Goal: Task Accomplishment & Management: Manage account settings

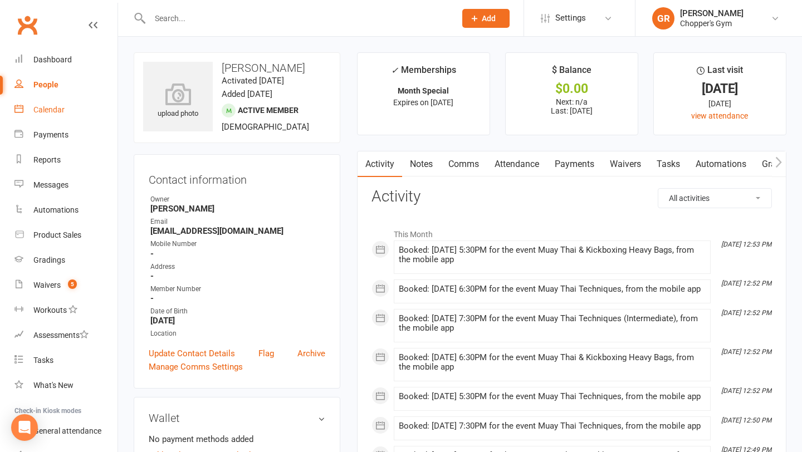
click at [51, 109] on div "Calendar" at bounding box center [48, 109] width 31 height 9
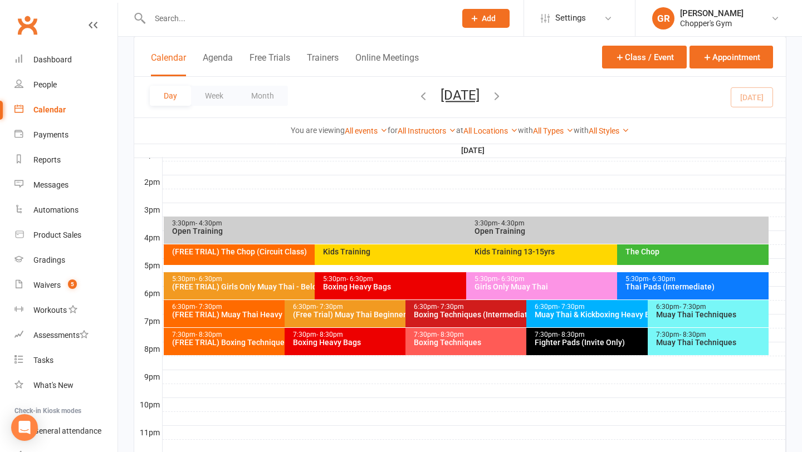
scroll to position [475, 0]
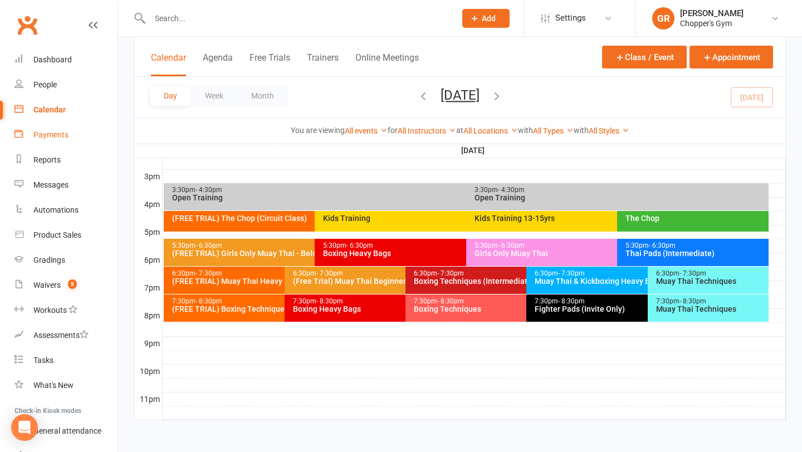
click at [66, 138] on div "Payments" at bounding box center [50, 134] width 35 height 9
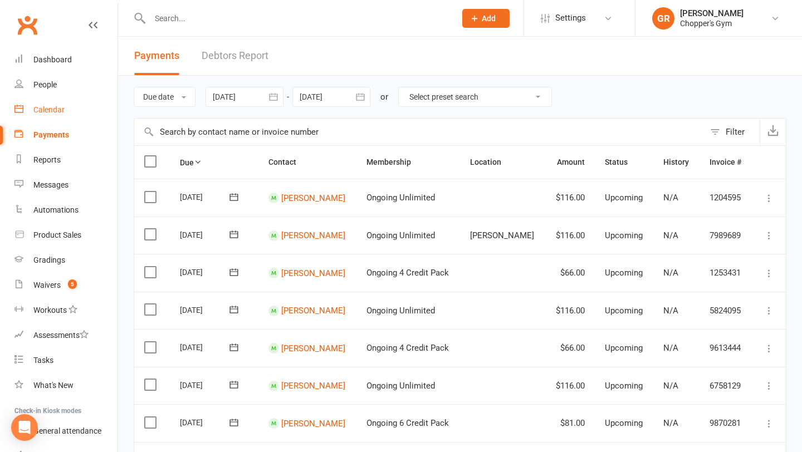
click at [27, 120] on link "Calendar" at bounding box center [65, 110] width 103 height 25
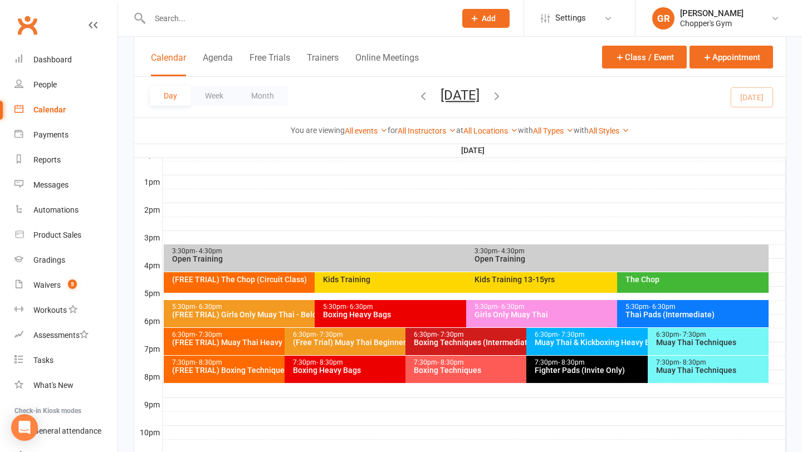
scroll to position [418, 0]
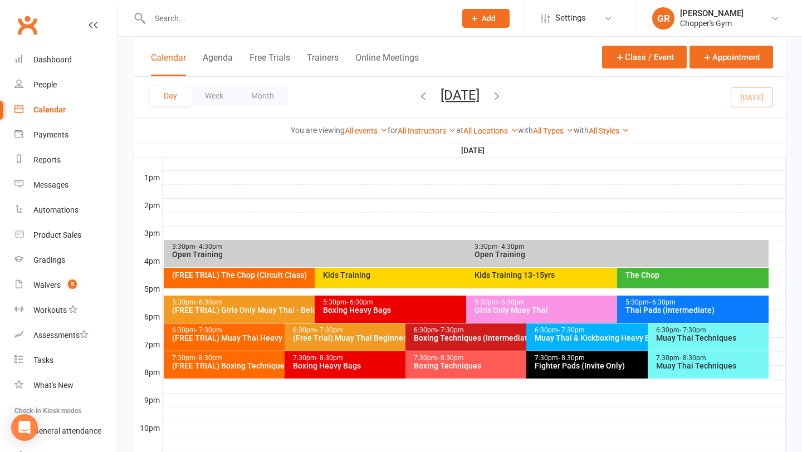
click at [665, 285] on div "The Chop" at bounding box center [693, 278] width 152 height 21
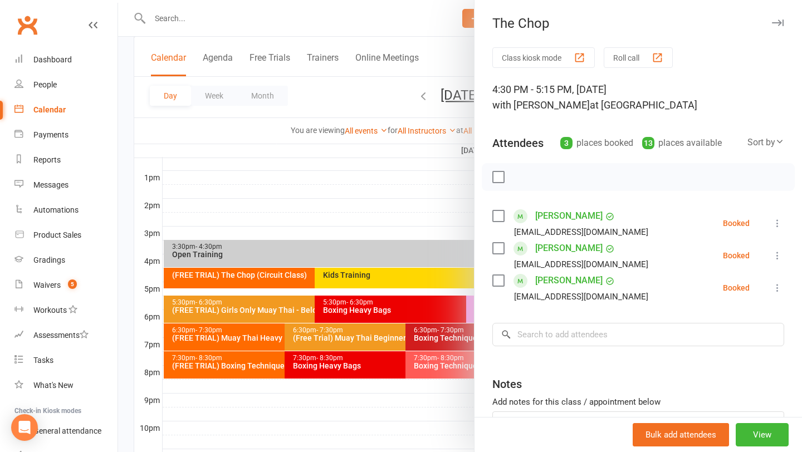
click at [415, 200] on div at bounding box center [460, 226] width 684 height 452
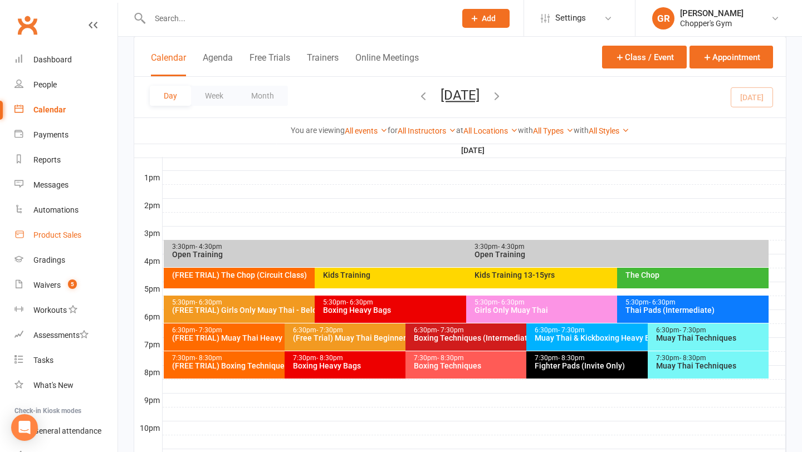
click at [52, 228] on link "Product Sales" at bounding box center [65, 235] width 103 height 25
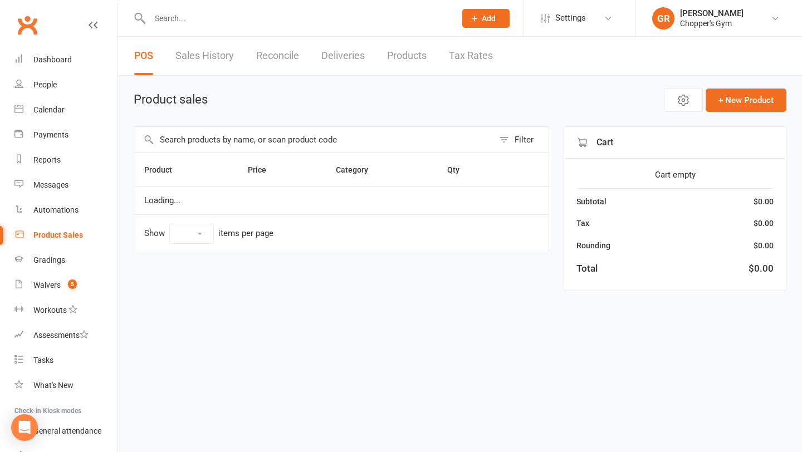
select select "100"
click at [283, 140] on input "text" at bounding box center [313, 140] width 359 height 26
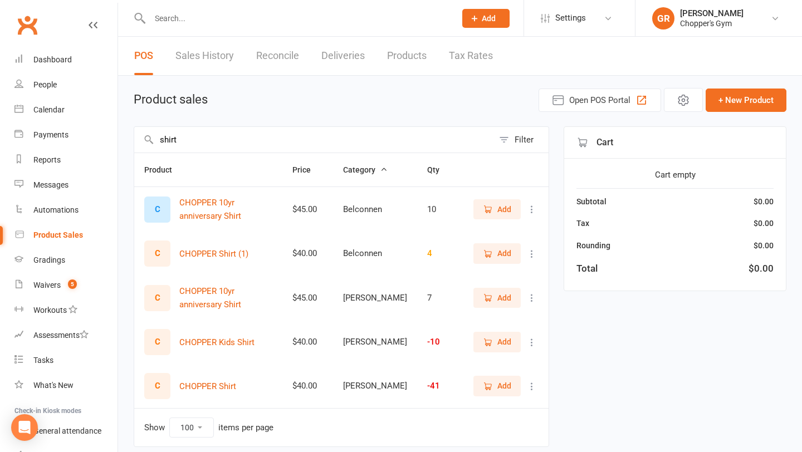
type input "shirt"
click at [486, 389] on icon "button" at bounding box center [489, 387] width 6 height 6
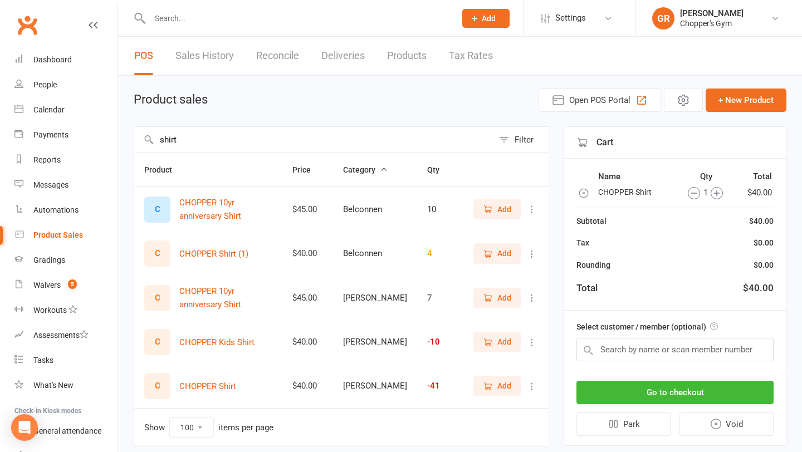
click at [493, 391] on icon "button" at bounding box center [488, 387] width 10 height 10
click at [635, 397] on button "Go to checkout" at bounding box center [675, 392] width 197 height 23
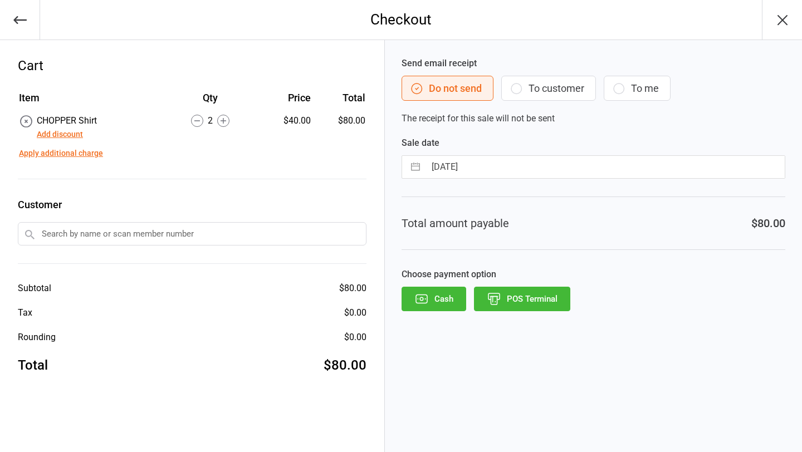
click at [57, 134] on button "Add discount" at bounding box center [60, 135] width 46 height 12
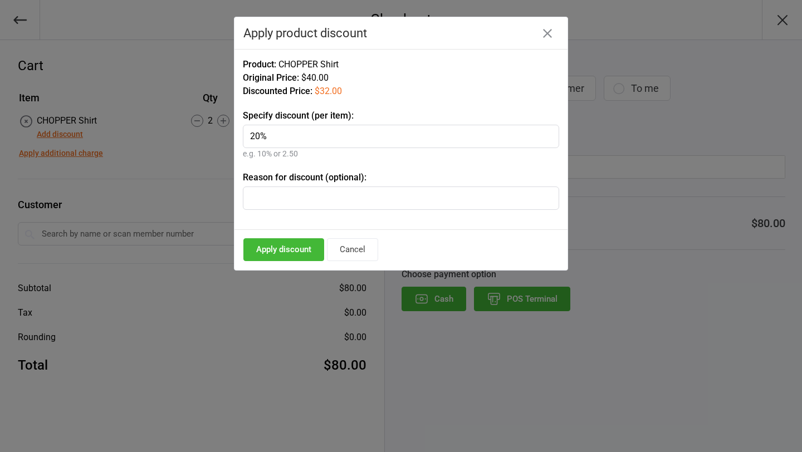
type input "20%"
click at [283, 253] on button "Apply discount" at bounding box center [283, 249] width 81 height 23
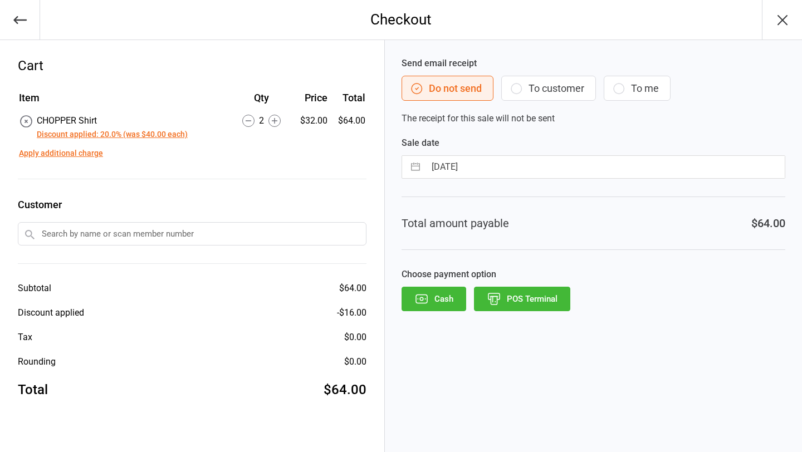
click at [782, 17] on icon "button" at bounding box center [783, 20] width 18 height 18
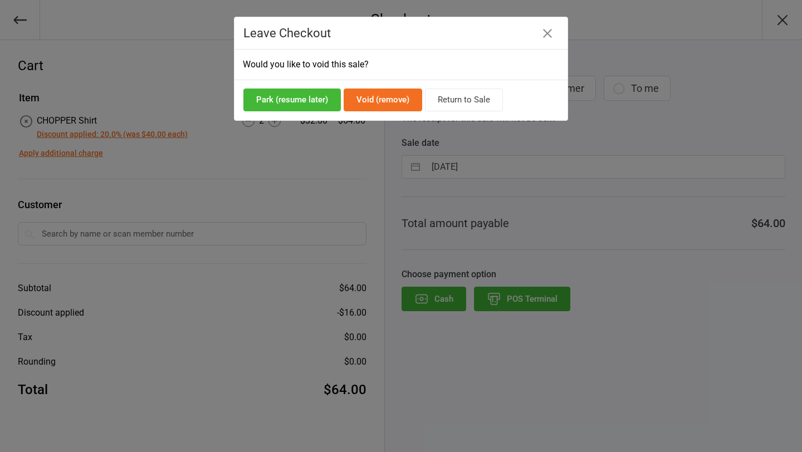
click at [548, 31] on icon "button" at bounding box center [547, 33] width 9 height 9
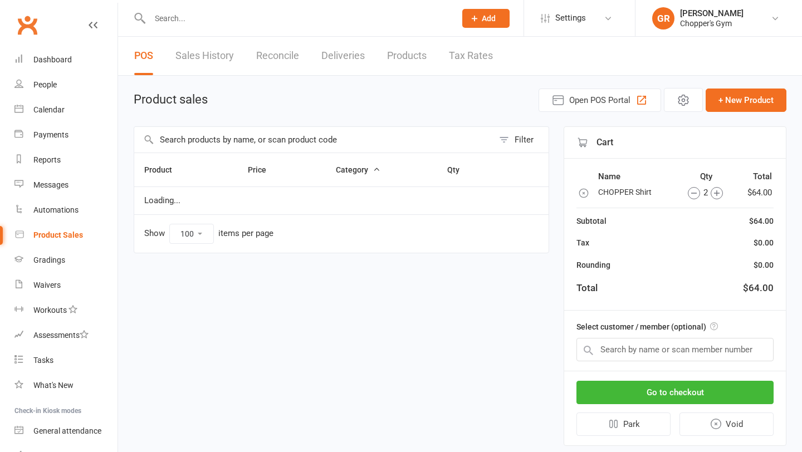
select select "100"
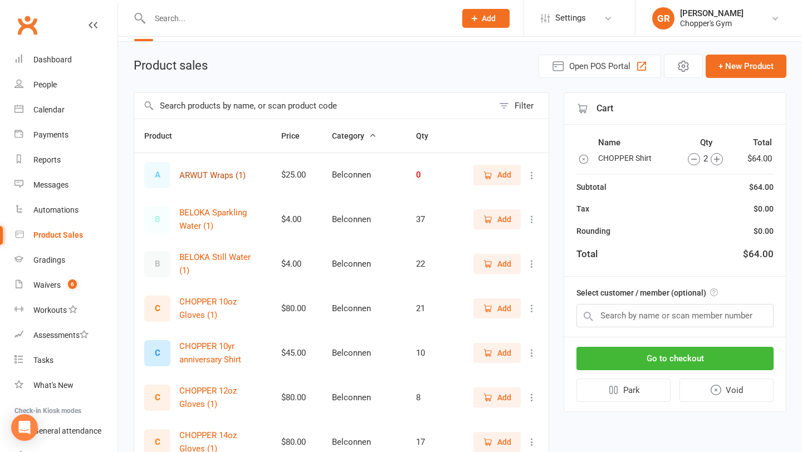
scroll to position [38, 0]
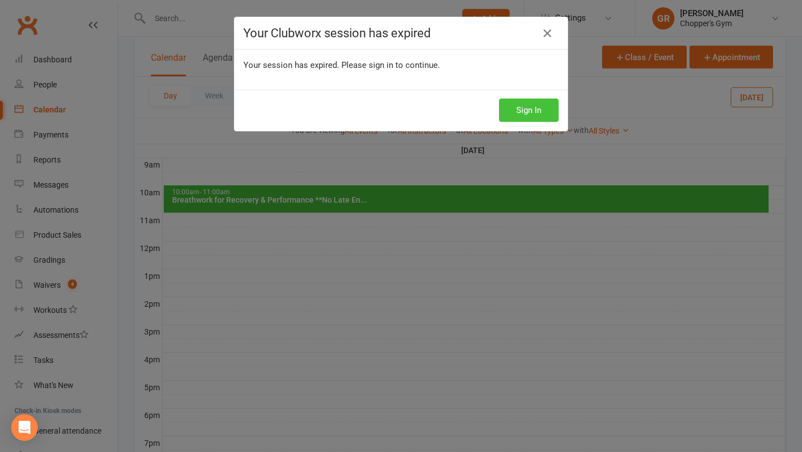
click at [533, 115] on button "Sign In" at bounding box center [529, 110] width 60 height 23
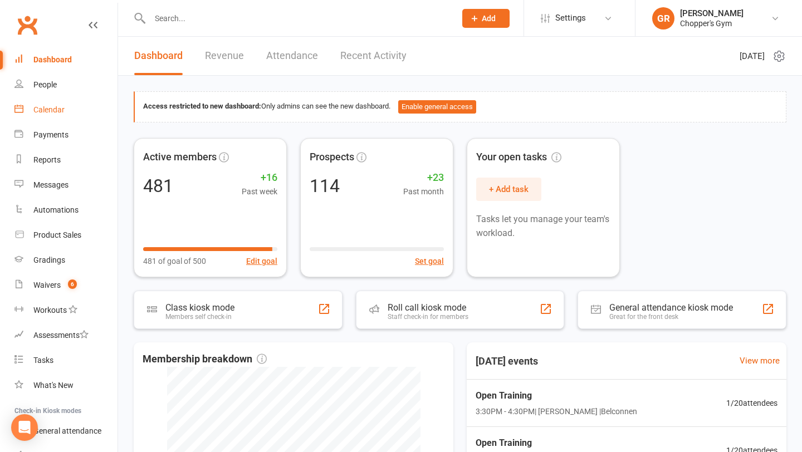
click at [62, 109] on div "Calendar" at bounding box center [48, 109] width 31 height 9
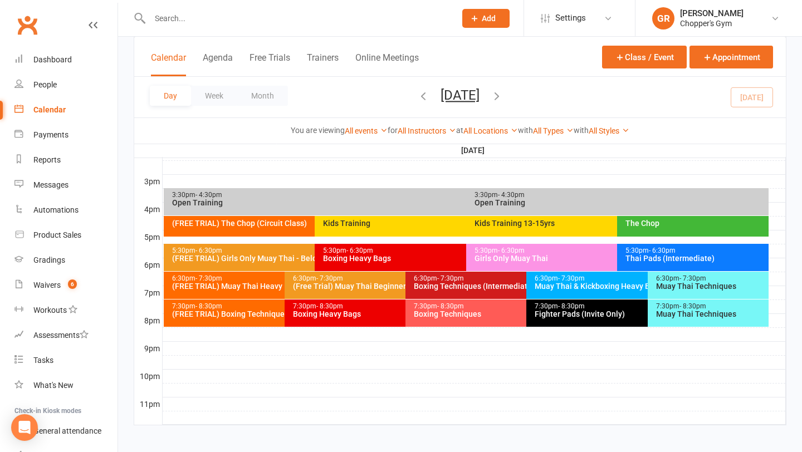
scroll to position [470, 0]
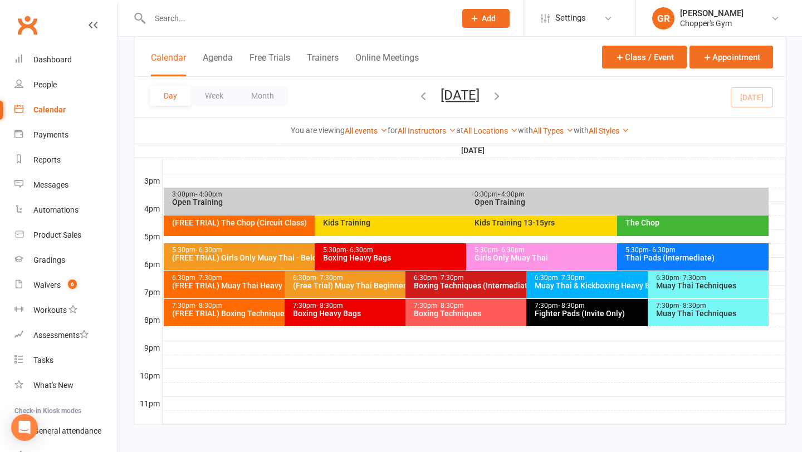
click at [661, 223] on div "The Chop" at bounding box center [696, 223] width 142 height 8
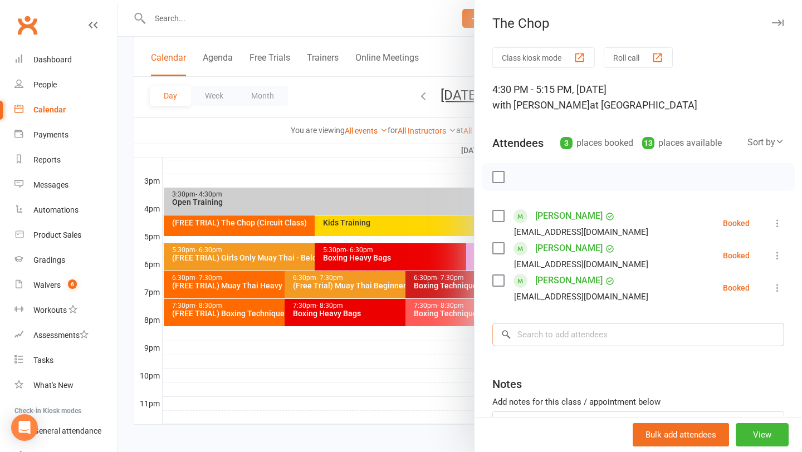
click at [575, 324] on input "search" at bounding box center [639, 334] width 292 height 23
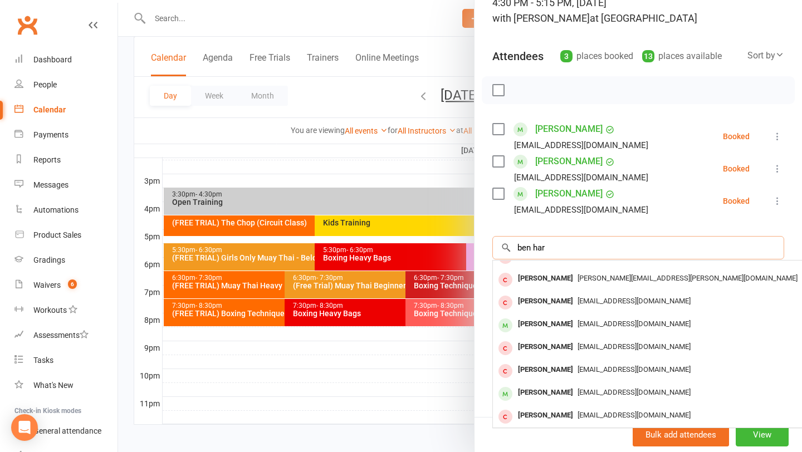
scroll to position [0, 0]
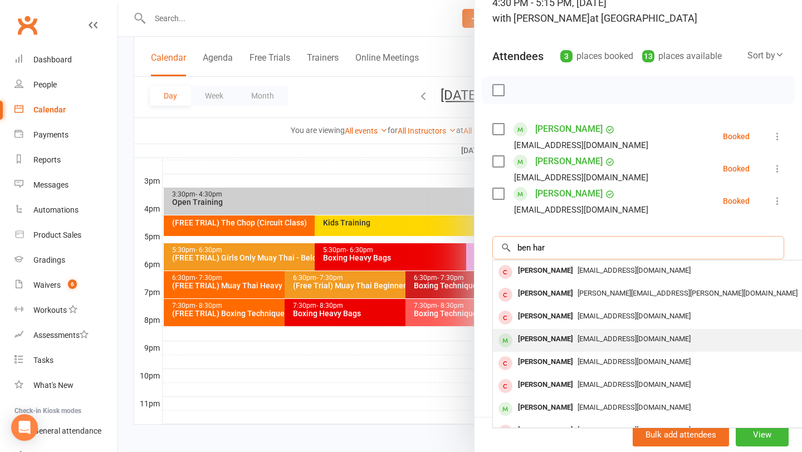
type input "ben har"
click at [627, 339] on span "djentamin20@outlook.com" at bounding box center [634, 339] width 113 height 8
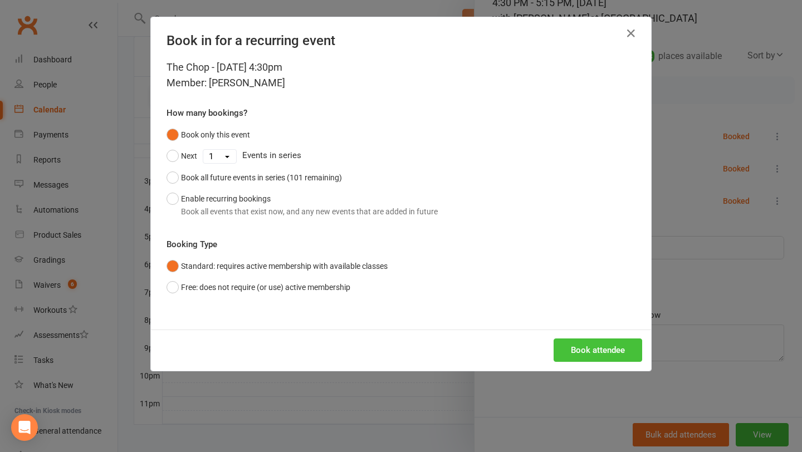
click at [593, 348] on button "Book attendee" at bounding box center [598, 350] width 89 height 23
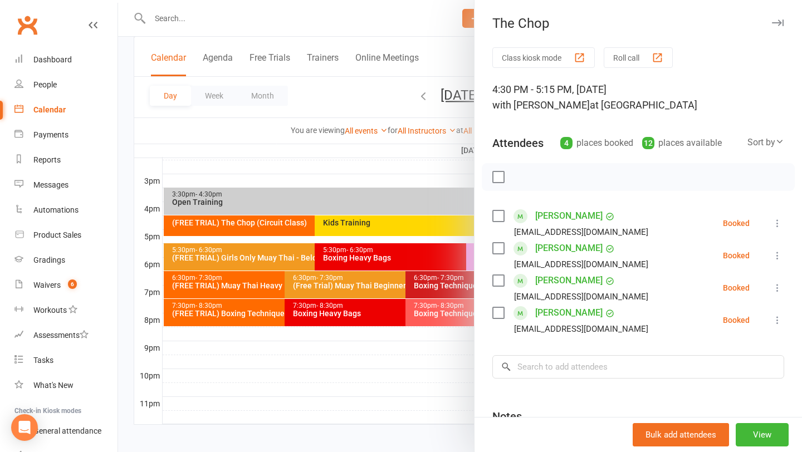
click at [343, 445] on div at bounding box center [460, 226] width 684 height 452
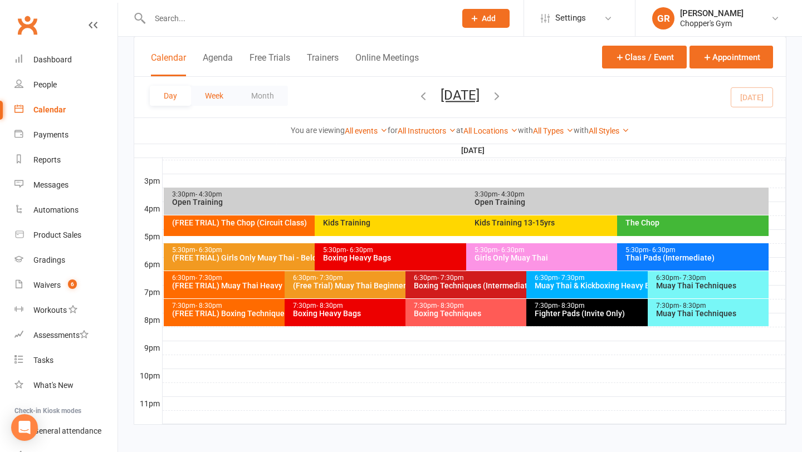
click at [213, 99] on button "Week" at bounding box center [214, 96] width 46 height 20
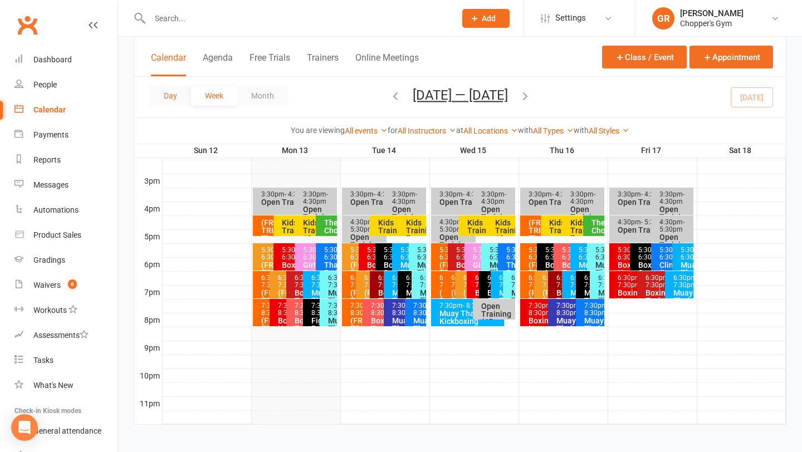
click at [168, 94] on button "Day" at bounding box center [170, 96] width 41 height 20
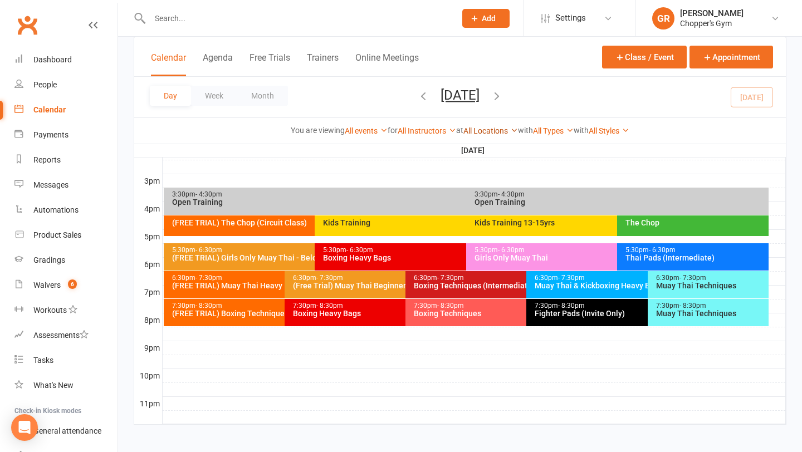
click at [486, 130] on link "All Locations" at bounding box center [491, 130] width 55 height 9
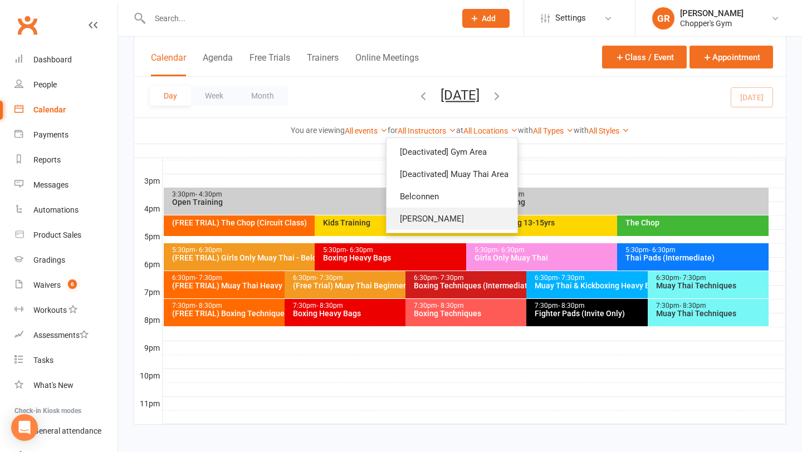
click at [432, 218] on link "[PERSON_NAME]" at bounding box center [452, 219] width 131 height 22
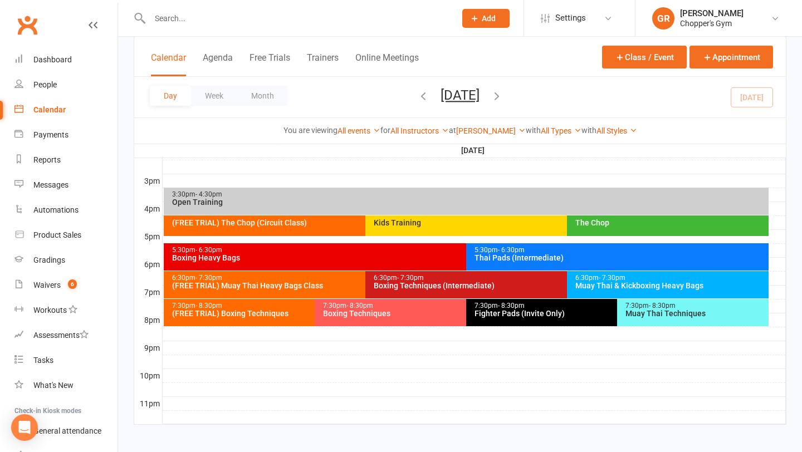
click at [316, 230] on div "(FREE TRIAL) The Chop (Circuit Class)" at bounding box center [360, 226] width 392 height 21
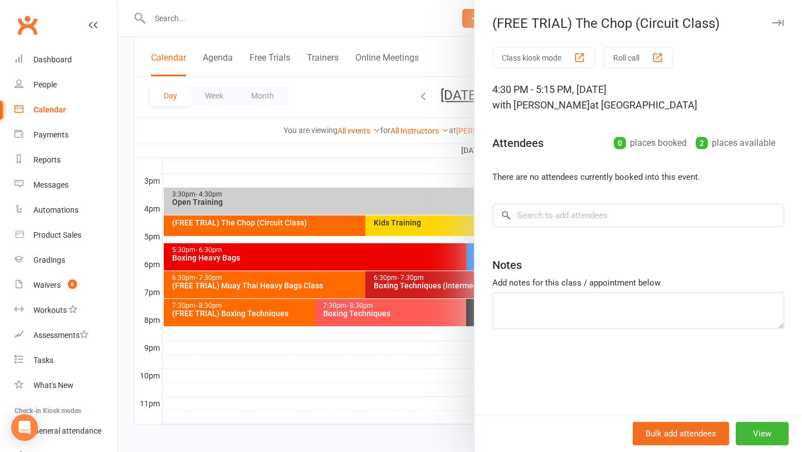
click at [357, 197] on div at bounding box center [460, 226] width 684 height 452
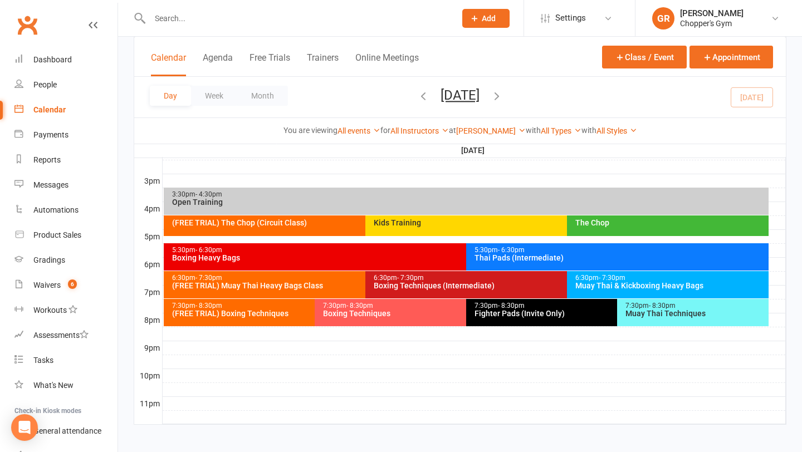
click at [435, 231] on div "Kids Training" at bounding box center [562, 226] width 392 height 21
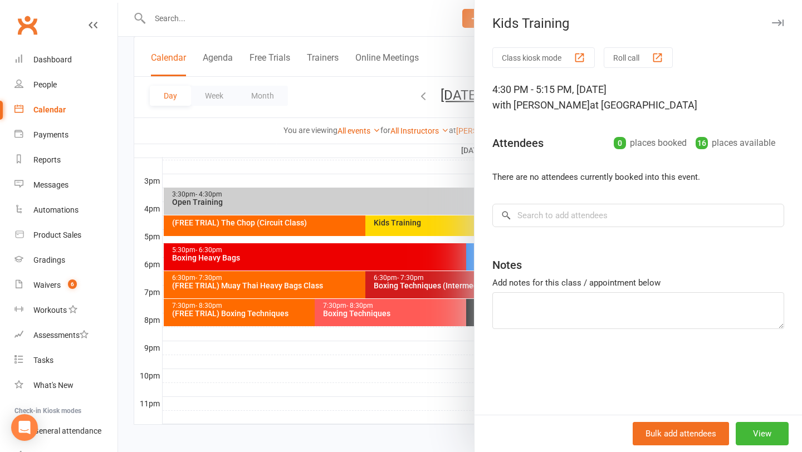
click at [341, 153] on div at bounding box center [460, 226] width 684 height 452
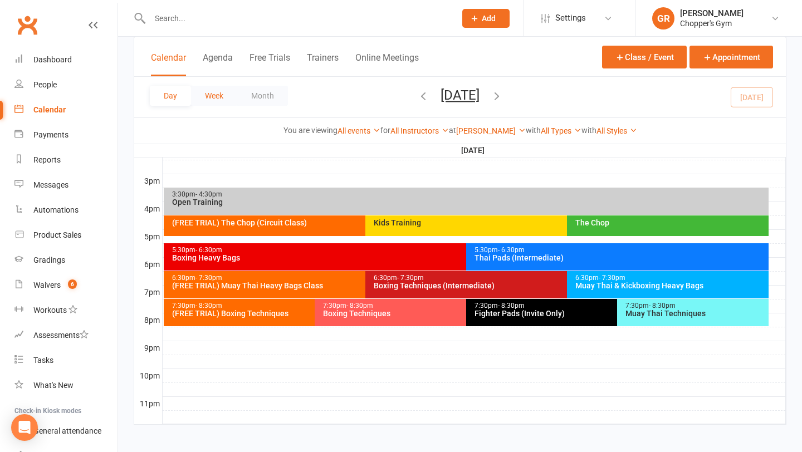
click at [216, 94] on button "Week" at bounding box center [214, 96] width 46 height 20
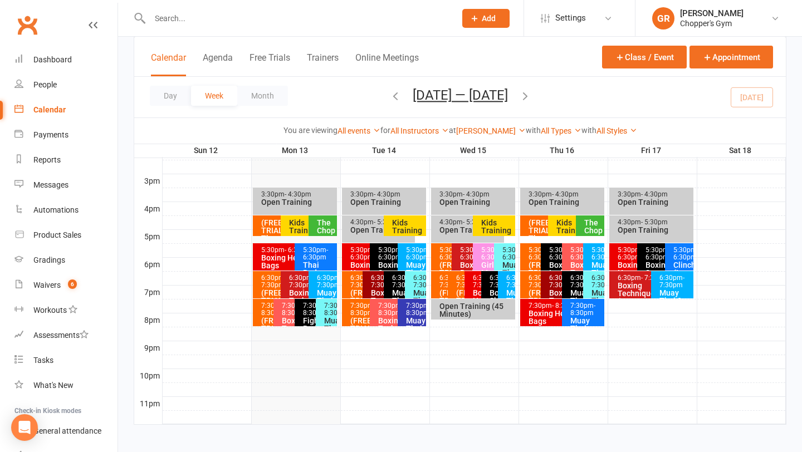
click at [389, 98] on icon "button" at bounding box center [395, 96] width 12 height 12
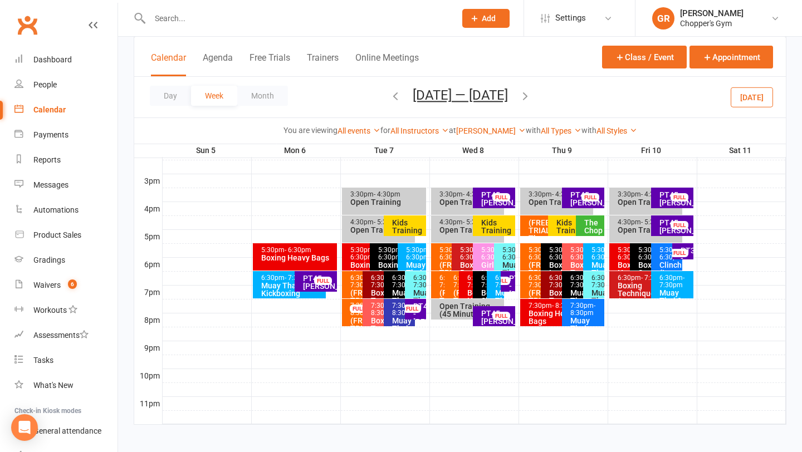
click at [394, 99] on icon "button" at bounding box center [395, 96] width 12 height 12
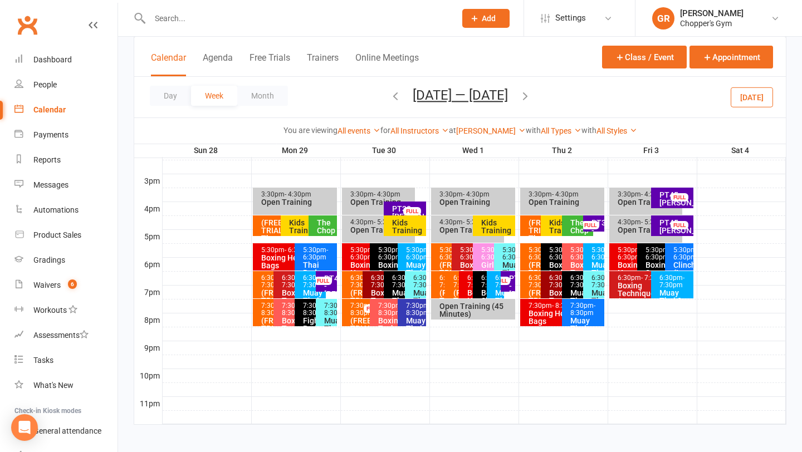
click at [298, 223] on div "Kids Training" at bounding box center [306, 227] width 35 height 16
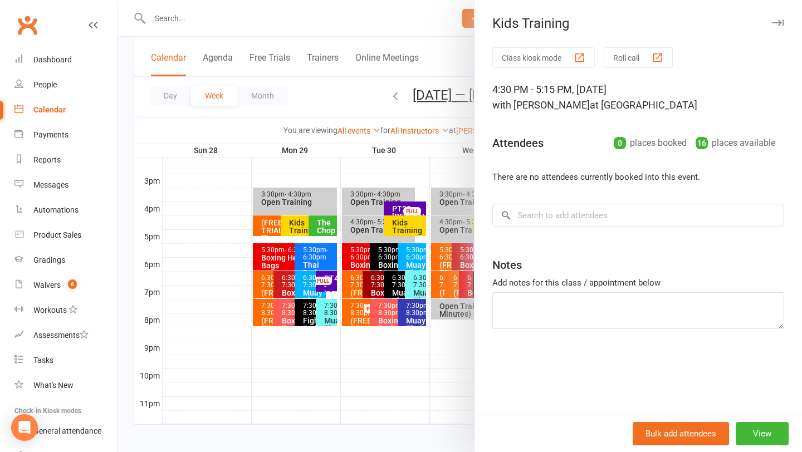
click at [237, 191] on div at bounding box center [460, 226] width 684 height 452
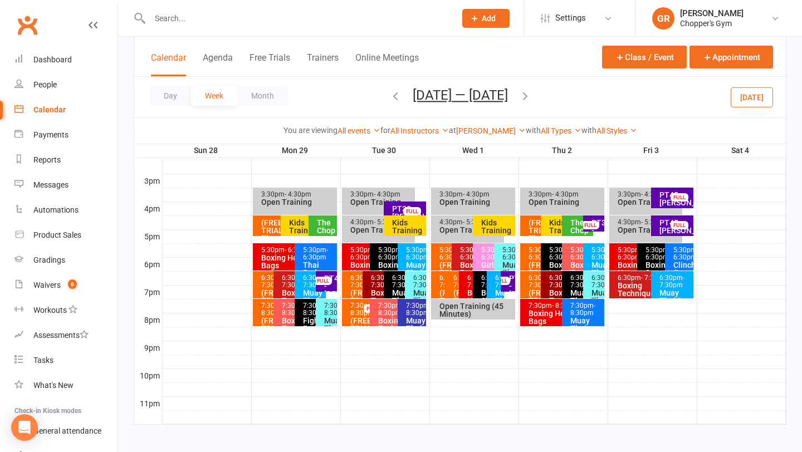
click at [389, 97] on icon "button" at bounding box center [395, 96] width 12 height 12
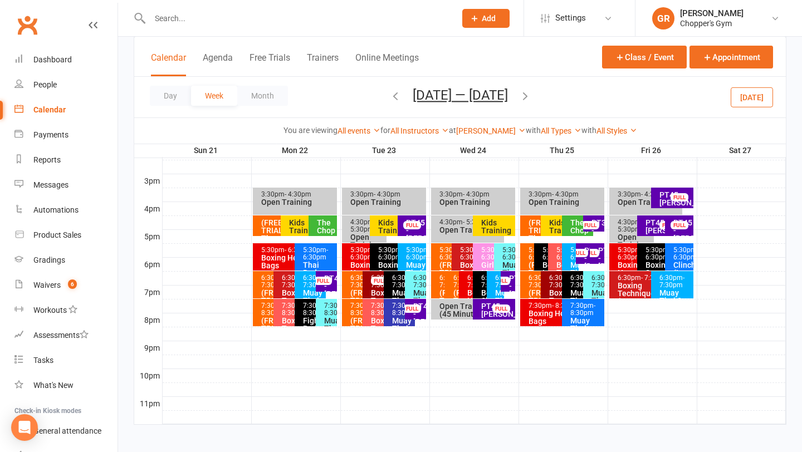
click at [294, 227] on div "Kids Training" at bounding box center [306, 227] width 35 height 16
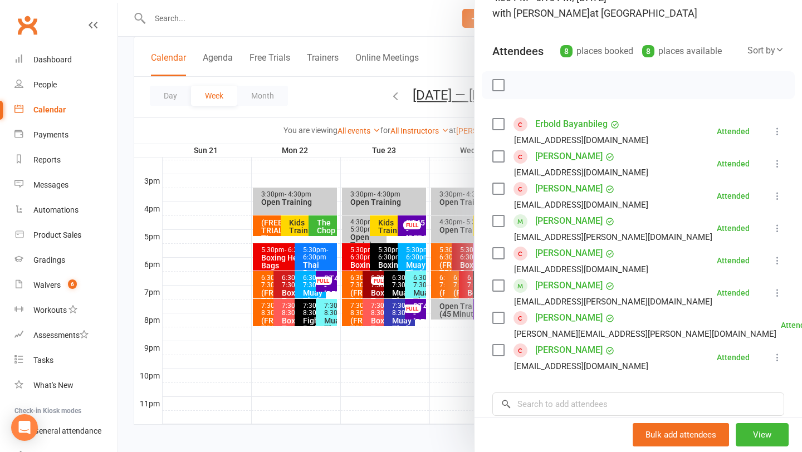
scroll to position [94, 0]
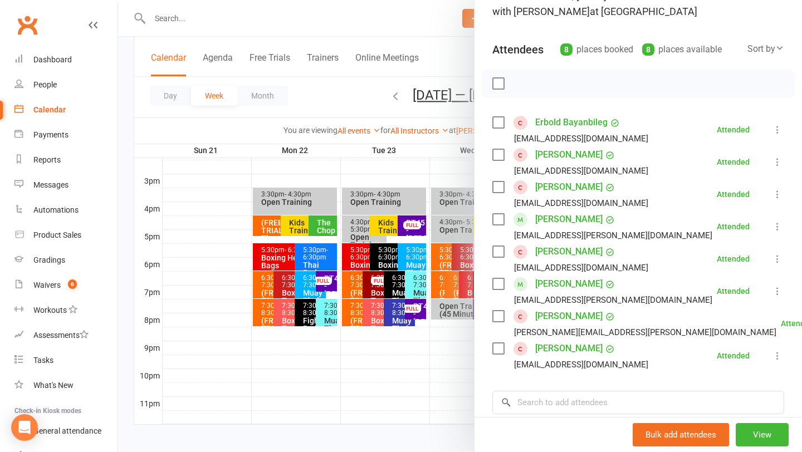
click at [549, 285] on link "Eric Planer-Blakeman" at bounding box center [568, 284] width 67 height 18
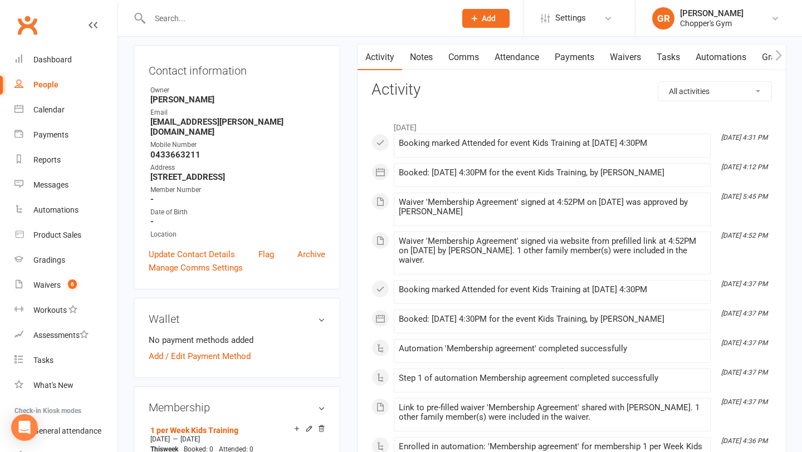
scroll to position [105, 0]
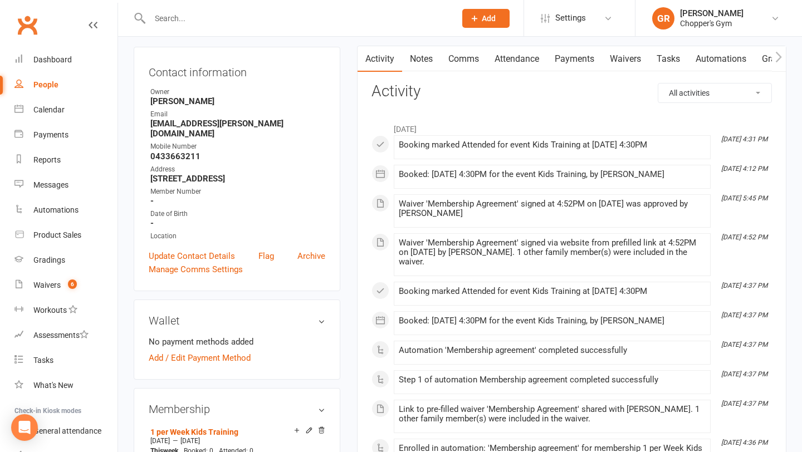
click at [567, 63] on link "Payments" at bounding box center [574, 59] width 55 height 26
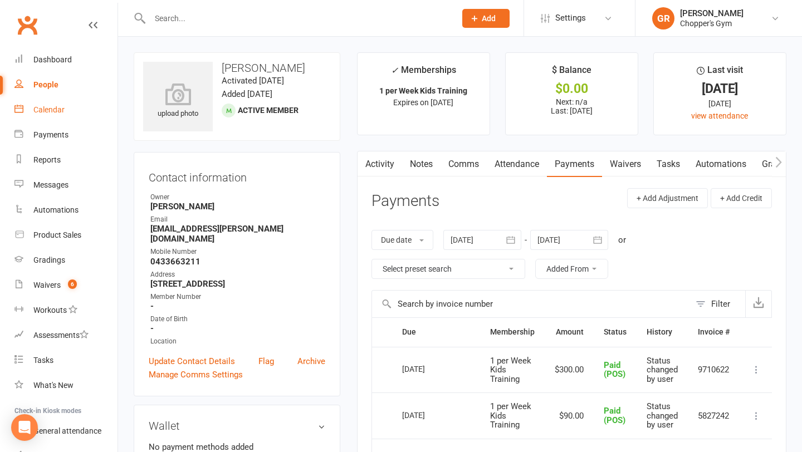
click at [53, 112] on div "Calendar" at bounding box center [48, 109] width 31 height 9
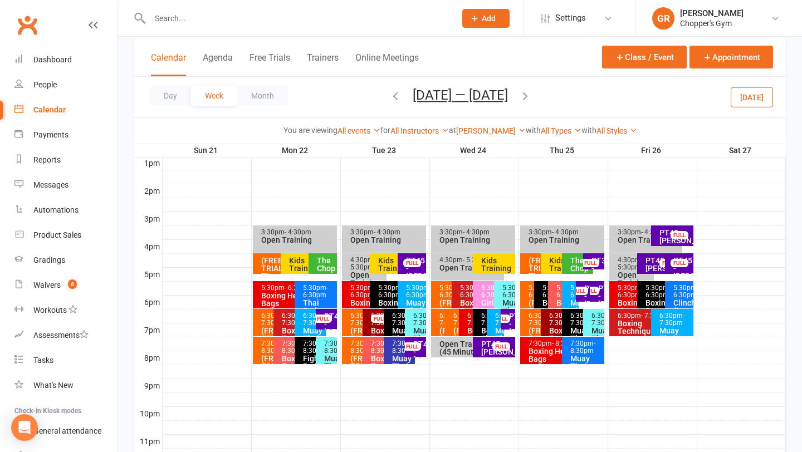
scroll to position [447, 0]
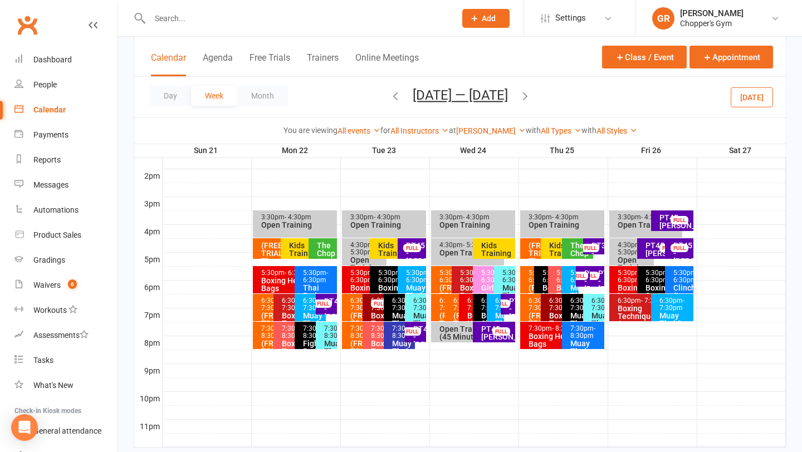
click at [748, 101] on button "[DATE]" at bounding box center [752, 97] width 42 height 20
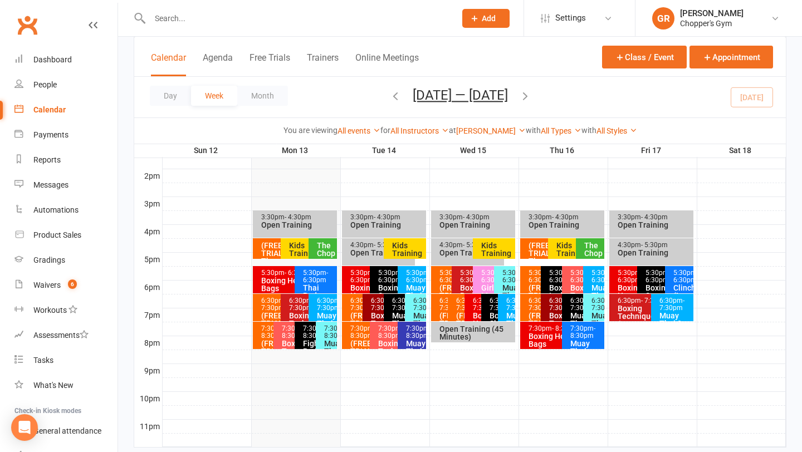
click at [300, 250] on div "Kids Training" at bounding box center [306, 250] width 35 height 16
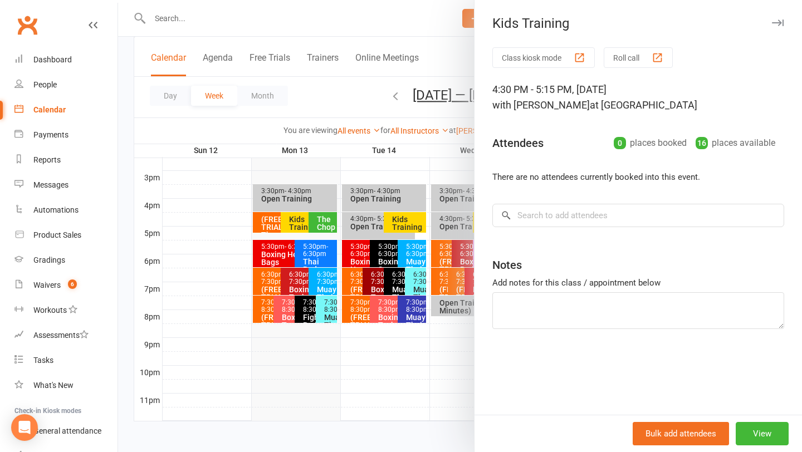
scroll to position [475, 0]
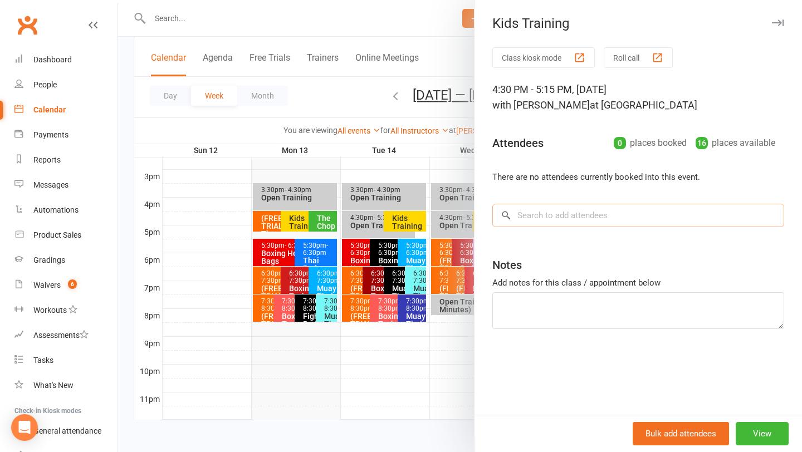
click at [565, 223] on input "search" at bounding box center [639, 215] width 292 height 23
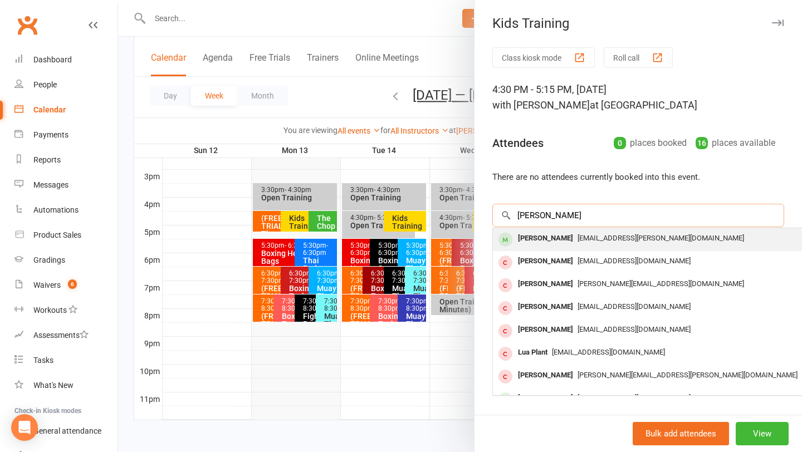
type input "eric plan"
click at [561, 237] on div "Eric Planer-Blakeman" at bounding box center [546, 239] width 64 height 16
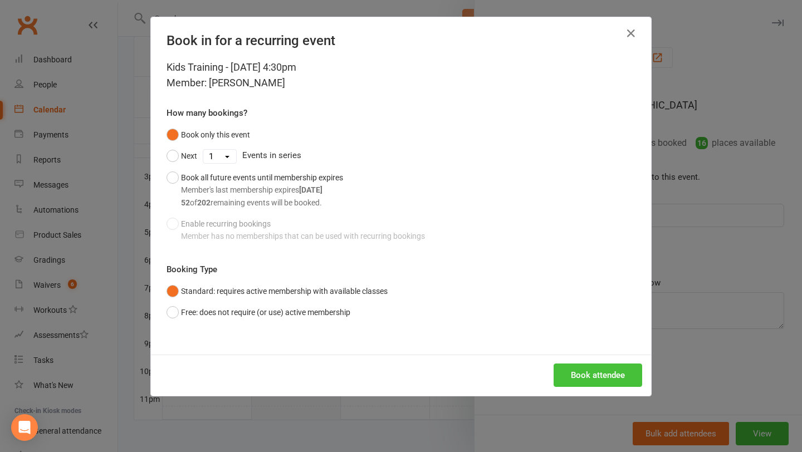
click at [589, 375] on button "Book attendee" at bounding box center [598, 375] width 89 height 23
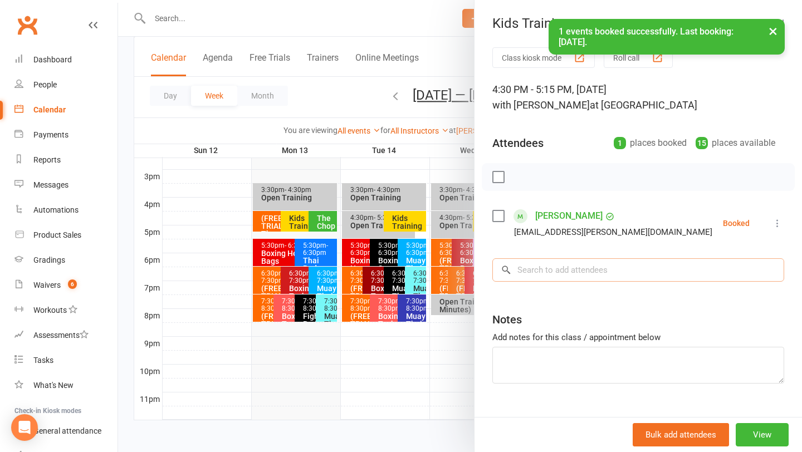
click at [553, 265] on input "search" at bounding box center [639, 270] width 292 height 23
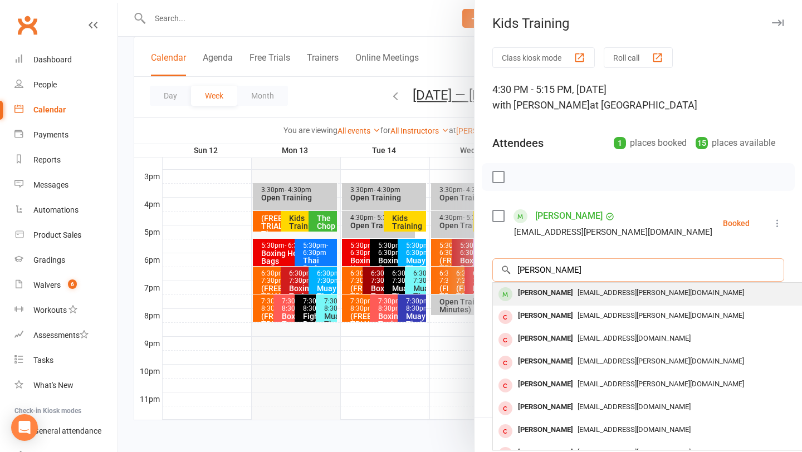
type input "mia fuller"
click at [544, 308] on div "Mia Fuller" at bounding box center [546, 316] width 64 height 16
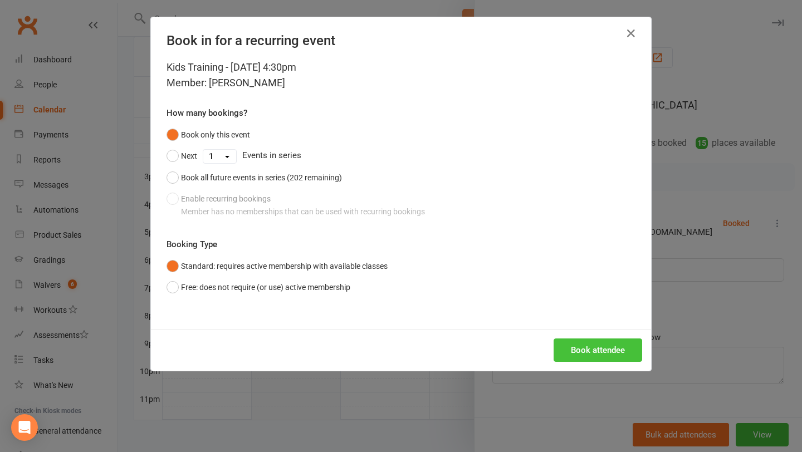
click at [587, 339] on button "Book attendee" at bounding box center [598, 350] width 89 height 23
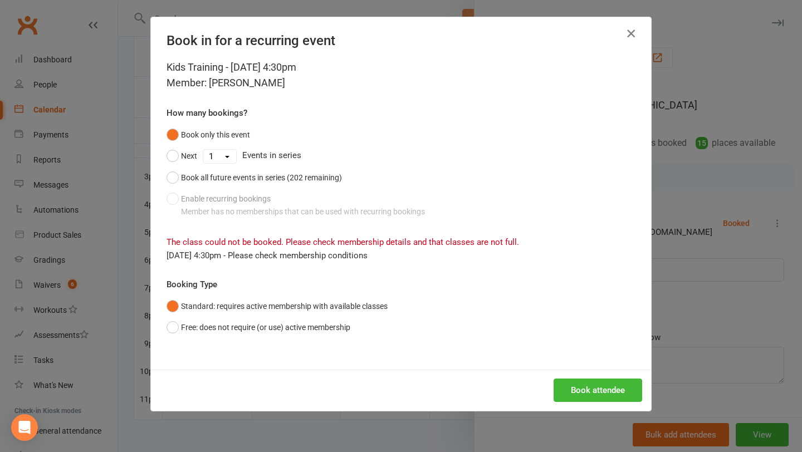
click at [627, 36] on icon "button" at bounding box center [631, 33] width 13 height 13
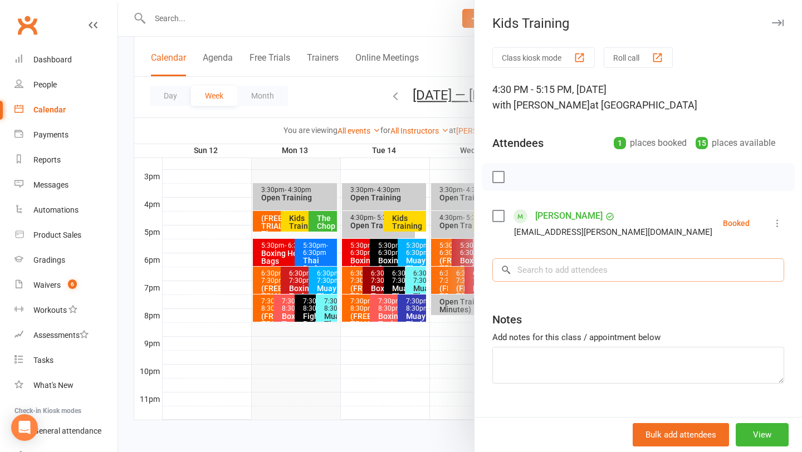
click at [553, 274] on input "search" at bounding box center [639, 270] width 292 height 23
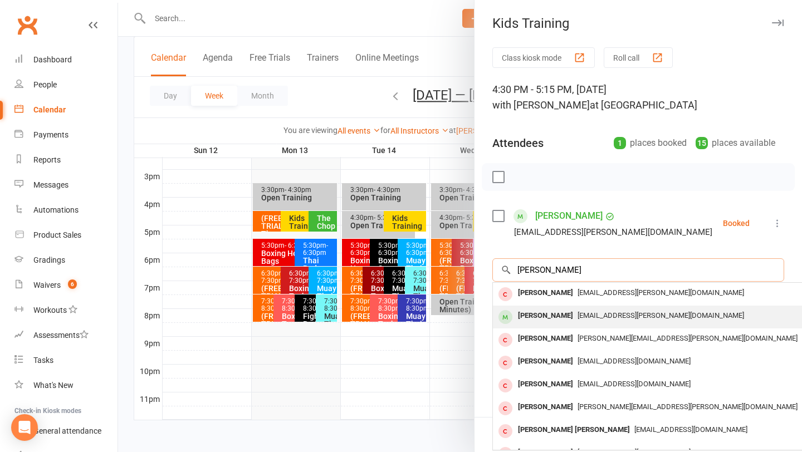
type input "mia fuller"
click at [545, 310] on div "Mia Fuller" at bounding box center [546, 316] width 64 height 16
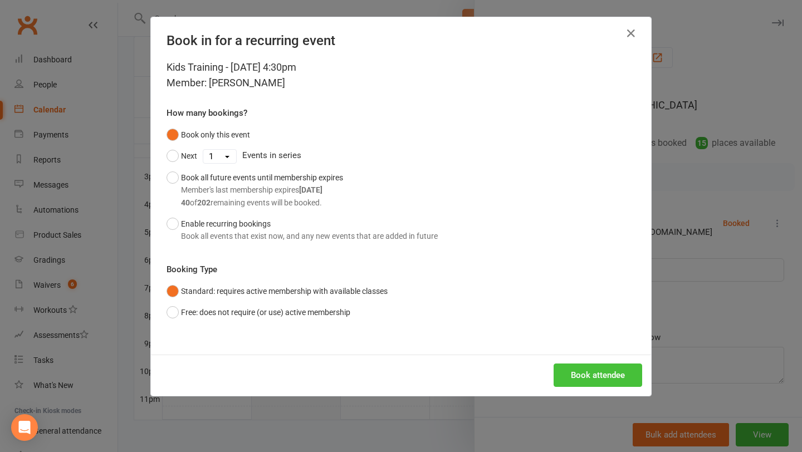
click at [590, 369] on button "Book attendee" at bounding box center [598, 375] width 89 height 23
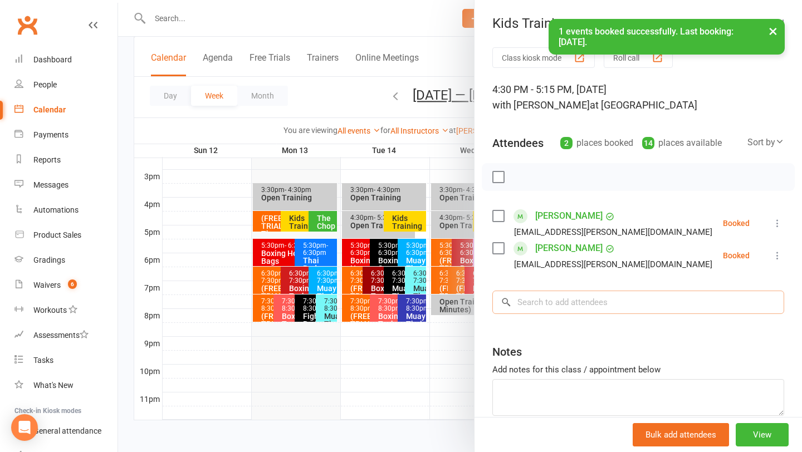
click at [571, 304] on input "search" at bounding box center [639, 302] width 292 height 23
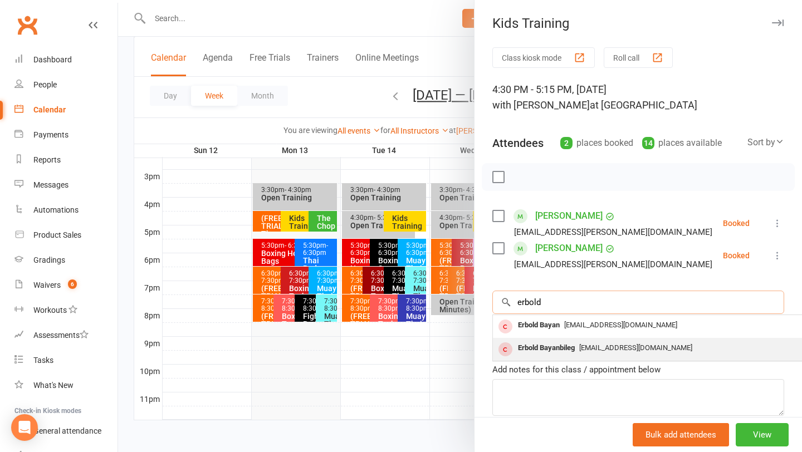
type input "erbold"
click at [586, 349] on span "Munkhcolongo@gmail.com" at bounding box center [635, 348] width 113 height 8
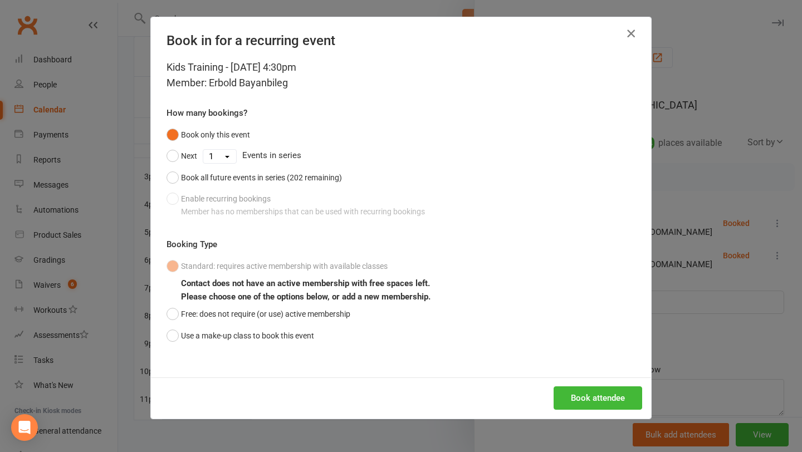
click at [632, 36] on icon "button" at bounding box center [631, 33] width 13 height 13
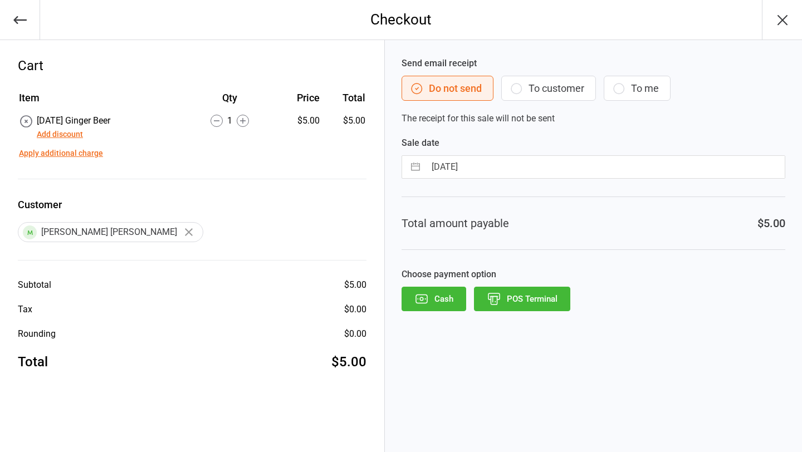
click at [23, 17] on icon "button" at bounding box center [20, 20] width 16 height 16
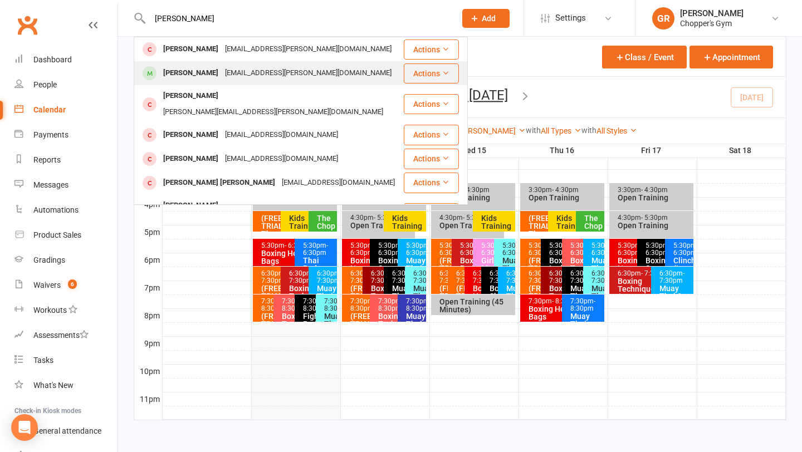
type input "mia fuller"
click at [181, 69] on div "Mia Fuller" at bounding box center [191, 73] width 62 height 16
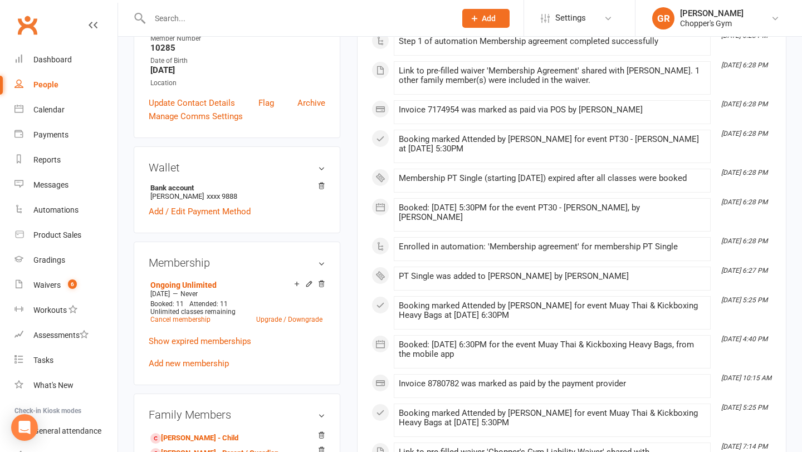
scroll to position [272, 0]
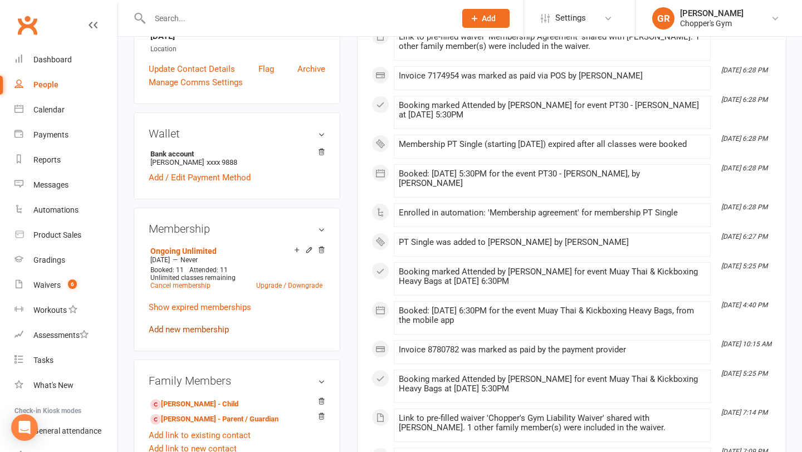
click at [199, 325] on link "Add new membership" at bounding box center [189, 330] width 80 height 10
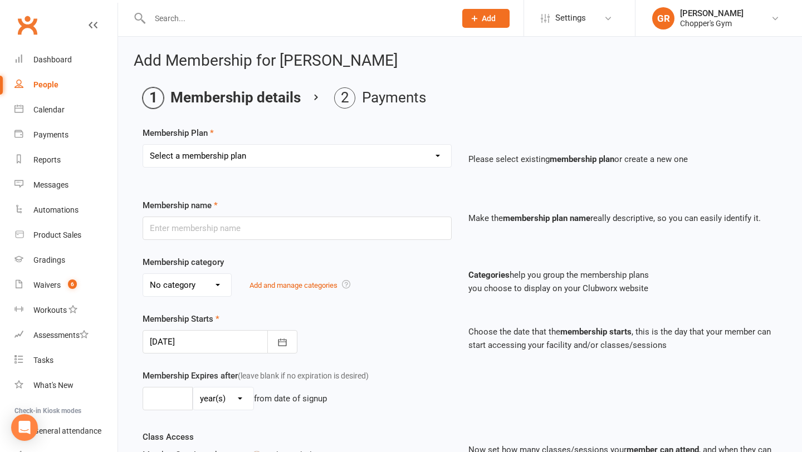
click at [420, 158] on select "Select a membership plan Create new Membership Plan Staff Membership Ongoing Un…" at bounding box center [297, 156] width 308 height 22
select select "7"
click at [143, 145] on select "Select a membership plan Create new Membership Plan Staff Membership Ongoing Un…" at bounding box center [297, 156] width 308 height 22
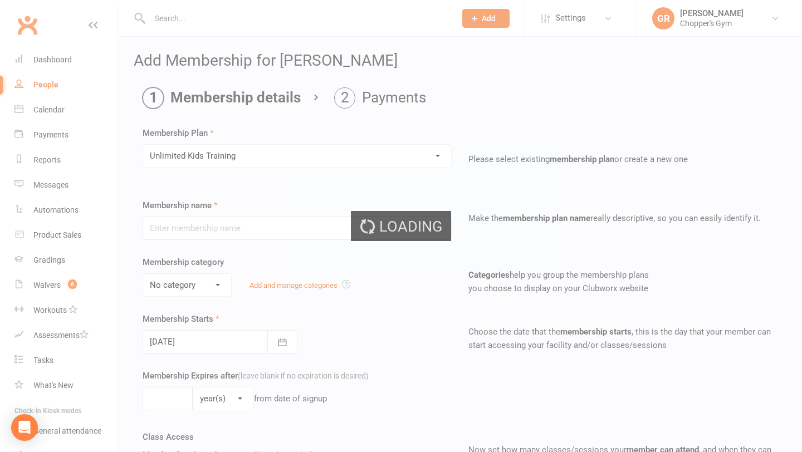
type input "Unlimited Kids Training"
select select "2"
type input "10"
select select "1"
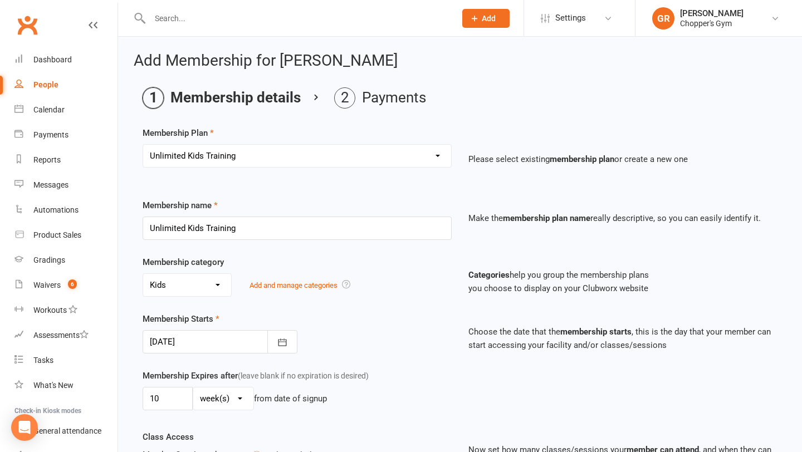
type input "[DATE]"
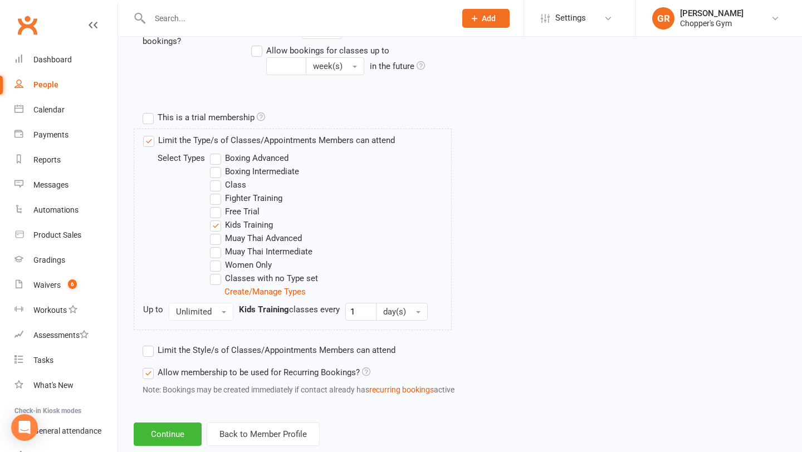
scroll to position [509, 0]
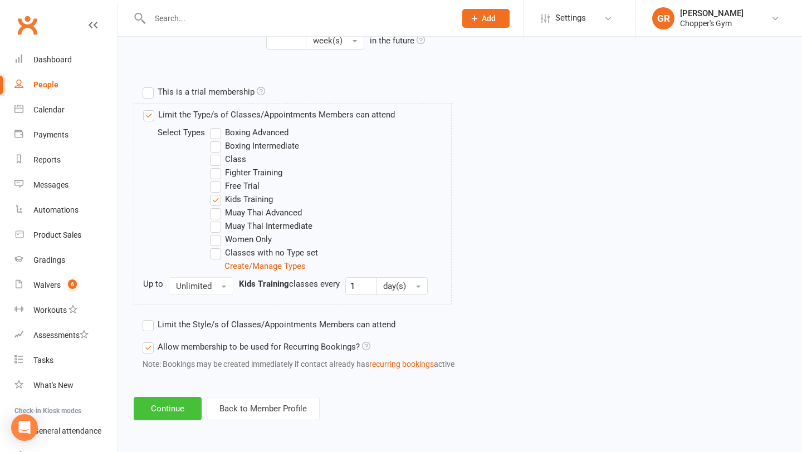
click at [176, 406] on button "Continue" at bounding box center [168, 408] width 68 height 23
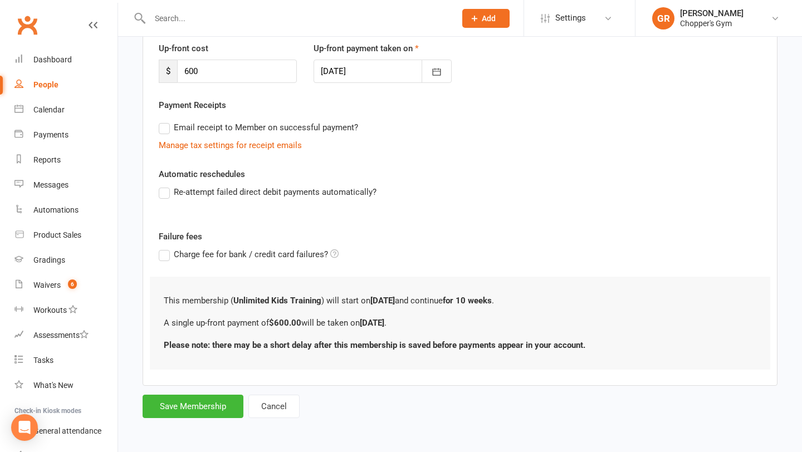
scroll to position [0, 0]
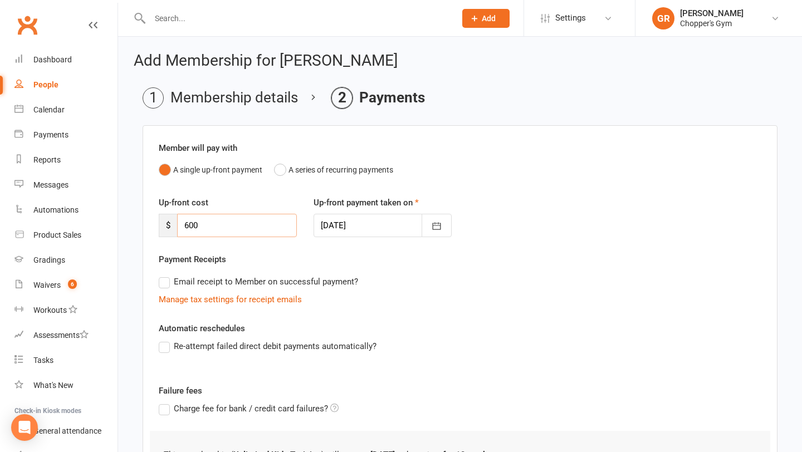
click at [235, 230] on input "600" at bounding box center [237, 225] width 120 height 23
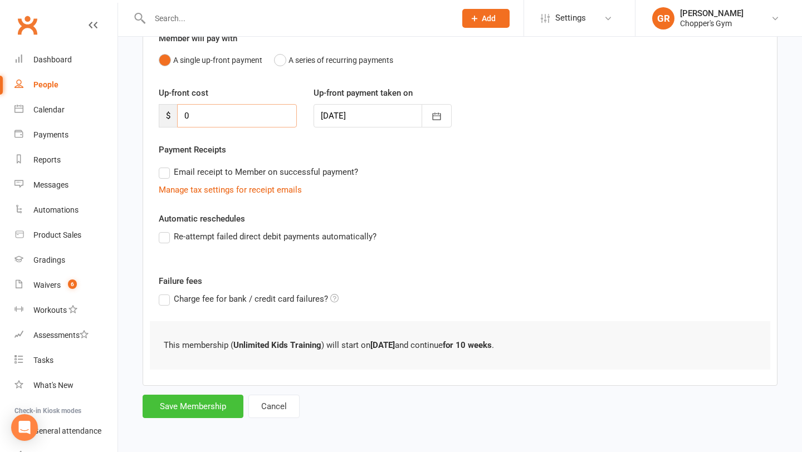
type input "0"
click at [206, 413] on button "Save Membership" at bounding box center [193, 406] width 101 height 23
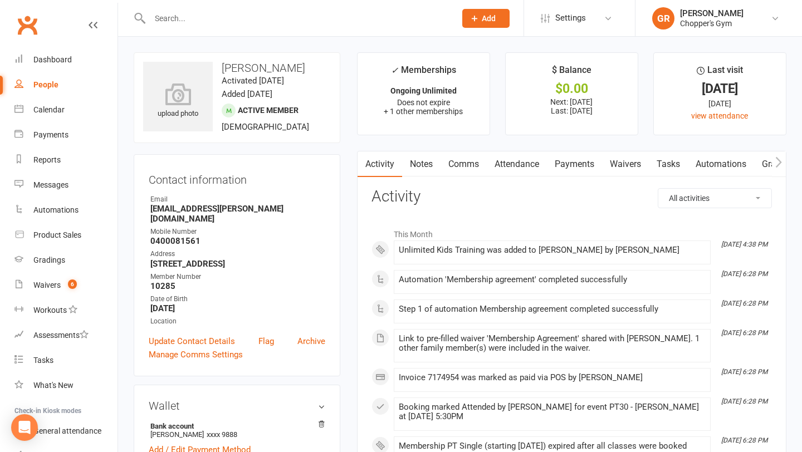
click at [573, 161] on link "Payments" at bounding box center [574, 165] width 55 height 26
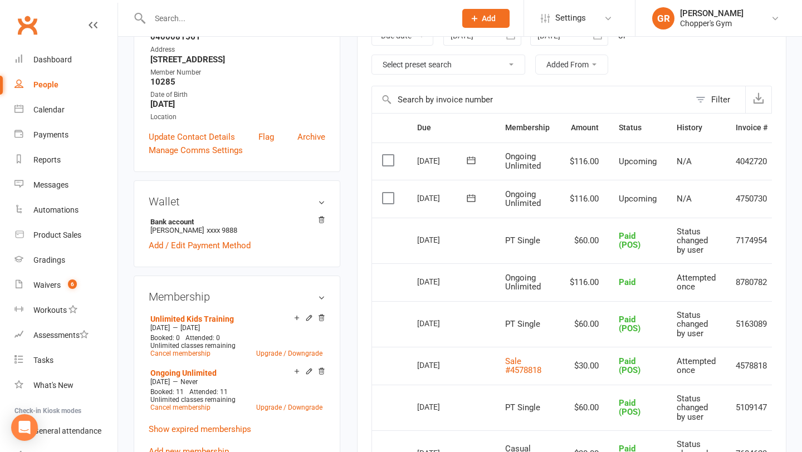
scroll to position [220, 0]
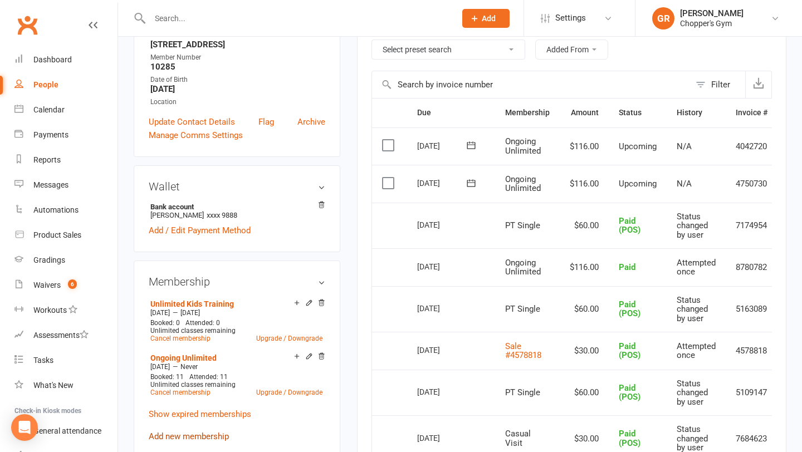
click at [186, 432] on link "Add new membership" at bounding box center [189, 437] width 80 height 10
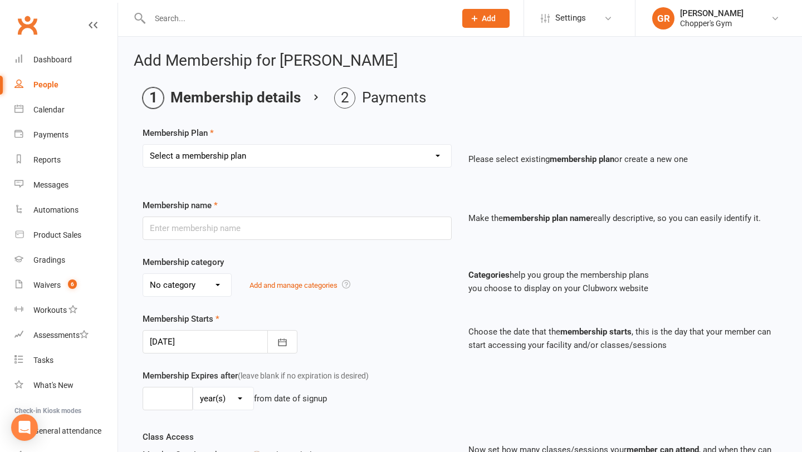
scroll to position [38, 0]
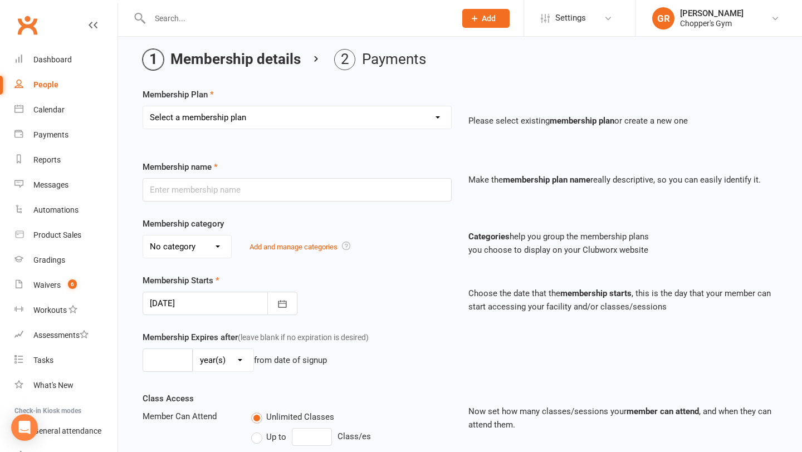
click at [439, 120] on select "Select a membership plan Create new Membership Plan Staff Membership Ongoing Un…" at bounding box center [297, 117] width 308 height 22
select select "22"
click at [143, 106] on select "Select a membership plan Create new Membership Plan Staff Membership Ongoing Un…" at bounding box center [297, 117] width 308 height 22
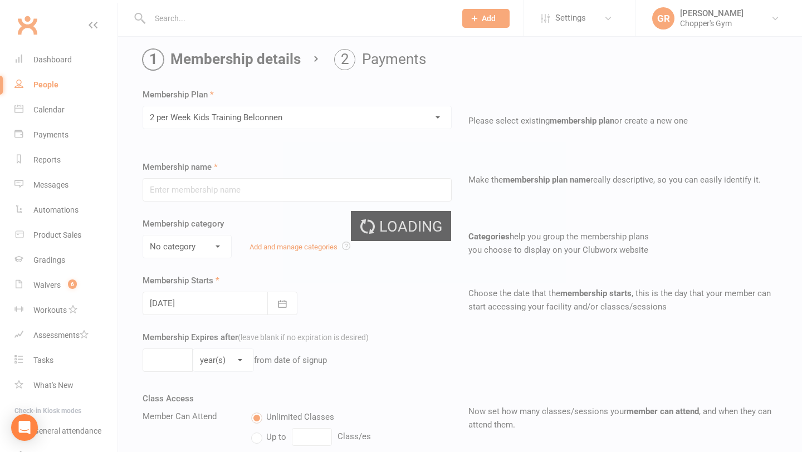
type input "2 per Week Kids Training Belconnen"
select select "2"
type input "10"
select select "1"
type input "1"
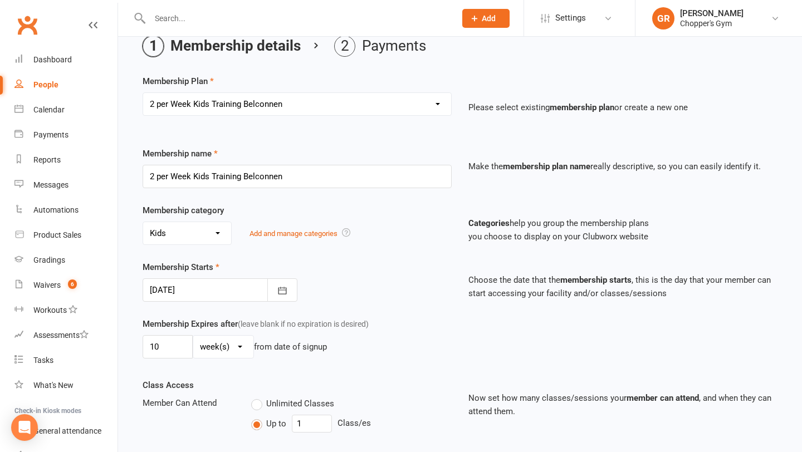
type input "13 Oct 2025"
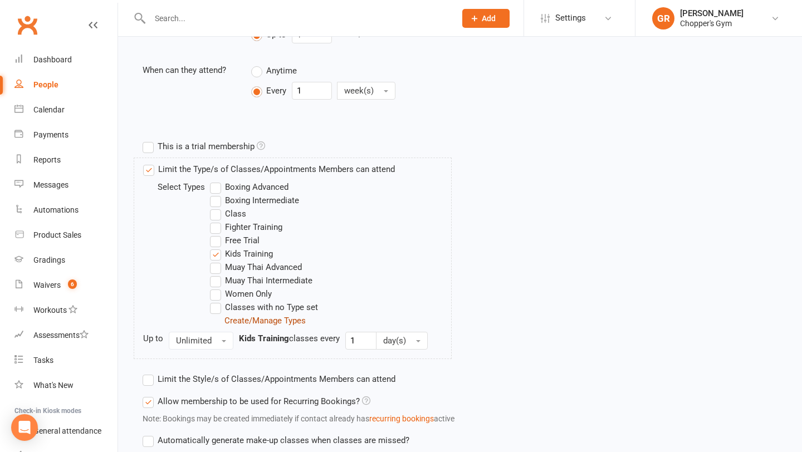
scroll to position [525, 0]
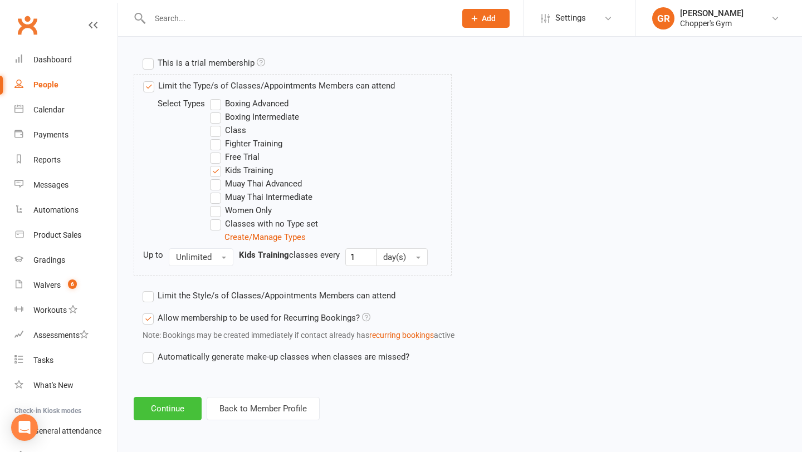
click at [177, 403] on button "Continue" at bounding box center [168, 408] width 68 height 23
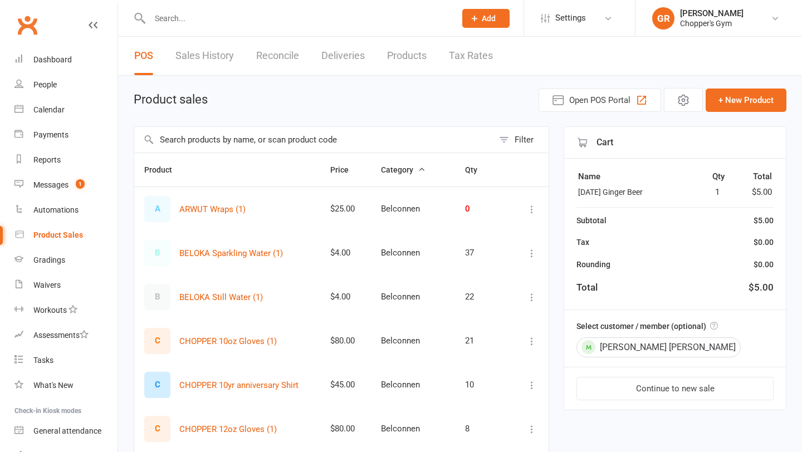
select select "100"
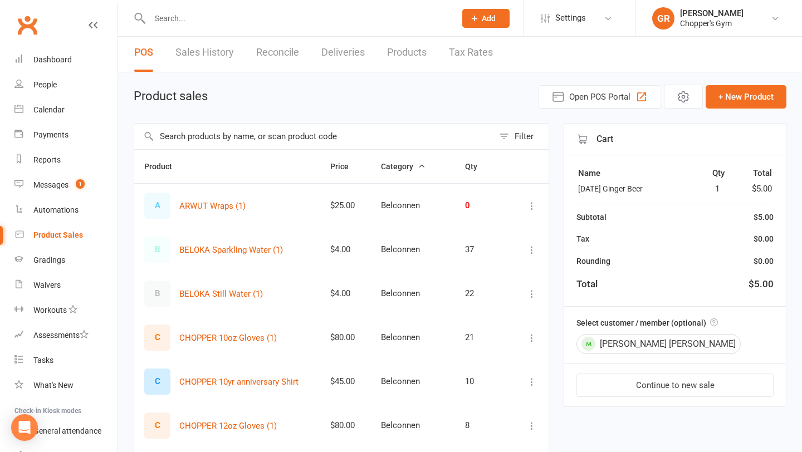
click at [236, 140] on input "text" at bounding box center [313, 137] width 359 height 26
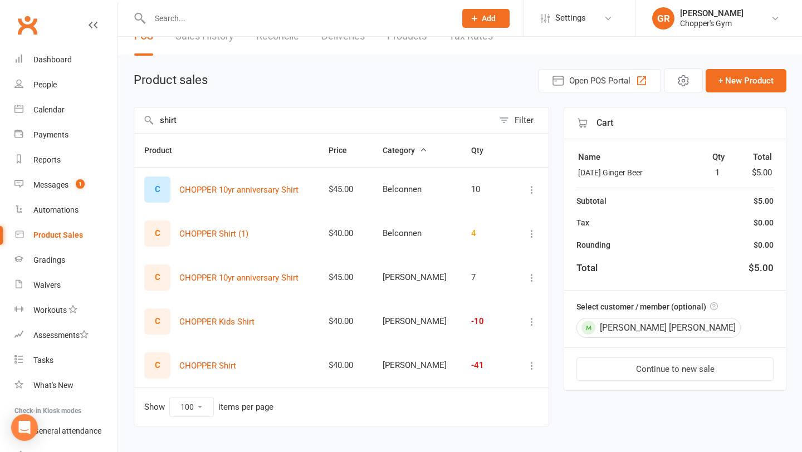
scroll to position [21, 0]
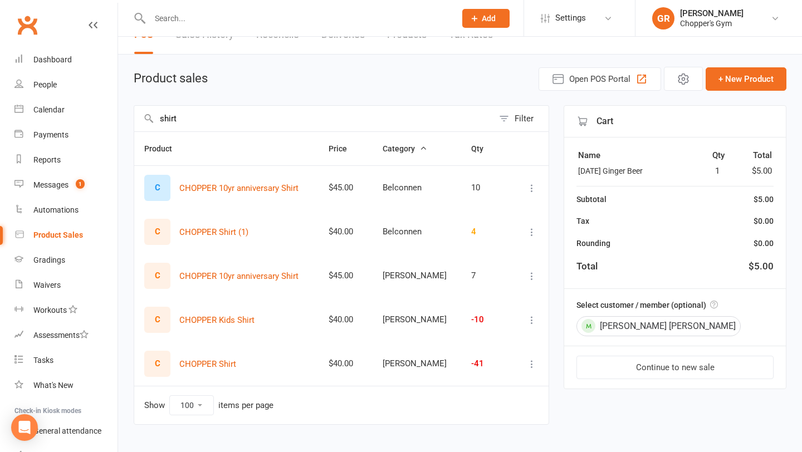
type input "shirt"
click at [476, 364] on div "-41" at bounding box center [484, 363] width 27 height 9
click at [530, 364] on icon at bounding box center [532, 364] width 11 height 11
click at [488, 384] on link "View / Edit" at bounding box center [483, 386] width 110 height 22
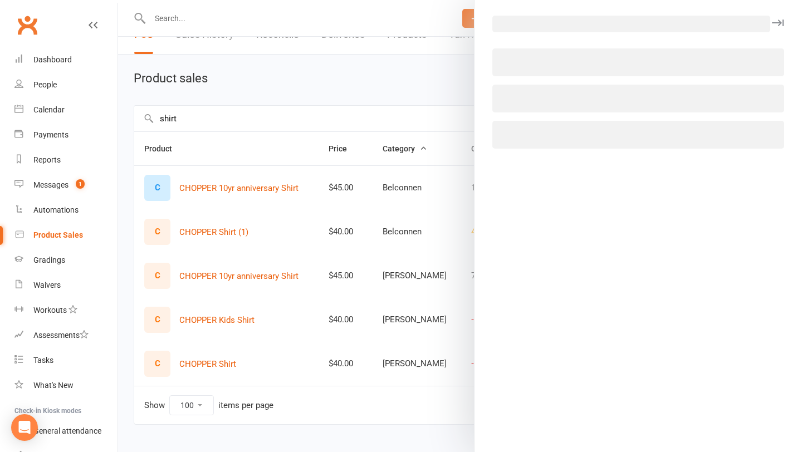
select select "3865"
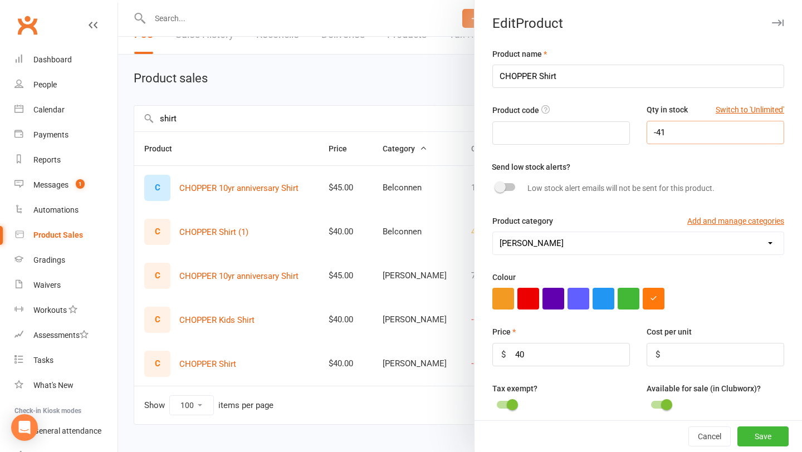
click at [678, 125] on input "-41" at bounding box center [716, 132] width 138 height 23
type input "73"
click at [769, 439] on button "Save" at bounding box center [763, 437] width 51 height 20
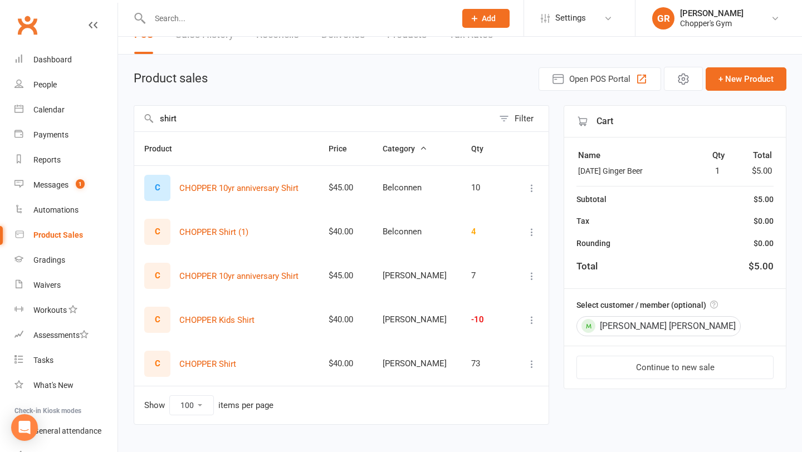
click at [530, 232] on icon at bounding box center [532, 232] width 11 height 11
click at [494, 257] on link "View / Edit" at bounding box center [483, 254] width 110 height 22
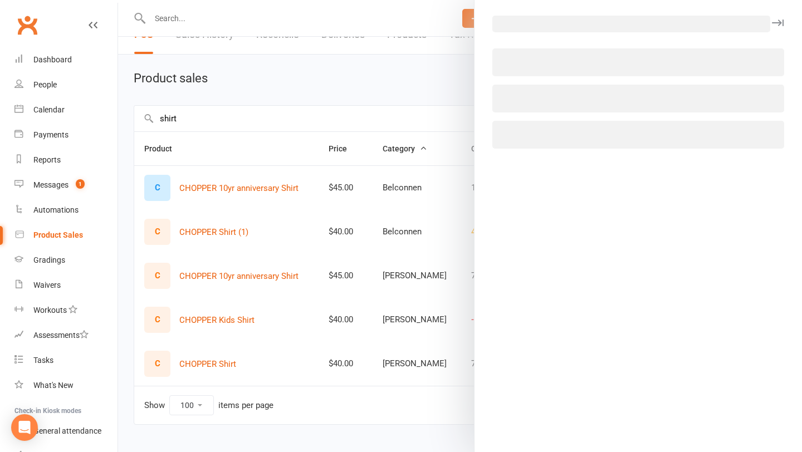
select select "3864"
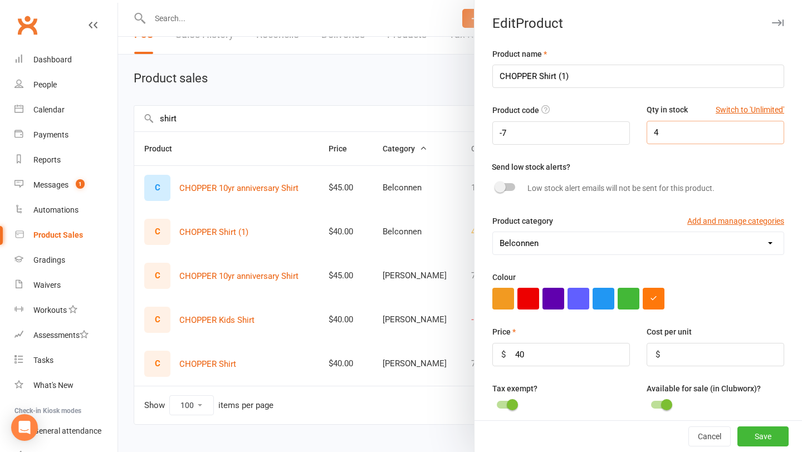
click at [669, 134] on input "4" at bounding box center [716, 132] width 138 height 23
type input "41"
click at [754, 432] on button "Save" at bounding box center [763, 437] width 51 height 20
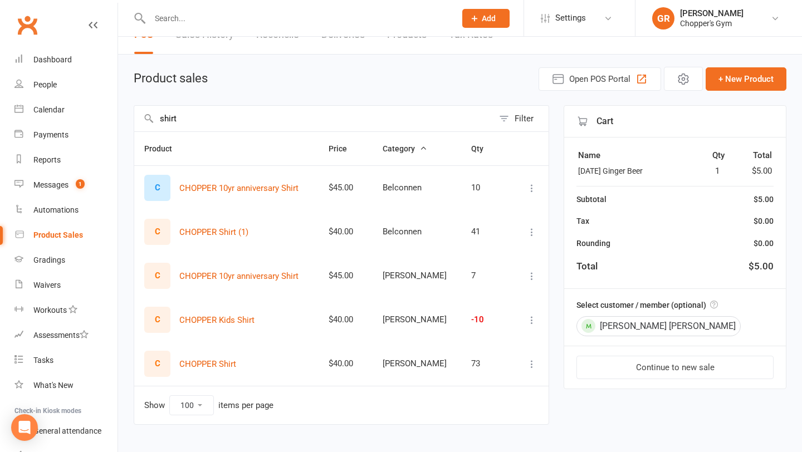
click at [206, 13] on input "text" at bounding box center [297, 19] width 301 height 16
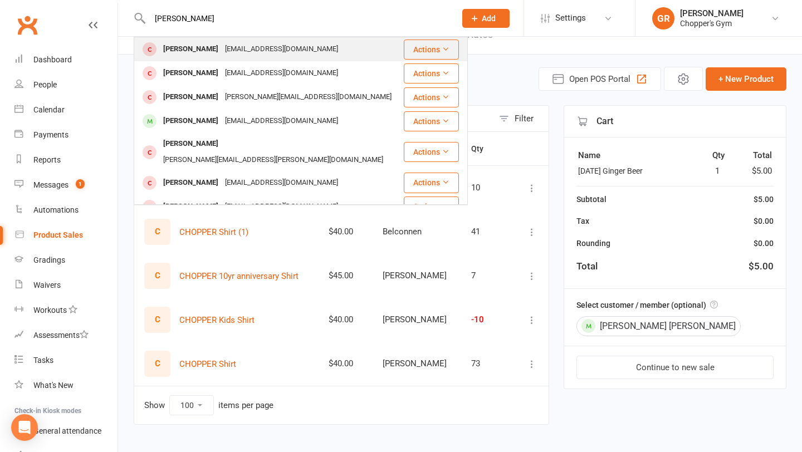
type input "raph vera"
click at [222, 47] on div "kurisama@gmail.com" at bounding box center [282, 49] width 120 height 16
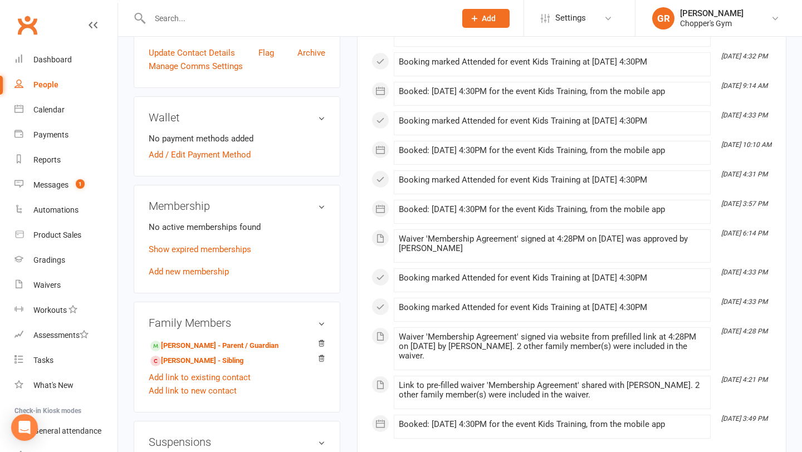
scroll to position [225, 0]
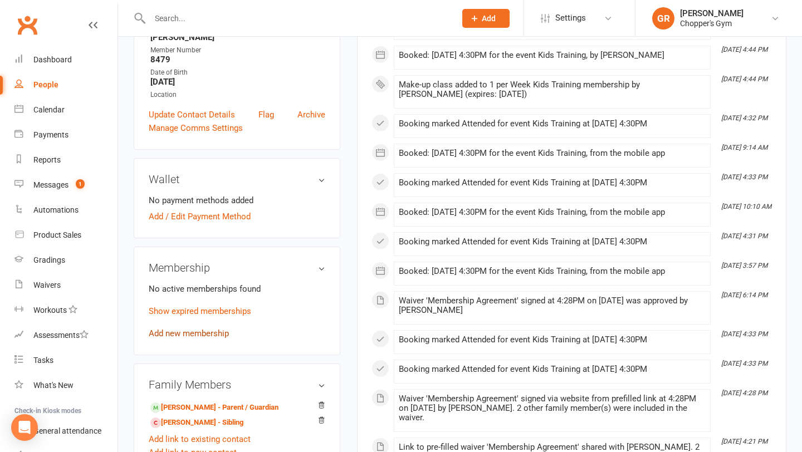
click at [190, 329] on link "Add new membership" at bounding box center [189, 334] width 80 height 10
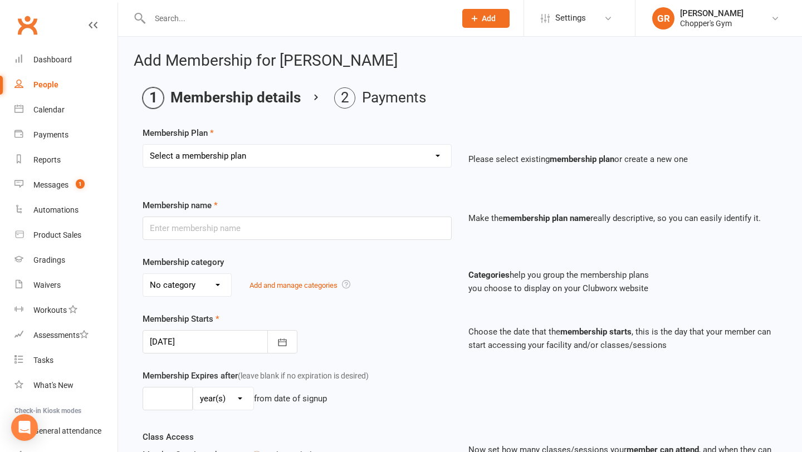
click at [440, 153] on select "Select a membership plan Create new Membership Plan Staff Membership Ongoing Un…" at bounding box center [297, 156] width 308 height 22
select select "8"
click at [143, 145] on select "Select a membership plan Create new Membership Plan Staff Membership Ongoing Un…" at bounding box center [297, 156] width 308 height 22
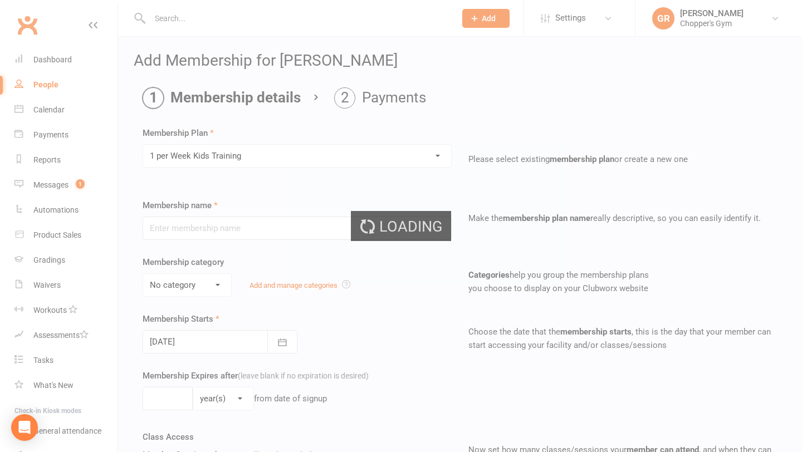
type input "1 per Week Kids Training"
select select "2"
type input "10"
select select "1"
type input "1"
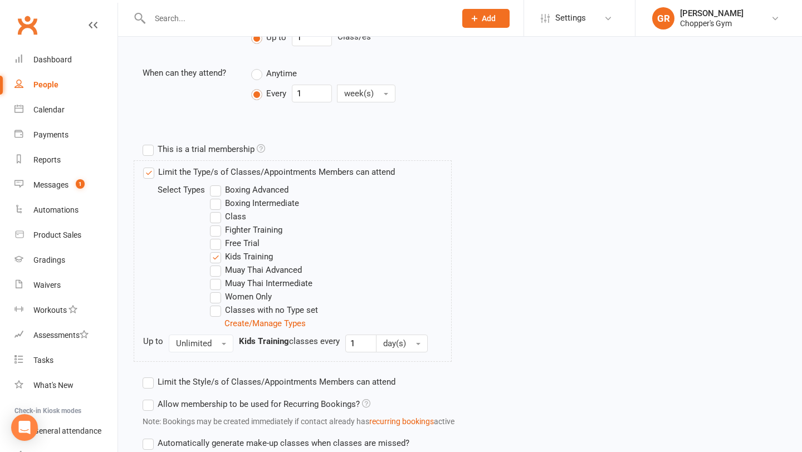
scroll to position [525, 0]
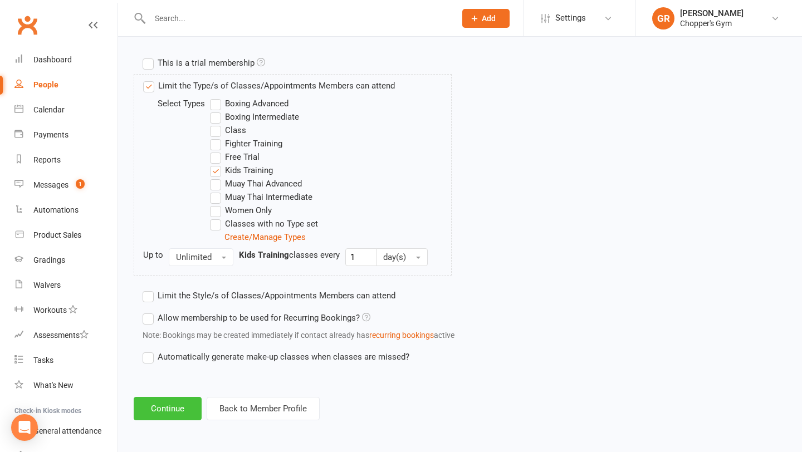
click at [186, 411] on button "Continue" at bounding box center [168, 408] width 68 height 23
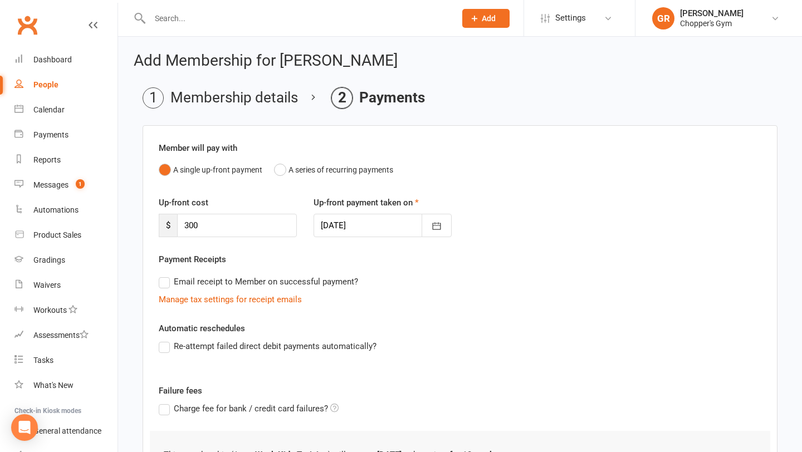
scroll to position [154, 0]
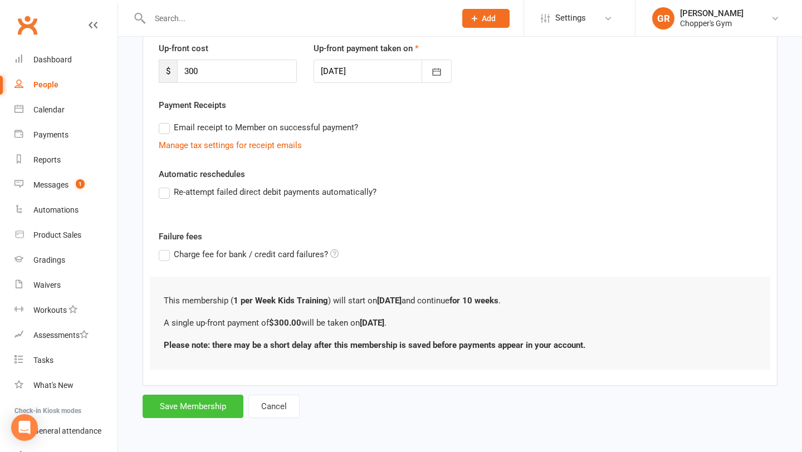
click at [207, 410] on button "Save Membership" at bounding box center [193, 406] width 101 height 23
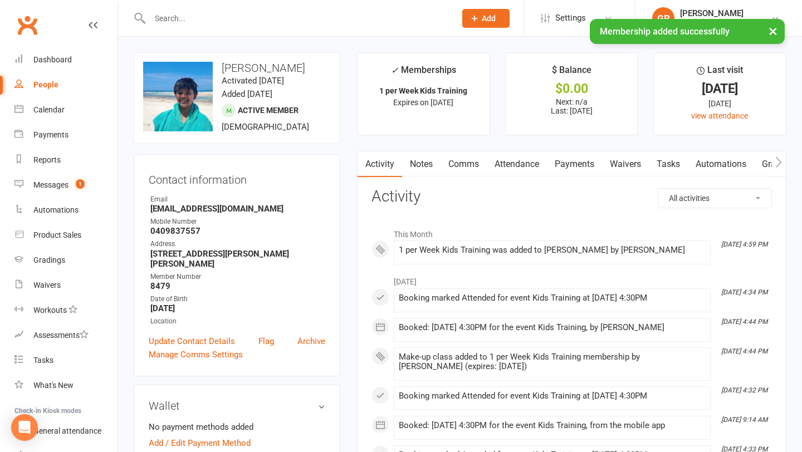
click at [568, 158] on link "Payments" at bounding box center [574, 165] width 55 height 26
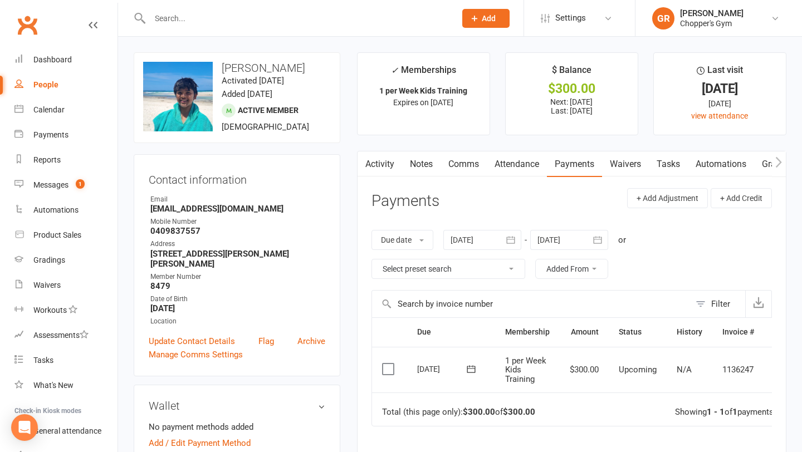
click at [385, 371] on label at bounding box center [389, 369] width 15 height 11
click at [385, 364] on input "checkbox" at bounding box center [385, 364] width 7 height 0
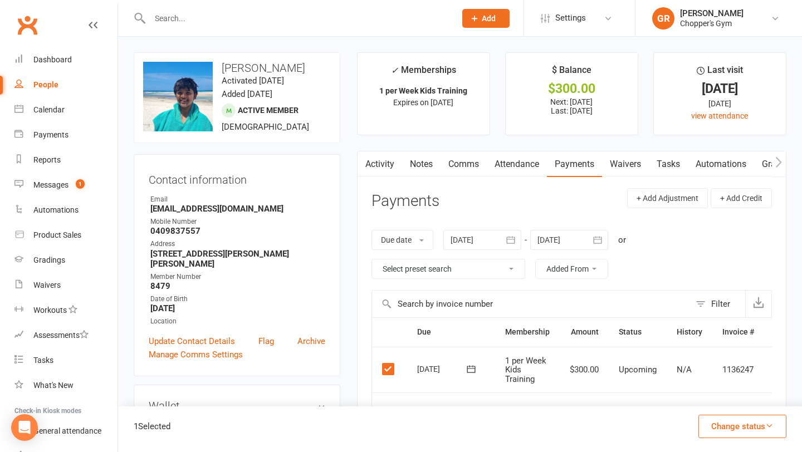
click at [762, 420] on button "Change status" at bounding box center [743, 426] width 88 height 23
click at [743, 353] on link "Paid (POS)" at bounding box center [731, 352] width 110 height 22
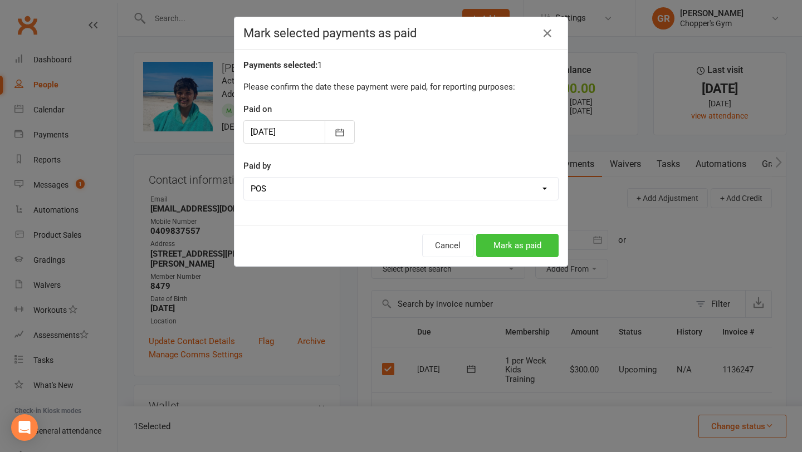
click at [521, 245] on button "Mark as paid" at bounding box center [517, 245] width 82 height 23
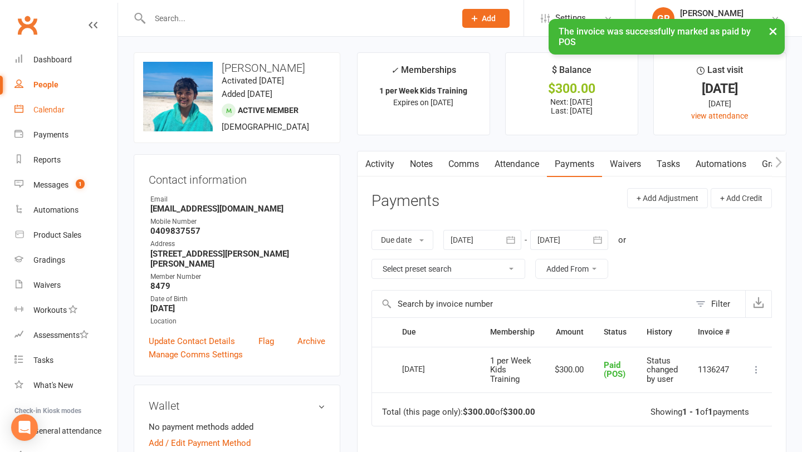
click at [42, 110] on div "Calendar" at bounding box center [48, 109] width 31 height 9
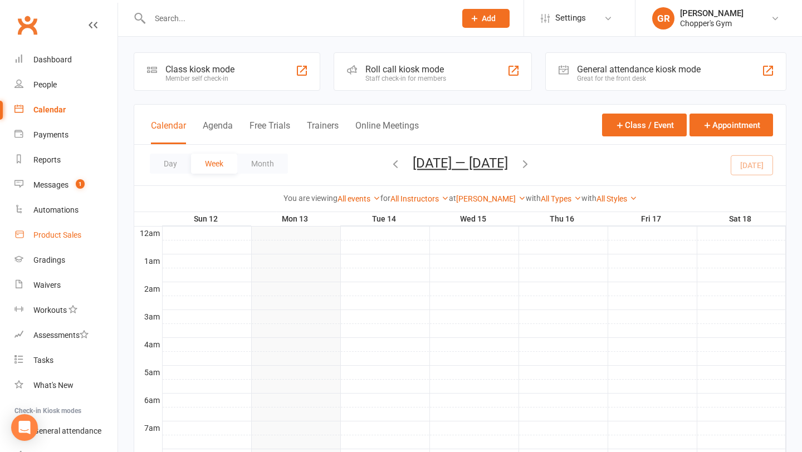
click at [57, 243] on link "Product Sales" at bounding box center [65, 235] width 103 height 25
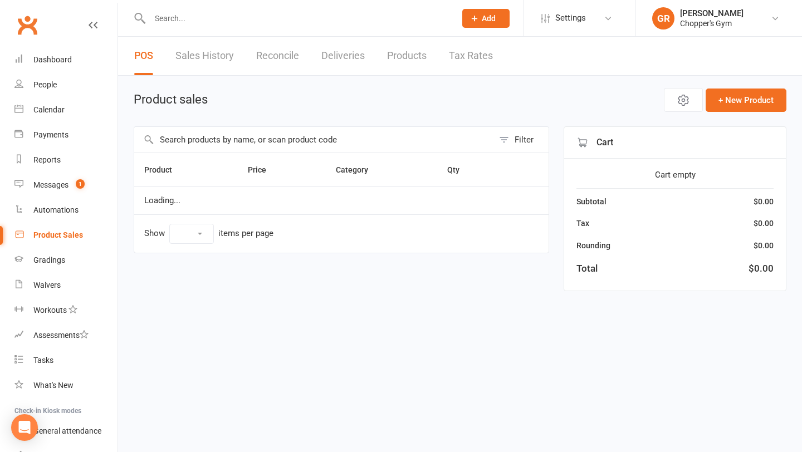
select select "100"
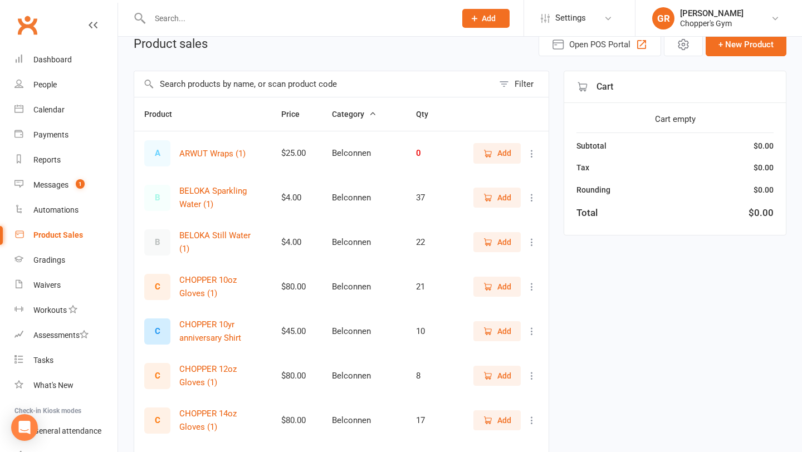
scroll to position [76, 0]
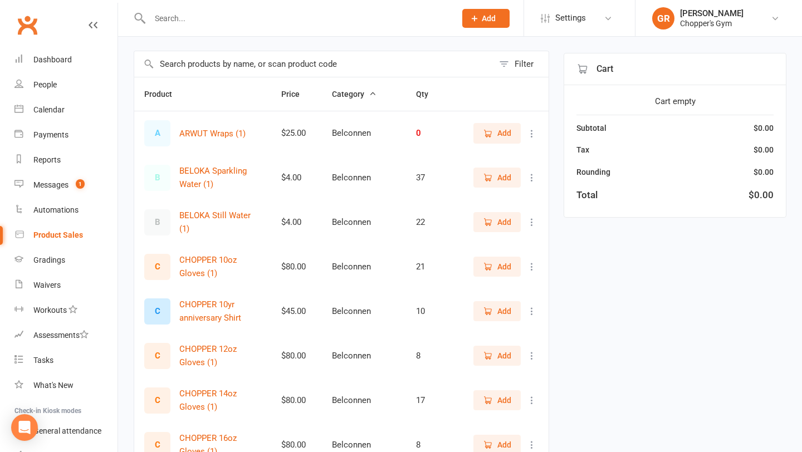
click at [248, 64] on input "text" at bounding box center [313, 64] width 359 height 26
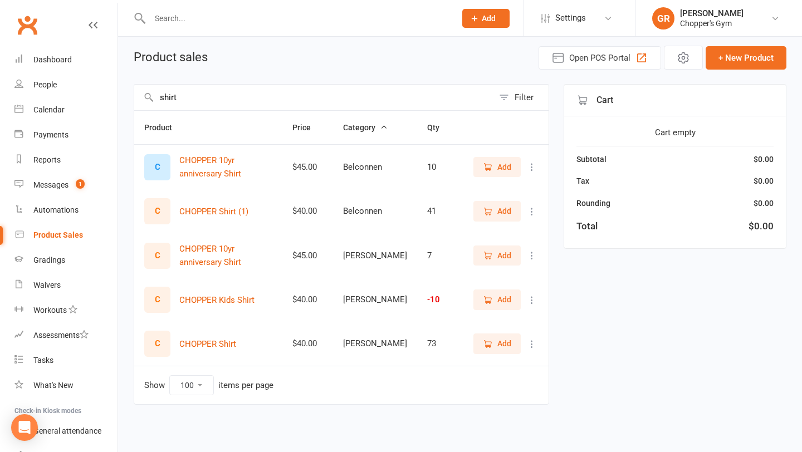
type input "shirt"
click at [528, 344] on icon at bounding box center [532, 344] width 11 height 11
click at [501, 359] on link "View / Edit" at bounding box center [483, 366] width 110 height 22
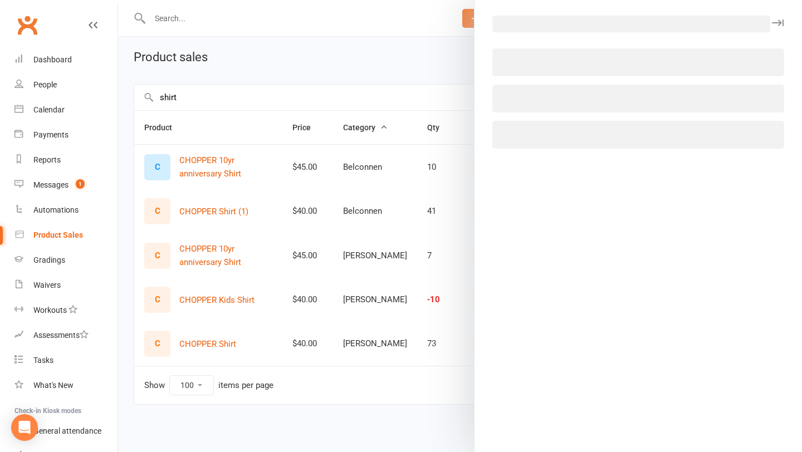
select select "3865"
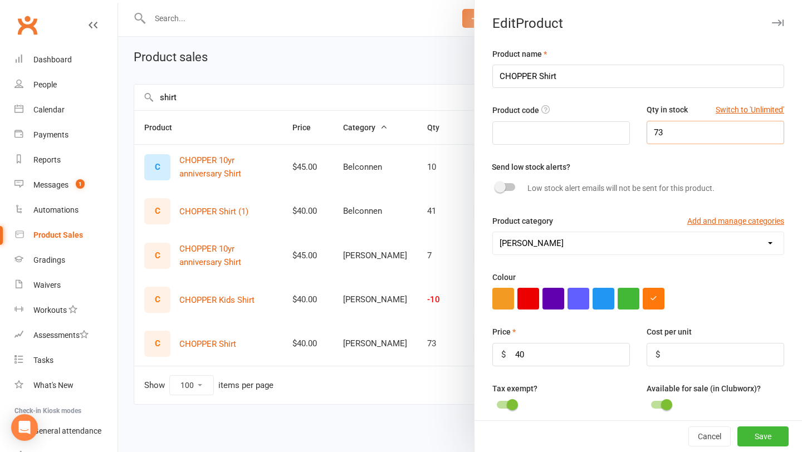
click at [669, 138] on input "73" at bounding box center [716, 132] width 138 height 23
type input "7"
type input "89"
click at [766, 435] on button "Save" at bounding box center [763, 437] width 51 height 20
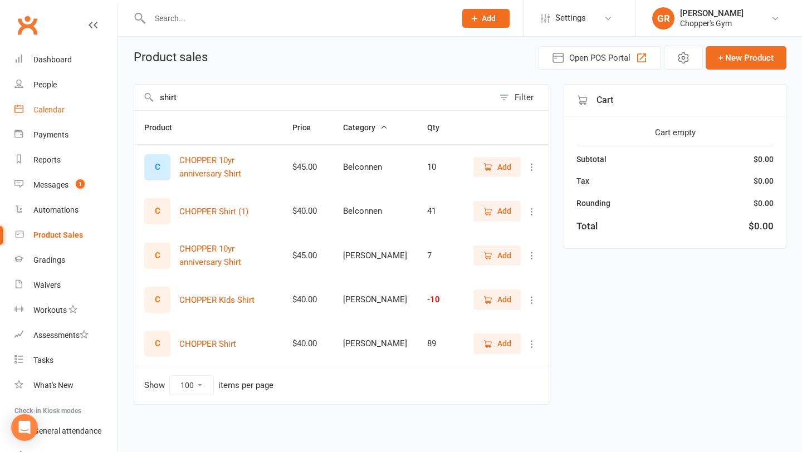
click at [41, 112] on div "Calendar" at bounding box center [48, 109] width 31 height 9
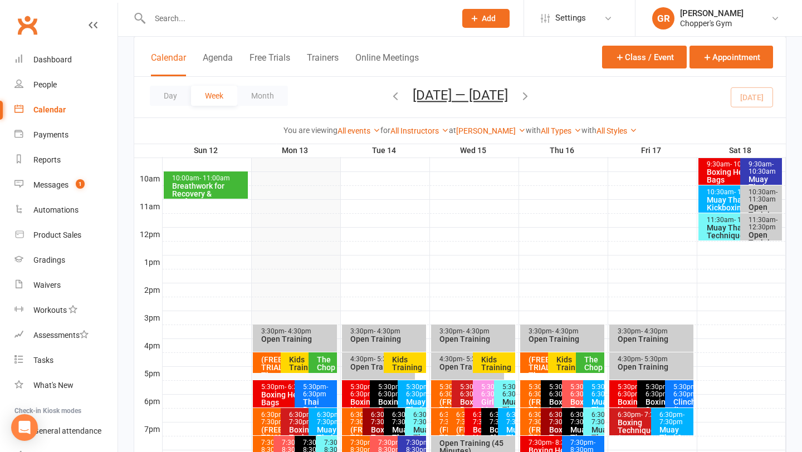
scroll to position [345, 0]
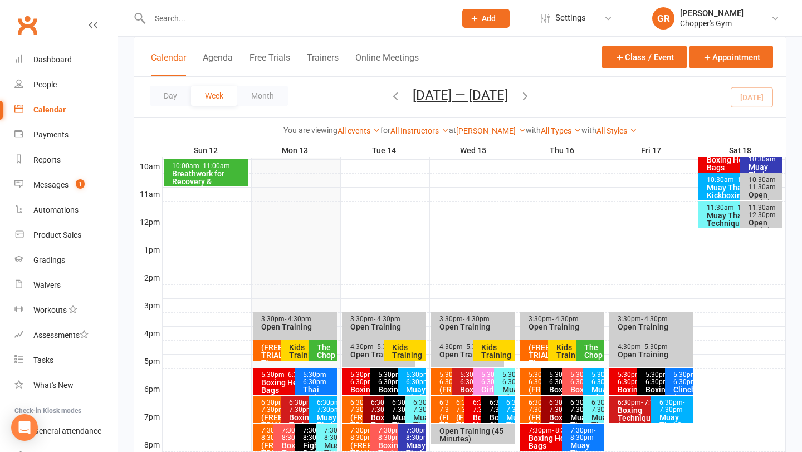
click at [308, 387] on div "Thai Pads (Intermediate)" at bounding box center [319, 397] width 32 height 23
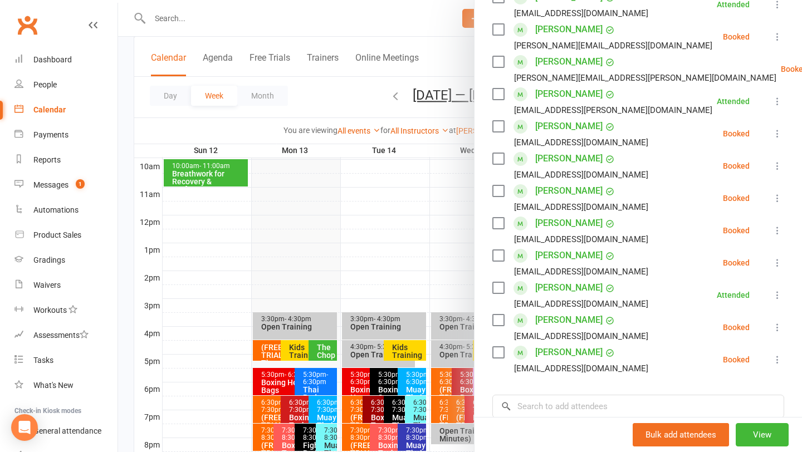
scroll to position [252, 0]
click at [543, 400] on input "search" at bounding box center [639, 405] width 292 height 23
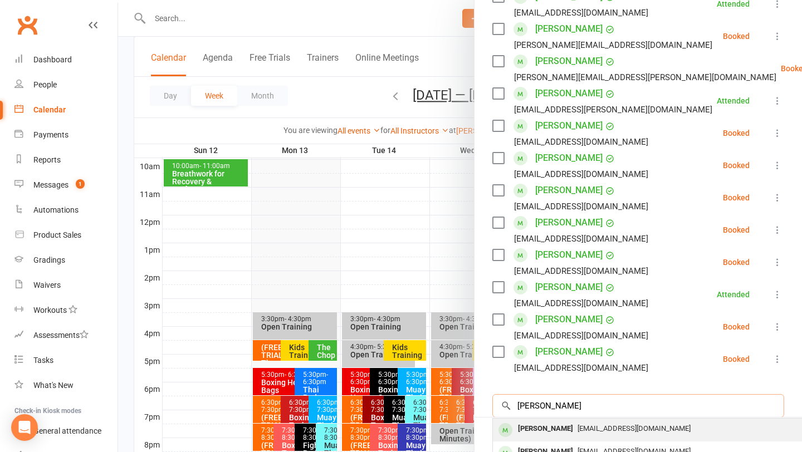
type input "graydon"
click at [548, 433] on div "Graydon Gaunt" at bounding box center [546, 429] width 64 height 16
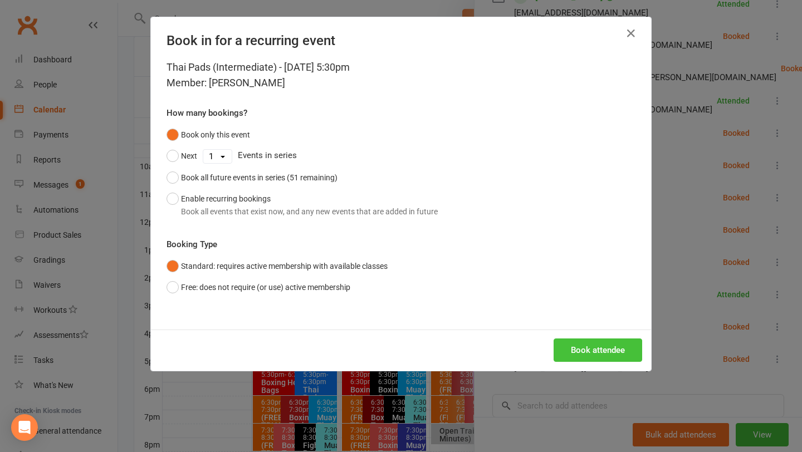
click at [592, 353] on button "Book attendee" at bounding box center [598, 350] width 89 height 23
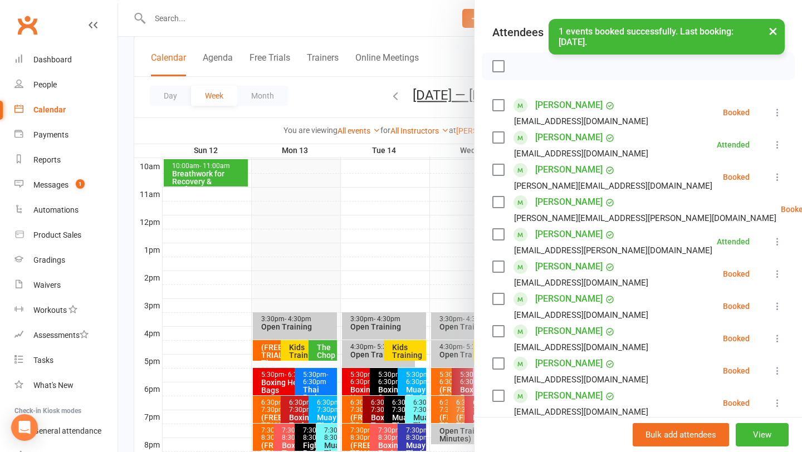
scroll to position [108, 0]
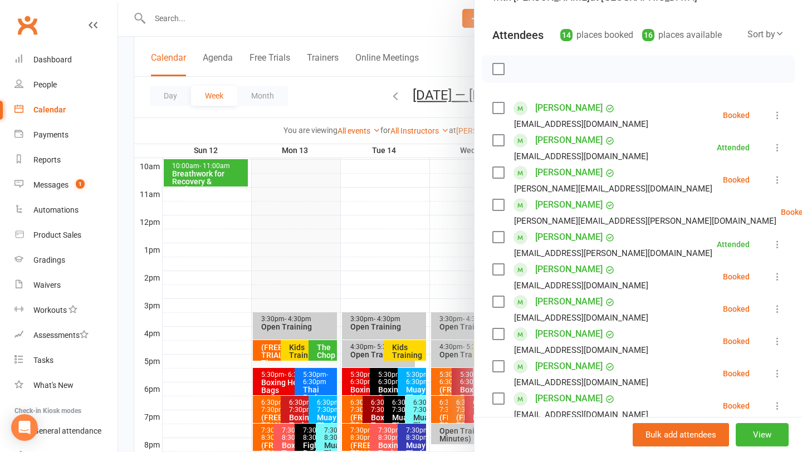
click at [227, 315] on div at bounding box center [460, 226] width 684 height 452
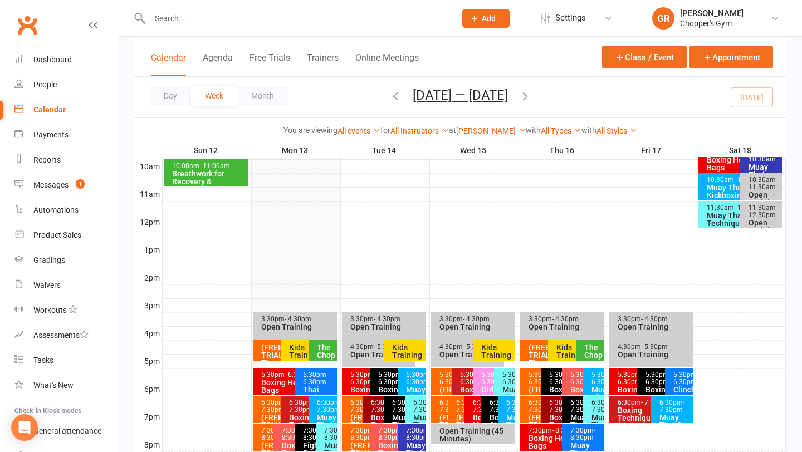
click at [259, 20] on input "text" at bounding box center [297, 19] width 301 height 16
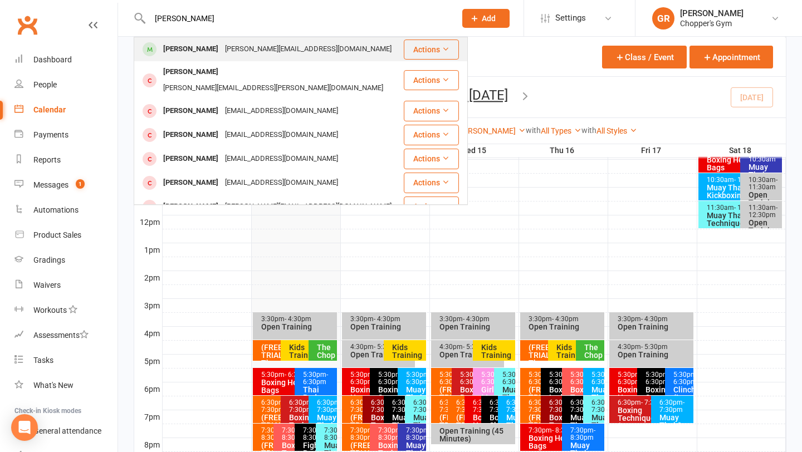
type input "chris langl"
click at [203, 45] on div "[PERSON_NAME]" at bounding box center [191, 49] width 62 height 16
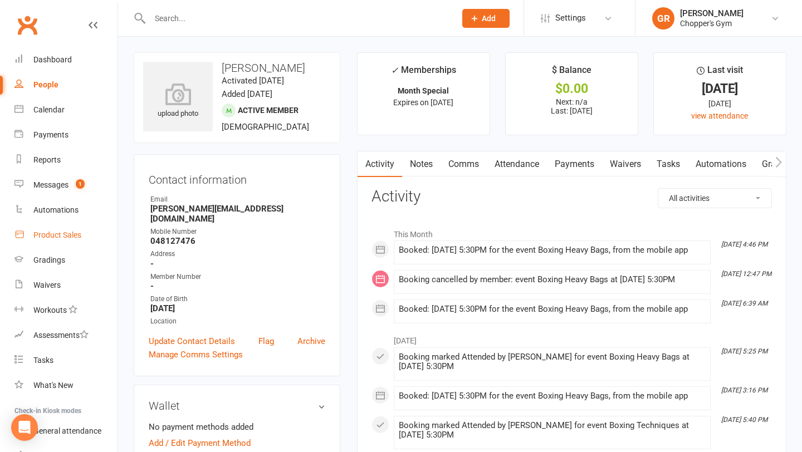
click at [59, 237] on div "Product Sales" at bounding box center [57, 235] width 48 height 9
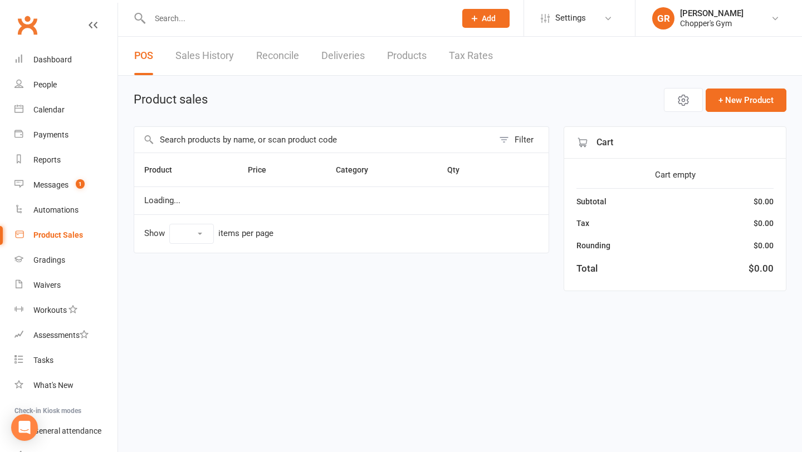
select select "100"
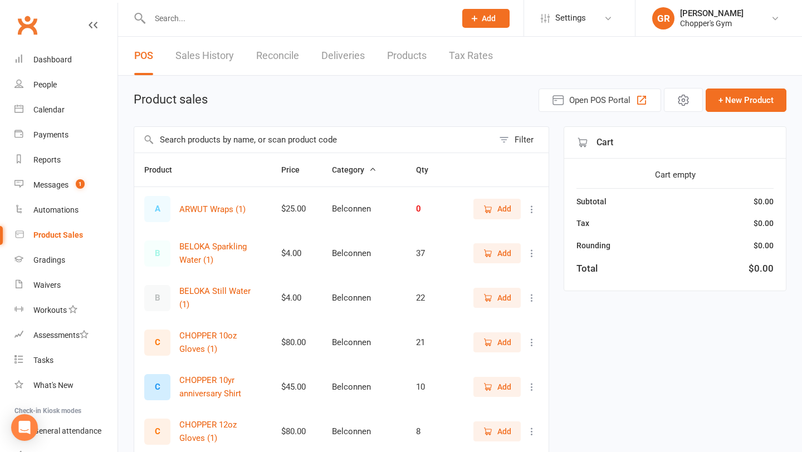
click at [222, 145] on input "text" at bounding box center [313, 140] width 359 height 26
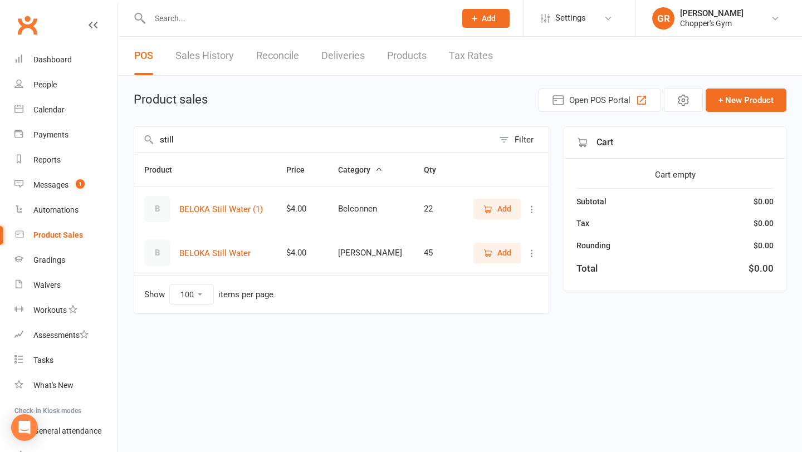
type input "still"
click at [498, 257] on span "Add" at bounding box center [505, 253] width 14 height 12
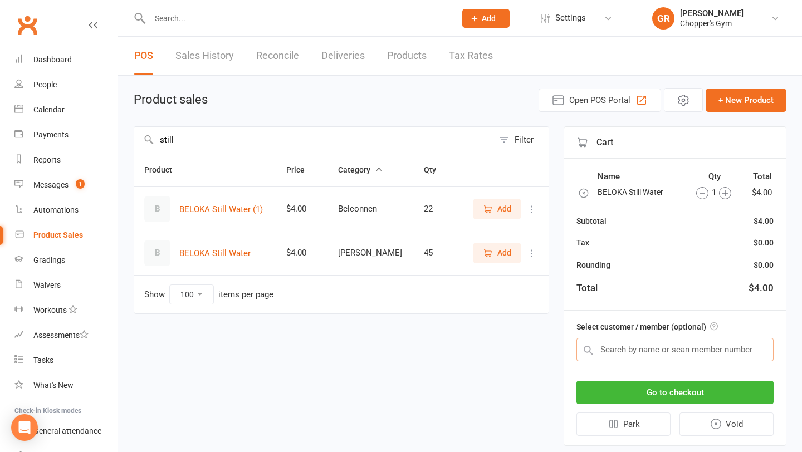
click at [647, 359] on input "text" at bounding box center [675, 349] width 197 height 23
click at [656, 359] on input "text" at bounding box center [675, 349] width 197 height 23
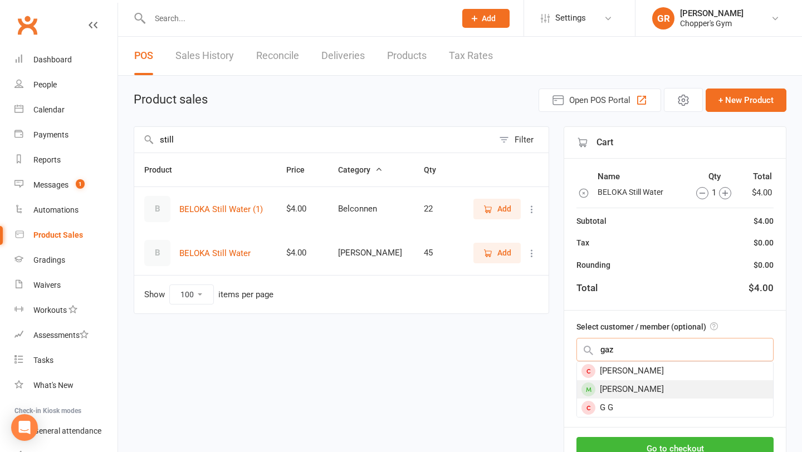
type input "gaz"
click at [642, 396] on div "Gaz Rees" at bounding box center [675, 390] width 196 height 18
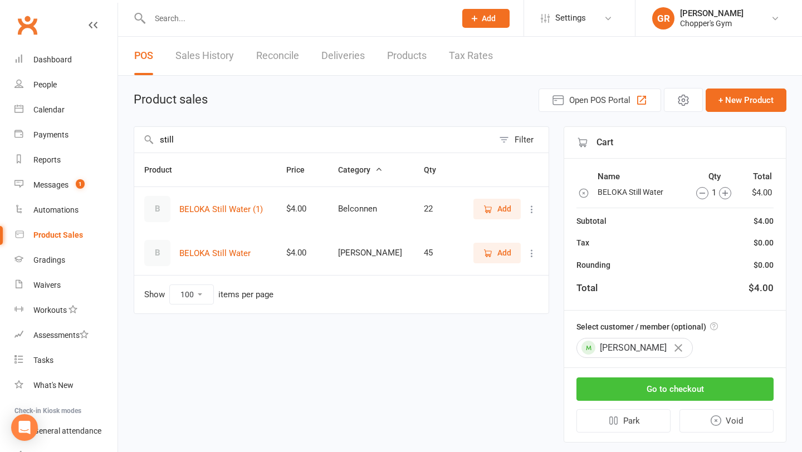
click at [659, 386] on button "Go to checkout" at bounding box center [675, 389] width 197 height 23
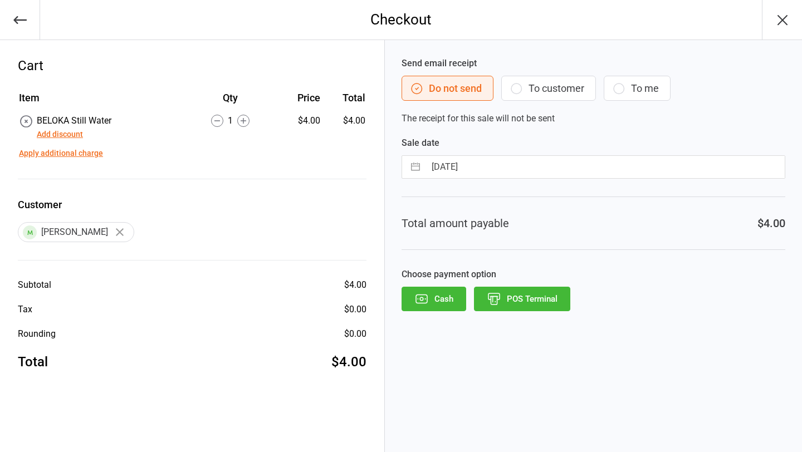
click at [67, 131] on button "Add discount" at bounding box center [60, 135] width 46 height 12
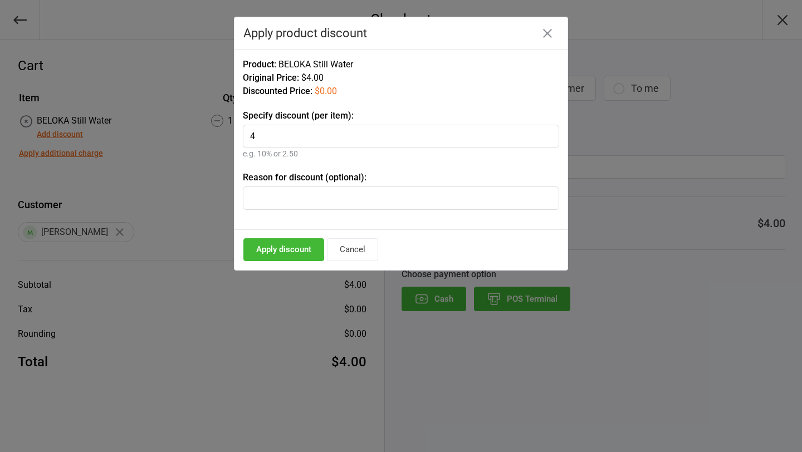
type input "4"
click at [281, 249] on button "Apply discount" at bounding box center [283, 249] width 81 height 23
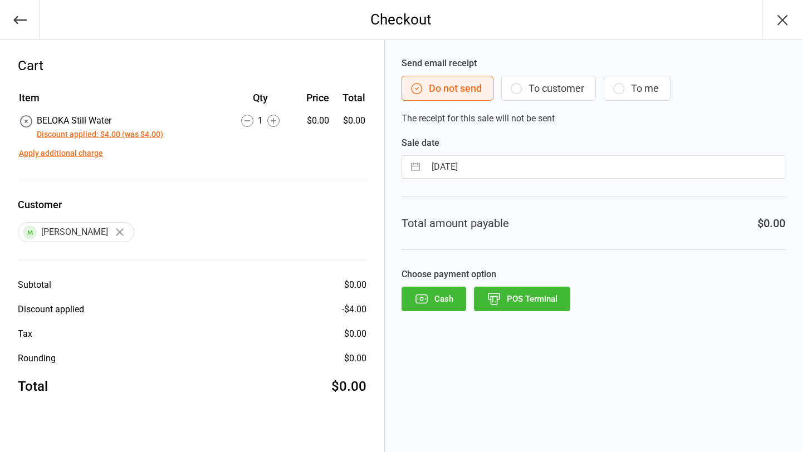
click at [525, 304] on button "POS Terminal" at bounding box center [522, 299] width 96 height 25
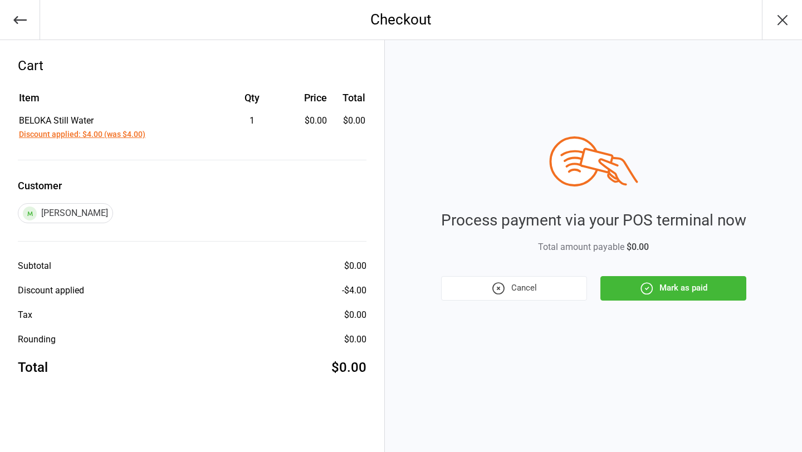
click at [688, 290] on button "Mark as paid" at bounding box center [674, 288] width 146 height 25
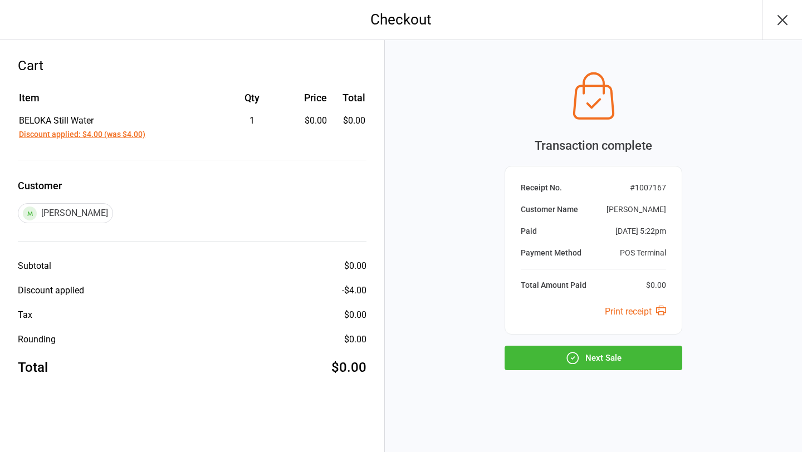
click at [608, 359] on button "Next Sale" at bounding box center [594, 358] width 178 height 25
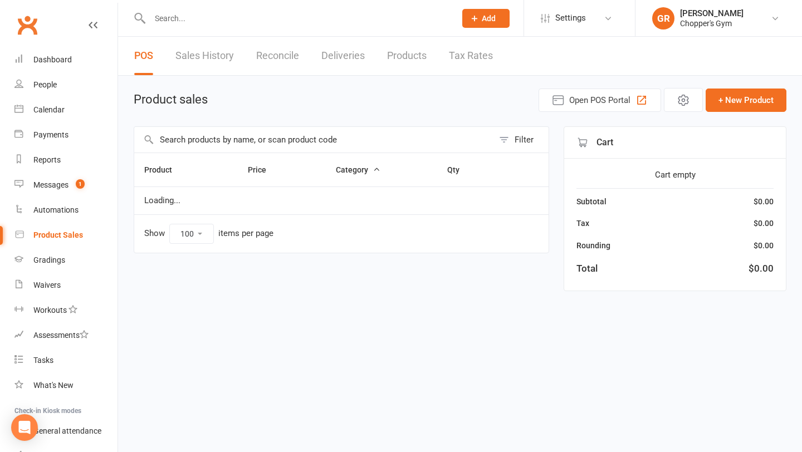
select select "100"
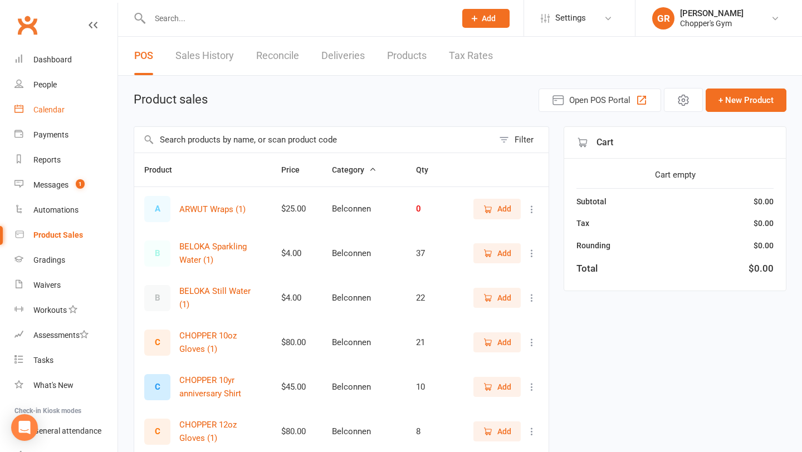
click at [62, 110] on div "Calendar" at bounding box center [48, 109] width 31 height 9
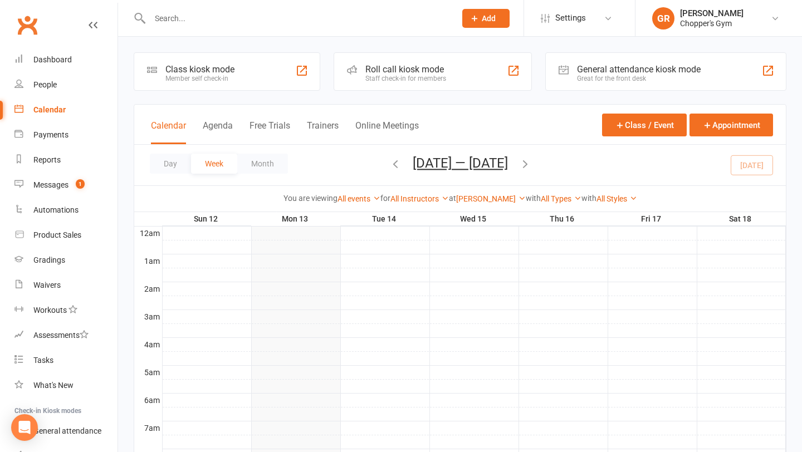
click at [202, 27] on div at bounding box center [291, 18] width 314 height 36
click at [187, 24] on input "text" at bounding box center [297, 19] width 301 height 16
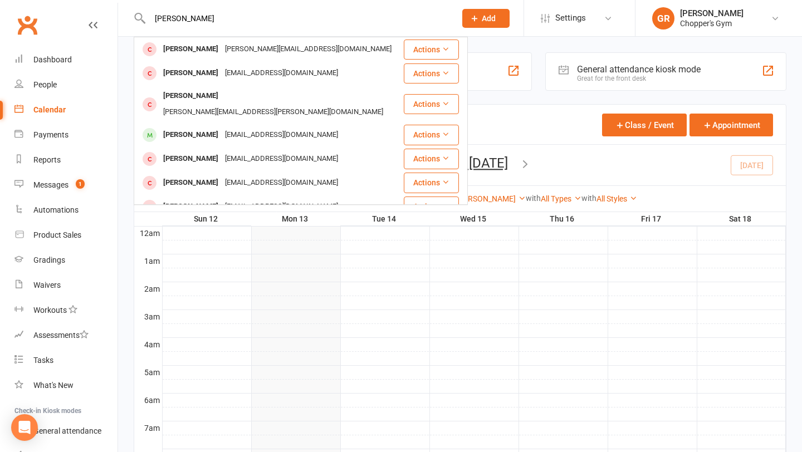
type input "[PERSON_NAME]"
click at [192, 288] on div at bounding box center [474, 288] width 623 height 13
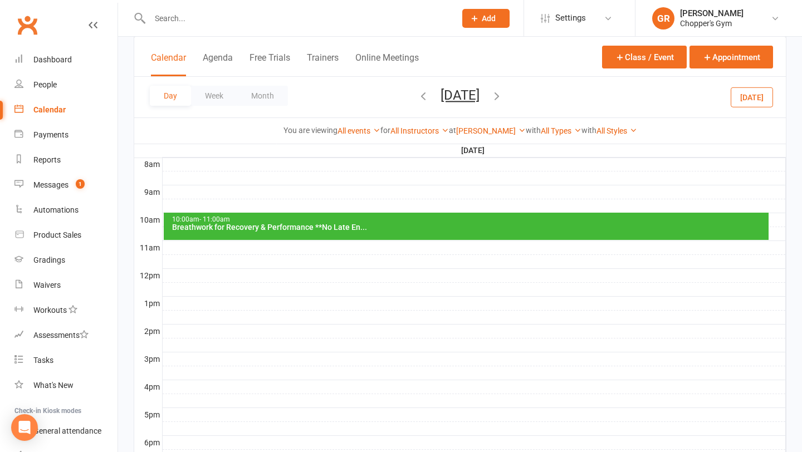
scroll to position [332, 0]
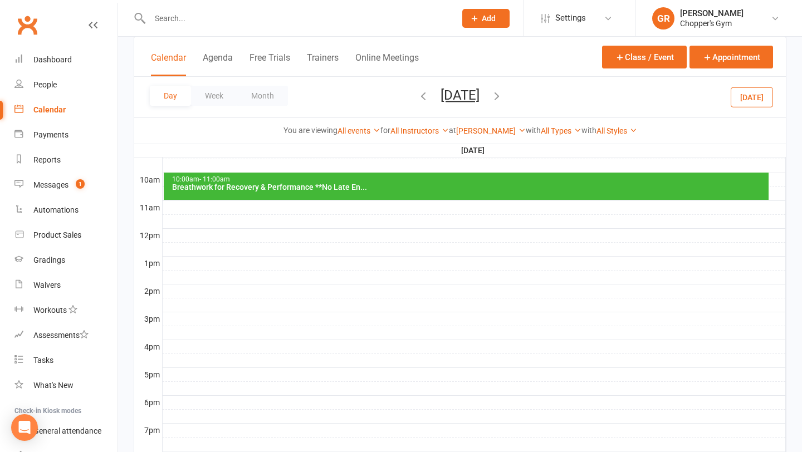
click at [756, 95] on button "[DATE]" at bounding box center [752, 97] width 42 height 20
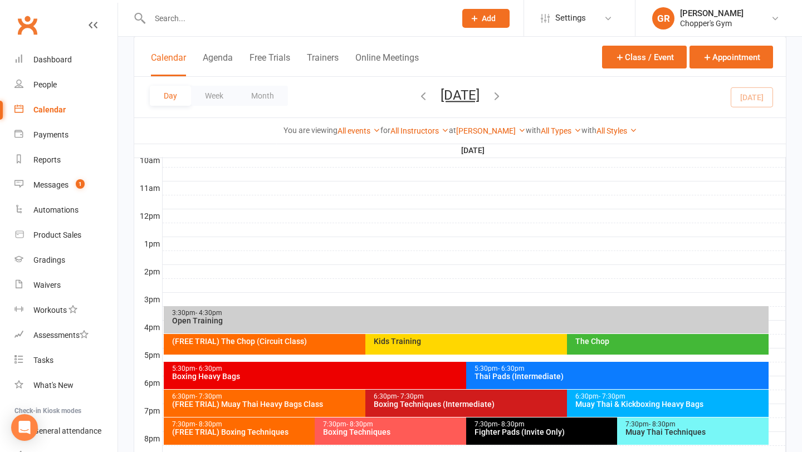
scroll to position [354, 0]
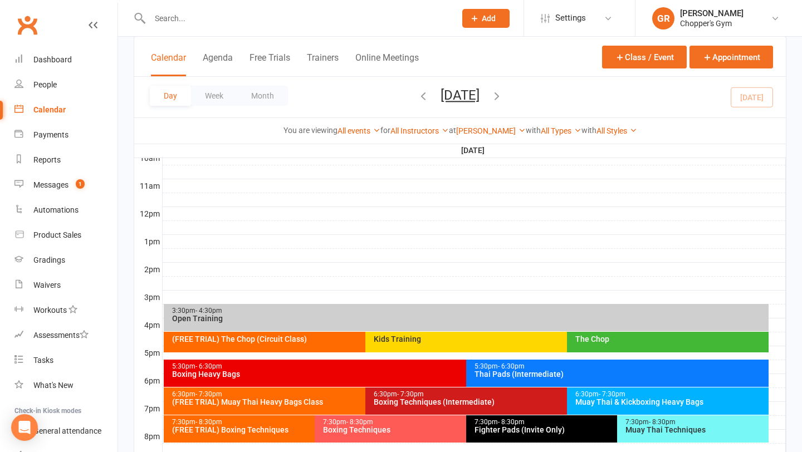
click at [379, 371] on div "Boxing Heavy Bags" at bounding box center [464, 375] width 584 height 8
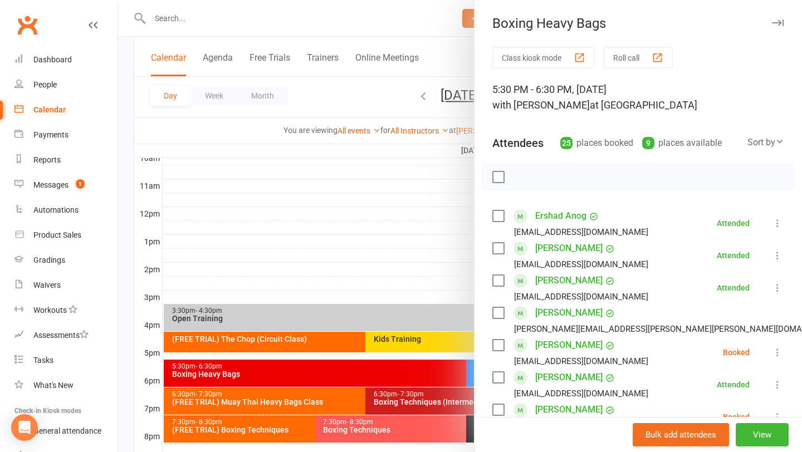
click at [386, 230] on div at bounding box center [460, 226] width 684 height 452
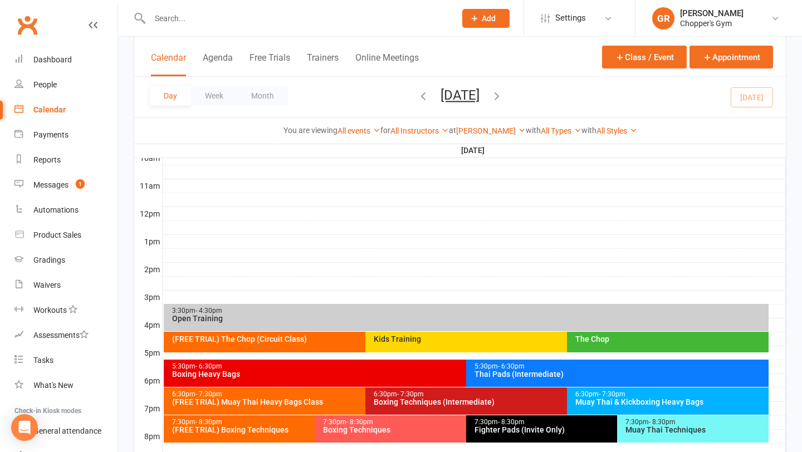
click at [332, 371] on div "Boxing Heavy Bags" at bounding box center [464, 375] width 584 height 8
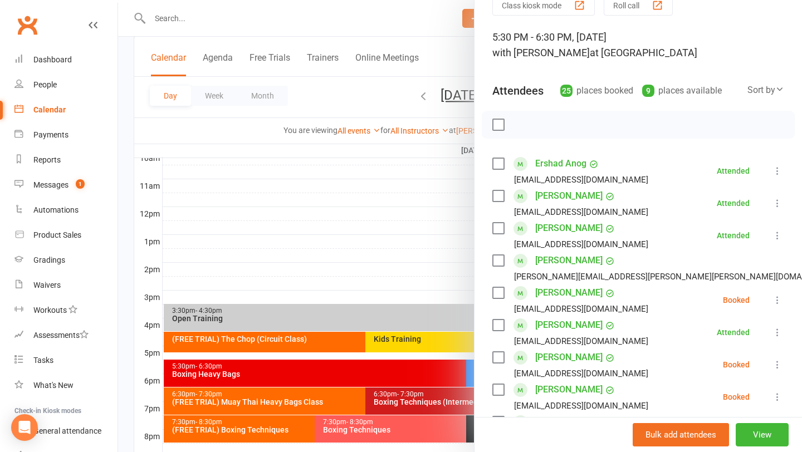
scroll to position [0, 0]
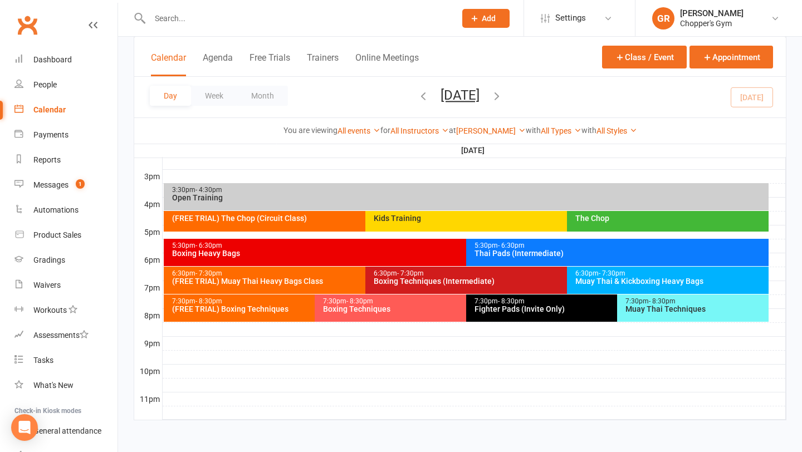
click at [277, 250] on div "Boxing Heavy Bags" at bounding box center [464, 254] width 584 height 8
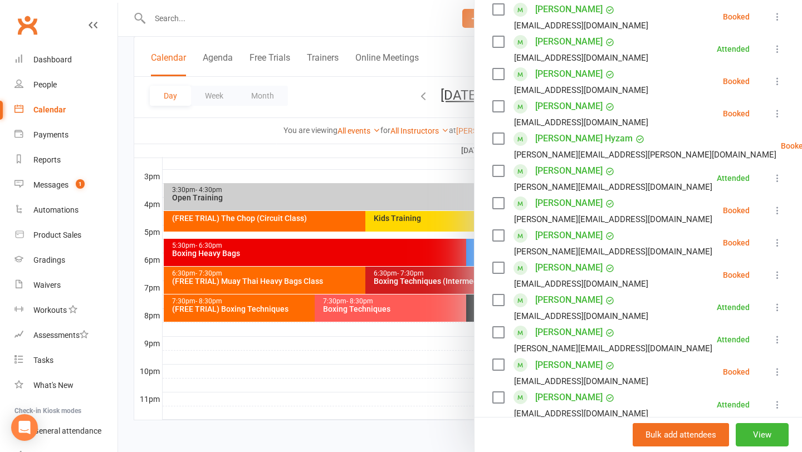
scroll to position [338, 0]
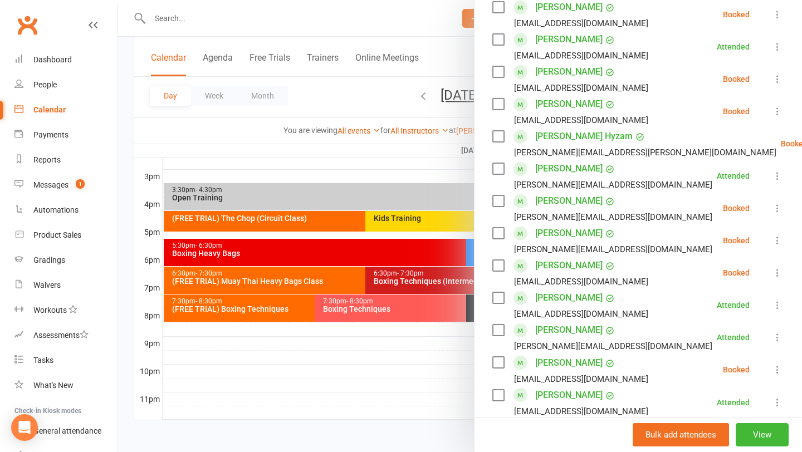
click at [498, 267] on label at bounding box center [498, 265] width 11 height 11
click at [499, 235] on label at bounding box center [498, 233] width 11 height 11
click at [489, 204] on div "Class kiosk mode Roll call 5:30 PM - 6:30 PM, [DATE] with [PERSON_NAME] at [PER…" at bounding box center [639, 293] width 328 height 1168
click at [493, 198] on label at bounding box center [498, 201] width 11 height 11
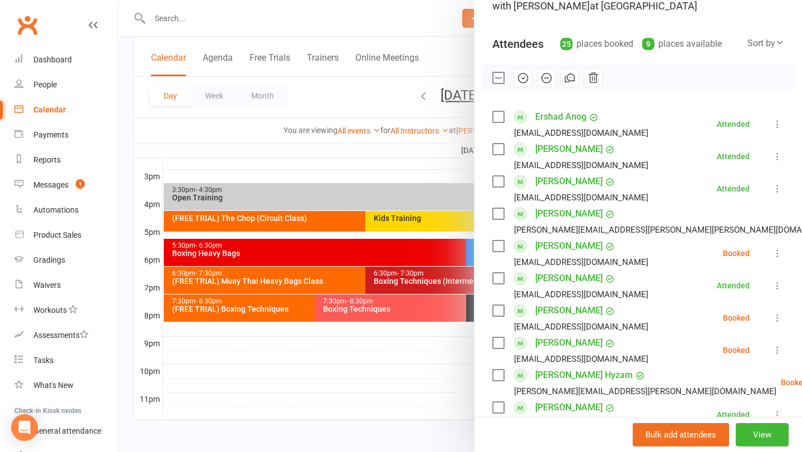
scroll to position [0, 0]
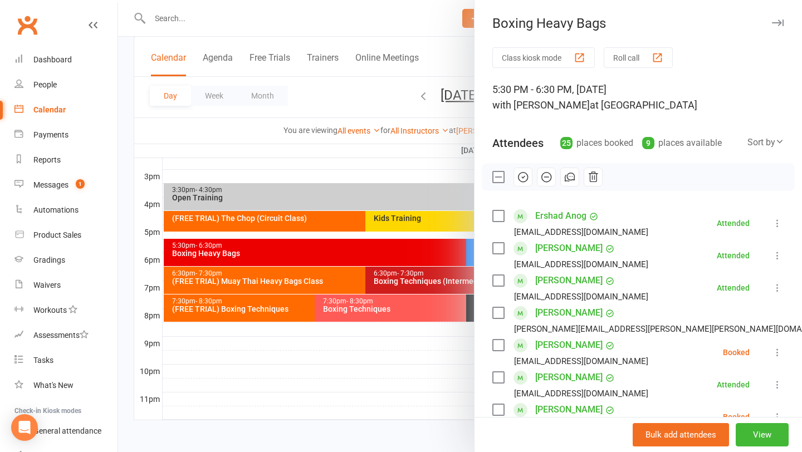
click at [523, 181] on icon "button" at bounding box center [523, 177] width 12 height 12
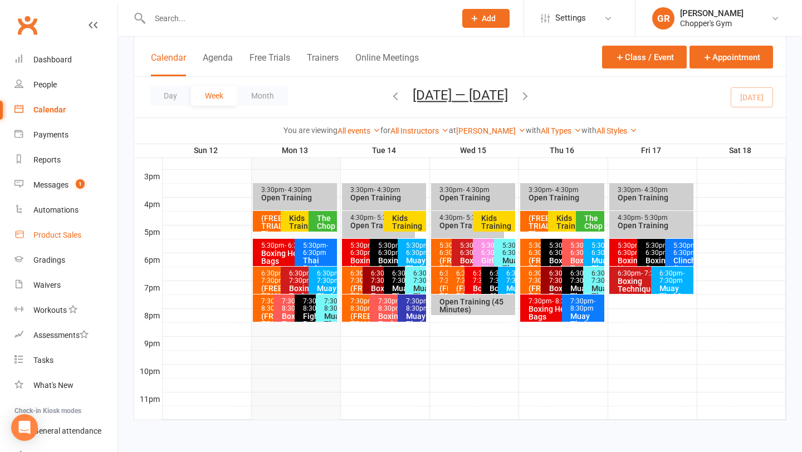
click at [42, 237] on div "Product Sales" at bounding box center [57, 235] width 48 height 9
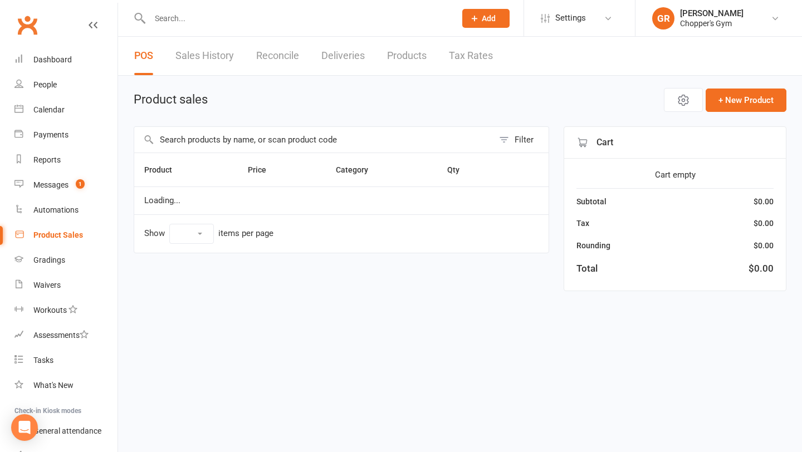
select select "100"
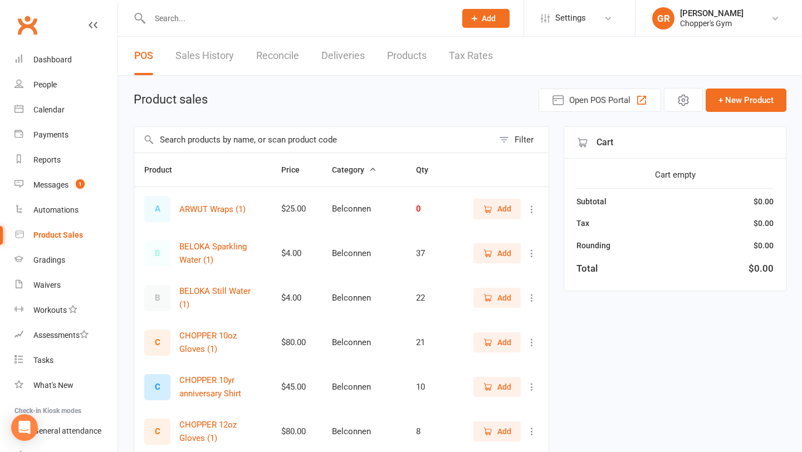
click at [220, 140] on input "text" at bounding box center [313, 140] width 359 height 26
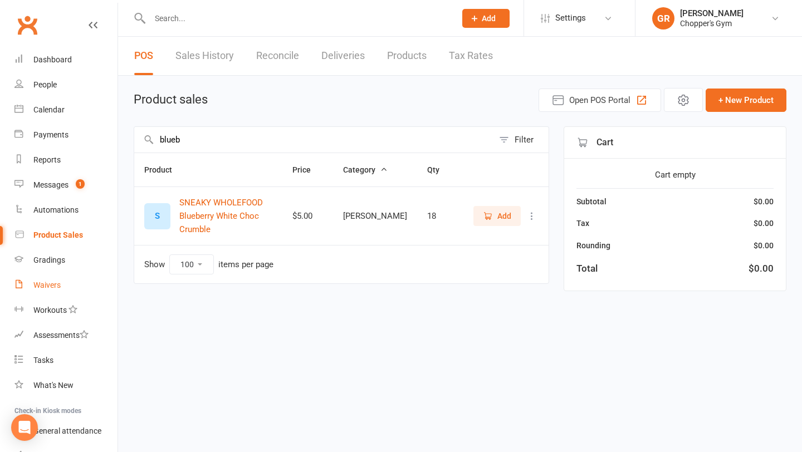
type input "blueb"
click at [40, 276] on link "Waivers" at bounding box center [65, 285] width 103 height 25
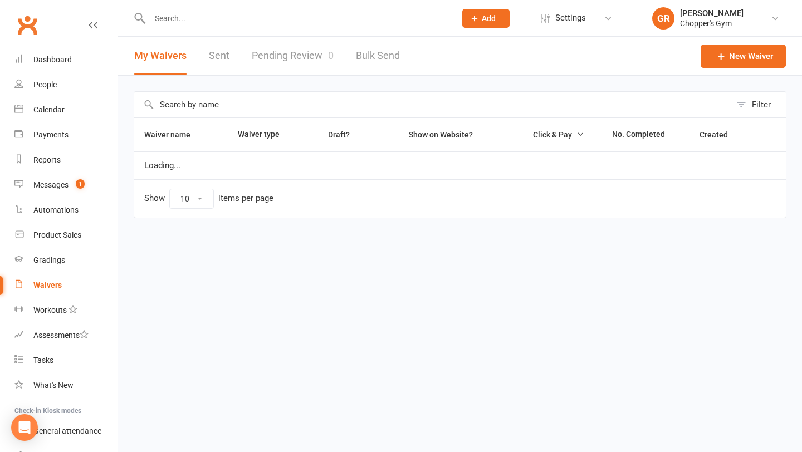
click at [284, 53] on link "Pending Review 0" at bounding box center [293, 56] width 82 height 38
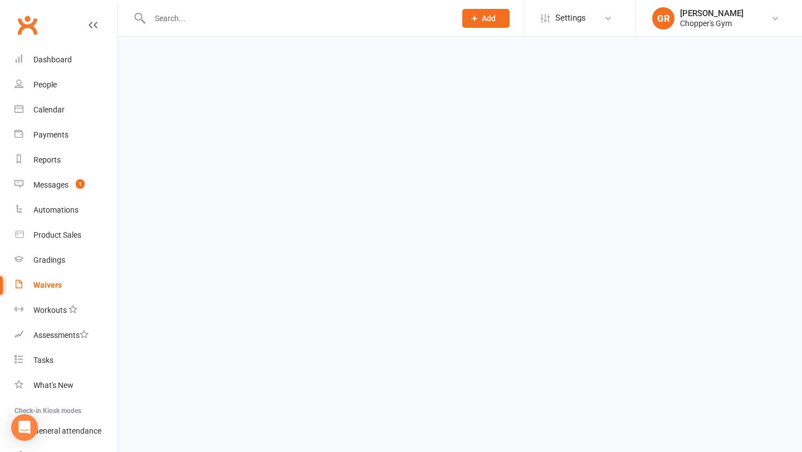
select select "50"
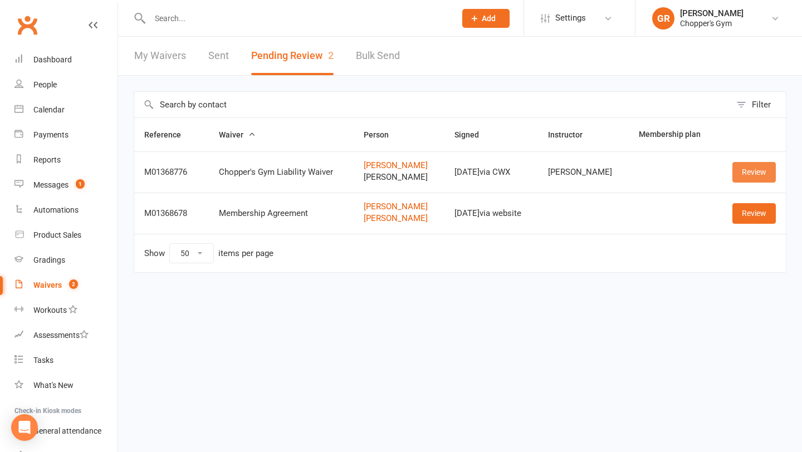
click at [742, 169] on link "Review" at bounding box center [754, 172] width 43 height 20
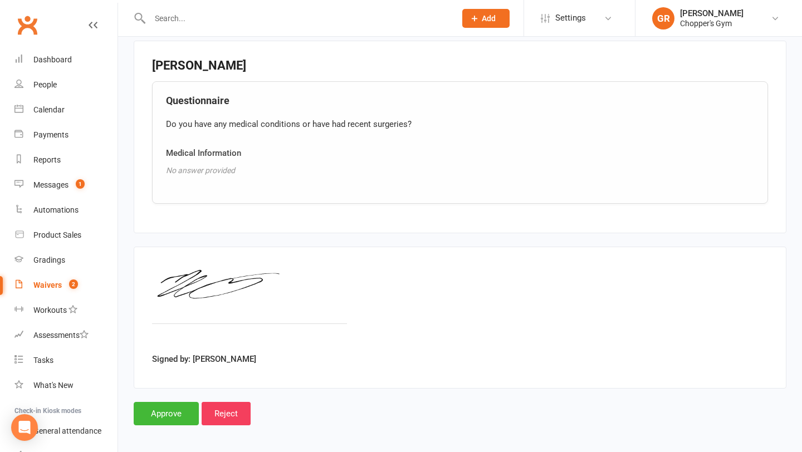
scroll to position [1168, 0]
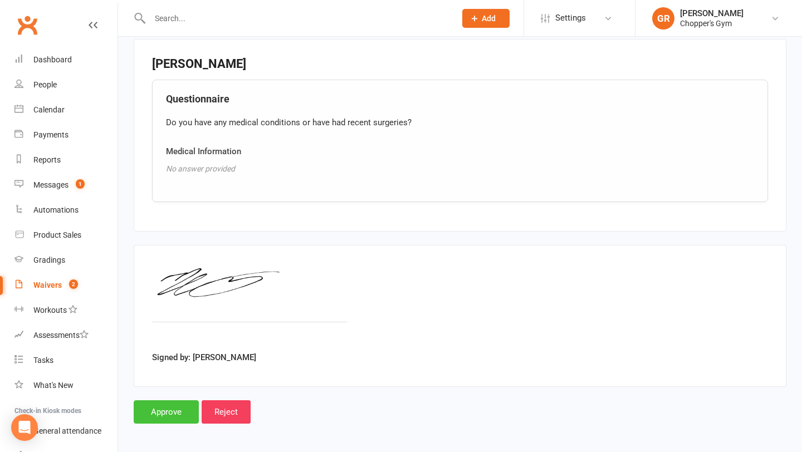
click at [160, 417] on input "Approve" at bounding box center [166, 412] width 65 height 23
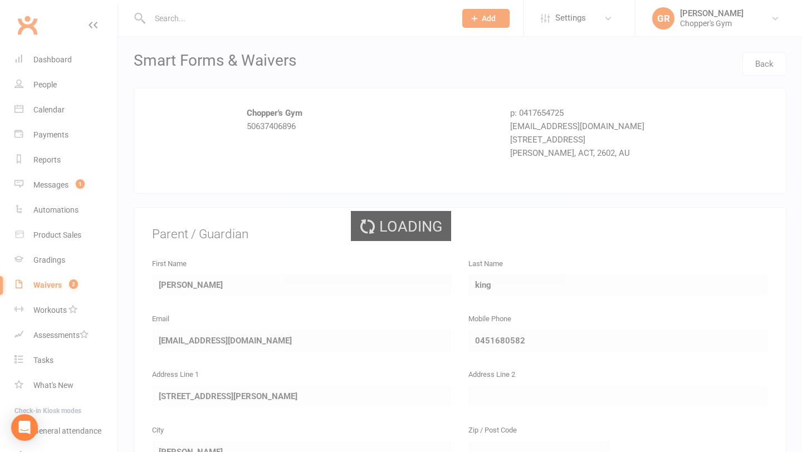
select select "50"
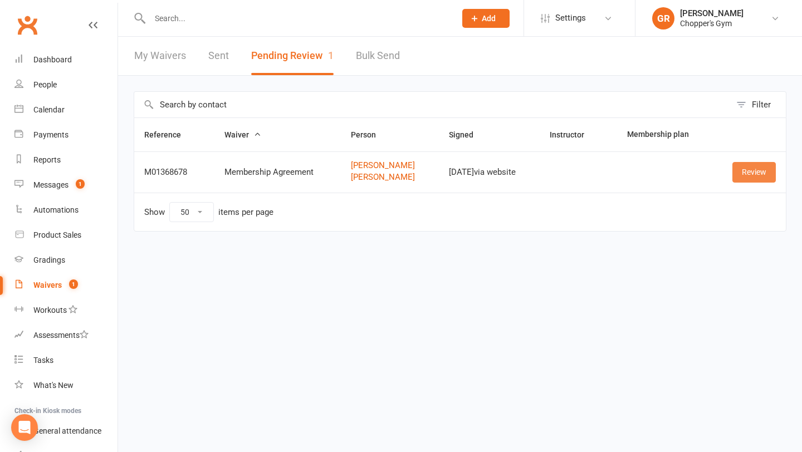
click at [742, 174] on link "Review" at bounding box center [754, 172] width 43 height 20
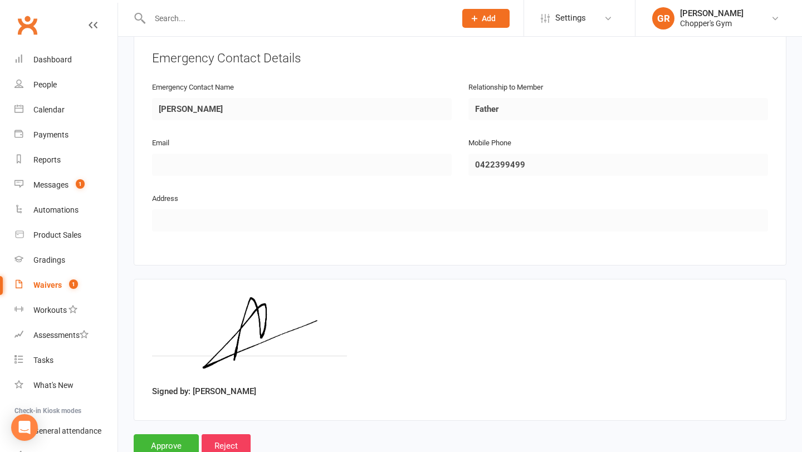
scroll to position [961, 0]
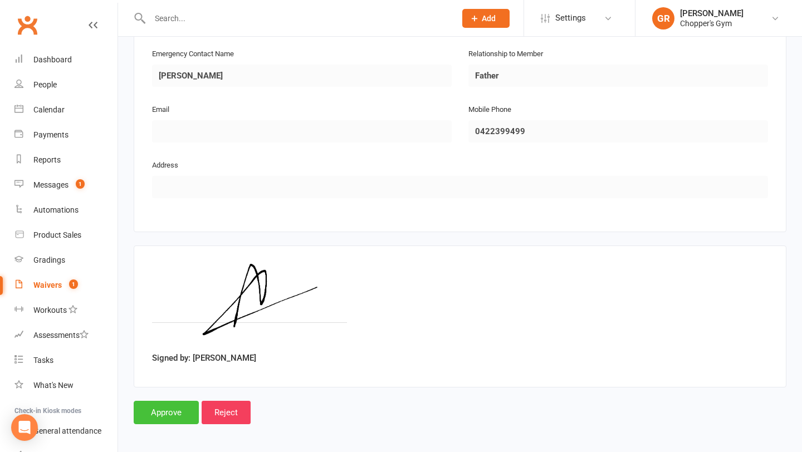
click at [160, 405] on input "Approve" at bounding box center [166, 412] width 65 height 23
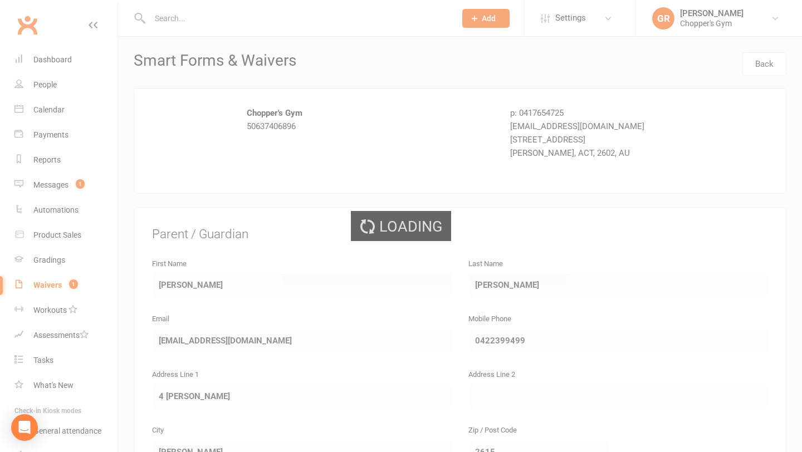
select select "50"
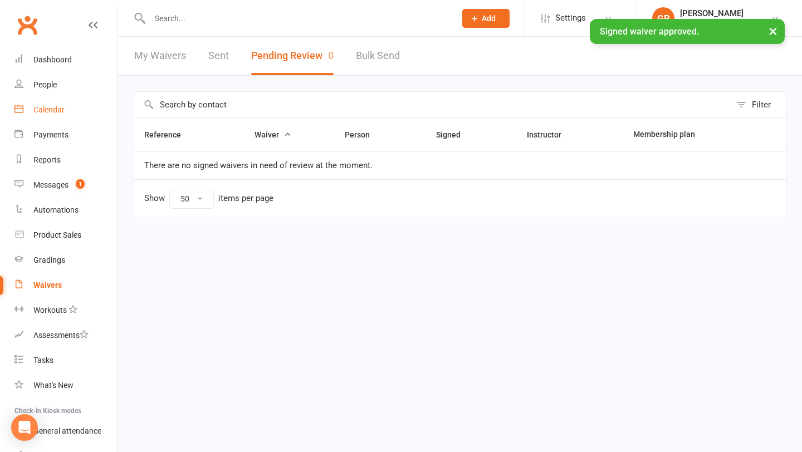
click at [38, 115] on link "Calendar" at bounding box center [65, 110] width 103 height 25
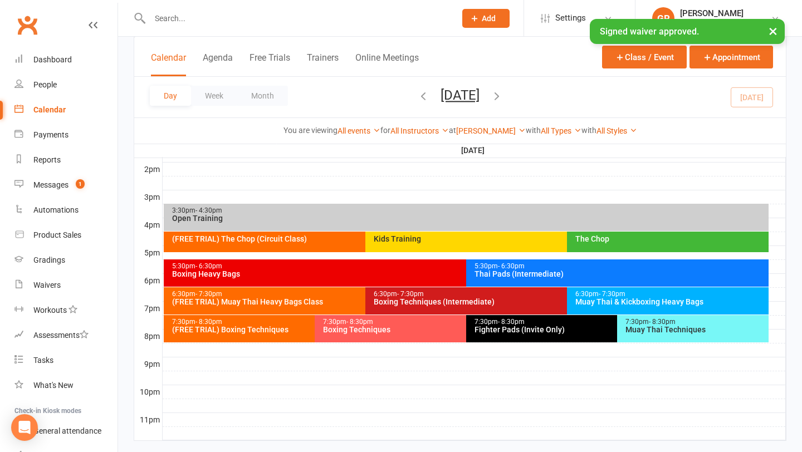
scroll to position [462, 0]
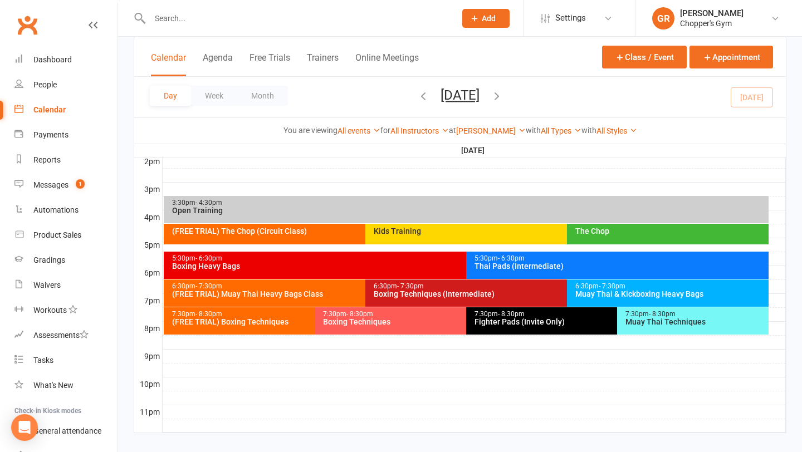
click at [498, 266] on div "Thai Pads (Intermediate)" at bounding box center [620, 266] width 293 height 8
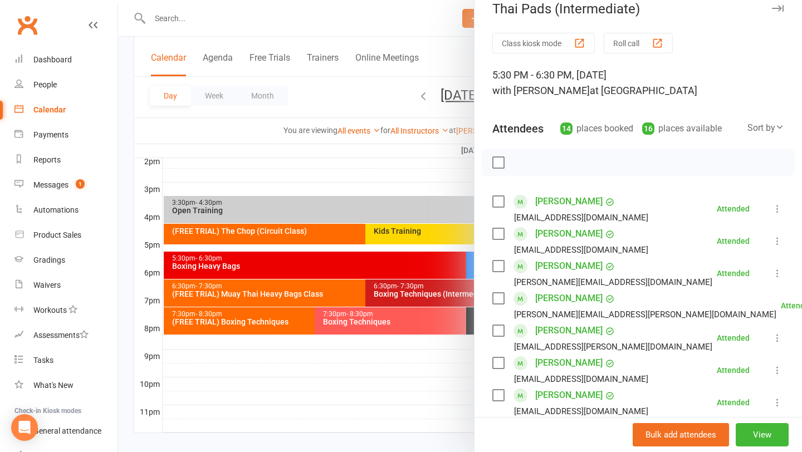
scroll to position [17, 0]
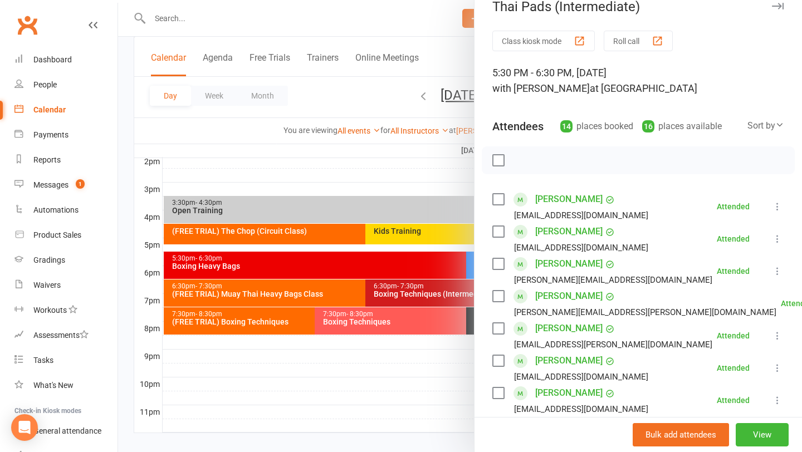
click at [431, 400] on div at bounding box center [460, 226] width 684 height 452
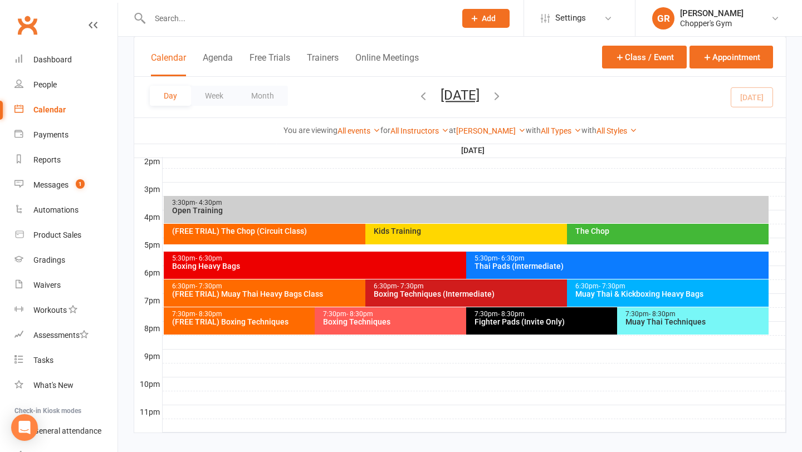
click at [609, 264] on div "Thai Pads (Intermediate)" at bounding box center [620, 266] width 293 height 8
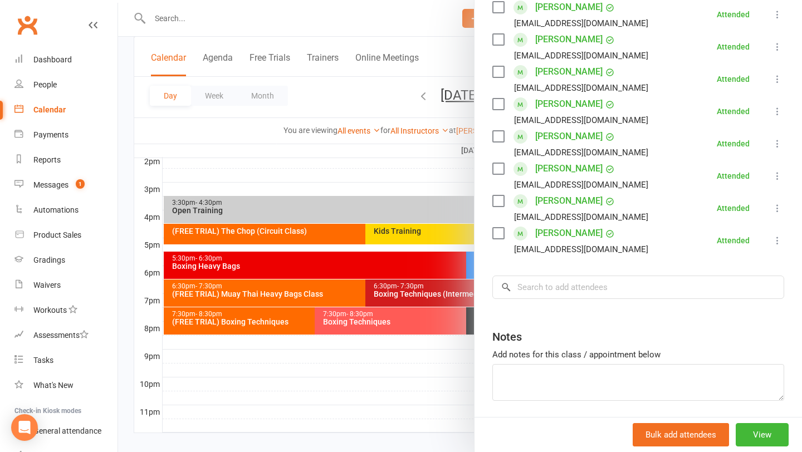
scroll to position [425, 0]
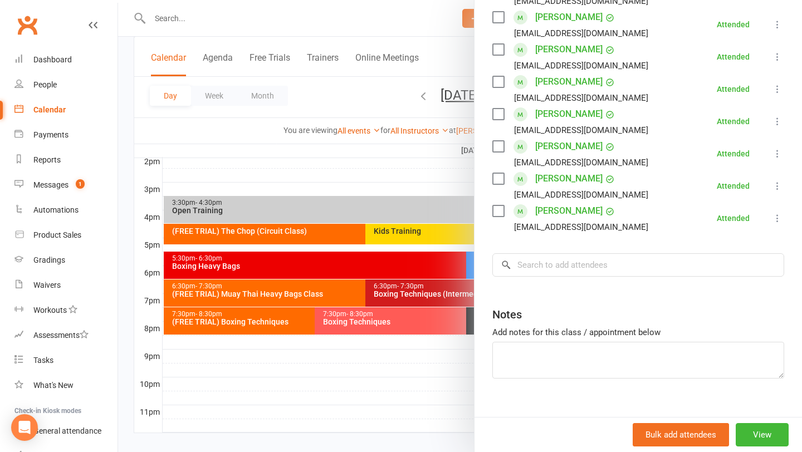
click at [379, 408] on div at bounding box center [460, 226] width 684 height 452
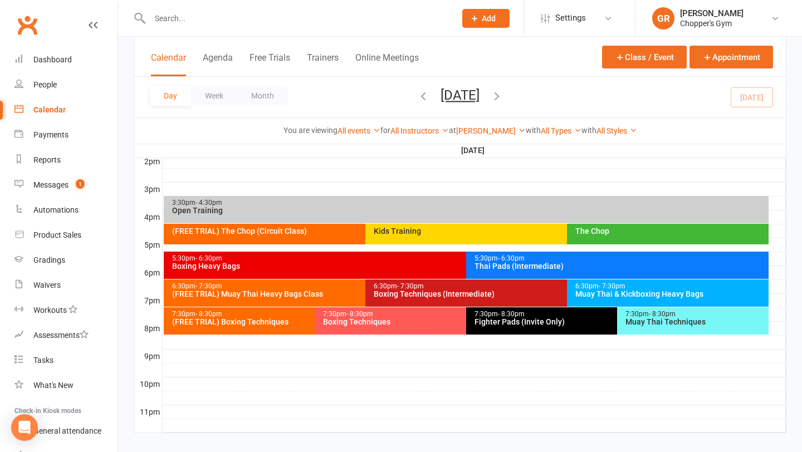
click at [189, 23] on input "text" at bounding box center [297, 19] width 301 height 16
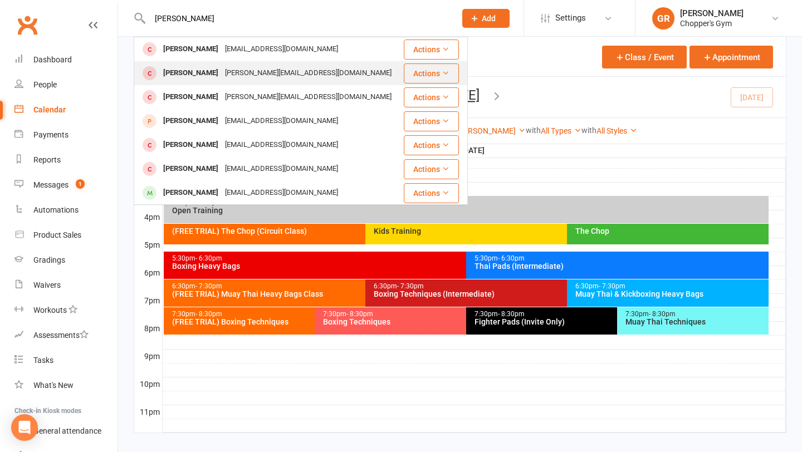
type input "thomas cu"
click at [193, 70] on div "Thomas Cutropia" at bounding box center [191, 73] width 62 height 16
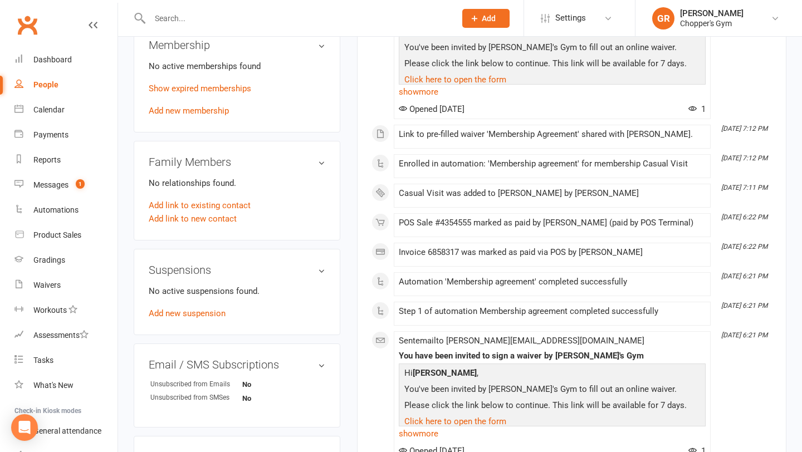
scroll to position [339, 0]
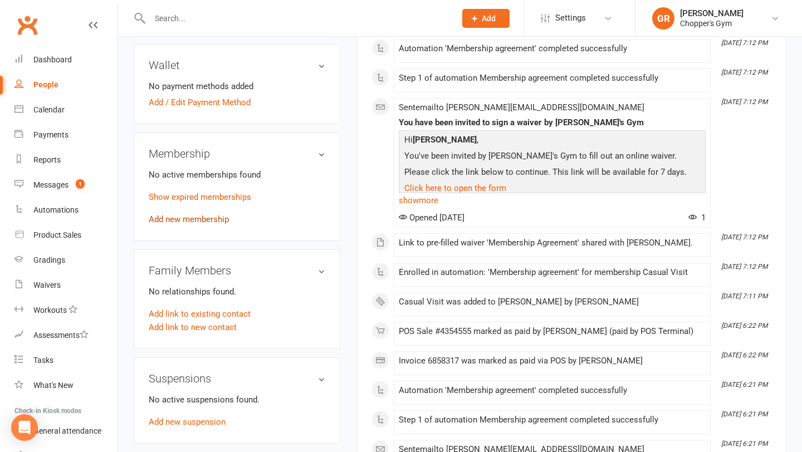
click at [192, 215] on link "Add new membership" at bounding box center [189, 220] width 80 height 10
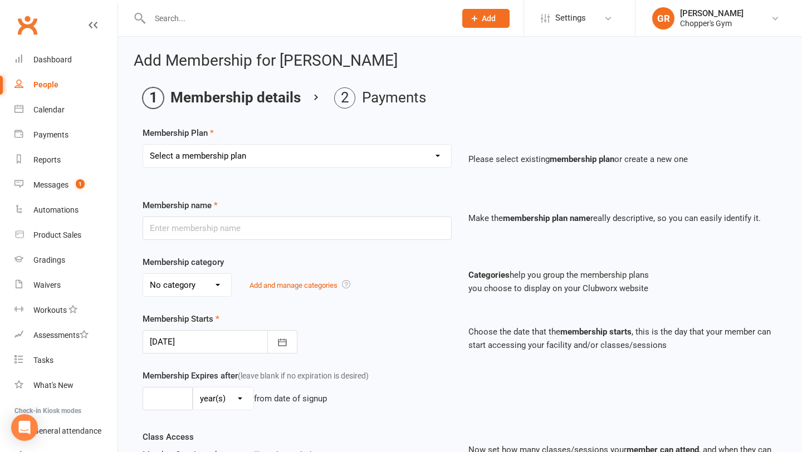
click at [436, 158] on select "Select a membership plan Create new Membership Plan Staff Membership Ongoing Un…" at bounding box center [297, 156] width 308 height 22
select select "4"
click at [143, 145] on select "Select a membership plan Create new Membership Plan Staff Membership Ongoing Un…" at bounding box center [297, 156] width 308 height 22
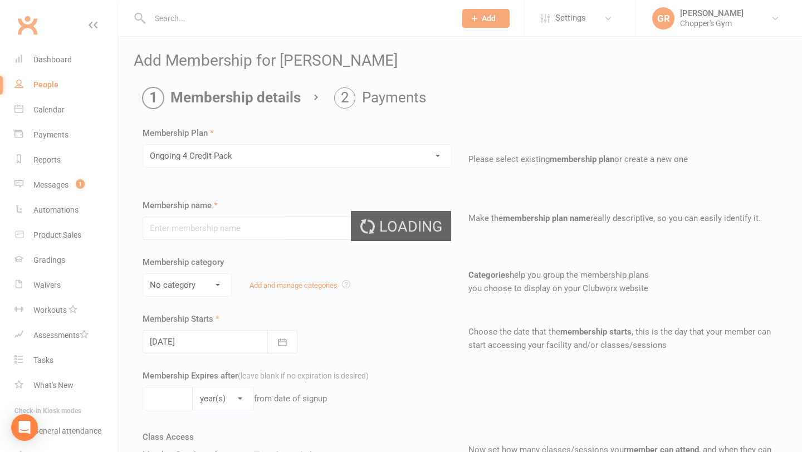
type input "Ongoing 4 Credit Pack"
type input "0"
type input "4"
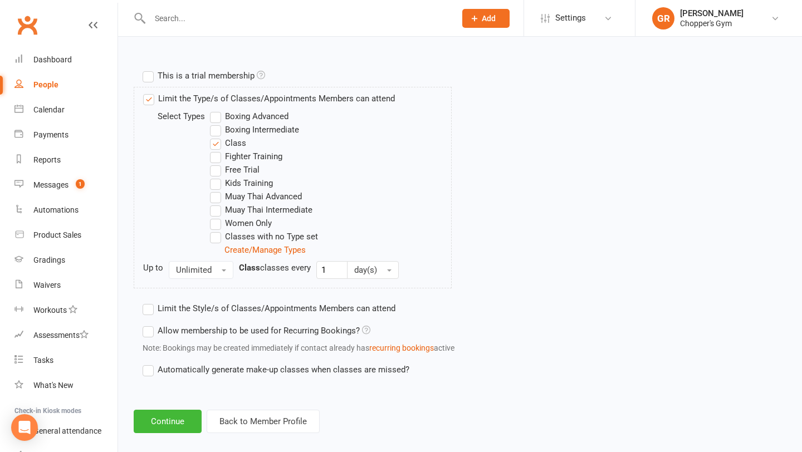
scroll to position [525, 0]
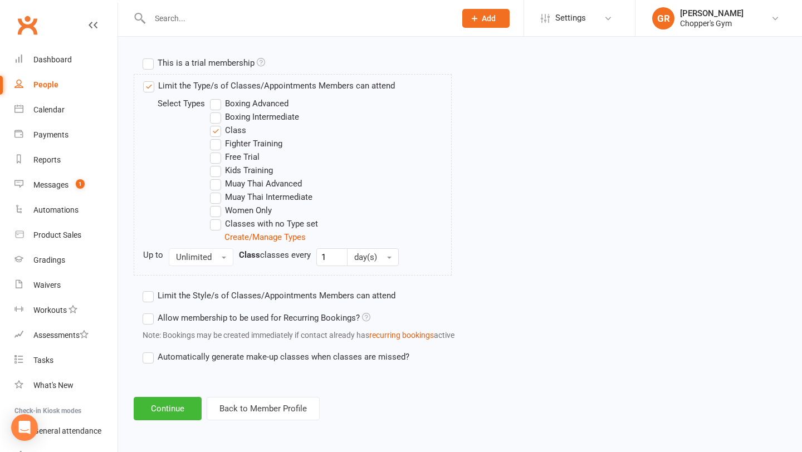
click at [216, 117] on label "Boxing Intermediate" at bounding box center [254, 116] width 89 height 13
click at [216, 110] on input "Boxing Intermediate" at bounding box center [213, 110] width 7 height 0
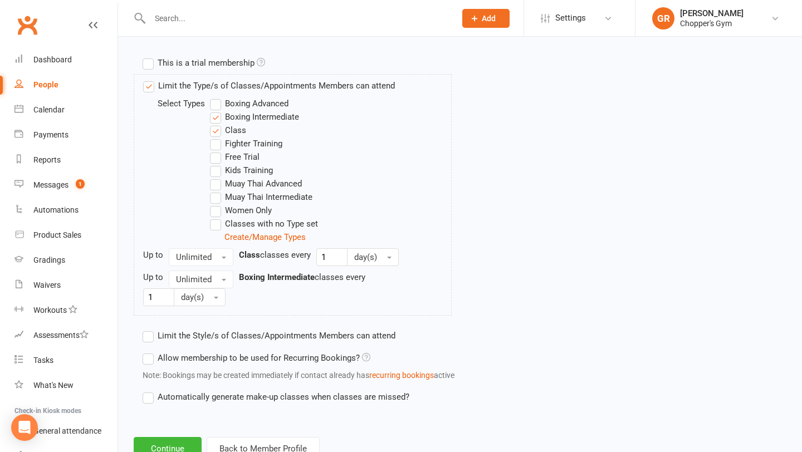
click at [215, 196] on label "Muay Thai Intermediate" at bounding box center [261, 197] width 103 height 13
click at [215, 191] on input "Muay Thai Intermediate" at bounding box center [213, 191] width 7 height 0
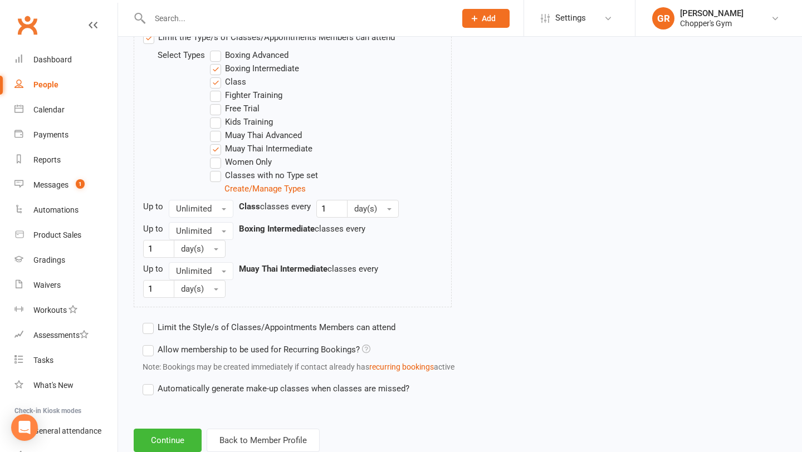
scroll to position [605, 0]
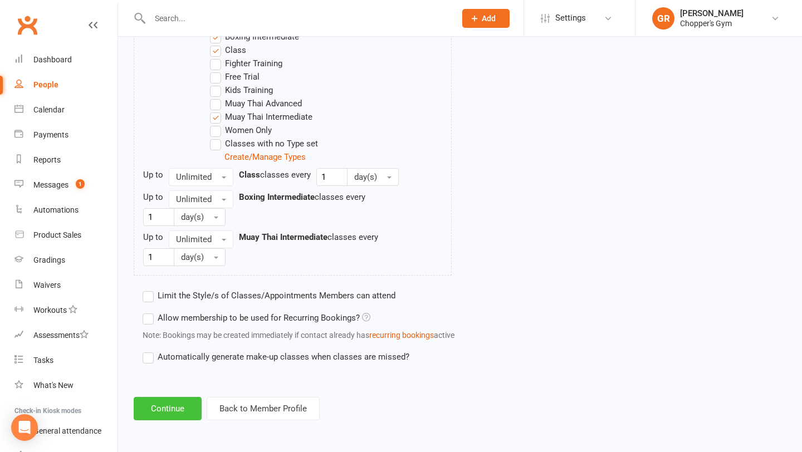
click at [180, 405] on button "Continue" at bounding box center [168, 408] width 68 height 23
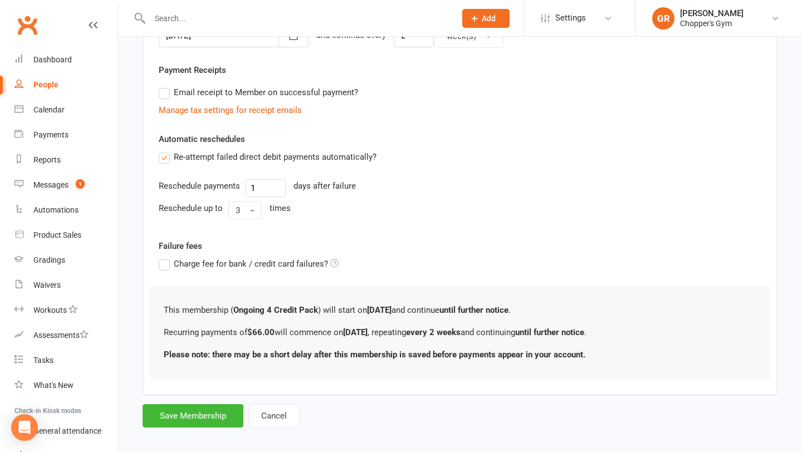
scroll to position [310, 0]
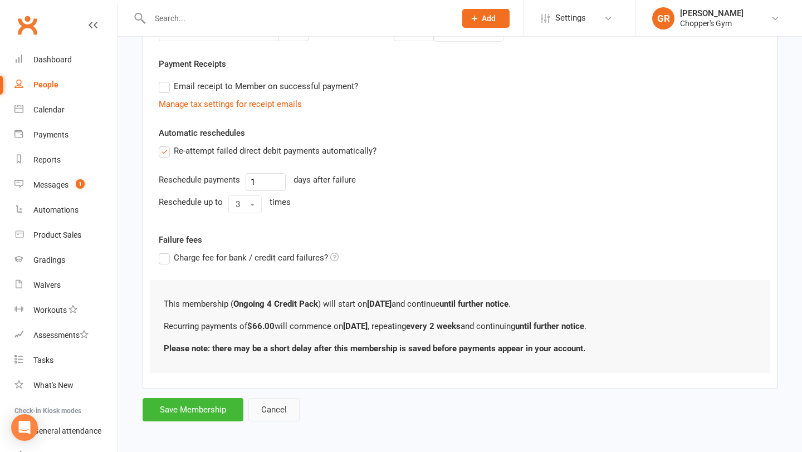
click at [276, 413] on button "Cancel" at bounding box center [274, 409] width 51 height 23
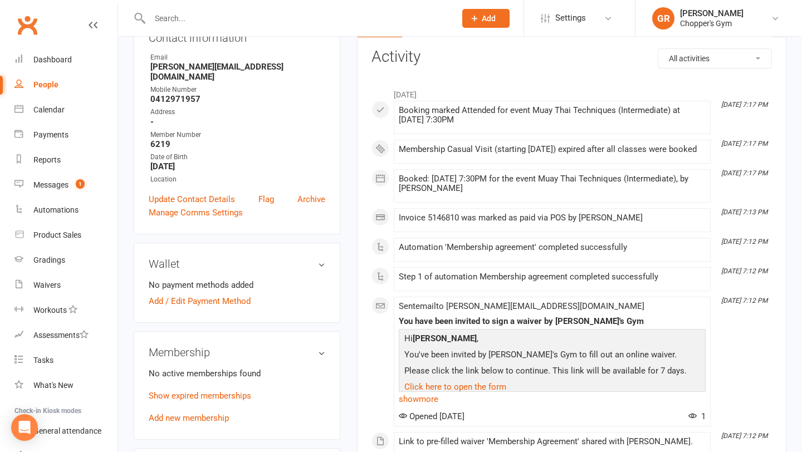
scroll to position [215, 0]
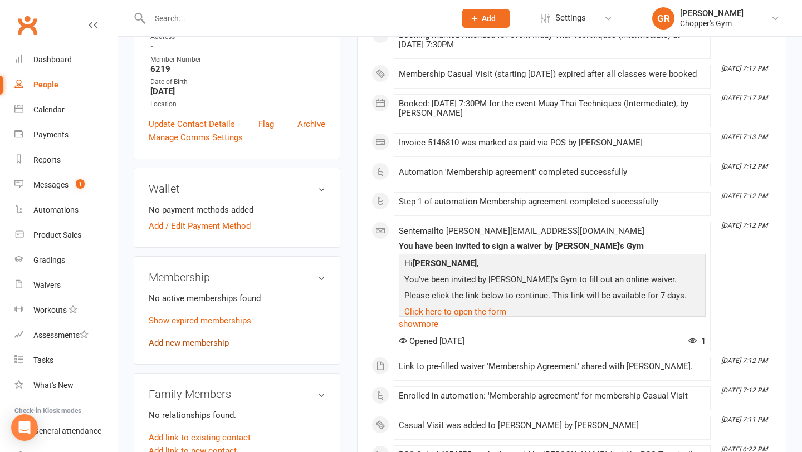
click at [196, 338] on link "Add new membership" at bounding box center [189, 343] width 80 height 10
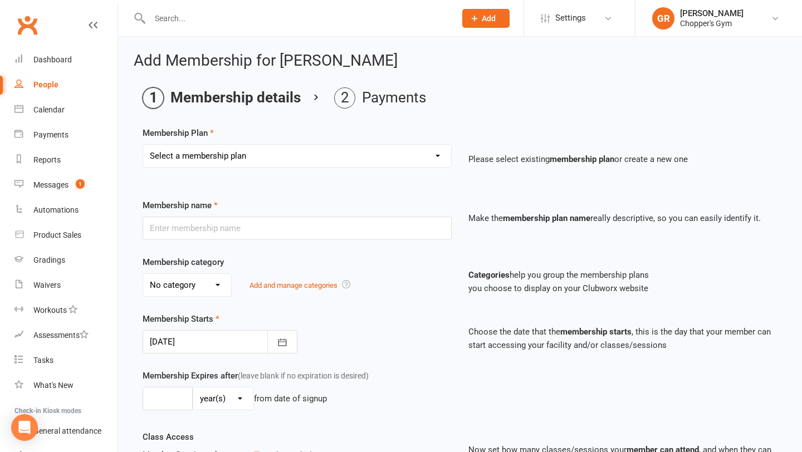
click at [362, 158] on select "Select a membership plan Create new Membership Plan Staff Membership Ongoing Un…" at bounding box center [297, 156] width 308 height 22
select select "4"
click at [143, 145] on select "Select a membership plan Create new Membership Plan Staff Membership Ongoing Un…" at bounding box center [297, 156] width 308 height 22
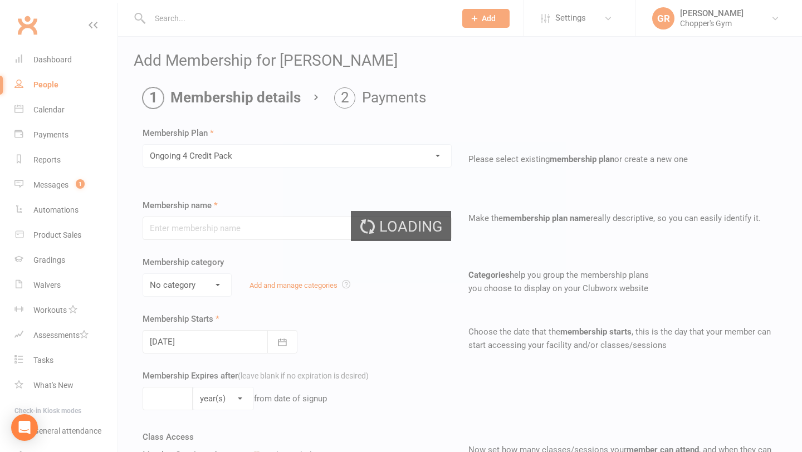
type input "Ongoing 4 Credit Pack"
type input "0"
type input "4"
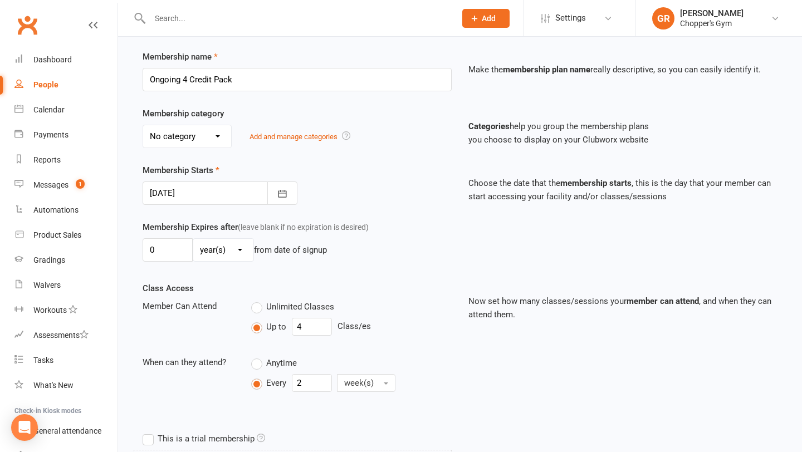
scroll to position [158, 0]
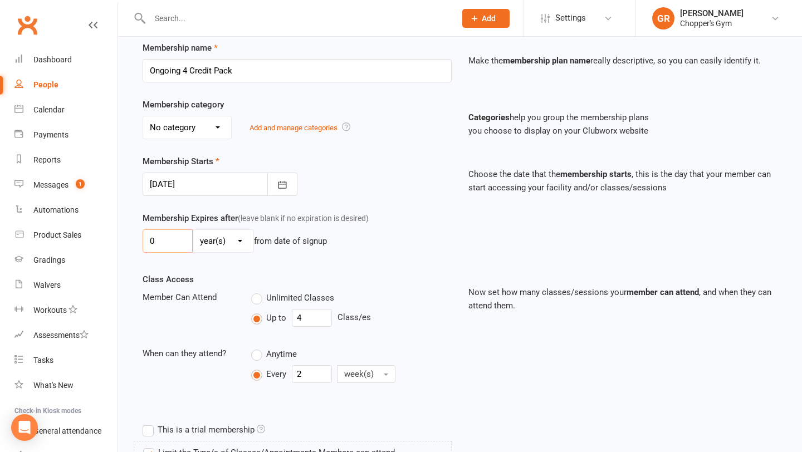
click at [160, 238] on input "0" at bounding box center [168, 241] width 50 height 23
type input "2"
click at [230, 239] on select "day(s) week(s) month(s) year(s)" at bounding box center [223, 241] width 60 height 22
select select "1"
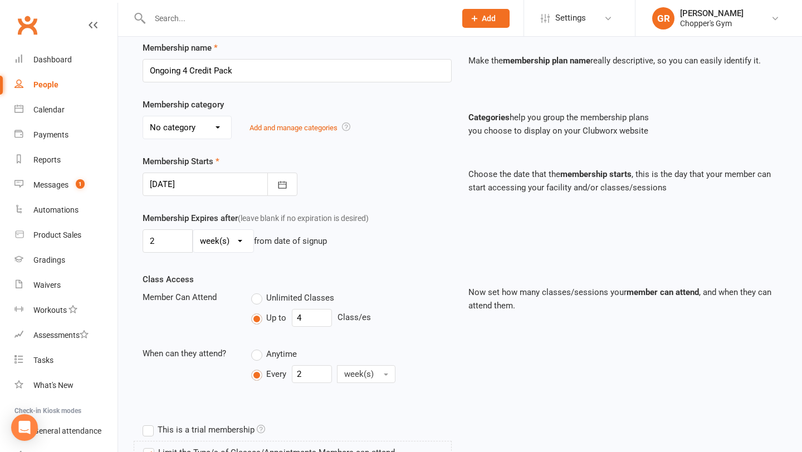
click at [193, 230] on select "day(s) week(s) month(s) year(s)" at bounding box center [223, 241] width 60 height 22
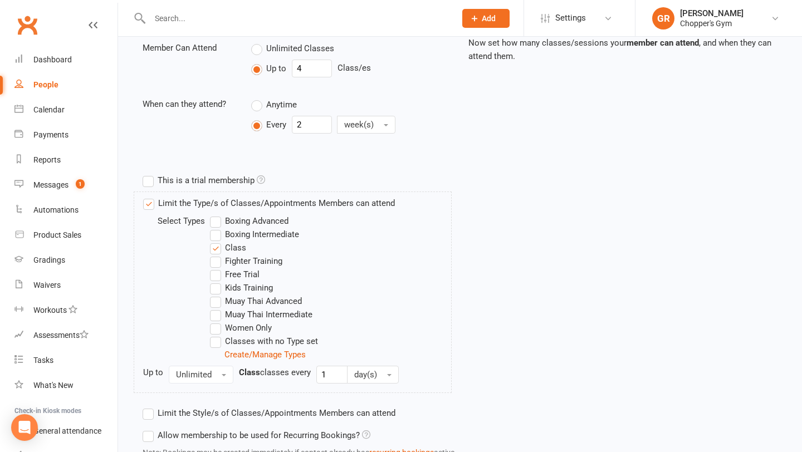
scroll to position [515, 0]
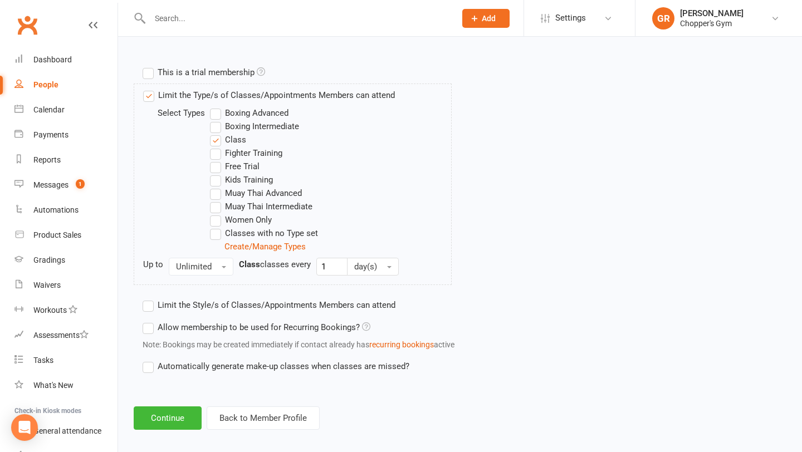
click at [220, 127] on label "Boxing Intermediate" at bounding box center [254, 126] width 89 height 13
click at [217, 120] on input "Boxing Intermediate" at bounding box center [213, 120] width 7 height 0
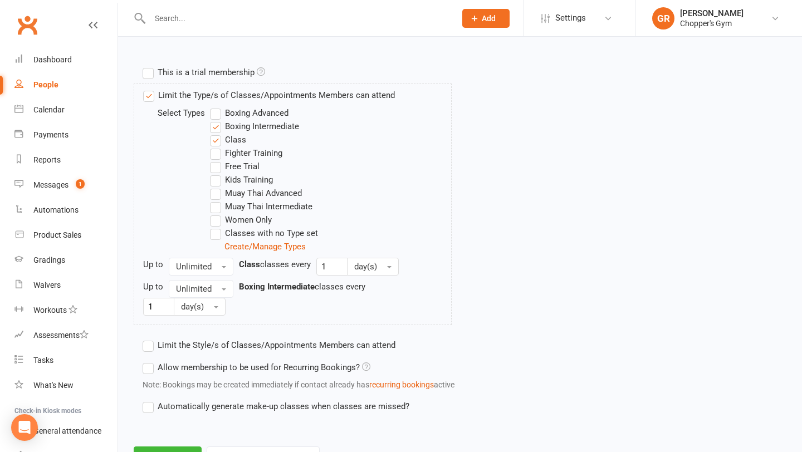
click at [217, 193] on label "Muay Thai Advanced" at bounding box center [256, 193] width 92 height 13
click at [217, 187] on input "Muay Thai Advanced" at bounding box center [213, 187] width 7 height 0
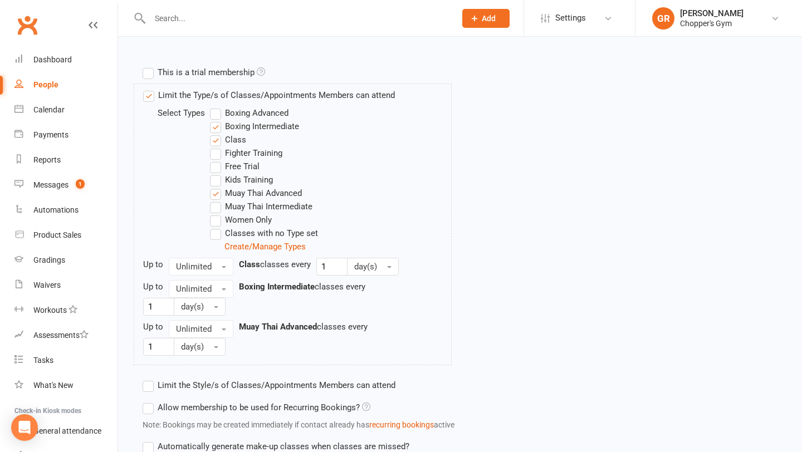
click at [212, 209] on label "Muay Thai Intermediate" at bounding box center [261, 206] width 103 height 13
click at [212, 200] on input "Muay Thai Intermediate" at bounding box center [213, 200] width 7 height 0
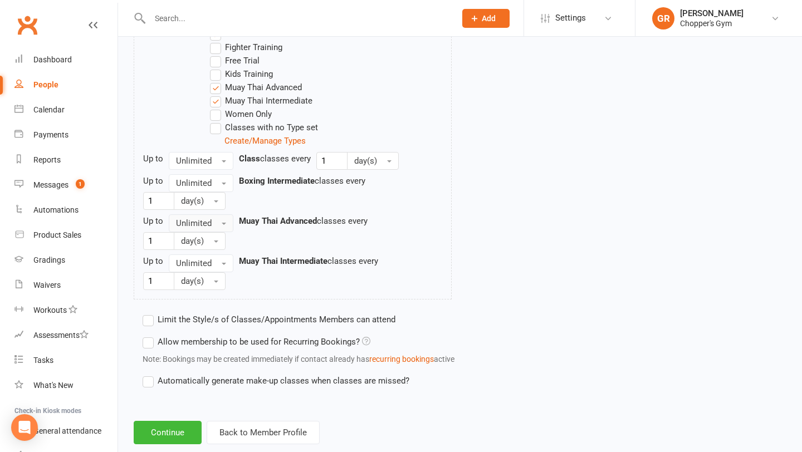
scroll to position [645, 0]
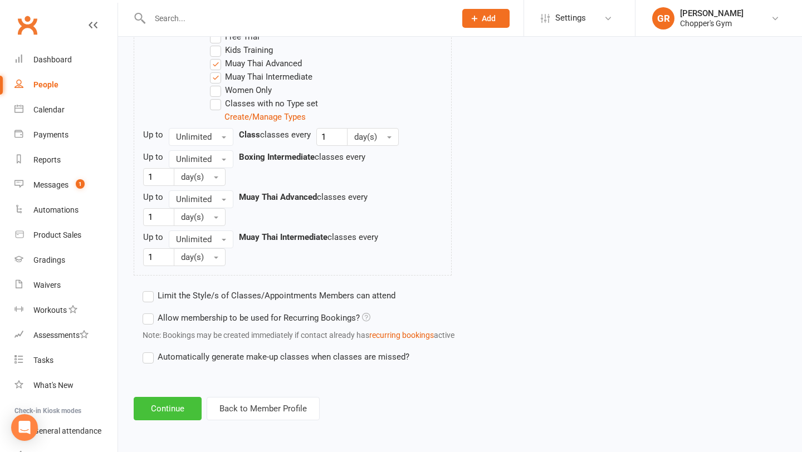
click at [157, 407] on button "Continue" at bounding box center [168, 408] width 68 height 23
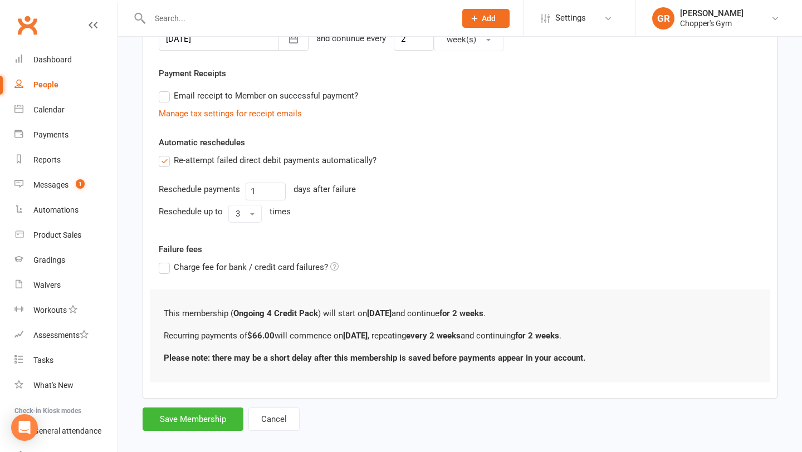
scroll to position [313, 0]
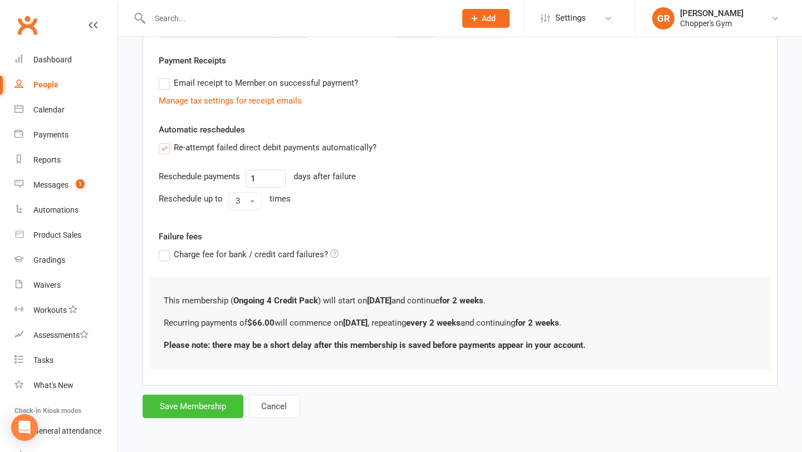
click at [210, 416] on button "Save Membership" at bounding box center [193, 406] width 101 height 23
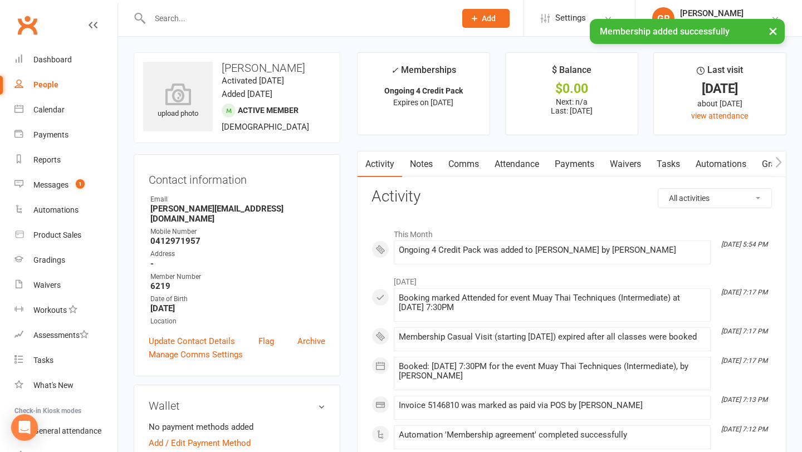
click at [571, 162] on link "Payments" at bounding box center [574, 165] width 55 height 26
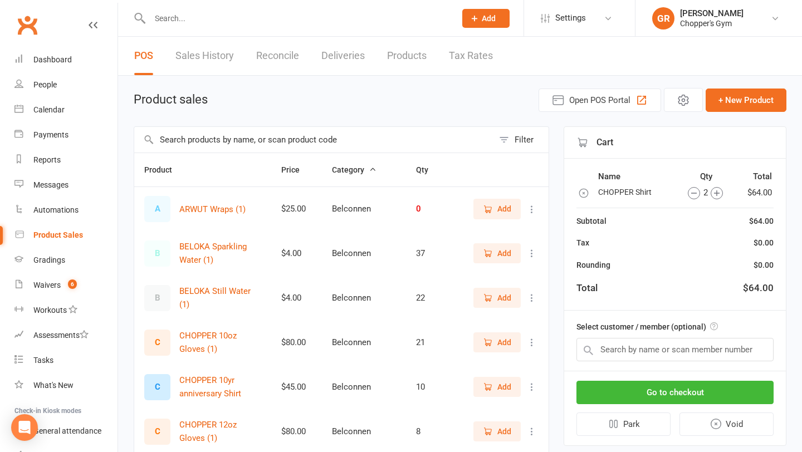
select select "100"
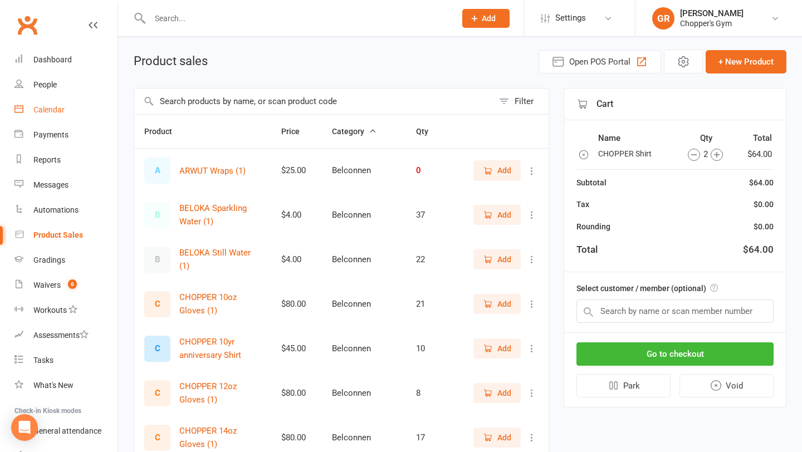
click at [48, 114] on div "Calendar" at bounding box center [48, 109] width 31 height 9
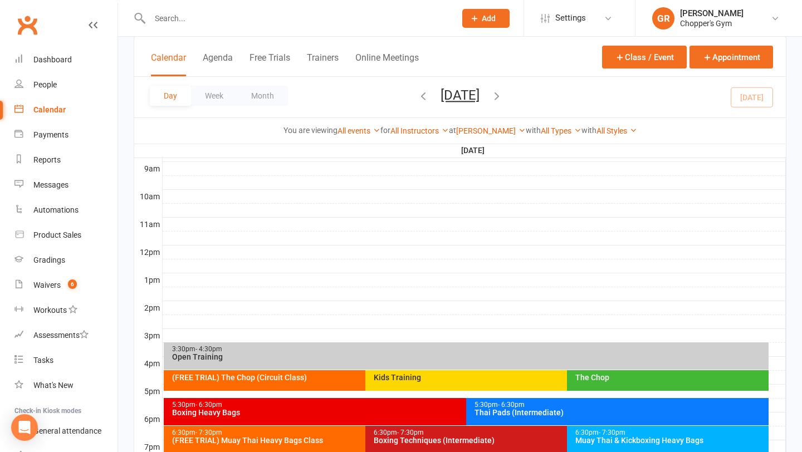
scroll to position [428, 0]
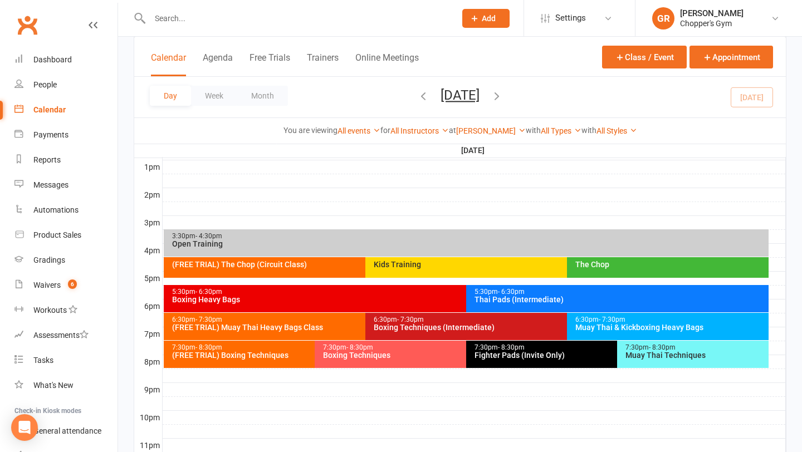
click at [543, 299] on div "Thai Pads (Intermediate)" at bounding box center [620, 300] width 293 height 8
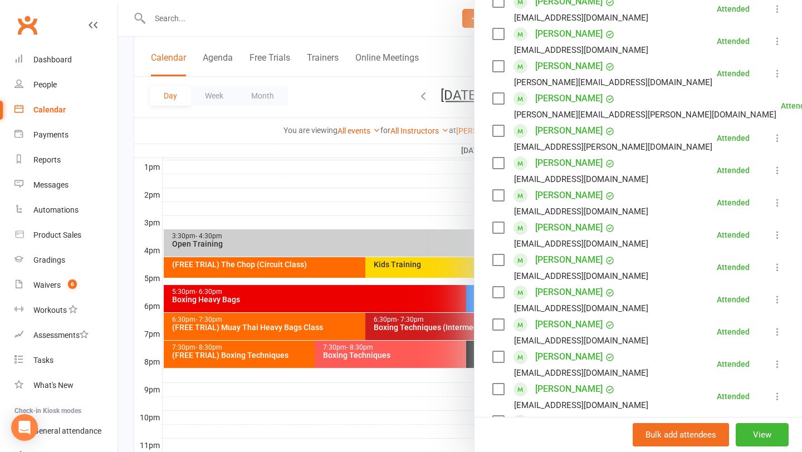
scroll to position [418, 0]
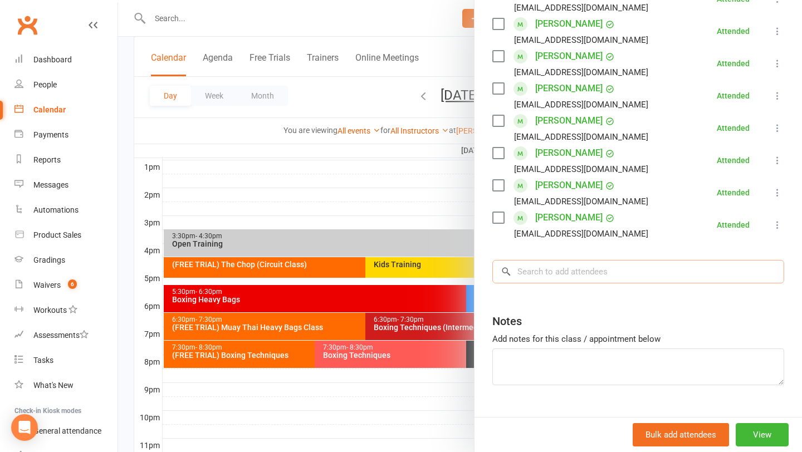
click at [554, 279] on input "search" at bounding box center [639, 271] width 292 height 23
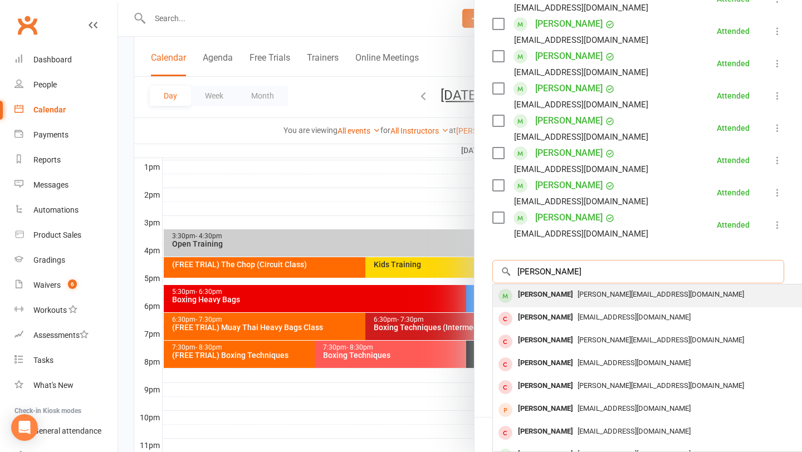
type input "thomas cutr"
click at [551, 299] on div "[PERSON_NAME]" at bounding box center [546, 295] width 64 height 16
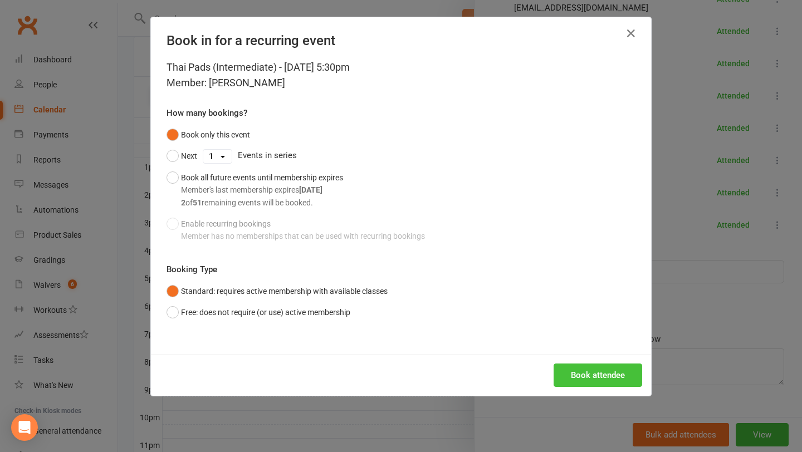
click at [574, 377] on button "Book attendee" at bounding box center [598, 375] width 89 height 23
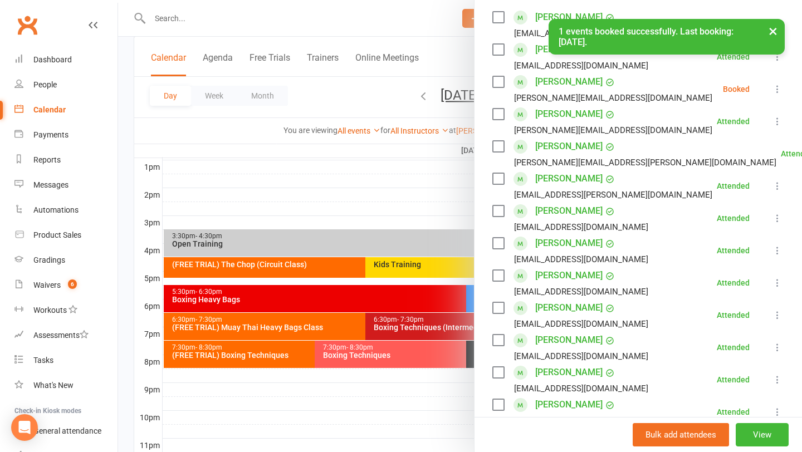
scroll to position [170, 0]
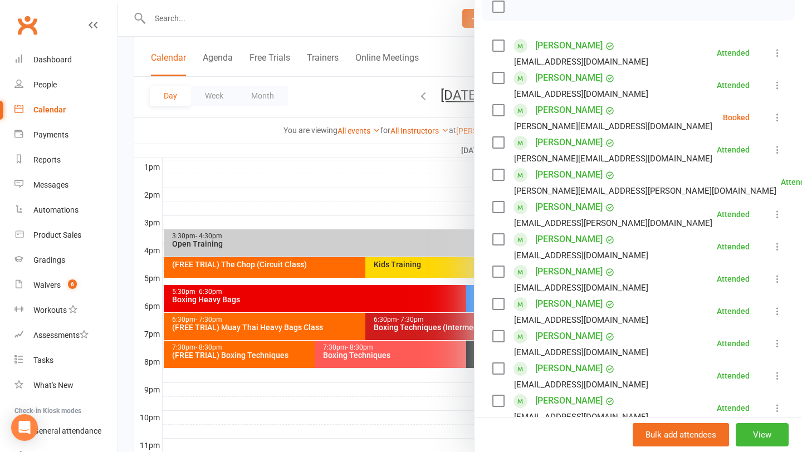
click at [494, 111] on label at bounding box center [498, 110] width 11 height 11
click at [517, 8] on icon "button" at bounding box center [523, 7] width 12 height 12
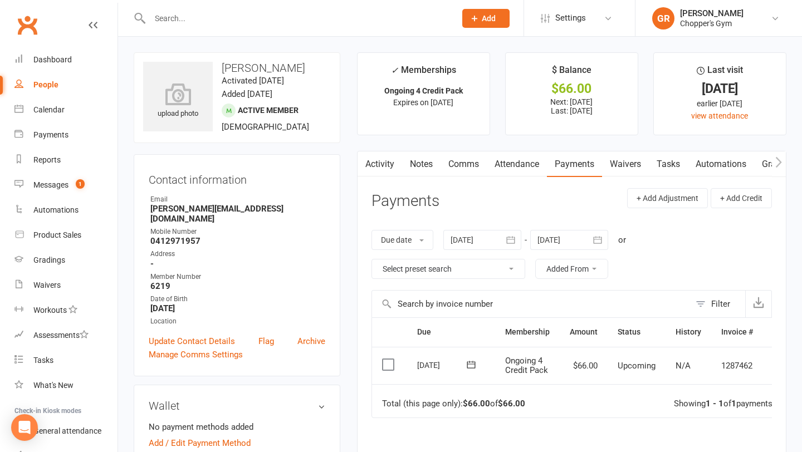
click at [389, 371] on td "Select this" at bounding box center [389, 366] width 35 height 38
click at [388, 367] on label at bounding box center [389, 364] width 15 height 11
click at [388, 359] on input "checkbox" at bounding box center [385, 359] width 7 height 0
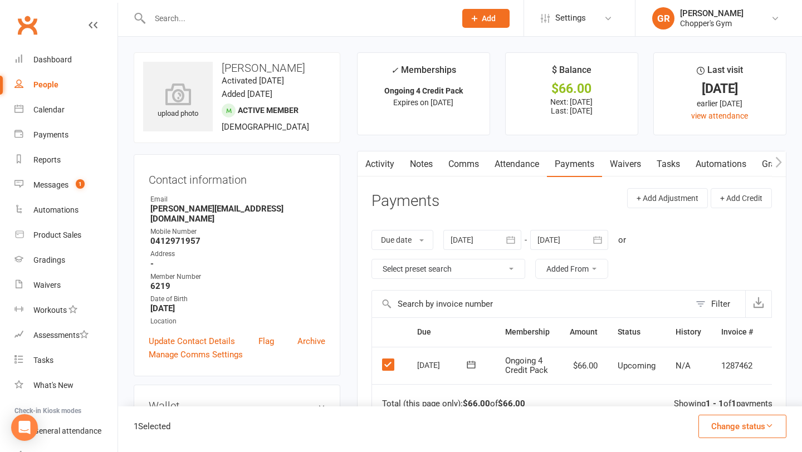
click at [753, 431] on button "Change status" at bounding box center [743, 426] width 88 height 23
click at [717, 353] on link "Paid (POS)" at bounding box center [731, 352] width 110 height 22
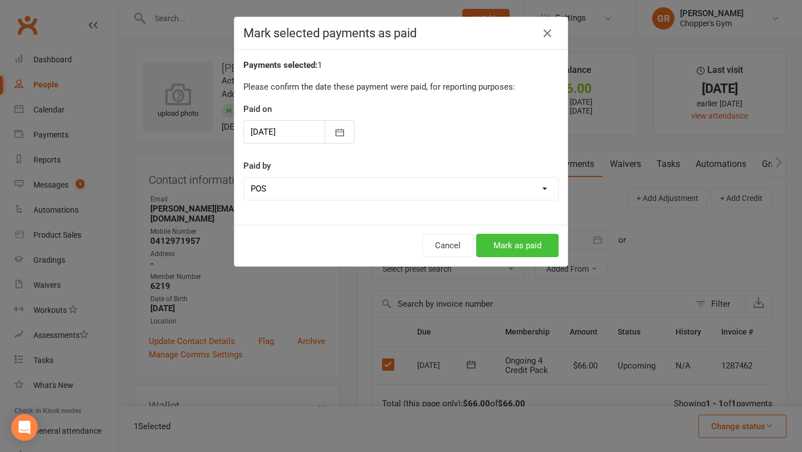
click at [515, 248] on button "Mark as paid" at bounding box center [517, 245] width 82 height 23
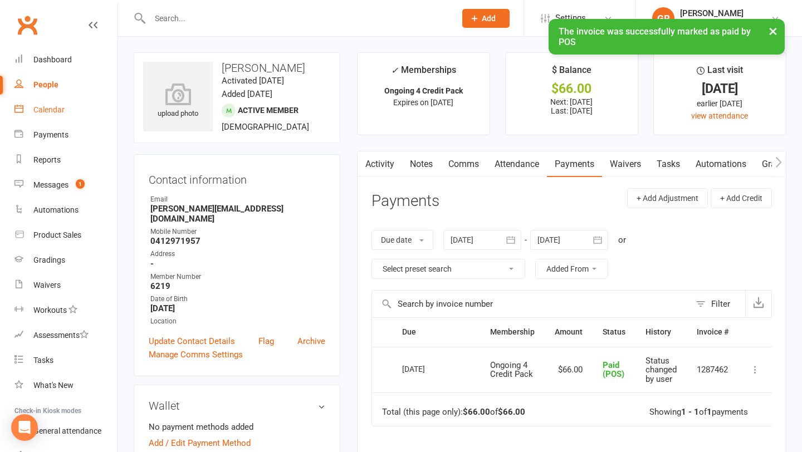
click at [60, 105] on div "Calendar" at bounding box center [48, 109] width 31 height 9
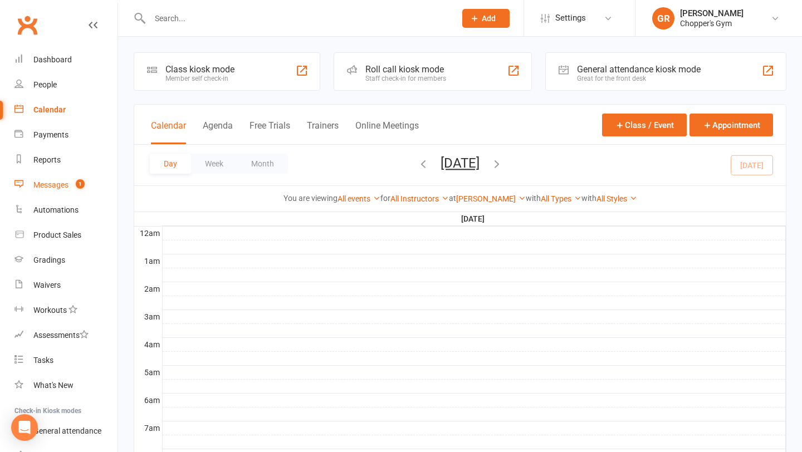
click at [52, 183] on div "Messages" at bounding box center [50, 185] width 35 height 9
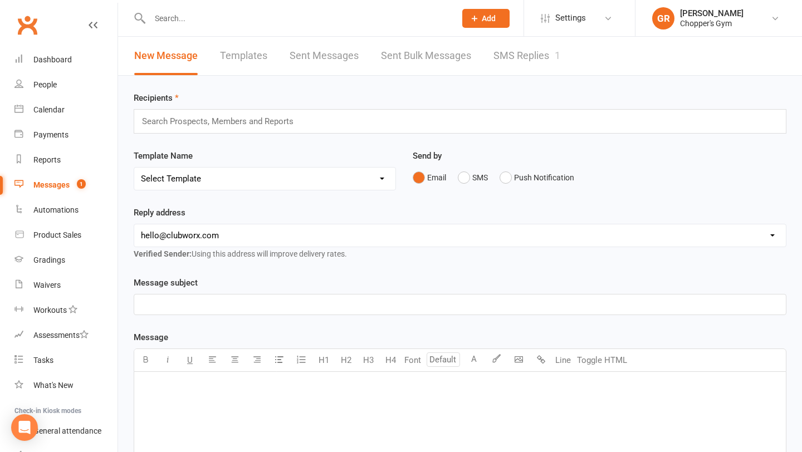
click at [522, 55] on link "SMS Replies 1" at bounding box center [527, 56] width 67 height 38
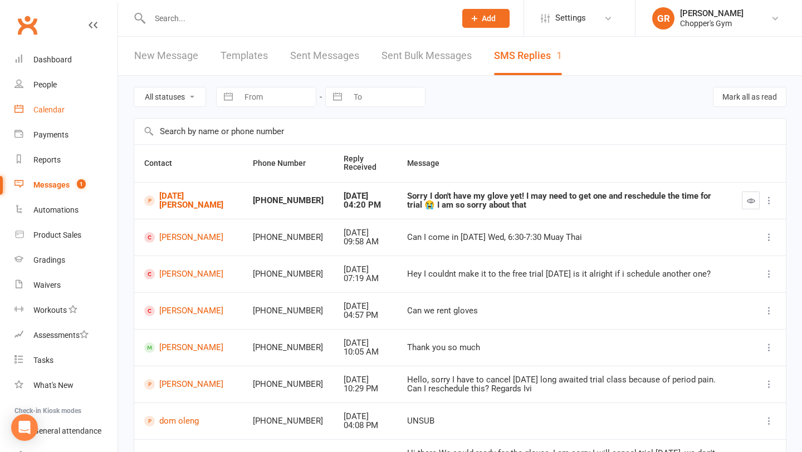
click at [55, 111] on div "Calendar" at bounding box center [48, 109] width 31 height 9
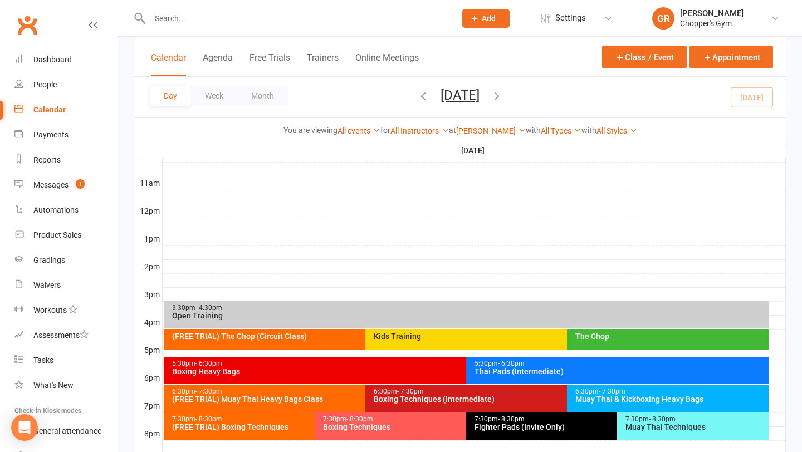
scroll to position [358, 0]
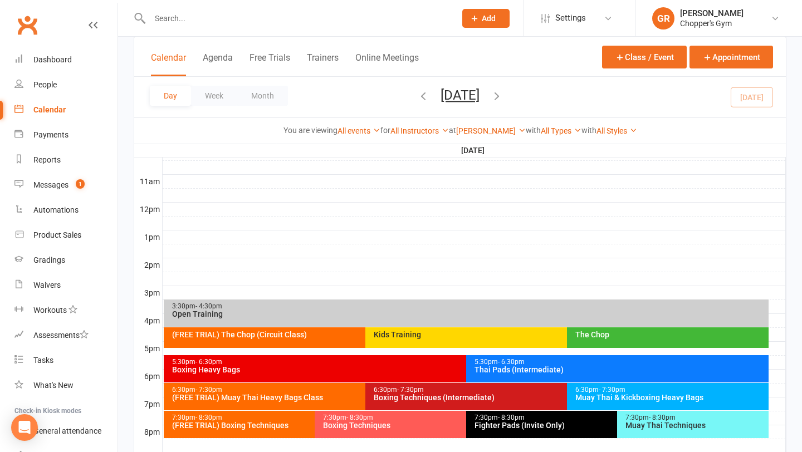
click at [262, 396] on div "(FREE TRIAL) Muay Thai Heavy Bags Class" at bounding box center [363, 398] width 382 height 8
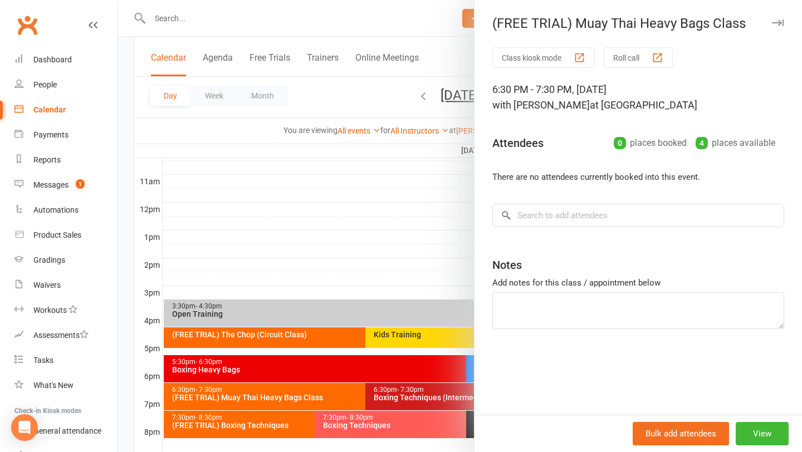
click at [239, 433] on div at bounding box center [460, 226] width 684 height 452
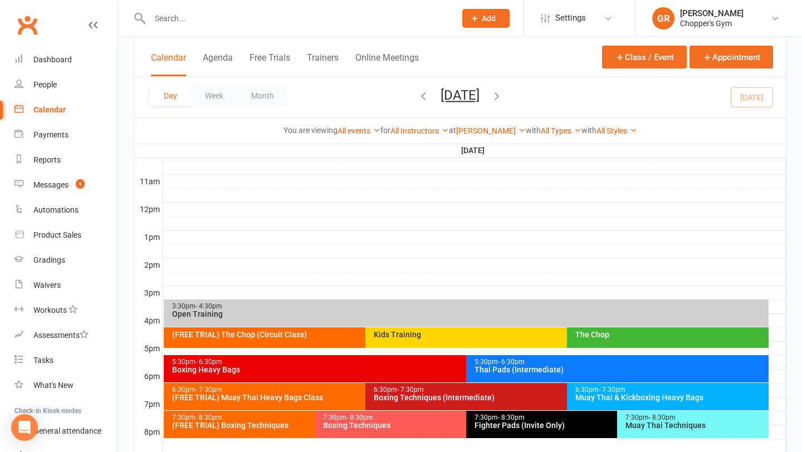
click at [239, 433] on div "7:30pm - 8:30pm (FREE TRIAL) Boxing Techniques" at bounding box center [309, 424] width 291 height 27
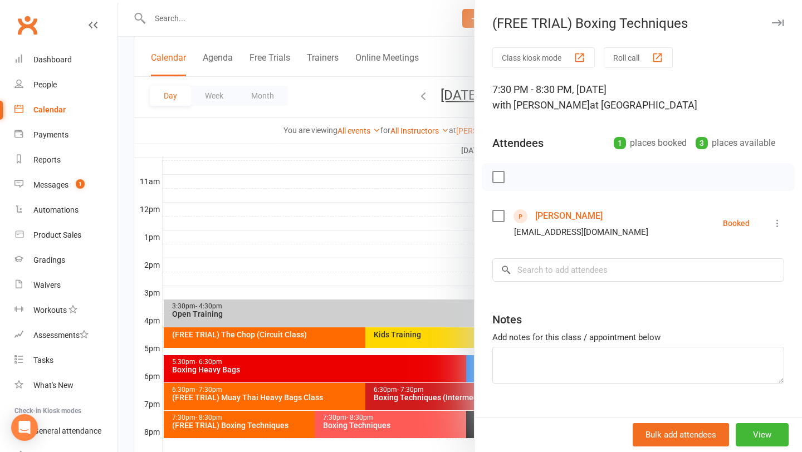
click at [380, 206] on div at bounding box center [460, 226] width 684 height 452
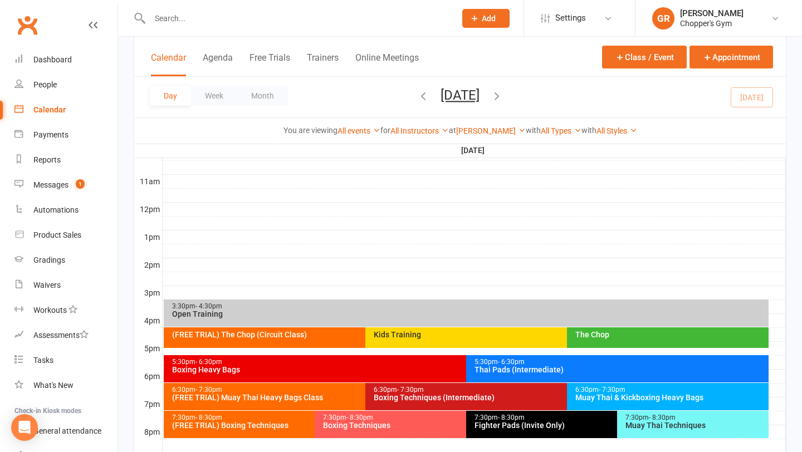
click at [265, 431] on div "7:30pm - 8:30pm (FREE TRIAL) Boxing Techniques" at bounding box center [309, 424] width 291 height 27
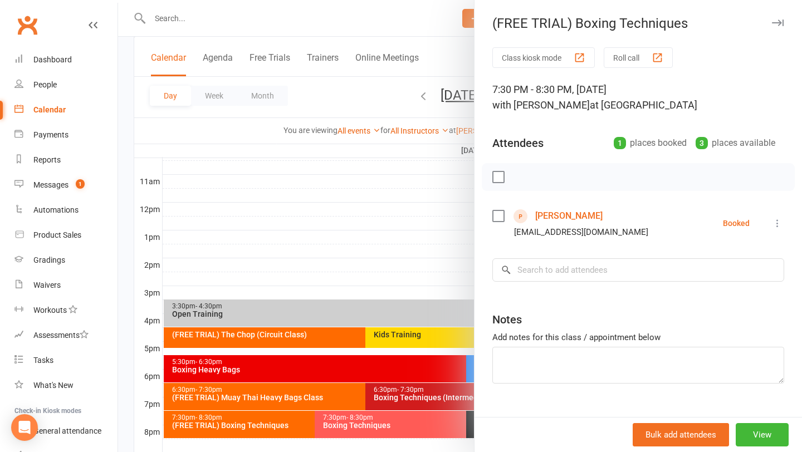
click at [331, 230] on div at bounding box center [460, 226] width 684 height 452
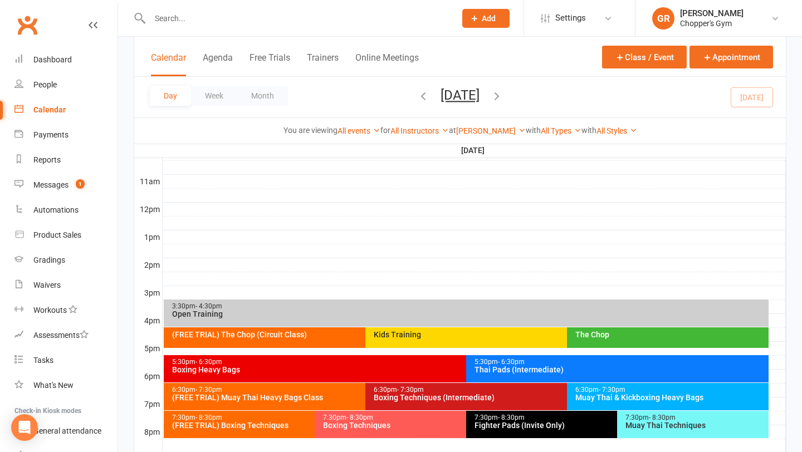
click at [208, 16] on input "text" at bounding box center [297, 19] width 301 height 16
type input "[PERSON_NAME]"
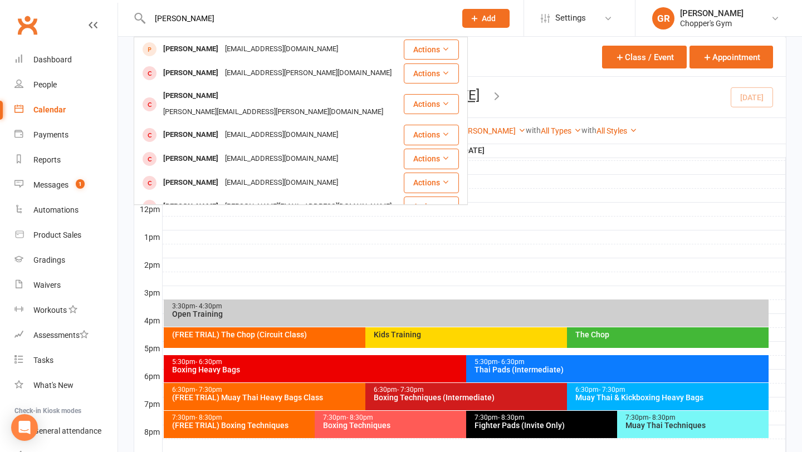
drag, startPoint x: 201, startPoint y: 17, endPoint x: 129, endPoint y: 14, distance: 71.4
click at [129, 14] on react-component "[PERSON_NAME] [PERSON_NAME] [EMAIL_ADDRESS][DOMAIN_NAME] Actions [PERSON_NAME] …" at bounding box center [224, 18] width 448 height 36
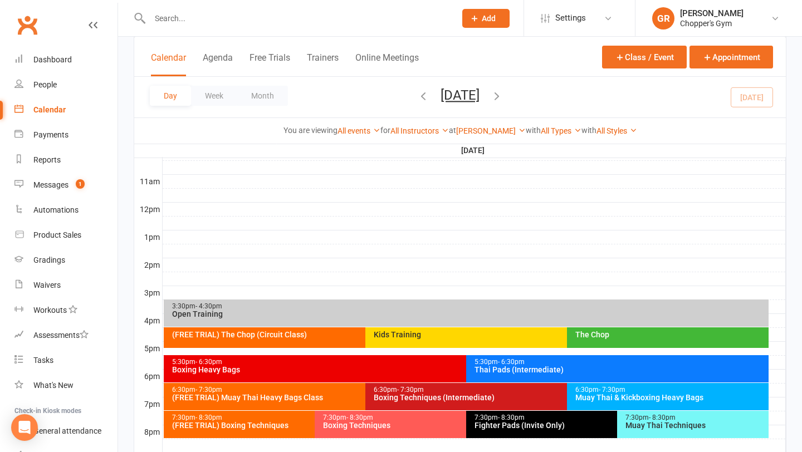
click at [425, 401] on div "Boxing Techniques (Intermediate)" at bounding box center [564, 398] width 382 height 8
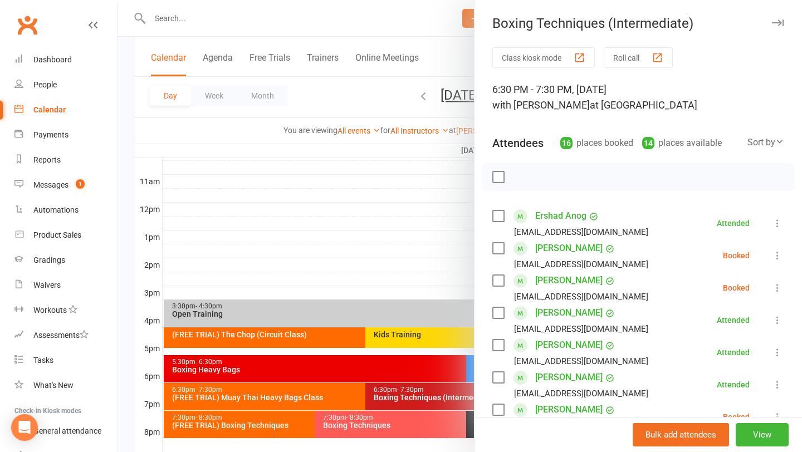
click at [341, 215] on div at bounding box center [460, 226] width 684 height 452
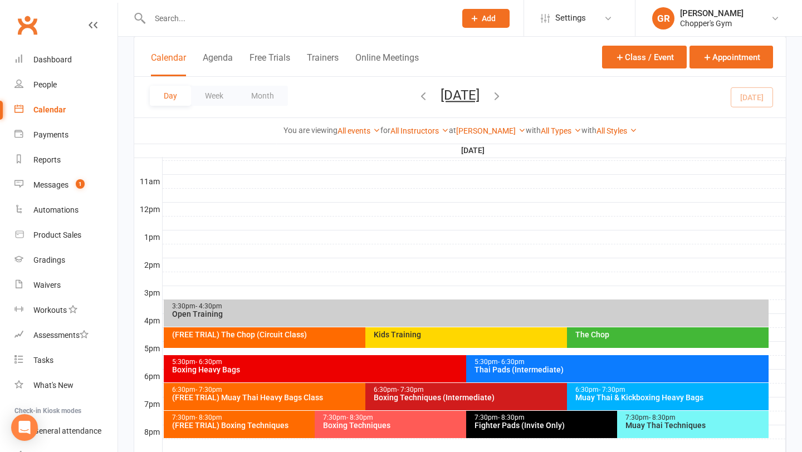
click at [435, 396] on div "Boxing Techniques (Intermediate)" at bounding box center [564, 398] width 382 height 8
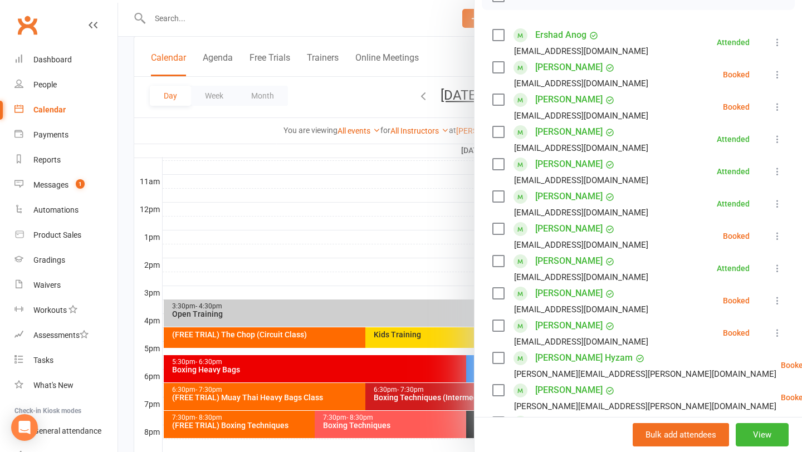
scroll to position [180, 0]
click at [363, 233] on div at bounding box center [460, 226] width 684 height 452
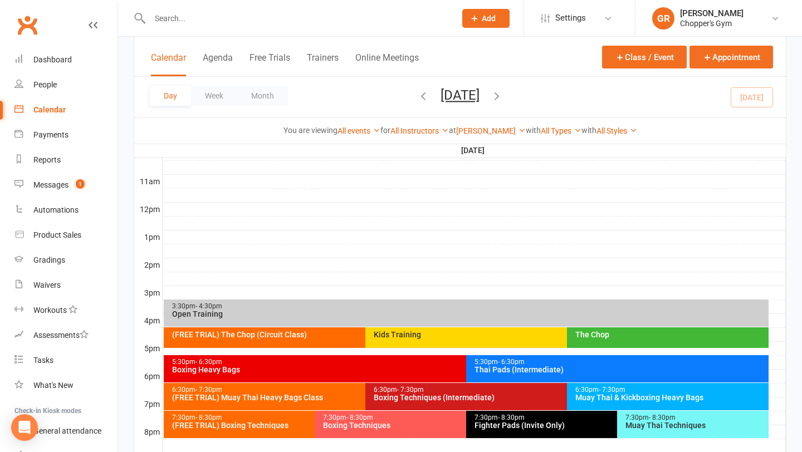
click at [405, 431] on div "7:30pm - 8:30pm Boxing Techniques" at bounding box center [460, 424] width 291 height 27
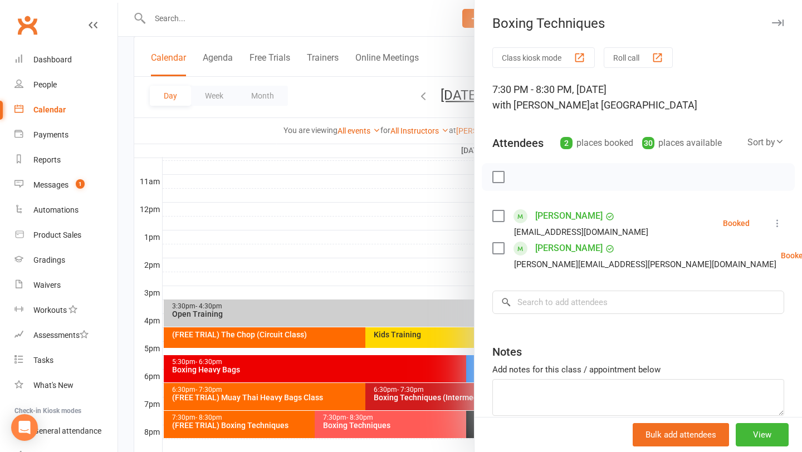
click at [375, 211] on div at bounding box center [460, 226] width 684 height 452
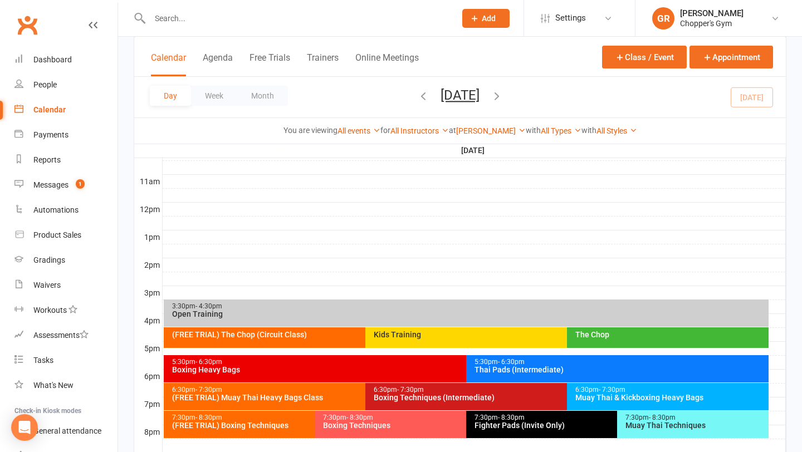
click at [503, 96] on icon "button" at bounding box center [497, 96] width 12 height 12
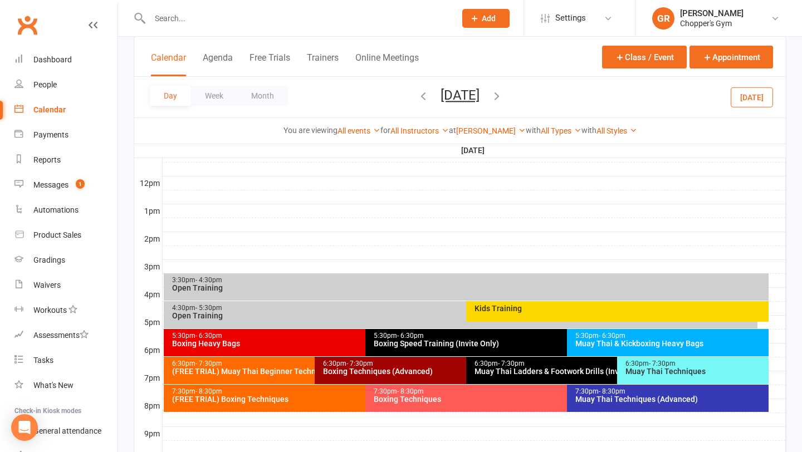
scroll to position [386, 0]
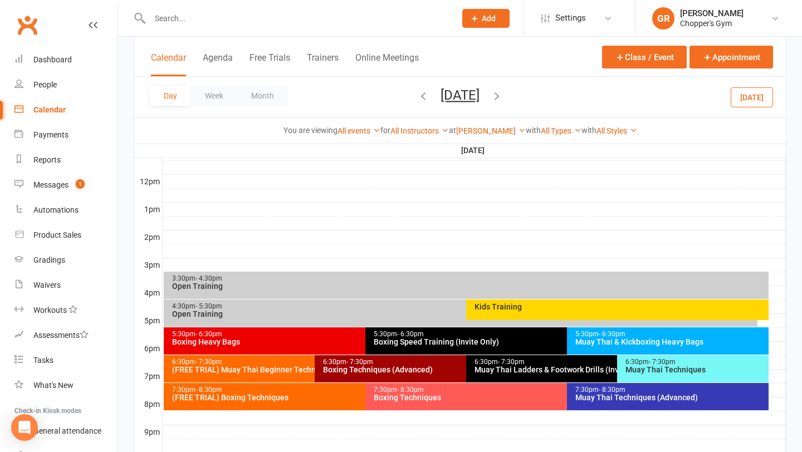
click at [386, 372] on div "Boxing Techniques (Advanced)" at bounding box center [463, 370] width 281 height 8
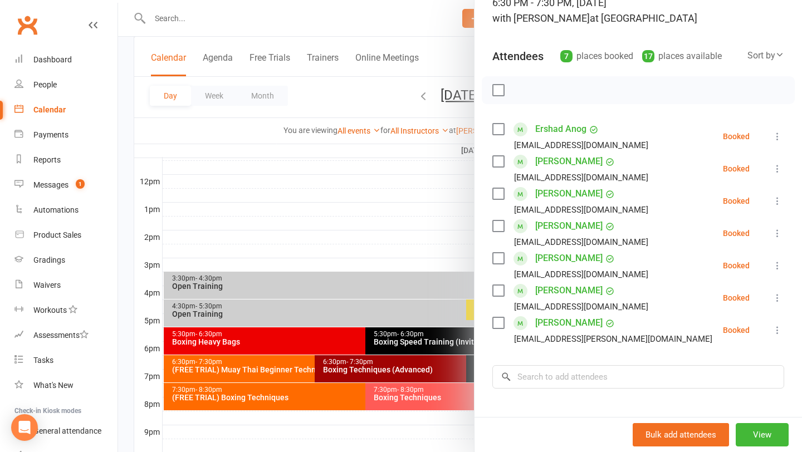
scroll to position [86, 0]
click at [402, 197] on div at bounding box center [460, 226] width 684 height 452
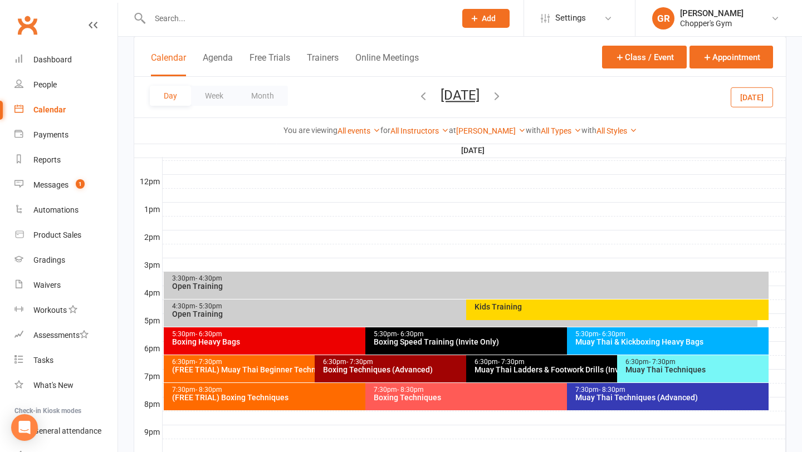
click at [417, 91] on icon "button" at bounding box center [423, 96] width 12 height 12
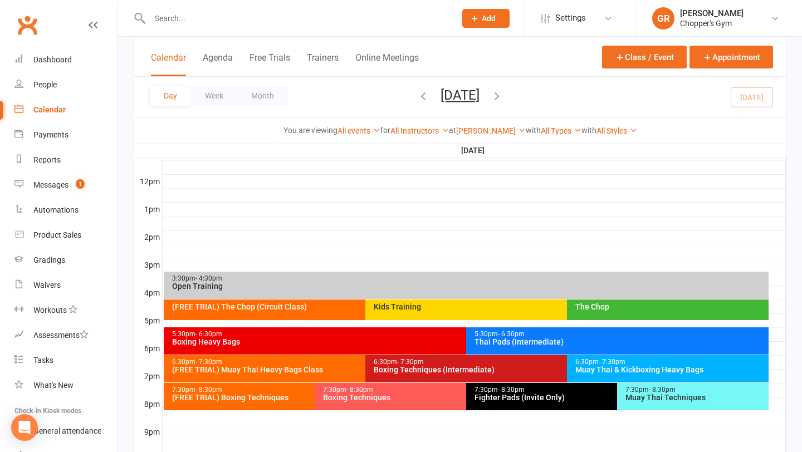
click at [342, 344] on div "Boxing Heavy Bags" at bounding box center [464, 342] width 584 height 8
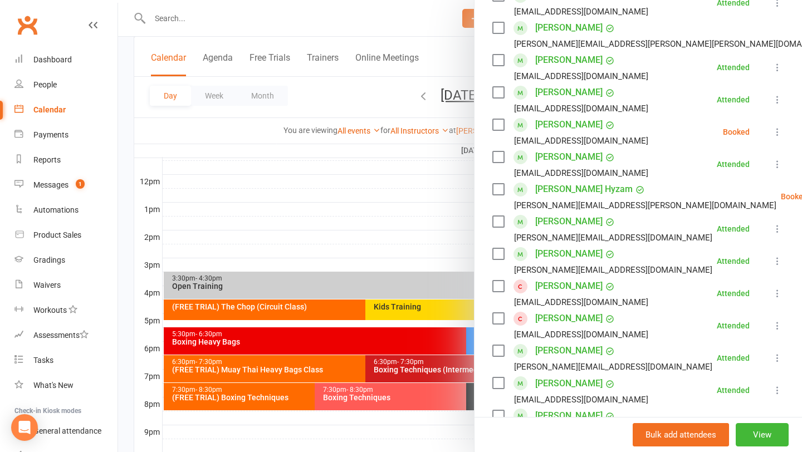
scroll to position [317, 0]
click at [347, 227] on div at bounding box center [460, 226] width 684 height 452
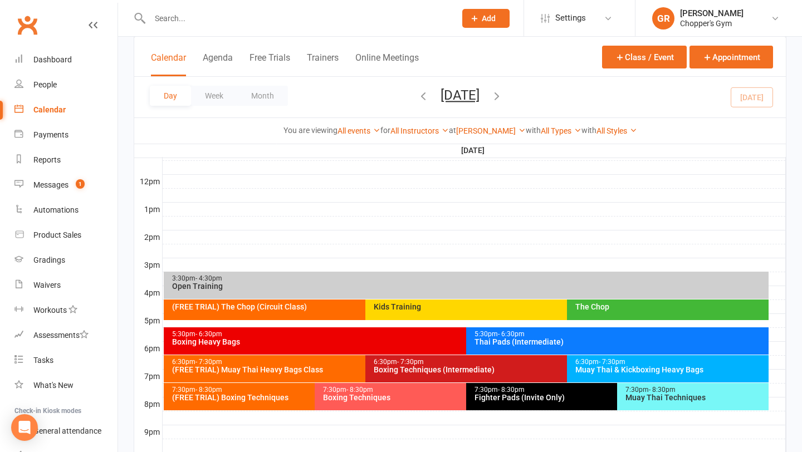
click at [288, 350] on div "5:30pm - 6:30pm Boxing Heavy Bags" at bounding box center [461, 341] width 595 height 27
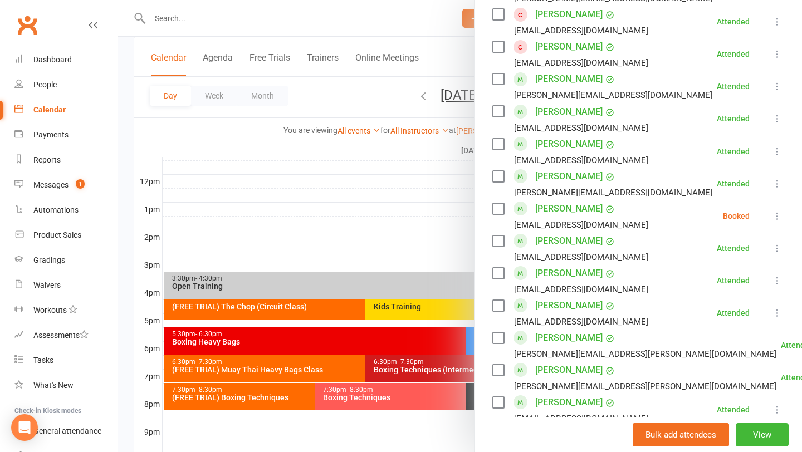
scroll to position [622, 0]
click at [345, 230] on div at bounding box center [460, 226] width 684 height 452
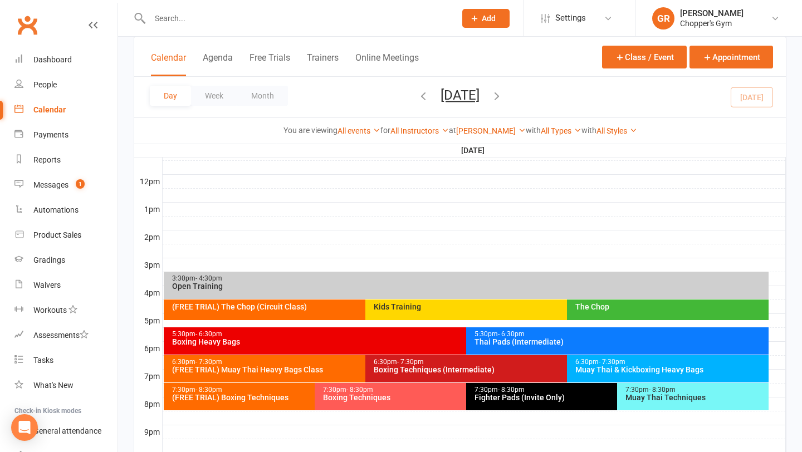
click at [629, 367] on div "Muay Thai & Kickboxing Heavy Bags" at bounding box center [671, 370] width 192 height 8
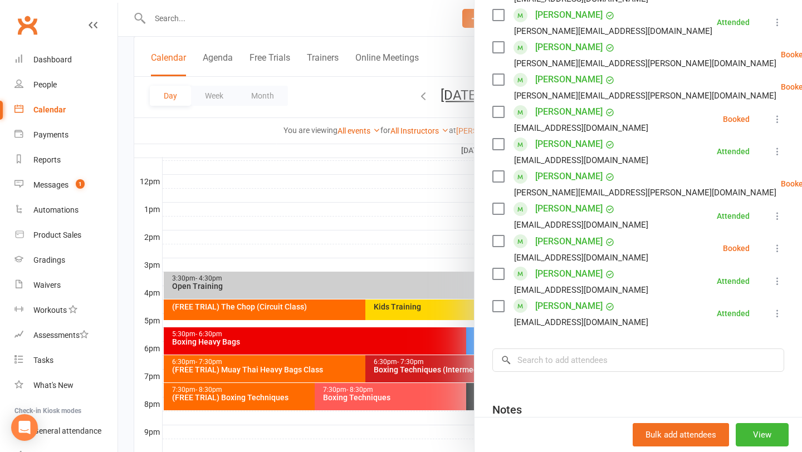
scroll to position [463, 0]
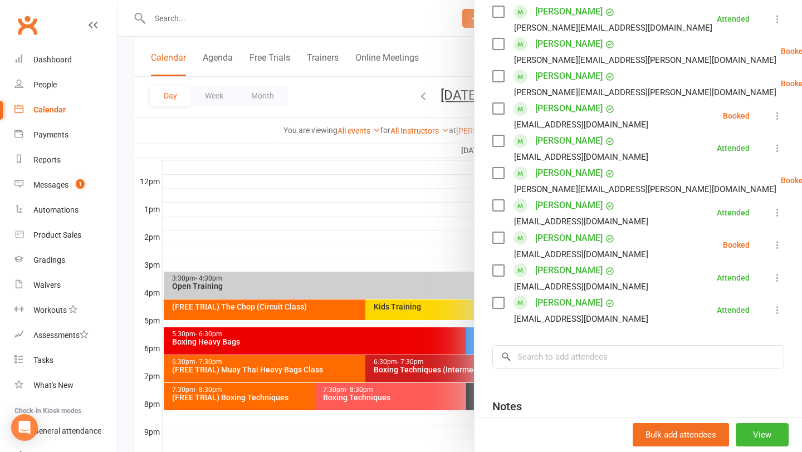
click at [436, 213] on div at bounding box center [460, 226] width 684 height 452
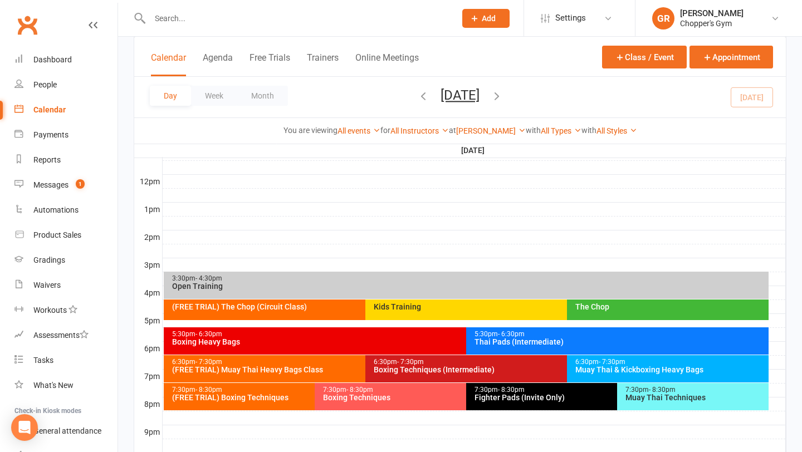
click at [520, 405] on div "7:30pm - 8:30pm Fighter Pads (Invite Only)" at bounding box center [611, 396] width 291 height 27
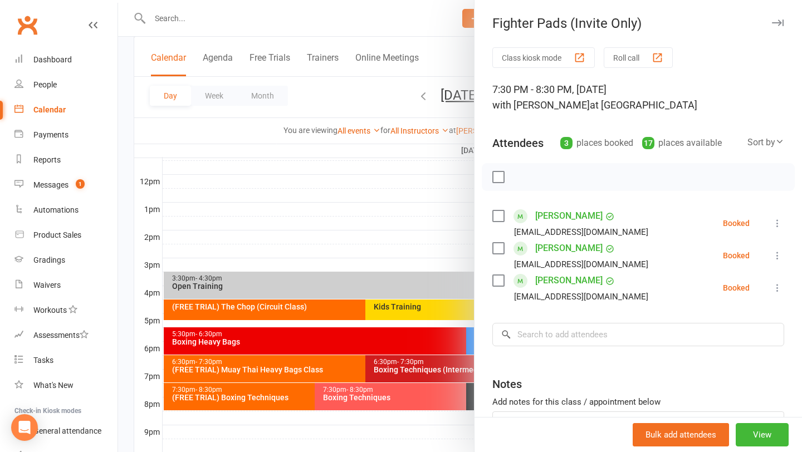
click at [223, 19] on div at bounding box center [460, 226] width 684 height 452
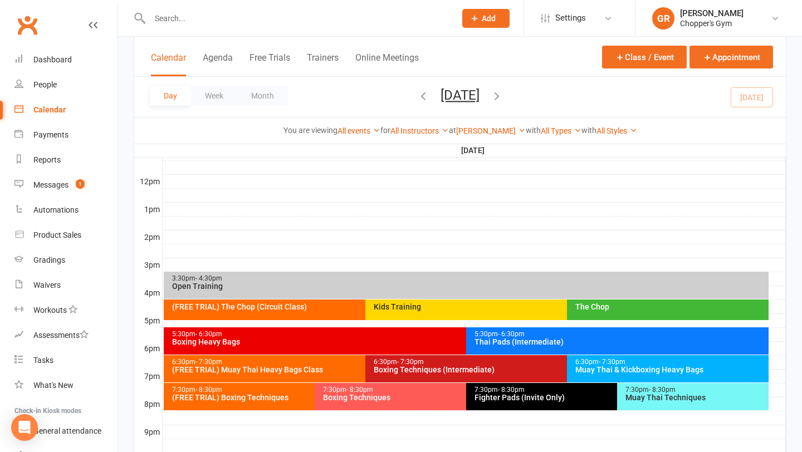
click at [177, 18] on input "text" at bounding box center [297, 19] width 301 height 16
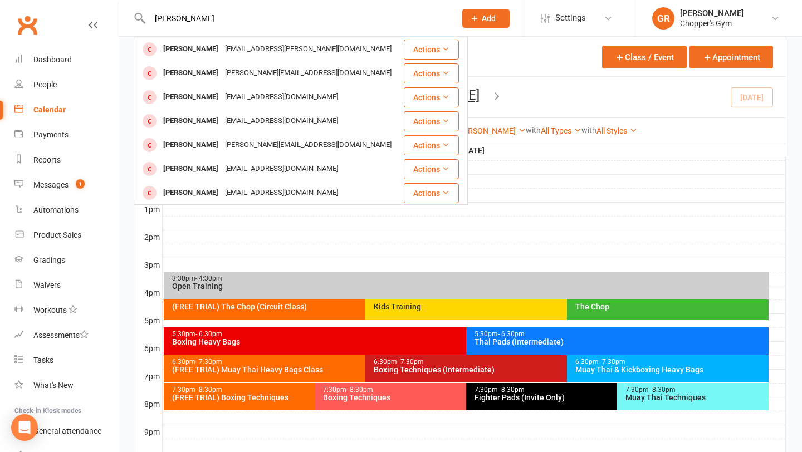
click at [154, 15] on input "clarke" at bounding box center [297, 19] width 301 height 16
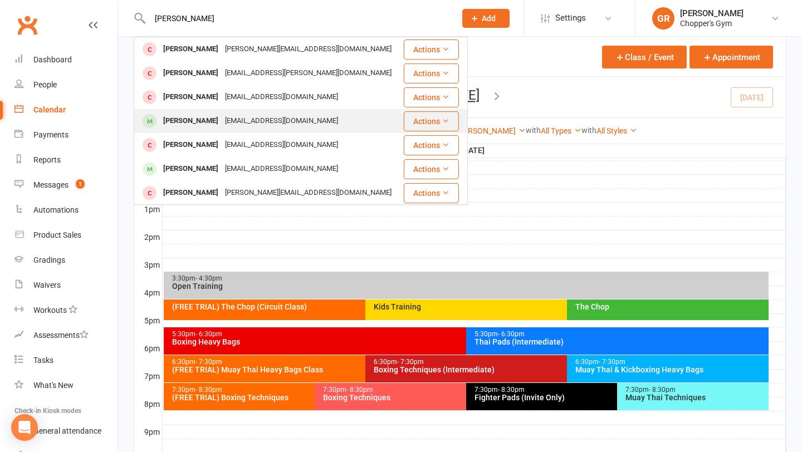
type input "hnery clarke"
click at [184, 120] on div "Henry Clark" at bounding box center [191, 121] width 62 height 16
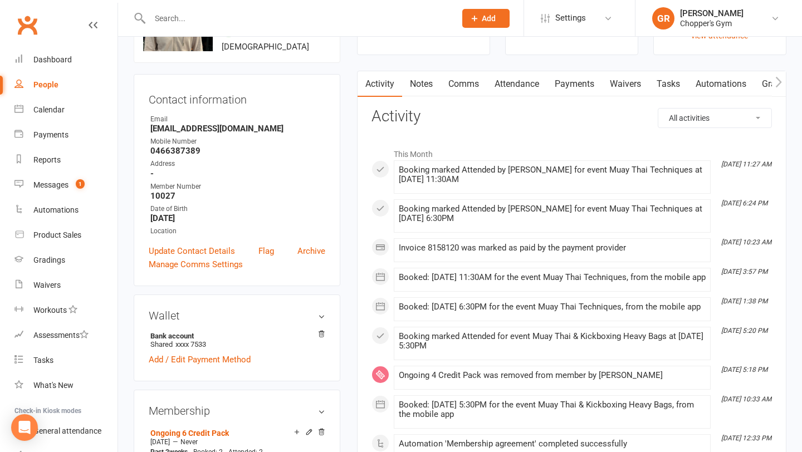
scroll to position [214, 0]
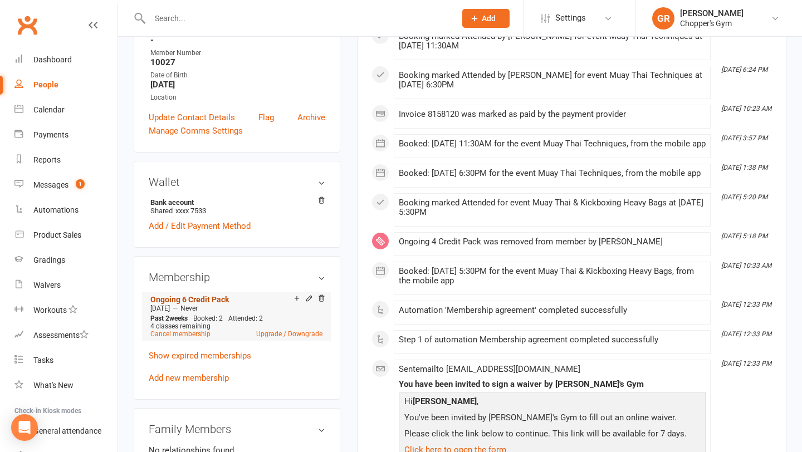
click at [182, 298] on link "Ongoing 6 Credit Pack" at bounding box center [189, 299] width 79 height 9
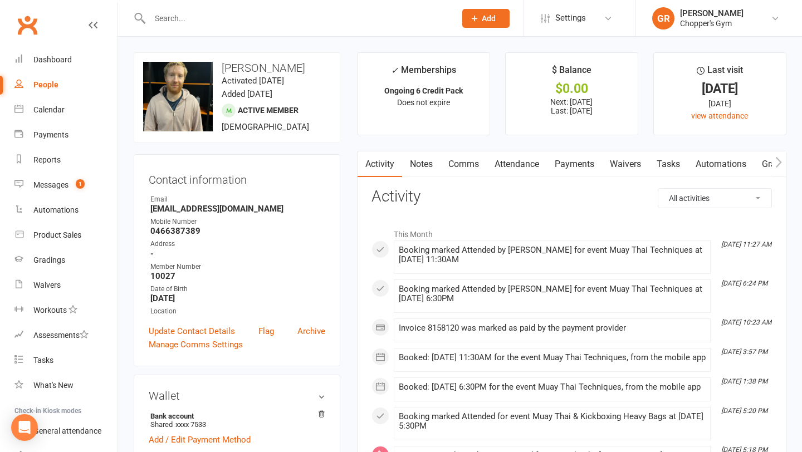
click at [423, 172] on link "Notes" at bounding box center [421, 165] width 38 height 26
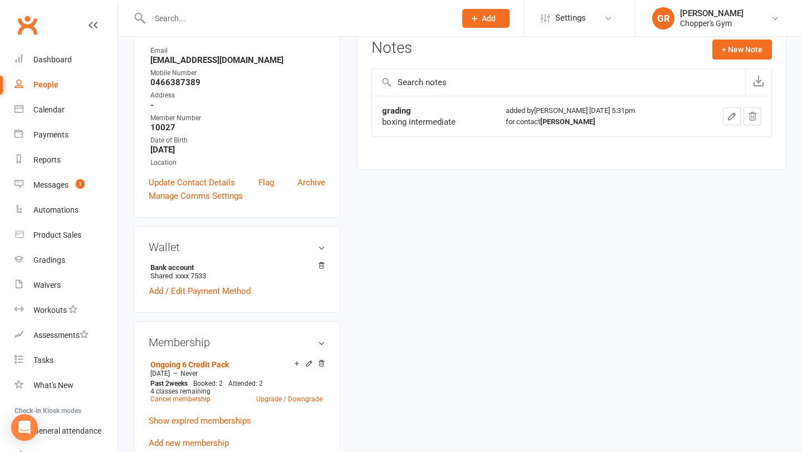
scroll to position [206, 0]
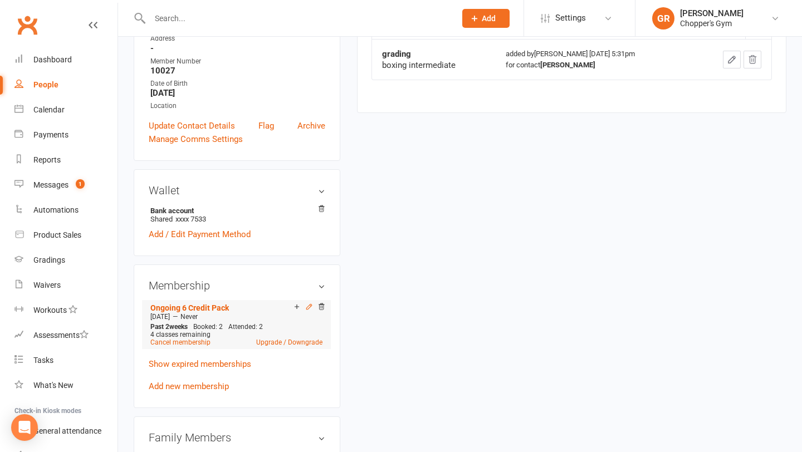
click at [309, 307] on icon at bounding box center [308, 306] width 5 height 5
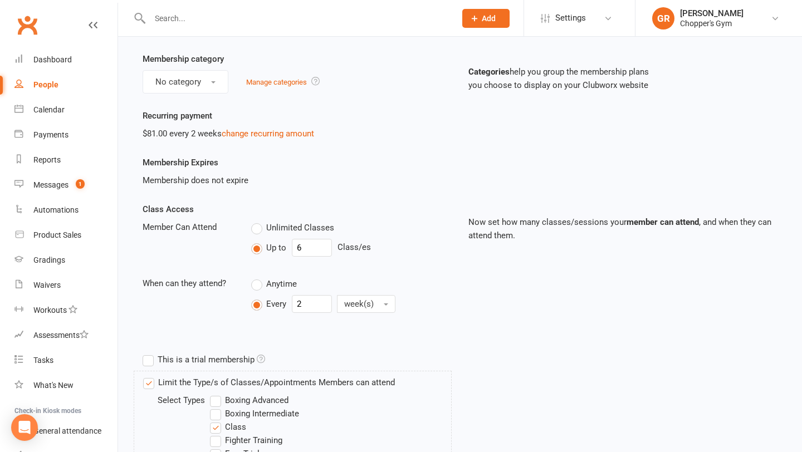
scroll to position [145, 0]
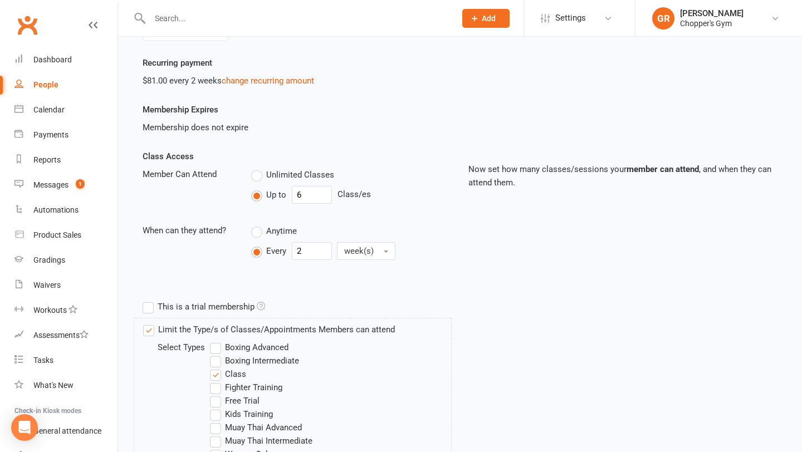
click at [217, 365] on label "Boxing Intermediate" at bounding box center [254, 360] width 89 height 13
click at [217, 354] on input "Boxing Intermediate" at bounding box center [213, 354] width 7 height 0
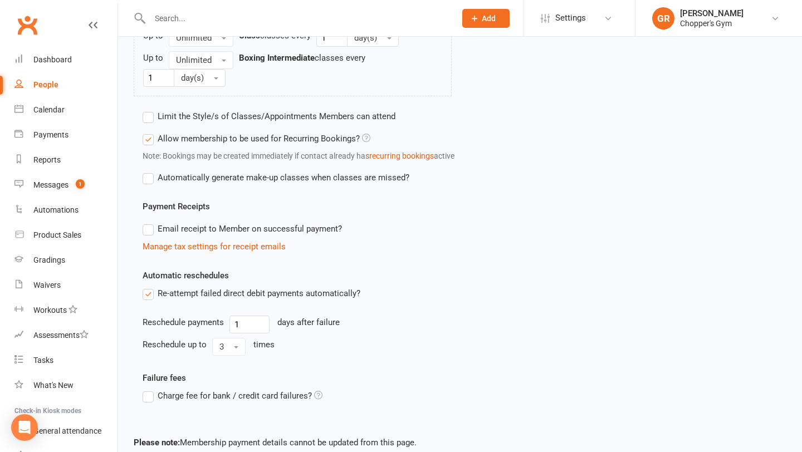
scroll to position [670, 0]
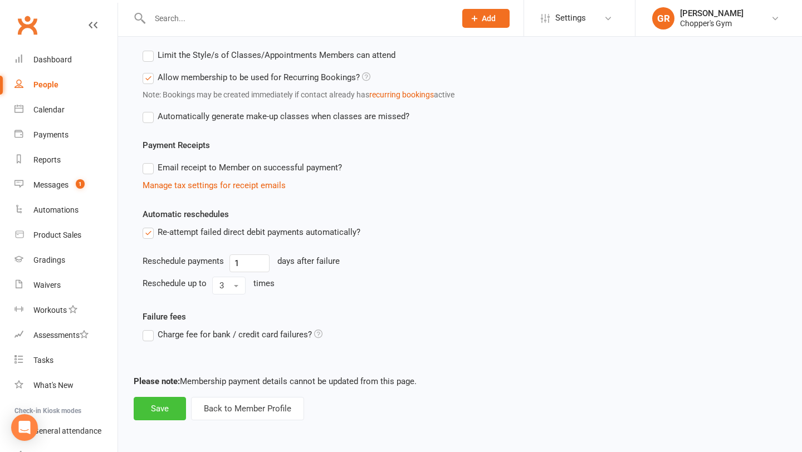
click at [154, 412] on button "Save" at bounding box center [160, 408] width 52 height 23
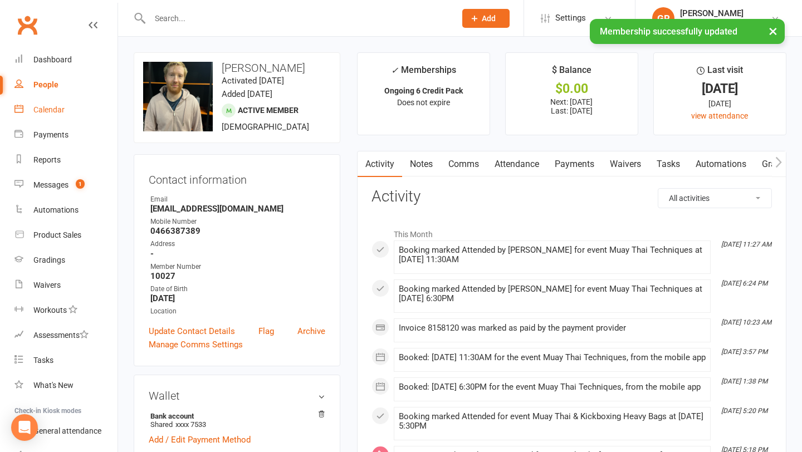
click at [46, 106] on div "Calendar" at bounding box center [48, 109] width 31 height 9
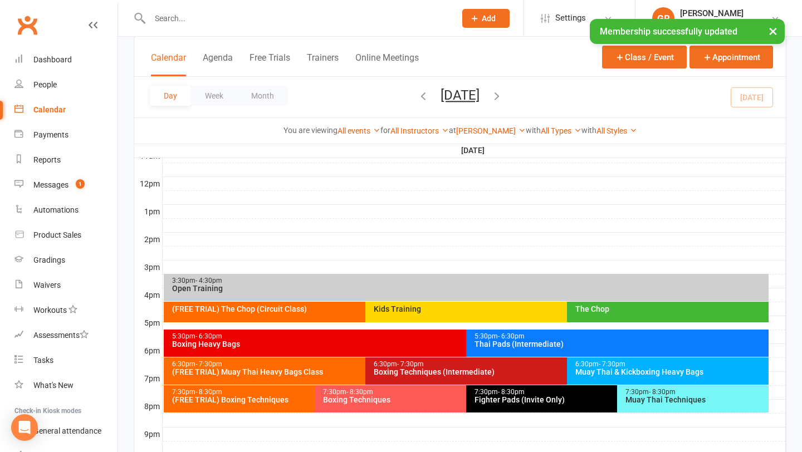
scroll to position [392, 0]
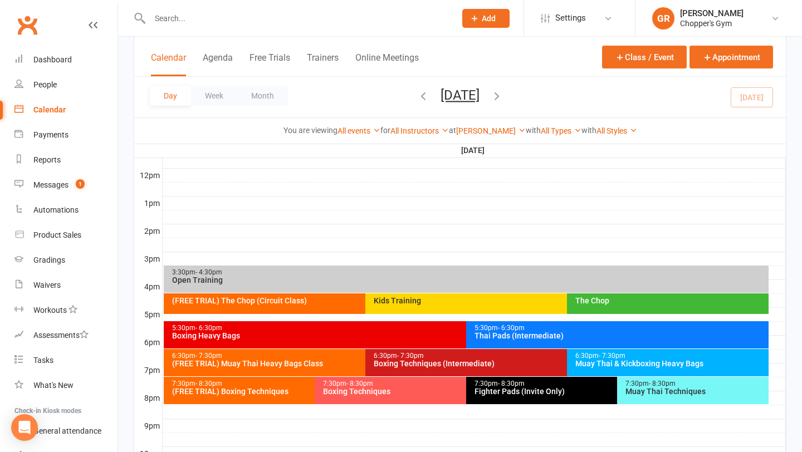
click at [401, 356] on span "- 7:30pm" at bounding box center [410, 356] width 27 height 8
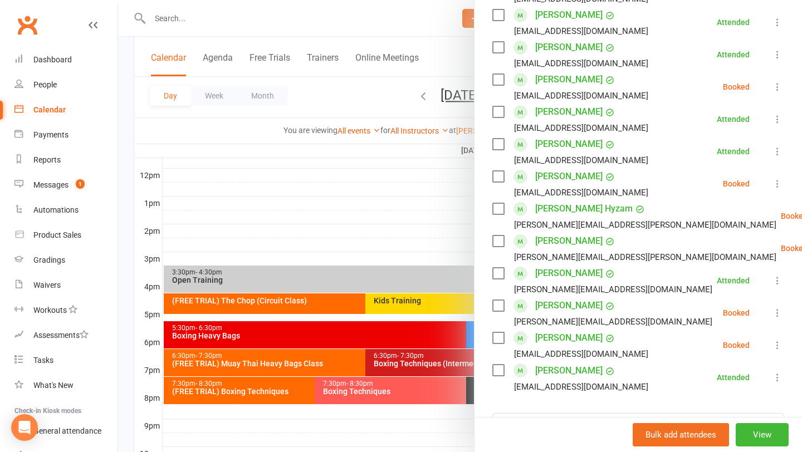
scroll to position [384, 0]
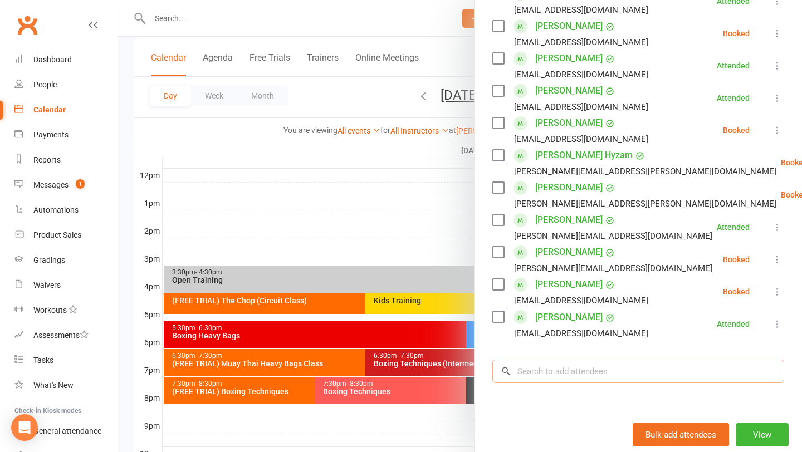
click at [562, 378] on input "search" at bounding box center [639, 371] width 292 height 23
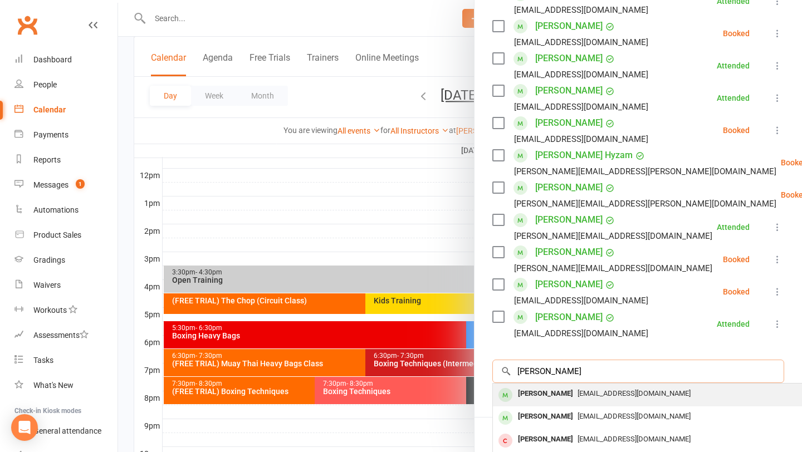
type input "henry clar"
click at [578, 395] on span "henryclark96@outlook.com" at bounding box center [634, 393] width 113 height 8
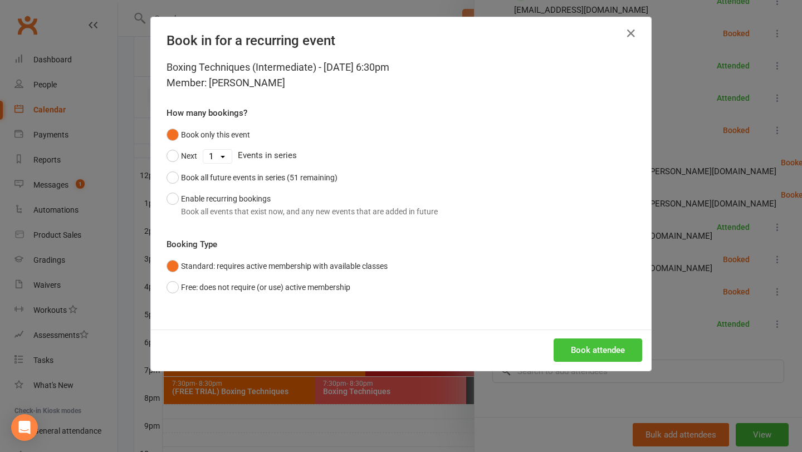
click at [594, 347] on button "Book attendee" at bounding box center [598, 350] width 89 height 23
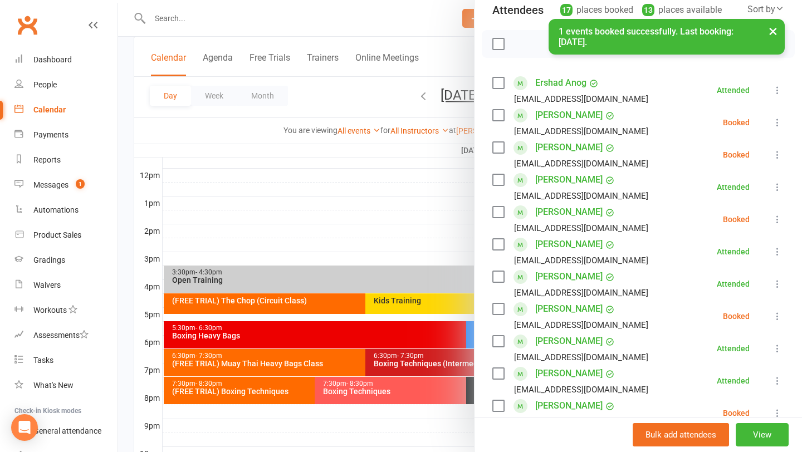
scroll to position [132, 0]
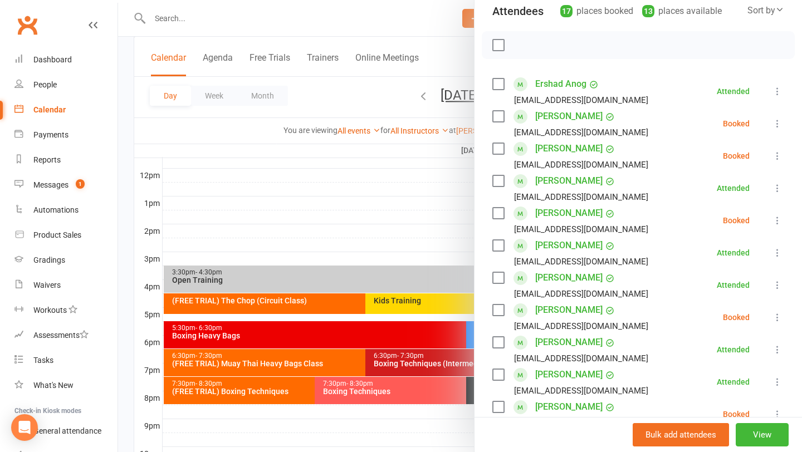
click at [502, 212] on label at bounding box center [498, 213] width 11 height 11
click at [522, 43] on icon "button" at bounding box center [523, 45] width 12 height 12
click at [381, 226] on div at bounding box center [460, 226] width 684 height 452
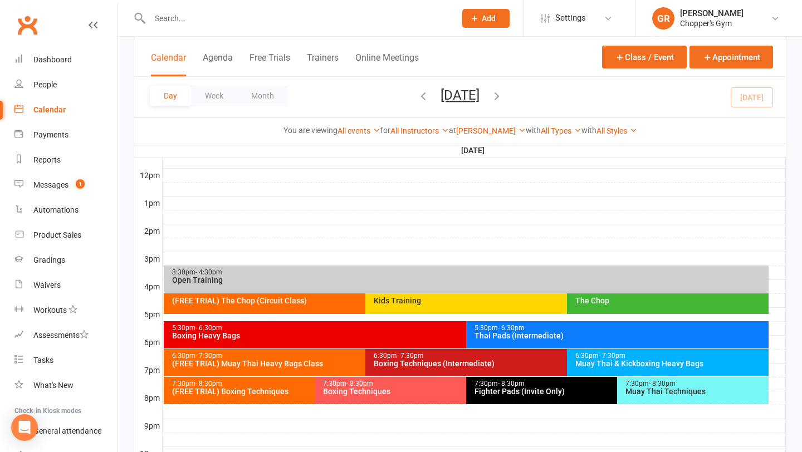
click at [626, 369] on div "6:30pm - 7:30pm Muay Thai & Kickboxing Heavy Bags" at bounding box center [668, 362] width 202 height 27
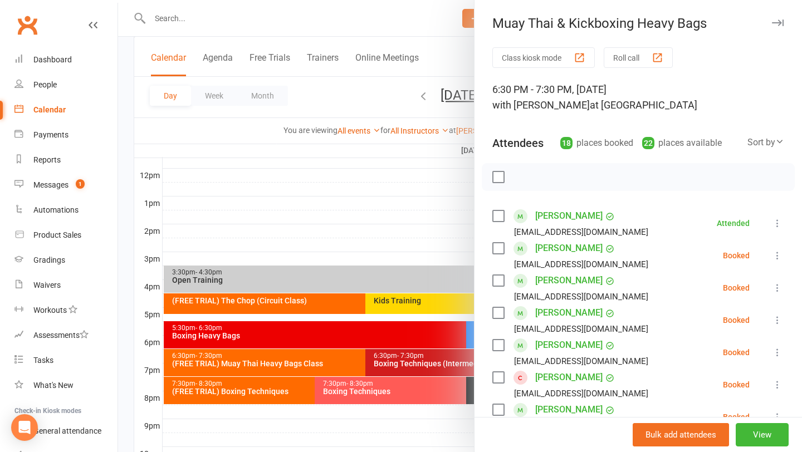
scroll to position [9, 0]
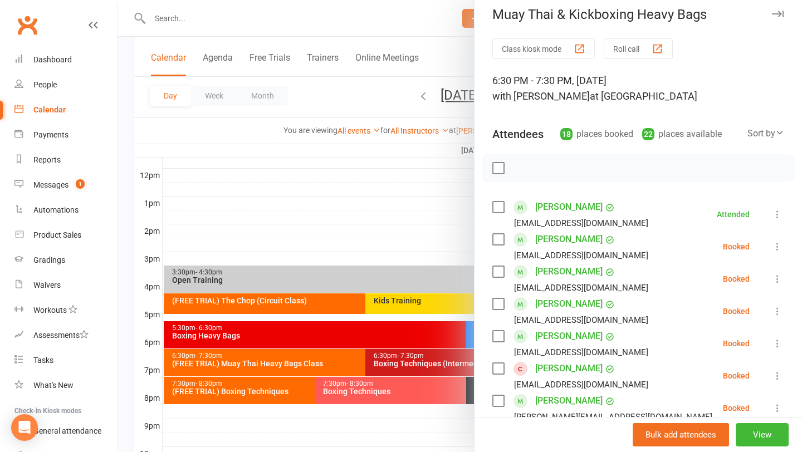
click at [357, 229] on div at bounding box center [460, 226] width 684 height 452
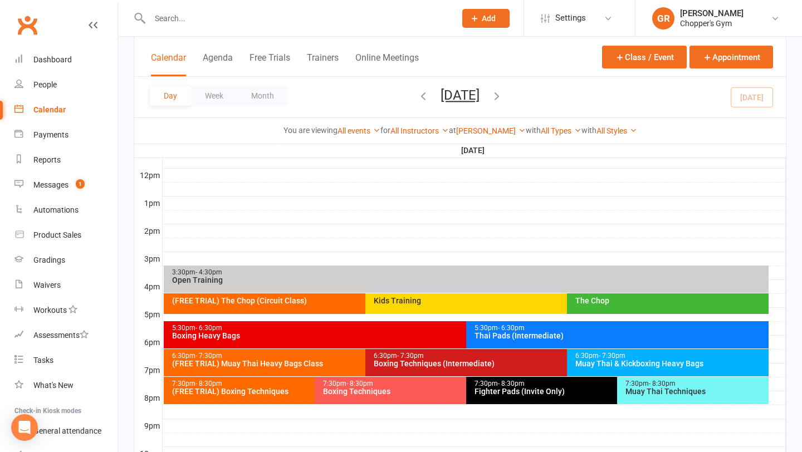
click at [296, 363] on div "(FREE TRIAL) Muay Thai Heavy Bags Class" at bounding box center [363, 364] width 382 height 8
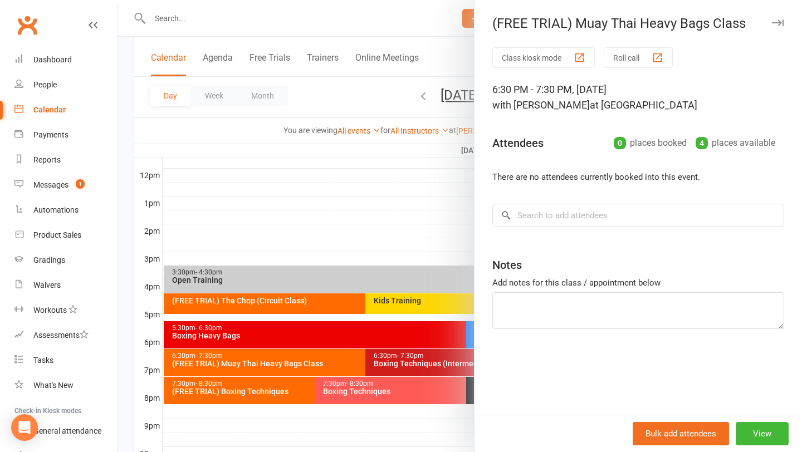
click at [361, 241] on div at bounding box center [460, 226] width 684 height 452
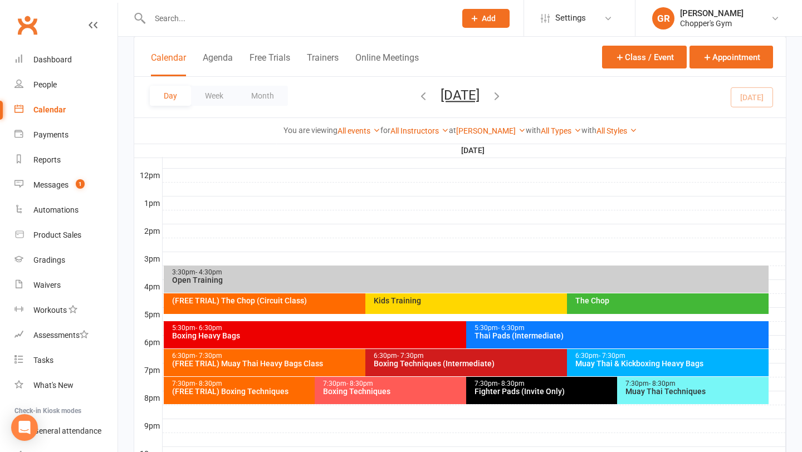
click at [585, 358] on div "6:30pm - 7:30pm" at bounding box center [671, 356] width 192 height 7
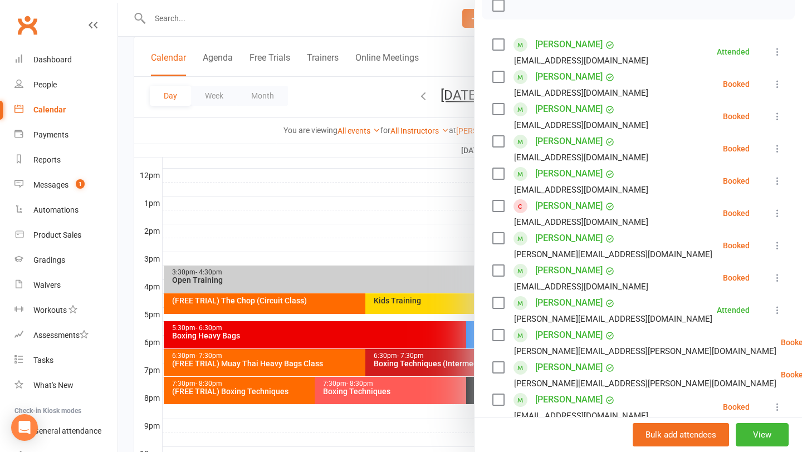
scroll to position [173, 0]
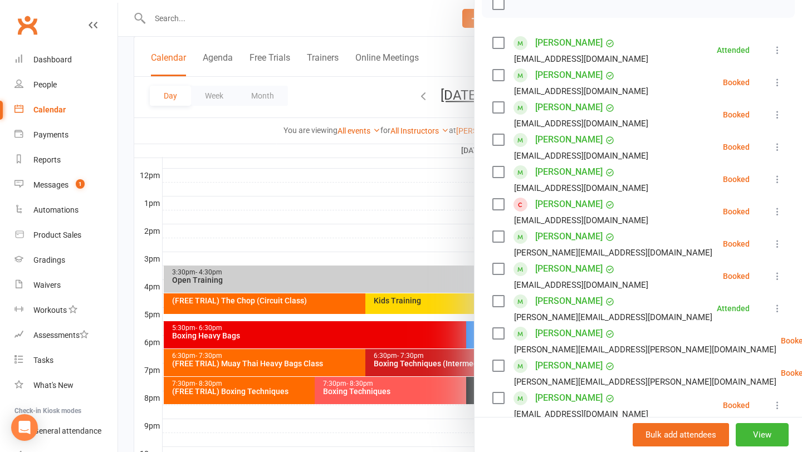
click at [452, 362] on div at bounding box center [460, 226] width 684 height 452
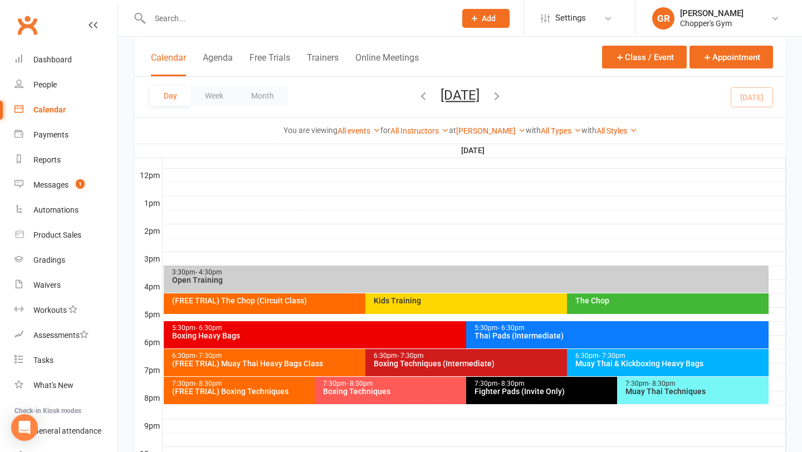
click at [452, 362] on div "Boxing Techniques (Intermediate)" at bounding box center [564, 364] width 382 height 8
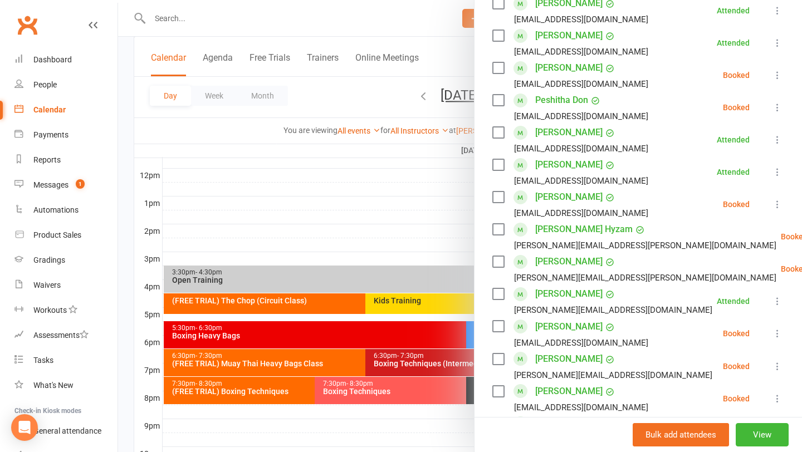
scroll to position [375, 0]
click at [446, 225] on div at bounding box center [460, 226] width 684 height 452
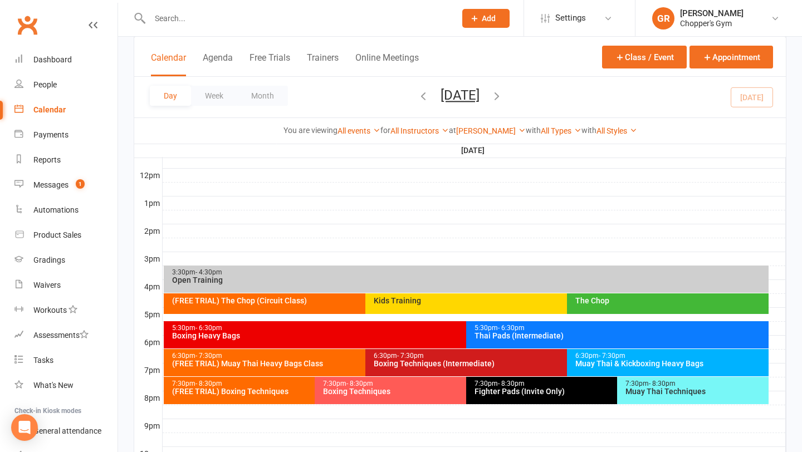
click at [274, 358] on div "6:30pm - 7:30pm" at bounding box center [363, 356] width 382 height 7
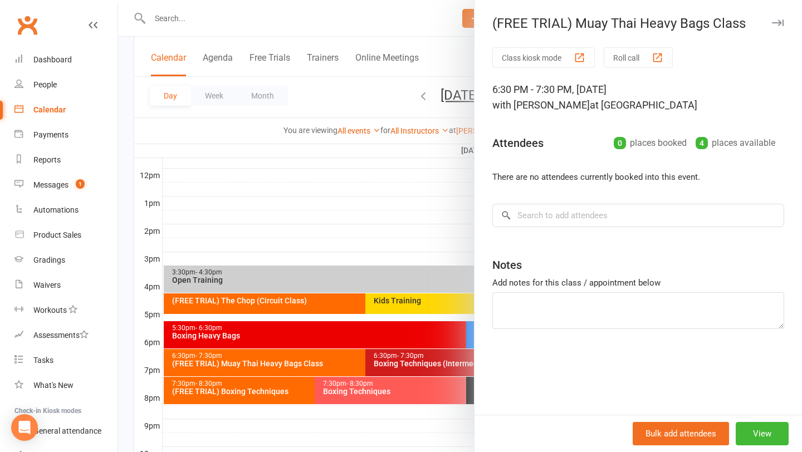
click at [355, 218] on div at bounding box center [460, 226] width 684 height 452
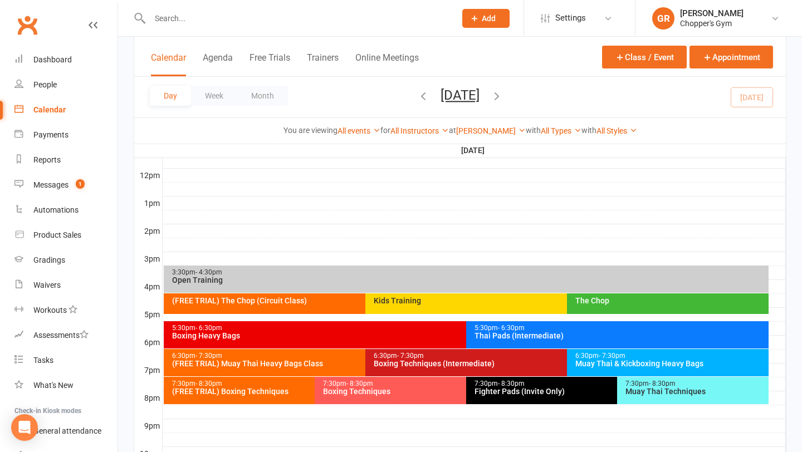
click at [632, 366] on div "Muay Thai & Kickboxing Heavy Bags" at bounding box center [671, 364] width 192 height 8
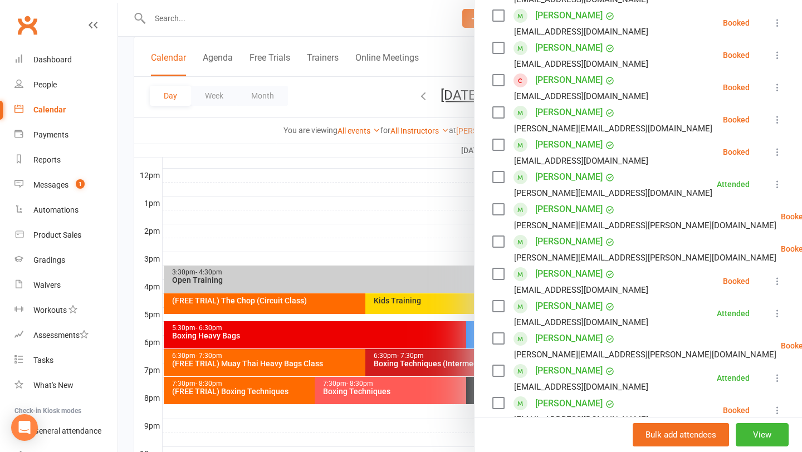
scroll to position [591, 0]
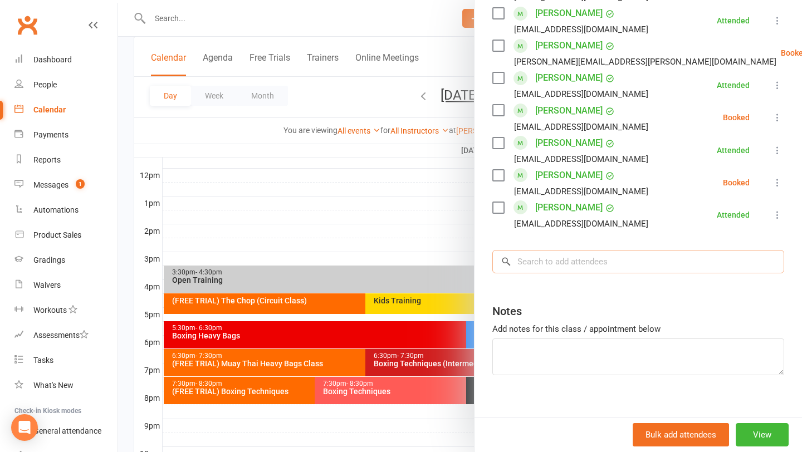
click at [563, 262] on input "search" at bounding box center [639, 261] width 292 height 23
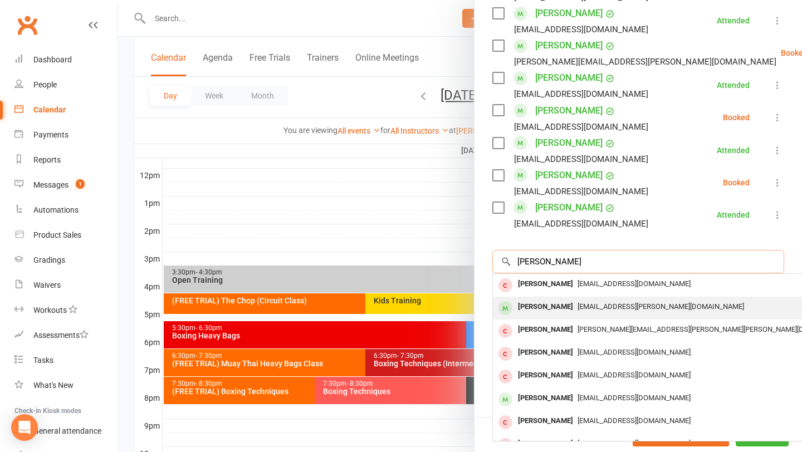
type input "ben whitt"
click at [549, 301] on div "Ben Witteveen" at bounding box center [546, 307] width 64 height 16
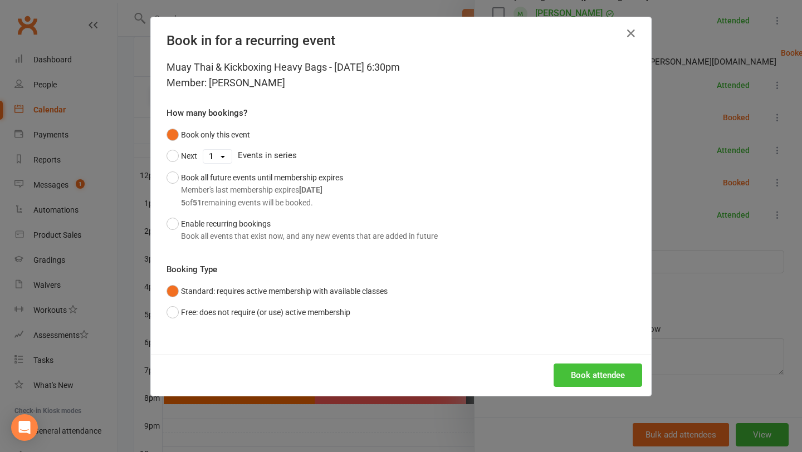
click at [583, 377] on button "Book attendee" at bounding box center [598, 375] width 89 height 23
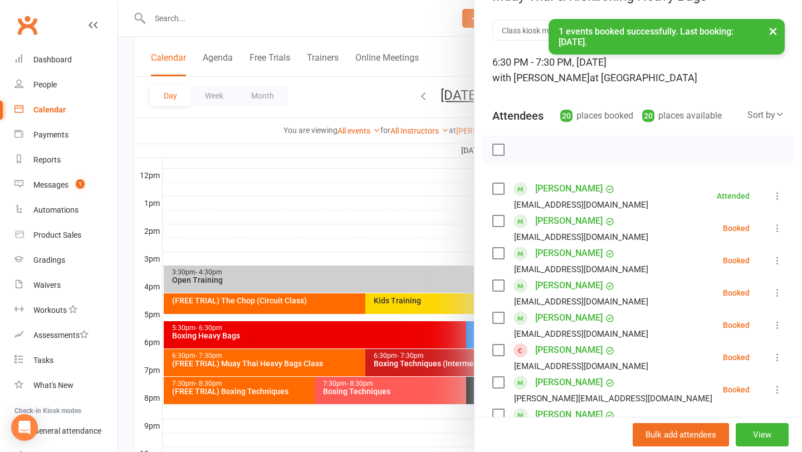
scroll to position [0, 0]
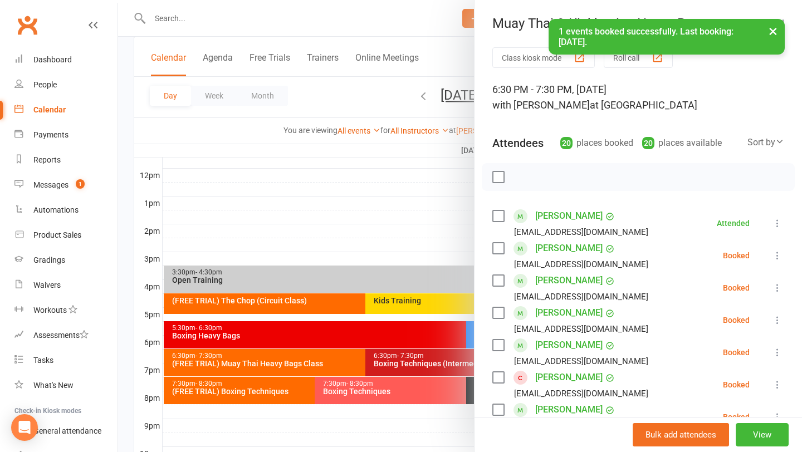
click at [409, 186] on div at bounding box center [460, 226] width 684 height 452
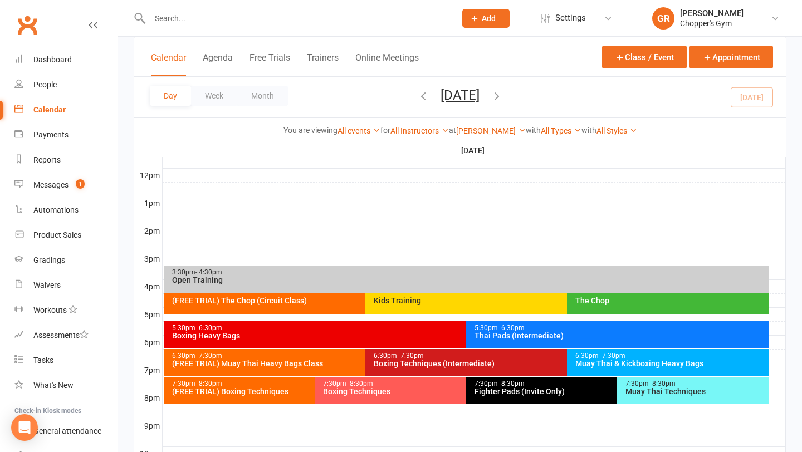
click at [413, 364] on div "Boxing Techniques (Intermediate)" at bounding box center [564, 364] width 382 height 8
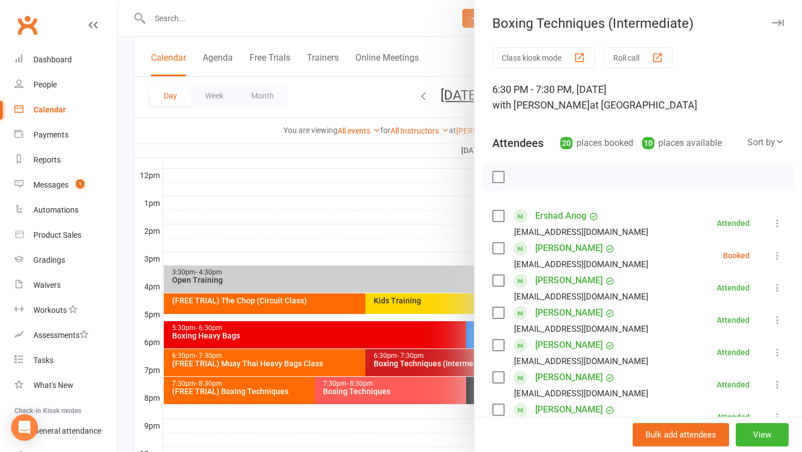
click at [416, 204] on div at bounding box center [460, 226] width 684 height 452
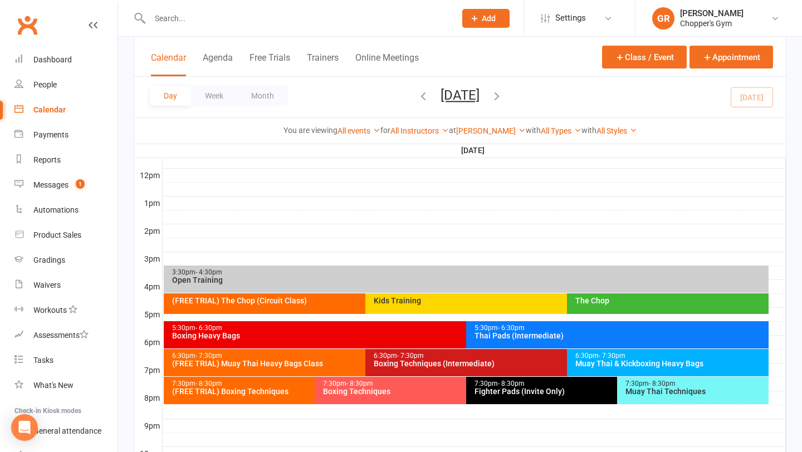
click at [601, 358] on span "- 7:30pm" at bounding box center [612, 356] width 27 height 8
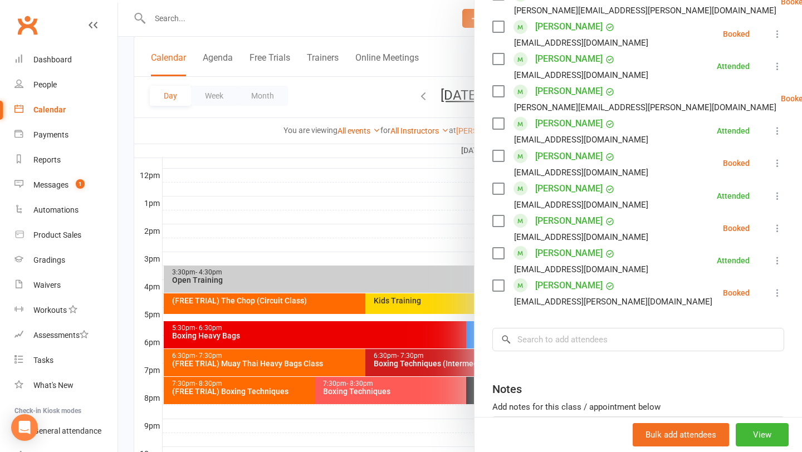
scroll to position [547, 0]
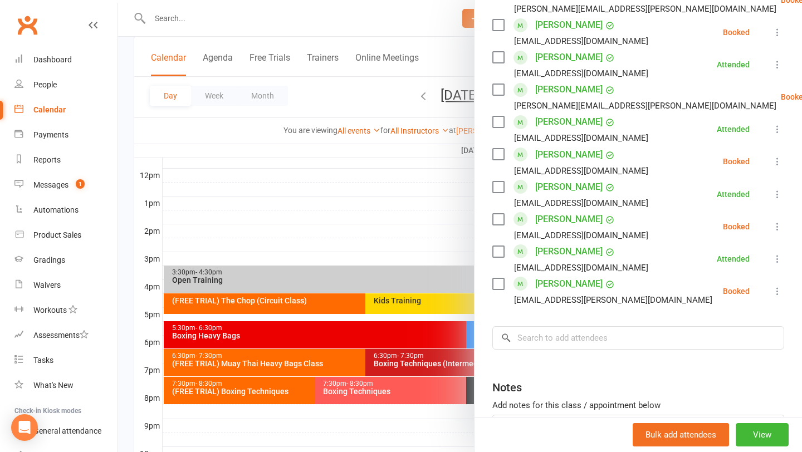
click at [563, 286] on link "Ben Witteveen" at bounding box center [568, 284] width 67 height 18
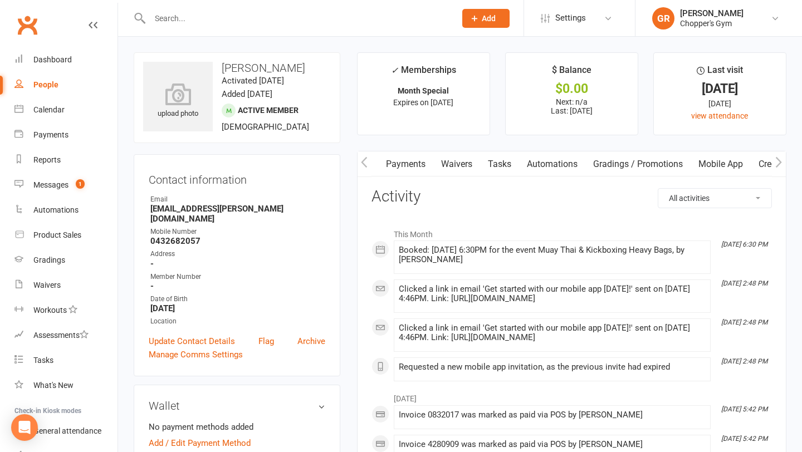
scroll to position [0, 182]
click at [718, 165] on link "Mobile App" at bounding box center [708, 165] width 60 height 26
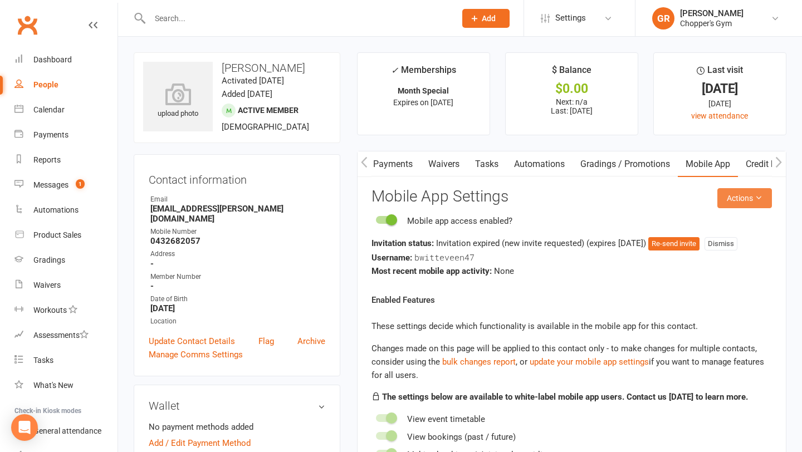
click at [729, 198] on button "Actions" at bounding box center [745, 198] width 55 height 20
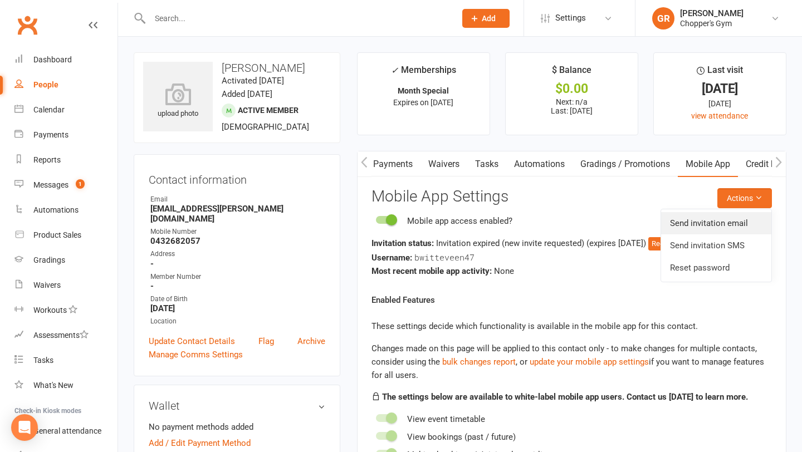
click at [695, 224] on link "Send invitation email" at bounding box center [716, 223] width 110 height 22
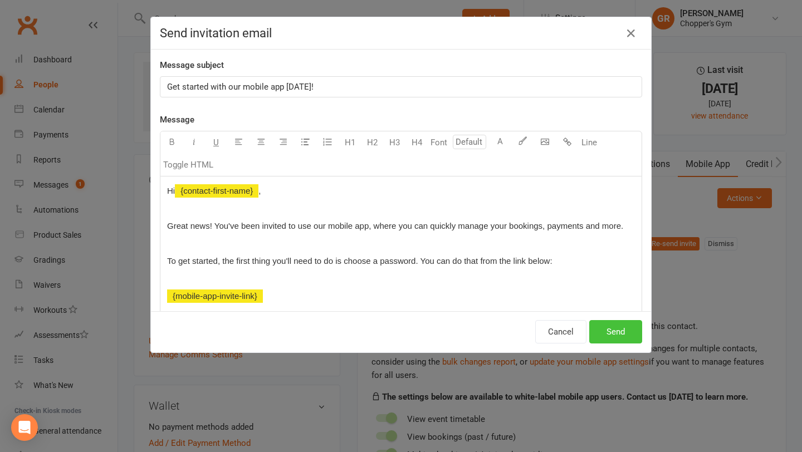
click at [623, 334] on button "Send" at bounding box center [616, 331] width 53 height 23
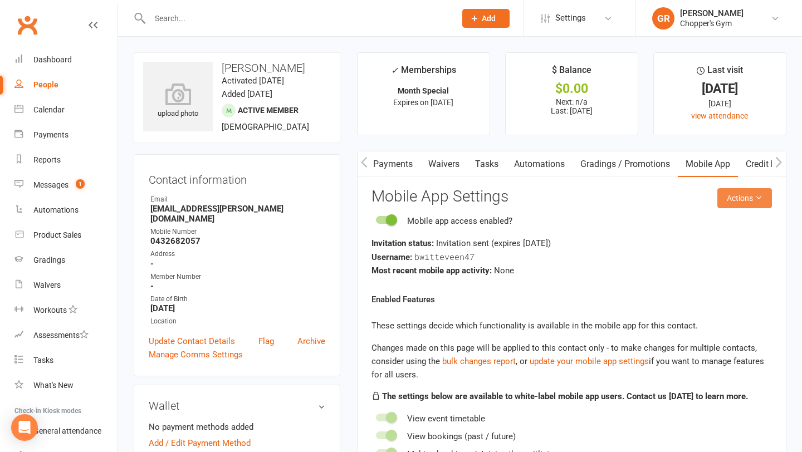
click at [748, 203] on button "Actions" at bounding box center [745, 198] width 55 height 20
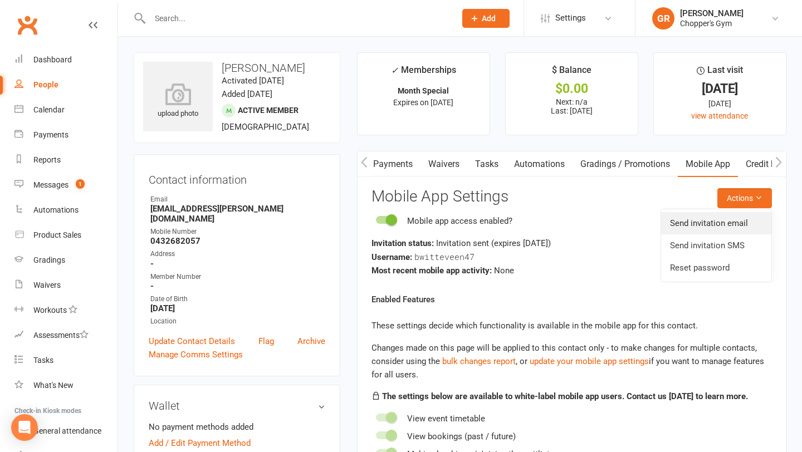
click at [724, 229] on link "Send invitation email" at bounding box center [716, 223] width 110 height 22
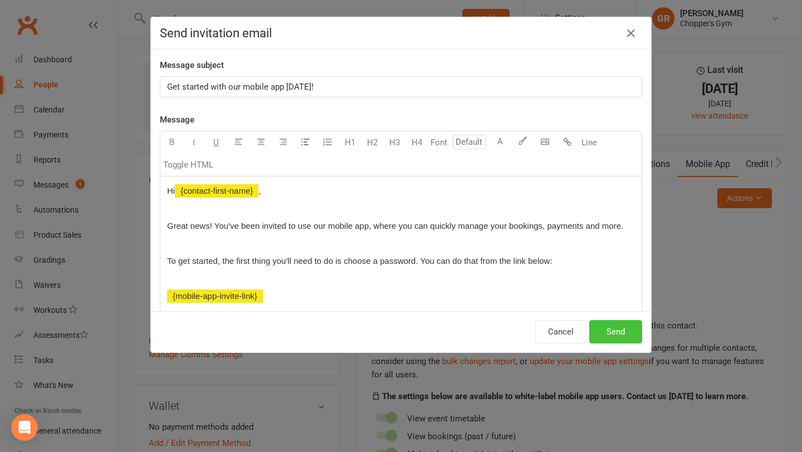
click at [613, 333] on button "Send" at bounding box center [616, 331] width 53 height 23
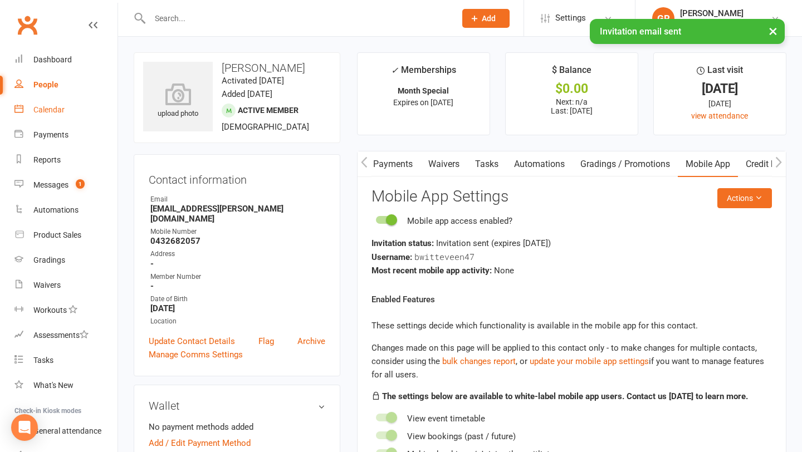
click at [41, 117] on link "Calendar" at bounding box center [65, 110] width 103 height 25
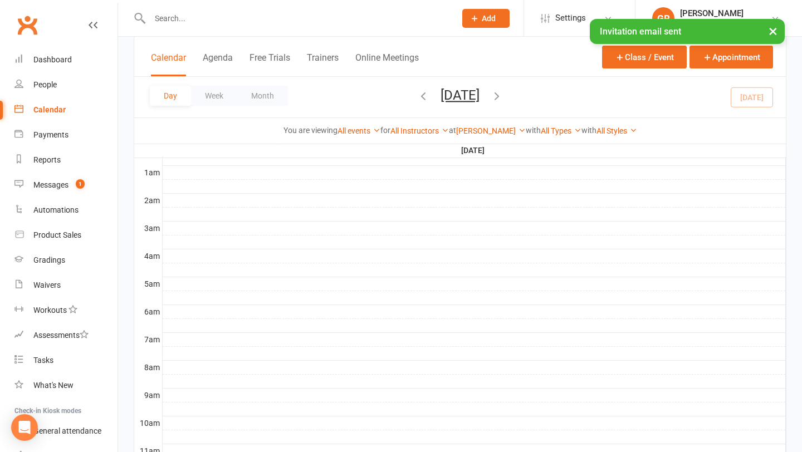
scroll to position [475, 0]
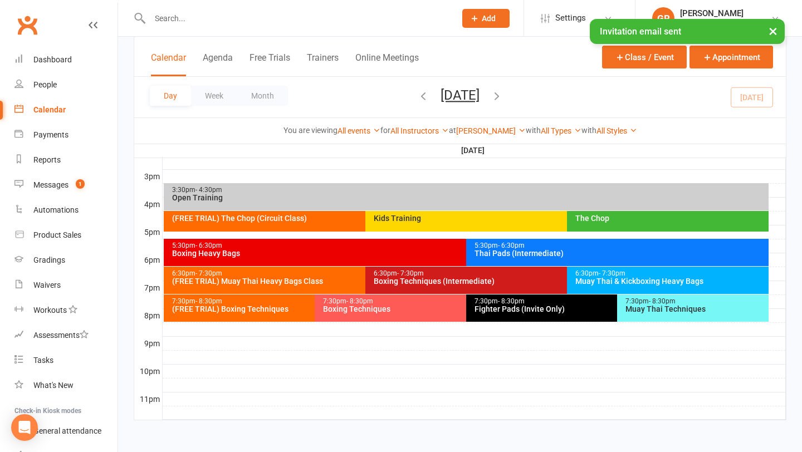
click at [615, 282] on div "Muay Thai & Kickboxing Heavy Bags" at bounding box center [671, 281] width 192 height 8
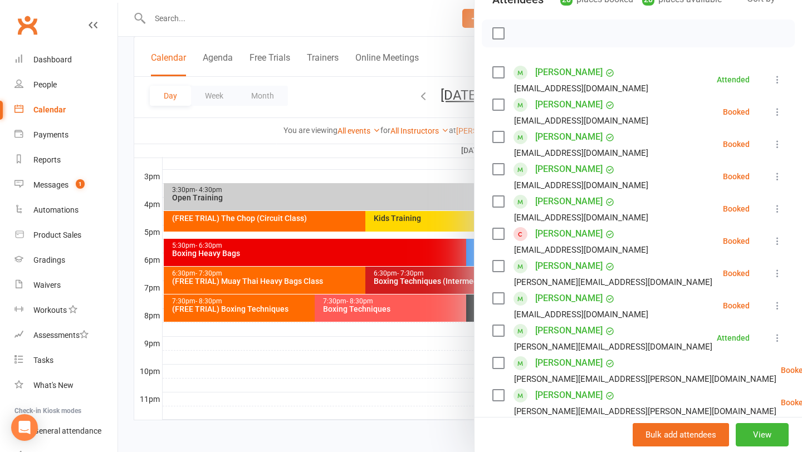
scroll to position [152, 0]
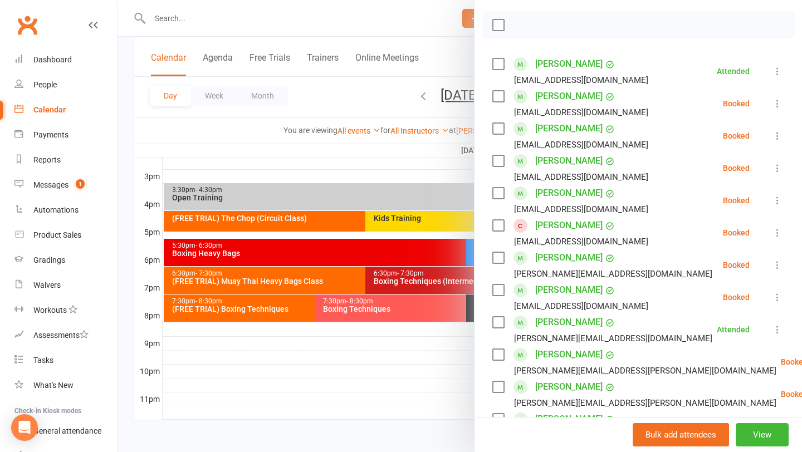
click at [777, 105] on icon at bounding box center [777, 103] width 11 height 11
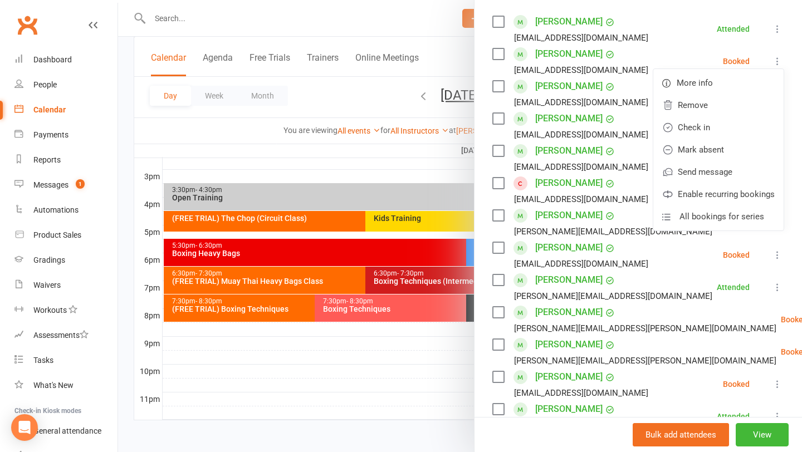
scroll to position [143, 0]
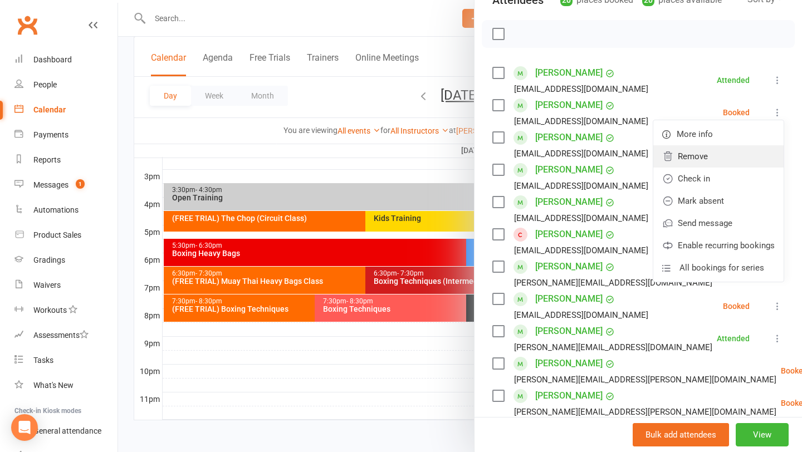
click at [712, 157] on link "Remove" at bounding box center [719, 156] width 130 height 22
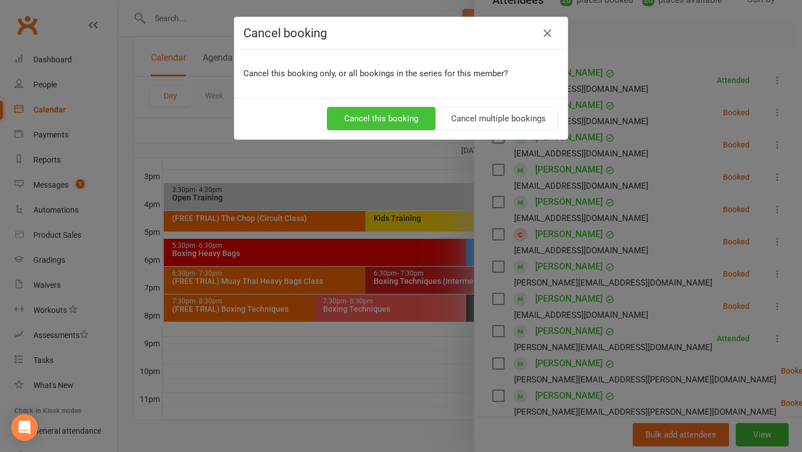
click at [373, 120] on button "Cancel this booking" at bounding box center [381, 118] width 109 height 23
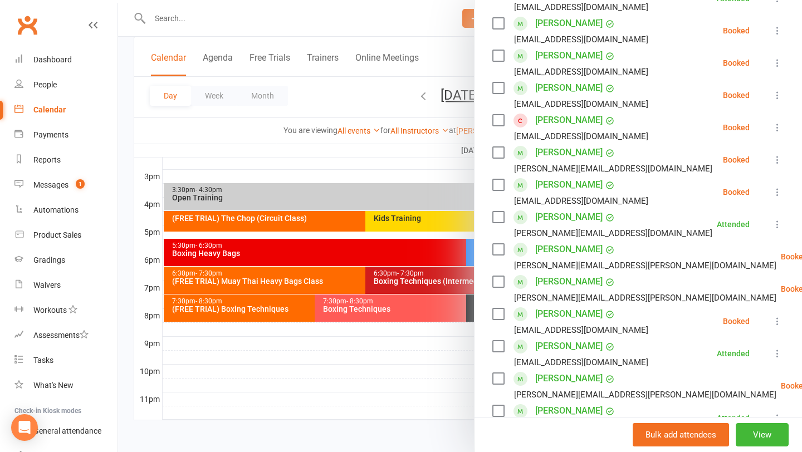
scroll to position [68, 0]
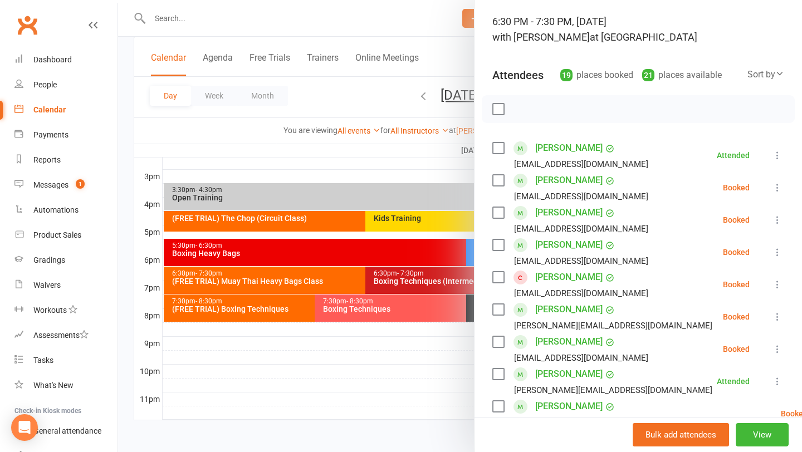
click at [330, 175] on div at bounding box center [460, 226] width 684 height 452
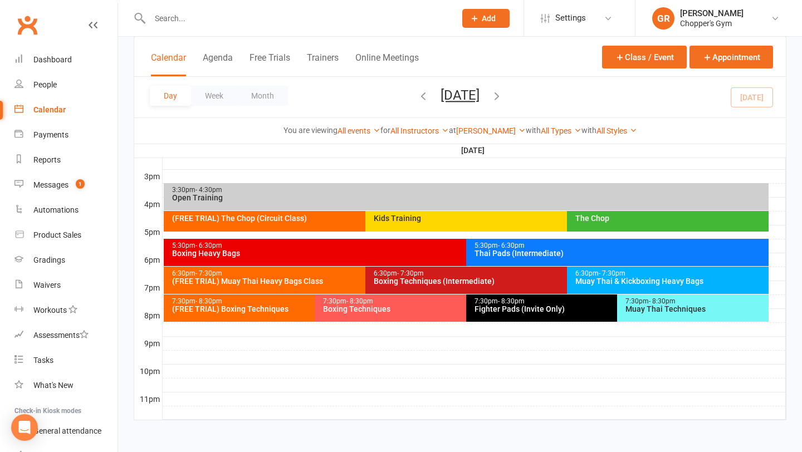
click at [417, 98] on icon "button" at bounding box center [423, 96] width 12 height 12
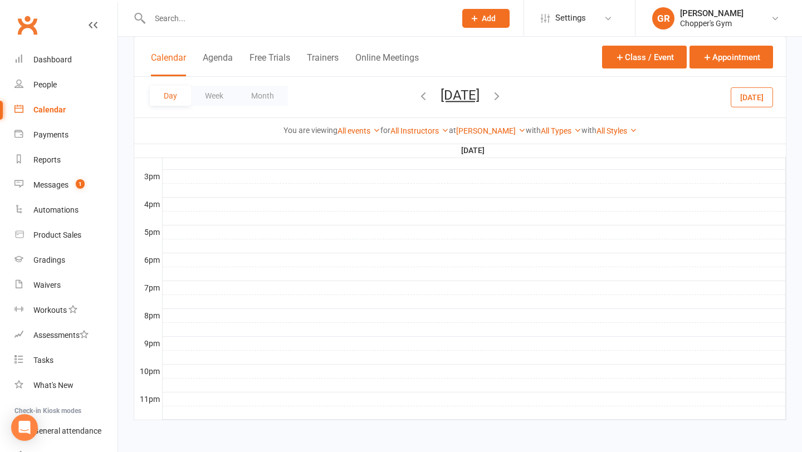
click at [417, 98] on icon "button" at bounding box center [423, 96] width 12 height 12
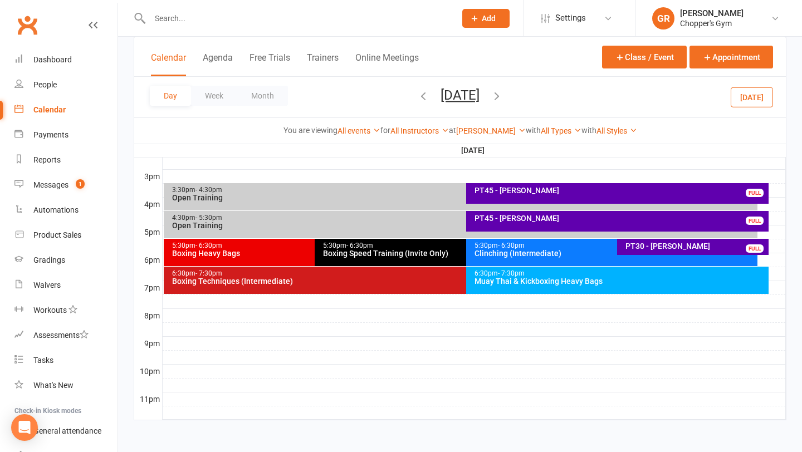
click at [644, 245] on div "PT30 - Mia Fuller" at bounding box center [696, 246] width 142 height 8
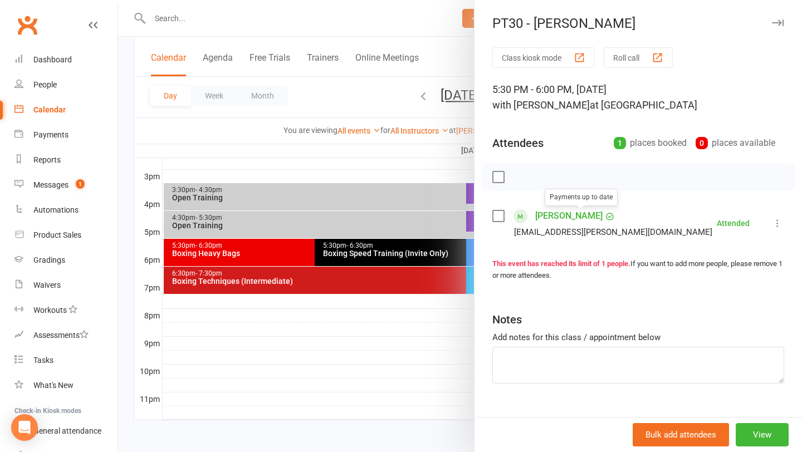
click at [542, 214] on link "Mia Fuller" at bounding box center [568, 216] width 67 height 18
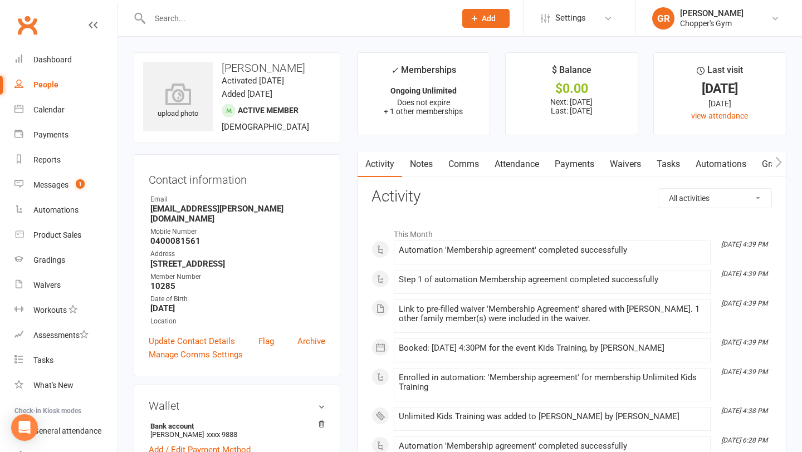
click at [589, 168] on link "Payments" at bounding box center [574, 165] width 55 height 26
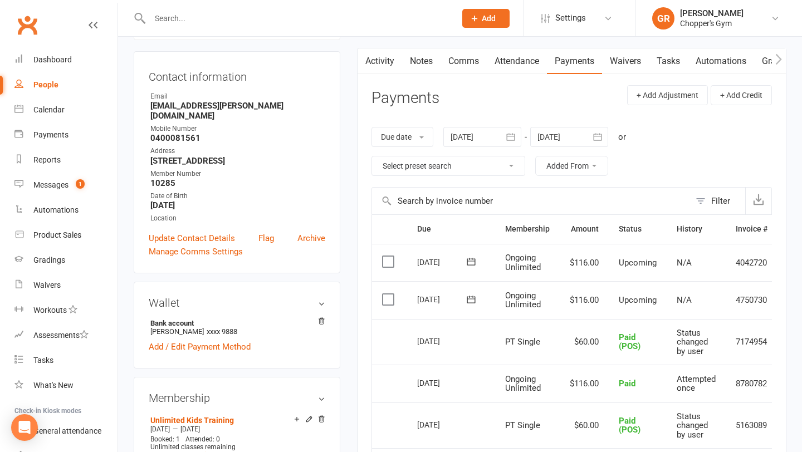
scroll to position [108, 0]
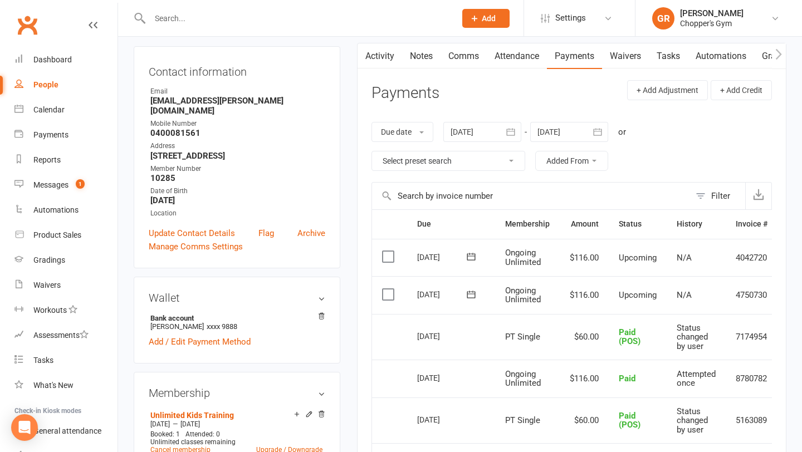
click at [188, 23] on input "text" at bounding box center [297, 19] width 301 height 16
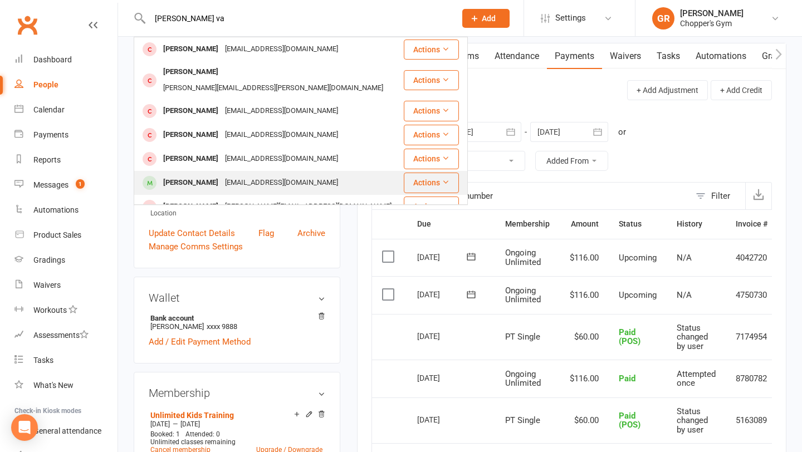
type input "lucas va"
click at [207, 175] on div "Lucas Valdivia" at bounding box center [191, 183] width 62 height 16
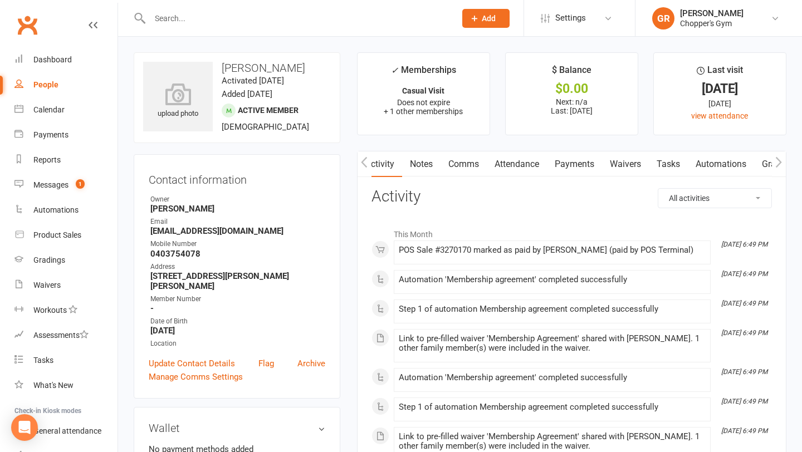
scroll to position [0, 1]
click at [572, 160] on link "Payments" at bounding box center [574, 165] width 55 height 26
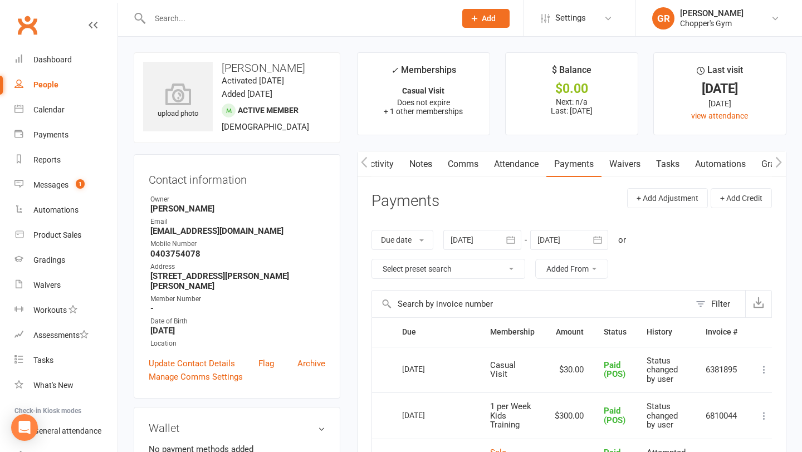
scroll to position [6, 0]
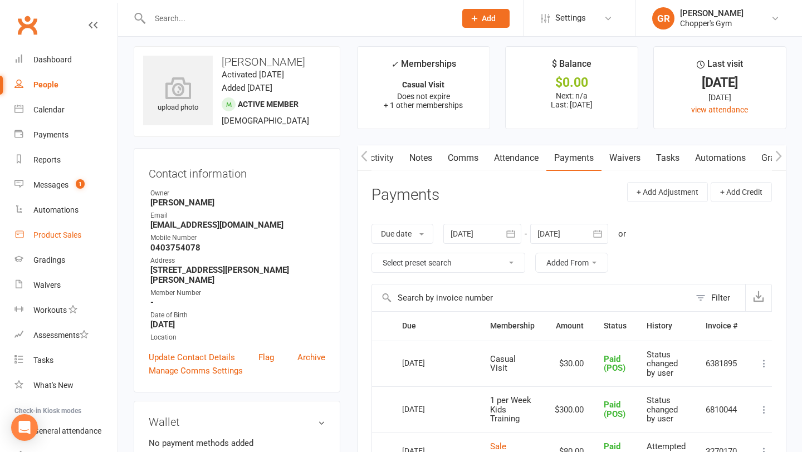
click at [62, 225] on link "Product Sales" at bounding box center [65, 235] width 103 height 25
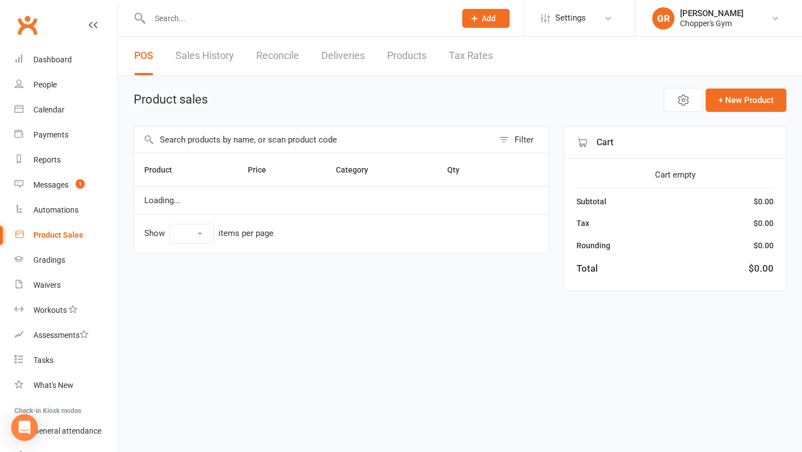
select select "100"
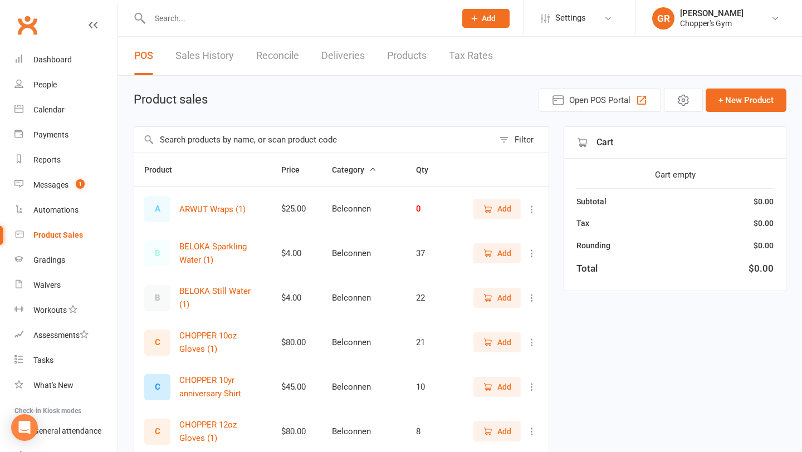
click at [280, 135] on input "text" at bounding box center [313, 140] width 359 height 26
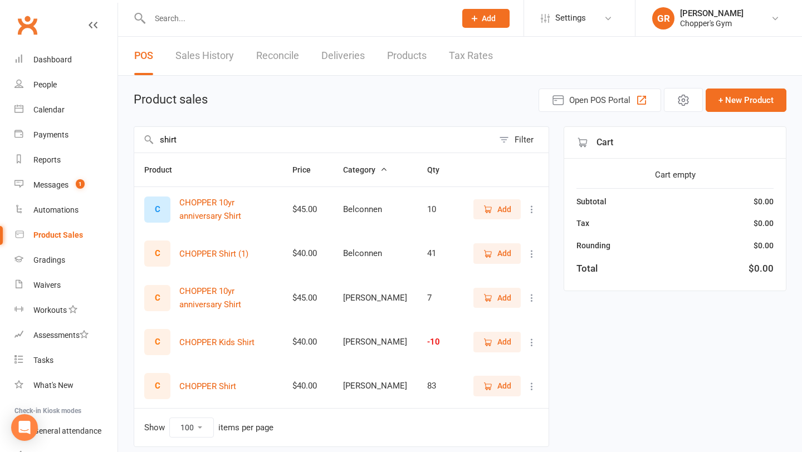
type input "shirt"
click at [486, 388] on icon "button" at bounding box center [488, 386] width 6 height 6
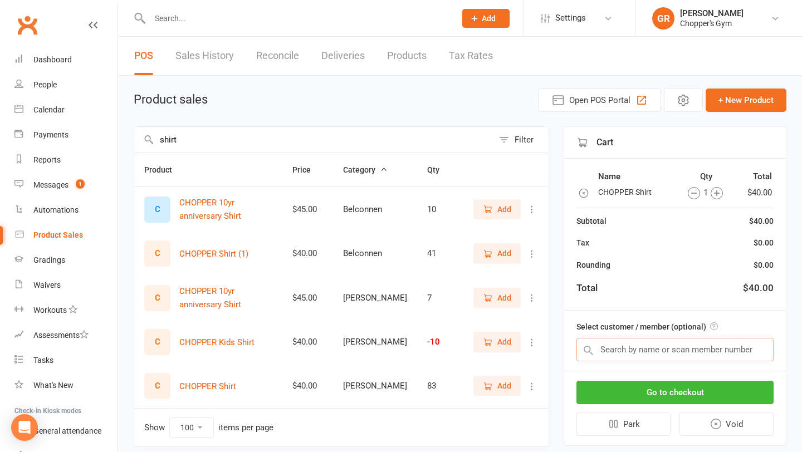
click at [669, 340] on input "text" at bounding box center [675, 349] width 197 height 23
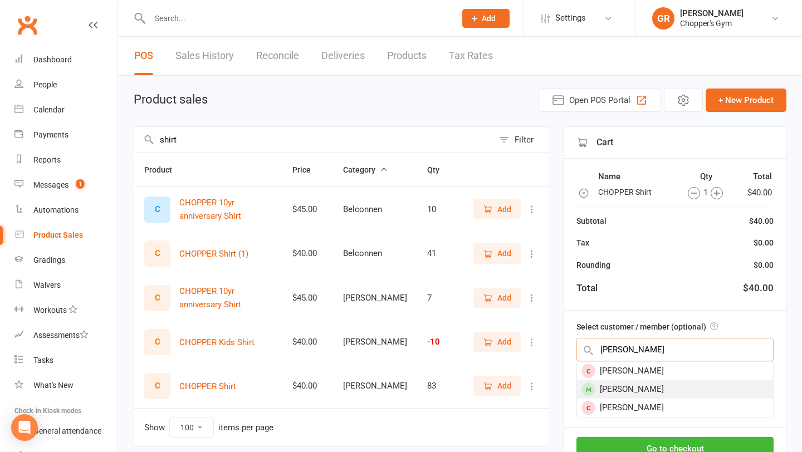
type input "duncan"
click at [650, 395] on div "Duncan Johnston" at bounding box center [675, 390] width 196 height 18
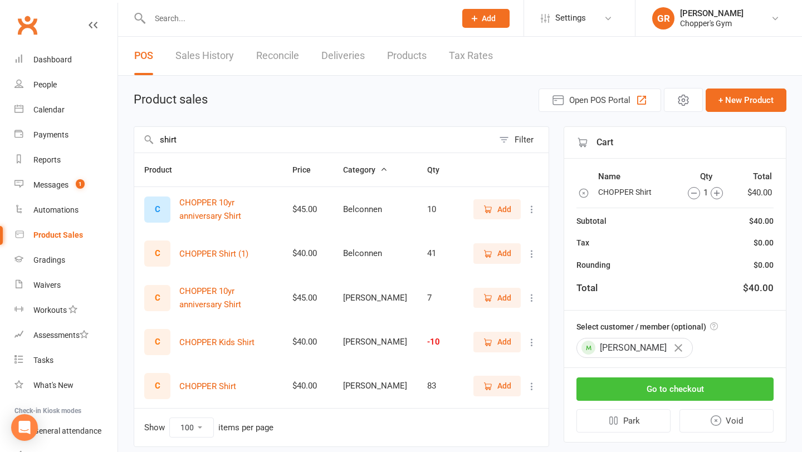
click at [675, 394] on button "Go to checkout" at bounding box center [675, 389] width 197 height 23
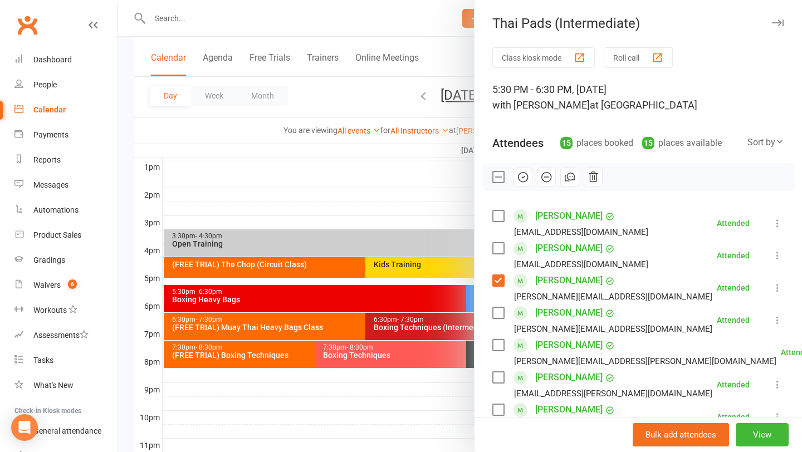
scroll to position [170, 0]
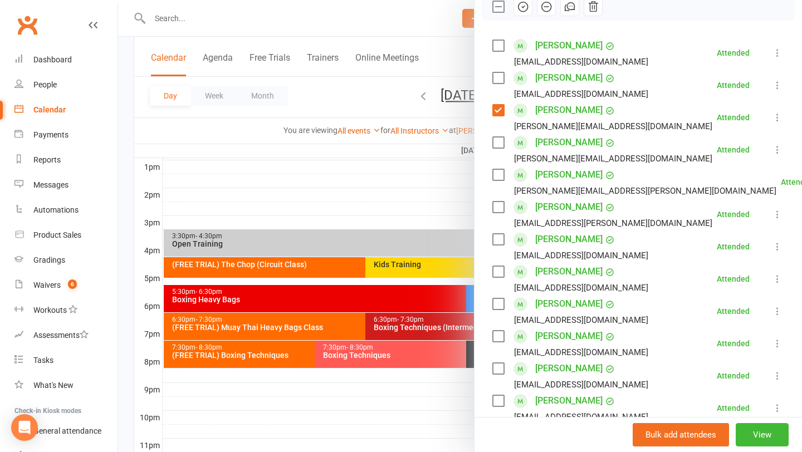
click at [228, 29] on div at bounding box center [460, 226] width 684 height 452
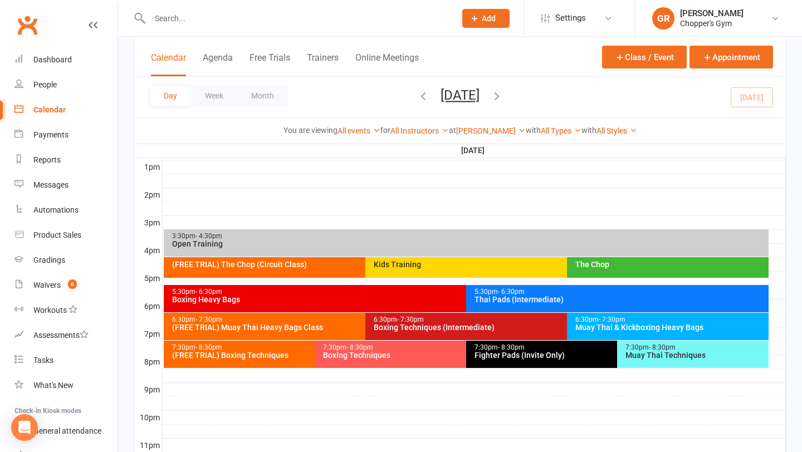
click at [217, 25] on input "text" at bounding box center [297, 19] width 301 height 16
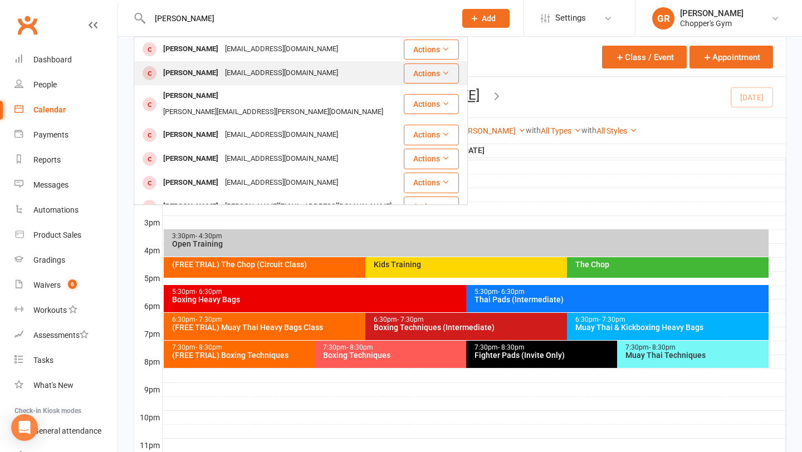
type input "[PERSON_NAME]"
click at [222, 68] on div "[EMAIL_ADDRESS][DOMAIN_NAME]" at bounding box center [282, 73] width 120 height 16
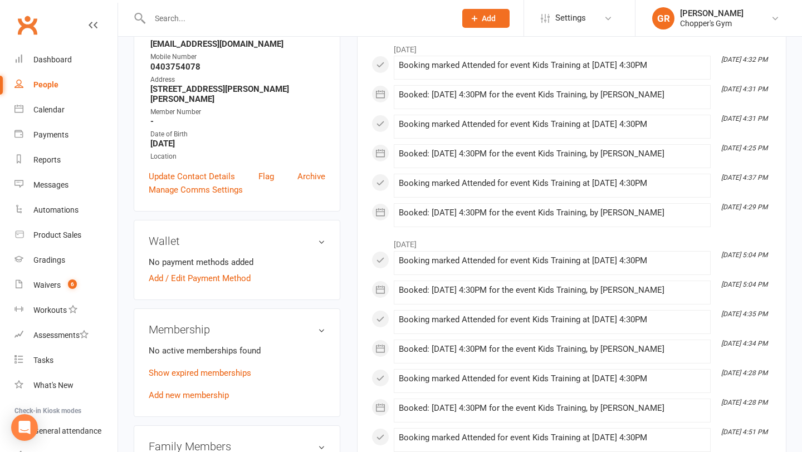
scroll to position [191, 0]
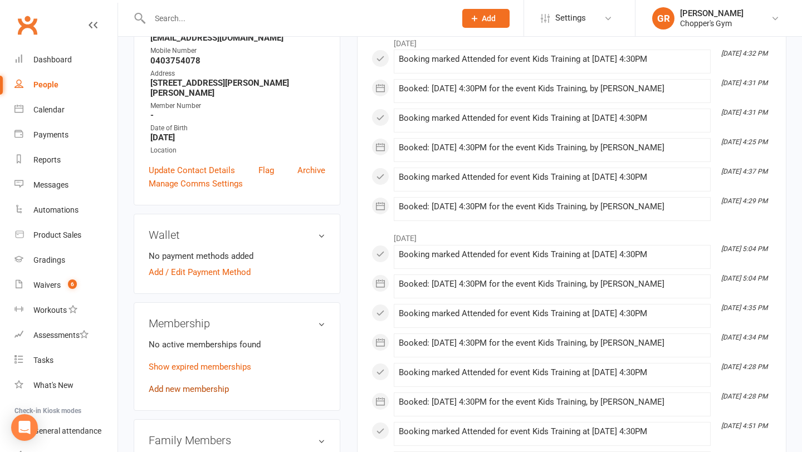
click at [210, 384] on link "Add new membership" at bounding box center [189, 389] width 80 height 10
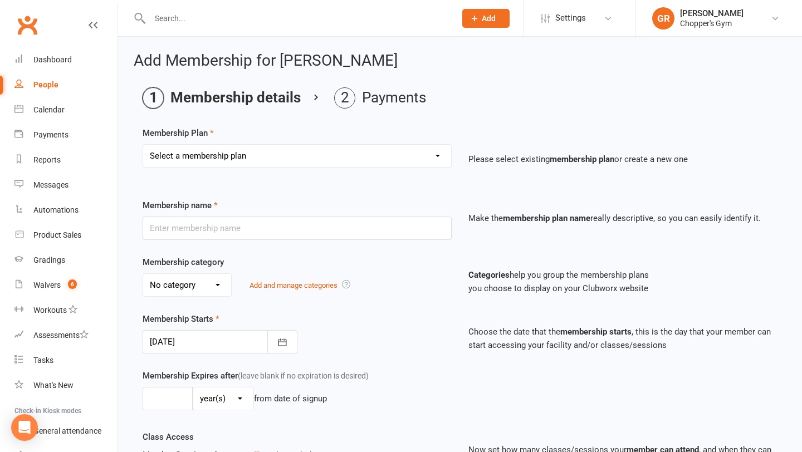
click at [433, 159] on select "Select a membership plan Create new Membership Plan Staff Membership Ongoing Un…" at bounding box center [297, 156] width 308 height 22
select select "8"
click at [143, 145] on select "Select a membership plan Create new Membership Plan Staff Membership Ongoing Un…" at bounding box center [297, 156] width 308 height 22
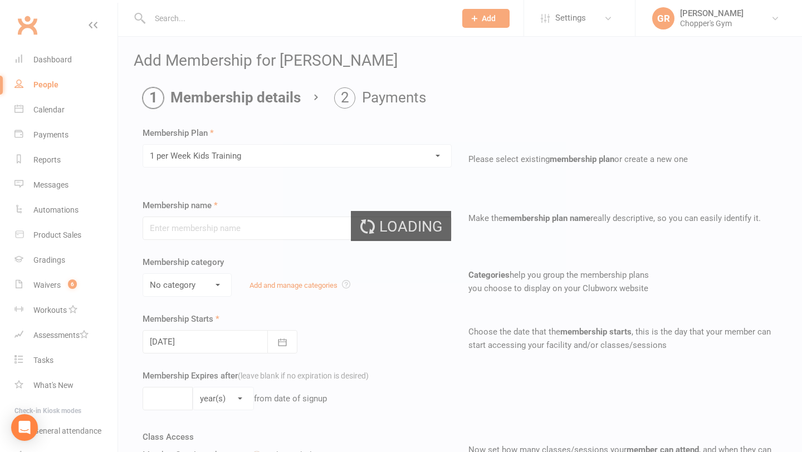
type input "1 per Week Kids Training"
select select "2"
type input "10"
select select "1"
type input "1"
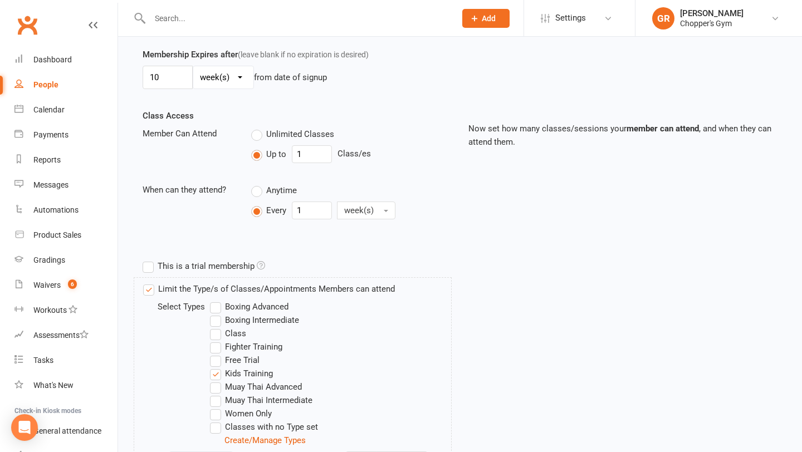
scroll to position [525, 0]
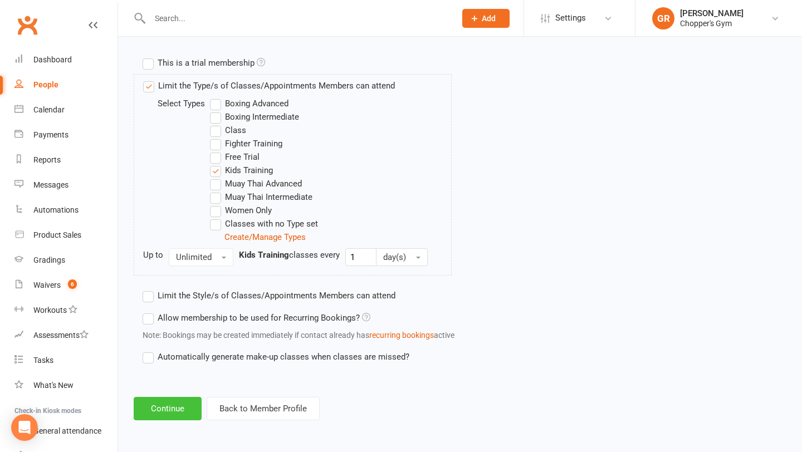
click at [176, 410] on button "Continue" at bounding box center [168, 408] width 68 height 23
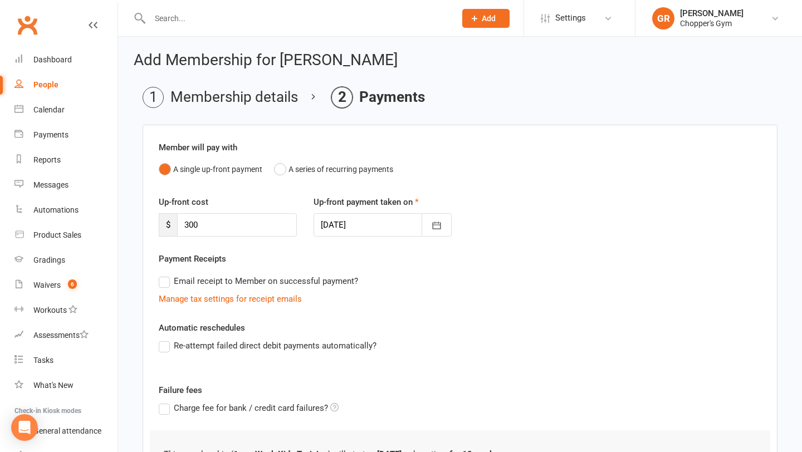
scroll to position [154, 0]
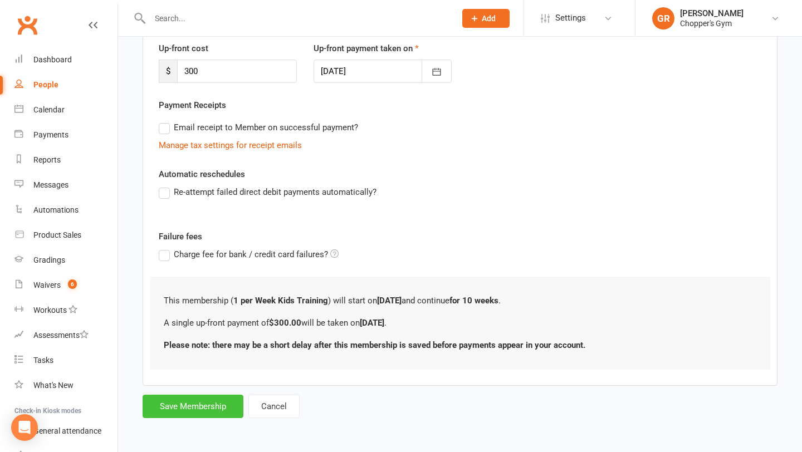
click at [202, 408] on button "Save Membership" at bounding box center [193, 406] width 101 height 23
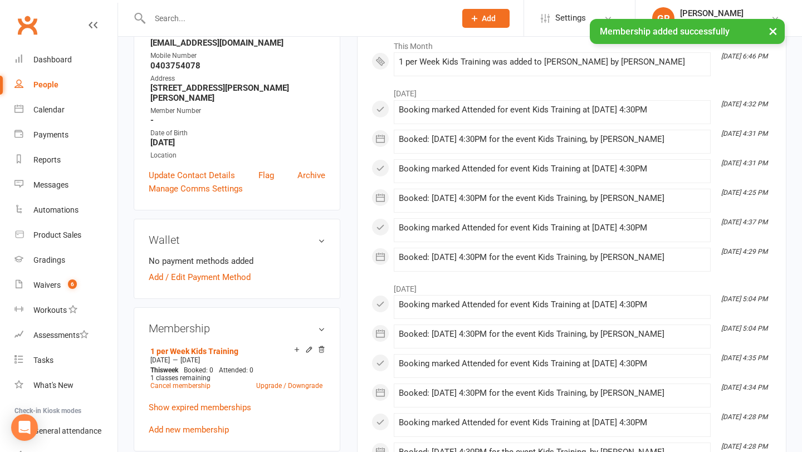
scroll to position [313, 0]
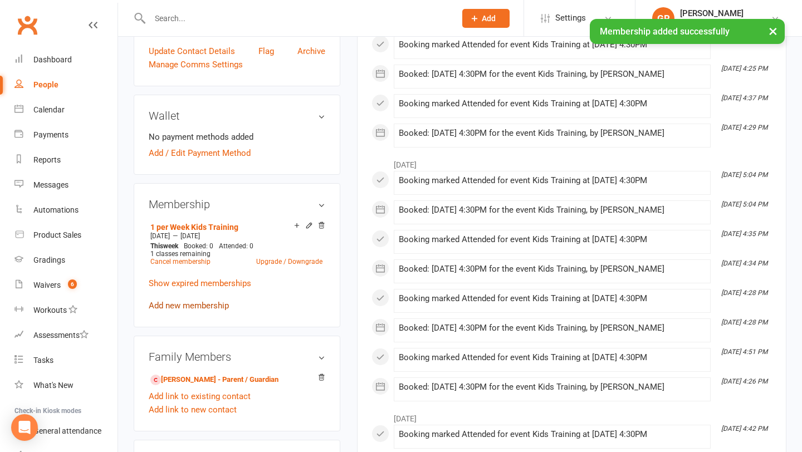
click at [215, 301] on link "Add new membership" at bounding box center [189, 306] width 80 height 10
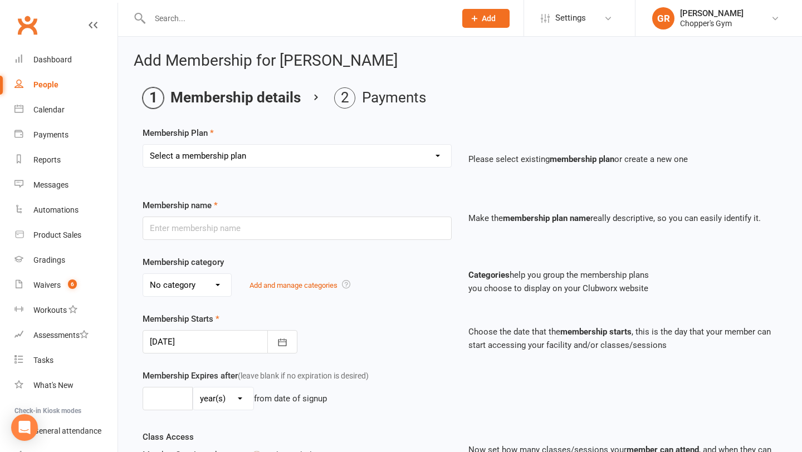
click at [223, 158] on select "Select a membership plan Create new Membership Plan Staff Membership Ongoing Un…" at bounding box center [297, 156] width 308 height 22
select select "6"
click at [143, 145] on select "Select a membership plan Create new Membership Plan Staff Membership Ongoing Un…" at bounding box center [297, 156] width 308 height 22
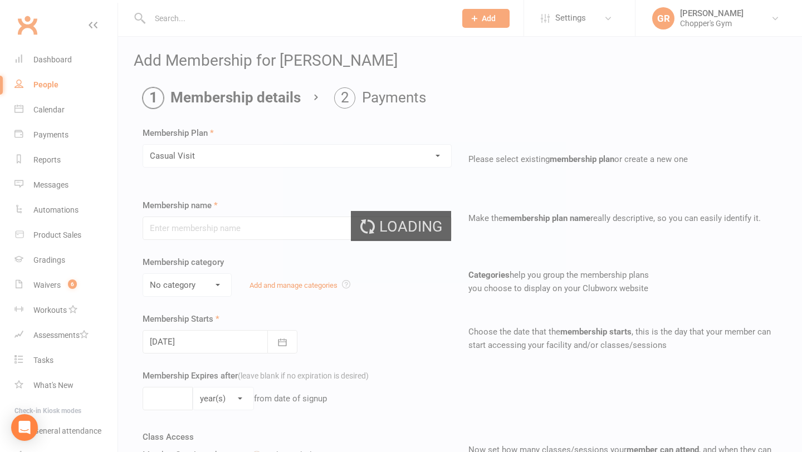
type input "Casual Visit"
type input "0"
type input "1"
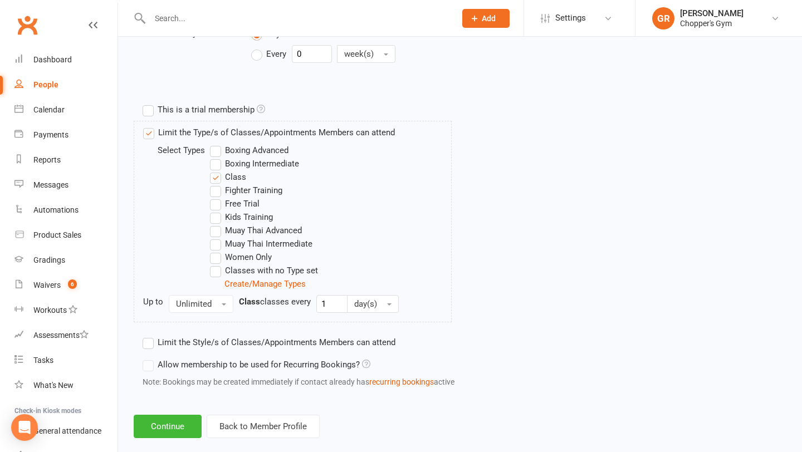
scroll to position [496, 0]
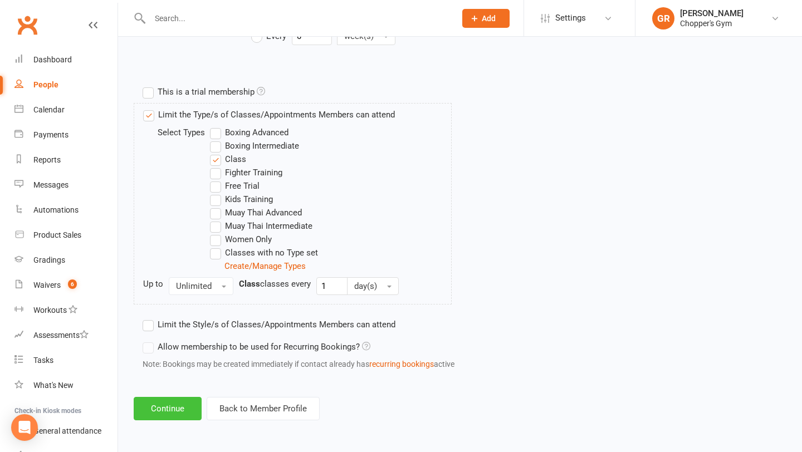
click at [159, 404] on button "Continue" at bounding box center [168, 408] width 68 height 23
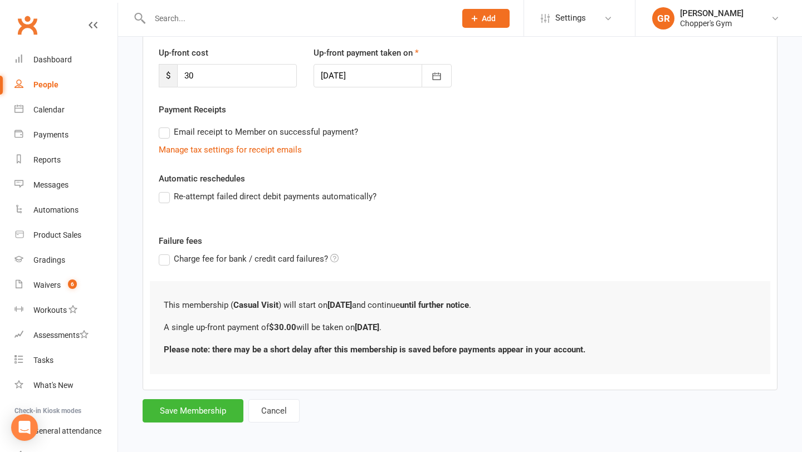
scroll to position [154, 0]
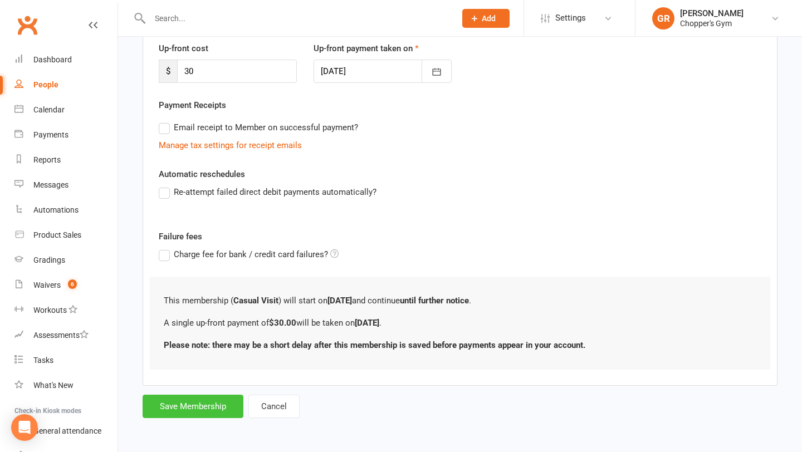
click at [188, 408] on button "Save Membership" at bounding box center [193, 406] width 101 height 23
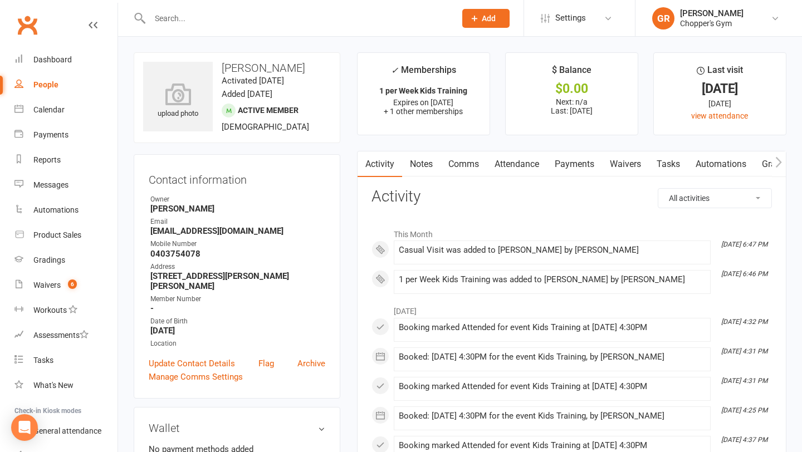
click at [580, 164] on link "Payments" at bounding box center [574, 165] width 55 height 26
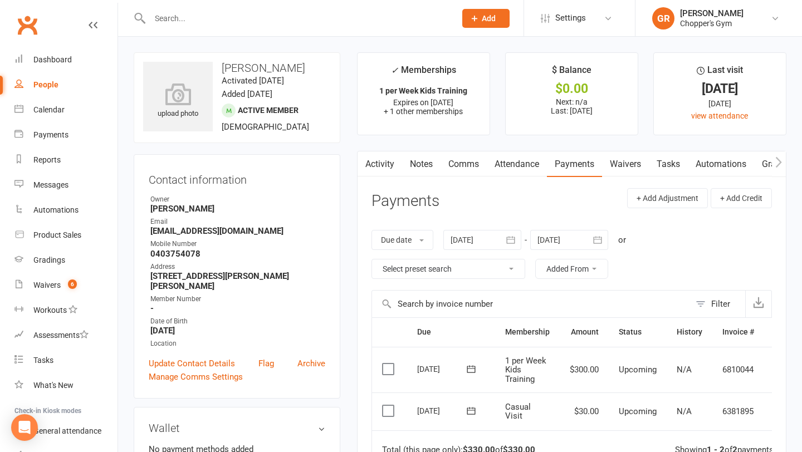
scroll to position [42, 0]
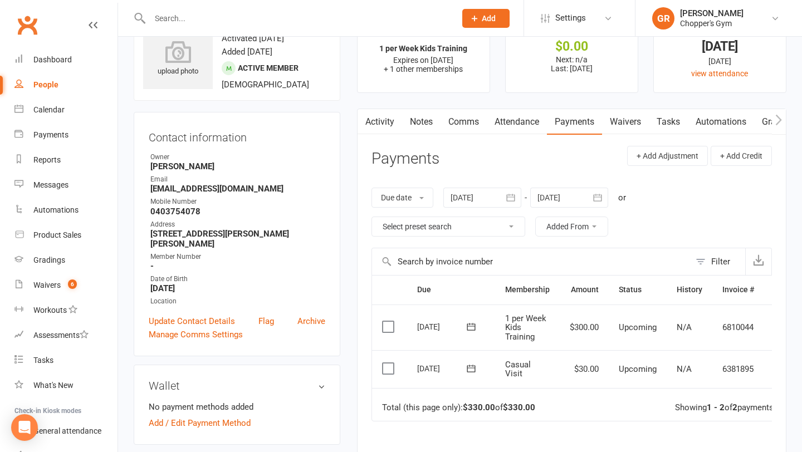
click at [390, 328] on label at bounding box center [389, 326] width 15 height 11
click at [389, 321] on input "checkbox" at bounding box center [385, 321] width 7 height 0
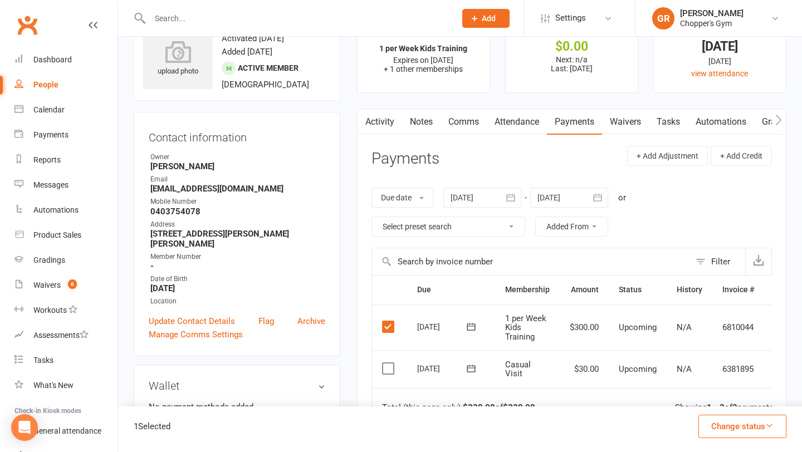
click at [383, 374] on label at bounding box center [389, 368] width 15 height 11
click at [383, 363] on input "checkbox" at bounding box center [385, 363] width 7 height 0
click at [741, 426] on button "Change status" at bounding box center [743, 426] width 88 height 23
click at [720, 352] on link "Paid (POS)" at bounding box center [731, 352] width 110 height 22
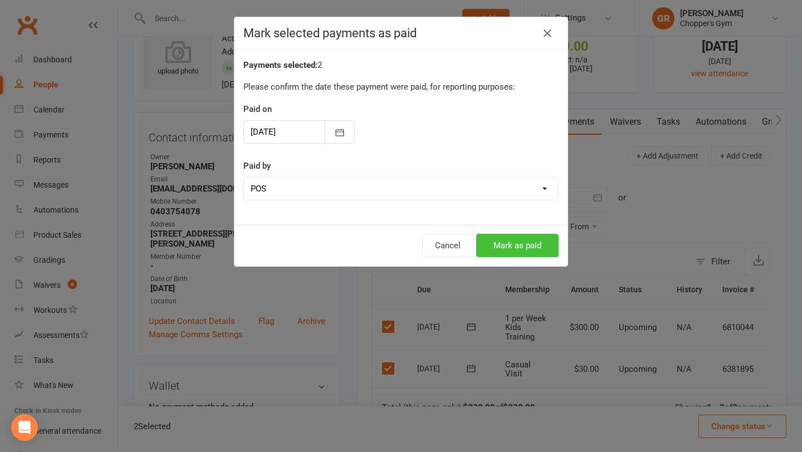
click at [511, 252] on button "Mark as paid" at bounding box center [517, 245] width 82 height 23
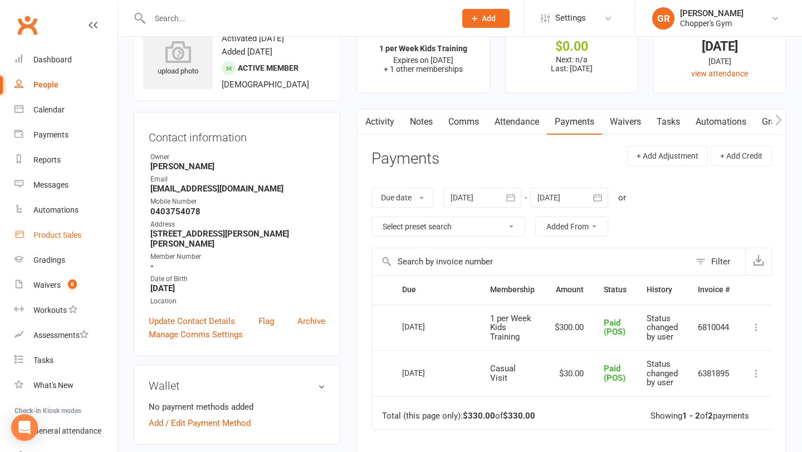
click at [56, 228] on link "Product Sales" at bounding box center [65, 235] width 103 height 25
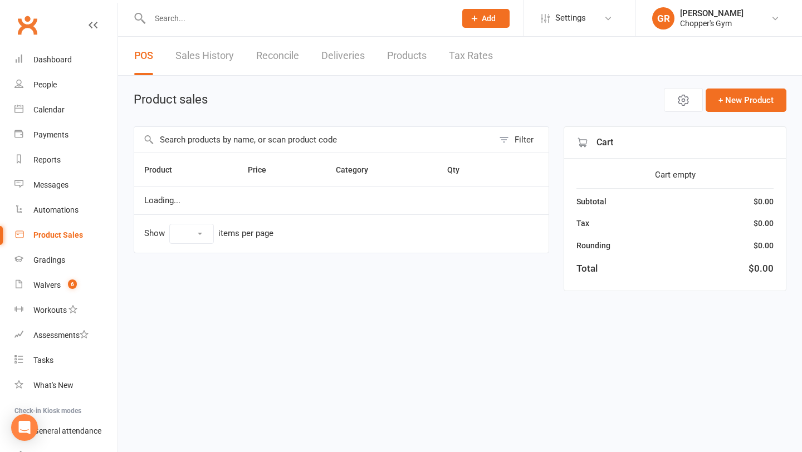
select select "100"
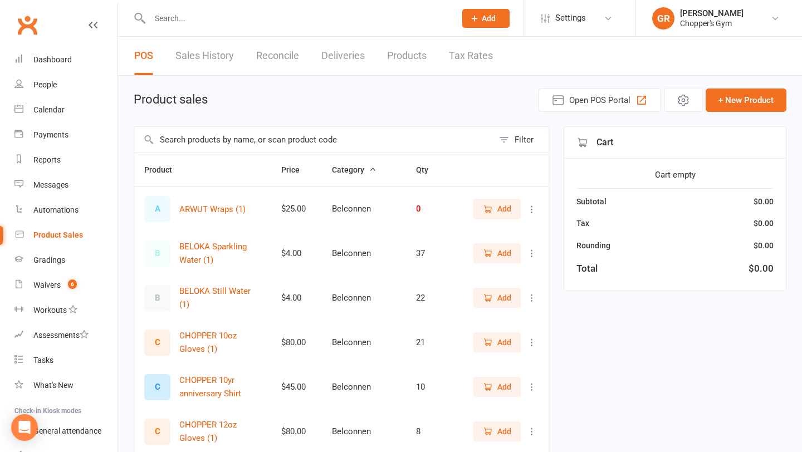
click at [245, 140] on input "text" at bounding box center [313, 140] width 359 height 26
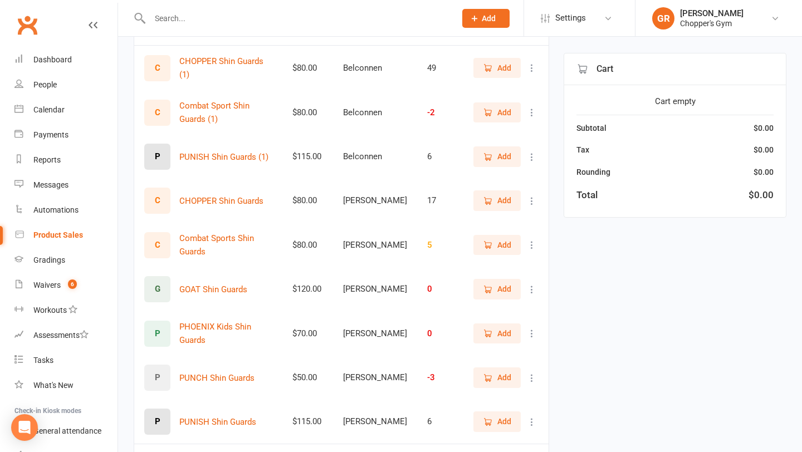
scroll to position [138, 0]
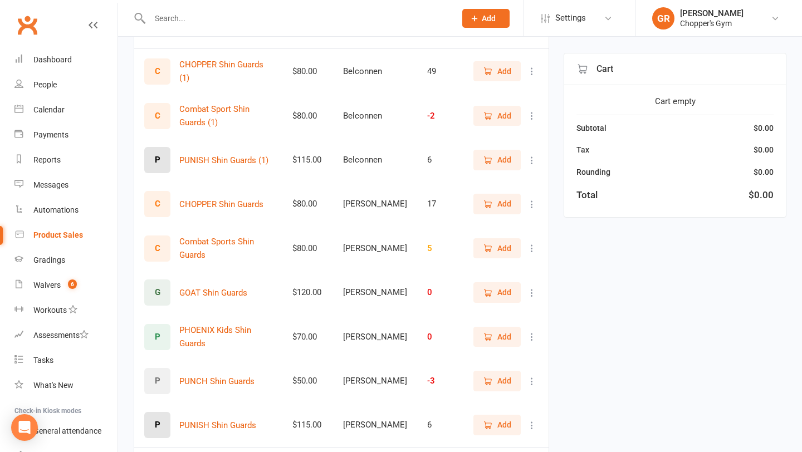
type input "shin"
click at [489, 207] on icon "button" at bounding box center [489, 205] width 6 height 6
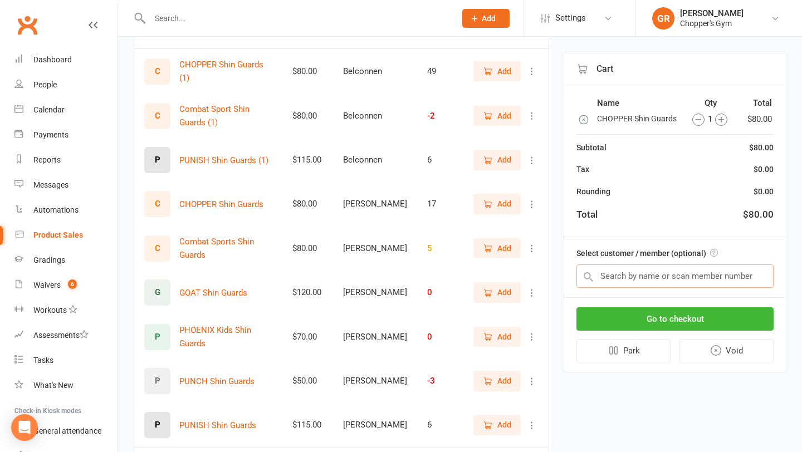
click at [636, 282] on input "text" at bounding box center [675, 276] width 197 height 23
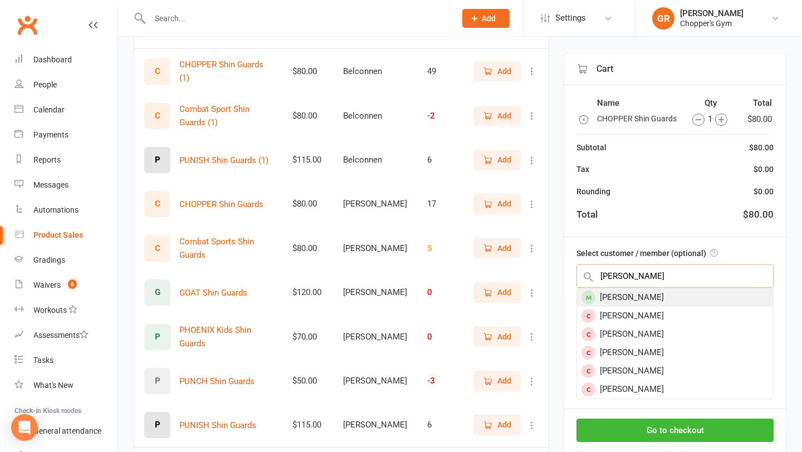
type input "lucas vald"
click at [630, 301] on div "Lucas Valdivia" at bounding box center [675, 298] width 196 height 18
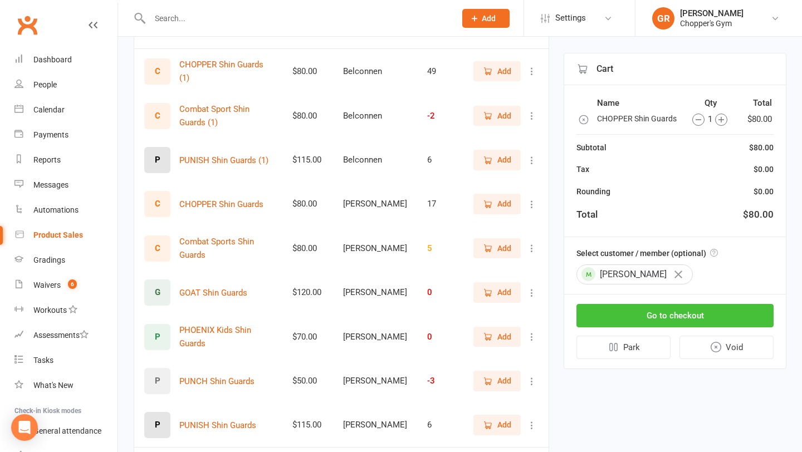
click at [633, 319] on button "Go to checkout" at bounding box center [675, 315] width 197 height 23
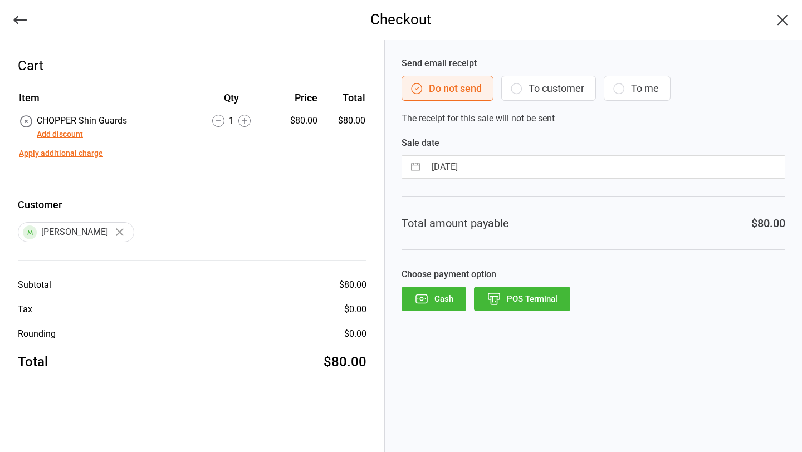
click at [526, 296] on button "POS Terminal" at bounding box center [522, 299] width 96 height 25
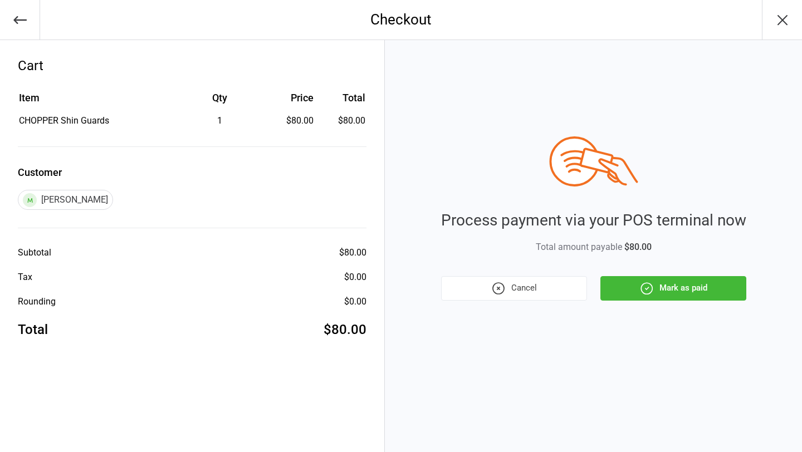
click at [656, 288] on button "Mark as paid" at bounding box center [674, 288] width 146 height 25
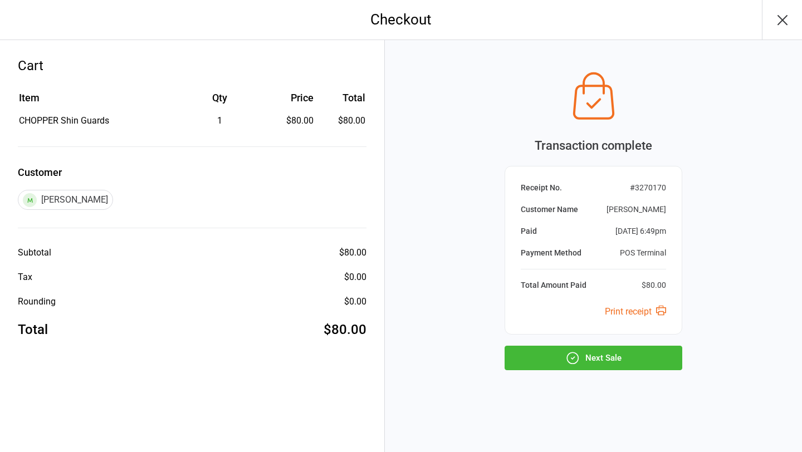
click at [615, 364] on button "Next Sale" at bounding box center [594, 358] width 178 height 25
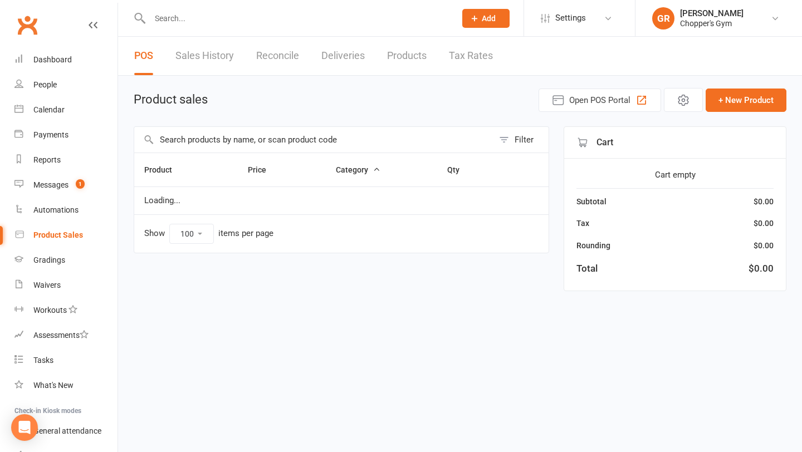
select select "100"
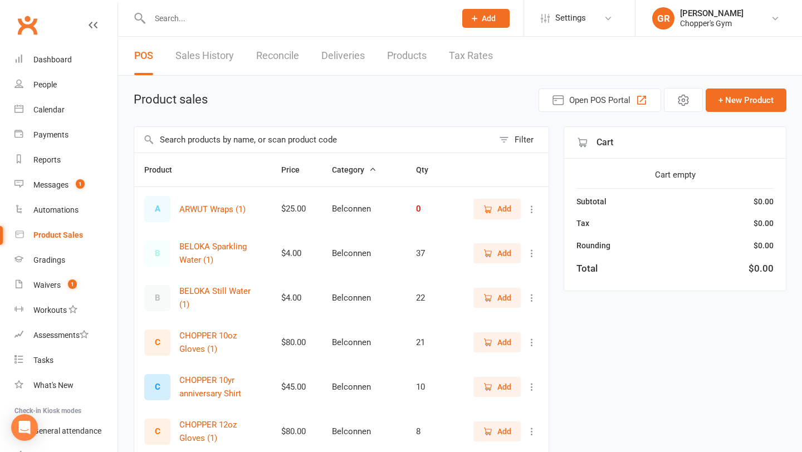
click at [236, 138] on input "text" at bounding box center [313, 140] width 359 height 26
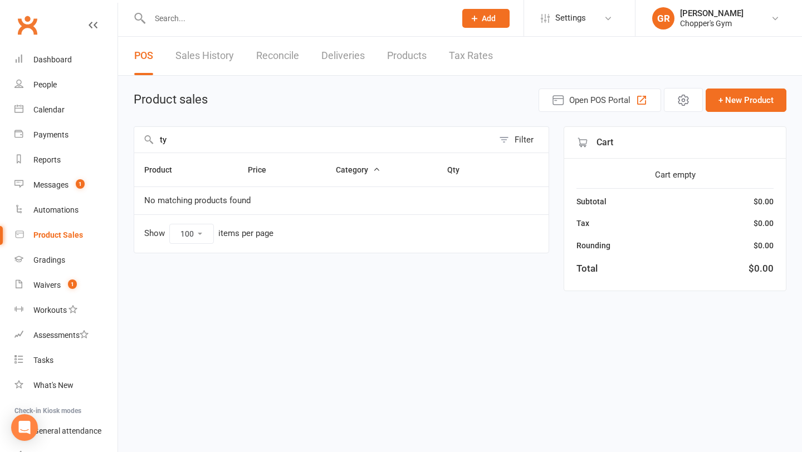
type input "t"
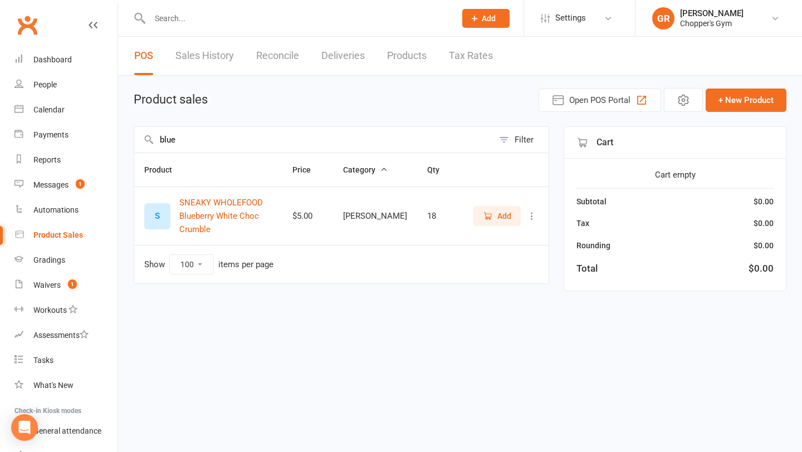
type input "blue"
click at [490, 215] on span "Add" at bounding box center [497, 216] width 28 height 12
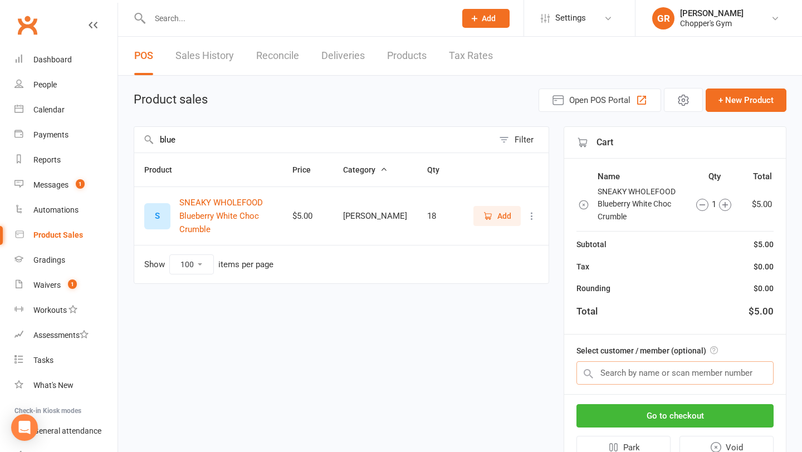
click at [641, 372] on input "text" at bounding box center [675, 373] width 197 height 23
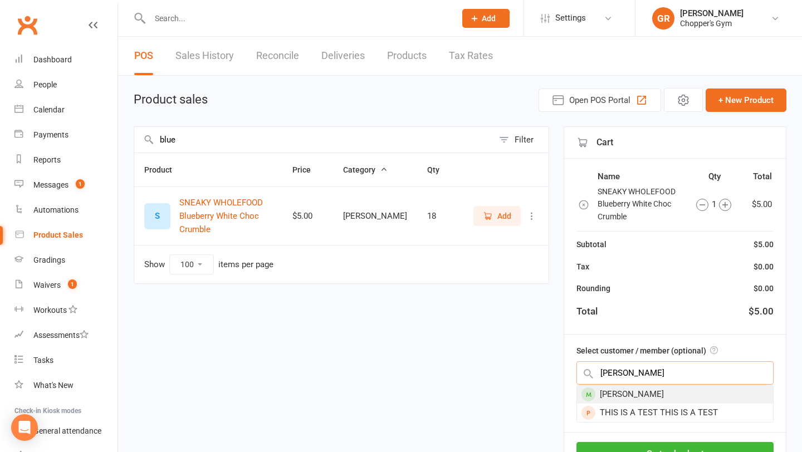
type input "[PERSON_NAME]"
click at [644, 399] on div "[PERSON_NAME]" at bounding box center [675, 395] width 196 height 18
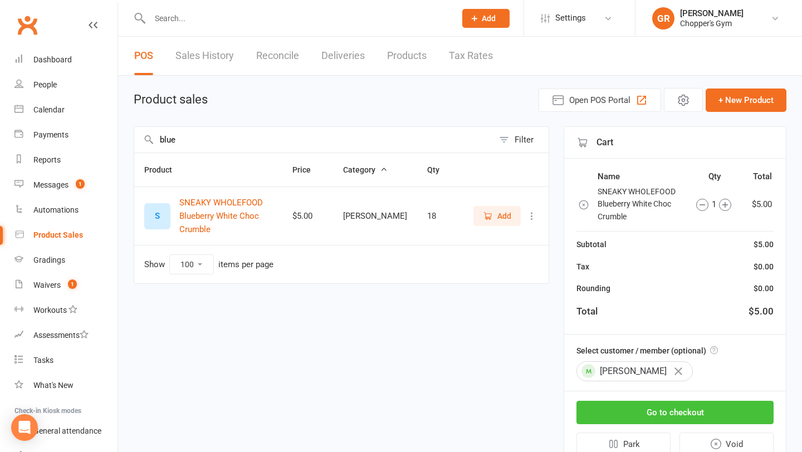
click at [646, 411] on button "Go to checkout" at bounding box center [675, 412] width 197 height 23
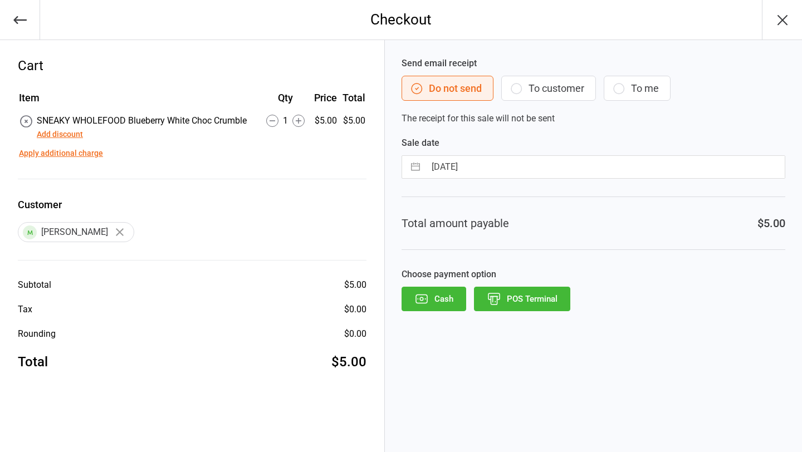
click at [538, 292] on button "POS Terminal" at bounding box center [522, 299] width 96 height 25
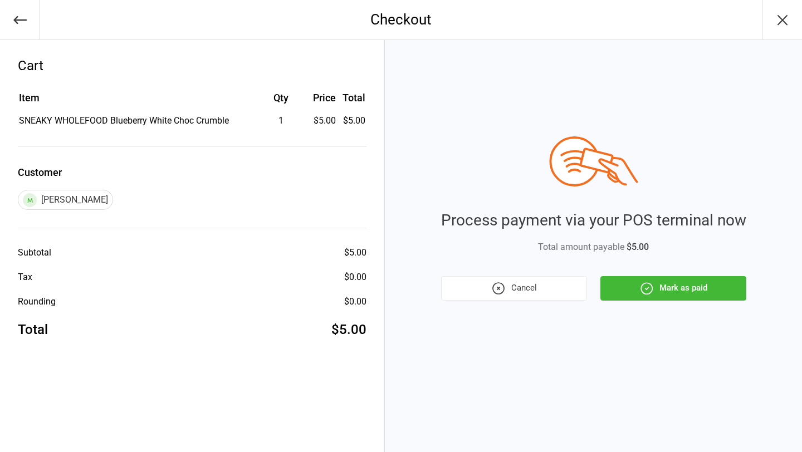
click at [655, 285] on button "Mark as paid" at bounding box center [674, 288] width 146 height 25
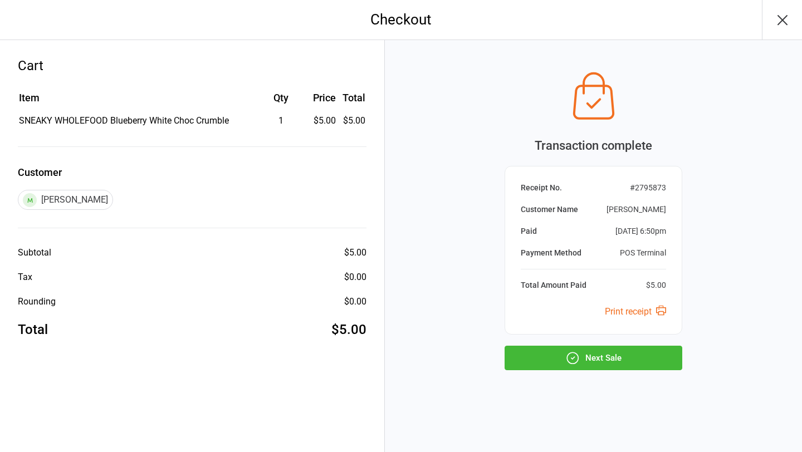
click at [612, 354] on button "Next Sale" at bounding box center [594, 358] width 178 height 25
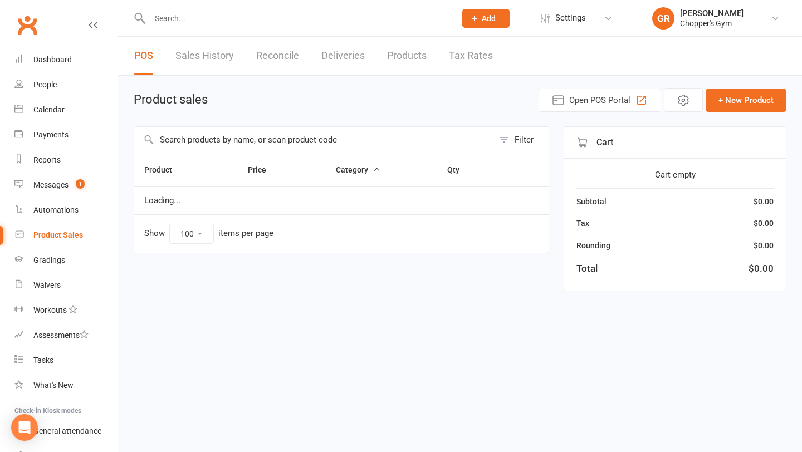
select select "100"
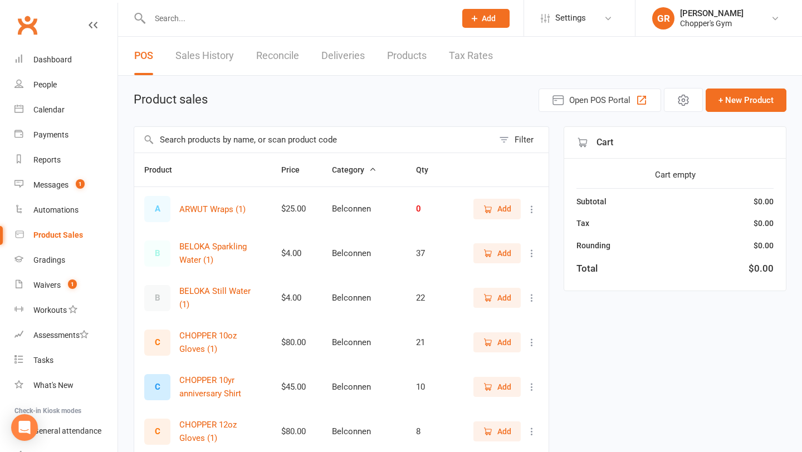
click at [244, 140] on input "text" at bounding box center [313, 140] width 359 height 26
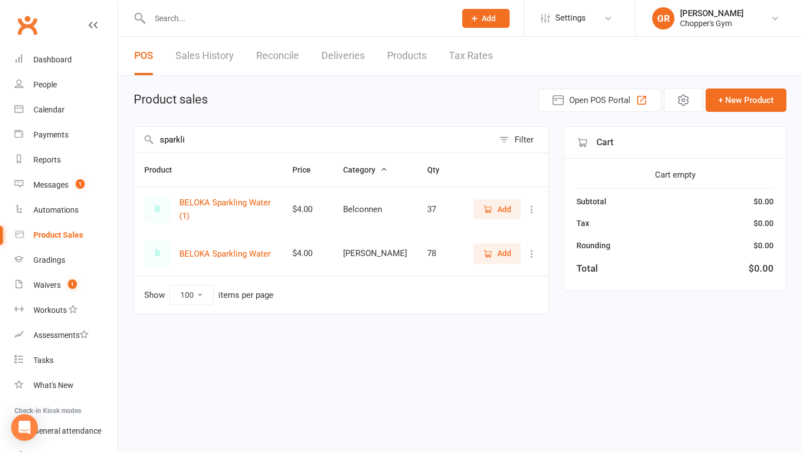
type input "sparkli"
click at [497, 260] on button "Add" at bounding box center [497, 253] width 47 height 20
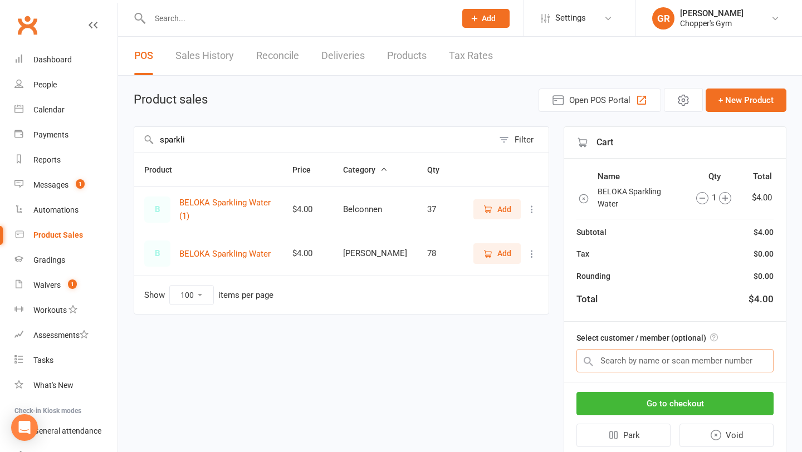
click at [650, 358] on input "text" at bounding box center [675, 360] width 197 height 23
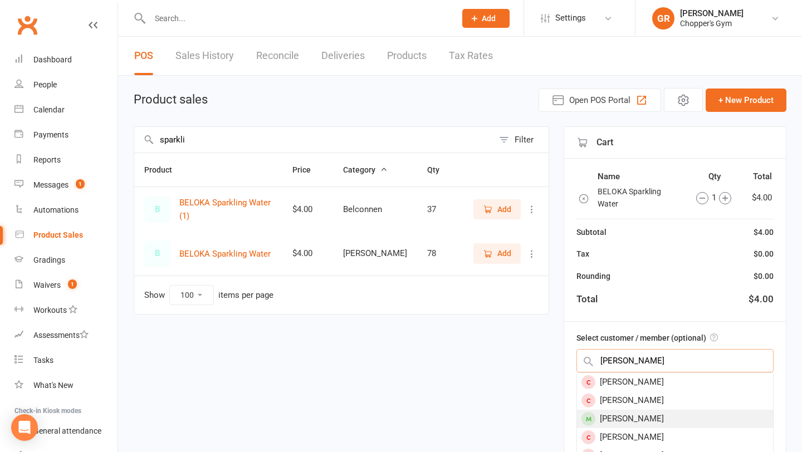
type input "eric p"
click at [661, 414] on div "Eric Planer-Blakeman" at bounding box center [675, 419] width 196 height 18
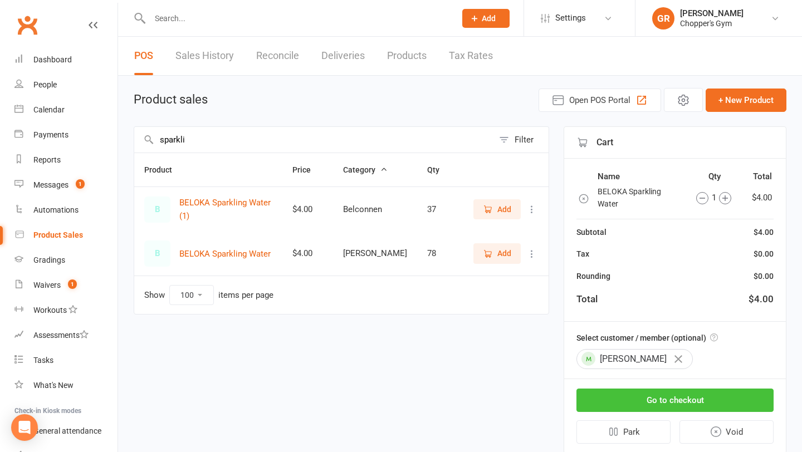
click at [675, 406] on button "Go to checkout" at bounding box center [675, 400] width 197 height 23
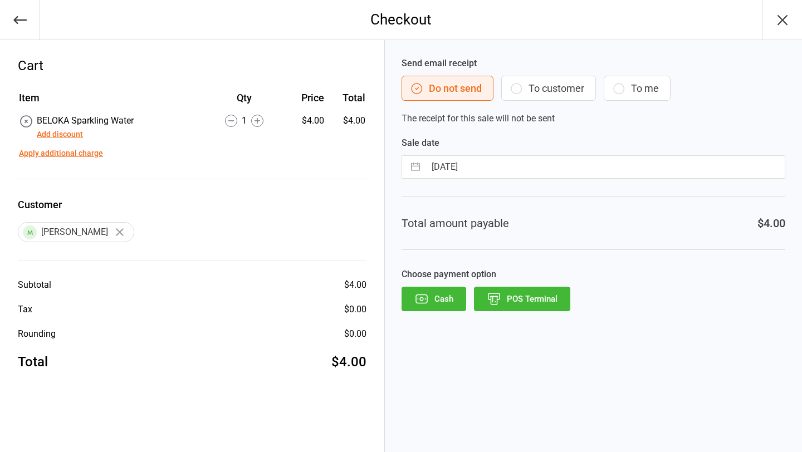
click at [532, 293] on button "POS Terminal" at bounding box center [522, 299] width 96 height 25
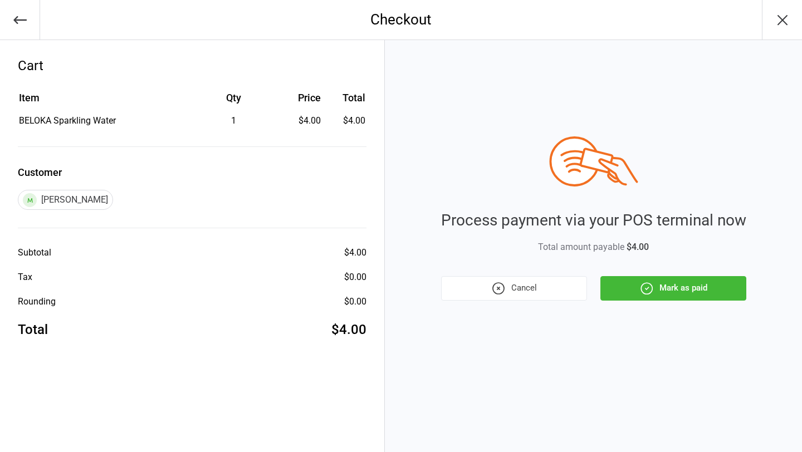
click at [660, 300] on div "Process payment via your POS terminal now Total amount payable $4.00 Cancel Mar…" at bounding box center [593, 246] width 417 height 412
click at [672, 293] on button "Mark as paid" at bounding box center [674, 288] width 146 height 25
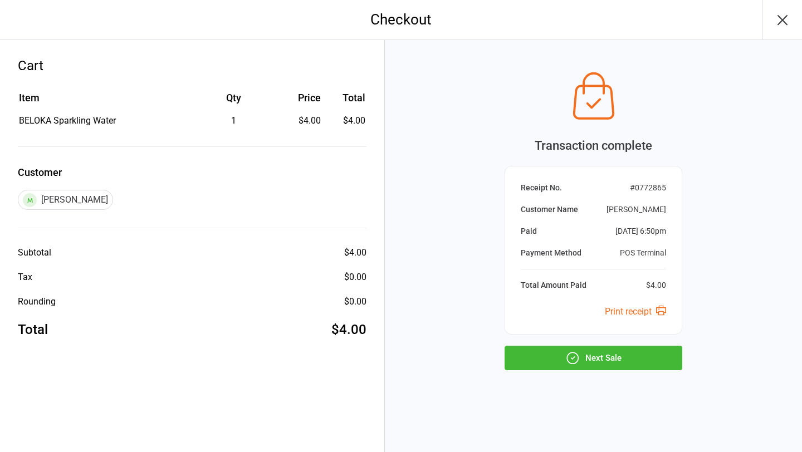
click at [624, 363] on button "Next Sale" at bounding box center [594, 358] width 178 height 25
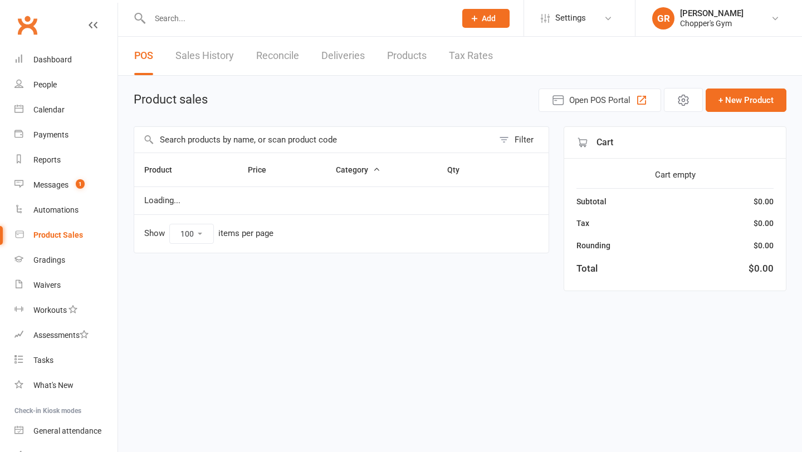
select select "100"
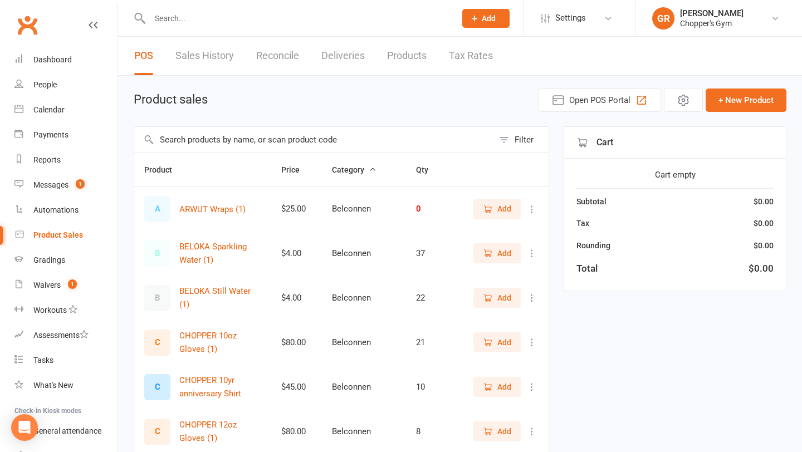
click at [323, 138] on input "text" at bounding box center [313, 140] width 359 height 26
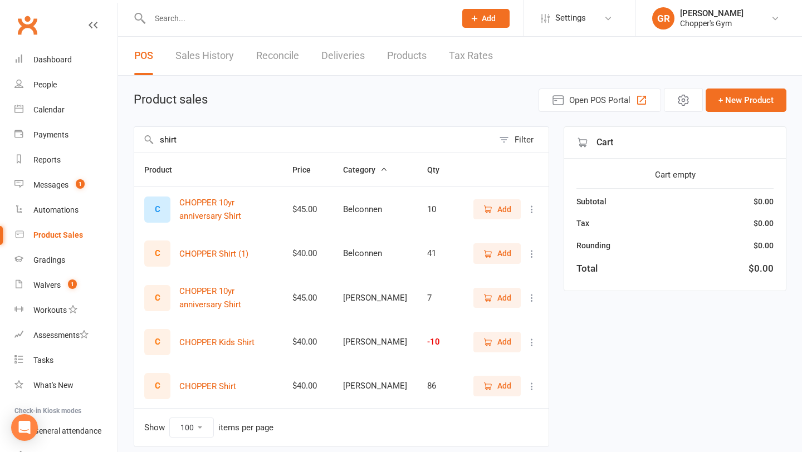
type input "shirt"
click at [501, 388] on span "Add" at bounding box center [505, 386] width 14 height 12
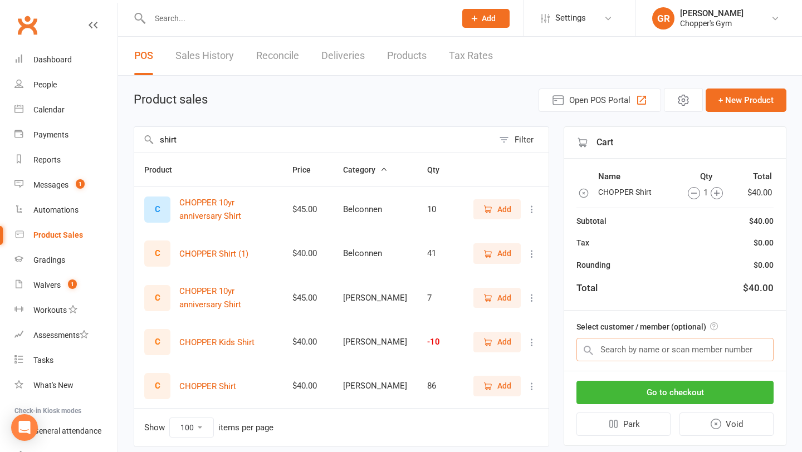
click at [638, 350] on input "text" at bounding box center [675, 349] width 197 height 23
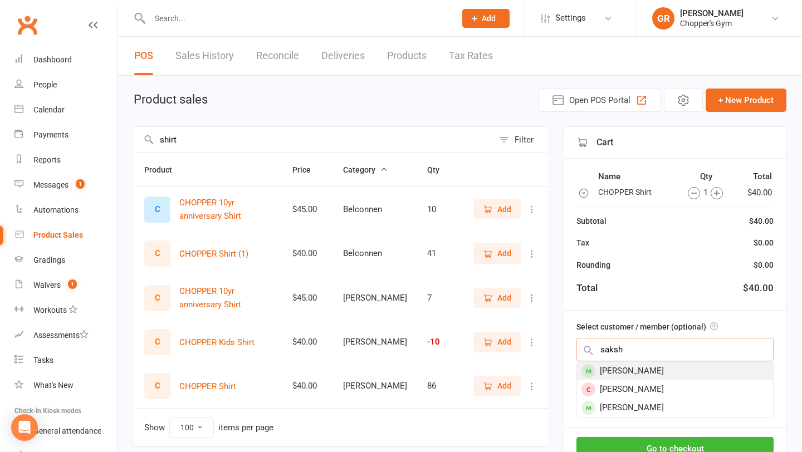
type input "saksh"
click at [636, 373] on div "Sakshyam Gaire" at bounding box center [675, 371] width 196 height 18
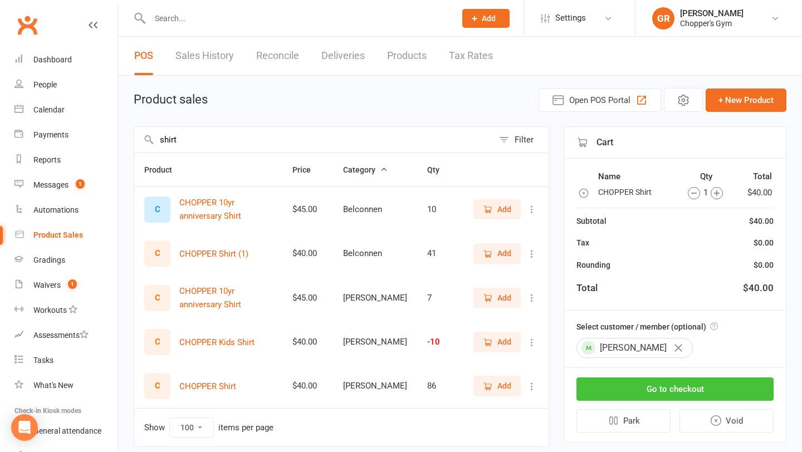
click at [656, 397] on button "Go to checkout" at bounding box center [675, 389] width 197 height 23
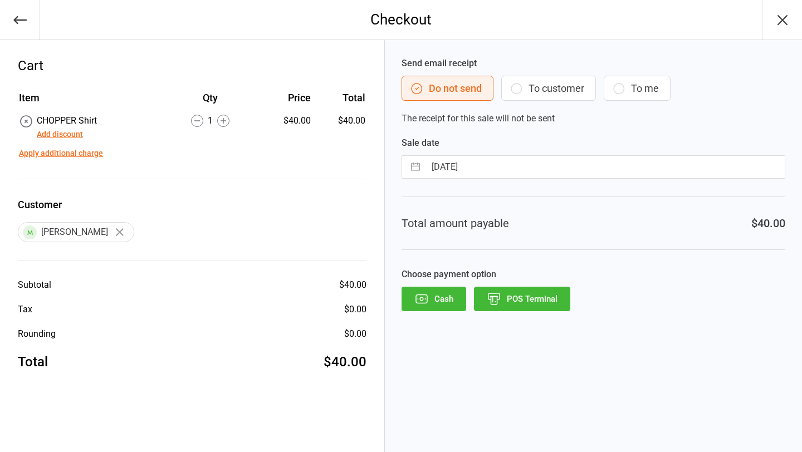
click at [539, 296] on button "POS Terminal" at bounding box center [522, 299] width 96 height 25
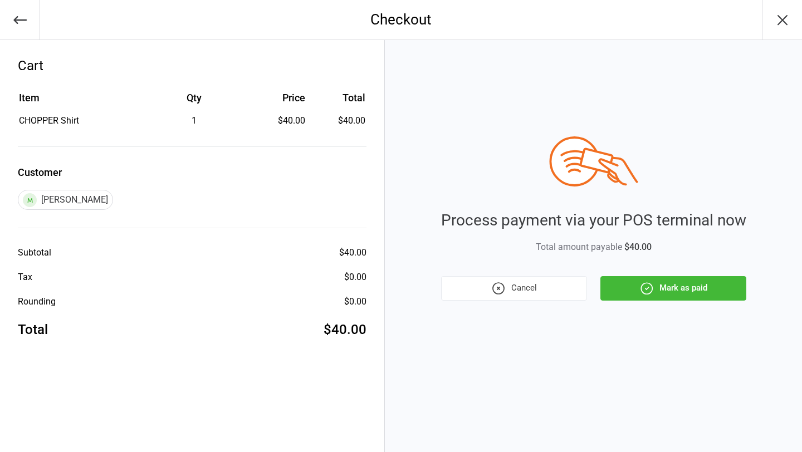
click at [660, 292] on button "Mark as paid" at bounding box center [674, 288] width 146 height 25
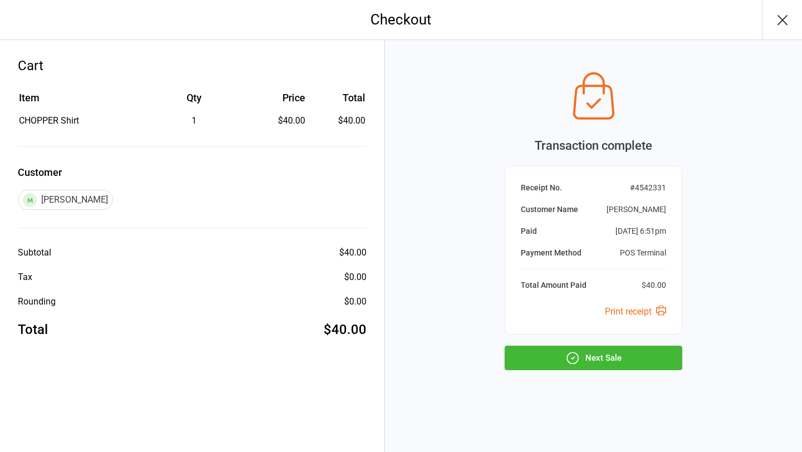
click at [623, 357] on button "Next Sale" at bounding box center [594, 358] width 178 height 25
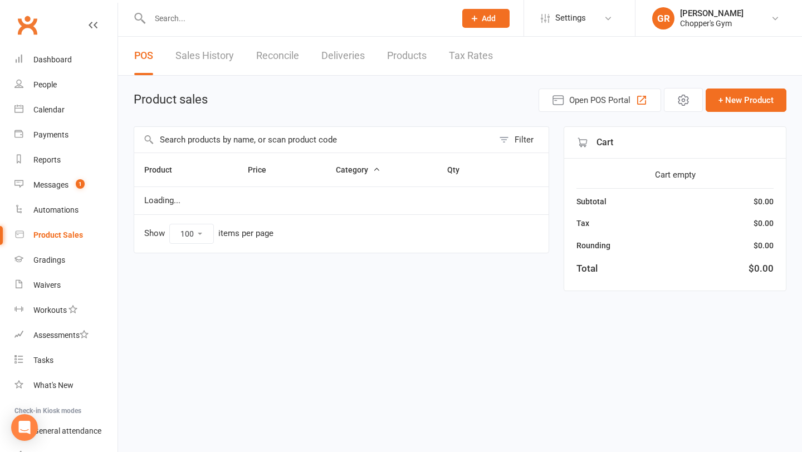
select select "100"
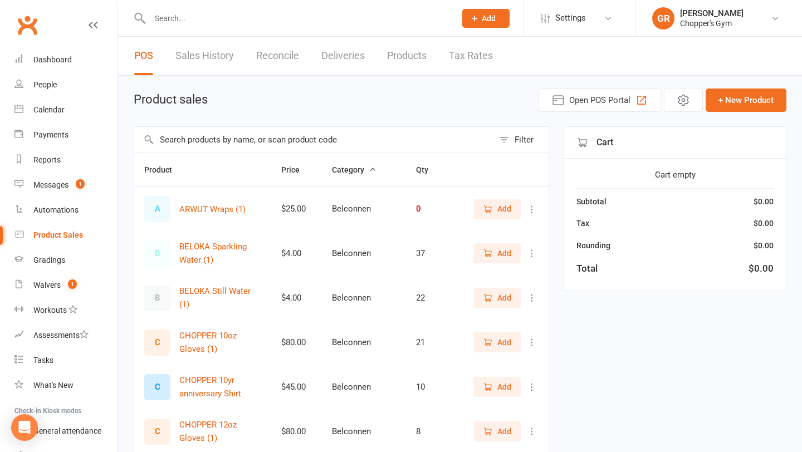
click at [340, 143] on input "text" at bounding box center [313, 140] width 359 height 26
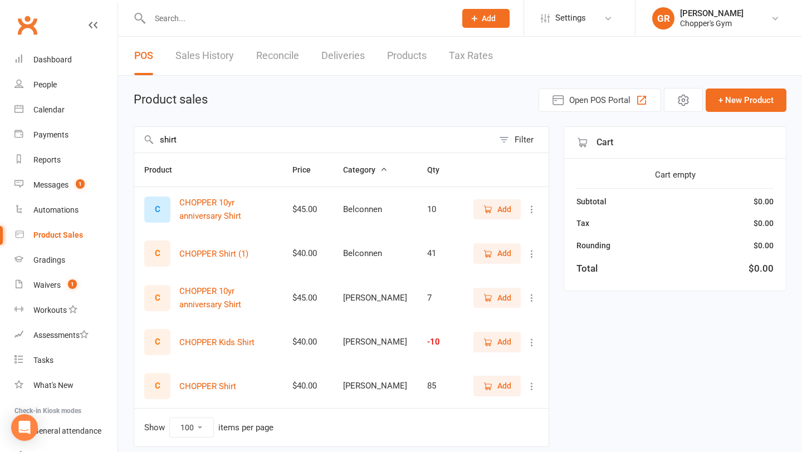
type input "shirt"
click at [495, 387] on span "Add" at bounding box center [497, 386] width 28 height 12
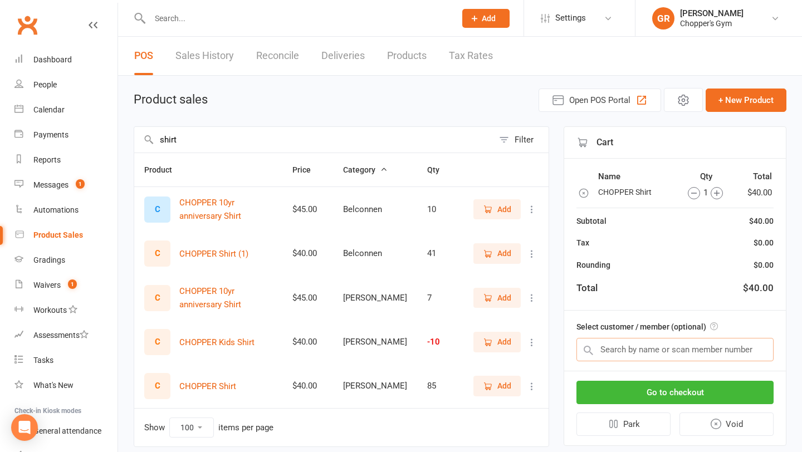
click at [654, 347] on input "text" at bounding box center [675, 349] width 197 height 23
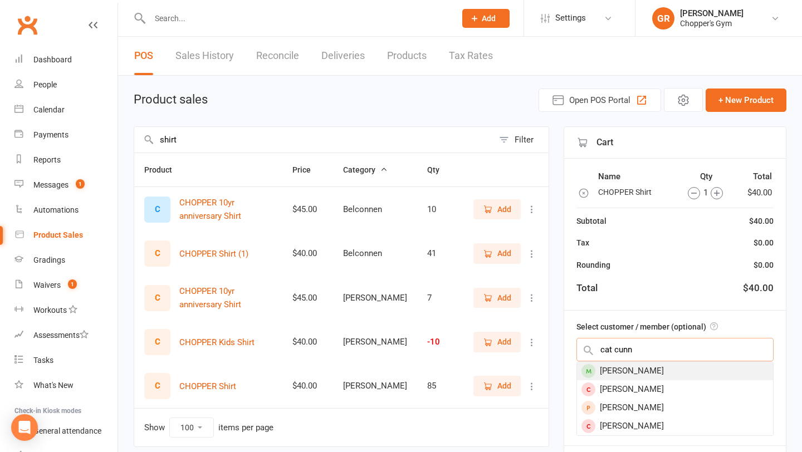
type input "cat cunn"
click at [661, 368] on div "[PERSON_NAME]" at bounding box center [675, 371] width 196 height 18
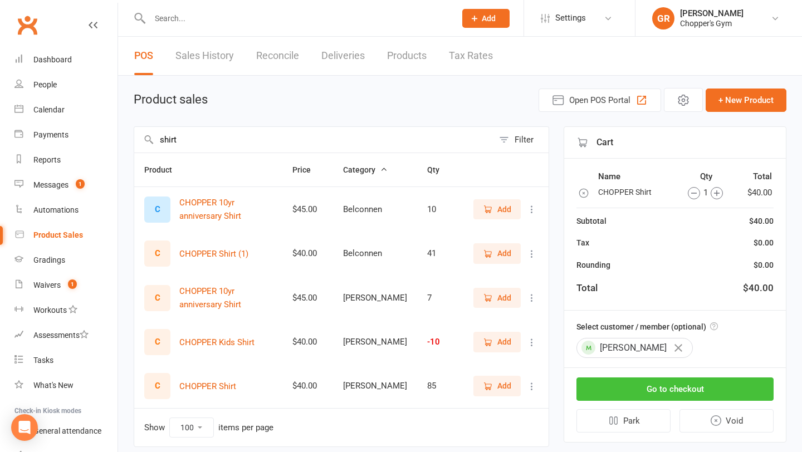
click at [665, 388] on button "Go to checkout" at bounding box center [675, 389] width 197 height 23
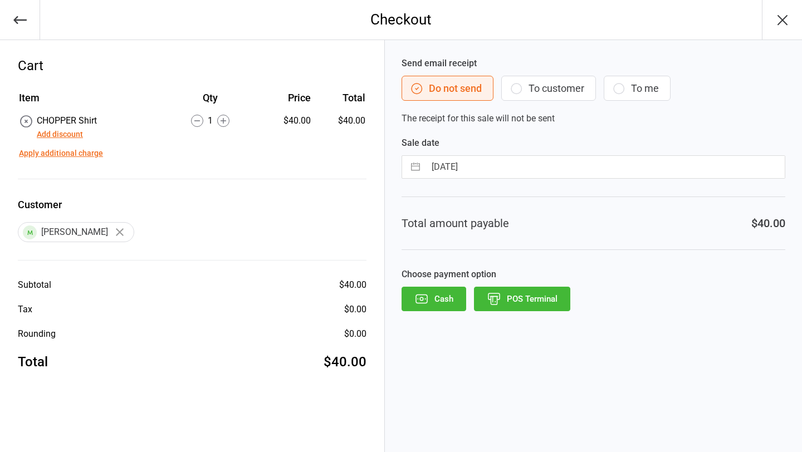
click at [533, 304] on button "POS Terminal" at bounding box center [522, 299] width 96 height 25
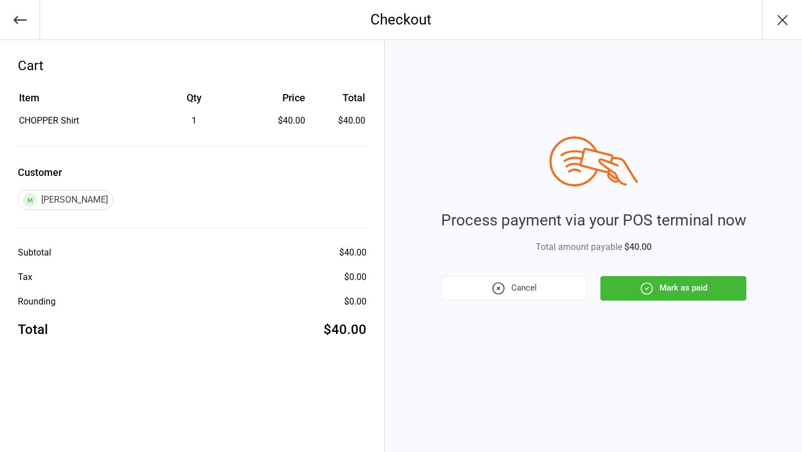
click at [665, 290] on button "Mark as paid" at bounding box center [674, 288] width 146 height 25
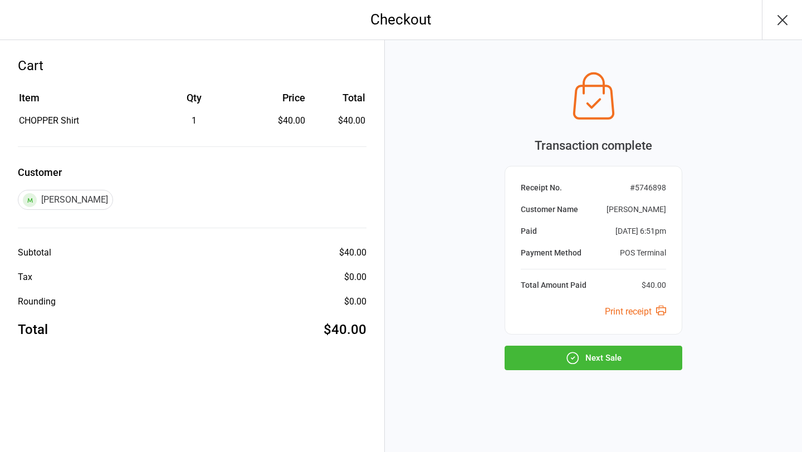
click at [606, 350] on button "Next Sale" at bounding box center [594, 358] width 178 height 25
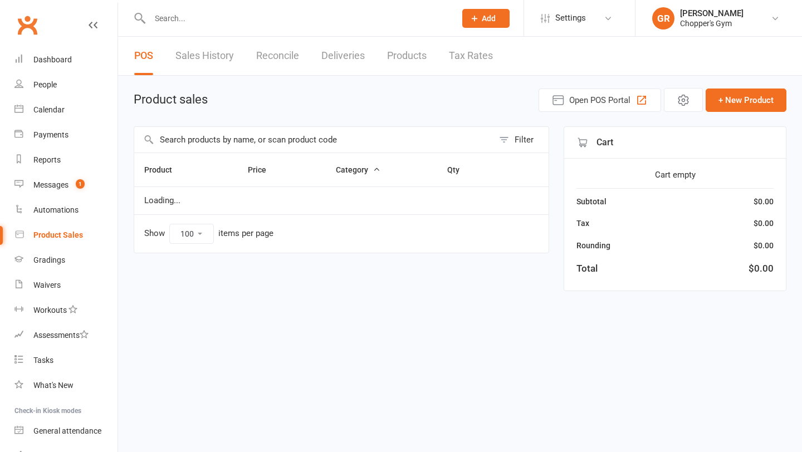
select select "100"
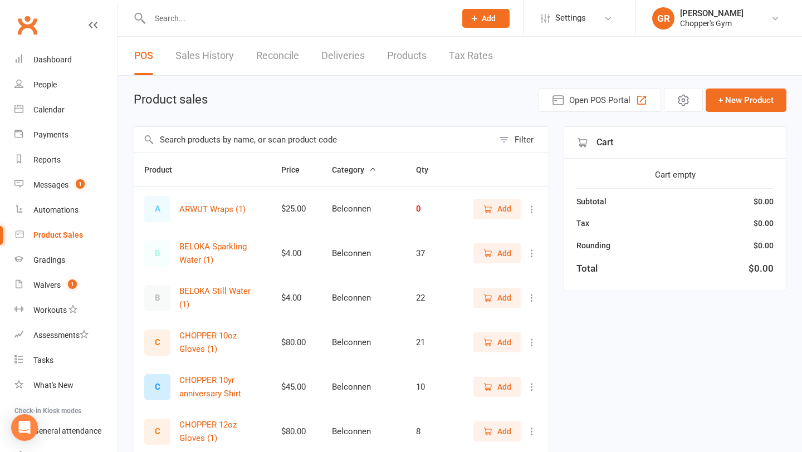
click at [235, 139] on input "text" at bounding box center [313, 140] width 359 height 26
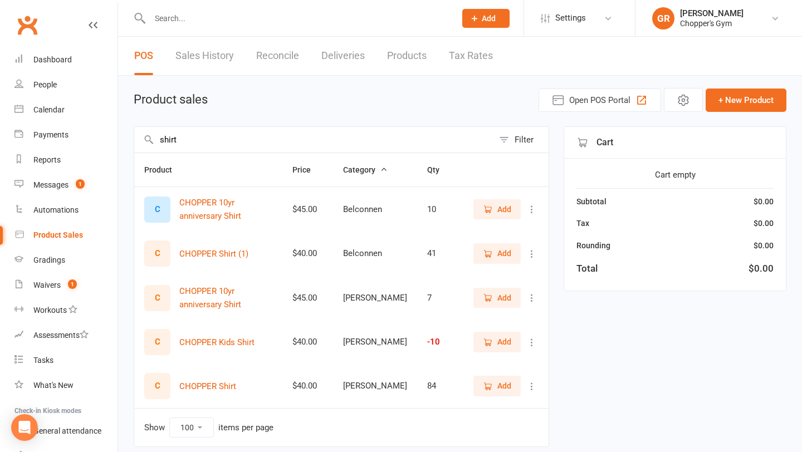
type input "shirt"
click at [495, 386] on span "Add" at bounding box center [497, 386] width 28 height 12
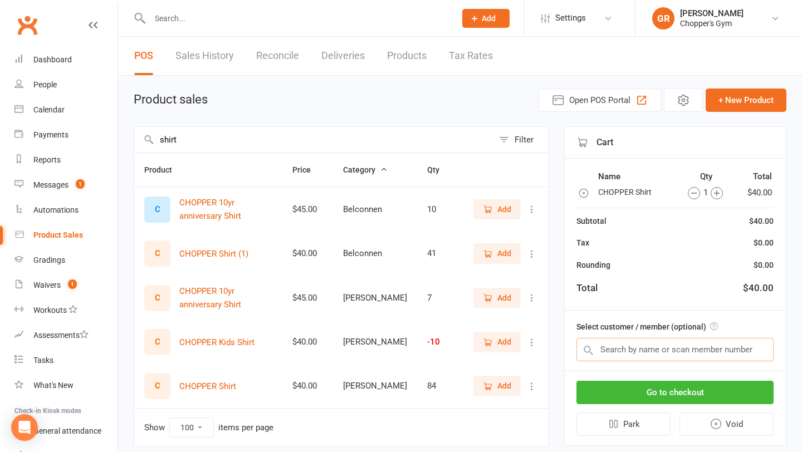
click at [693, 344] on input "text" at bounding box center [675, 349] width 197 height 23
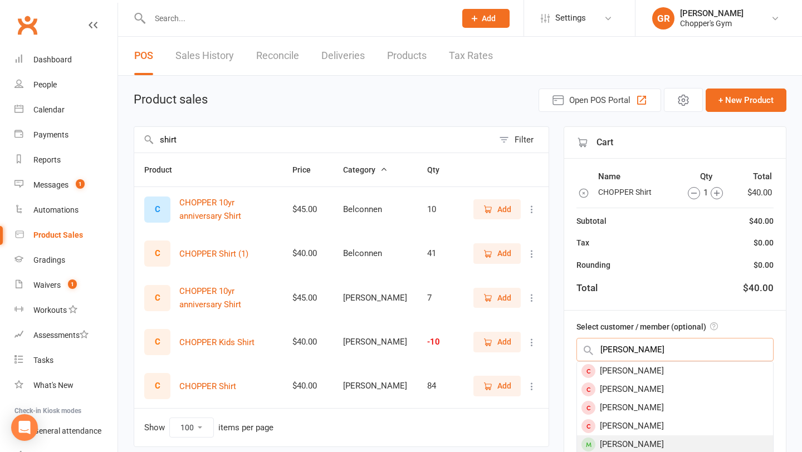
type input "[PERSON_NAME]"
click at [661, 443] on div "[PERSON_NAME]" at bounding box center [675, 445] width 196 height 18
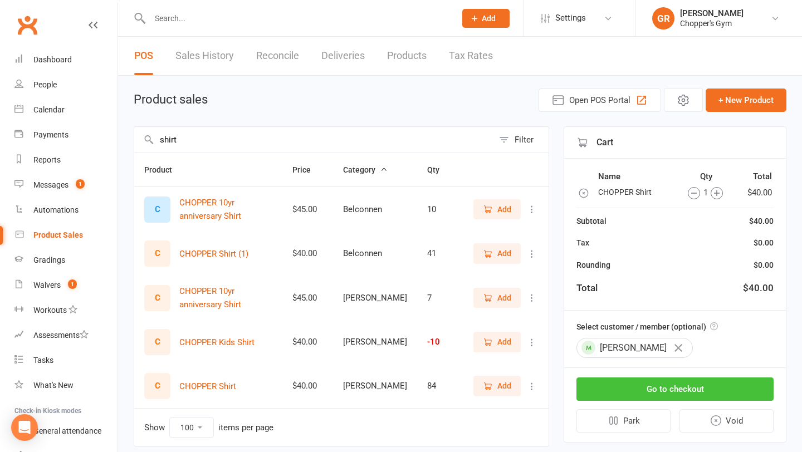
click at [685, 395] on button "Go to checkout" at bounding box center [675, 389] width 197 height 23
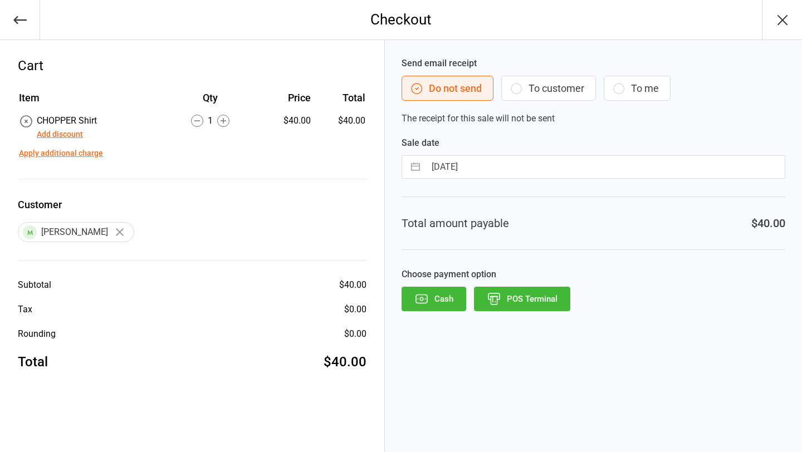
click at [543, 303] on button "POS Terminal" at bounding box center [522, 299] width 96 height 25
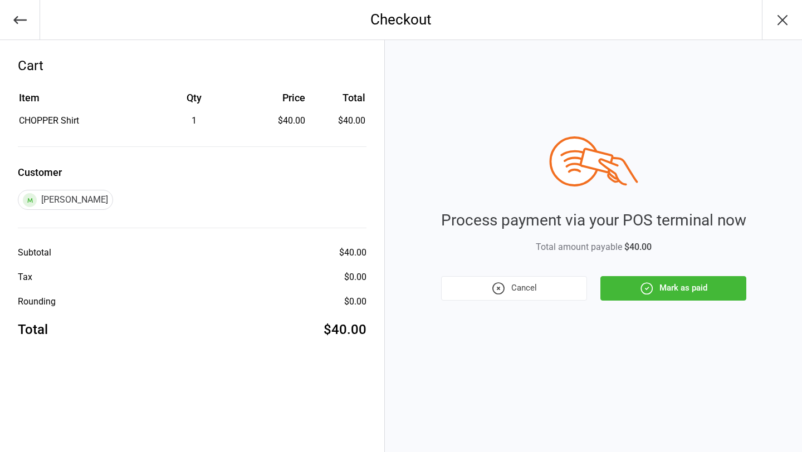
click at [654, 286] on icon "button" at bounding box center [647, 288] width 14 height 14
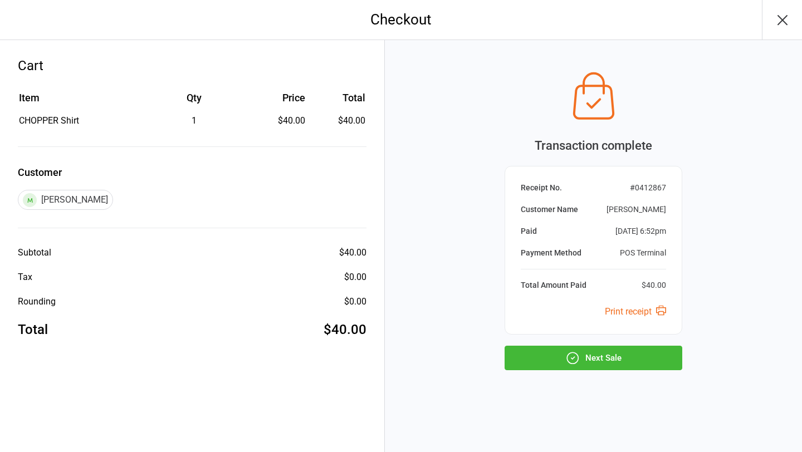
click at [607, 363] on button "Next Sale" at bounding box center [594, 358] width 178 height 25
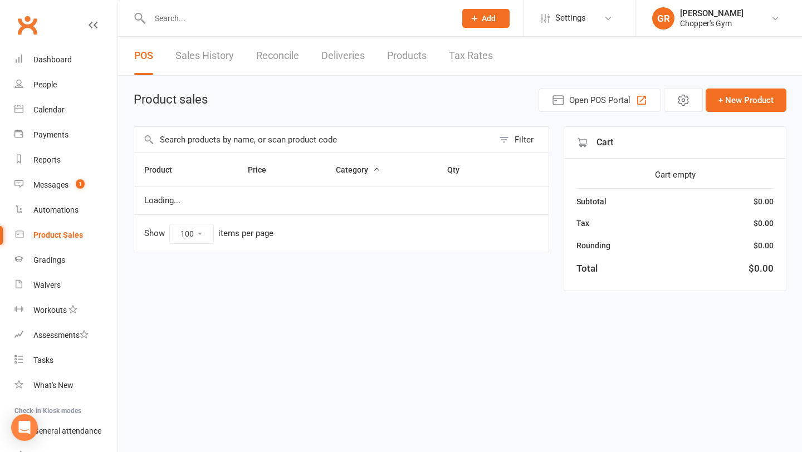
select select "100"
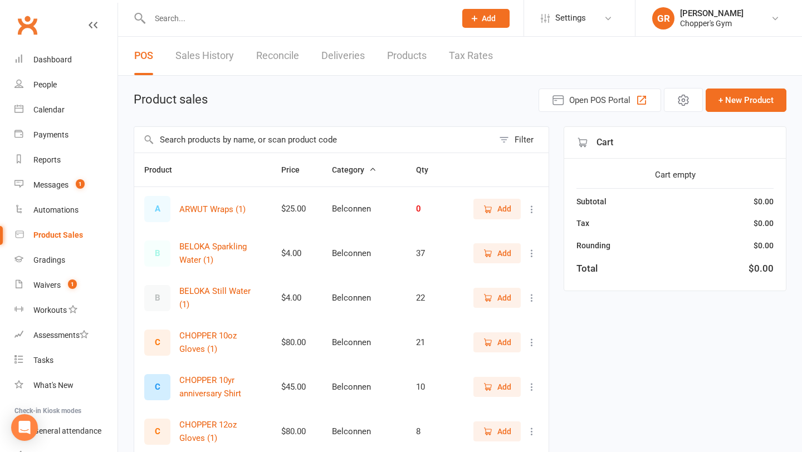
click at [335, 138] on input "text" at bounding box center [313, 140] width 359 height 26
click at [50, 112] on div "Calendar" at bounding box center [48, 109] width 31 height 9
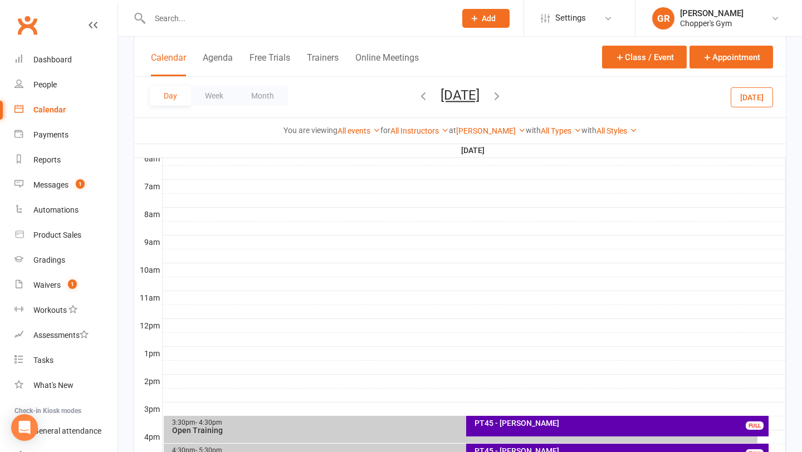
scroll to position [329, 0]
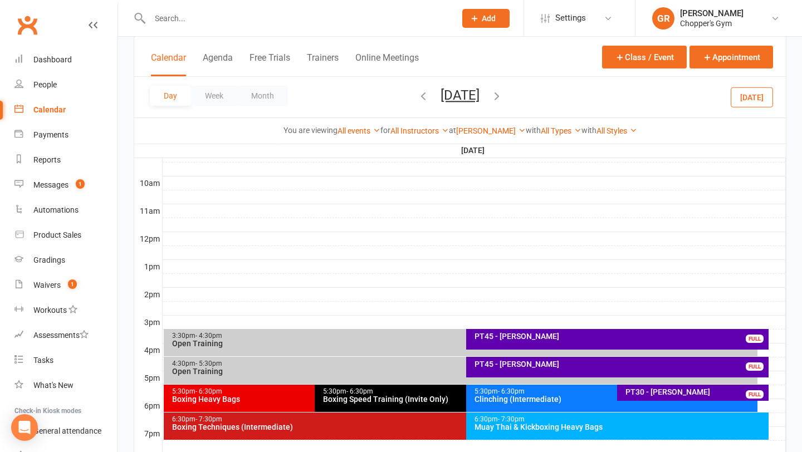
click at [745, 98] on button "Today" at bounding box center [752, 97] width 42 height 20
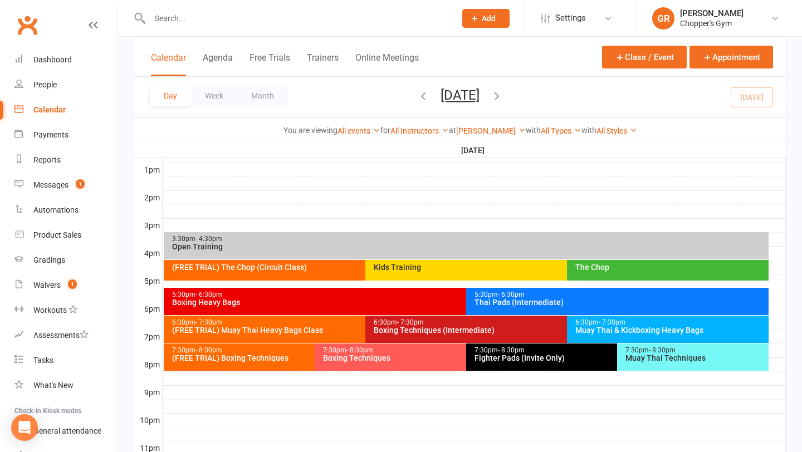
scroll to position [442, 0]
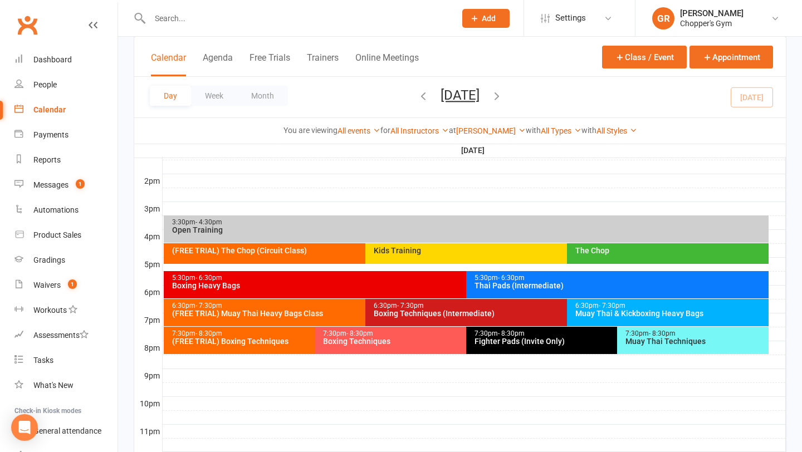
click at [427, 313] on div "Boxing Techniques (Intermediate)" at bounding box center [564, 314] width 382 height 8
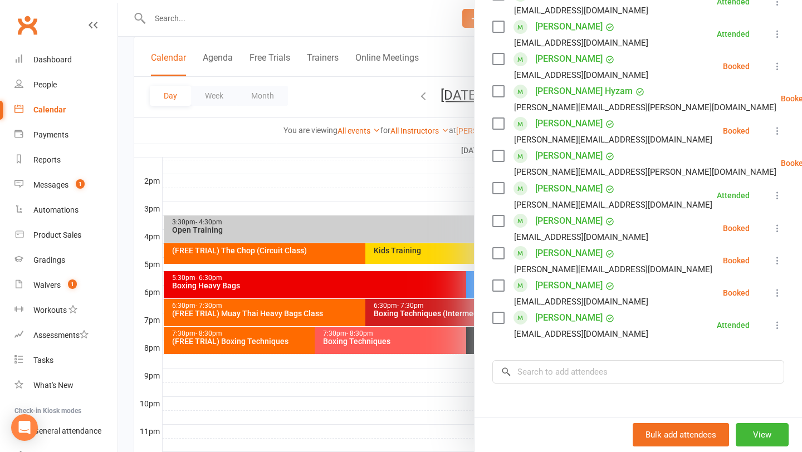
scroll to position [512, 0]
click at [449, 319] on div at bounding box center [460, 226] width 684 height 452
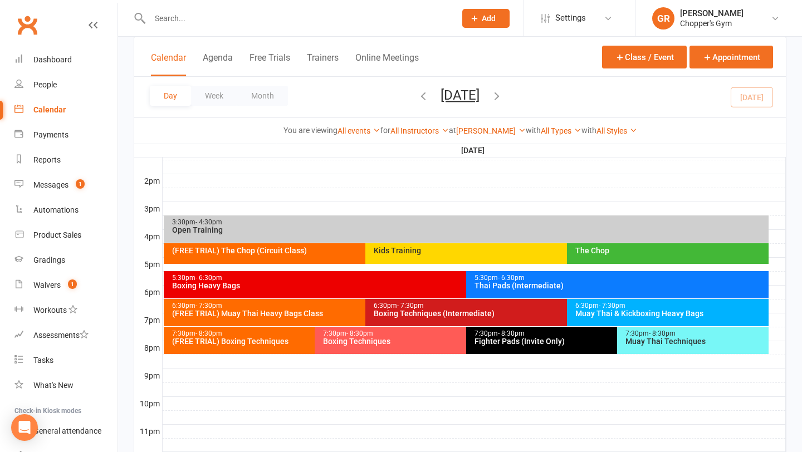
click at [447, 318] on div "Boxing Techniques (Intermediate)" at bounding box center [564, 314] width 382 height 8
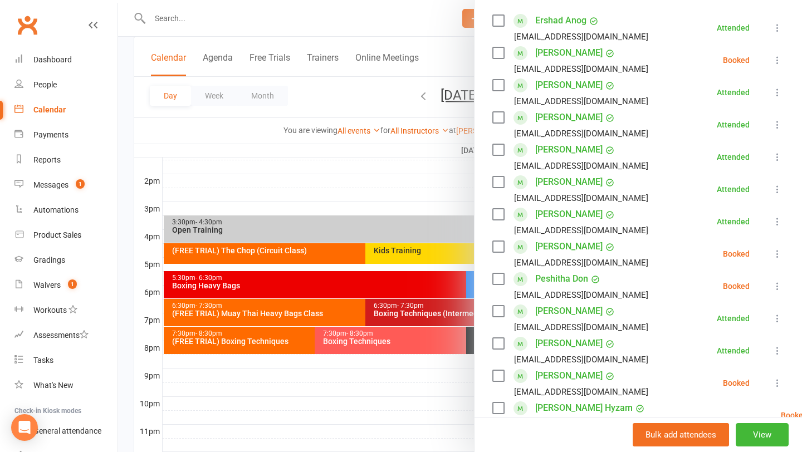
scroll to position [194, 0]
click at [499, 245] on label at bounding box center [498, 247] width 11 height 11
click at [498, 277] on label at bounding box center [498, 280] width 11 height 11
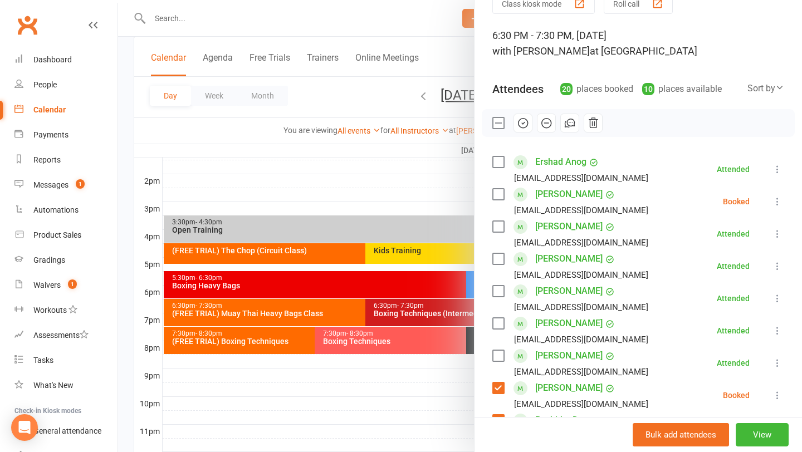
scroll to position [0, 0]
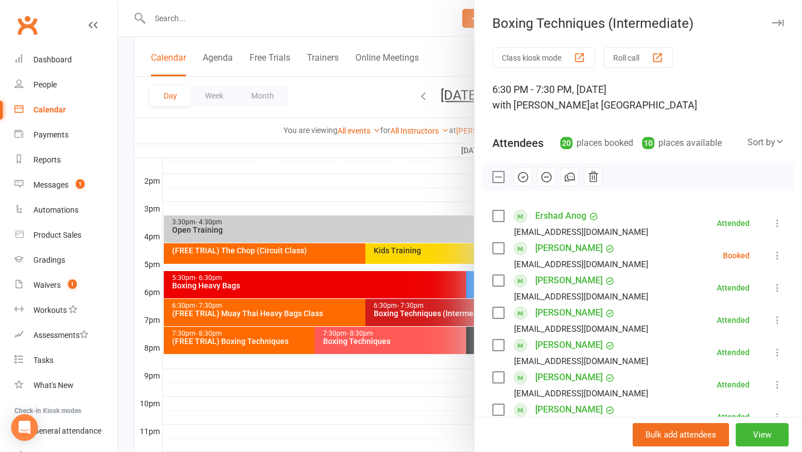
click at [251, 338] on div at bounding box center [460, 226] width 684 height 452
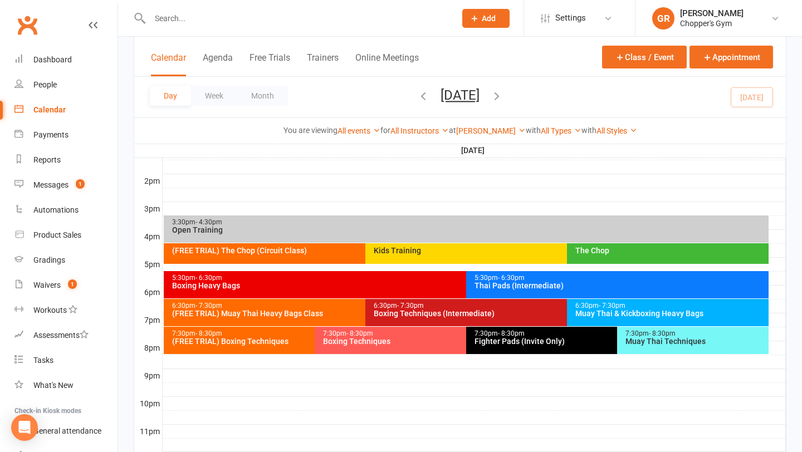
click at [259, 339] on div "(FREE TRIAL) Boxing Techniques" at bounding box center [312, 342] width 281 height 8
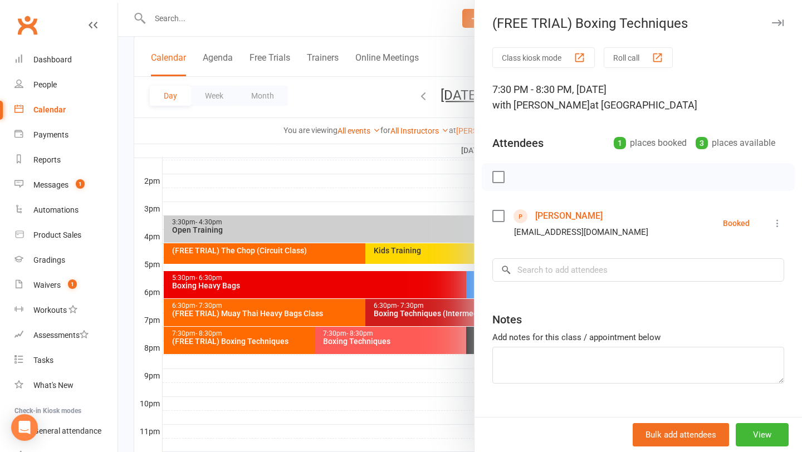
click at [571, 215] on link "Xavier Hawke Slattery" at bounding box center [568, 216] width 67 height 18
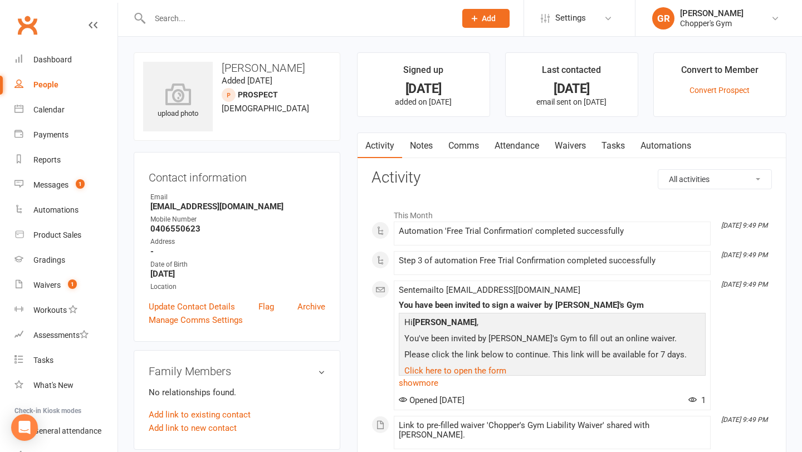
click at [579, 145] on link "Waivers" at bounding box center [570, 146] width 47 height 26
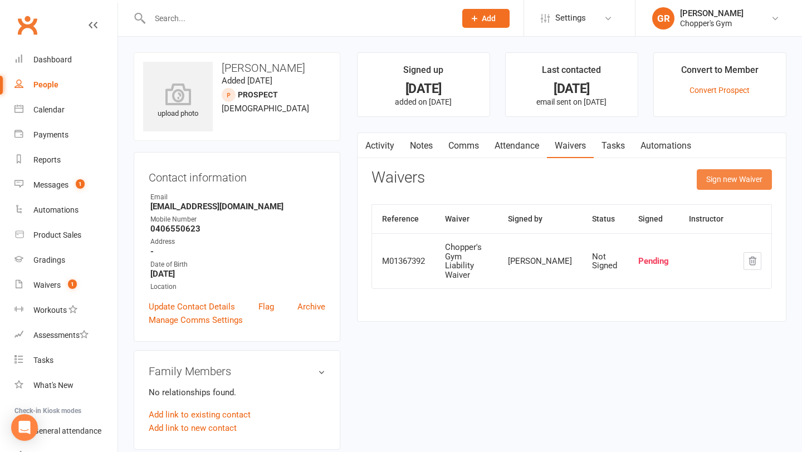
click at [733, 178] on button "Sign new Waiver" at bounding box center [734, 179] width 75 height 20
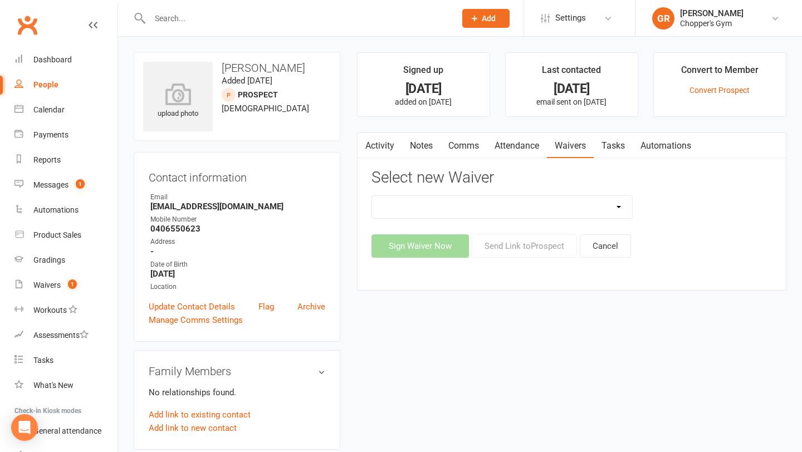
click at [592, 211] on select "12mth Up Front Membership Agreement Chopper's Gym Liability Waiver Chopper's Gy…" at bounding box center [502, 207] width 261 height 22
select select "13474"
click at [372, 196] on select "12mth Up Front Membership Agreement Chopper's Gym Liability Waiver Chopper's Gy…" at bounding box center [502, 207] width 261 height 22
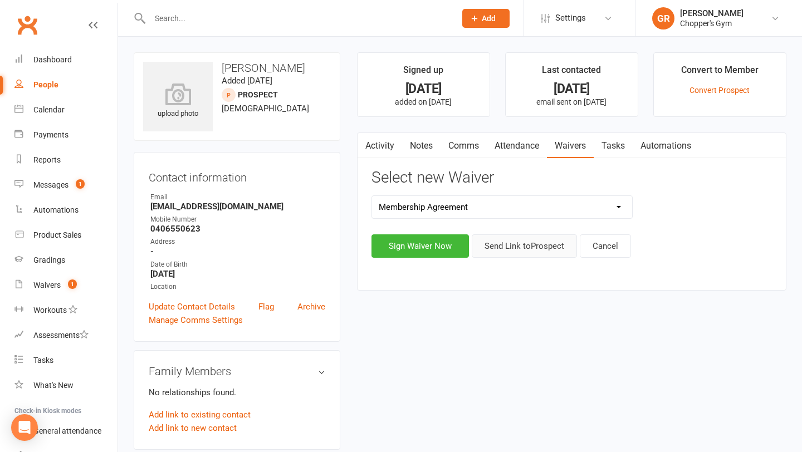
click at [502, 248] on button "Send Link to Prospect" at bounding box center [524, 246] width 105 height 23
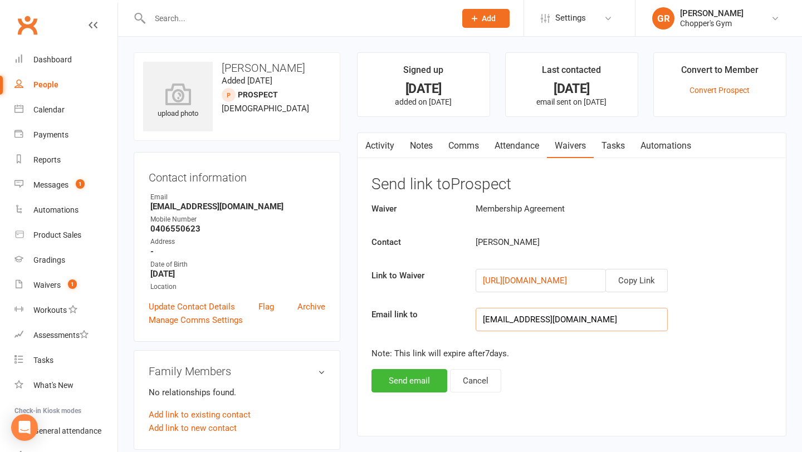
click at [508, 318] on input "xavi.hawke@gmail.com" at bounding box center [572, 319] width 192 height 23
type input "pslatz@gmail.com"
click at [406, 378] on button "Send email" at bounding box center [410, 380] width 76 height 23
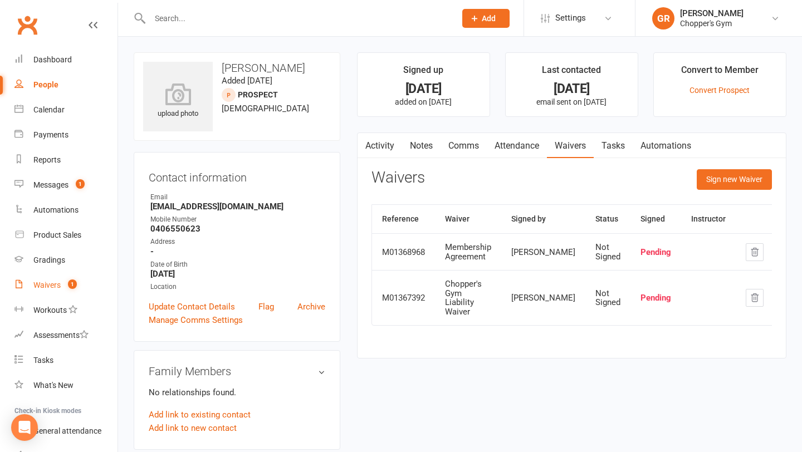
click at [51, 281] on div "Waivers" at bounding box center [46, 285] width 27 height 9
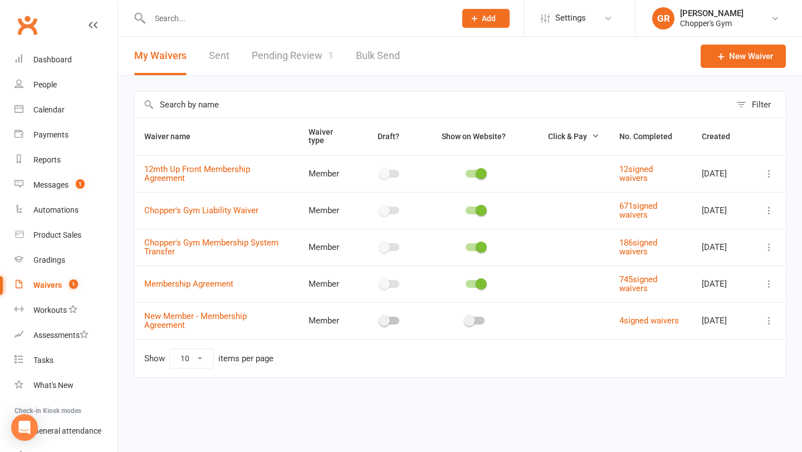
click at [302, 56] on link "Pending Review 1" at bounding box center [293, 56] width 82 height 38
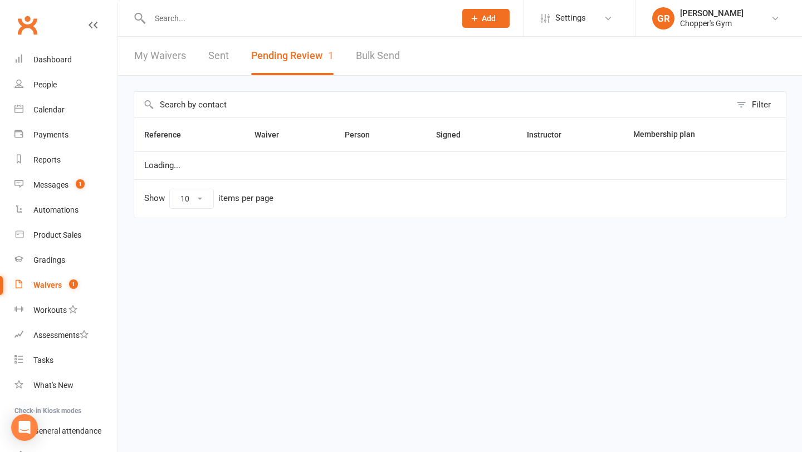
select select "50"
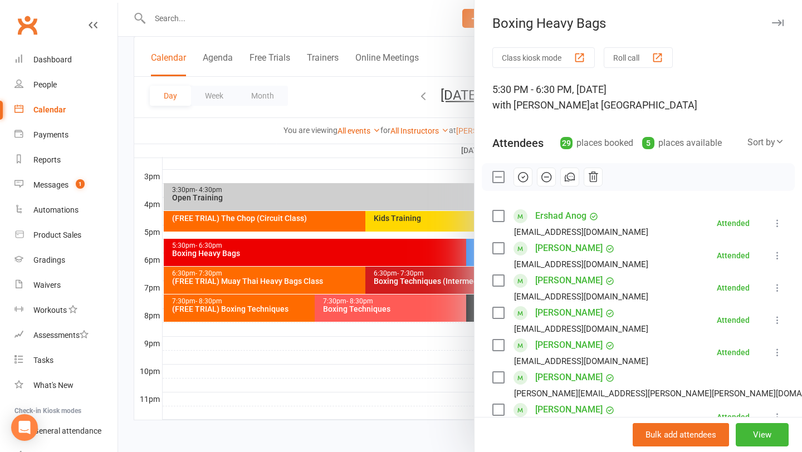
scroll to position [32, 0]
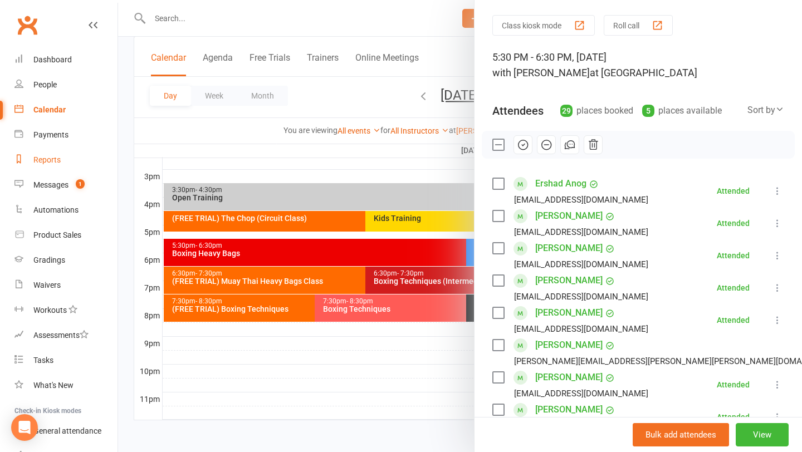
click at [55, 156] on div "Reports" at bounding box center [46, 159] width 27 height 9
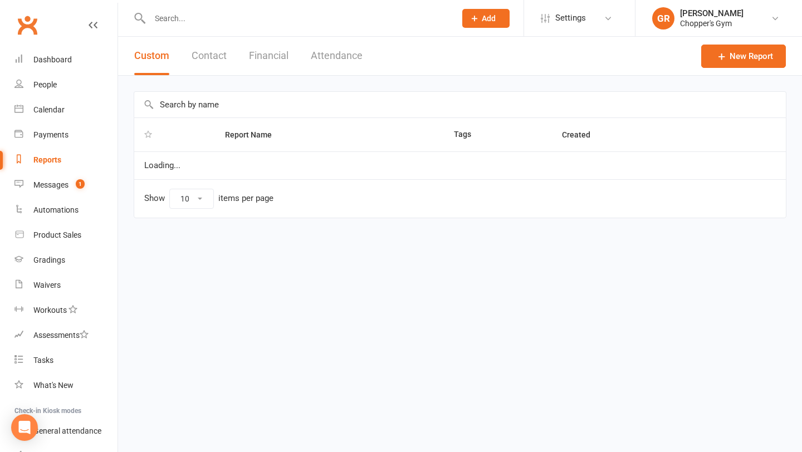
select select "100"
click at [269, 61] on button "Financial" at bounding box center [269, 56] width 40 height 38
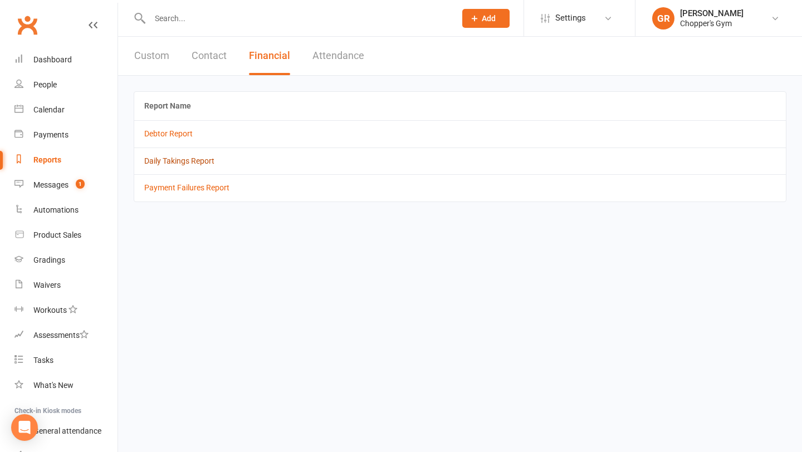
click at [204, 164] on link "Daily Takings Report" at bounding box center [179, 161] width 70 height 9
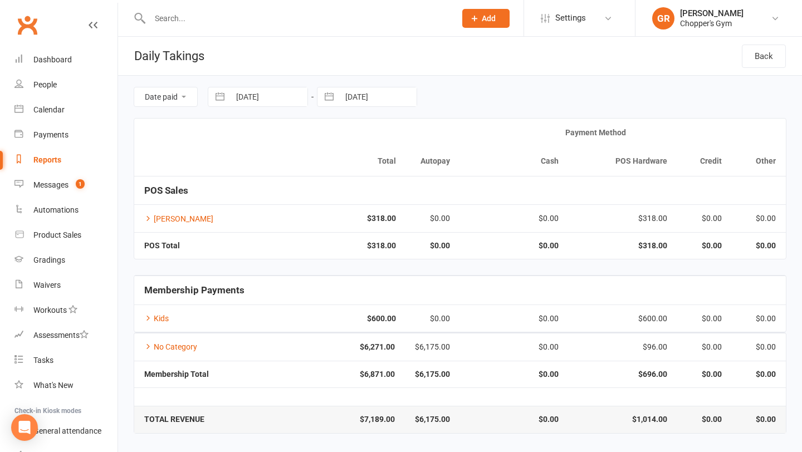
click at [257, 98] on input "13 Oct 2025" at bounding box center [268, 96] width 77 height 19
select select "8"
select select "2025"
select select "9"
select select "2025"
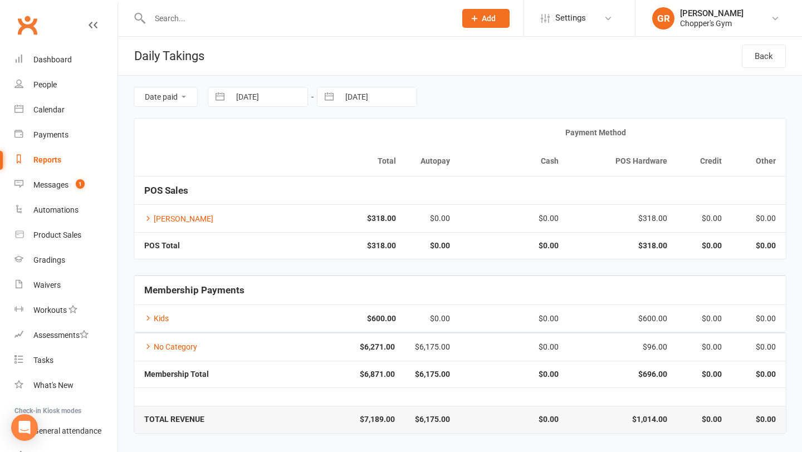
select select "10"
select select "2025"
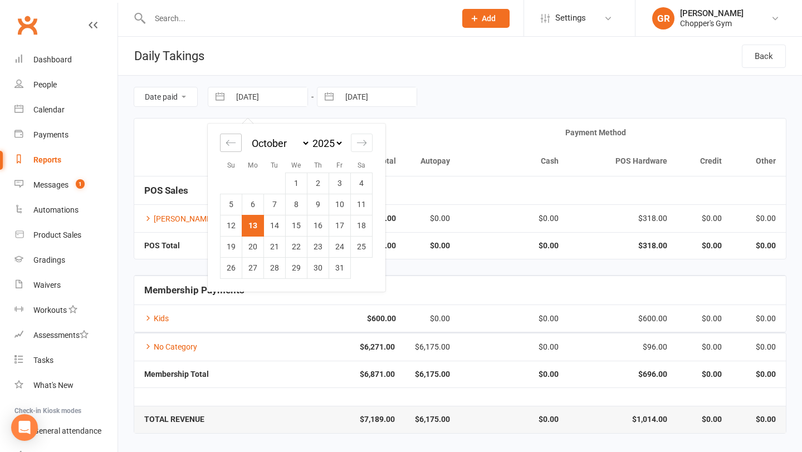
click at [232, 147] on icon "Move backward to switch to the previous month." at bounding box center [231, 143] width 11 height 11
select select "7"
select select "2025"
click at [361, 140] on icon "Move forward to switch to the next month." at bounding box center [362, 143] width 11 height 11
select select "10"
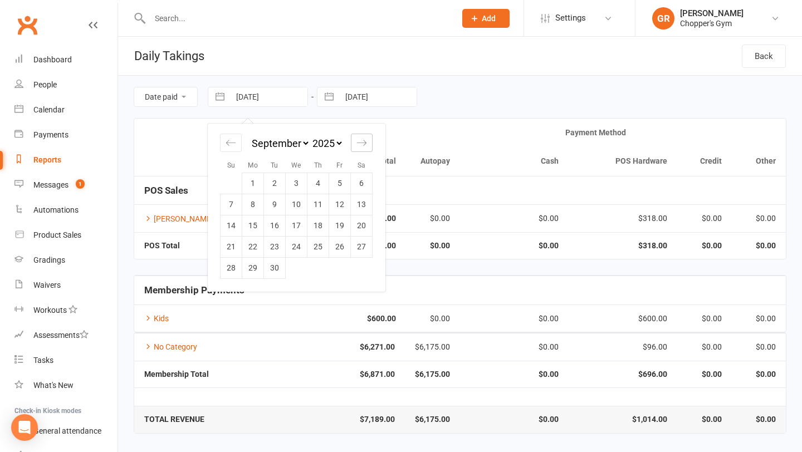
select select "2025"
click at [249, 203] on td "6" at bounding box center [253, 204] width 22 height 21
type input "06 Oct 2025"
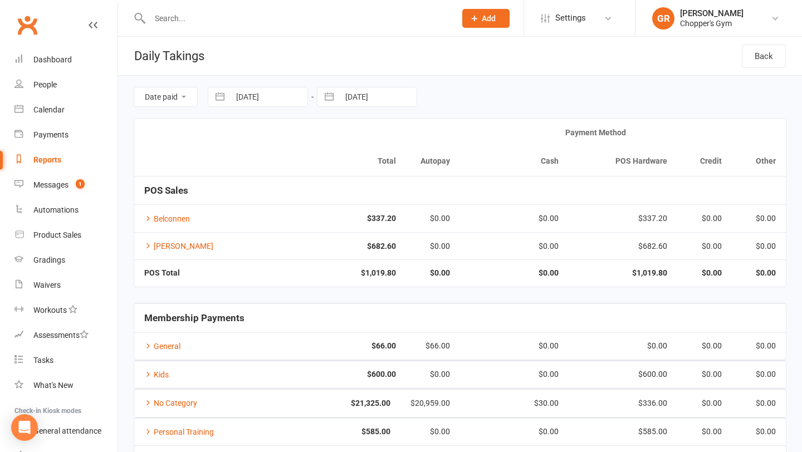
click at [370, 101] on input "13 Oct 2025" at bounding box center [377, 96] width 77 height 19
select select "8"
select select "2025"
select select "9"
select select "2025"
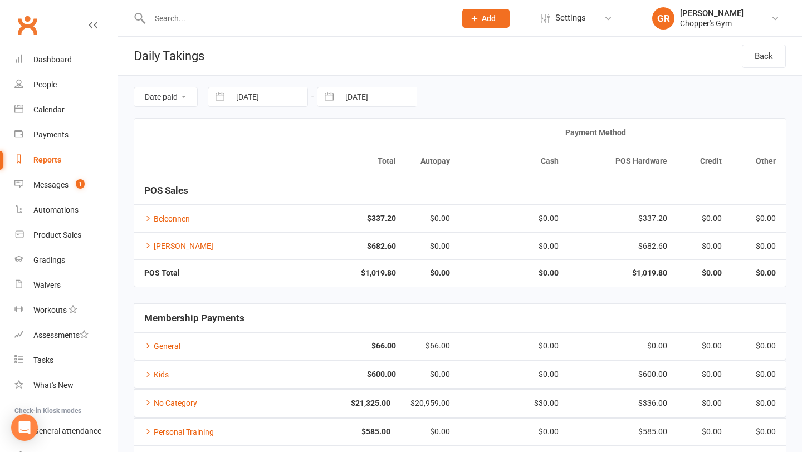
select select "10"
select select "2025"
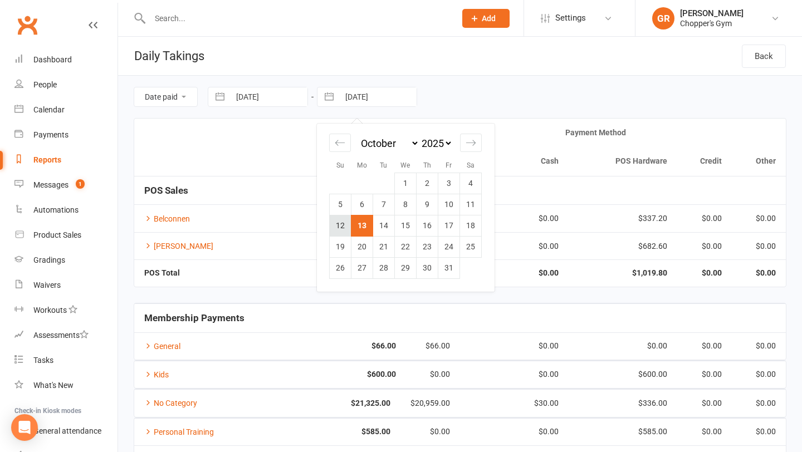
click at [334, 229] on td "12" at bounding box center [341, 225] width 22 height 21
type input "12 Oct 2025"
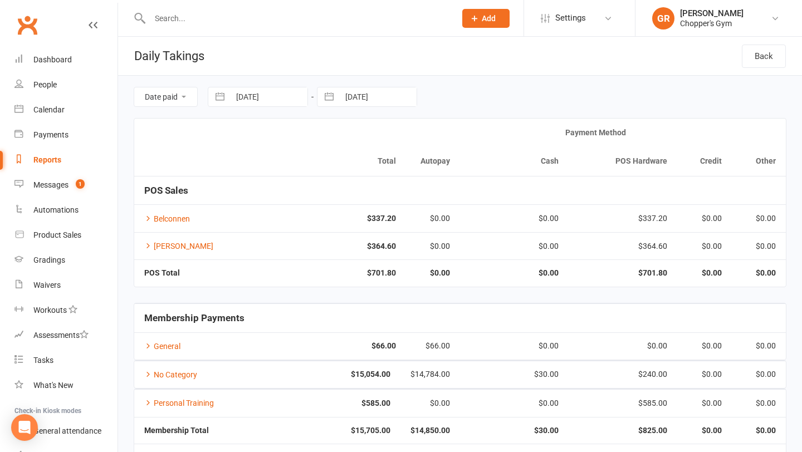
select select "8"
select select "2025"
select select "9"
select select "2025"
select select "10"
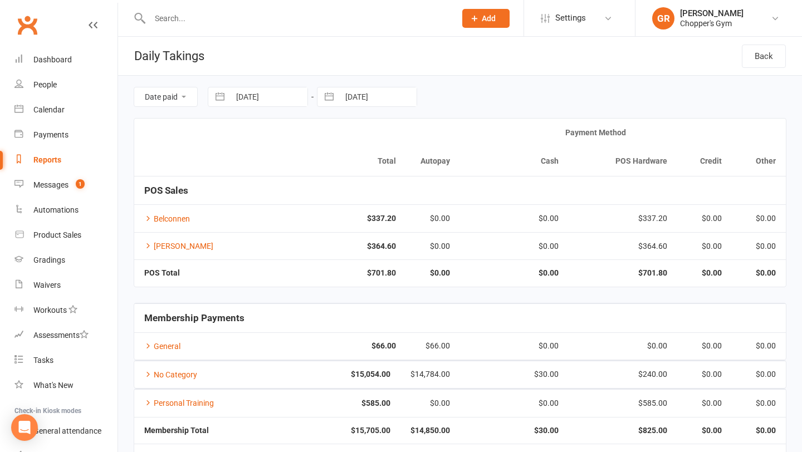
select select "2025"
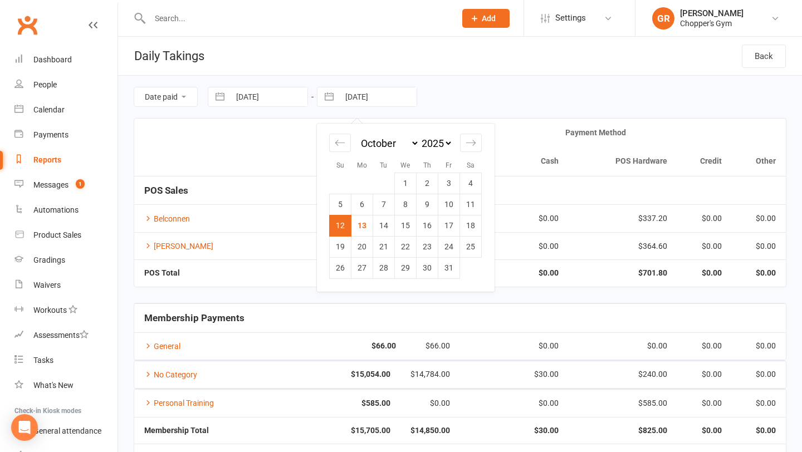
click at [386, 101] on input "12 Oct 2025" at bounding box center [377, 96] width 77 height 19
click at [519, 111] on div "Date paid Due date 06 Oct 2025 Navigate forward to interact with the calendar a…" at bounding box center [460, 97] width 653 height 42
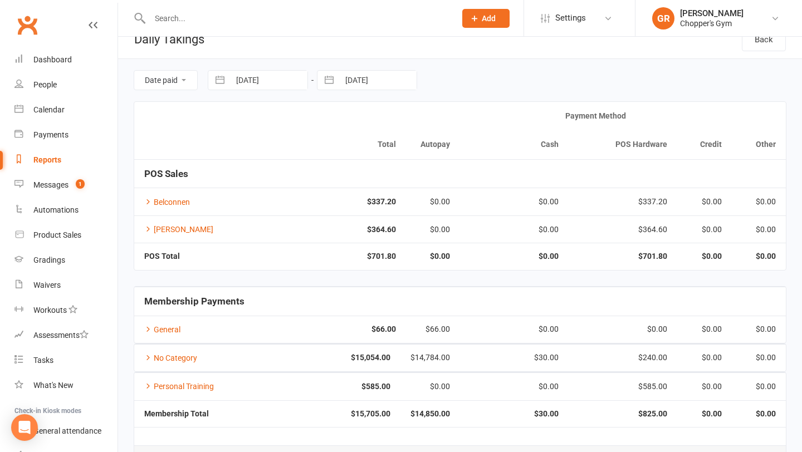
scroll to position [20, 0]
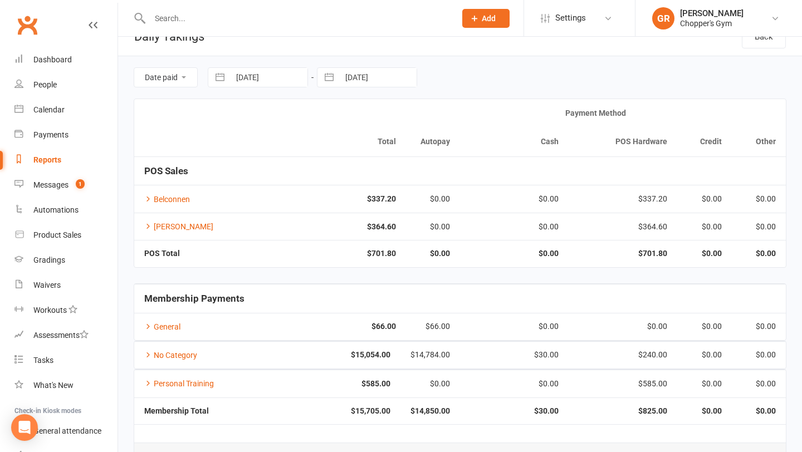
select select "8"
select select "2025"
select select "9"
select select "2025"
select select "10"
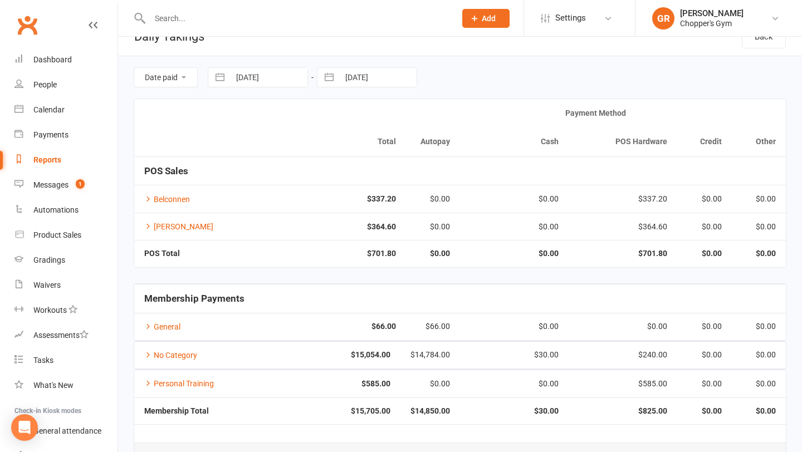
select select "2025"
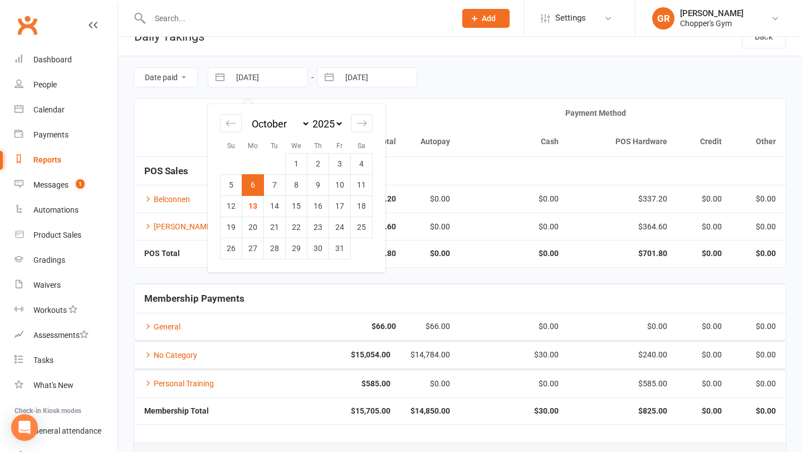
click at [278, 79] on input "06 Oct 2025" at bounding box center [268, 77] width 77 height 19
click at [235, 208] on td "12" at bounding box center [232, 206] width 22 height 21
type input "12 Oct 2025"
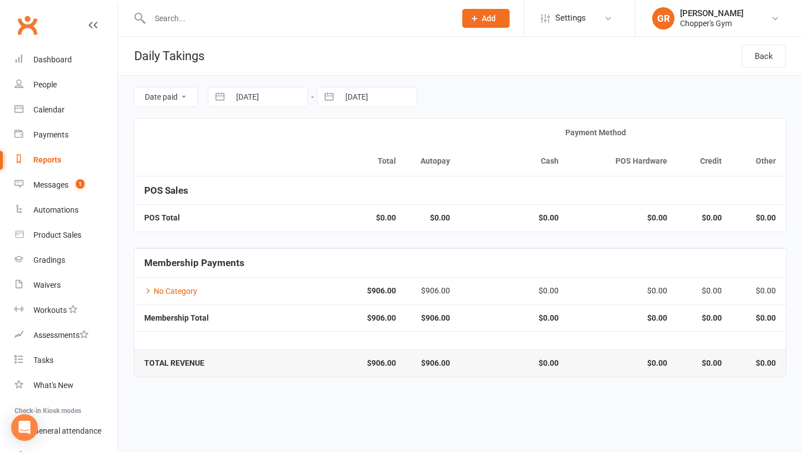
scroll to position [0, 0]
click at [282, 98] on input "12 Oct 2025" at bounding box center [268, 96] width 77 height 19
select select "8"
select select "2025"
select select "9"
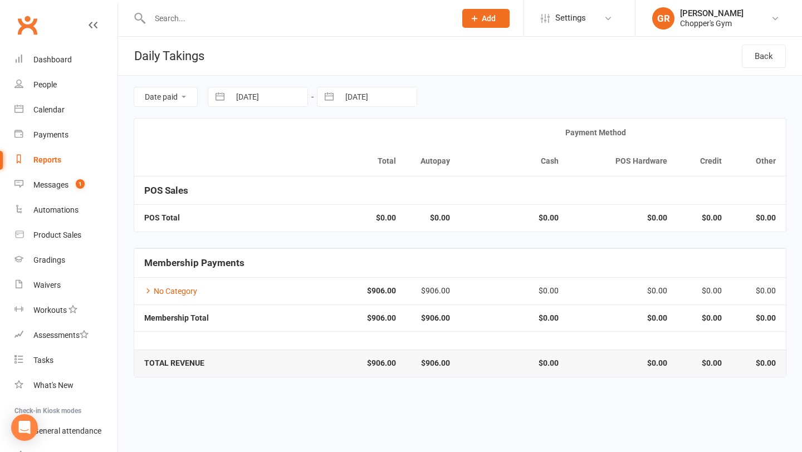
select select "2025"
select select "10"
select select "2025"
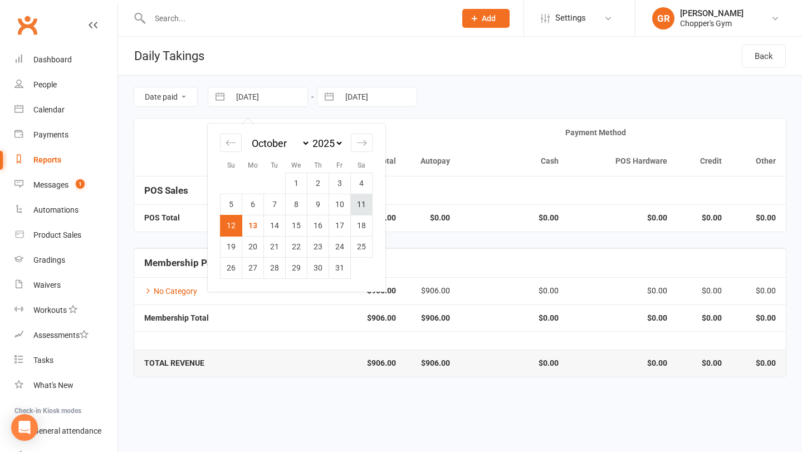
click at [366, 209] on td "11" at bounding box center [362, 204] width 22 height 21
type input "11 Oct 2025"
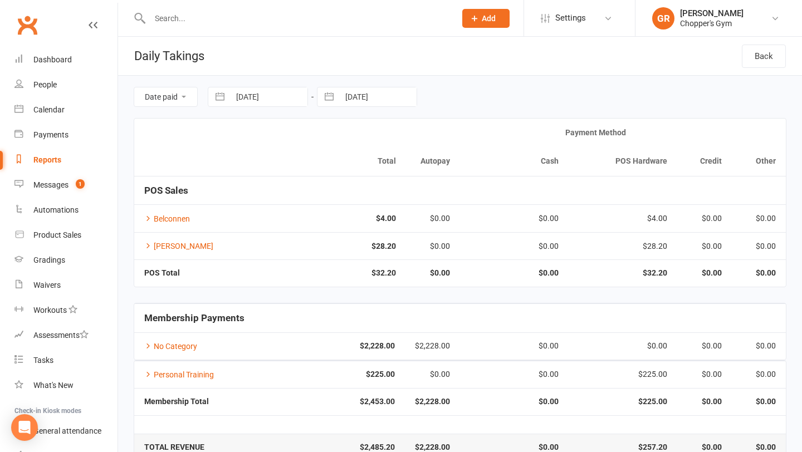
scroll to position [25, 0]
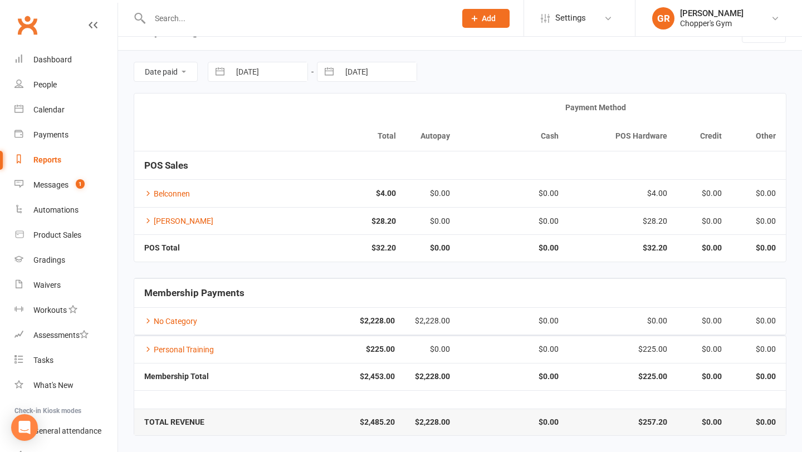
click at [361, 70] on input "12 Oct 2025" at bounding box center [377, 71] width 77 height 19
select select "8"
select select "2025"
select select "9"
select select "2025"
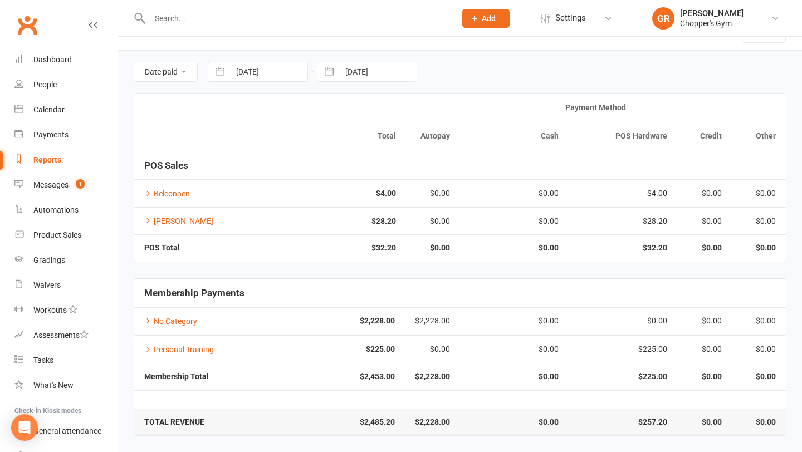
select select "10"
select select "2025"
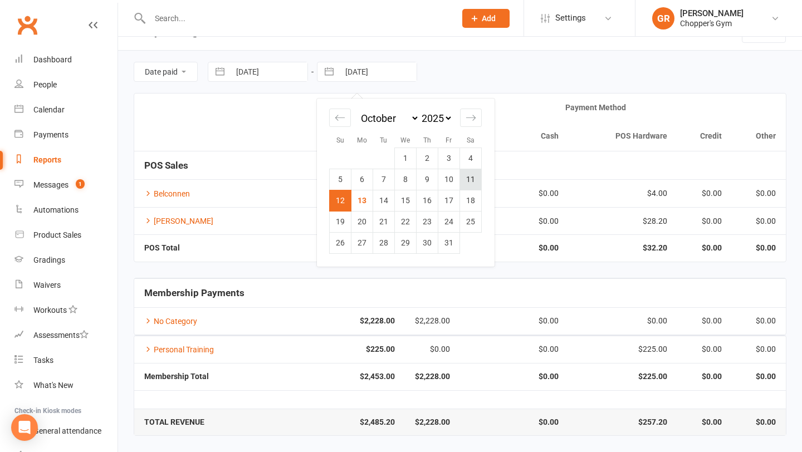
click at [464, 177] on td "11" at bounding box center [471, 179] width 22 height 21
type input "11 Oct 2025"
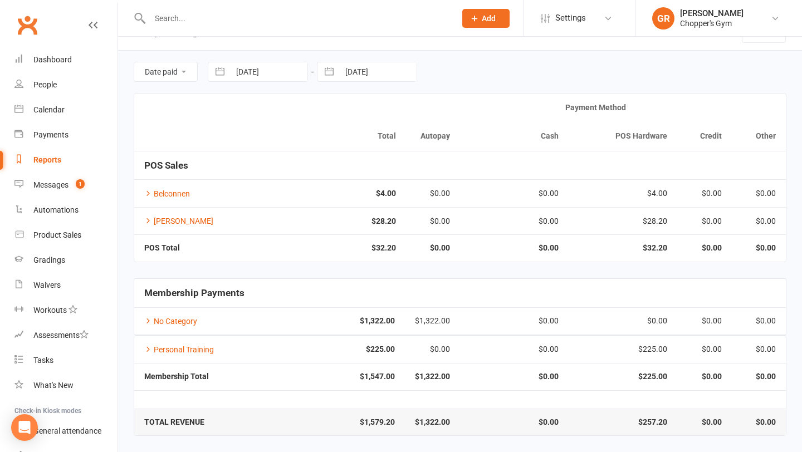
select select "8"
select select "2025"
select select "9"
select select "2025"
select select "10"
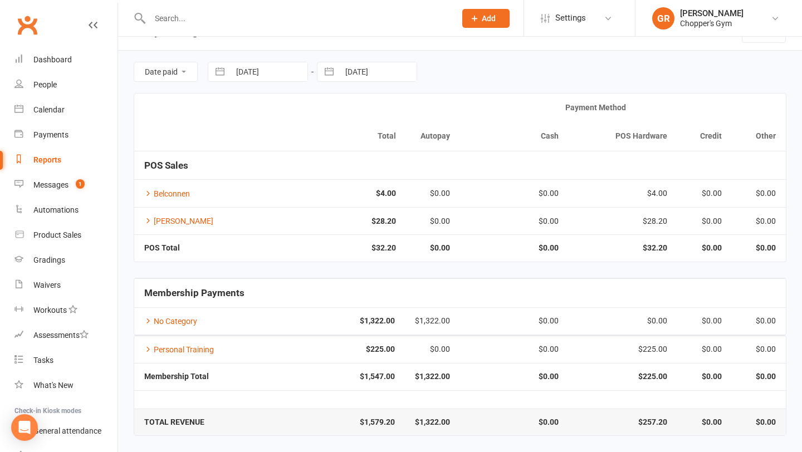
select select "2025"
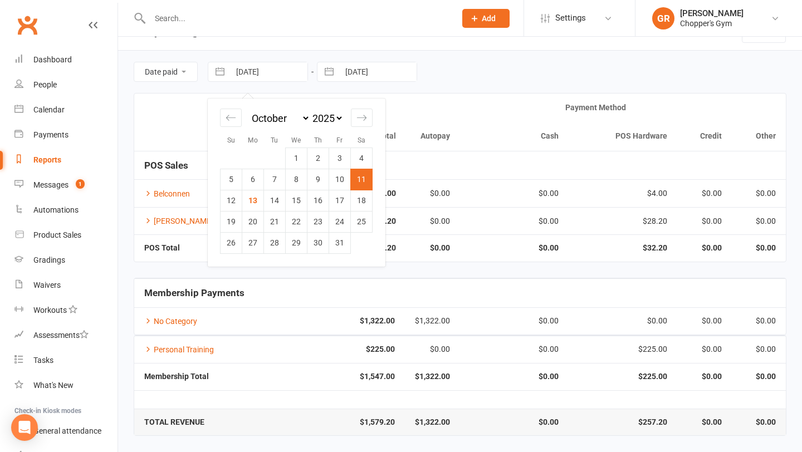
click at [276, 74] on input "11 Oct 2025" at bounding box center [268, 71] width 77 height 19
click at [335, 181] on td "10" at bounding box center [340, 179] width 22 height 21
type input "10 Oct 2025"
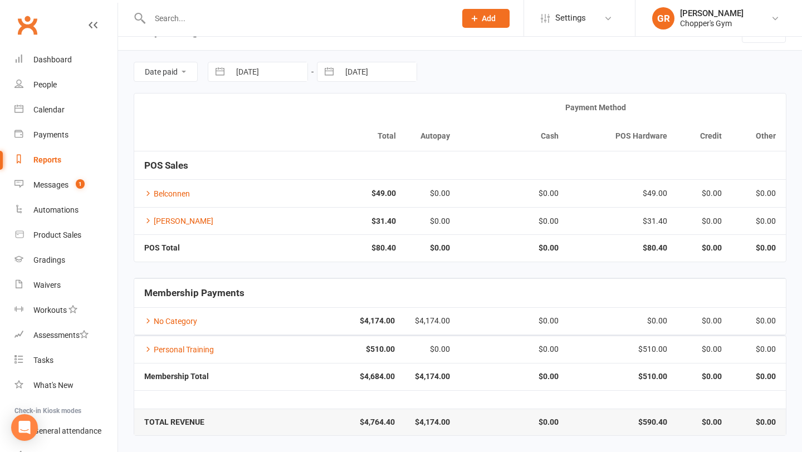
select select "8"
select select "2025"
select select "9"
select select "2025"
select select "10"
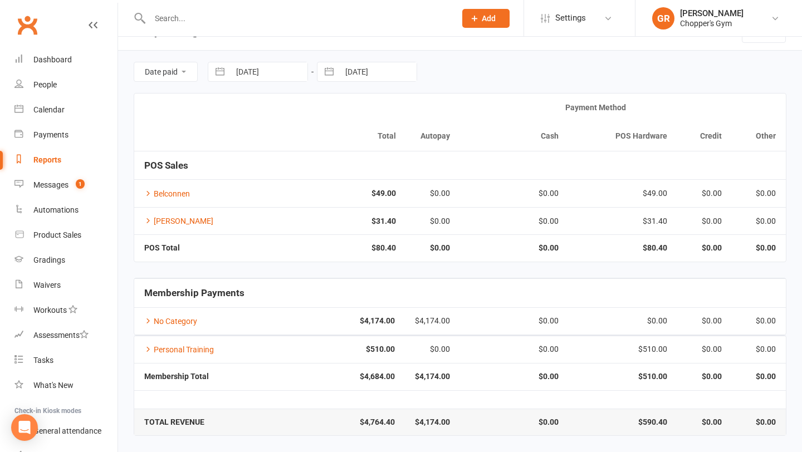
select select "2025"
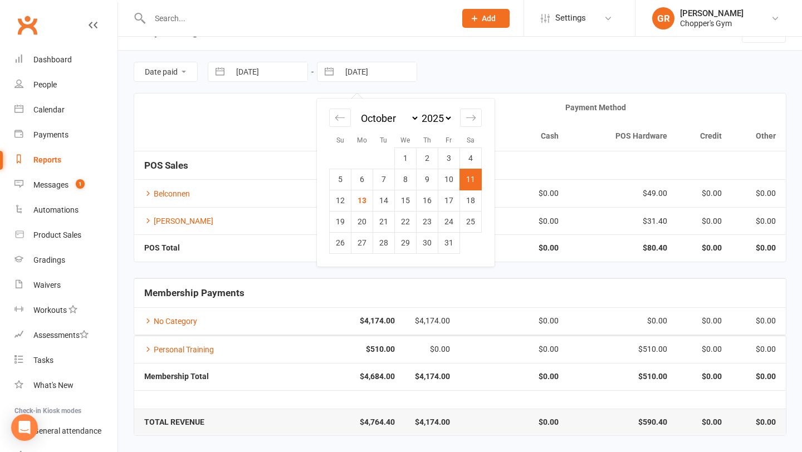
click at [367, 69] on input "11 Oct 2025" at bounding box center [377, 71] width 77 height 19
click at [453, 185] on td "10" at bounding box center [450, 179] width 22 height 21
type input "10 Oct 2025"
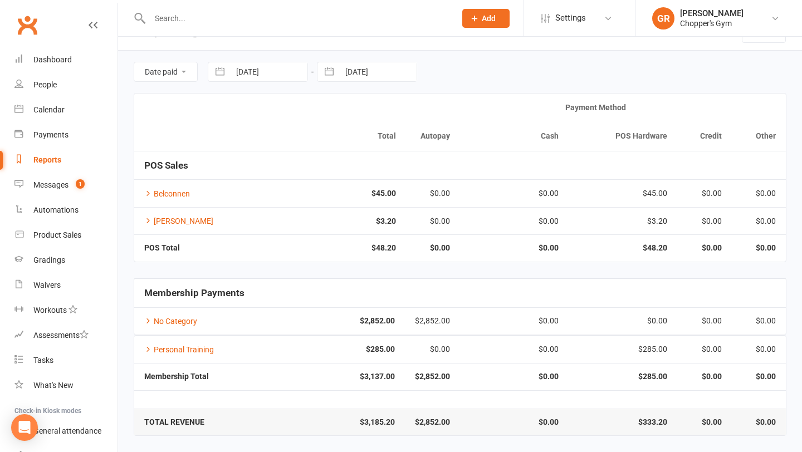
click at [144, 193] on td "Belconnen" at bounding box center [215, 192] width 163 height 27
click at [150, 193] on icon at bounding box center [148, 193] width 8 height 8
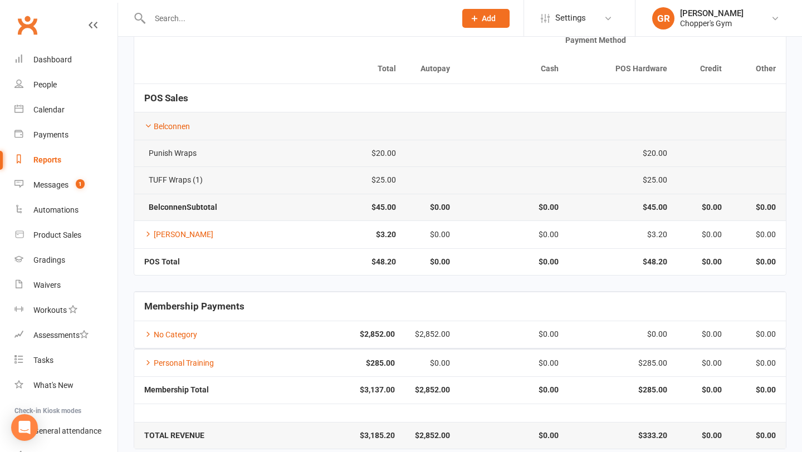
scroll to position [106, 0]
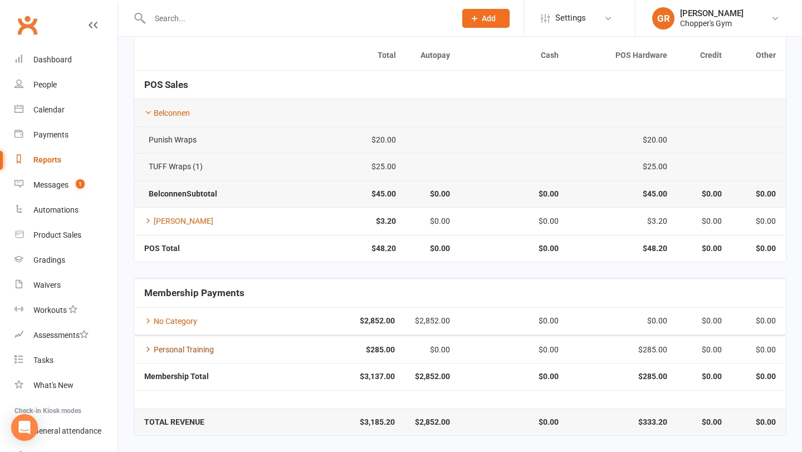
click at [149, 348] on icon at bounding box center [148, 349] width 8 height 8
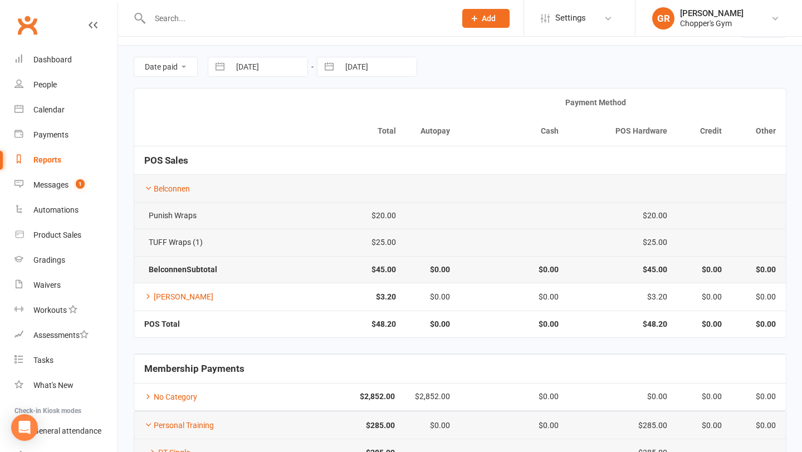
scroll to position [6, 0]
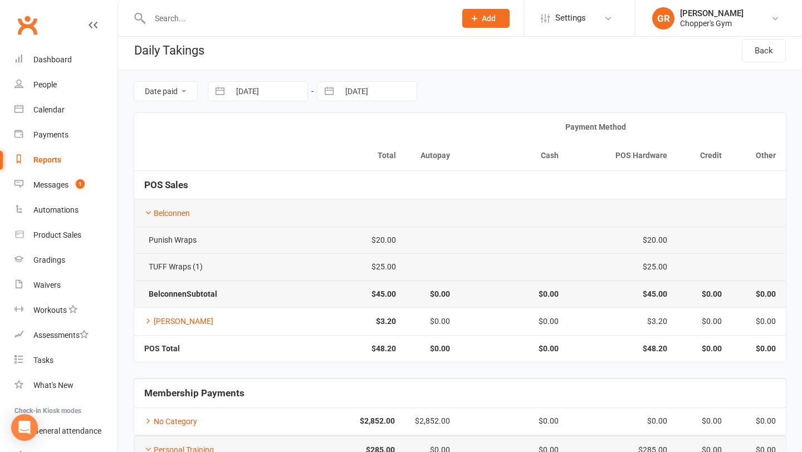
click at [245, 88] on input "10 Oct 2025" at bounding box center [268, 91] width 77 height 19
select select "8"
select select "2025"
select select "9"
select select "2025"
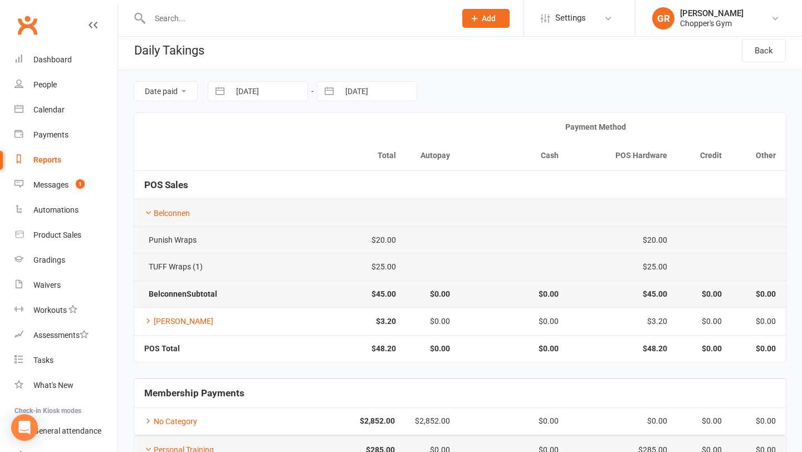
select select "10"
select select "2025"
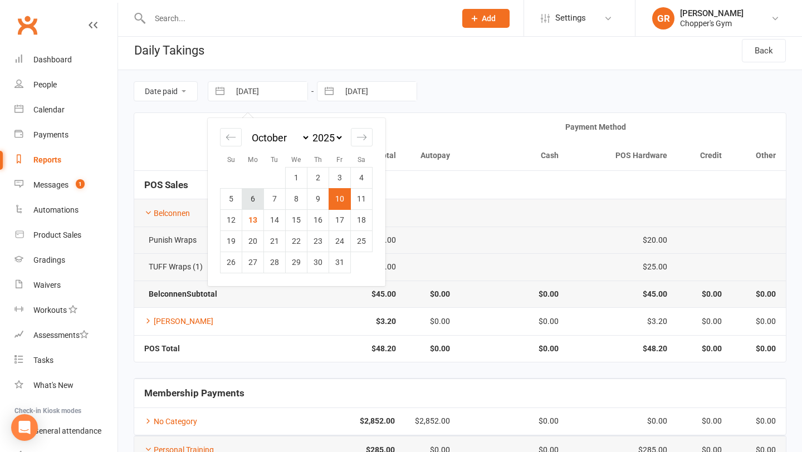
click at [252, 197] on td "6" at bounding box center [253, 198] width 22 height 21
type input "06 Oct 2025"
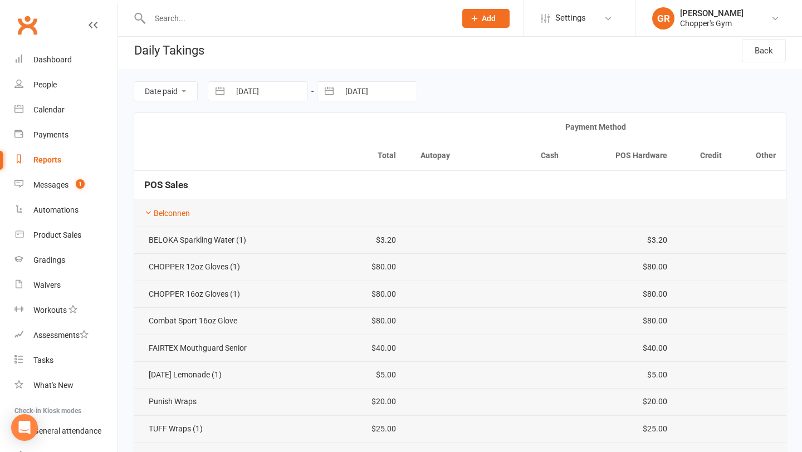
click at [360, 94] on input "10 Oct 2025" at bounding box center [377, 91] width 77 height 19
select select "8"
select select "2025"
select select "9"
select select "2025"
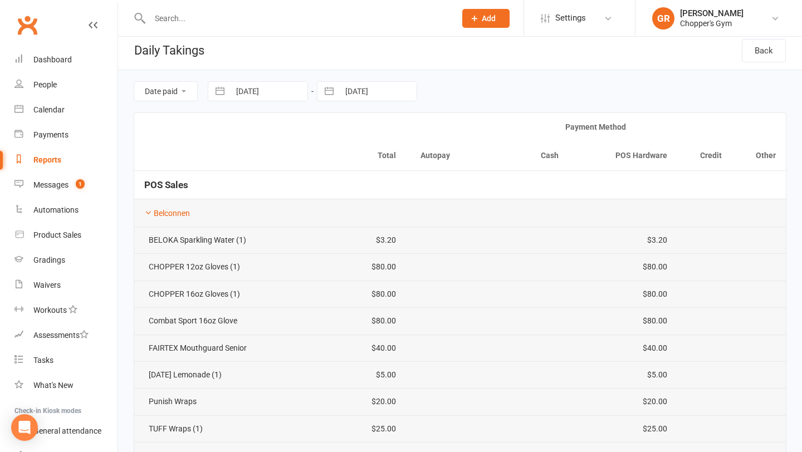
select select "10"
select select "2025"
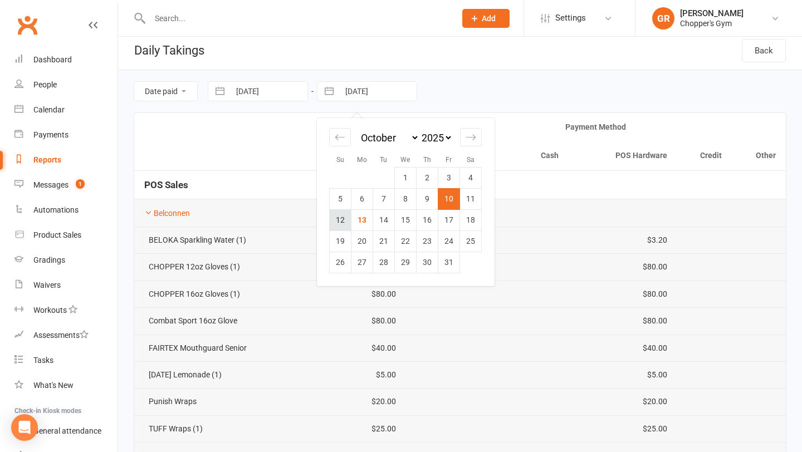
click at [338, 217] on td "12" at bounding box center [341, 220] width 22 height 21
type input "12 Oct 2025"
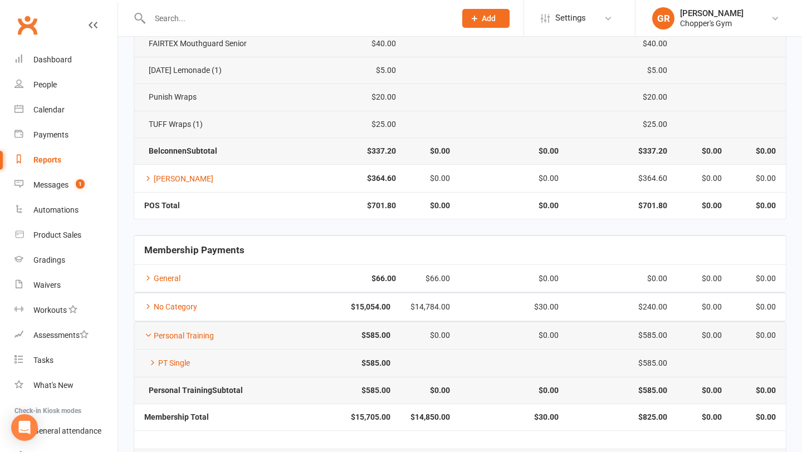
scroll to position [351, 0]
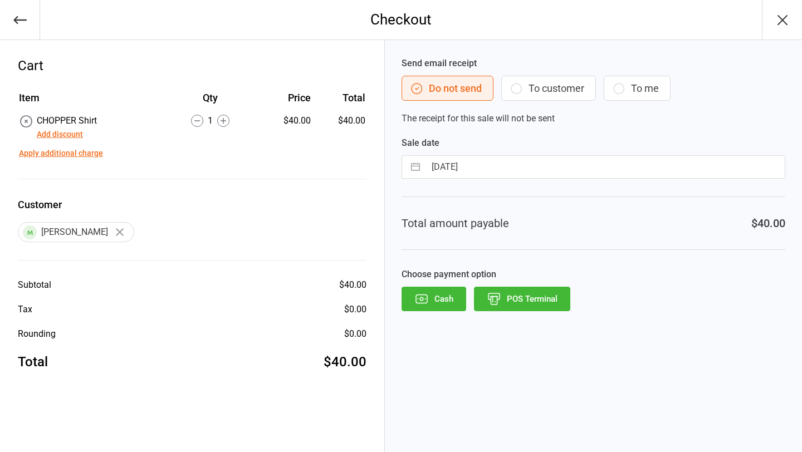
click at [529, 303] on button "POS Terminal" at bounding box center [522, 299] width 96 height 25
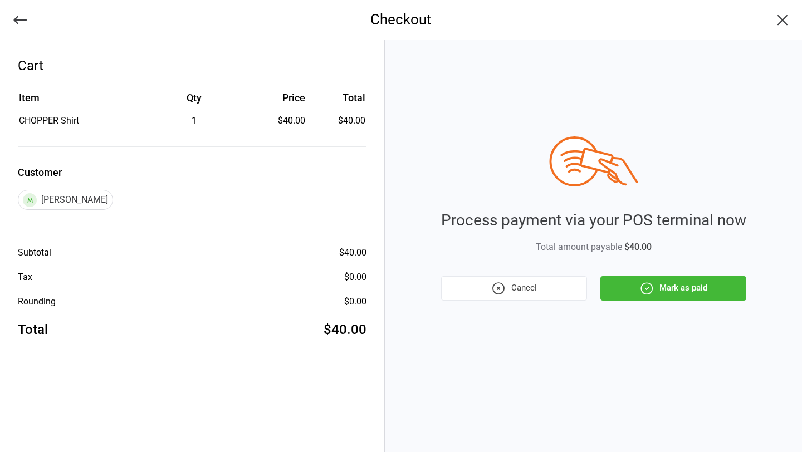
click at [640, 297] on button "Mark as paid" at bounding box center [674, 288] width 146 height 25
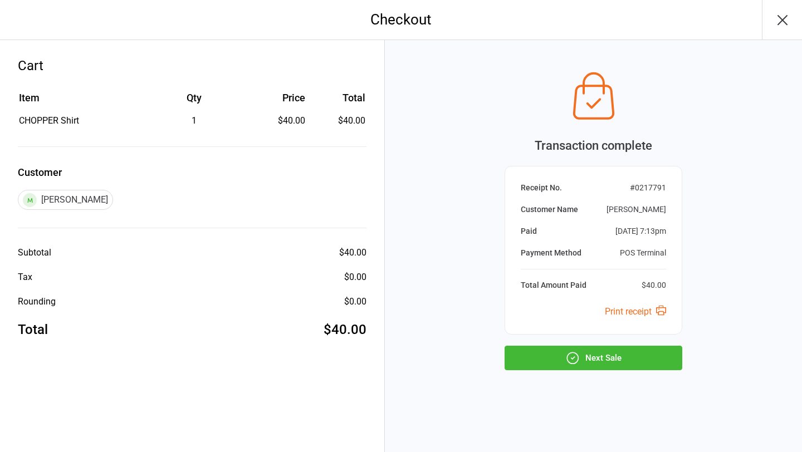
click at [608, 357] on button "Next Sale" at bounding box center [594, 358] width 178 height 25
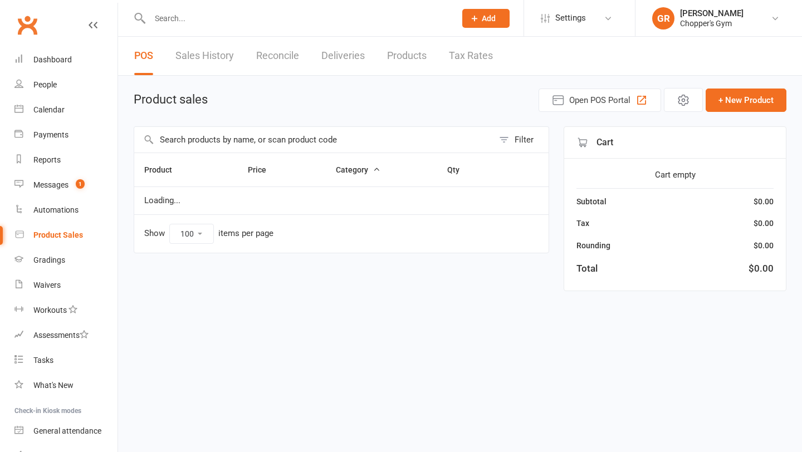
select select "100"
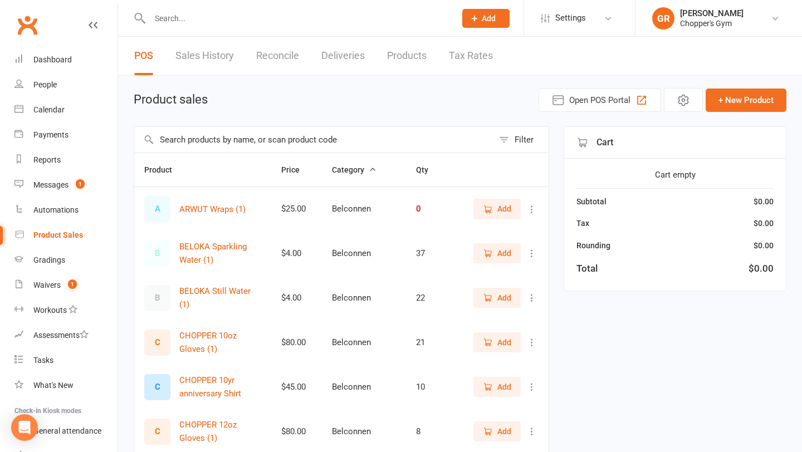
click at [225, 140] on input "text" at bounding box center [313, 140] width 359 height 26
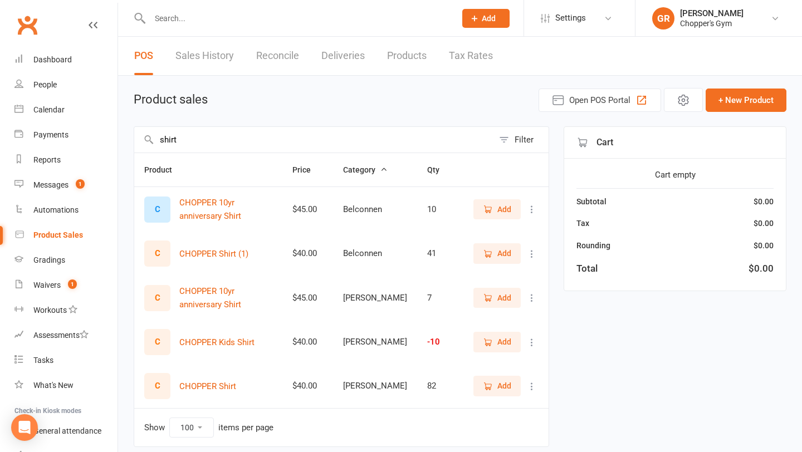
type input "shirt"
click at [493, 391] on span "Add" at bounding box center [497, 386] width 28 height 12
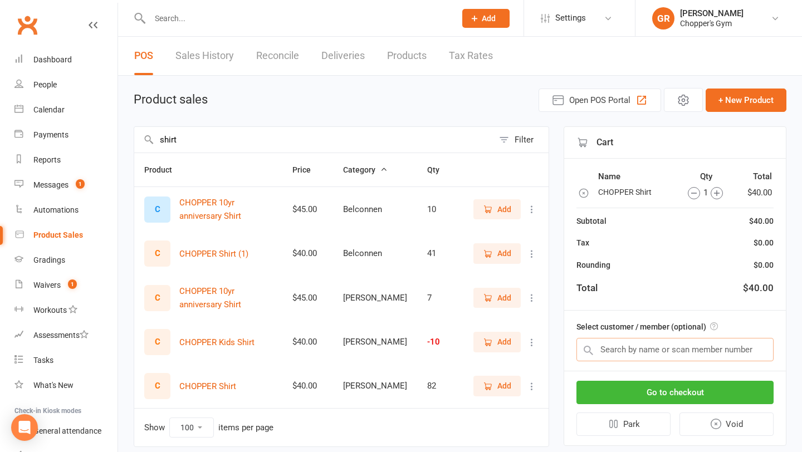
click at [647, 352] on input "text" at bounding box center [675, 349] width 197 height 23
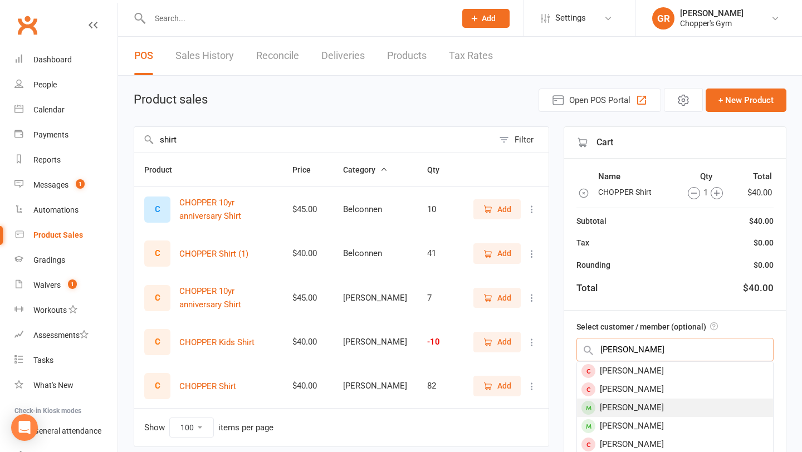
type input "[PERSON_NAME]"
click at [647, 404] on div "[PERSON_NAME]" at bounding box center [675, 408] width 196 height 18
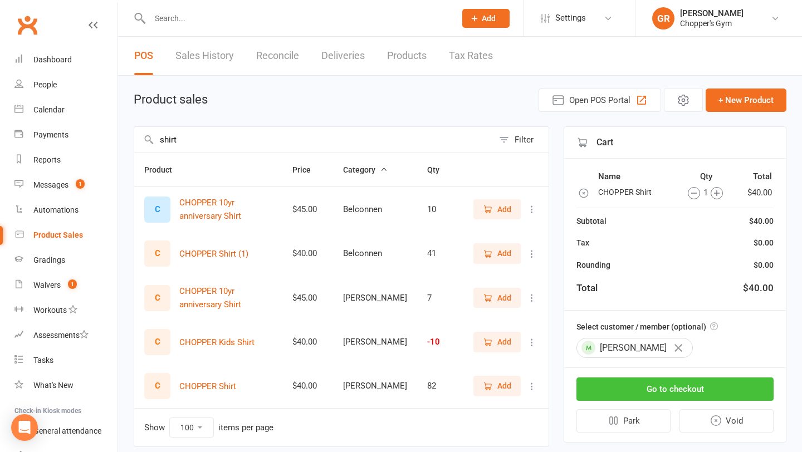
click at [665, 394] on button "Go to checkout" at bounding box center [675, 389] width 197 height 23
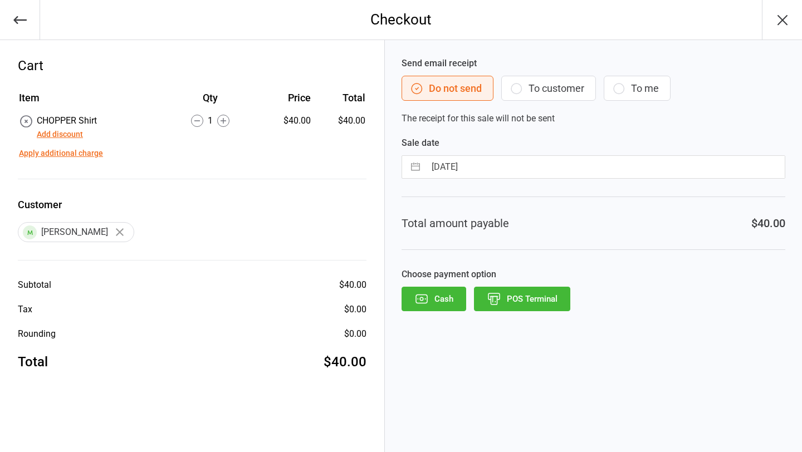
click at [511, 294] on button "POS Terminal" at bounding box center [522, 299] width 96 height 25
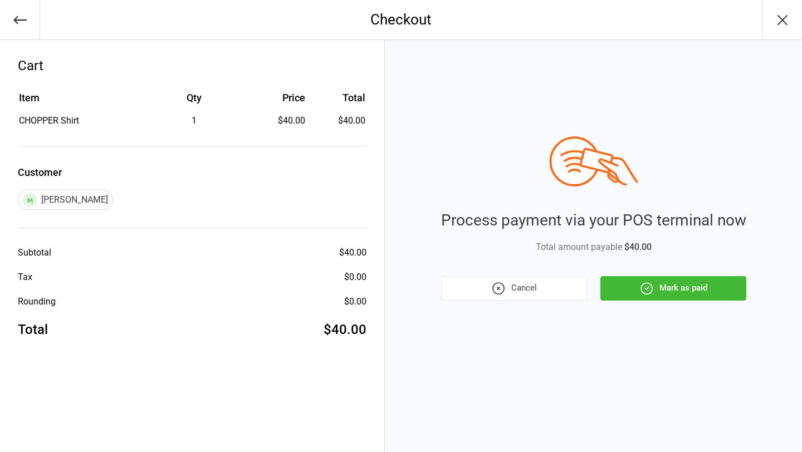
click at [654, 289] on button "Mark as paid" at bounding box center [674, 288] width 146 height 25
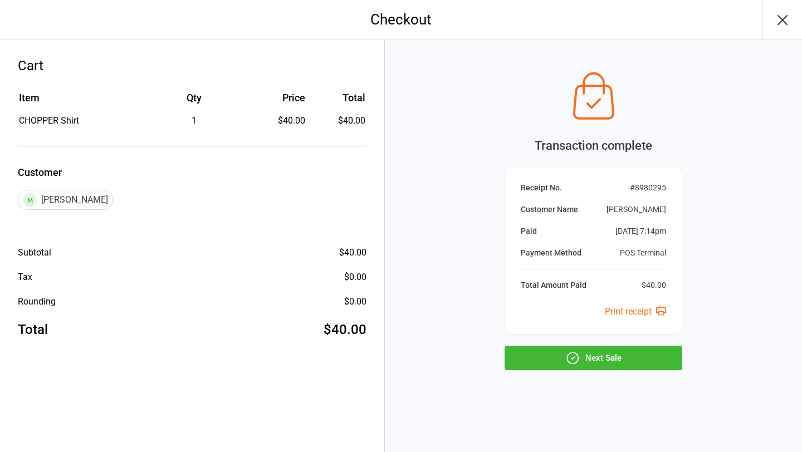
click at [624, 367] on button "Next Sale" at bounding box center [594, 358] width 178 height 25
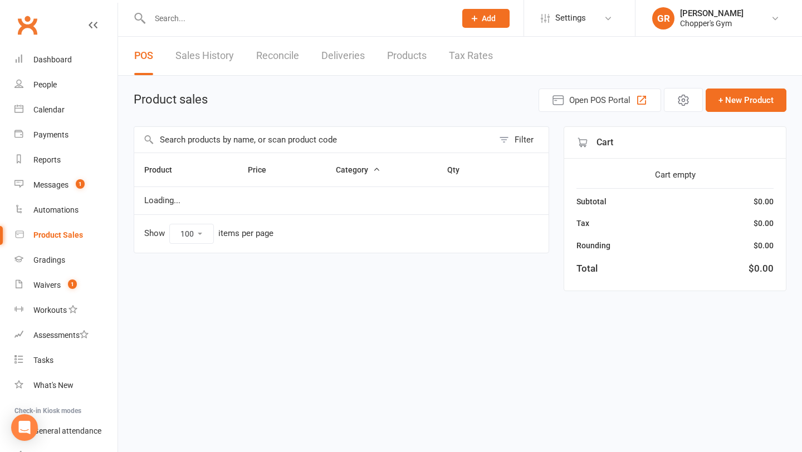
select select "100"
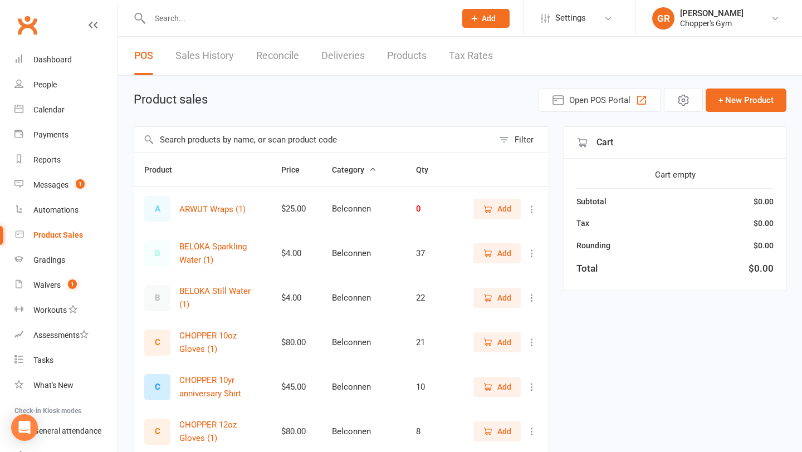
click at [240, 144] on input "text" at bounding box center [313, 140] width 359 height 26
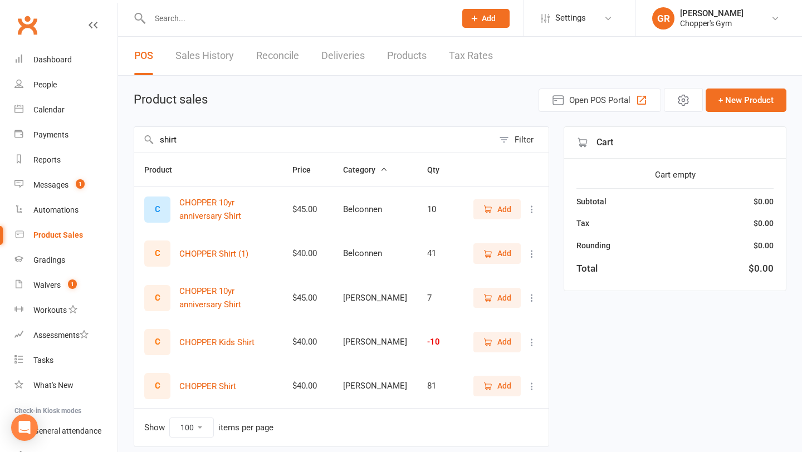
type input "shirt"
click at [495, 386] on span "Add" at bounding box center [497, 386] width 28 height 12
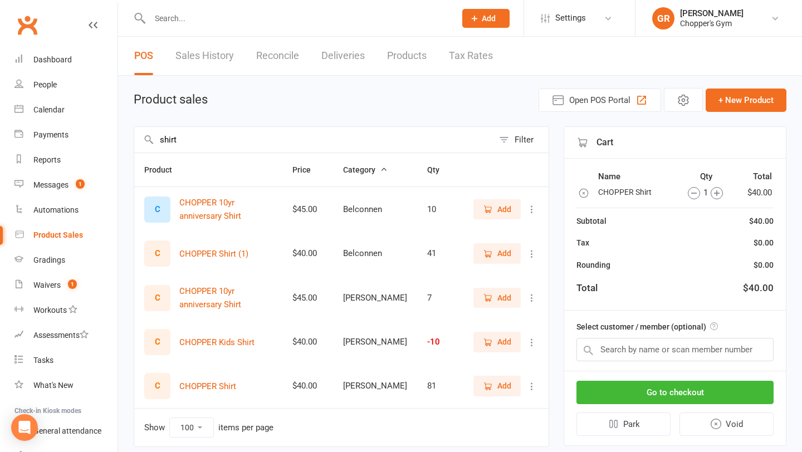
click at [495, 386] on span "Add" at bounding box center [497, 386] width 28 height 12
click at [624, 354] on input "text" at bounding box center [675, 349] width 197 height 23
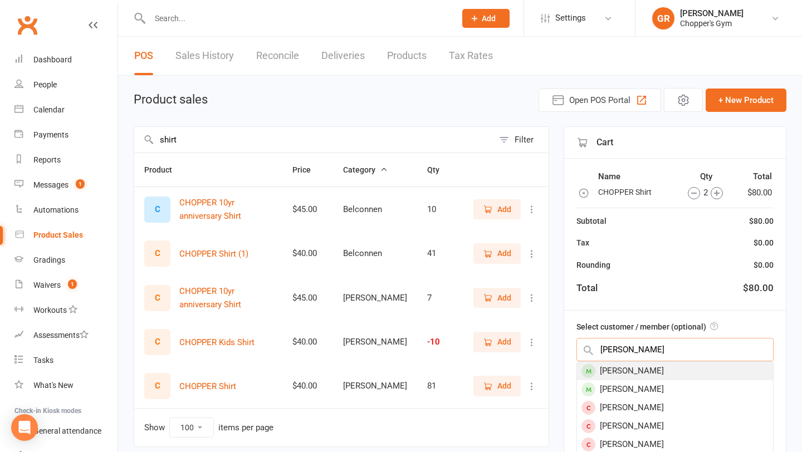
type input "[PERSON_NAME]"
click at [625, 373] on div "[PERSON_NAME]" at bounding box center [675, 371] width 196 height 18
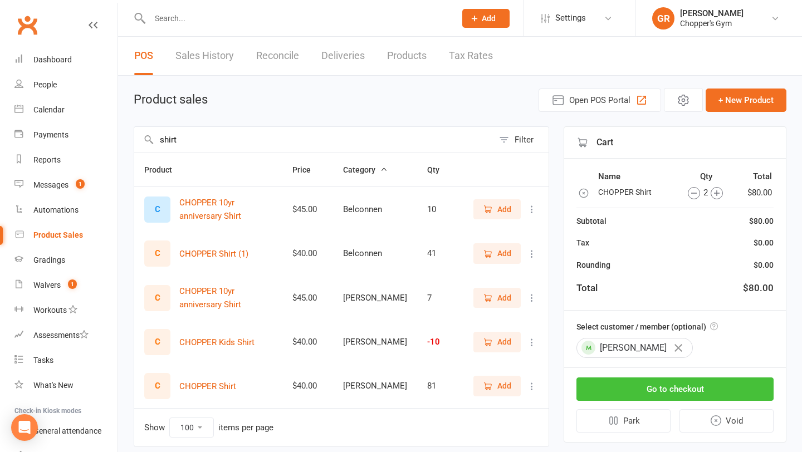
click at [638, 389] on button "Go to checkout" at bounding box center [675, 389] width 197 height 23
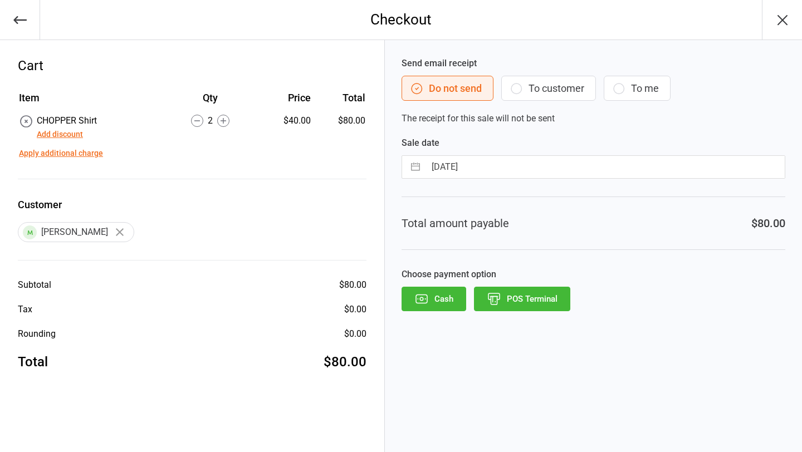
click at [71, 136] on button "Add discount" at bounding box center [60, 135] width 46 height 12
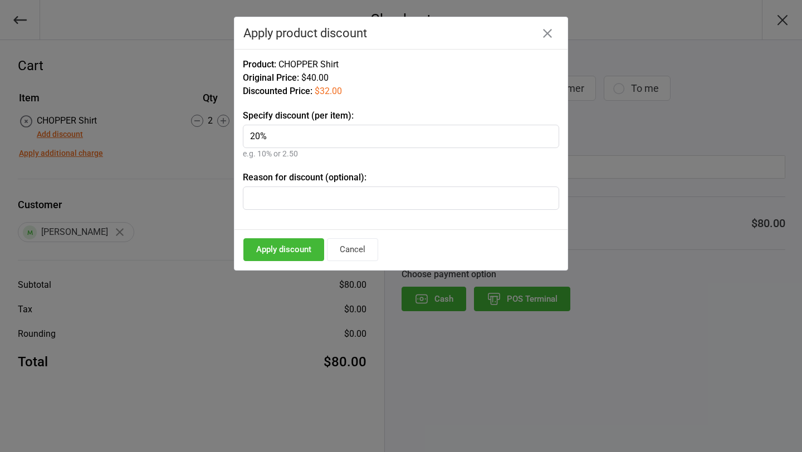
type input "20%"
click at [282, 252] on button "Apply discount" at bounding box center [283, 249] width 81 height 23
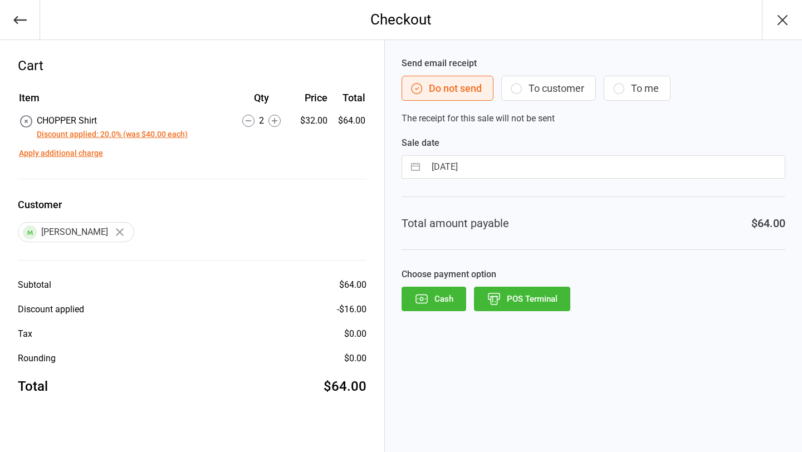
click at [503, 303] on button "POS Terminal" at bounding box center [522, 299] width 96 height 25
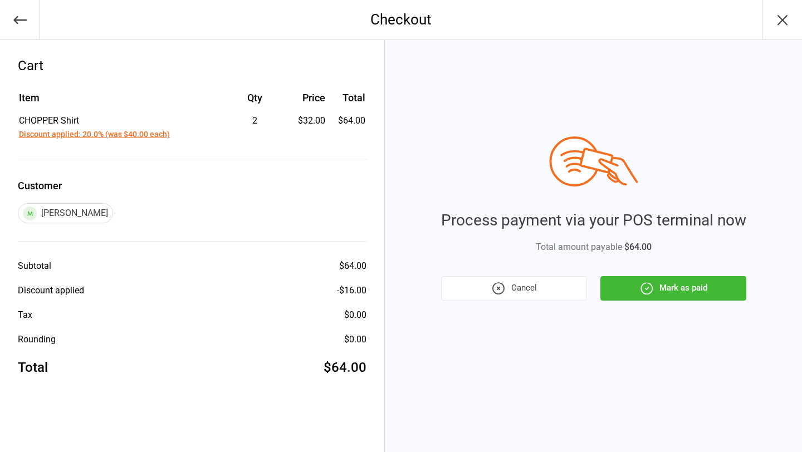
click at [698, 297] on button "Mark as paid" at bounding box center [674, 288] width 146 height 25
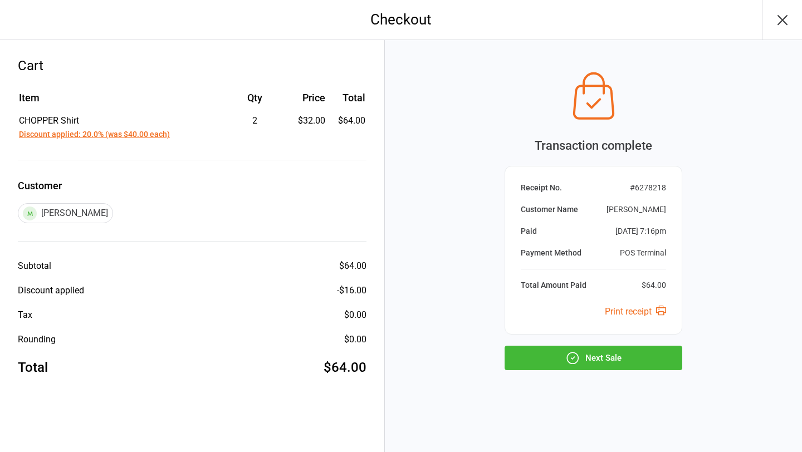
click at [620, 354] on button "Next Sale" at bounding box center [594, 358] width 178 height 25
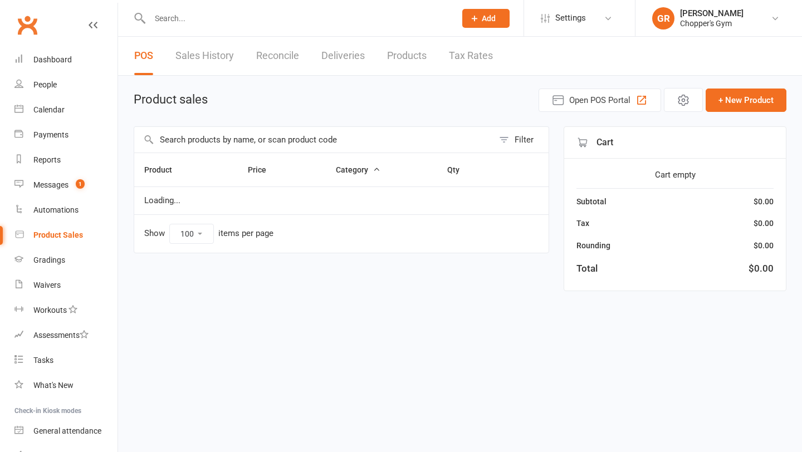
select select "100"
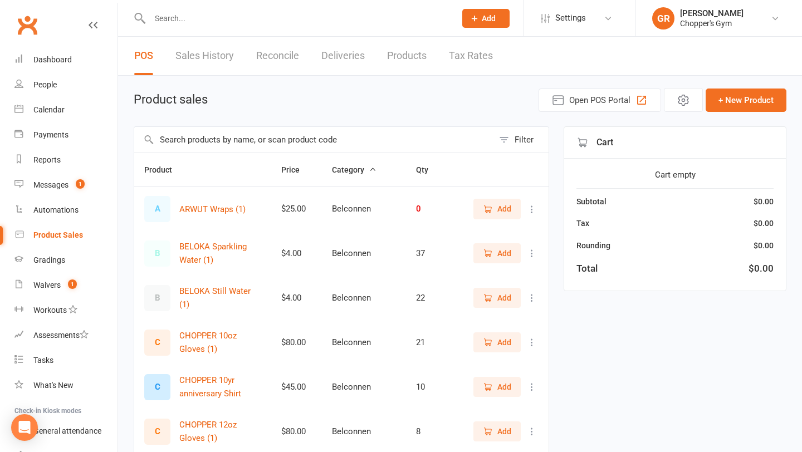
click at [208, 138] on input "text" at bounding box center [313, 140] width 359 height 26
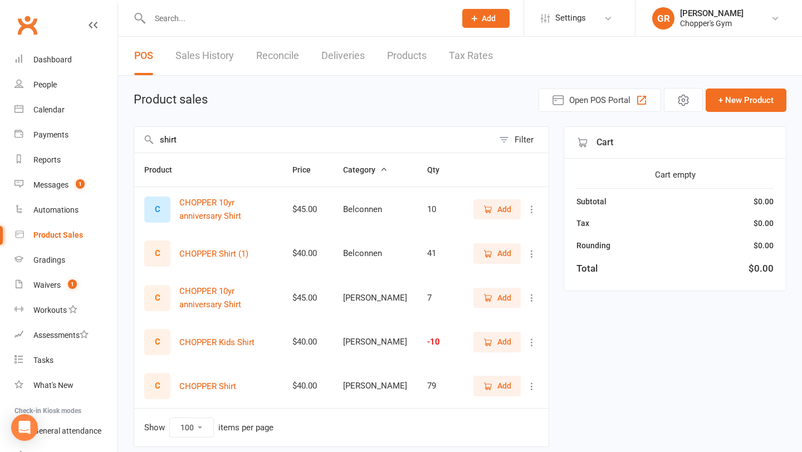
type input "shirt"
click at [490, 388] on icon "button" at bounding box center [488, 387] width 10 height 10
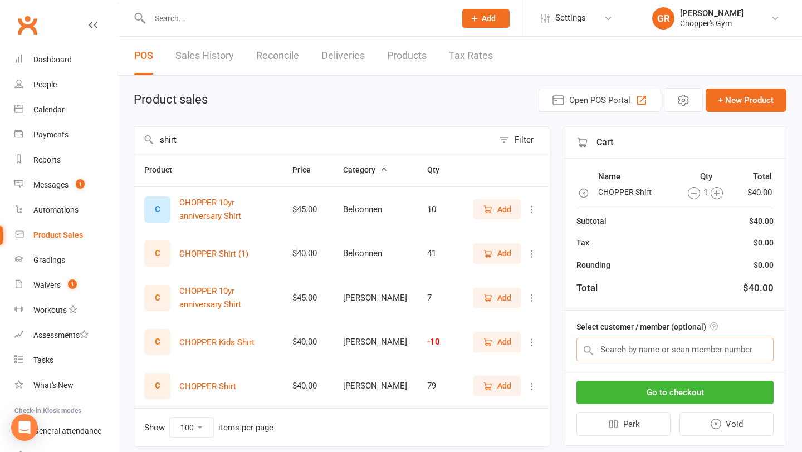
click at [669, 349] on input "text" at bounding box center [675, 349] width 197 height 23
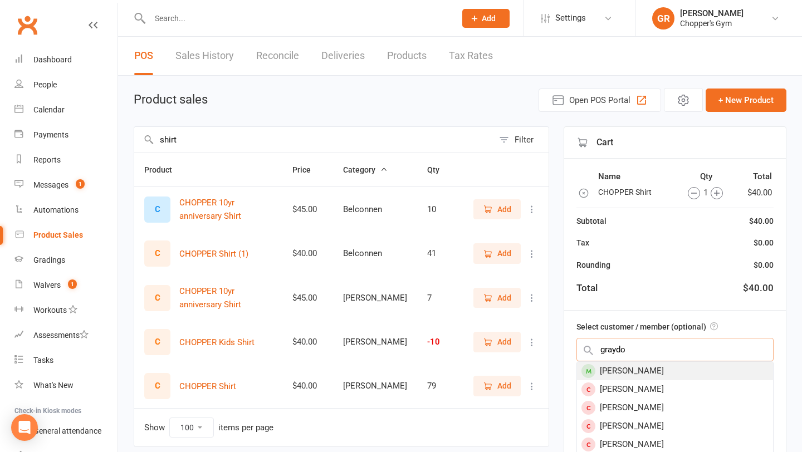
type input "graydo"
click at [665, 372] on div "[PERSON_NAME]" at bounding box center [675, 371] width 196 height 18
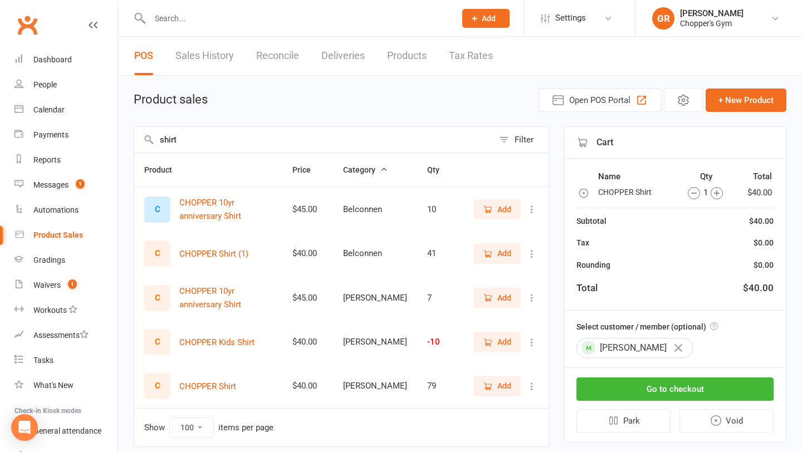
click at [717, 192] on icon "button" at bounding box center [717, 193] width 12 height 12
click at [700, 385] on button "Go to checkout" at bounding box center [675, 389] width 197 height 23
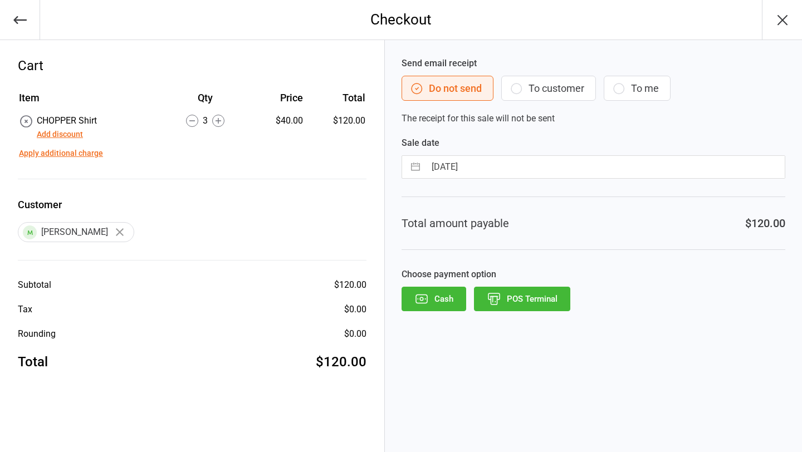
click at [522, 301] on button "POS Terminal" at bounding box center [522, 299] width 96 height 25
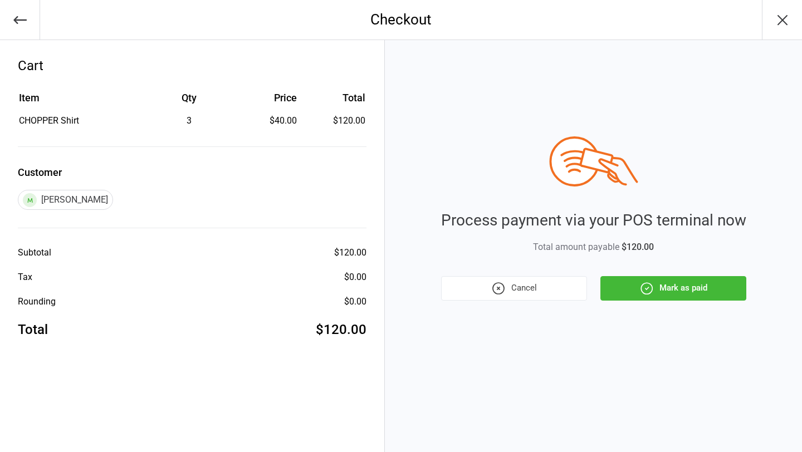
click at [680, 297] on button "Mark as paid" at bounding box center [674, 288] width 146 height 25
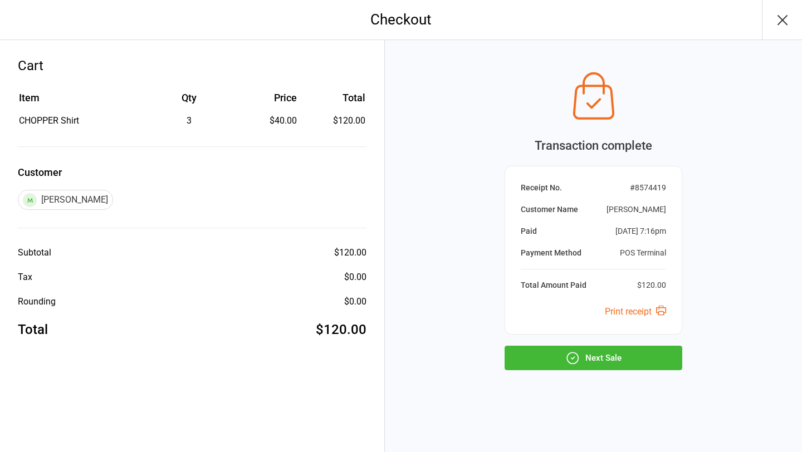
click at [635, 355] on button "Next Sale" at bounding box center [594, 358] width 178 height 25
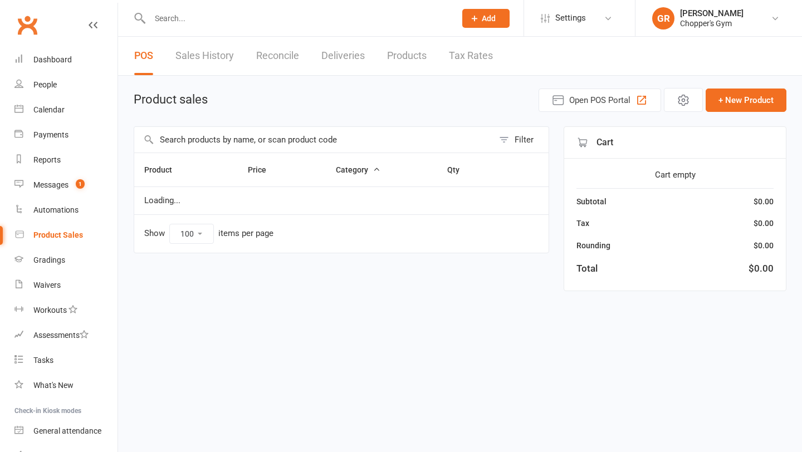
select select "100"
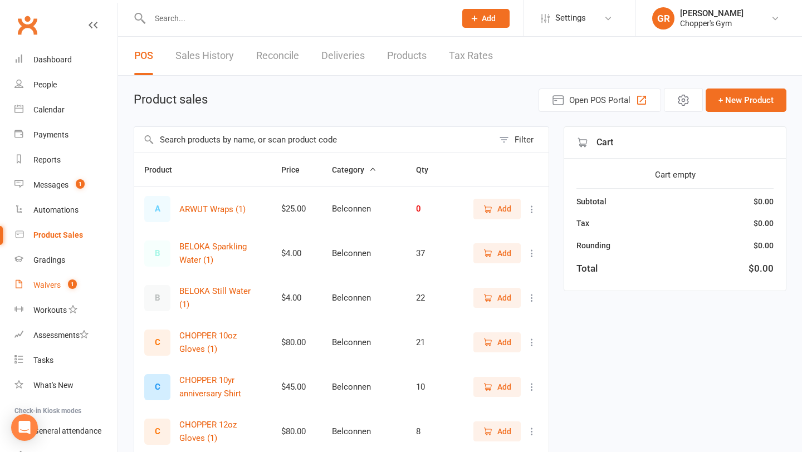
click at [42, 285] on div "Waivers" at bounding box center [46, 285] width 27 height 9
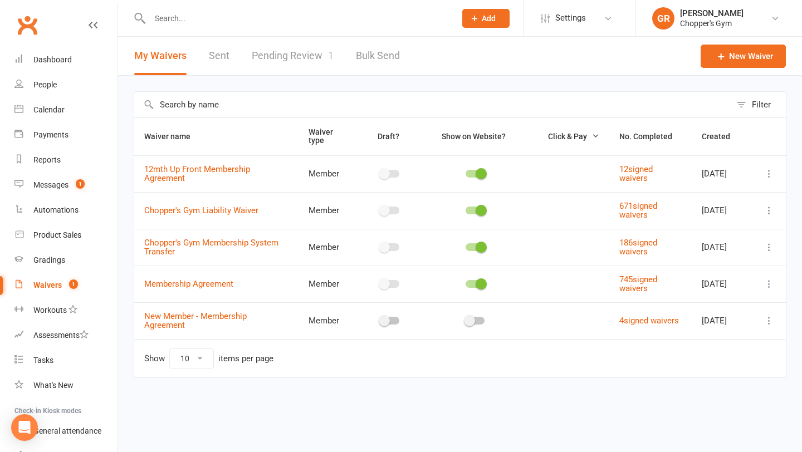
click at [313, 57] on link "Pending Review 1" at bounding box center [293, 56] width 82 height 38
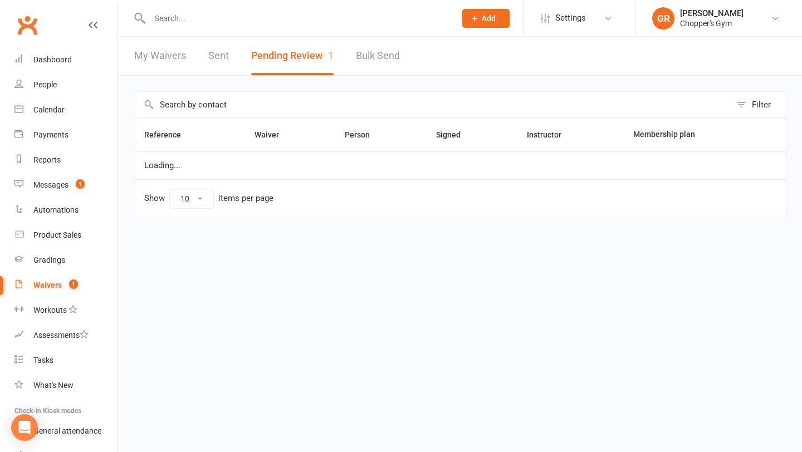
select select "50"
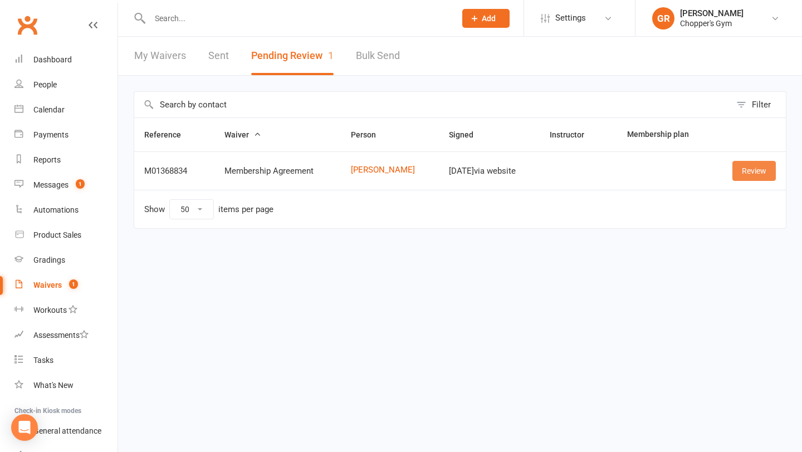
click at [756, 172] on link "Review" at bounding box center [754, 171] width 43 height 20
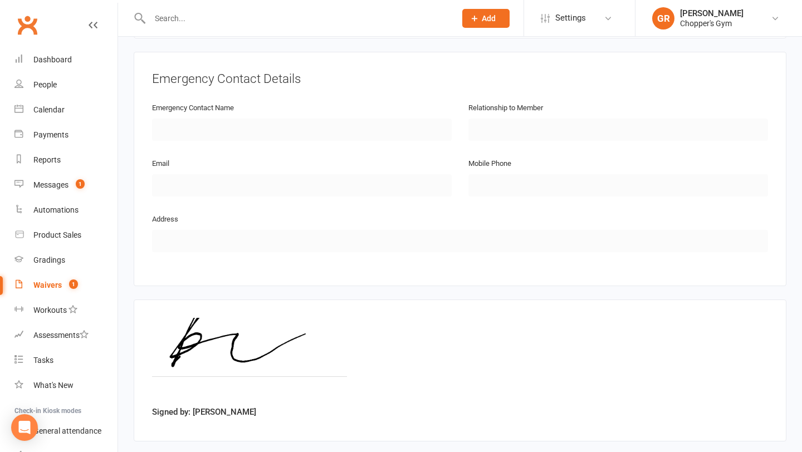
scroll to position [539, 0]
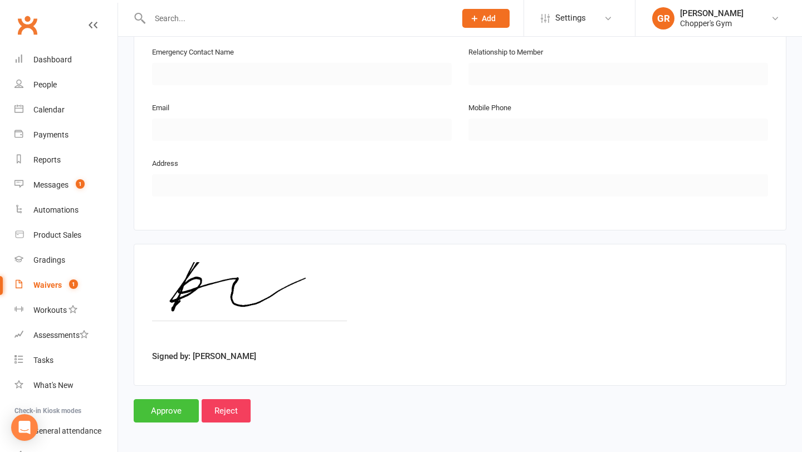
click at [154, 417] on input "Approve" at bounding box center [166, 411] width 65 height 23
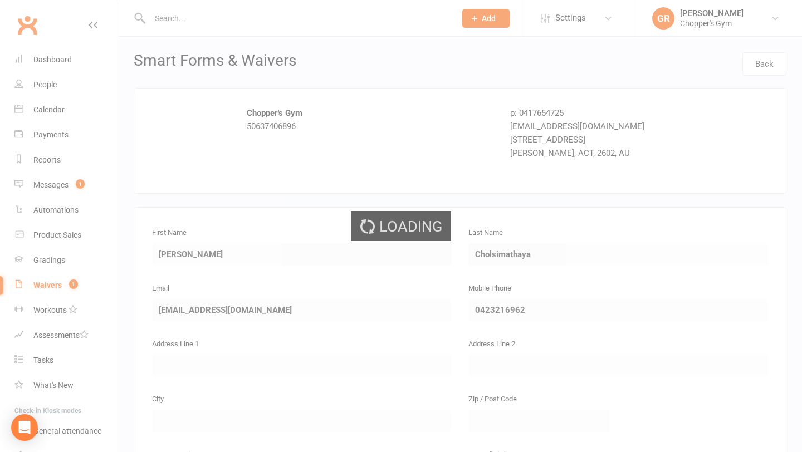
select select "50"
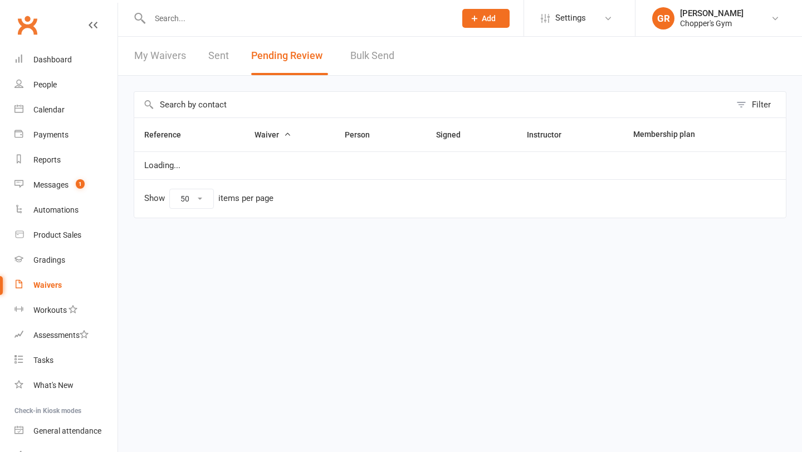
select select "50"
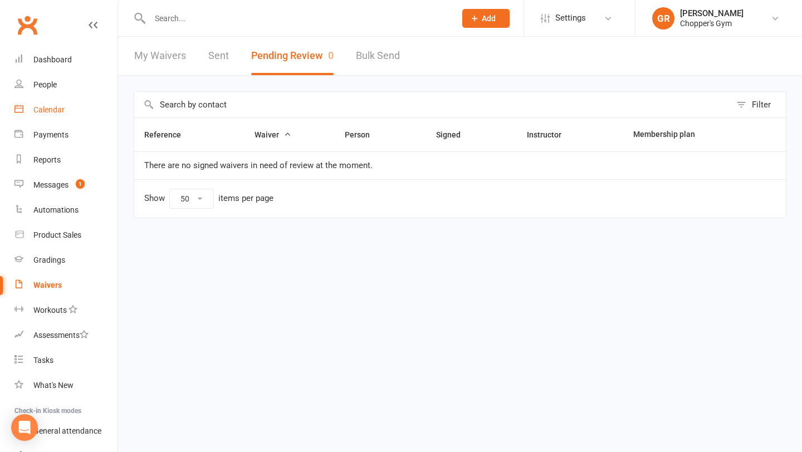
click at [55, 106] on div "Calendar" at bounding box center [48, 109] width 31 height 9
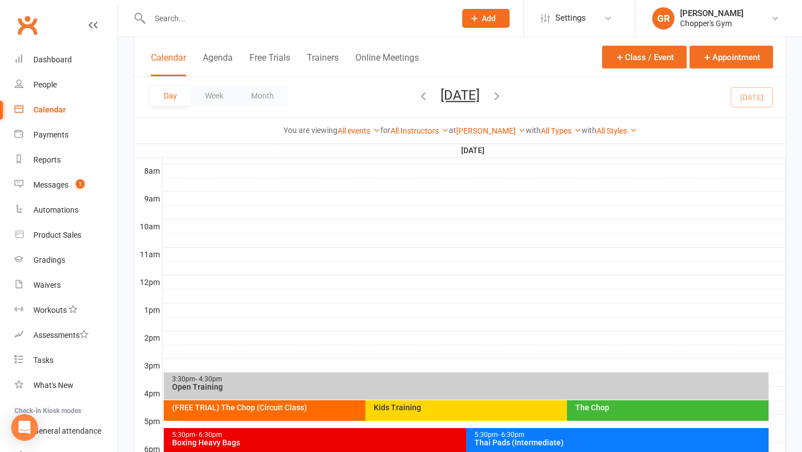
scroll to position [411, 0]
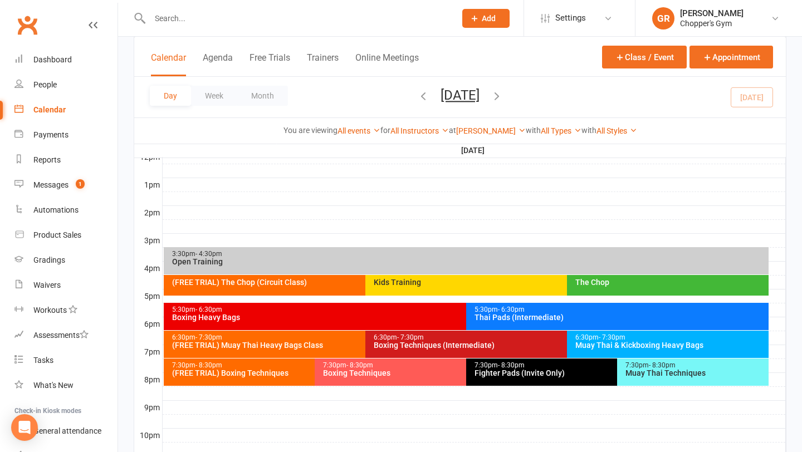
click at [611, 340] on span "- 7:30pm" at bounding box center [612, 338] width 27 height 8
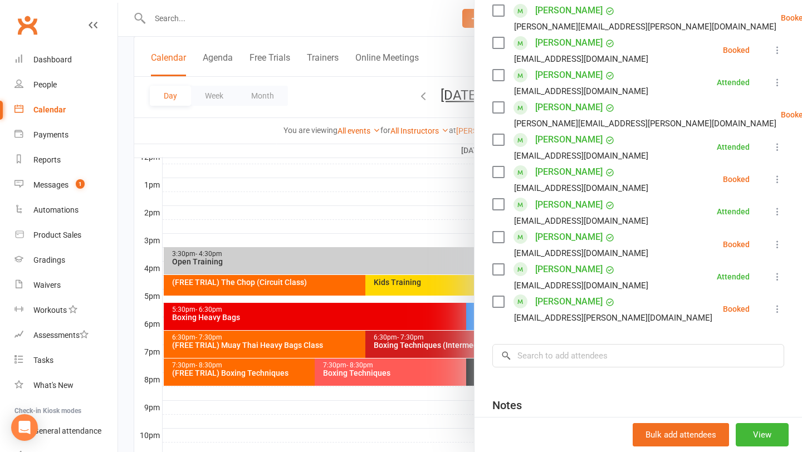
scroll to position [503, 0]
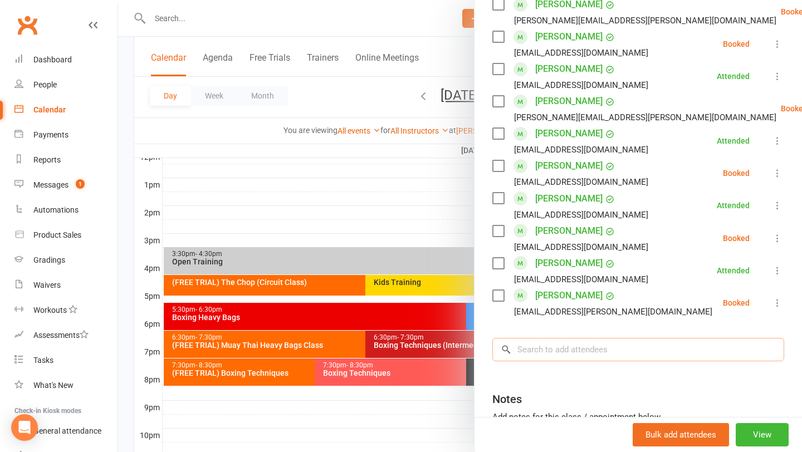
click at [684, 356] on input "search" at bounding box center [639, 349] width 292 height 23
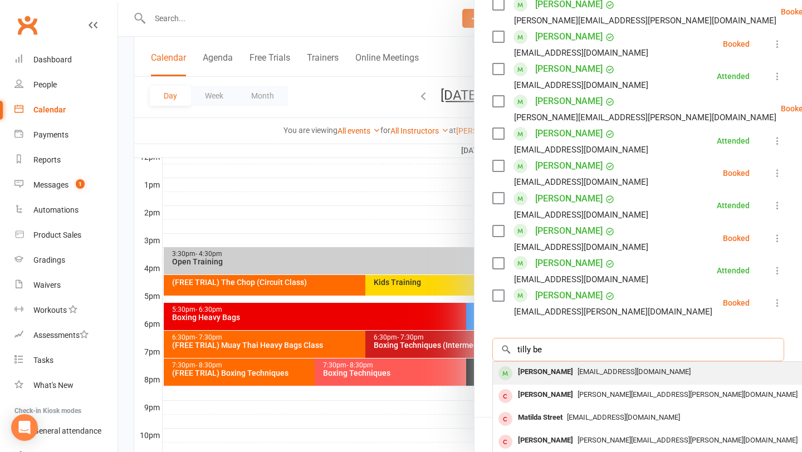
type input "tilly be"
click at [678, 371] on div "tillybell22@gmail.com" at bounding box center [660, 372] width 324 height 16
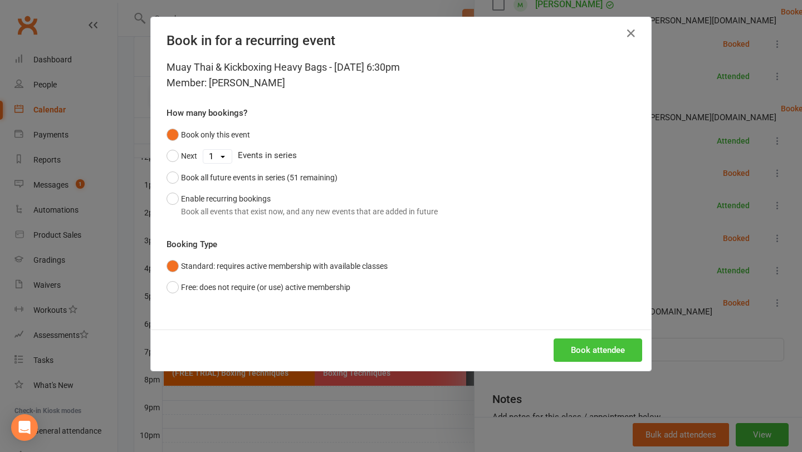
click at [618, 347] on button "Book attendee" at bounding box center [598, 350] width 89 height 23
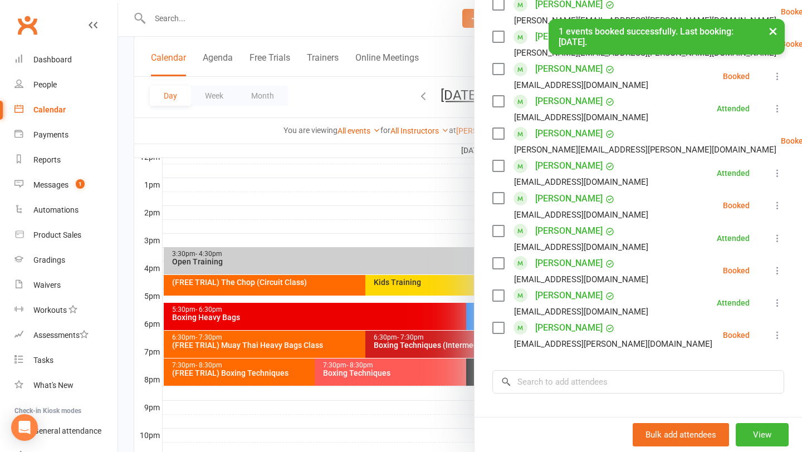
scroll to position [535, 0]
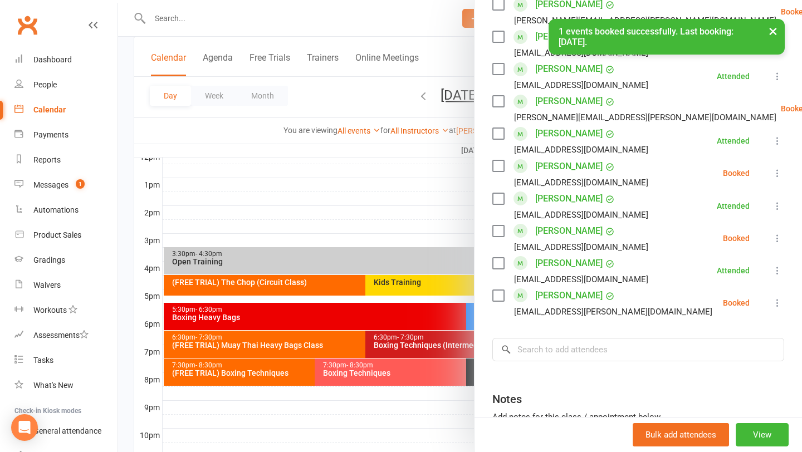
click at [495, 289] on div "Ben Witteveen ben.witteveen@crownmgt.com.au" at bounding box center [605, 303] width 225 height 32
click at [497, 292] on label at bounding box center [498, 295] width 11 height 11
click at [498, 227] on label at bounding box center [498, 231] width 11 height 11
click at [498, 169] on label at bounding box center [498, 165] width 11 height 11
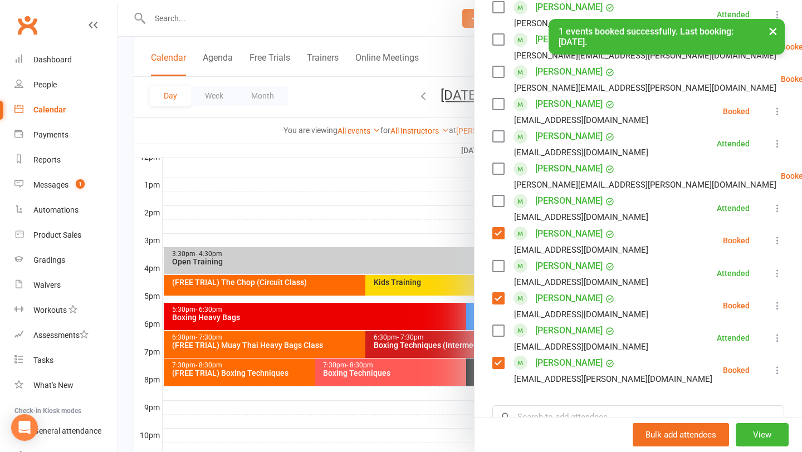
scroll to position [466, 0]
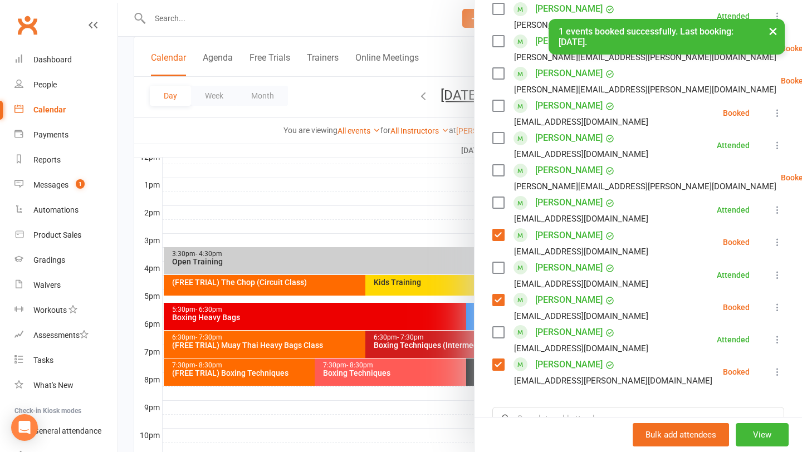
click at [498, 173] on label at bounding box center [498, 170] width 11 height 11
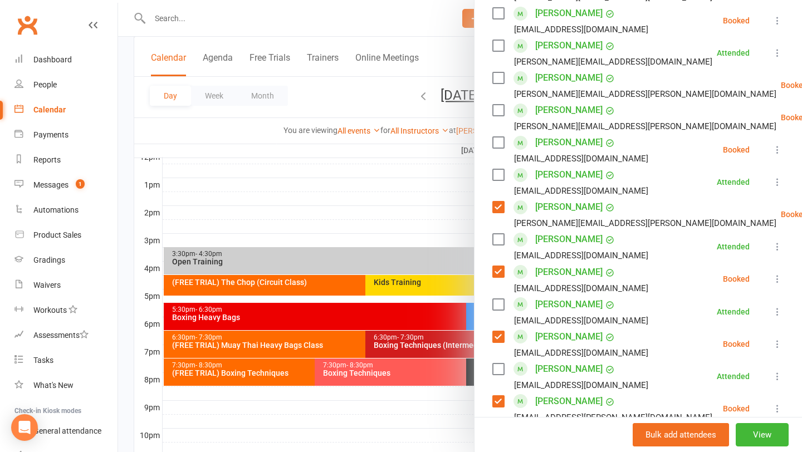
click at [496, 142] on label at bounding box center [498, 142] width 11 height 11
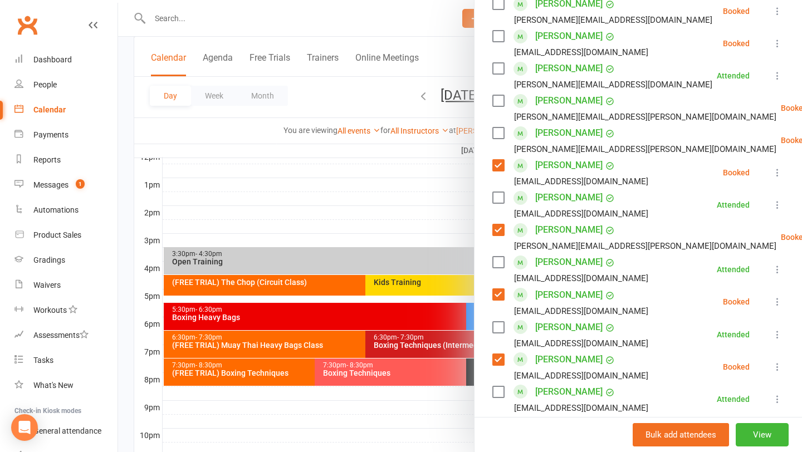
scroll to position [406, 0]
click at [499, 138] on label at bounding box center [498, 133] width 11 height 11
click at [499, 110] on div "Jimmy Gouw jerry.gouw@gmail.com" at bounding box center [637, 108] width 289 height 32
click at [498, 101] on label at bounding box center [498, 101] width 11 height 11
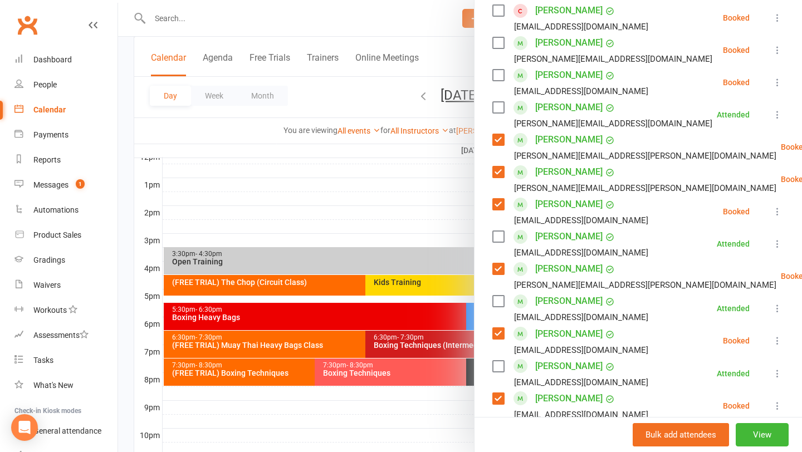
scroll to position [359, 0]
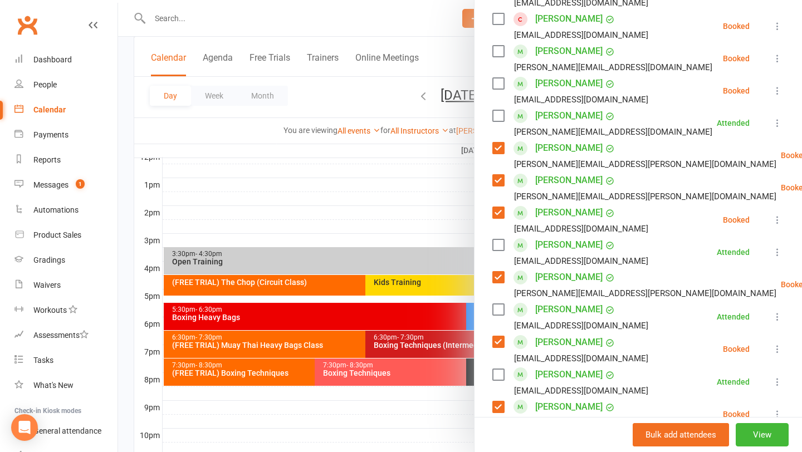
click at [502, 88] on label at bounding box center [498, 83] width 11 height 11
click at [500, 56] on label at bounding box center [498, 51] width 11 height 11
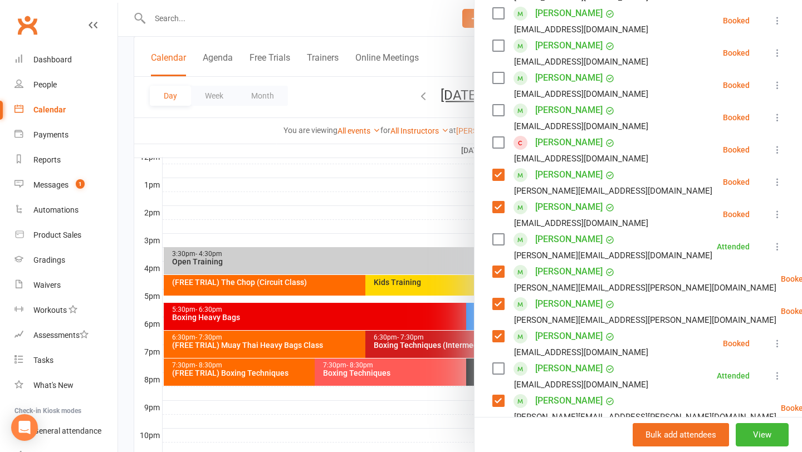
scroll to position [228, 0]
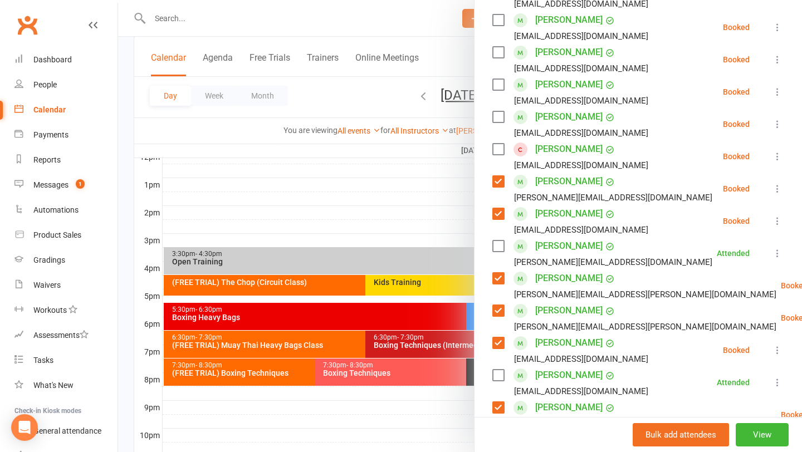
click at [501, 82] on label at bounding box center [498, 84] width 11 height 11
click at [498, 61] on div "mtobiasberry@gmail.com" at bounding box center [573, 68] width 160 height 14
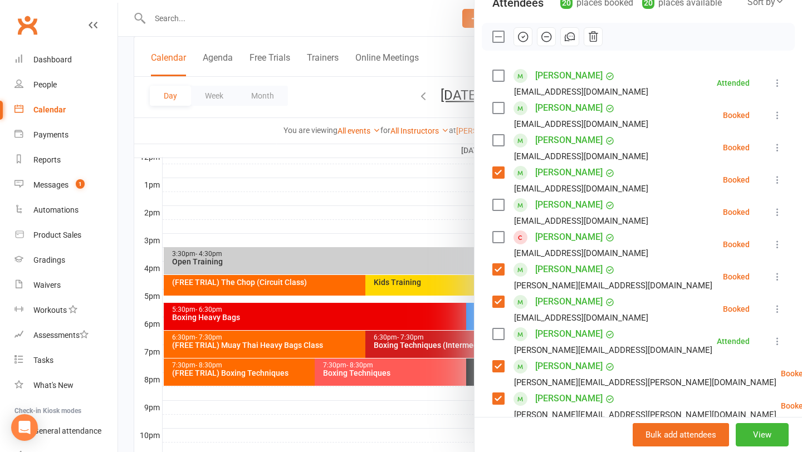
scroll to position [125, 0]
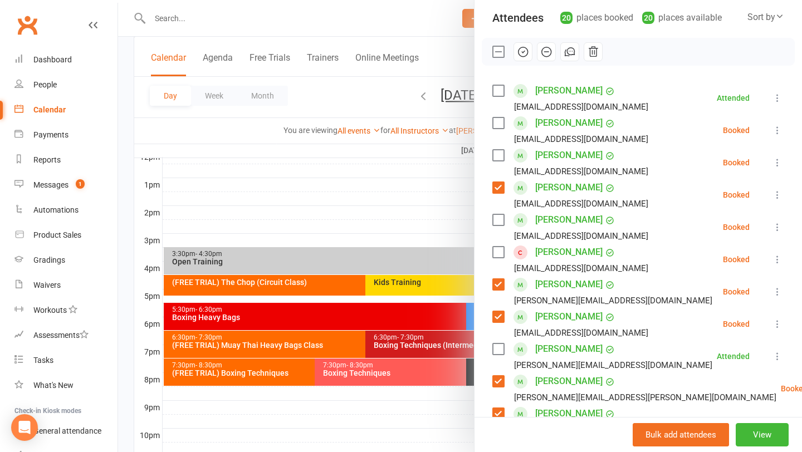
click at [496, 222] on label at bounding box center [498, 220] width 11 height 11
click at [500, 151] on label at bounding box center [498, 155] width 11 height 11
click at [496, 130] on div "Tilly Bell tillybell22@gmail.com" at bounding box center [573, 130] width 160 height 32
click at [498, 120] on label at bounding box center [498, 123] width 11 height 11
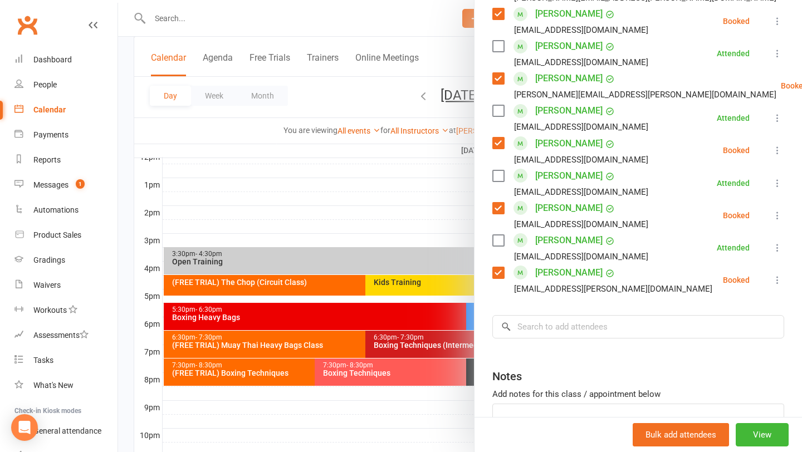
scroll to position [563, 0]
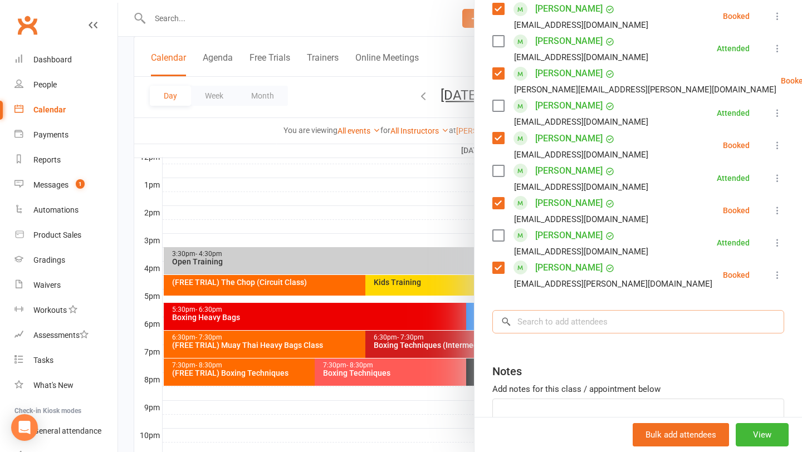
click at [575, 319] on input "search" at bounding box center [639, 321] width 292 height 23
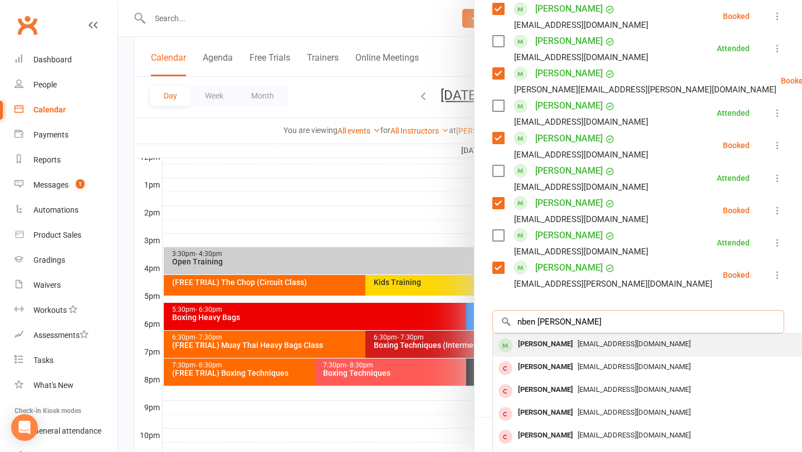
type input "nben wilson"
click at [557, 342] on div "Ben Wilson" at bounding box center [546, 345] width 64 height 16
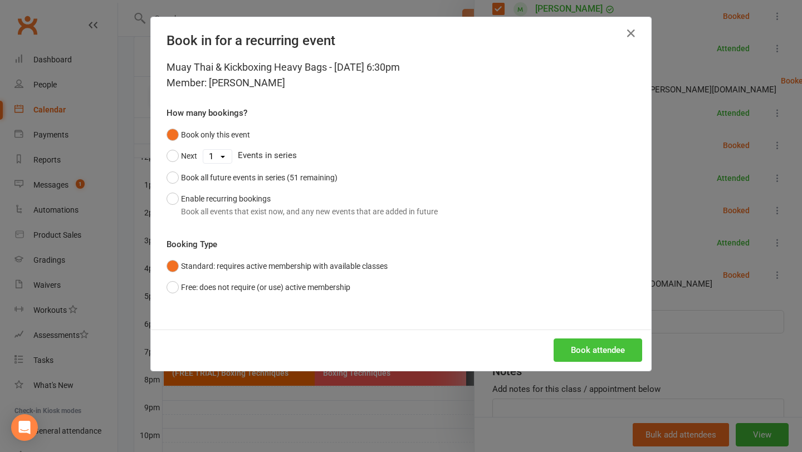
click at [588, 347] on button "Book attendee" at bounding box center [598, 350] width 89 height 23
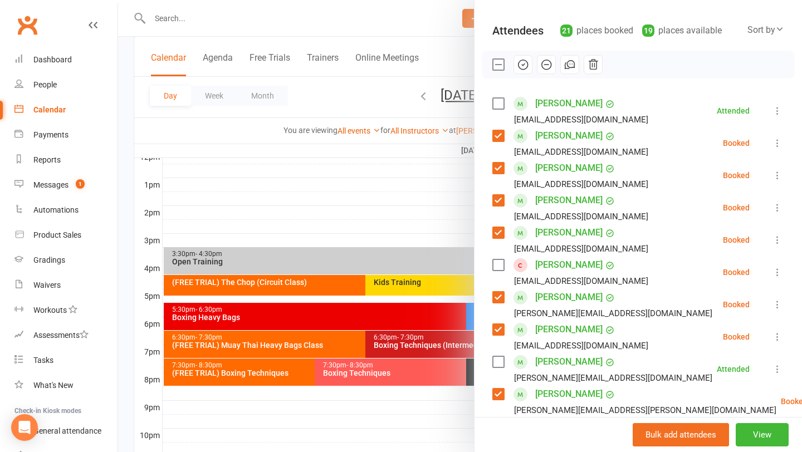
scroll to position [87, 0]
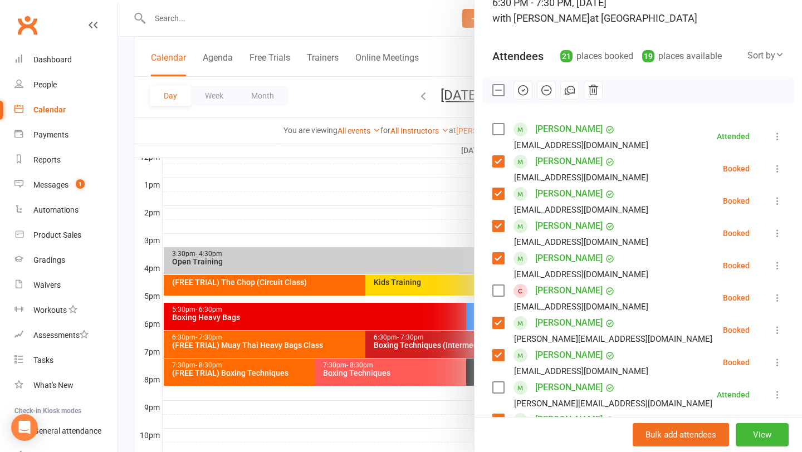
click at [522, 85] on icon "button" at bounding box center [523, 90] width 12 height 12
click at [500, 288] on label at bounding box center [498, 290] width 11 height 11
click at [526, 93] on icon "button" at bounding box center [522, 90] width 9 height 9
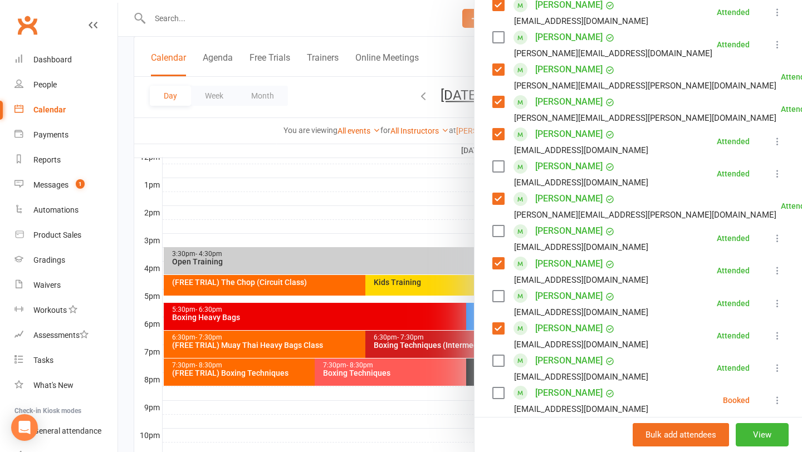
scroll to position [561, 0]
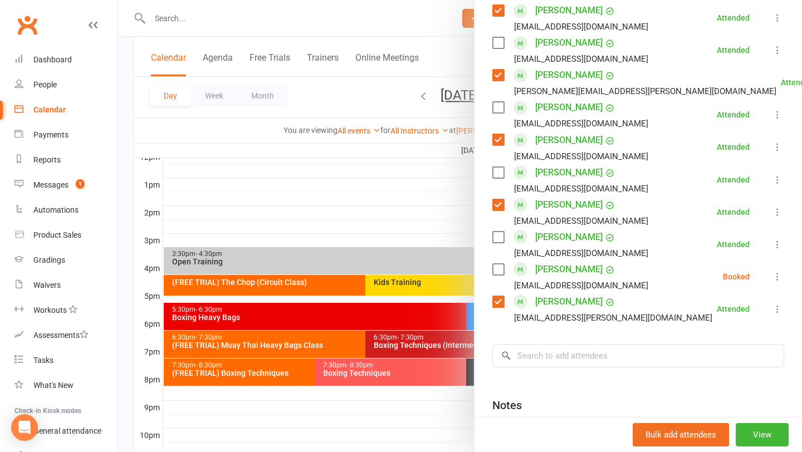
click at [496, 271] on label at bounding box center [498, 269] width 11 height 11
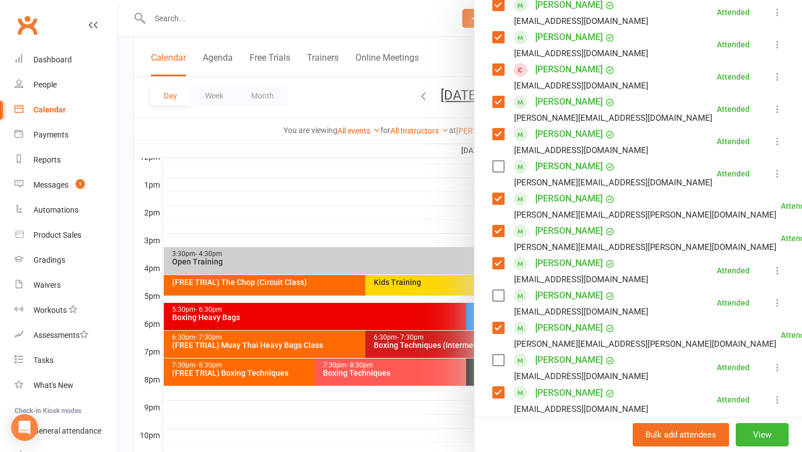
scroll to position [0, 0]
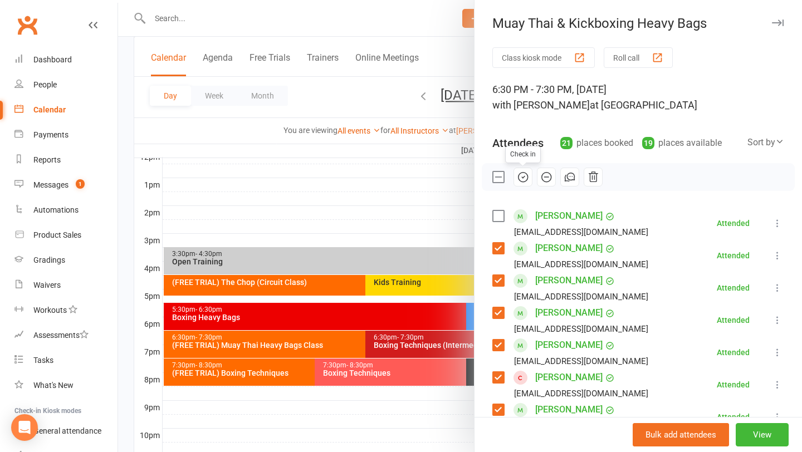
click at [520, 183] on icon "button" at bounding box center [523, 177] width 12 height 12
click at [392, 350] on div at bounding box center [460, 226] width 684 height 452
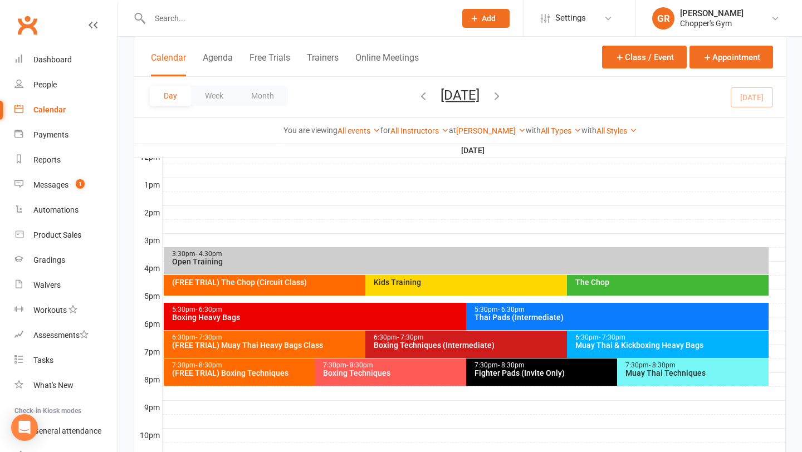
click at [408, 345] on div "Boxing Techniques (Intermediate)" at bounding box center [564, 346] width 382 height 8
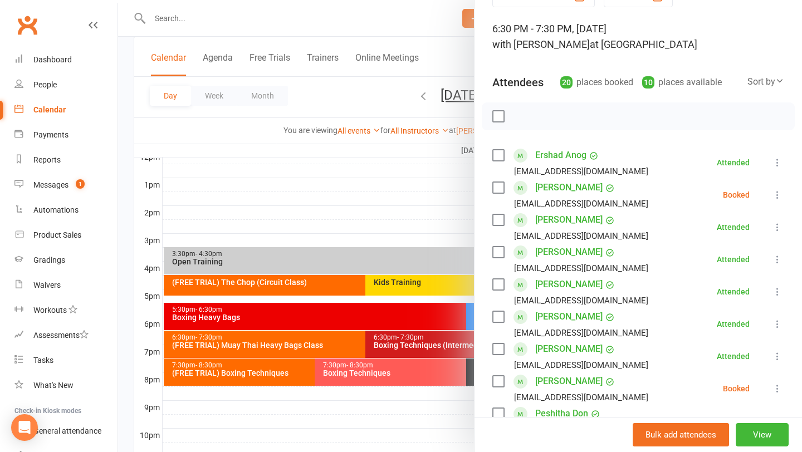
scroll to position [69, 0]
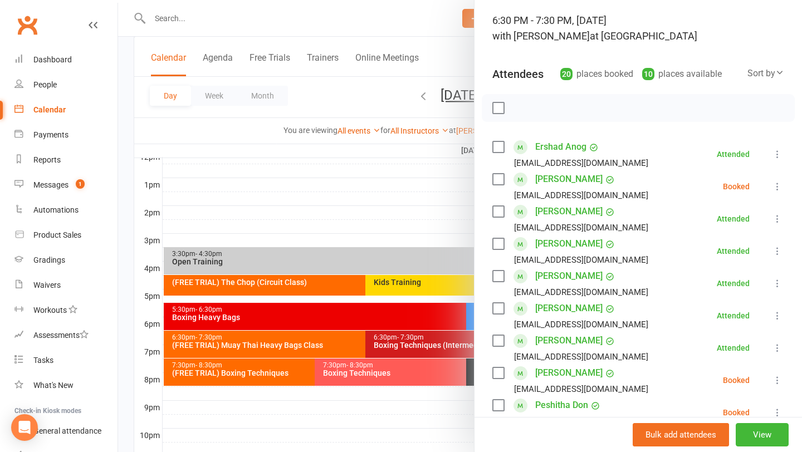
click at [495, 178] on label at bounding box center [498, 179] width 11 height 11
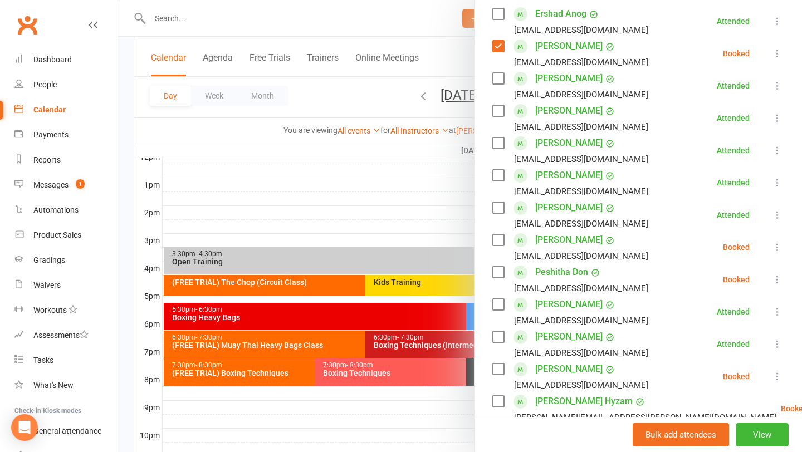
scroll to position [212, 0]
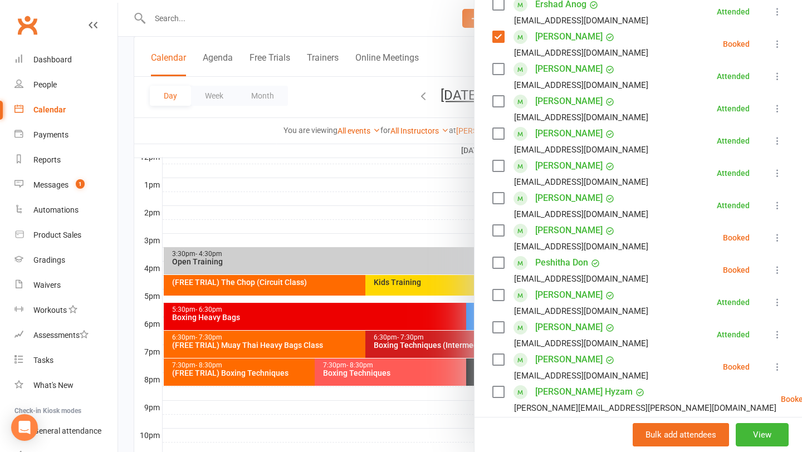
click at [502, 230] on label at bounding box center [498, 230] width 11 height 11
click at [498, 262] on label at bounding box center [498, 262] width 11 height 11
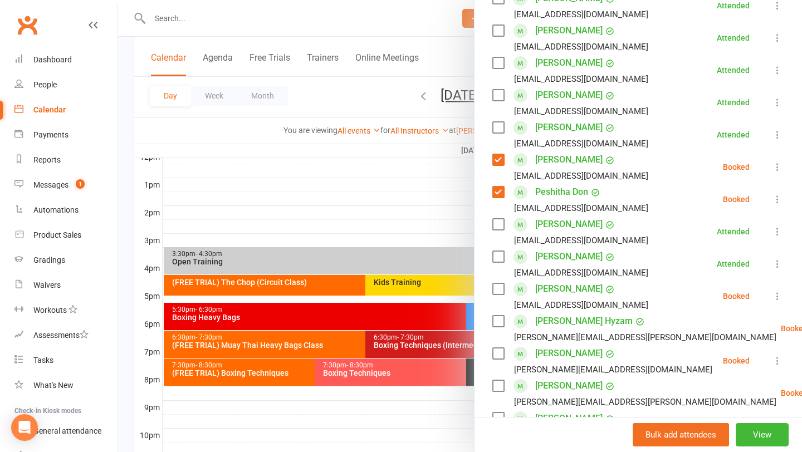
scroll to position [284, 0]
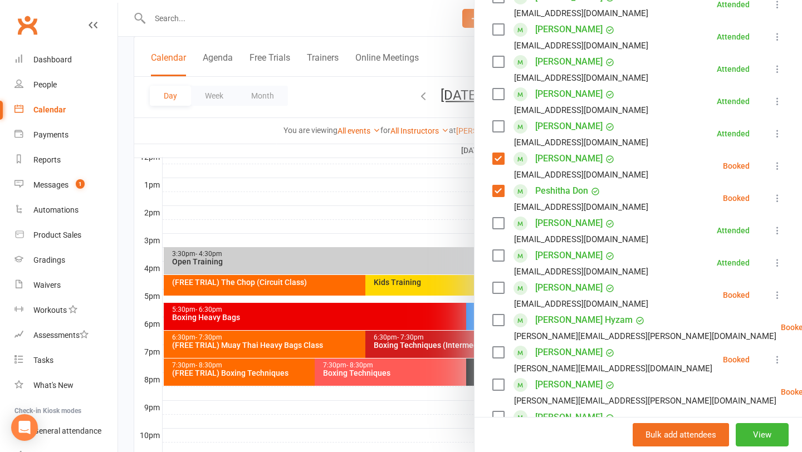
click at [499, 352] on label at bounding box center [498, 352] width 11 height 11
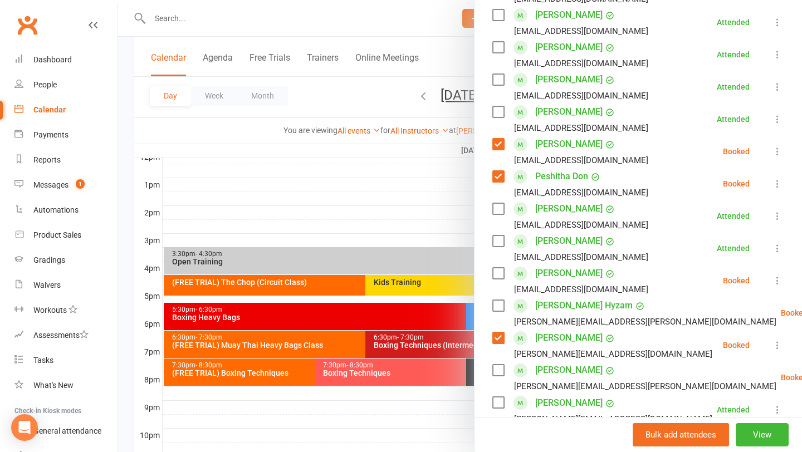
click at [498, 367] on label at bounding box center [498, 370] width 11 height 11
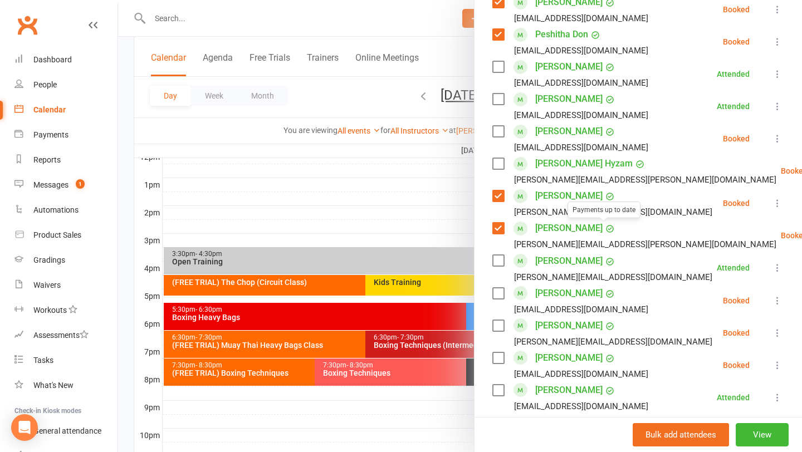
scroll to position [454, 0]
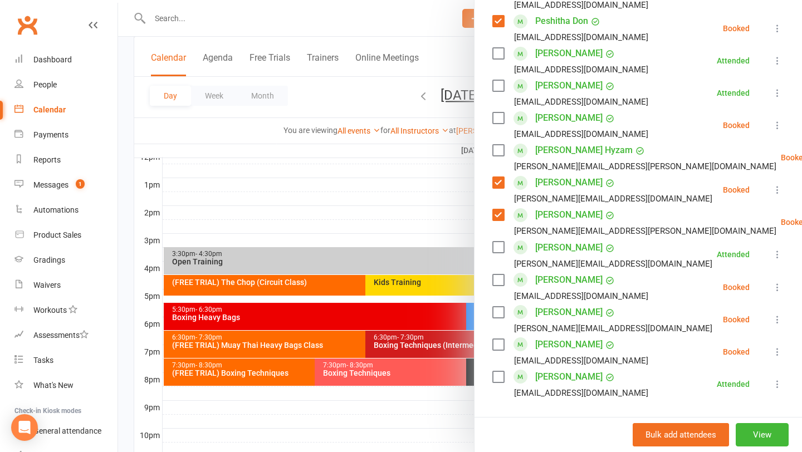
click at [496, 280] on label at bounding box center [498, 280] width 11 height 11
click at [498, 305] on div "Cody Needham amy.hannaford83@gmail.com" at bounding box center [605, 320] width 225 height 32
click at [500, 315] on label at bounding box center [498, 312] width 11 height 11
click at [501, 339] on label at bounding box center [498, 344] width 11 height 11
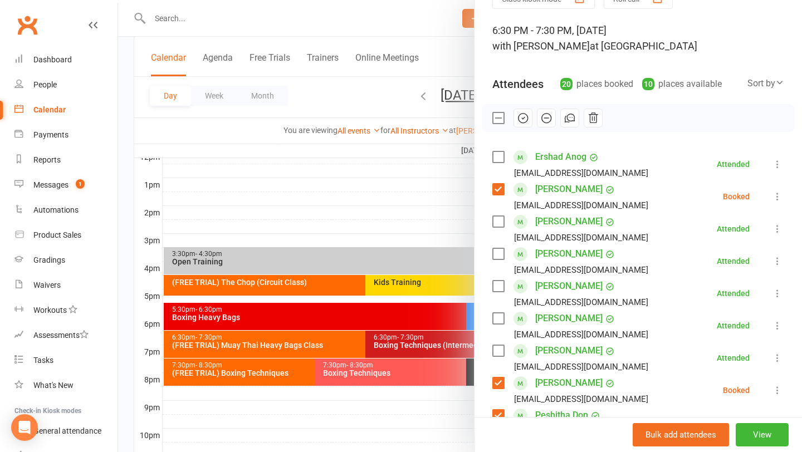
scroll to position [0, 0]
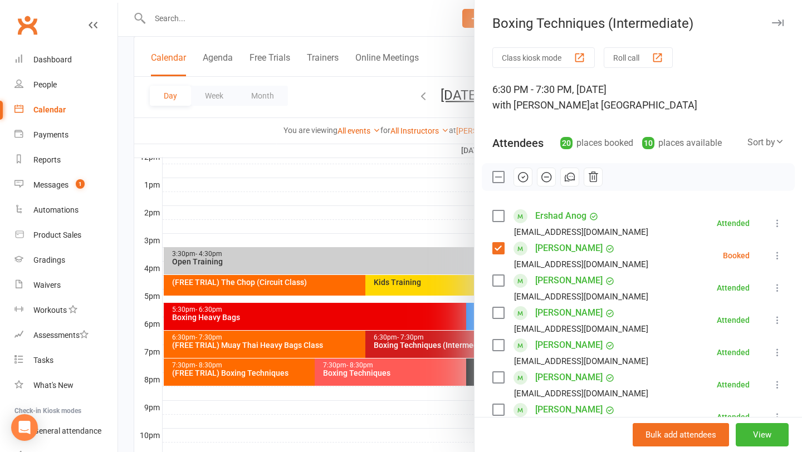
click at [524, 177] on icon "button" at bounding box center [523, 177] width 12 height 12
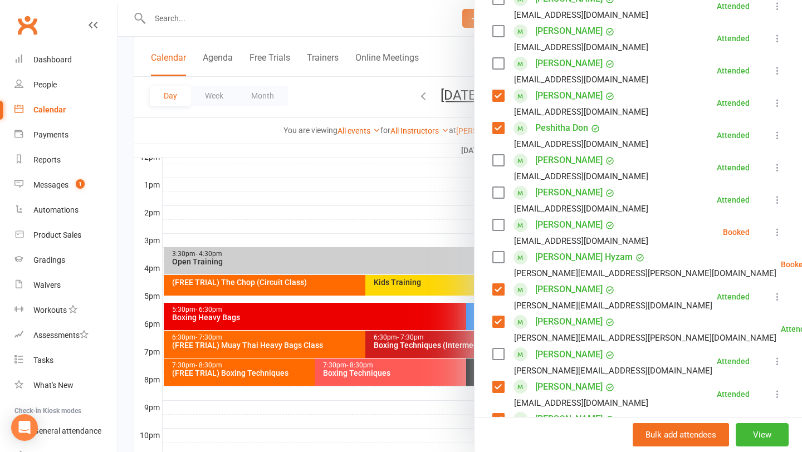
scroll to position [343, 0]
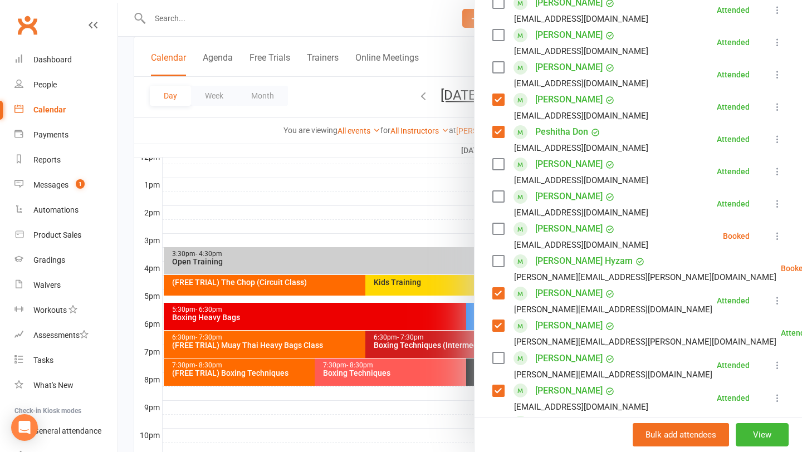
click at [402, 211] on div at bounding box center [460, 226] width 684 height 452
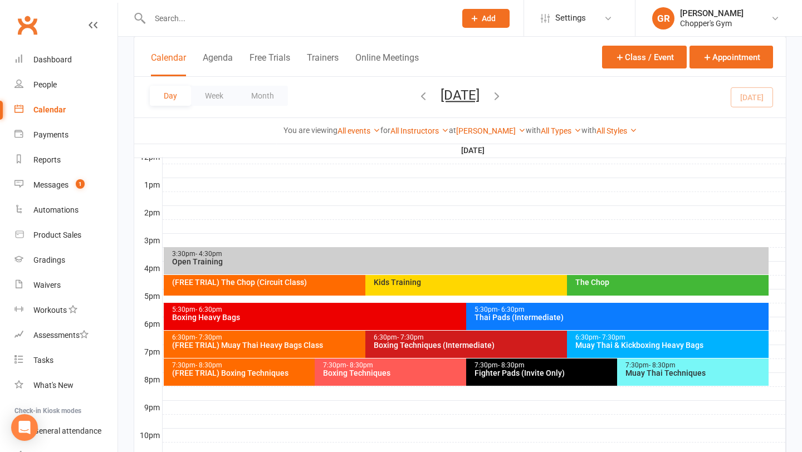
click at [409, 371] on div "Boxing Techniques" at bounding box center [463, 373] width 281 height 8
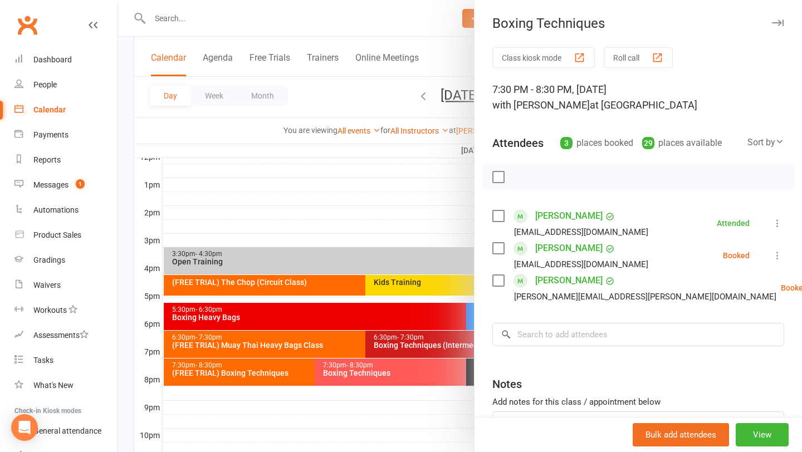
click at [363, 207] on div at bounding box center [460, 226] width 684 height 452
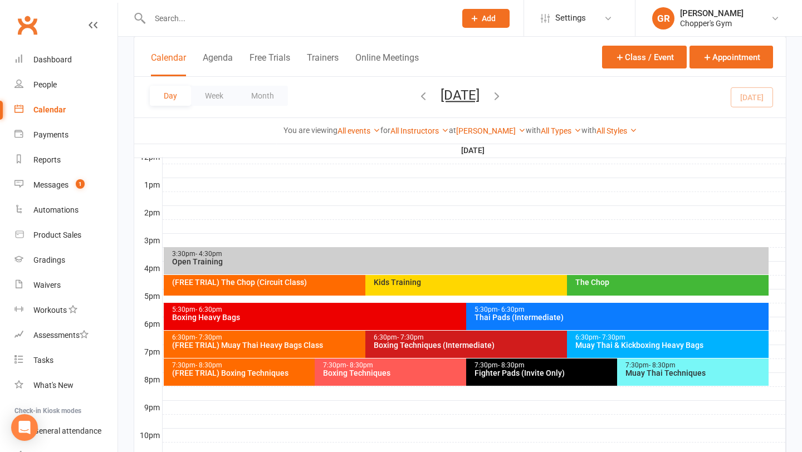
click at [415, 347] on div "Boxing Techniques (Intermediate)" at bounding box center [564, 346] width 382 height 8
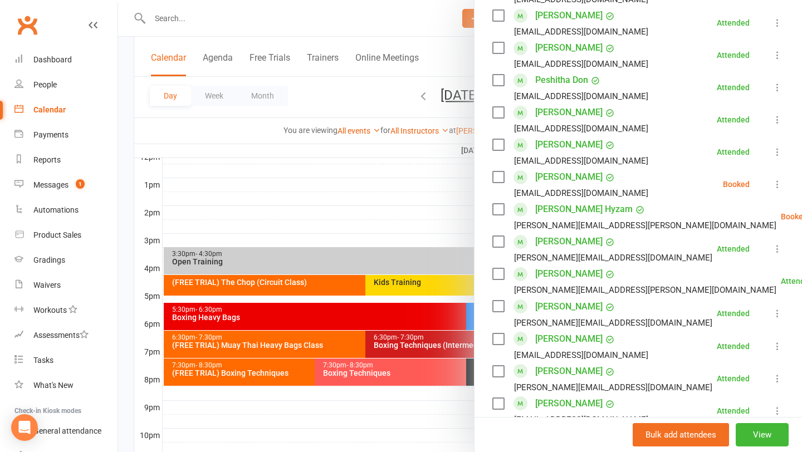
scroll to position [412, 0]
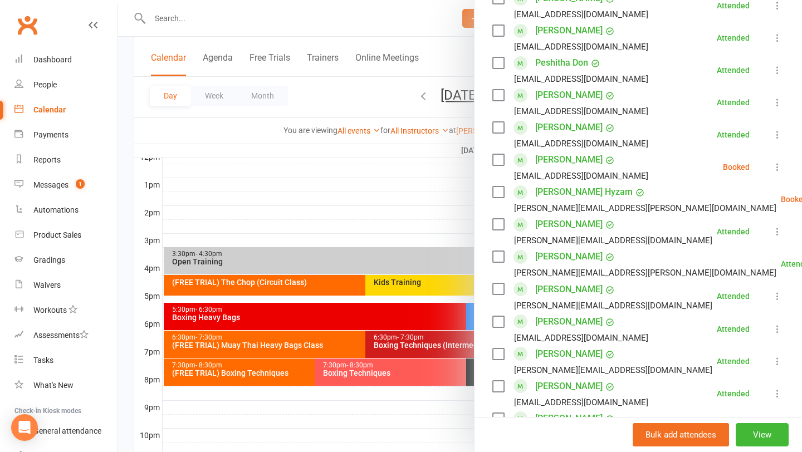
click at [554, 324] on link "Nild Mendigorin" at bounding box center [568, 322] width 67 height 18
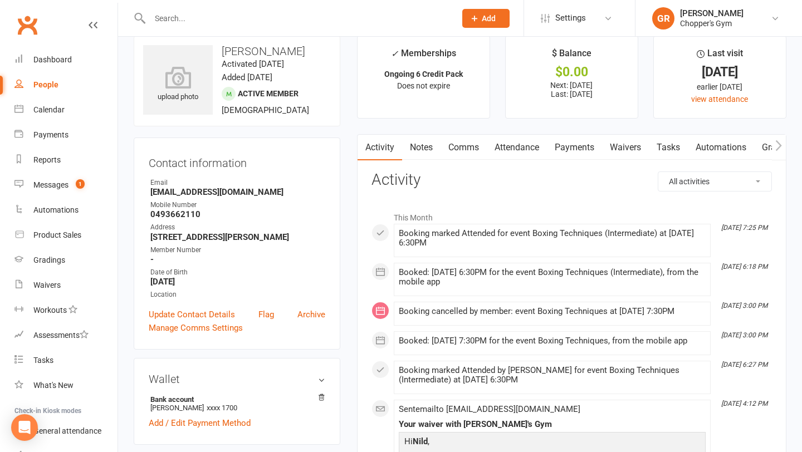
scroll to position [17, 0]
click at [430, 144] on link "Notes" at bounding box center [421, 147] width 38 height 26
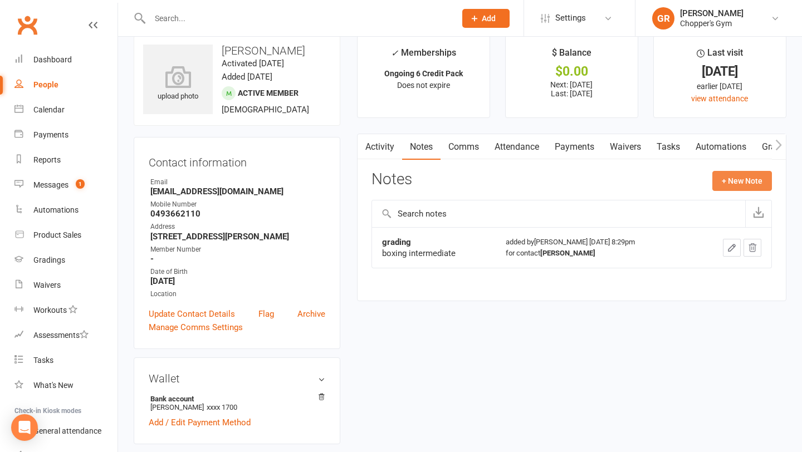
click at [726, 177] on button "+ New Note" at bounding box center [743, 181] width 60 height 20
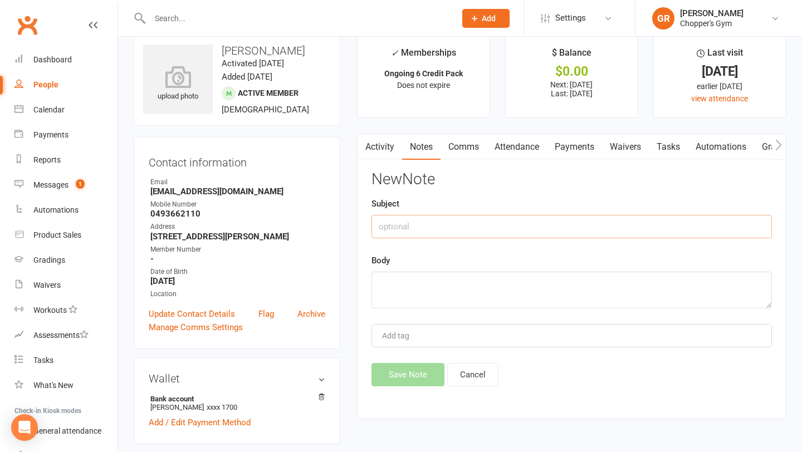
click at [489, 221] on input "text" at bounding box center [572, 226] width 401 height 23
type input "grading"
click at [449, 289] on textarea at bounding box center [572, 290] width 401 height 37
type textarea "boxing adv"
click at [405, 377] on button "Save Note" at bounding box center [408, 374] width 73 height 23
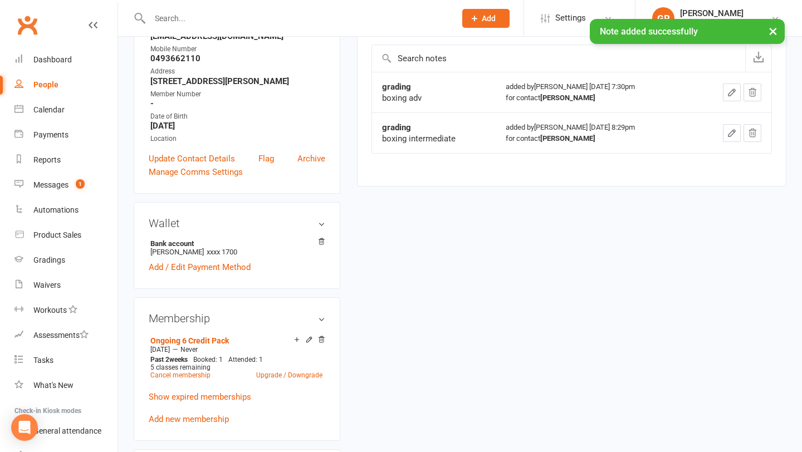
scroll to position [224, 0]
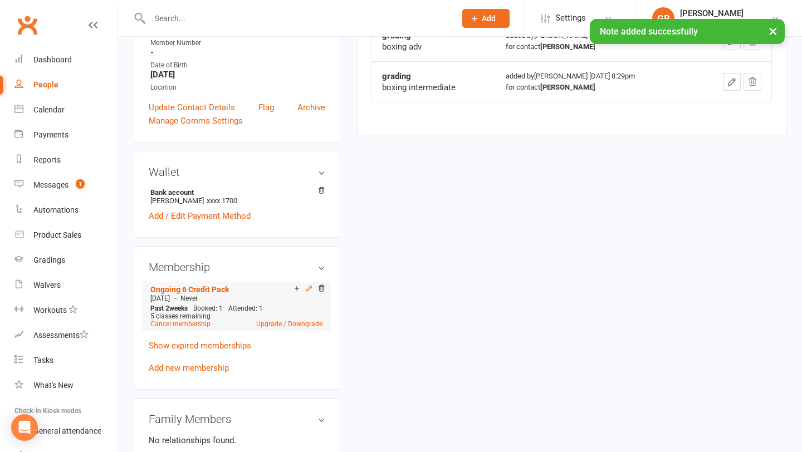
click at [307, 293] on icon at bounding box center [309, 289] width 8 height 8
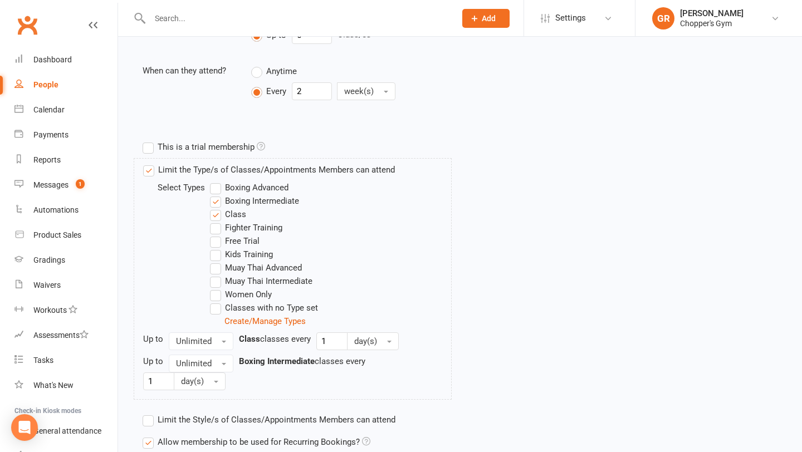
scroll to position [328, 0]
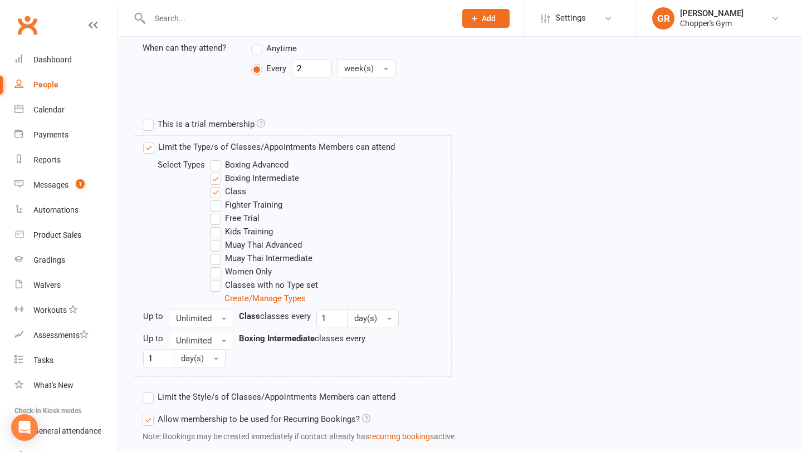
click at [215, 170] on label "Boxing Advanced" at bounding box center [249, 164] width 79 height 13
click at [215, 158] on input "Boxing Advanced" at bounding box center [213, 158] width 7 height 0
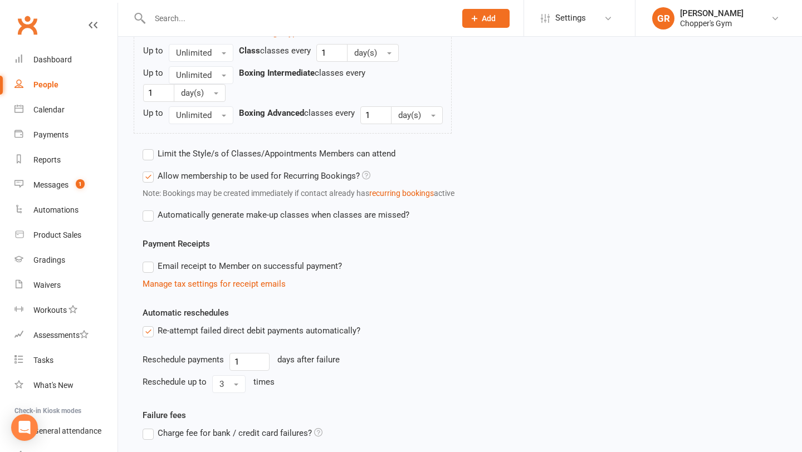
scroll to position [657, 0]
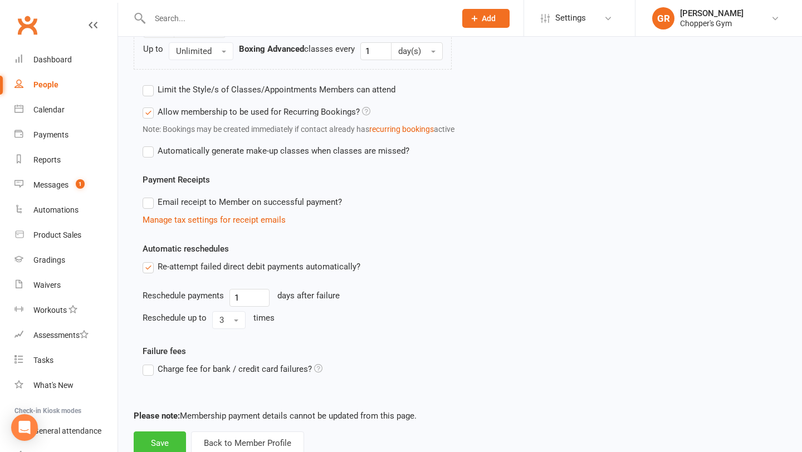
click at [157, 447] on button "Save" at bounding box center [160, 443] width 52 height 23
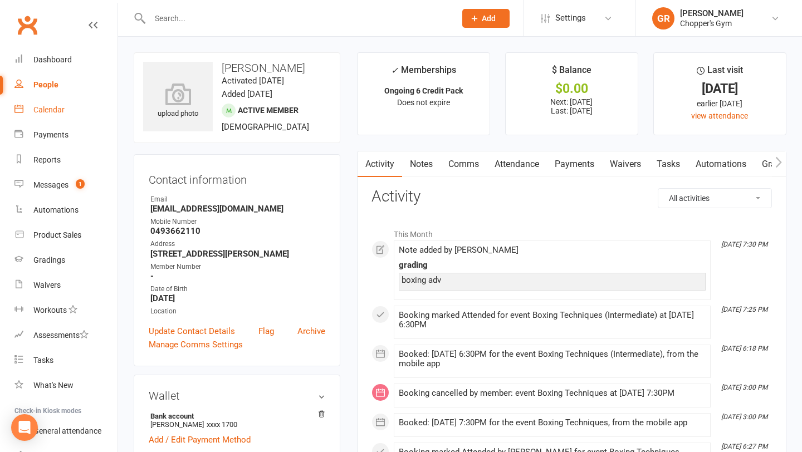
click at [51, 109] on div "Calendar" at bounding box center [48, 109] width 31 height 9
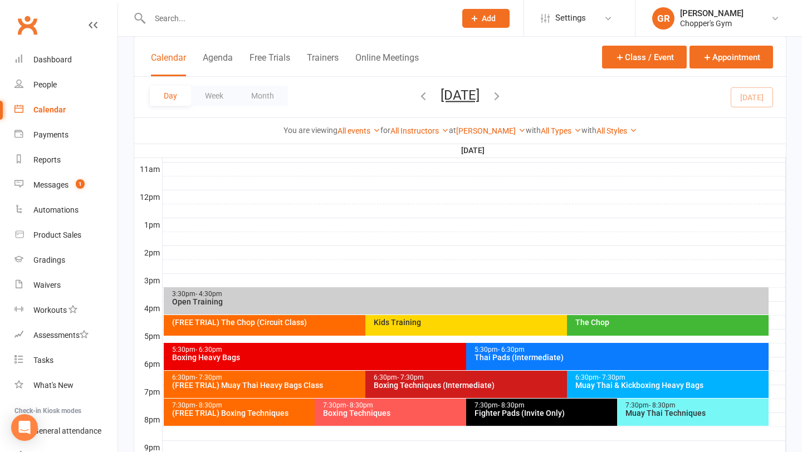
scroll to position [373, 0]
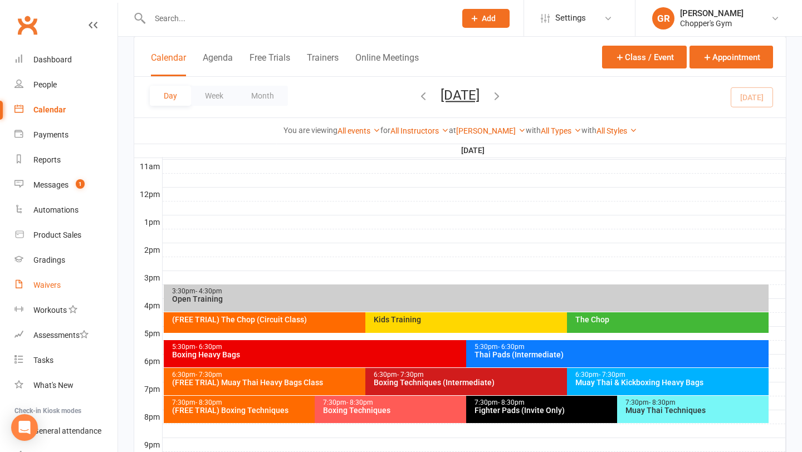
click at [48, 284] on div "Waivers" at bounding box center [46, 285] width 27 height 9
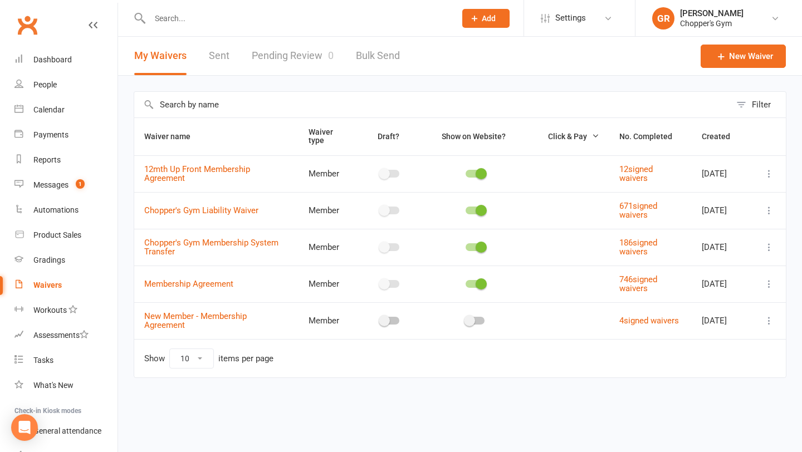
click at [293, 63] on link "Pending Review 0" at bounding box center [293, 56] width 82 height 38
select select "50"
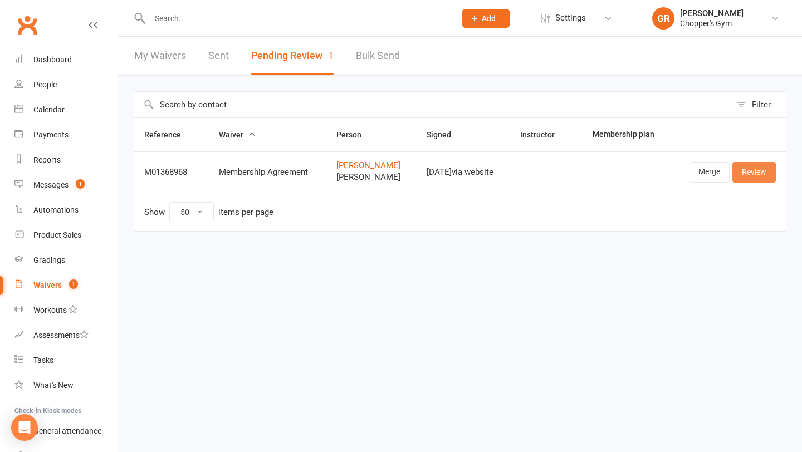
click at [761, 177] on link "Review" at bounding box center [754, 172] width 43 height 20
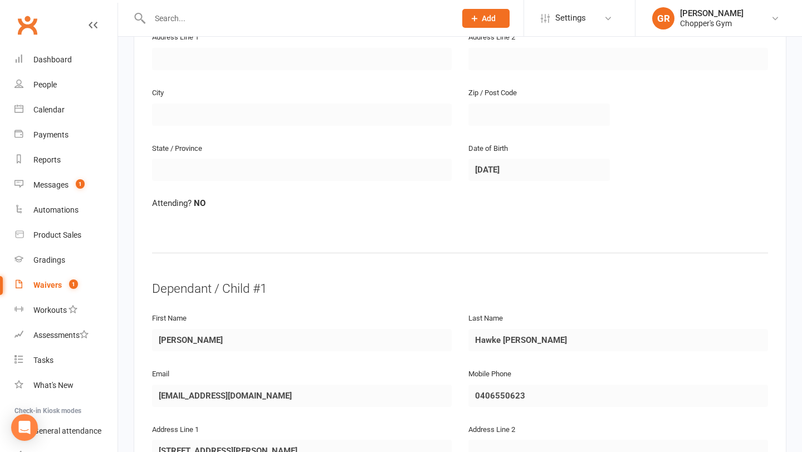
scroll to position [344, 0]
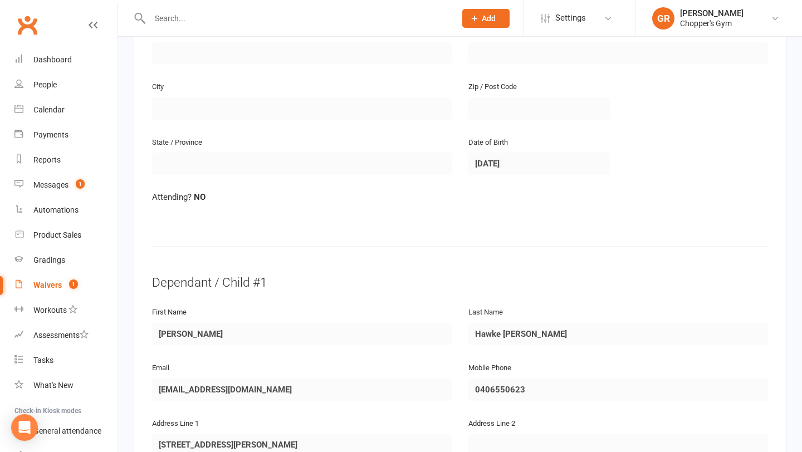
click at [48, 289] on div "Waivers" at bounding box center [47, 285] width 28 height 9
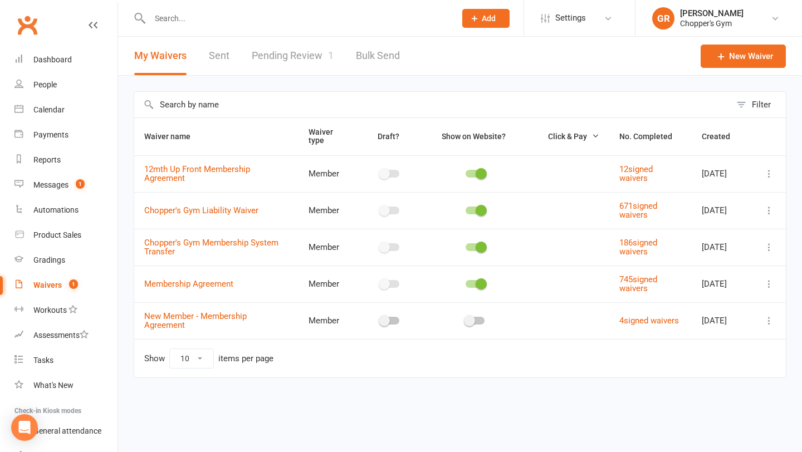
click at [298, 52] on link "Pending Review 1" at bounding box center [293, 56] width 82 height 38
select select "50"
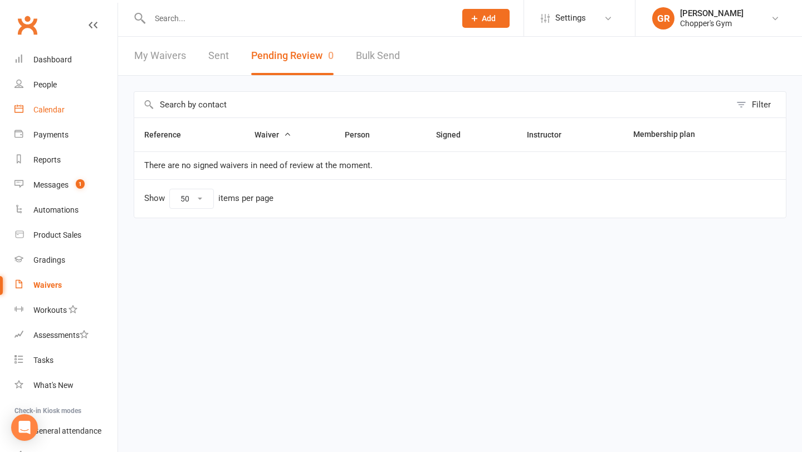
click at [53, 104] on link "Calendar" at bounding box center [65, 110] width 103 height 25
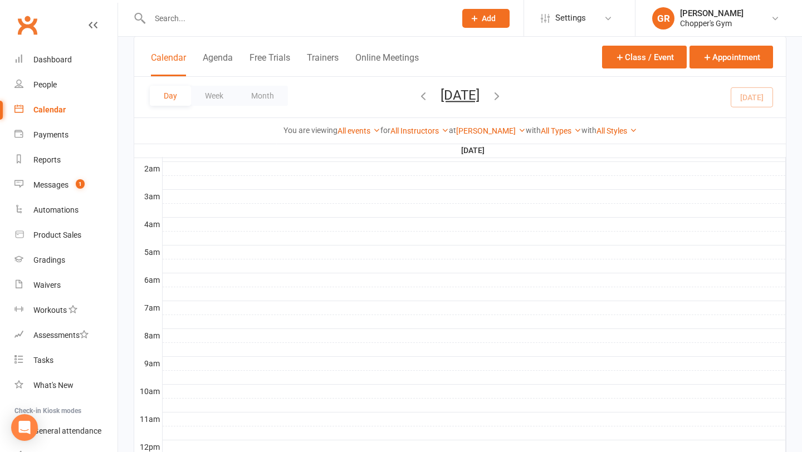
scroll to position [222, 0]
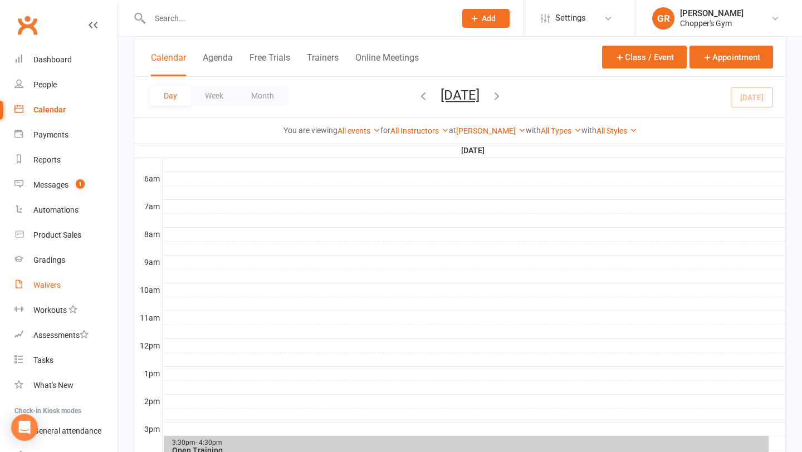
click at [48, 282] on div "Waivers" at bounding box center [46, 285] width 27 height 9
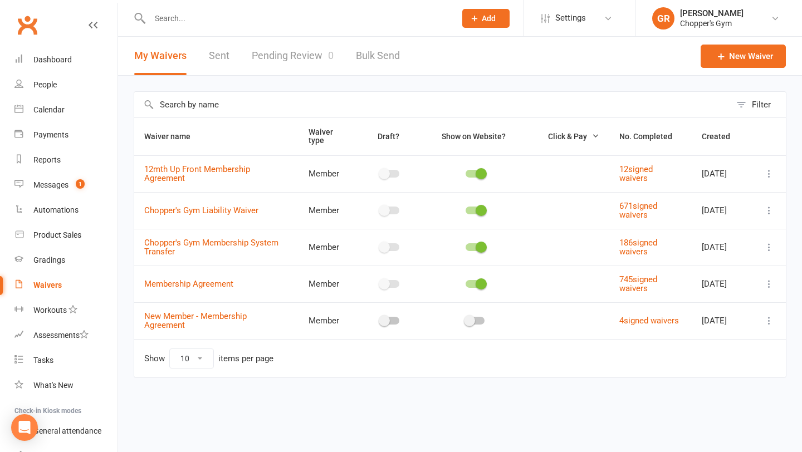
click at [277, 51] on link "Pending Review 0" at bounding box center [293, 56] width 82 height 38
select select "50"
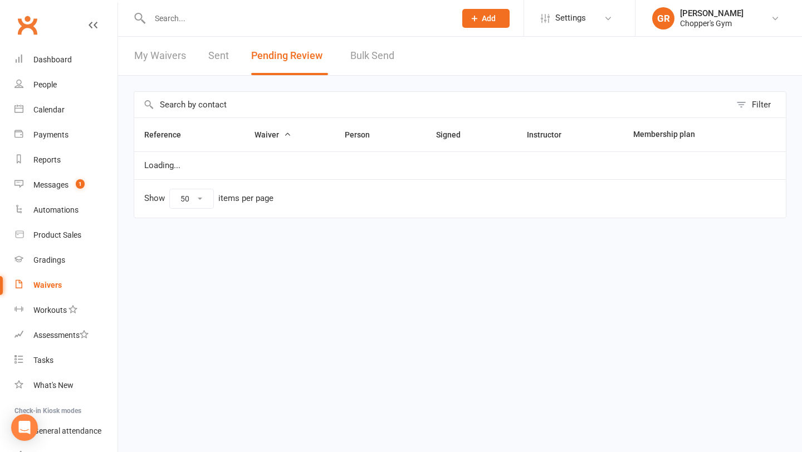
select select "50"
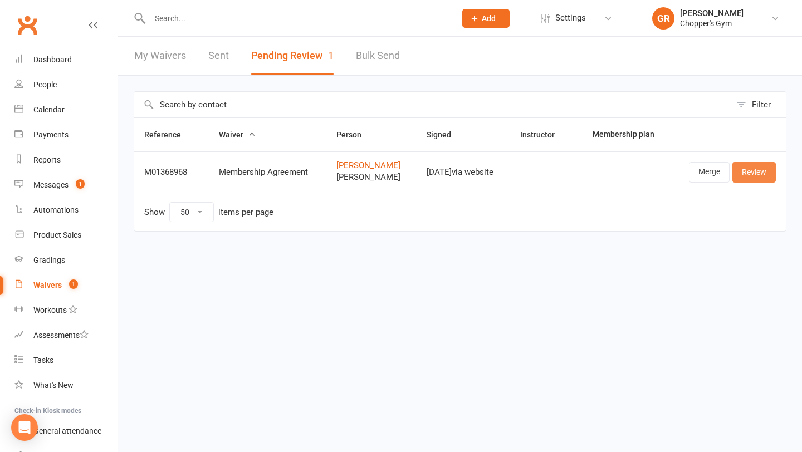
click at [747, 174] on link "Review" at bounding box center [754, 172] width 43 height 20
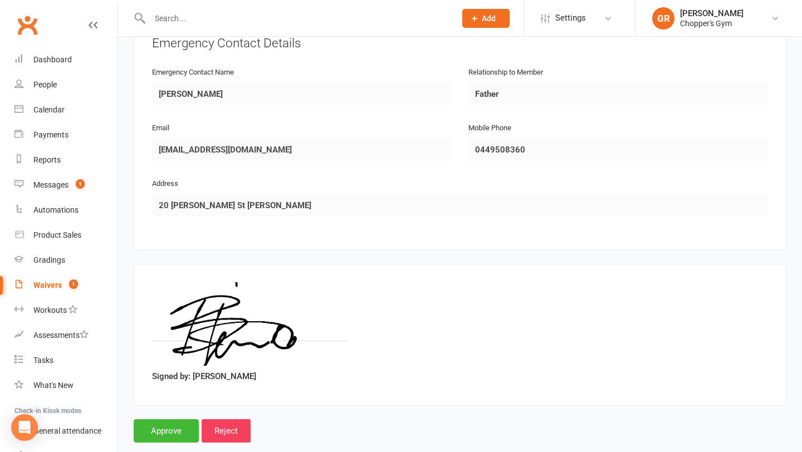
scroll to position [961, 0]
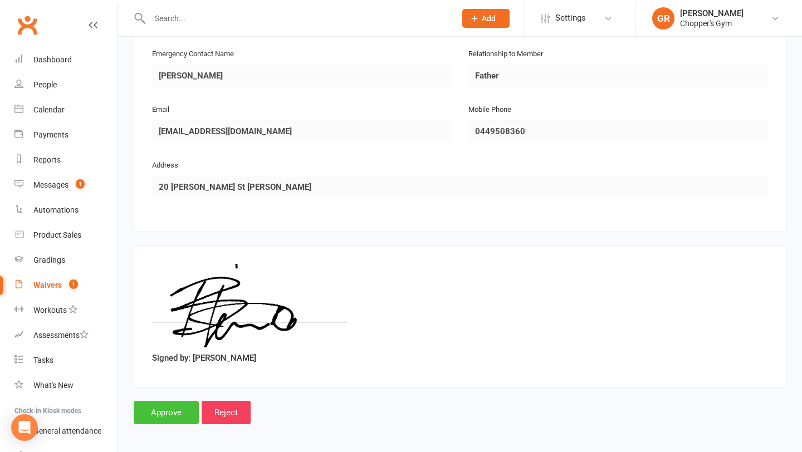
click at [170, 408] on input "Approve" at bounding box center [166, 412] width 65 height 23
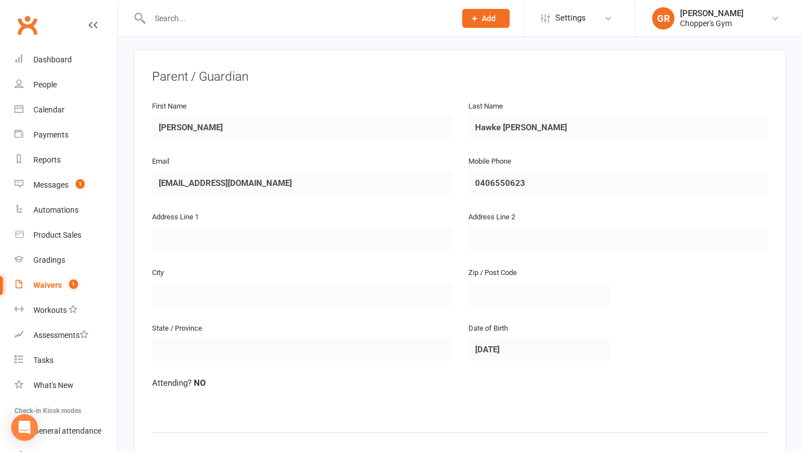
scroll to position [0, 0]
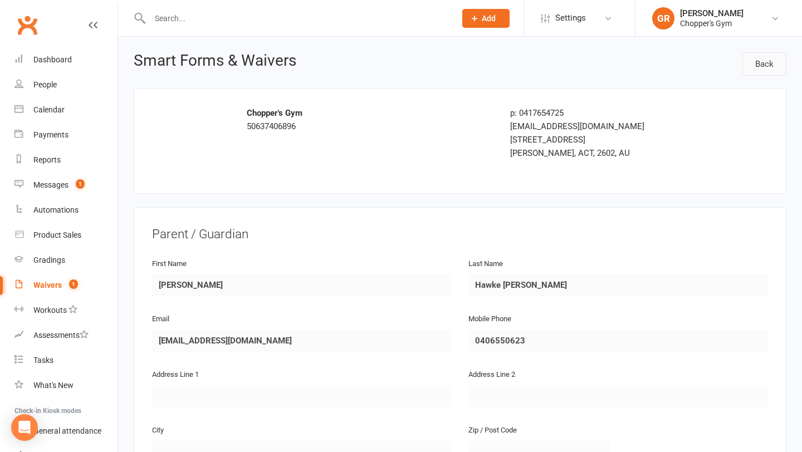
click at [761, 65] on link "Back" at bounding box center [765, 63] width 44 height 23
select select "50"
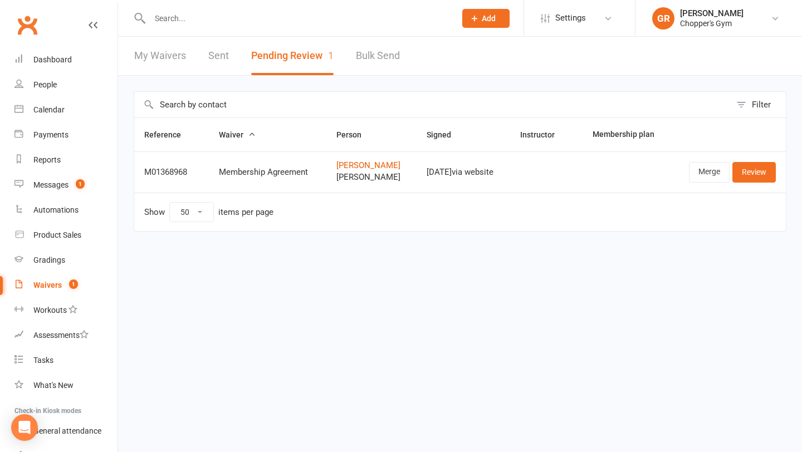
click at [221, 21] on input "text" at bounding box center [297, 19] width 301 height 16
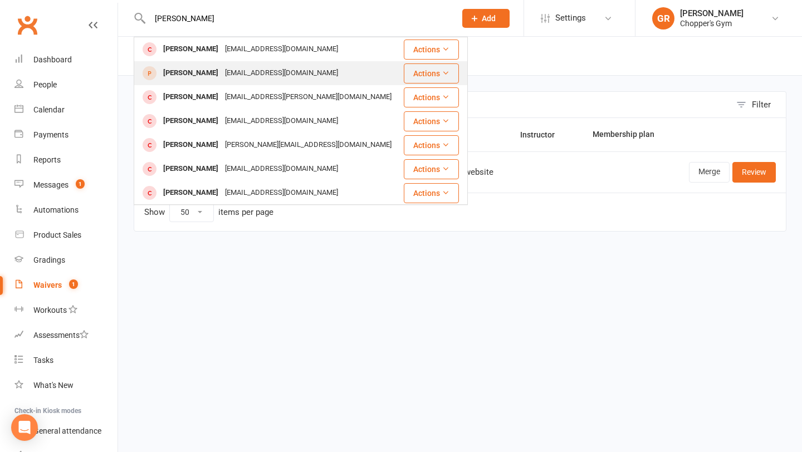
type input "[PERSON_NAME]"
click at [245, 72] on div "[EMAIL_ADDRESS][DOMAIN_NAME]" at bounding box center [282, 73] width 120 height 16
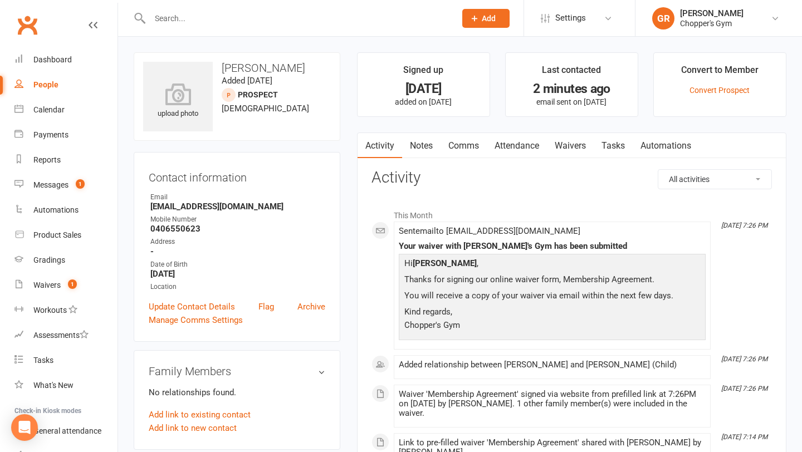
click at [576, 147] on link "Waivers" at bounding box center [570, 146] width 47 height 26
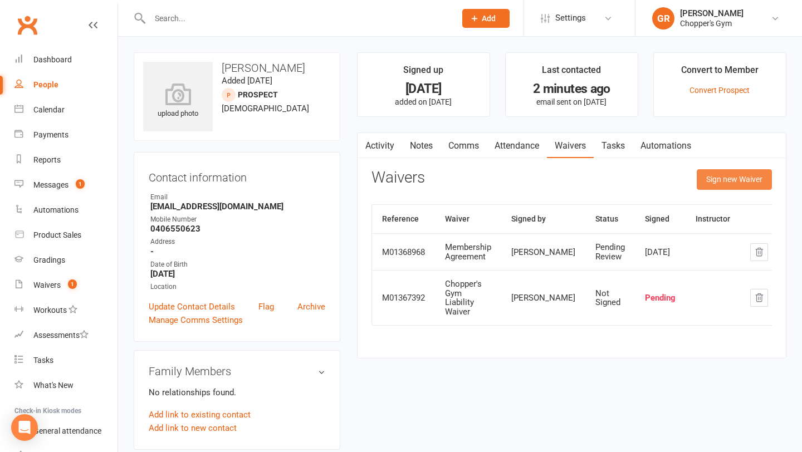
click at [722, 183] on button "Sign new Waiver" at bounding box center [734, 179] width 75 height 20
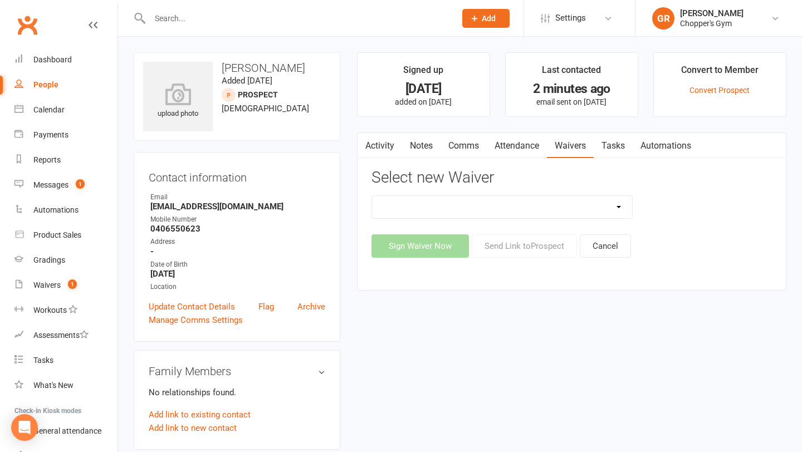
click at [603, 213] on select "12mth Up Front Membership Agreement Chopper's Gym Liability Waiver Chopper's Gy…" at bounding box center [502, 207] width 261 height 22
select select "13474"
click at [372, 196] on select "12mth Up Front Membership Agreement Chopper's Gym Liability Waiver Chopper's Gy…" at bounding box center [502, 207] width 261 height 22
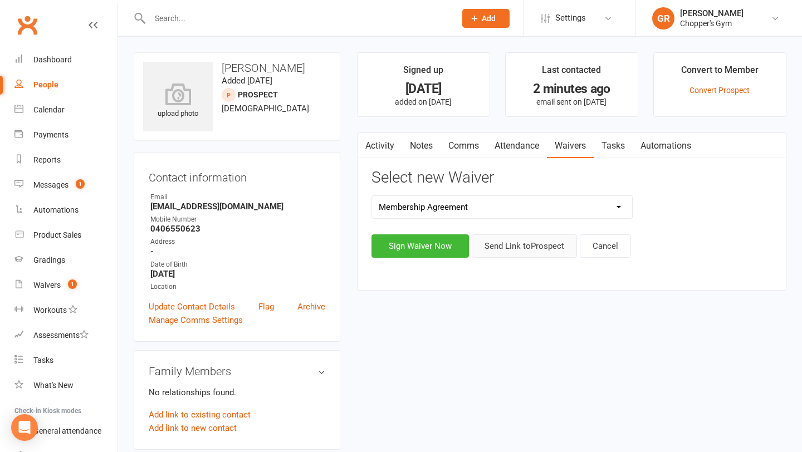
click at [512, 251] on button "Send Link to [GEOGRAPHIC_DATA]" at bounding box center [524, 246] width 105 height 23
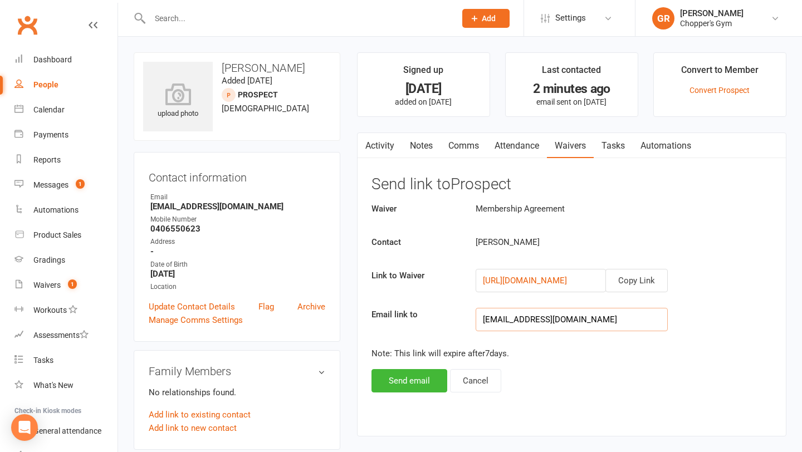
click at [513, 321] on input "[EMAIL_ADDRESS][DOMAIN_NAME]" at bounding box center [572, 319] width 192 height 23
type input "[EMAIL_ADDRESS][DOMAIN_NAME]"
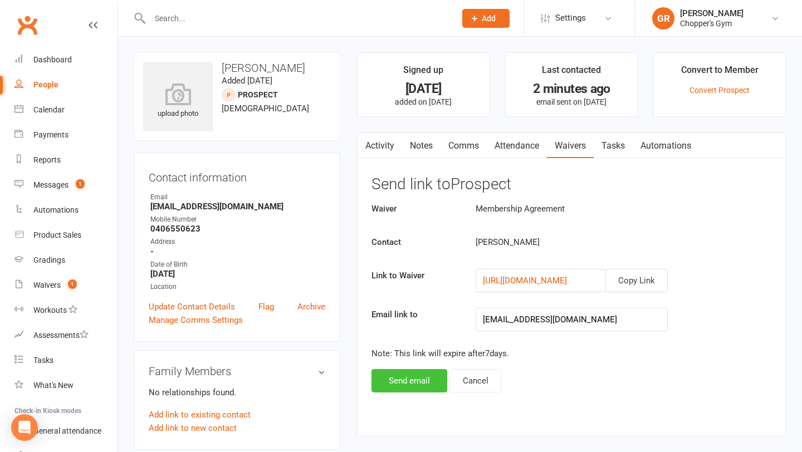
click at [412, 379] on button "Send email" at bounding box center [410, 380] width 76 height 23
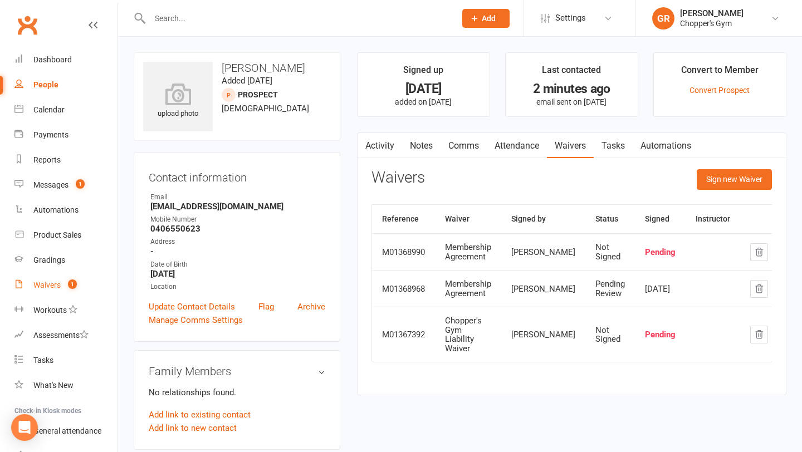
click at [64, 285] on count-badge "1" at bounding box center [69, 285] width 14 height 9
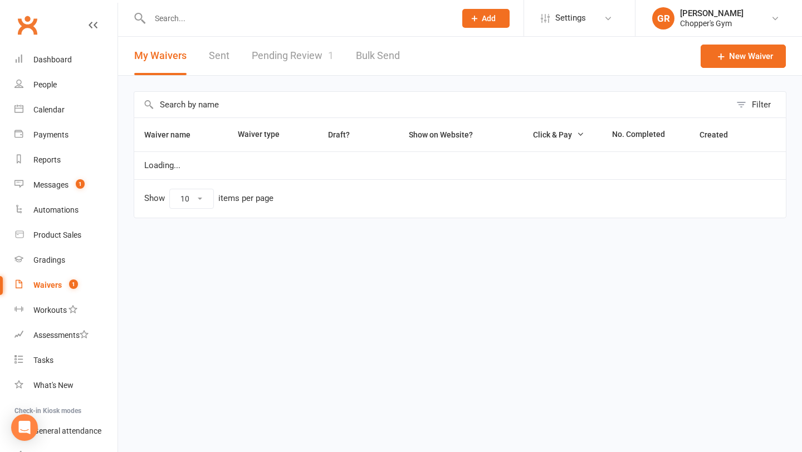
click at [310, 61] on link "Pending Review 1" at bounding box center [293, 56] width 82 height 38
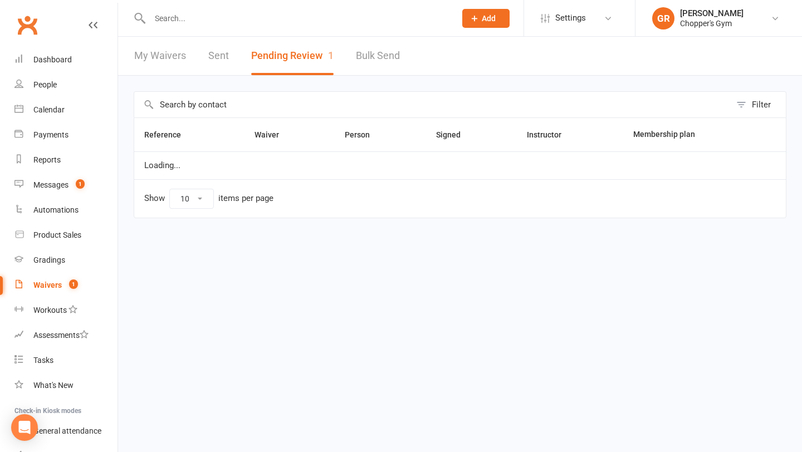
select select "50"
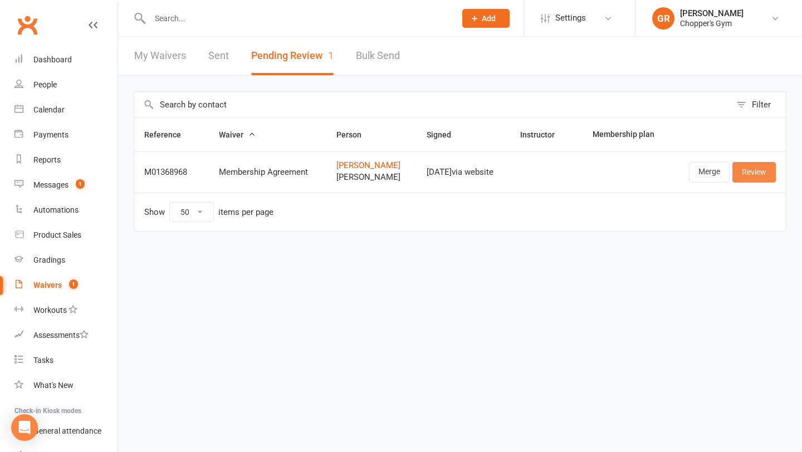
click at [749, 176] on link "Review" at bounding box center [754, 172] width 43 height 20
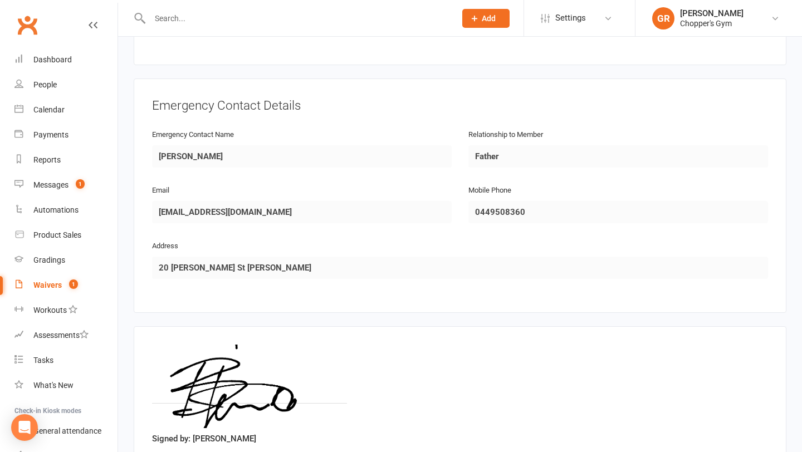
scroll to position [961, 0]
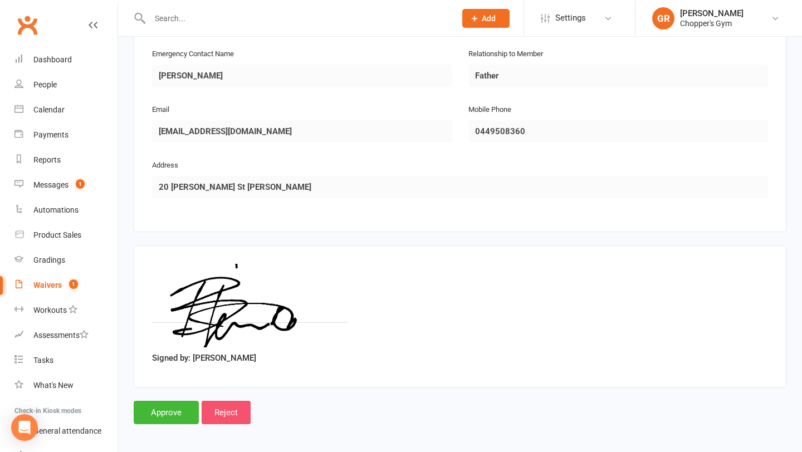
click at [232, 410] on input "Reject" at bounding box center [226, 412] width 49 height 23
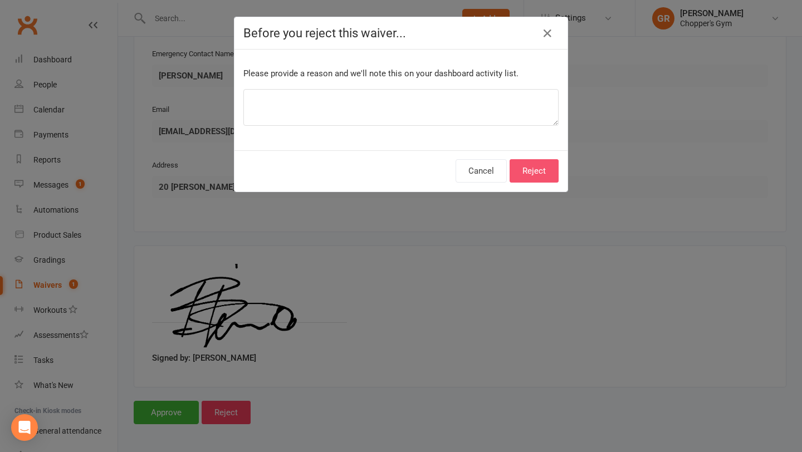
click at [526, 165] on button "Reject" at bounding box center [534, 170] width 49 height 23
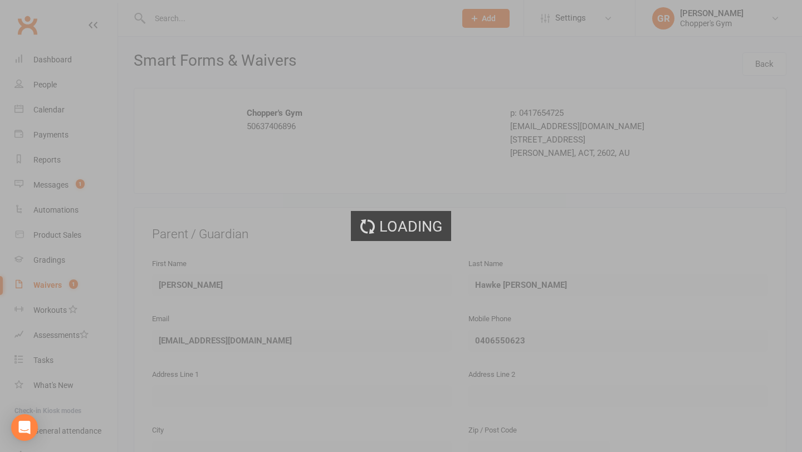
select select "50"
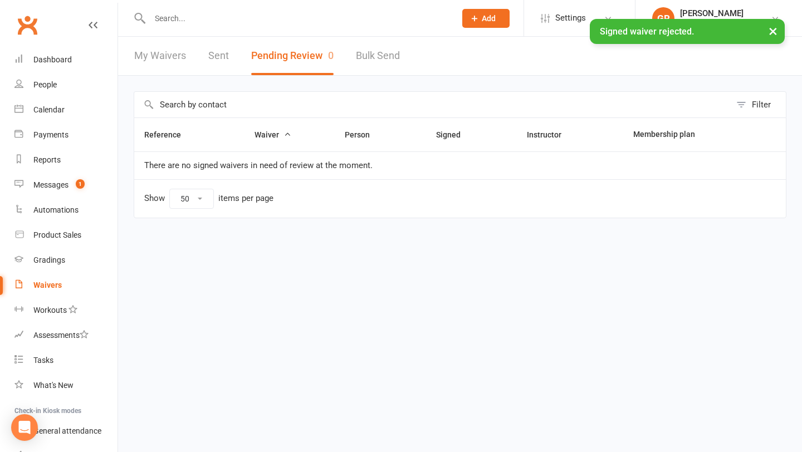
click at [297, 60] on button "Pending Review 0" at bounding box center [292, 56] width 82 height 38
click at [46, 285] on div "Waivers" at bounding box center [47, 285] width 28 height 9
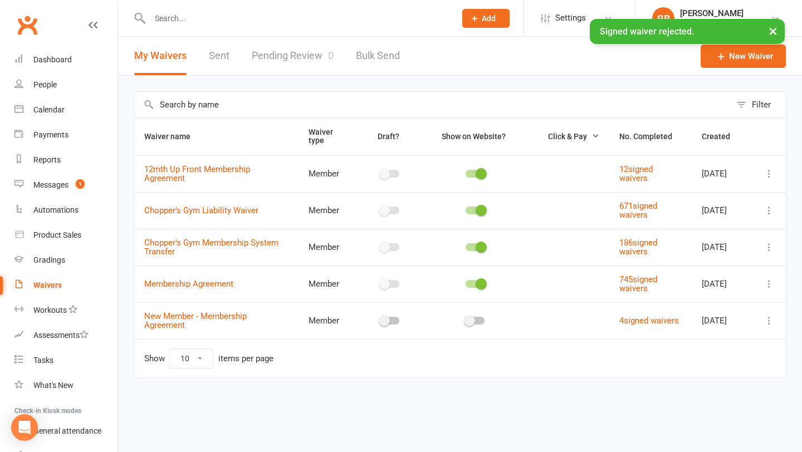
click at [279, 60] on link "Pending Review 0" at bounding box center [293, 56] width 82 height 38
select select "50"
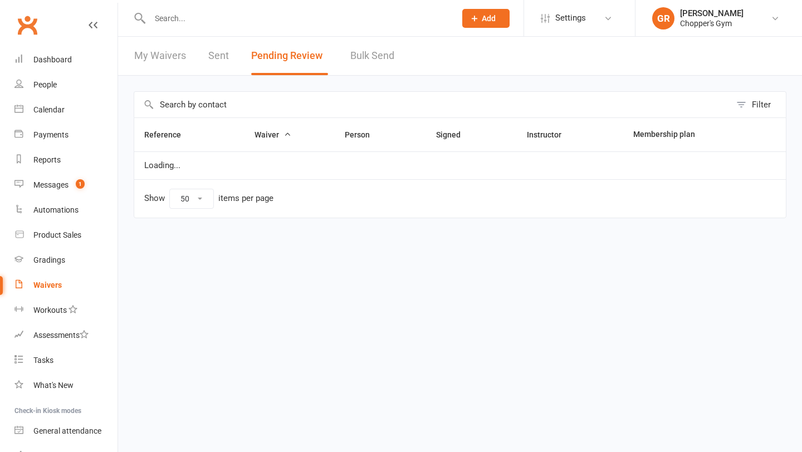
select select "50"
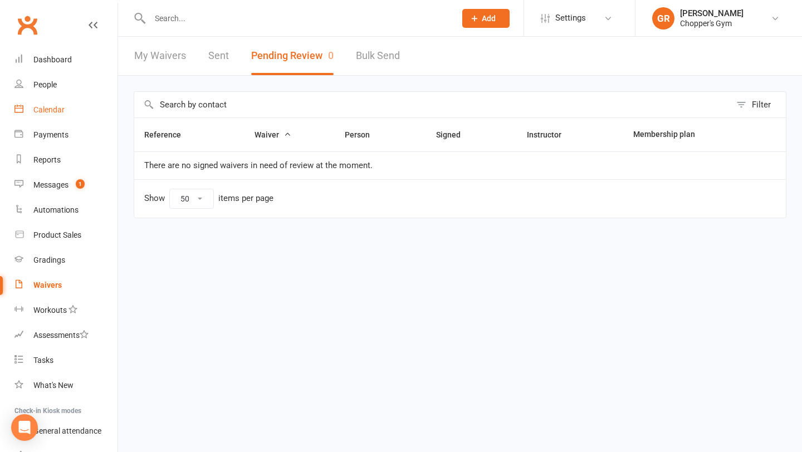
click at [55, 107] on div "Calendar" at bounding box center [48, 109] width 31 height 9
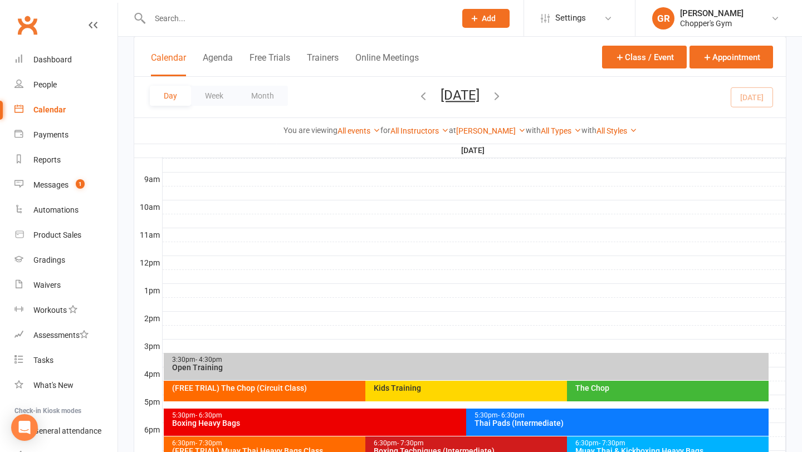
scroll to position [357, 0]
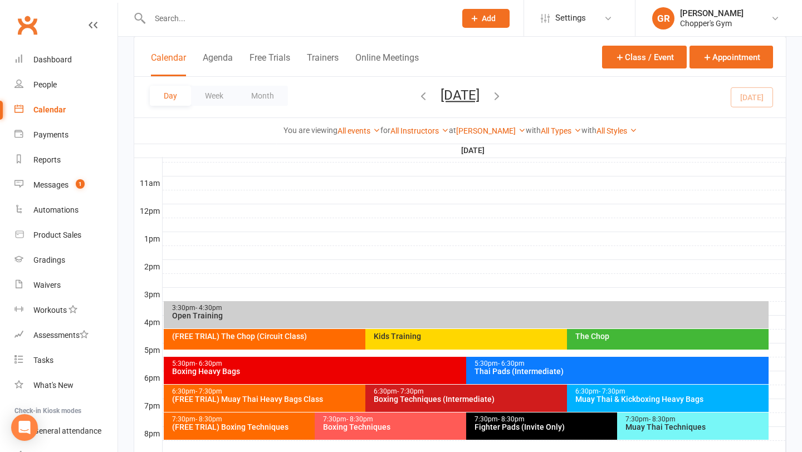
click at [407, 405] on div "6:30pm - 7:30pm Boxing Techniques (Intermediate)" at bounding box center [562, 398] width 392 height 27
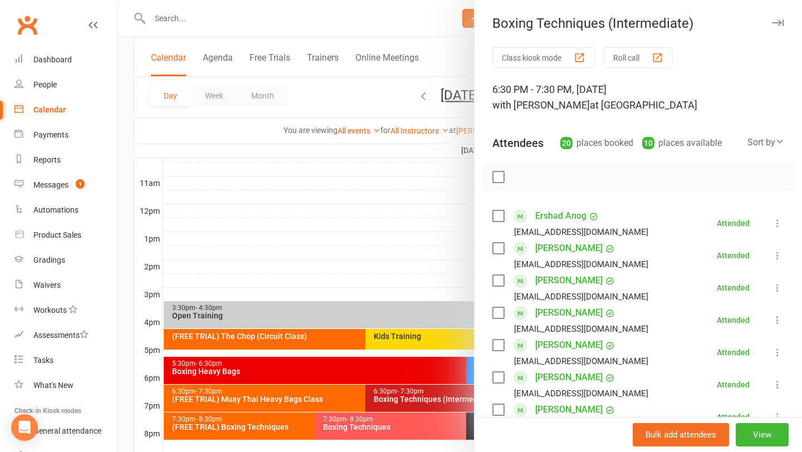
click at [222, 21] on div at bounding box center [460, 226] width 684 height 452
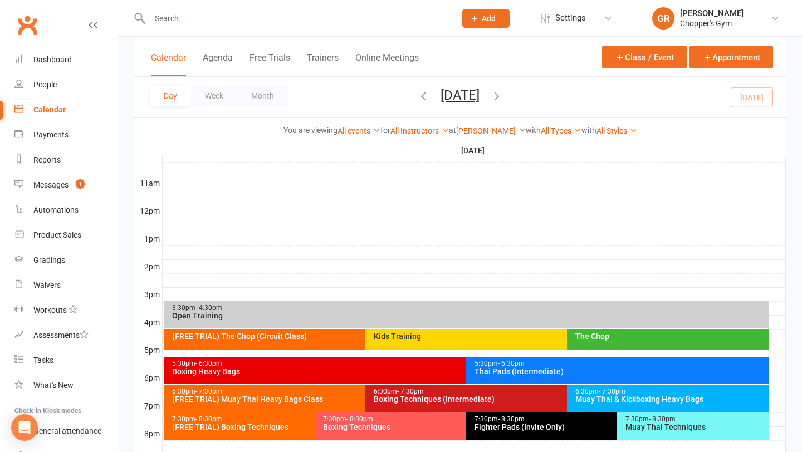
click at [222, 21] on input "text" at bounding box center [297, 19] width 301 height 16
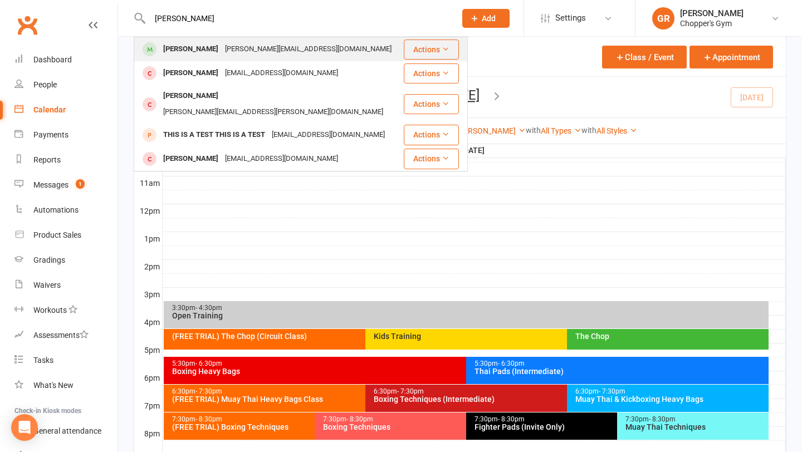
type input "tyrone"
click at [222, 47] on div "tyrone-evans@hotmail.com" at bounding box center [308, 49] width 173 height 16
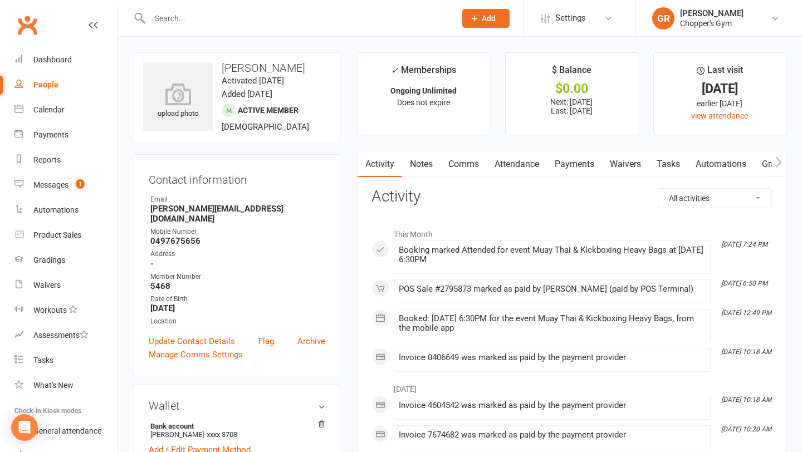
click at [564, 162] on link "Payments" at bounding box center [574, 165] width 55 height 26
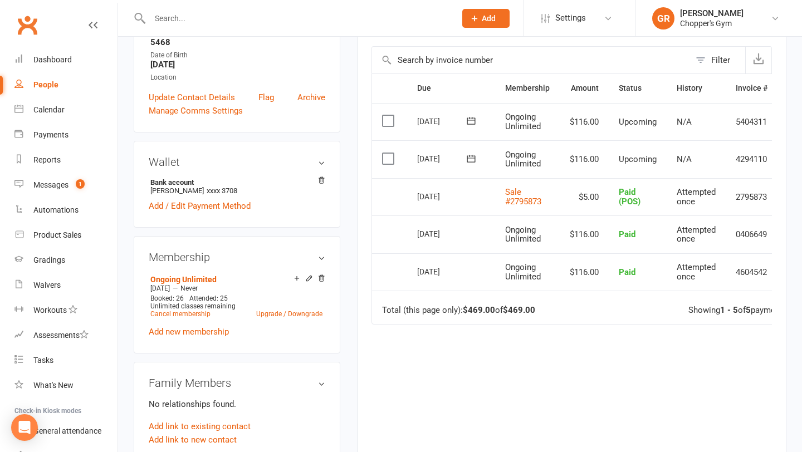
scroll to position [273, 0]
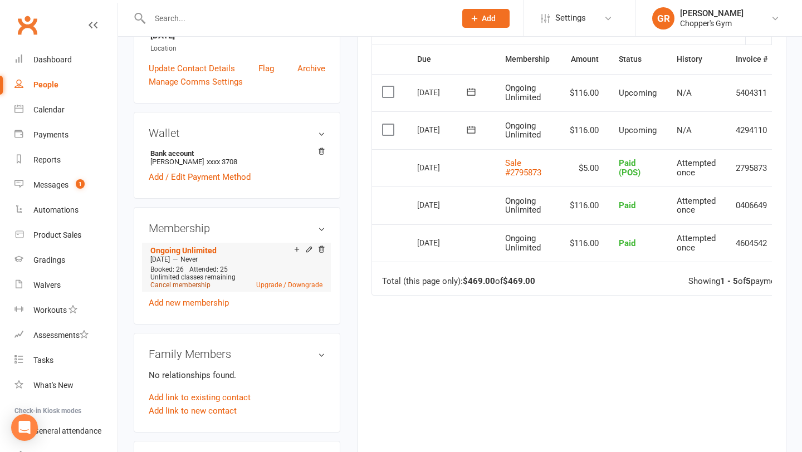
click at [200, 281] on link "Cancel membership" at bounding box center [180, 285] width 60 height 8
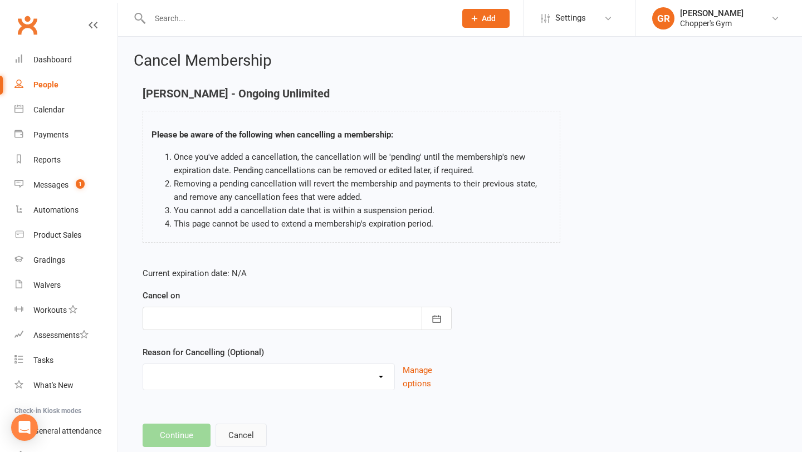
click at [242, 435] on button "Cancel" at bounding box center [241, 435] width 51 height 23
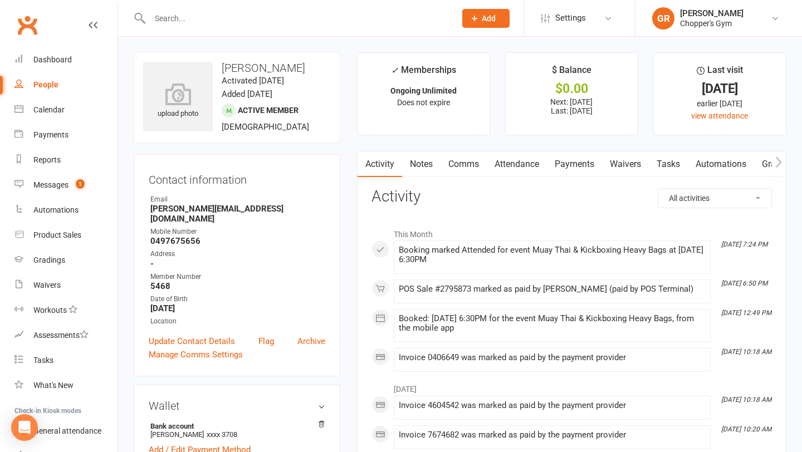
click at [577, 163] on link "Payments" at bounding box center [574, 165] width 55 height 26
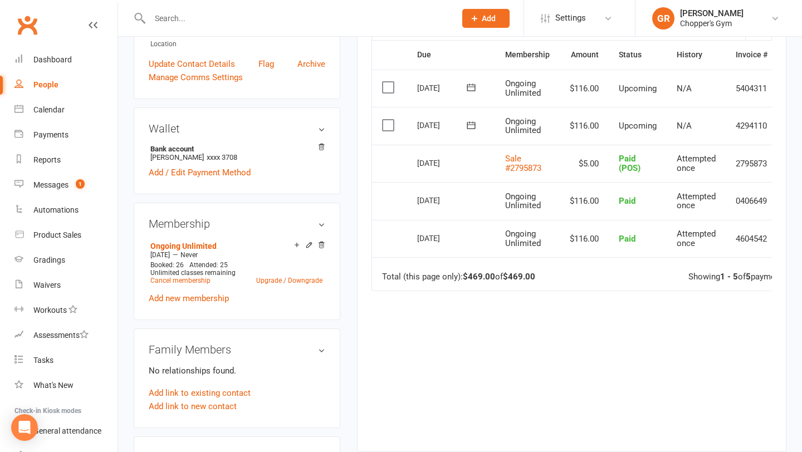
scroll to position [282, 0]
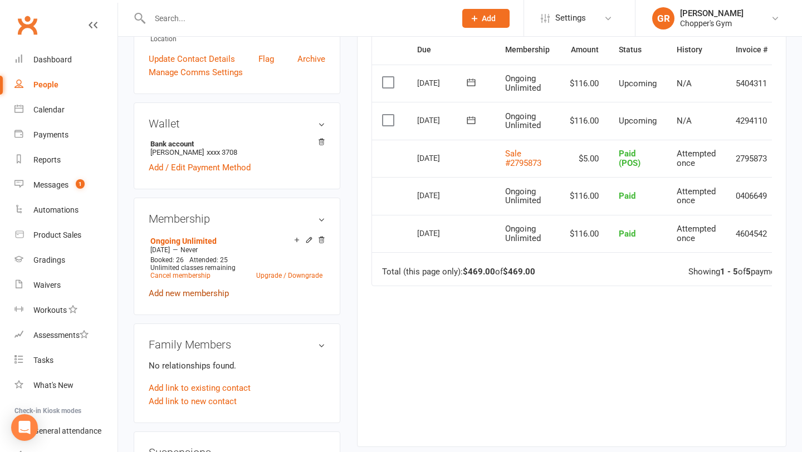
click at [177, 289] on link "Add new membership" at bounding box center [189, 294] width 80 height 10
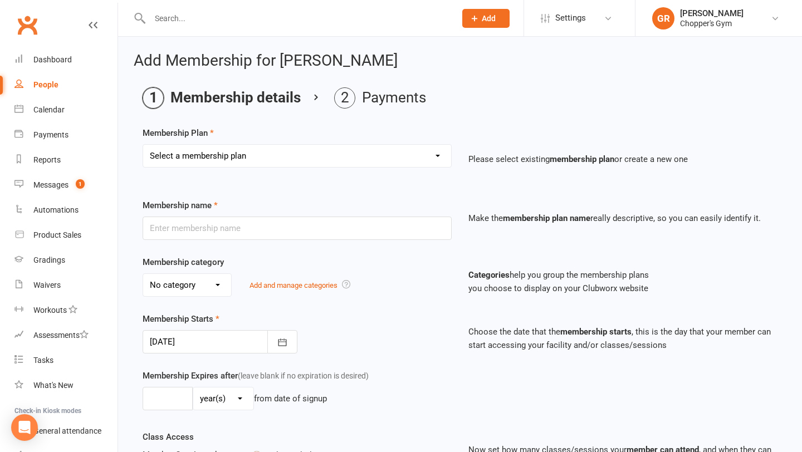
click at [414, 154] on select "Select a membership plan Create new Membership Plan Staff Membership Ongoing Un…" at bounding box center [297, 156] width 308 height 22
select select "5"
click at [143, 145] on select "Select a membership plan Create new Membership Plan Staff Membership Ongoing Un…" at bounding box center [297, 156] width 308 height 22
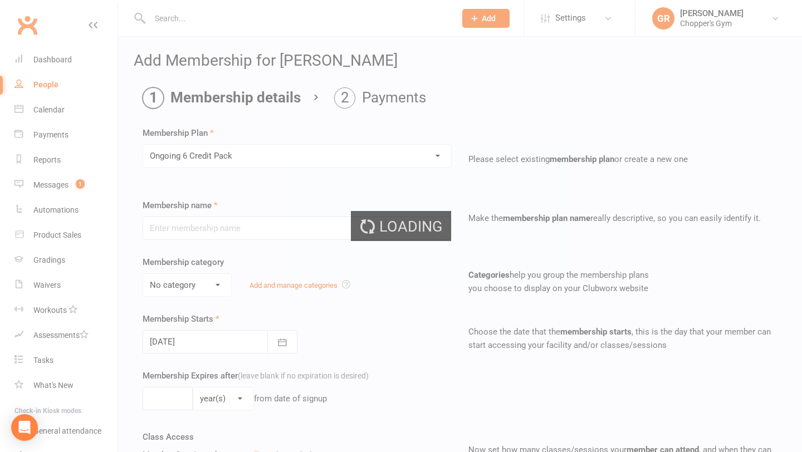
type input "Ongoing 6 Credit Pack"
type input "0"
type input "6"
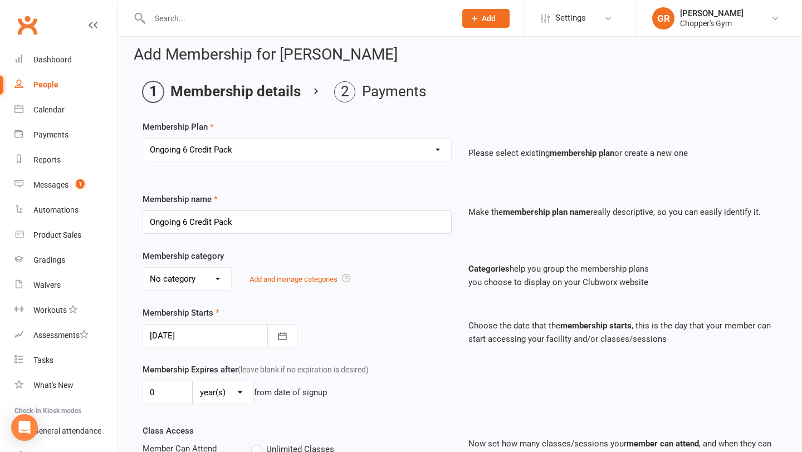
scroll to position [9, 0]
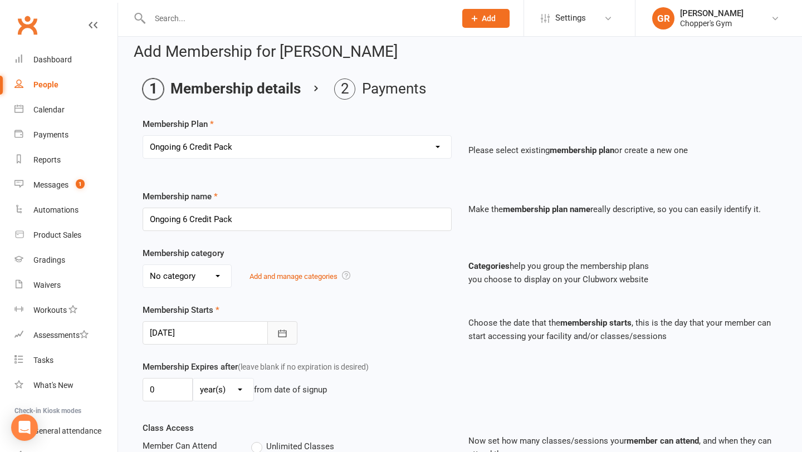
click at [288, 340] on button "button" at bounding box center [282, 332] width 30 height 23
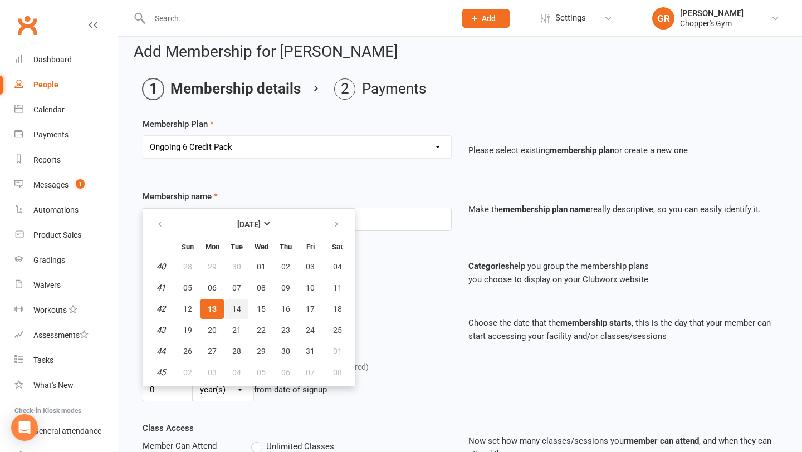
click at [234, 311] on span "14" at bounding box center [236, 309] width 9 height 9
type input "14 Oct 2025"
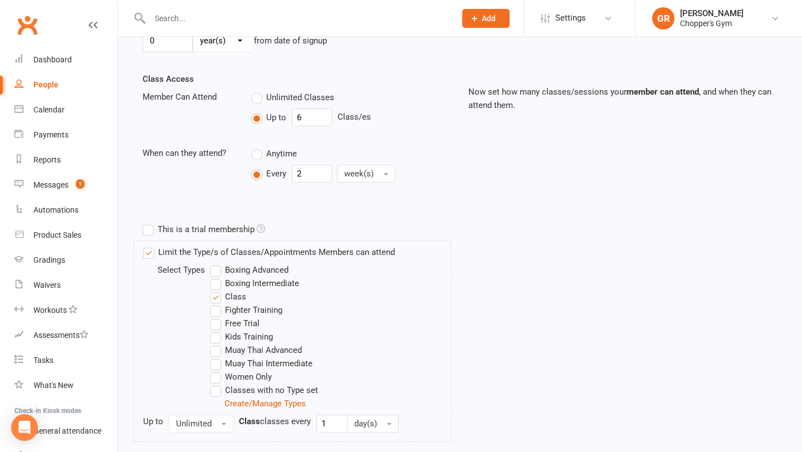
scroll to position [392, 0]
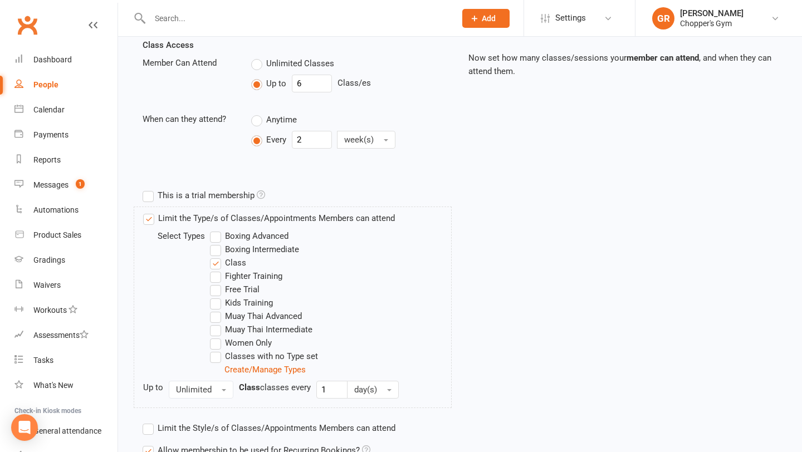
click at [220, 246] on label "Boxing Intermediate" at bounding box center [254, 249] width 89 height 13
click at [217, 243] on input "Boxing Intermediate" at bounding box center [213, 243] width 7 height 0
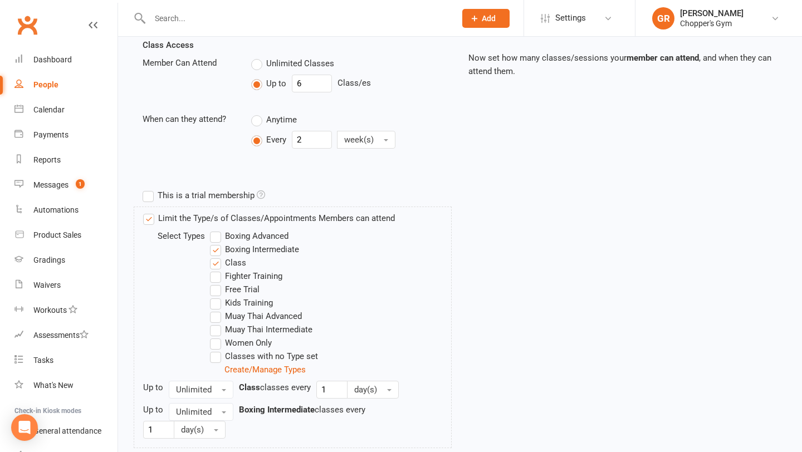
click at [218, 241] on label "Boxing Advanced" at bounding box center [249, 236] width 79 height 13
click at [217, 230] on input "Boxing Advanced" at bounding box center [213, 230] width 7 height 0
click at [216, 315] on label "Muay Thai Advanced" at bounding box center [256, 316] width 92 height 13
click at [216, 310] on input "Muay Thai Advanced" at bounding box center [213, 310] width 7 height 0
click at [216, 327] on label "Muay Thai Intermediate" at bounding box center [261, 329] width 103 height 13
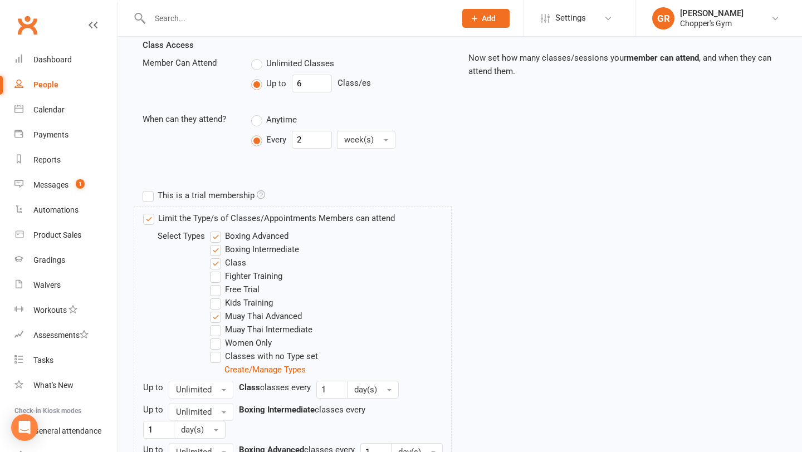
click at [216, 323] on input "Muay Thai Intermediate" at bounding box center [213, 323] width 7 height 0
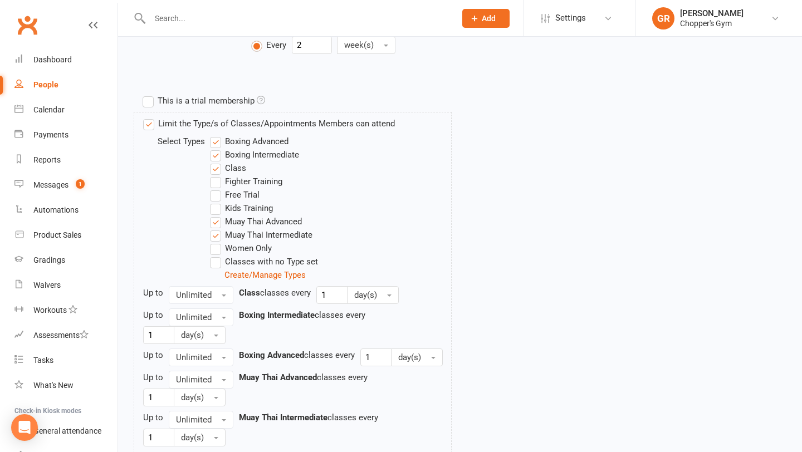
scroll to position [668, 0]
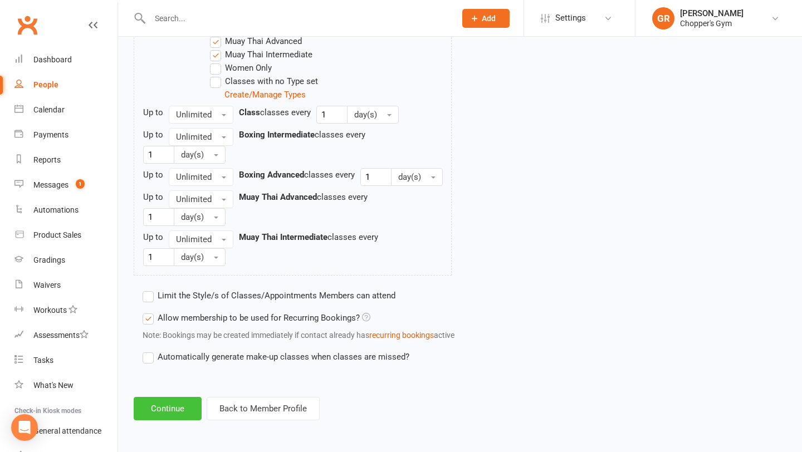
click at [156, 411] on button "Continue" at bounding box center [168, 408] width 68 height 23
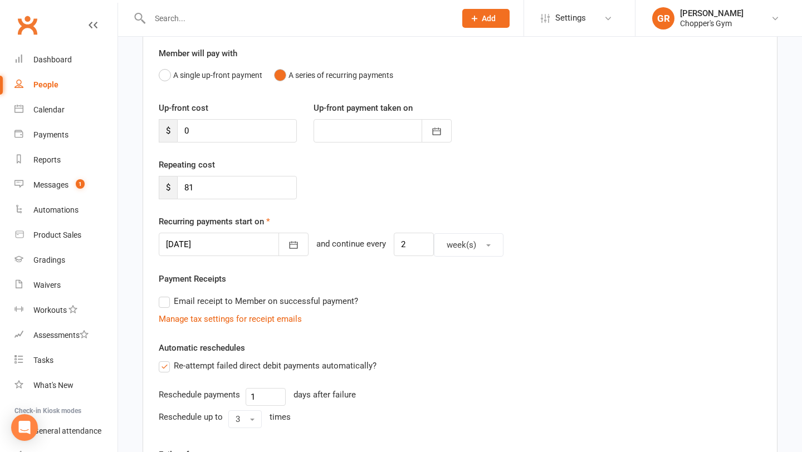
scroll to position [313, 0]
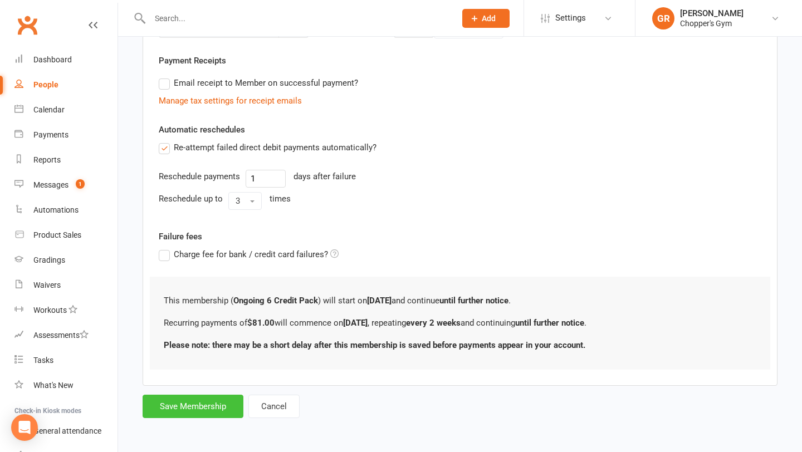
click at [206, 403] on button "Save Membership" at bounding box center [193, 406] width 101 height 23
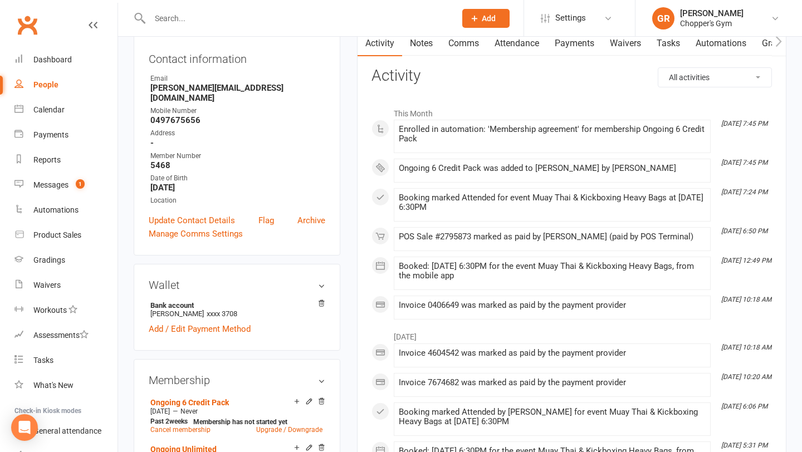
scroll to position [192, 0]
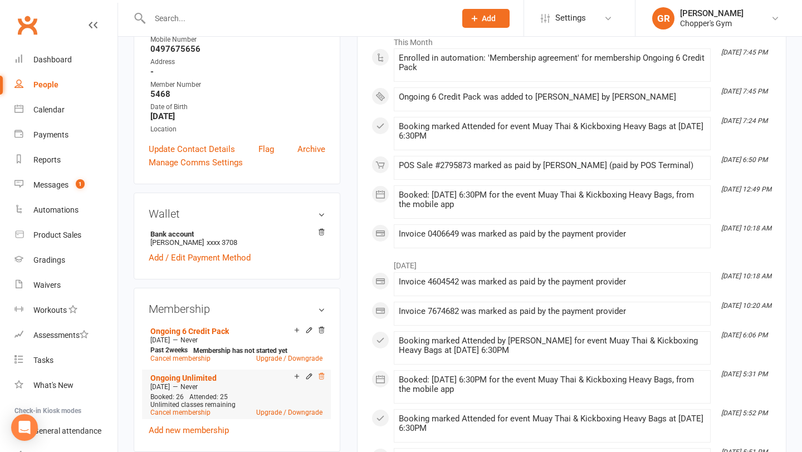
click at [319, 373] on icon at bounding box center [322, 377] width 8 height 8
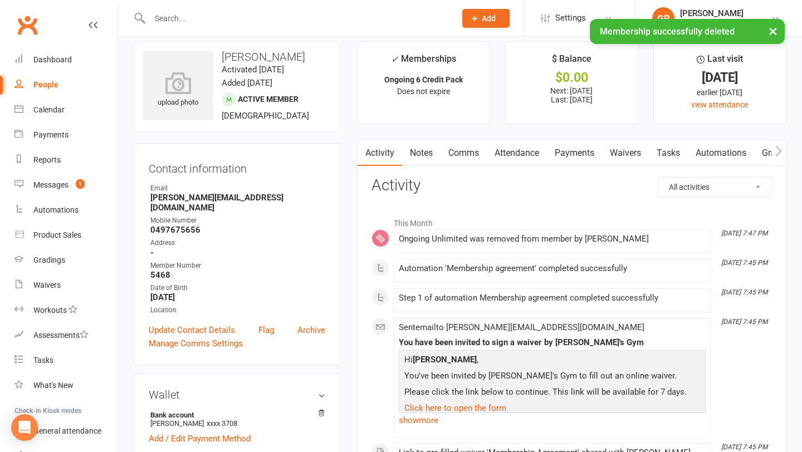
scroll to position [0, 0]
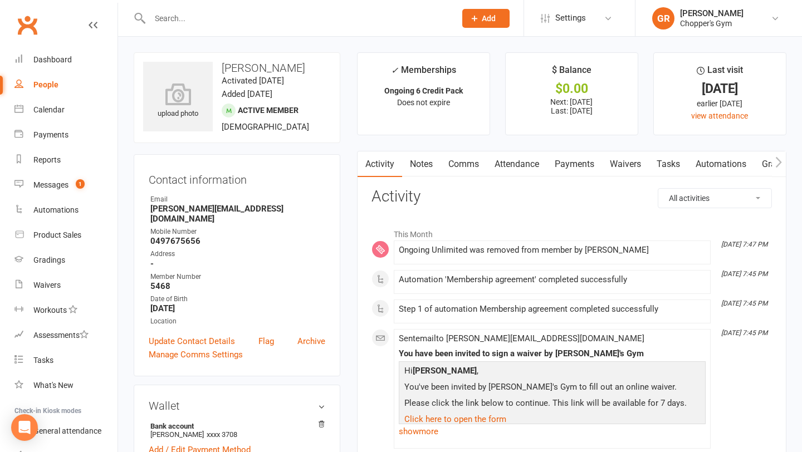
click at [173, 18] on input "text" at bounding box center [297, 19] width 301 height 16
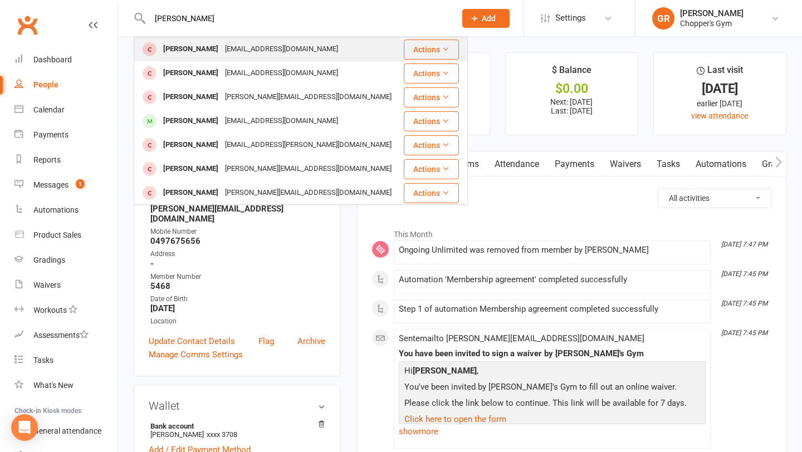
type input "alex cholsim"
click at [187, 47] on div "Alex Cholsimathaya" at bounding box center [191, 49] width 62 height 16
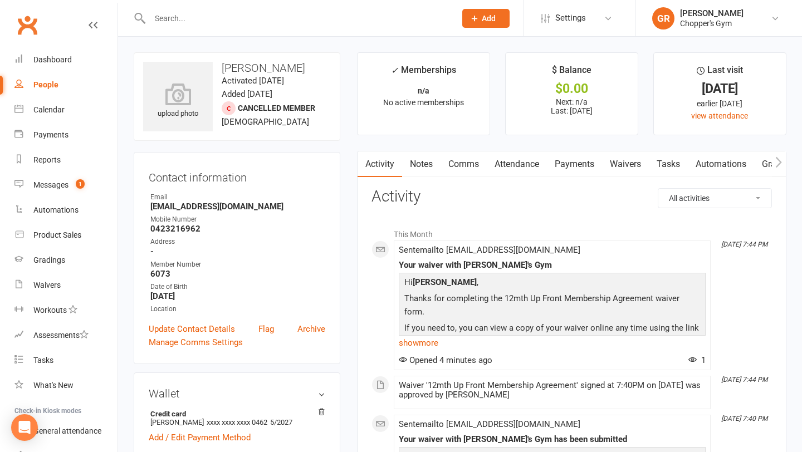
click at [627, 167] on link "Waivers" at bounding box center [625, 165] width 47 height 26
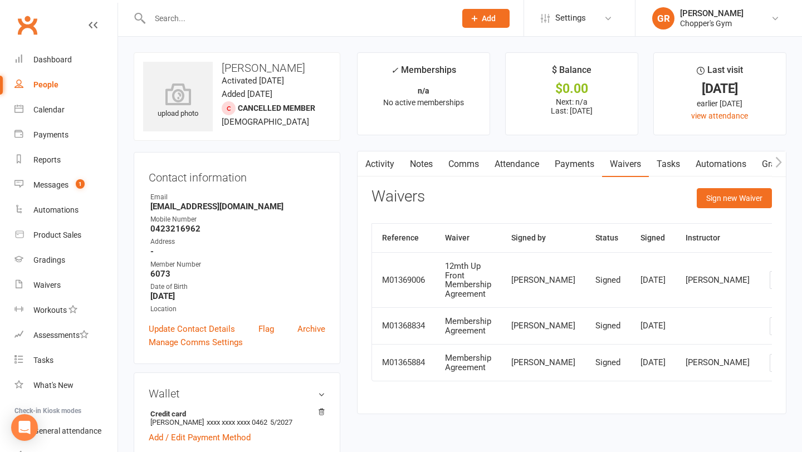
click at [572, 166] on link "Payments" at bounding box center [574, 165] width 55 height 26
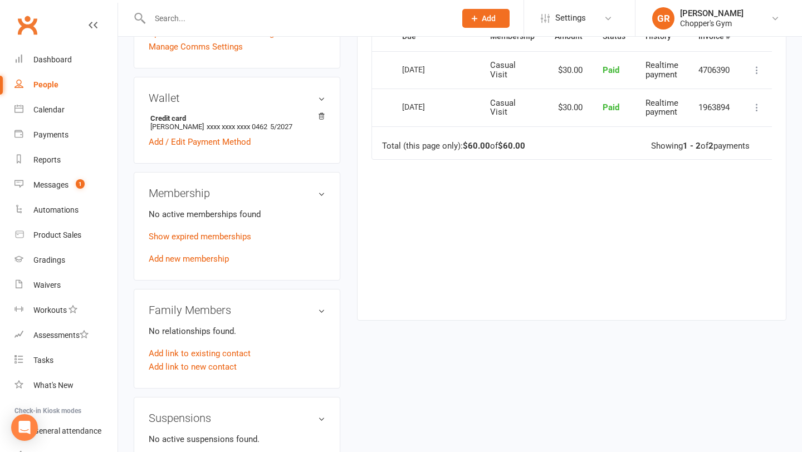
scroll to position [295, 0]
click at [205, 265] on link "Add new membership" at bounding box center [189, 260] width 80 height 10
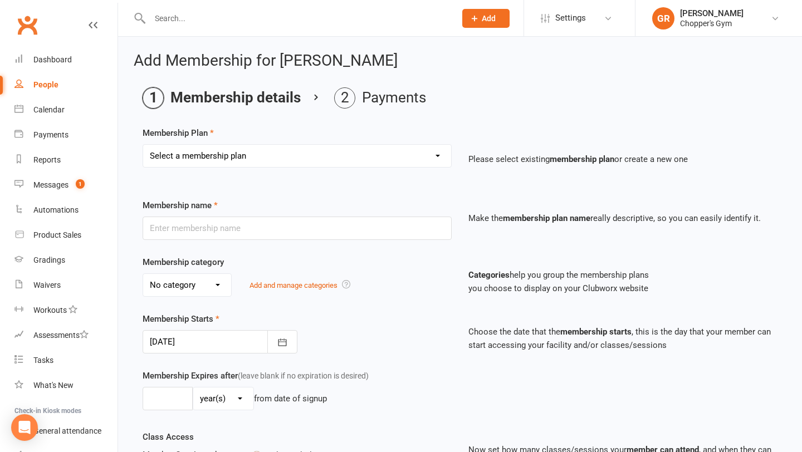
click at [426, 168] on div "Select a membership plan Create new Membership Plan Staff Membership Ongoing Un…" at bounding box center [297, 163] width 326 height 39
click at [420, 158] on select "Select a membership plan Create new Membership Plan Staff Membership Ongoing Un…" at bounding box center [297, 156] width 308 height 22
select select "21"
click at [143, 145] on select "Select a membership plan Create new Membership Plan Staff Membership Ongoing Un…" at bounding box center [297, 156] width 308 height 22
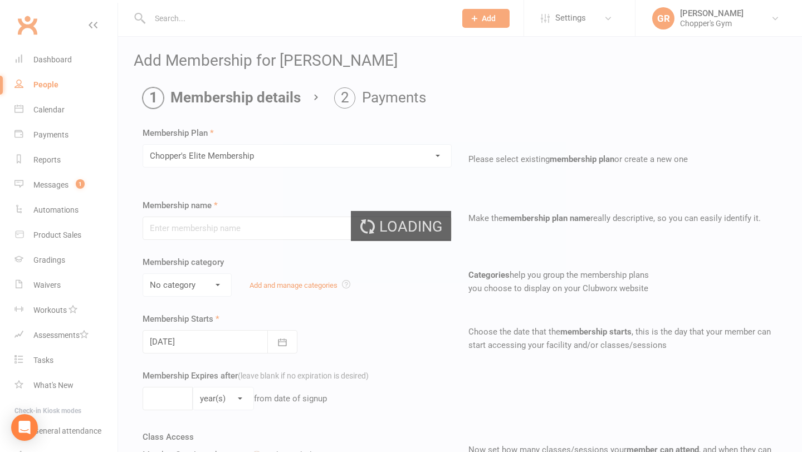
type input "Chopper's Elite Membership"
type input "1"
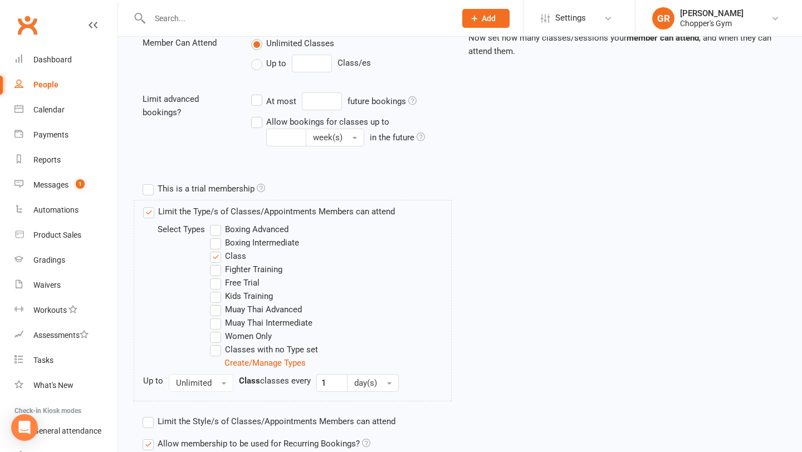
scroll to position [509, 0]
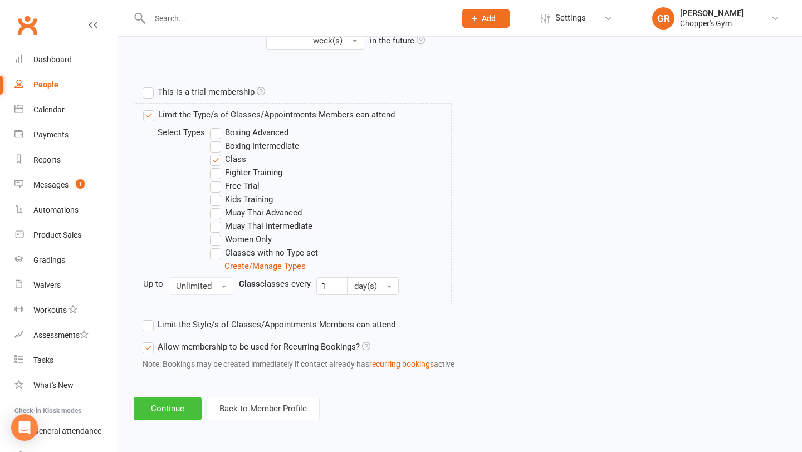
click at [176, 399] on button "Continue" at bounding box center [168, 408] width 68 height 23
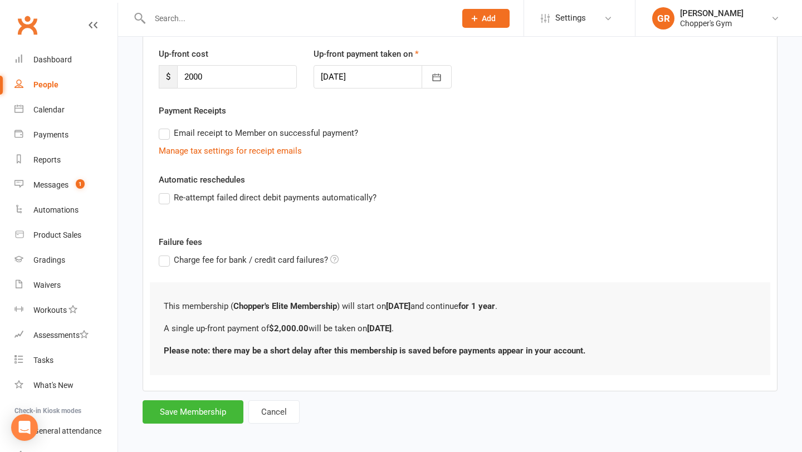
scroll to position [154, 0]
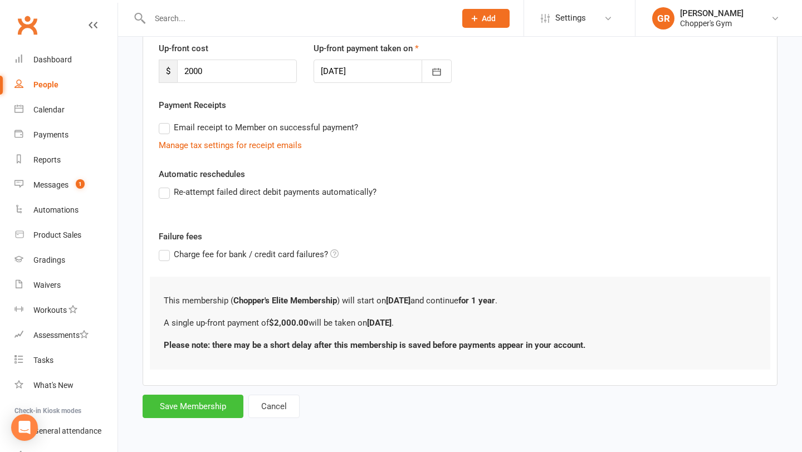
click at [203, 407] on button "Save Membership" at bounding box center [193, 406] width 101 height 23
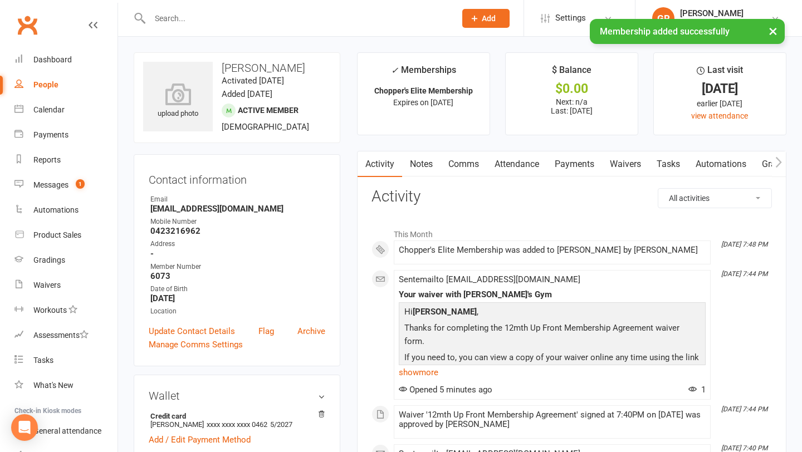
click at [581, 171] on link "Payments" at bounding box center [574, 165] width 55 height 26
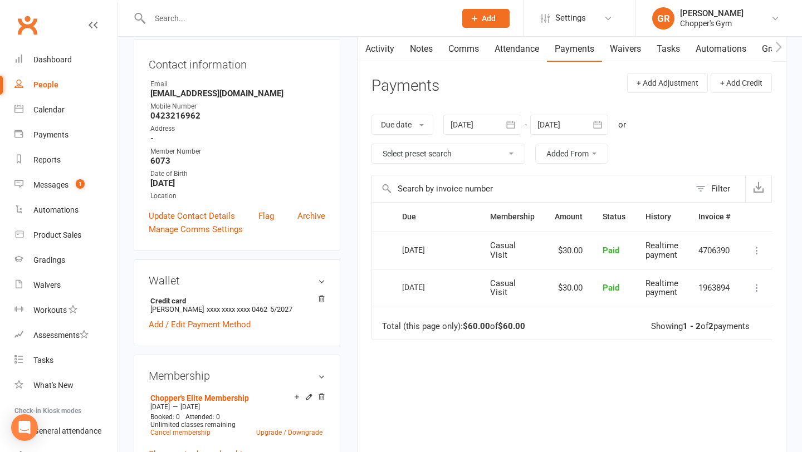
scroll to position [153, 0]
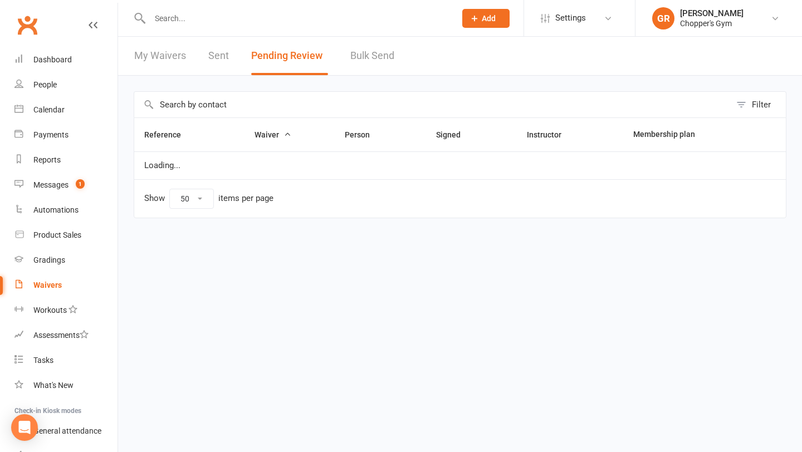
select select "50"
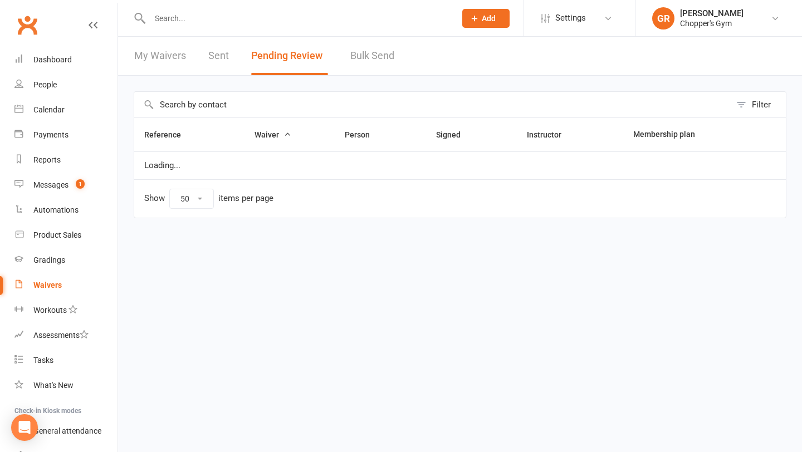
select select "50"
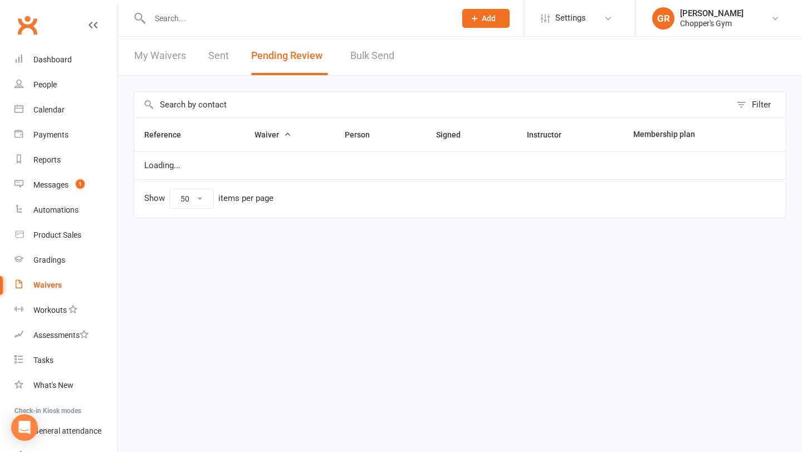
select select "50"
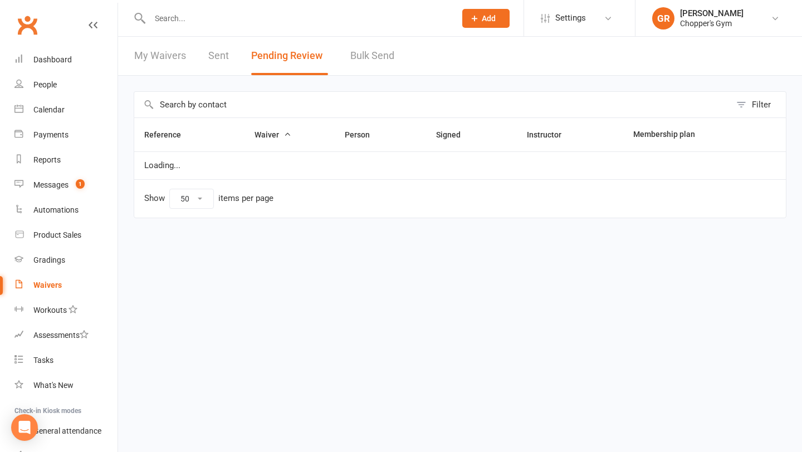
select select "50"
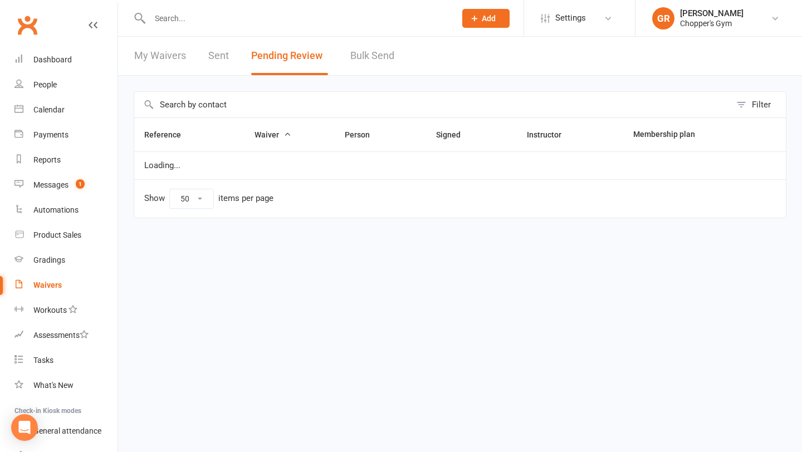
select select "50"
click at [162, 57] on link "My Waivers" at bounding box center [160, 56] width 52 height 38
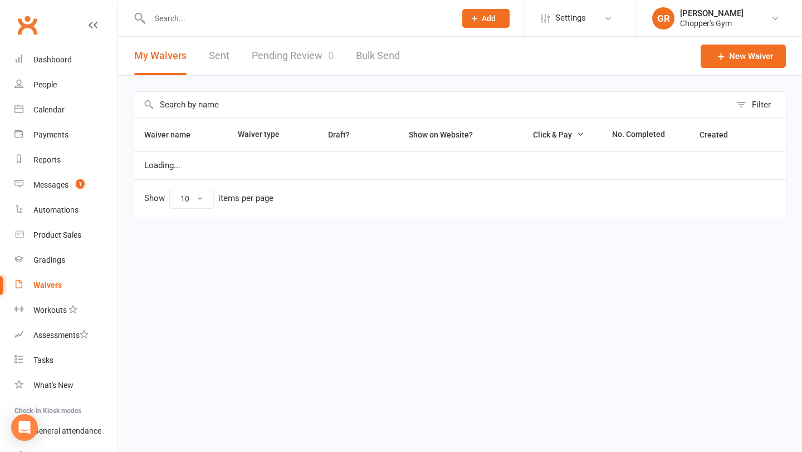
click at [284, 67] on link "Pending Review 0" at bounding box center [293, 56] width 82 height 38
select select "50"
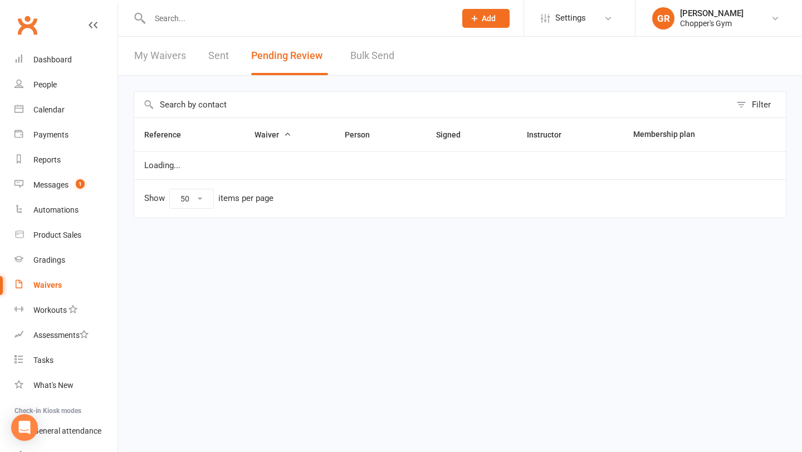
select select "50"
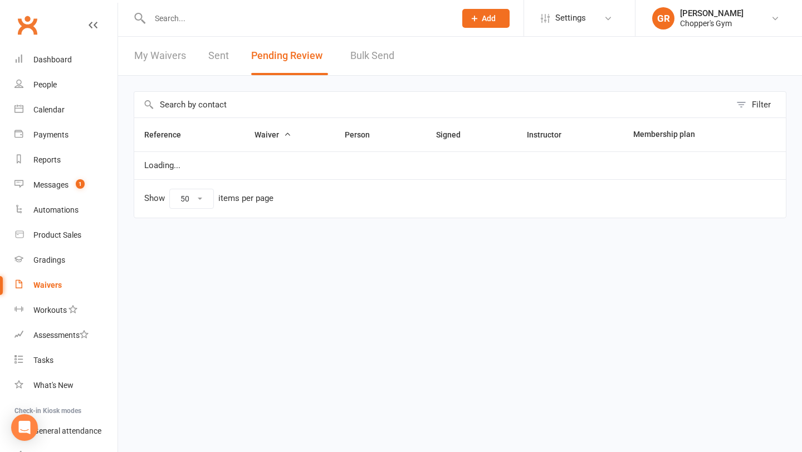
select select "50"
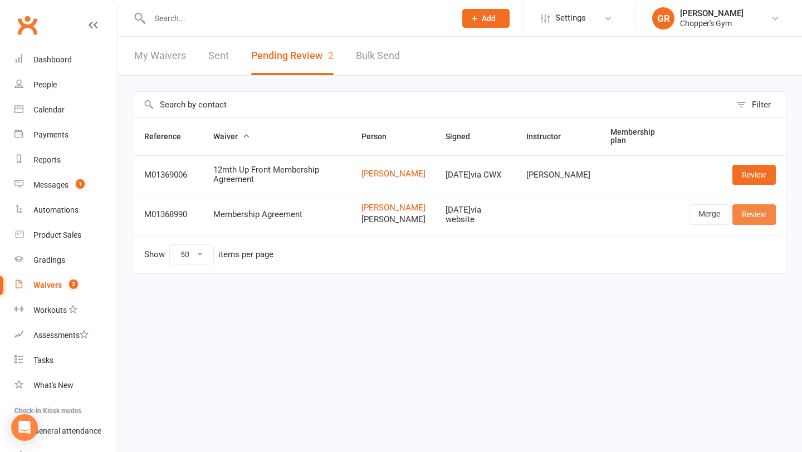
click at [759, 217] on link "Review" at bounding box center [754, 214] width 43 height 20
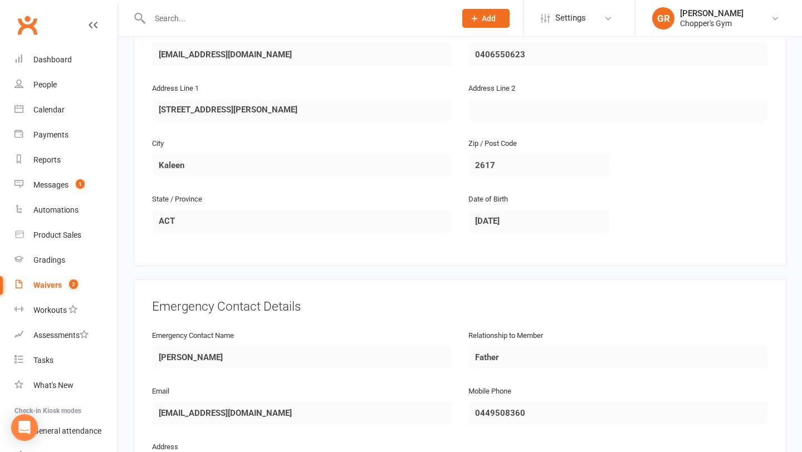
scroll to position [961, 0]
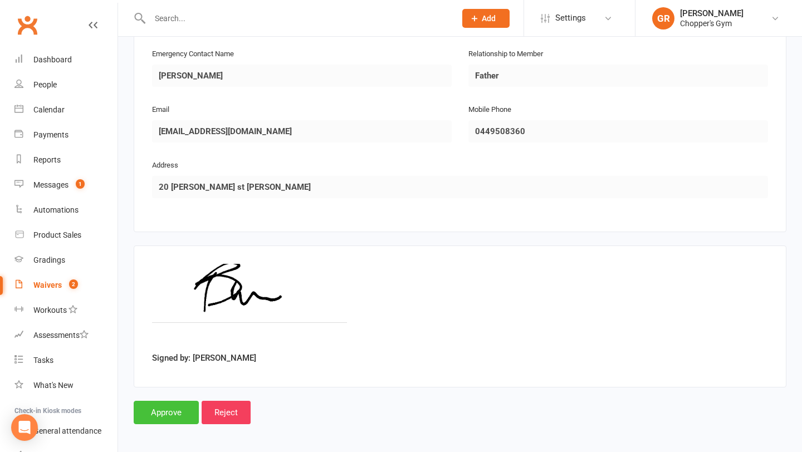
click at [171, 406] on input "Approve" at bounding box center [166, 412] width 65 height 23
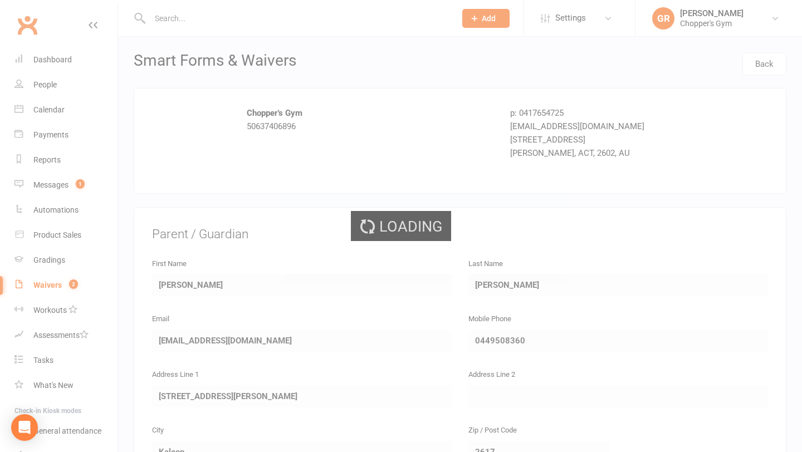
select select "50"
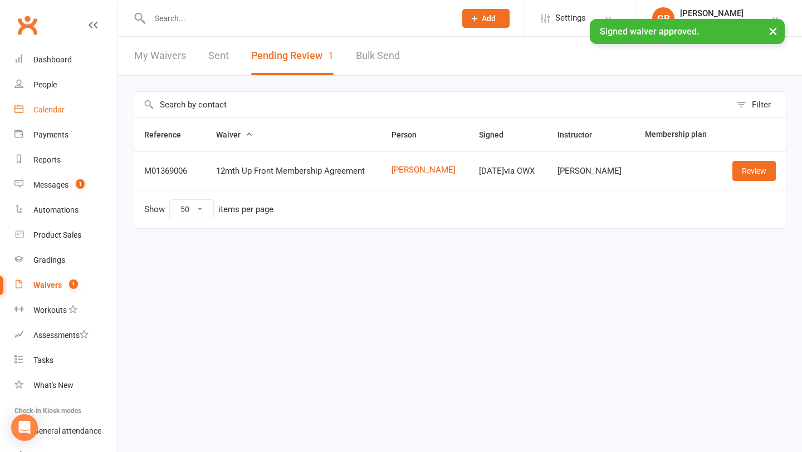
click at [52, 106] on div "Calendar" at bounding box center [48, 109] width 31 height 9
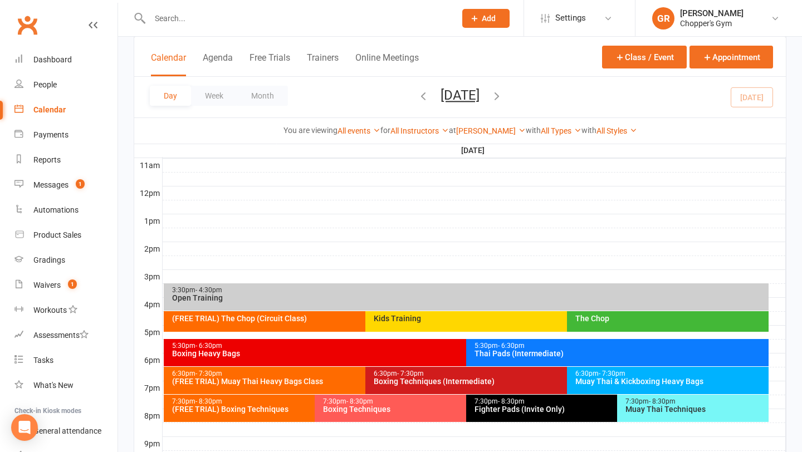
scroll to position [382, 0]
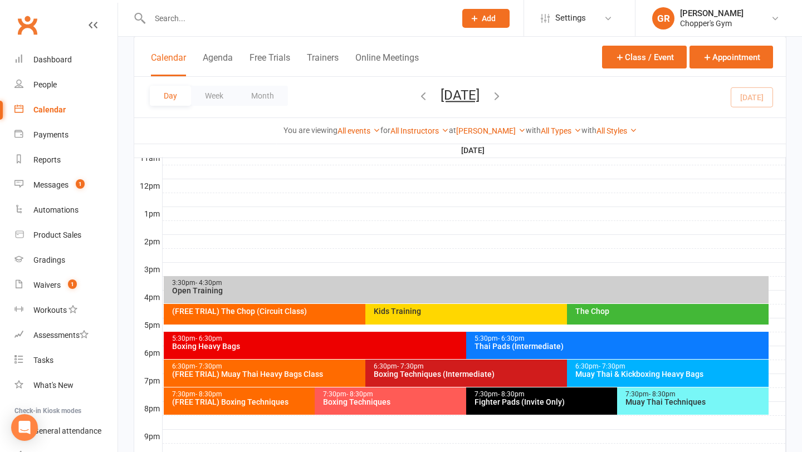
click at [215, 405] on div "(FREE TRIAL) Boxing Techniques" at bounding box center [312, 402] width 281 height 8
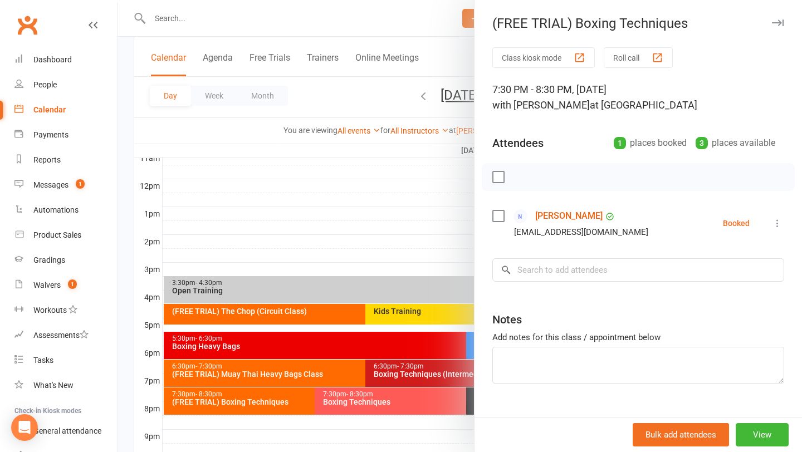
click at [384, 225] on div at bounding box center [460, 226] width 684 height 452
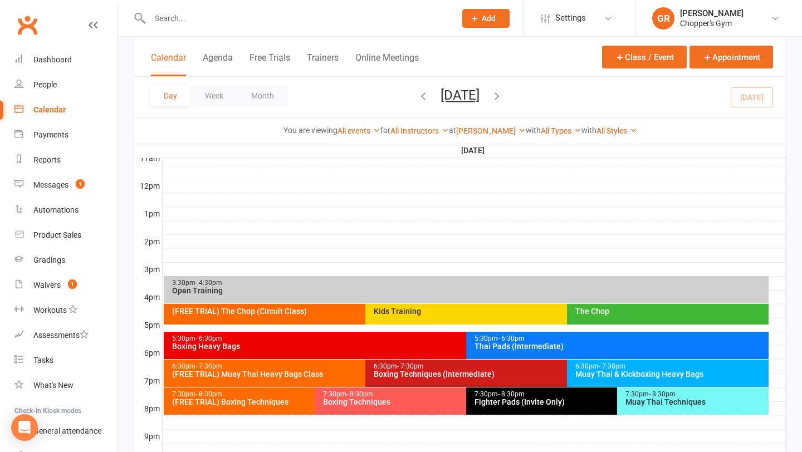
click at [268, 399] on div "(FREE TRIAL) Boxing Techniques" at bounding box center [312, 402] width 281 height 8
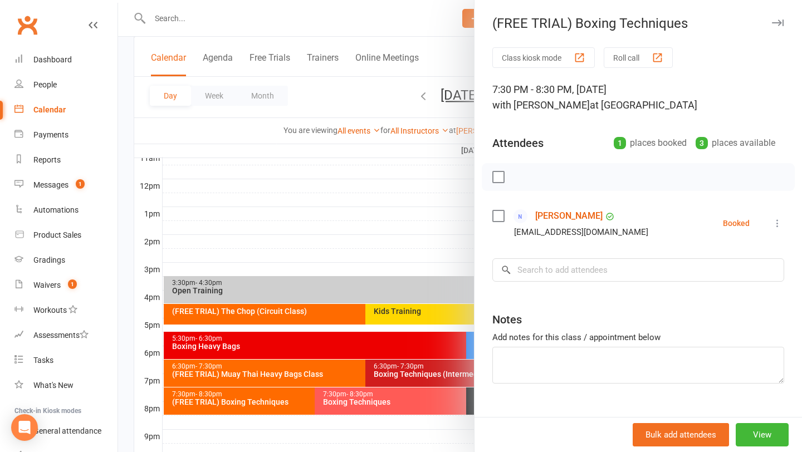
click at [778, 223] on icon at bounding box center [777, 223] width 11 height 11
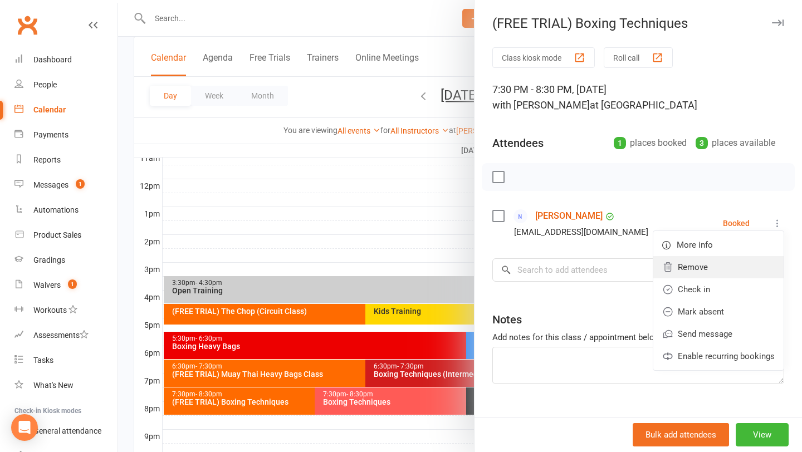
click at [724, 269] on link "Remove" at bounding box center [719, 267] width 130 height 22
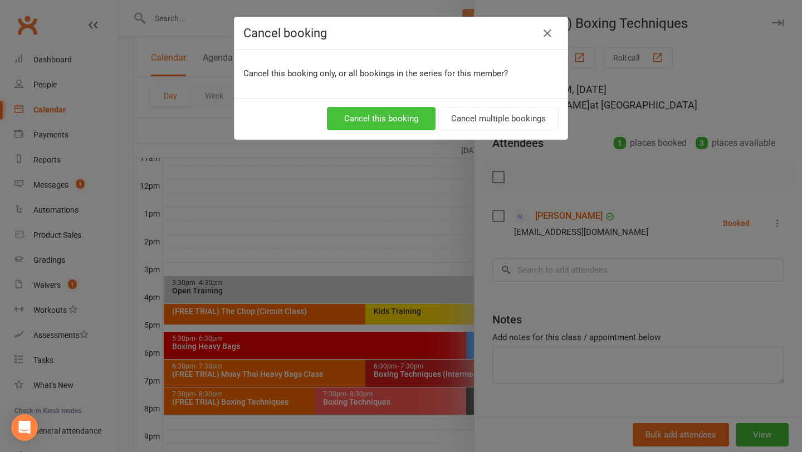
click at [394, 125] on button "Cancel this booking" at bounding box center [381, 118] width 109 height 23
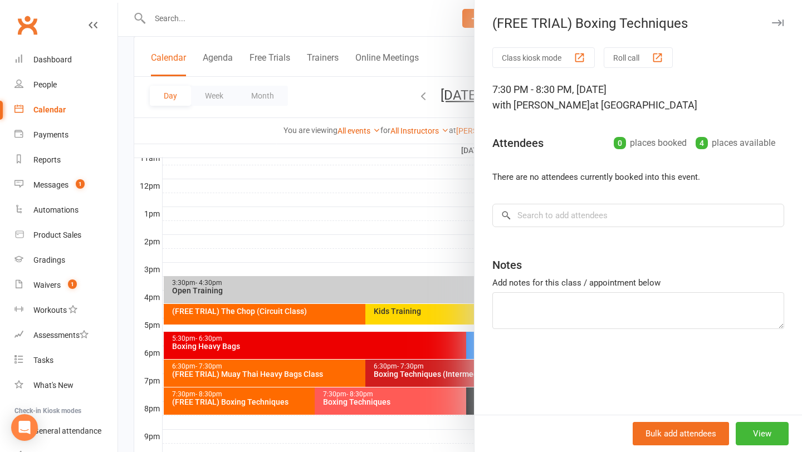
click at [374, 259] on div at bounding box center [460, 226] width 684 height 452
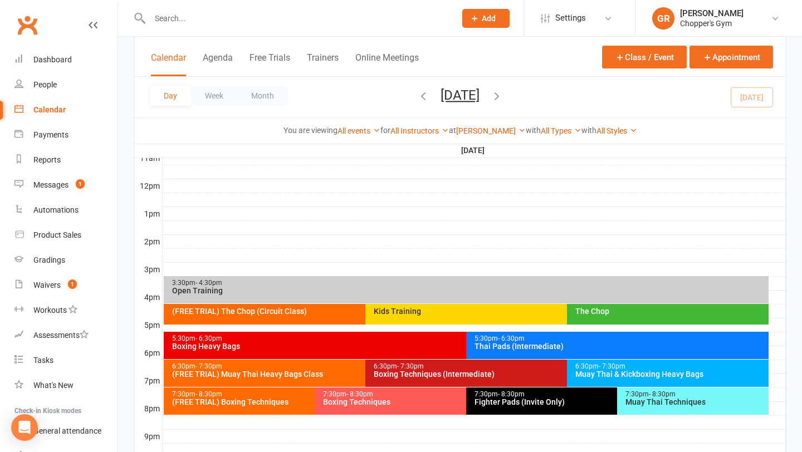
click at [664, 400] on div "Muay Thai Techniques" at bounding box center [696, 402] width 142 height 8
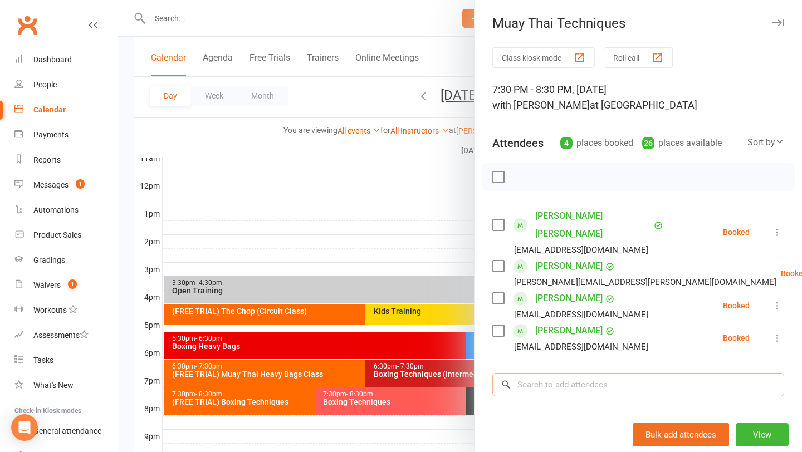
click at [567, 373] on input "search" at bounding box center [639, 384] width 292 height 23
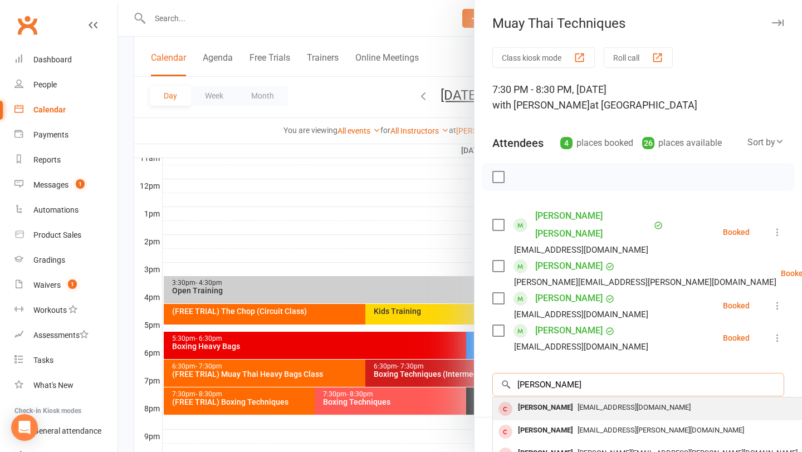
type input "xavier slatter"
click at [578, 400] on div "Xavier Hawke Slattery" at bounding box center [546, 408] width 64 height 16
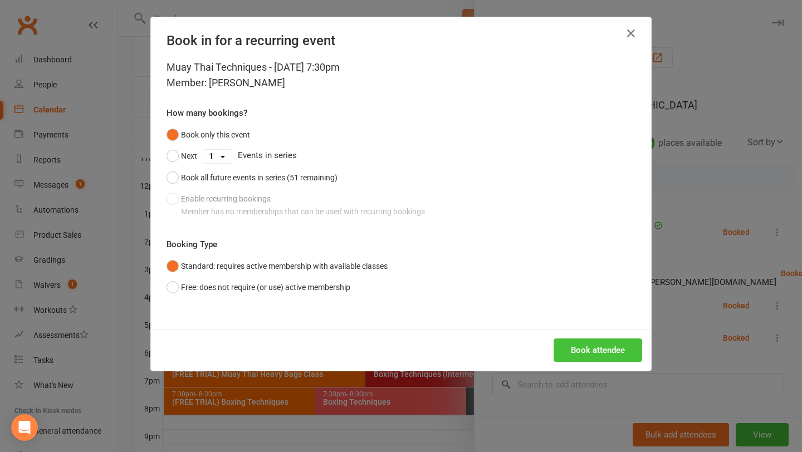
click at [605, 348] on button "Book attendee" at bounding box center [598, 350] width 89 height 23
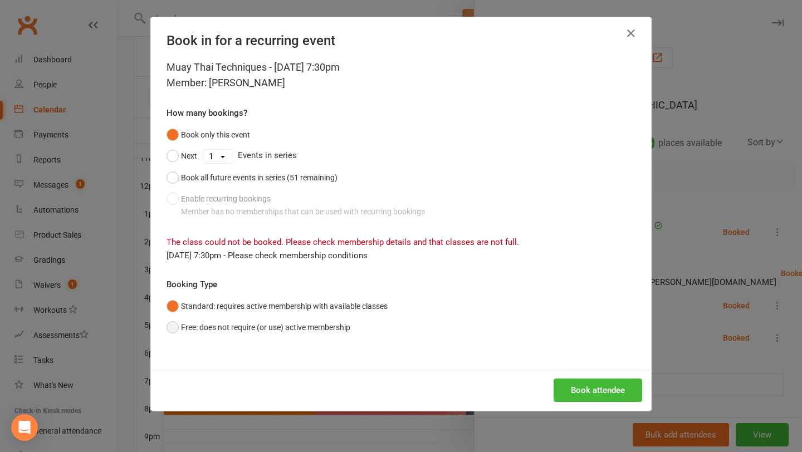
click at [178, 332] on button "Free: does not require (or use) active membership" at bounding box center [259, 327] width 184 height 21
click at [597, 393] on button "Book attendee" at bounding box center [598, 390] width 89 height 23
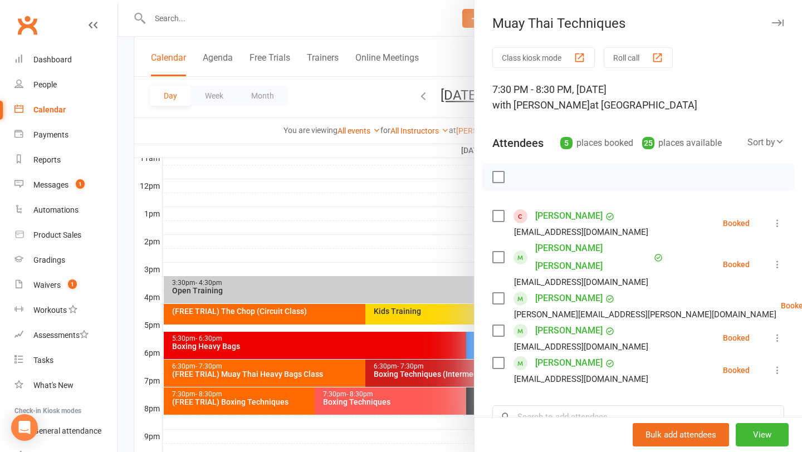
click at [552, 246] on link "Connor Huang" at bounding box center [593, 258] width 116 height 36
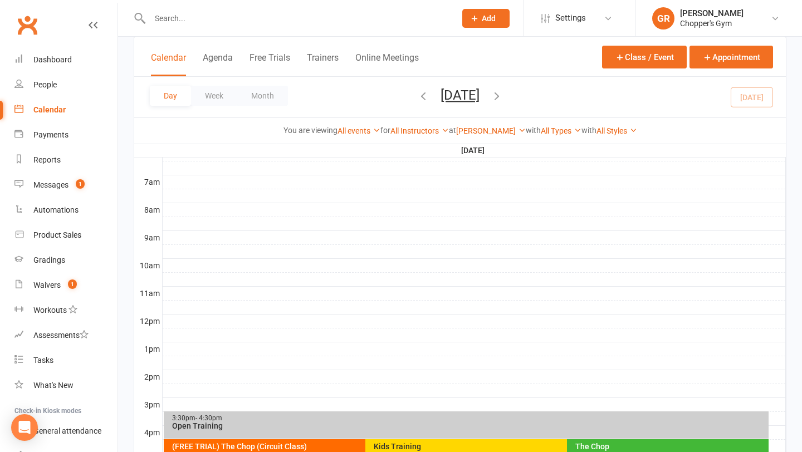
scroll to position [362, 0]
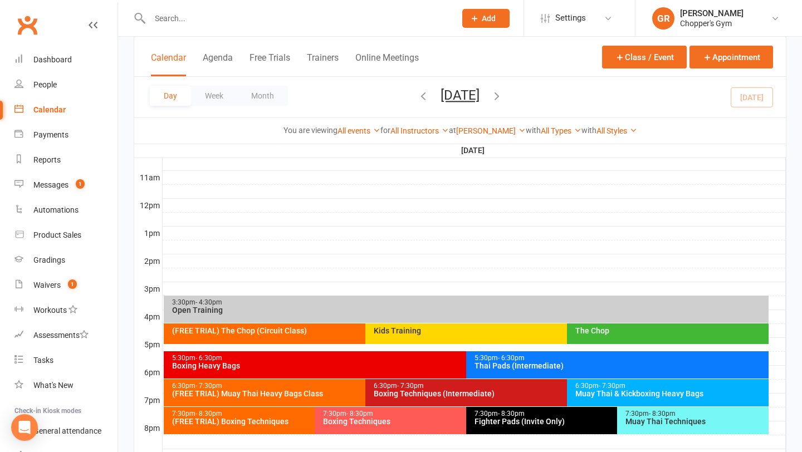
click at [650, 423] on div "Muay Thai Techniques" at bounding box center [696, 422] width 142 height 8
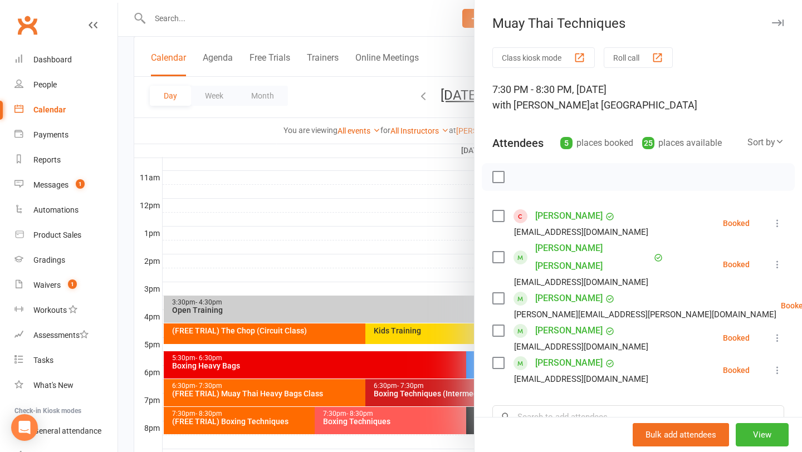
click at [499, 212] on label at bounding box center [498, 216] width 11 height 11
click at [499, 252] on label at bounding box center [498, 257] width 11 height 11
click at [500, 358] on label at bounding box center [498, 363] width 11 height 11
click at [496, 325] on label at bounding box center [498, 330] width 11 height 11
click at [498, 293] on label at bounding box center [498, 298] width 11 height 11
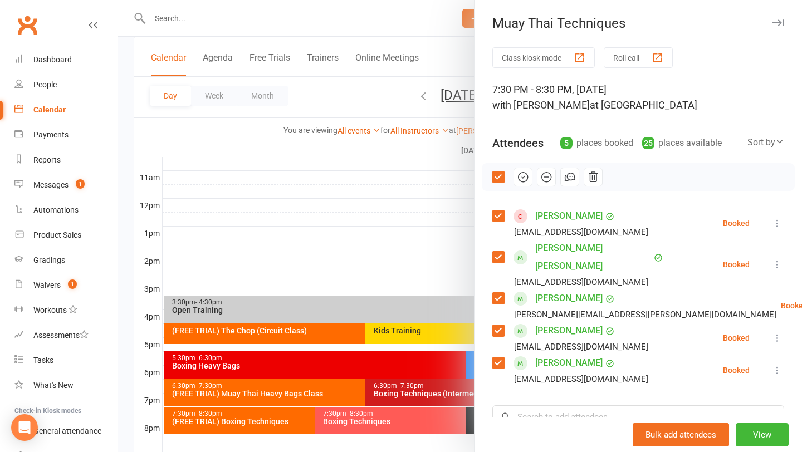
click at [500, 293] on label at bounding box center [498, 298] width 11 height 11
click at [562, 406] on input "search" at bounding box center [639, 417] width 292 height 23
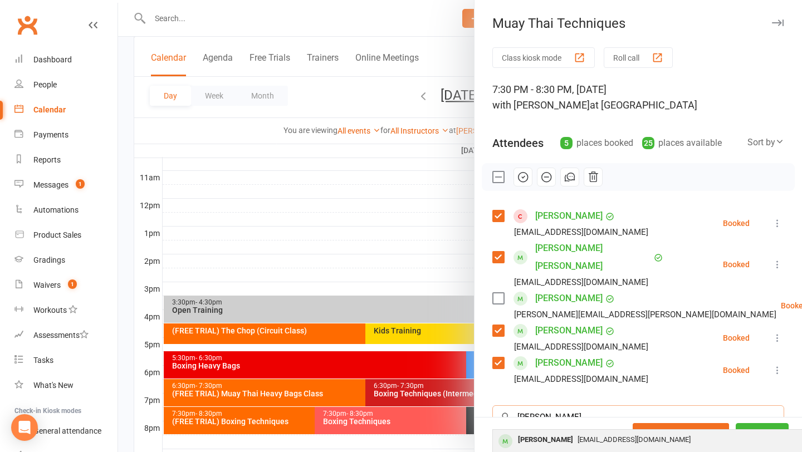
type input "sakshy"
click at [558, 432] on div "Sakshyam Gaire" at bounding box center [546, 440] width 64 height 16
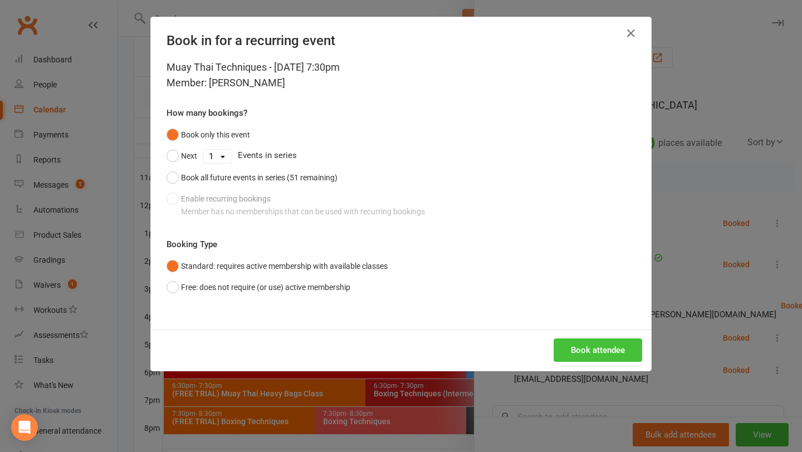
click at [608, 349] on button "Book attendee" at bounding box center [598, 350] width 89 height 23
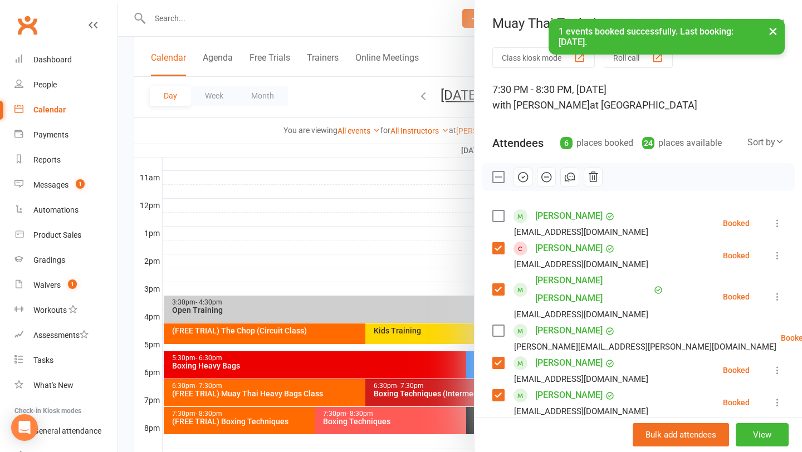
click at [499, 214] on label at bounding box center [498, 216] width 11 height 11
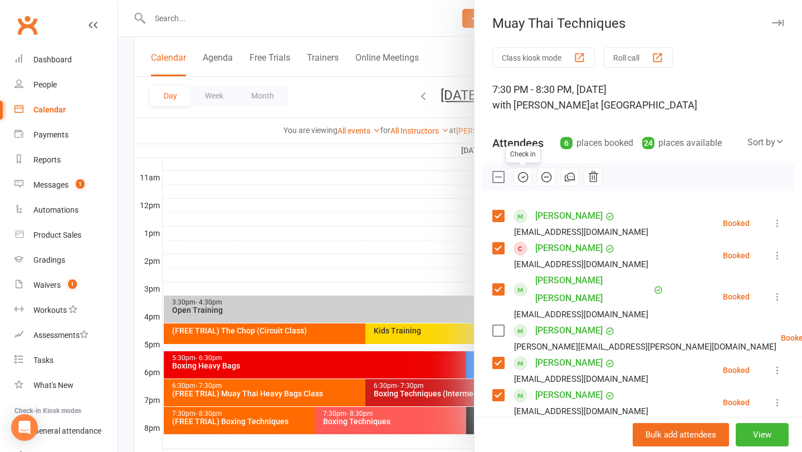
click at [521, 181] on icon "button" at bounding box center [523, 177] width 12 height 12
click at [58, 292] on link "Waivers 1" at bounding box center [65, 285] width 103 height 25
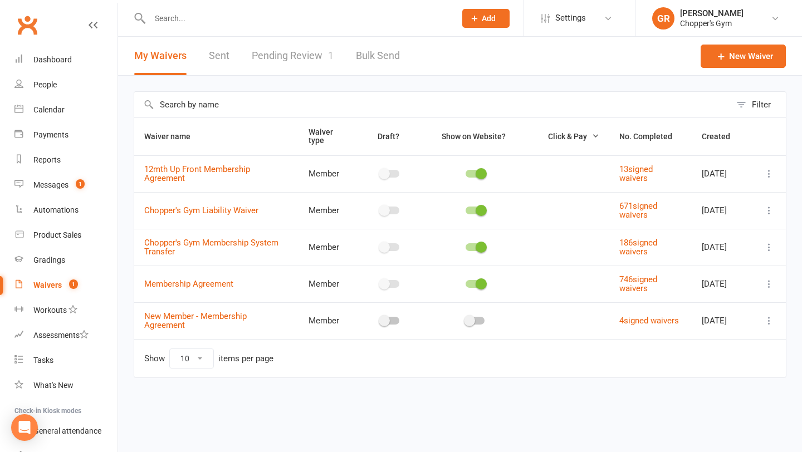
click at [289, 52] on link "Pending Review 1" at bounding box center [293, 56] width 82 height 38
select select "50"
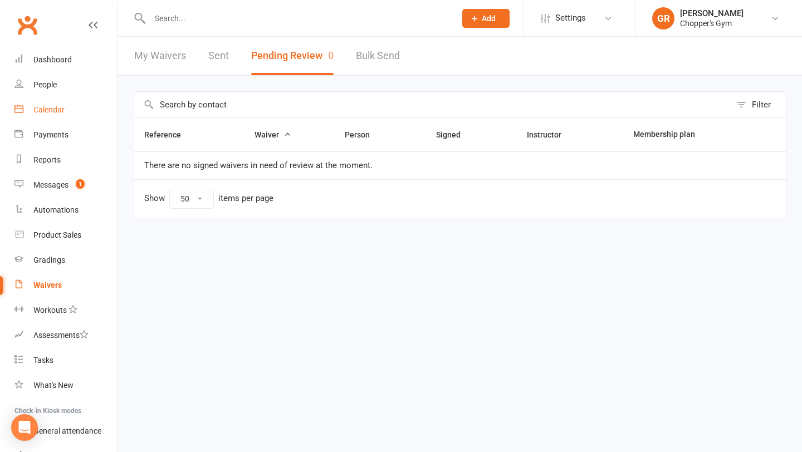
click at [69, 109] on link "Calendar" at bounding box center [65, 110] width 103 height 25
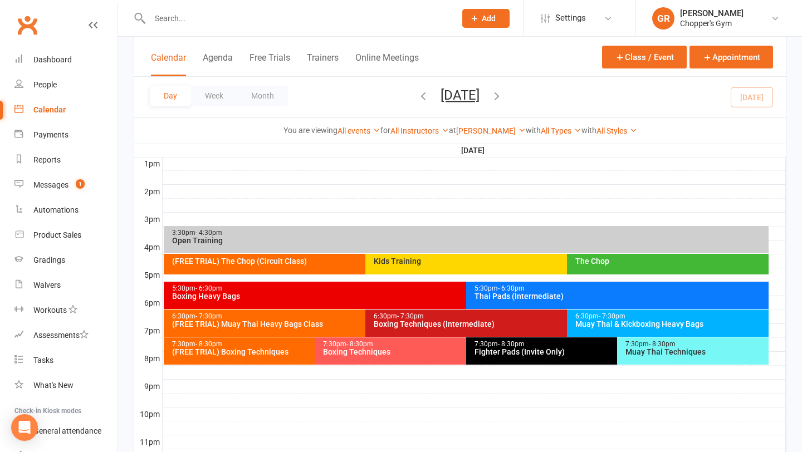
scroll to position [447, 0]
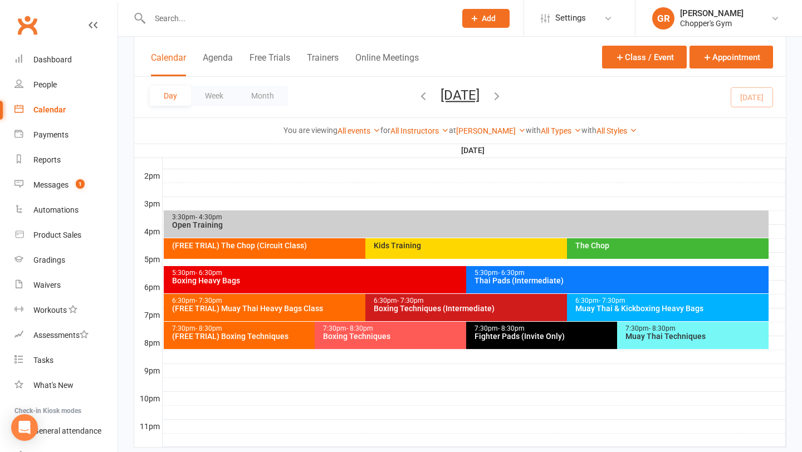
click at [579, 335] on div "Fighter Pads (Invite Only)" at bounding box center [614, 337] width 281 height 8
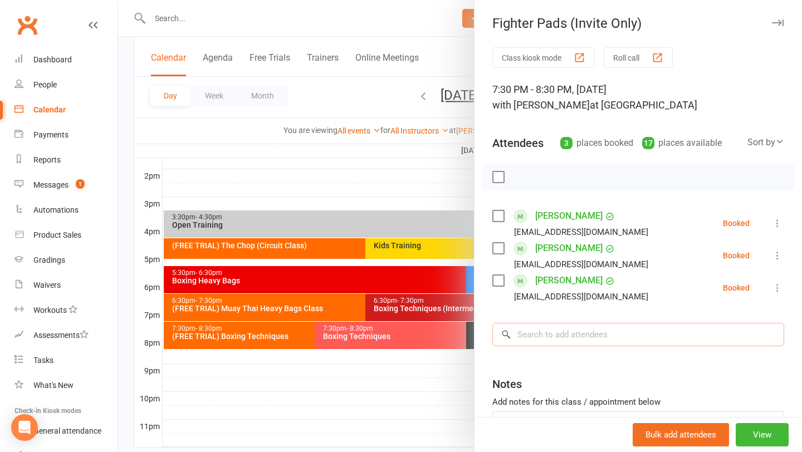
click at [573, 338] on input "search" at bounding box center [639, 334] width 292 height 23
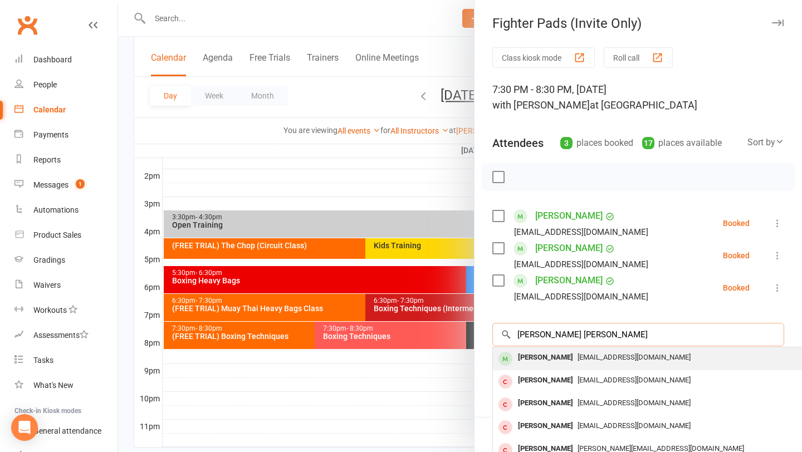
type input "josh ra"
click at [578, 357] on span "jjraptis@hotmail.com" at bounding box center [634, 357] width 113 height 8
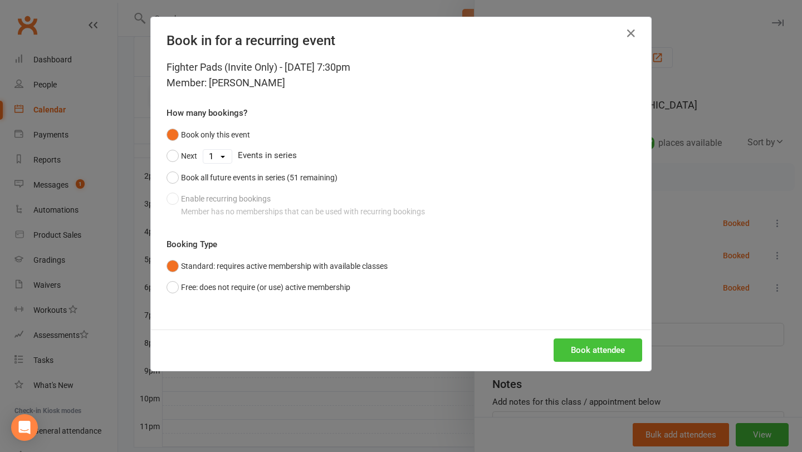
click at [581, 343] on button "Book attendee" at bounding box center [598, 350] width 89 height 23
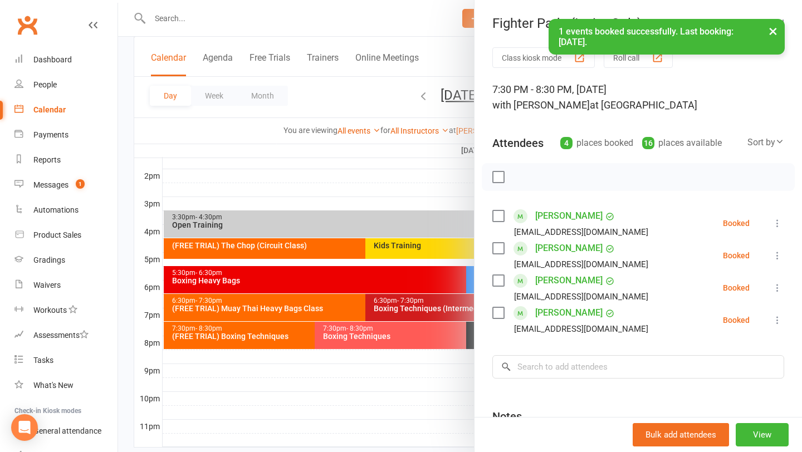
click at [499, 172] on label at bounding box center [498, 177] width 11 height 11
click at [523, 178] on icon "button" at bounding box center [524, 177] width 2 height 2
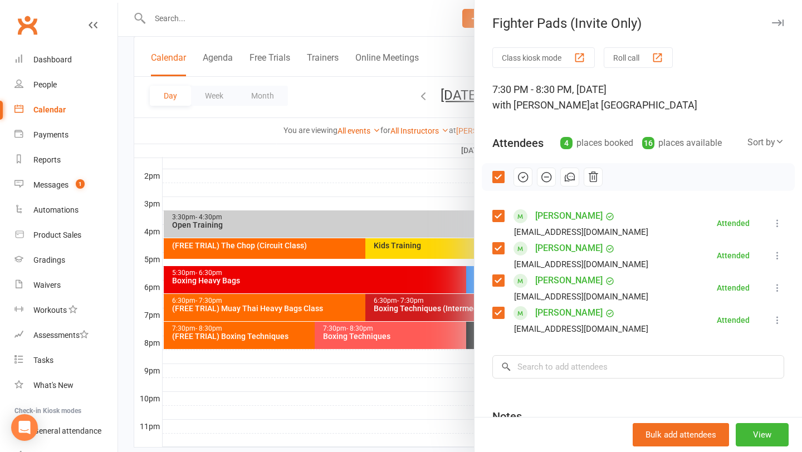
click at [375, 351] on div at bounding box center [460, 226] width 684 height 452
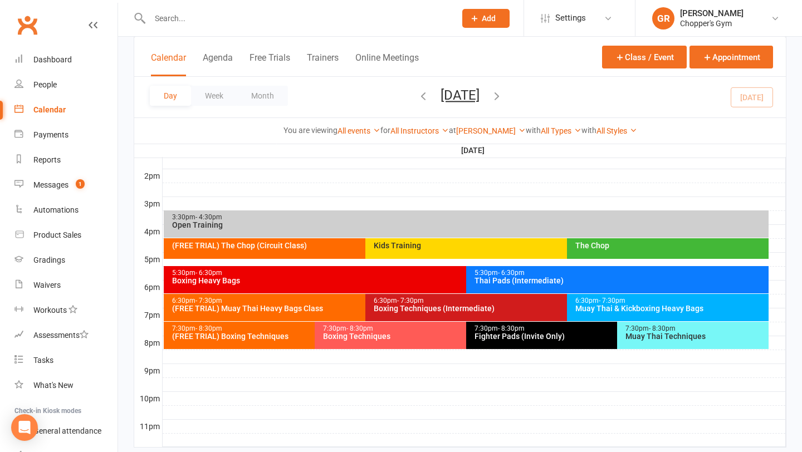
click at [398, 333] on div "Boxing Techniques" at bounding box center [463, 337] width 281 height 8
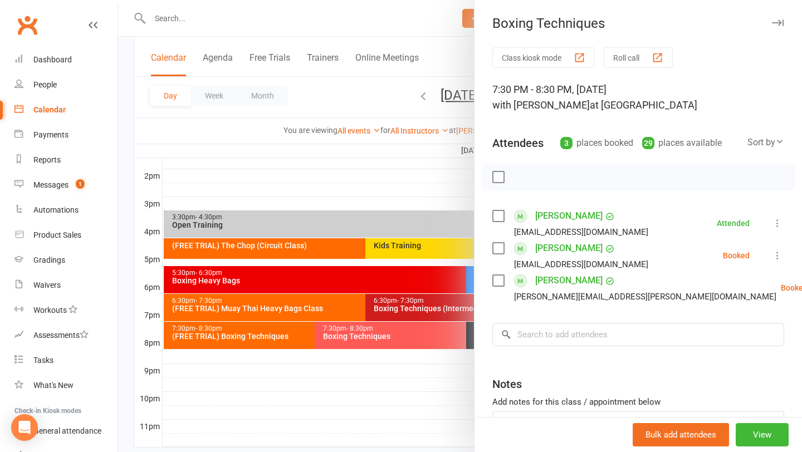
click at [363, 374] on div at bounding box center [460, 226] width 684 height 452
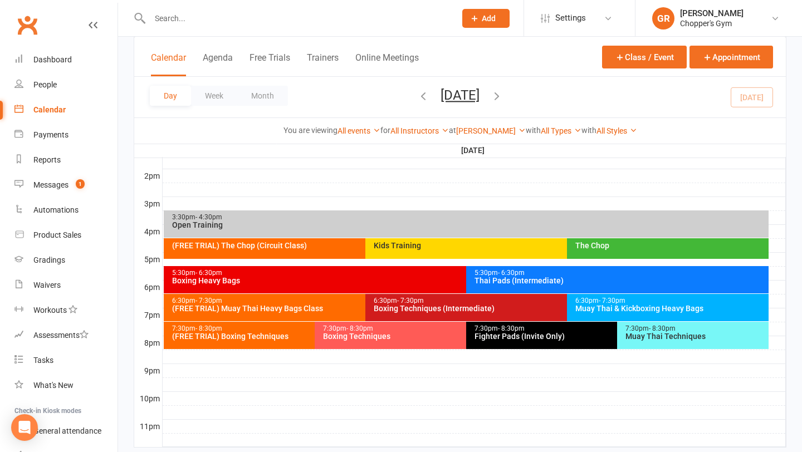
click at [698, 334] on div "Muay Thai Techniques" at bounding box center [696, 337] width 142 height 8
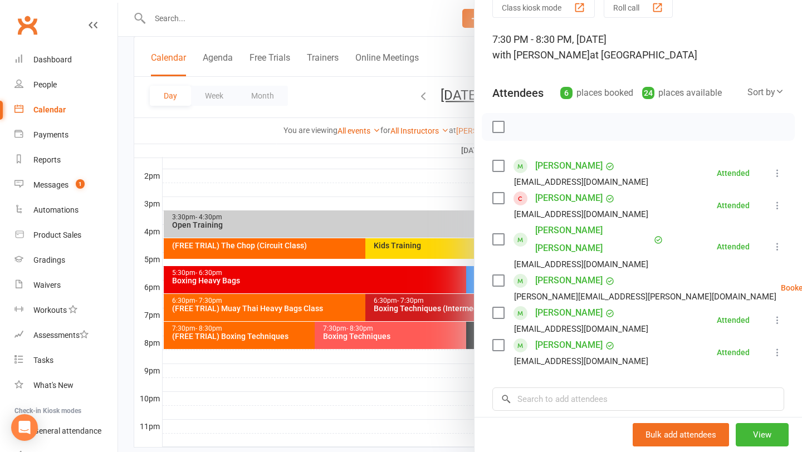
scroll to position [52, 0]
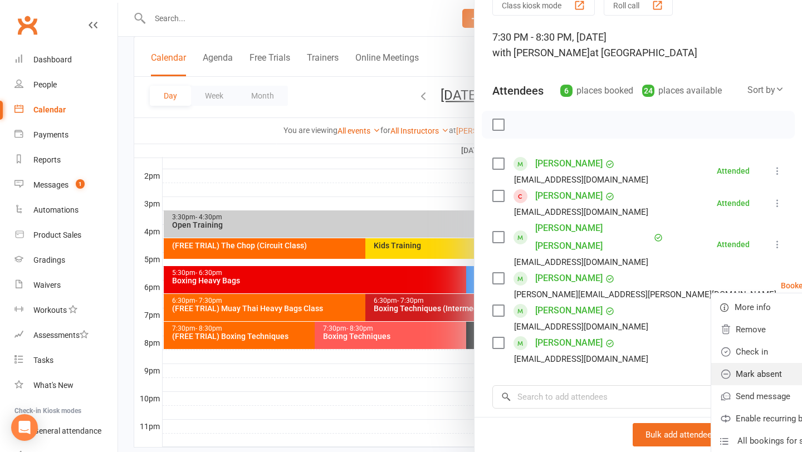
click at [719, 363] on link "Mark absent" at bounding box center [777, 374] width 130 height 22
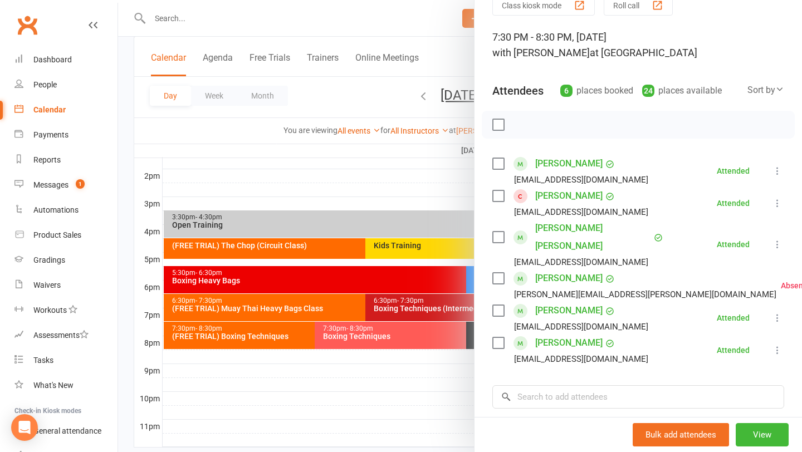
click at [381, 338] on div at bounding box center [460, 226] width 684 height 452
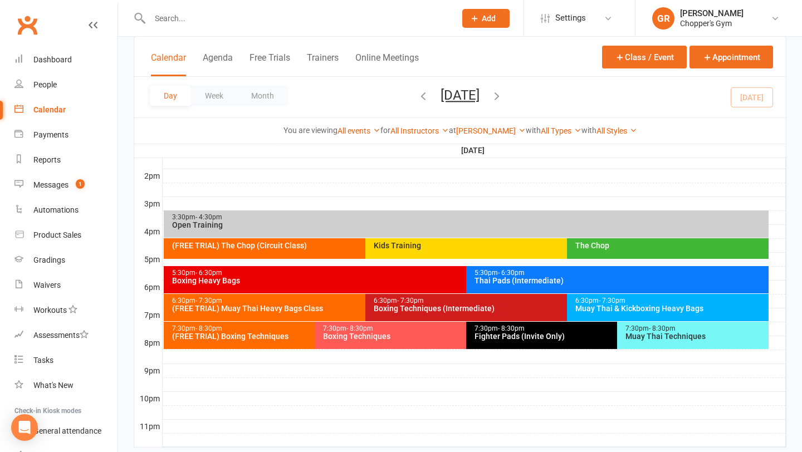
click at [381, 338] on div "Boxing Techniques" at bounding box center [463, 337] width 281 height 8
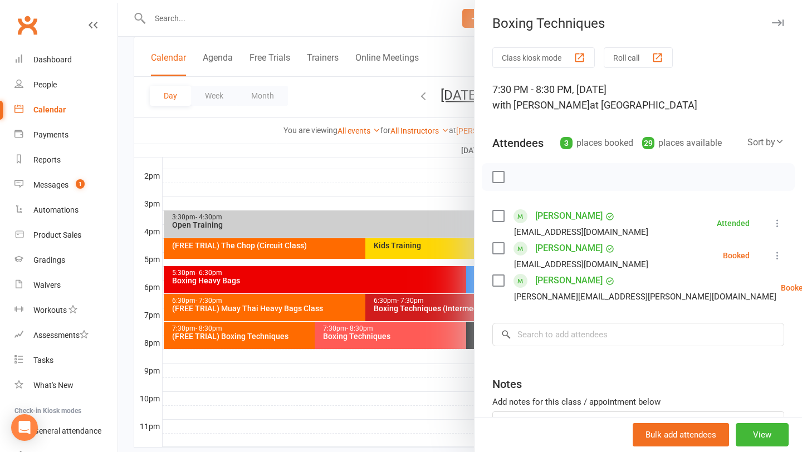
click at [505, 254] on div "Elaaf Mohamed elaaf.mohamed@gmail.com" at bounding box center [573, 256] width 160 height 32
click at [501, 250] on label at bounding box center [498, 248] width 11 height 11
click at [499, 301] on div "lynn@lynn.email" at bounding box center [637, 297] width 289 height 14
click at [499, 281] on label at bounding box center [498, 280] width 11 height 11
click at [530, 180] on button "button" at bounding box center [523, 177] width 19 height 19
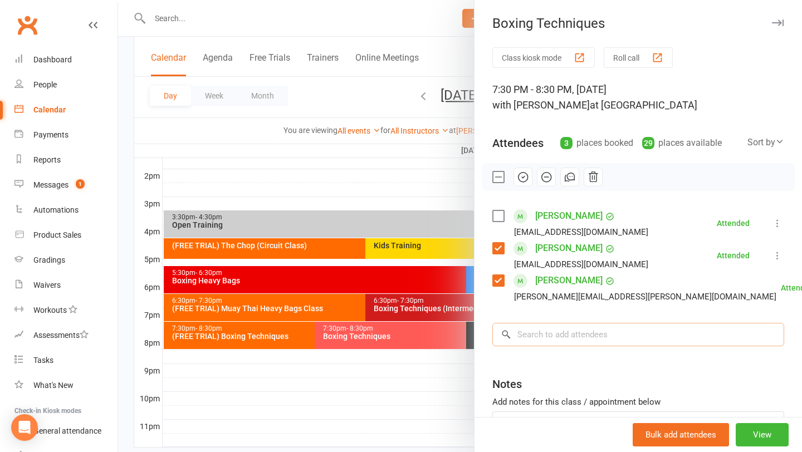
click at [549, 328] on input "search" at bounding box center [639, 334] width 292 height 23
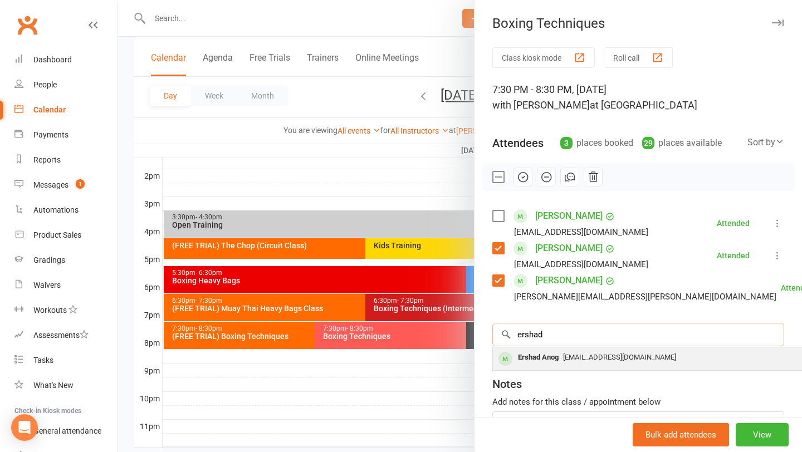
type input "ershad"
click at [545, 360] on div "Ershad Anog" at bounding box center [539, 358] width 50 height 16
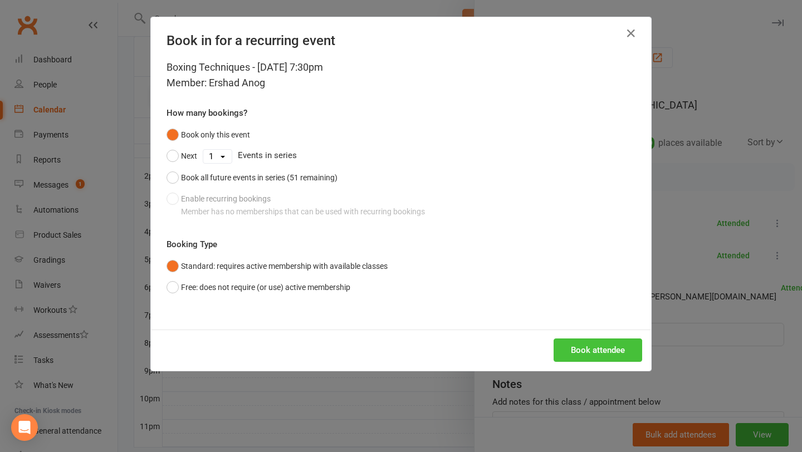
click at [601, 349] on button "Book attendee" at bounding box center [598, 350] width 89 height 23
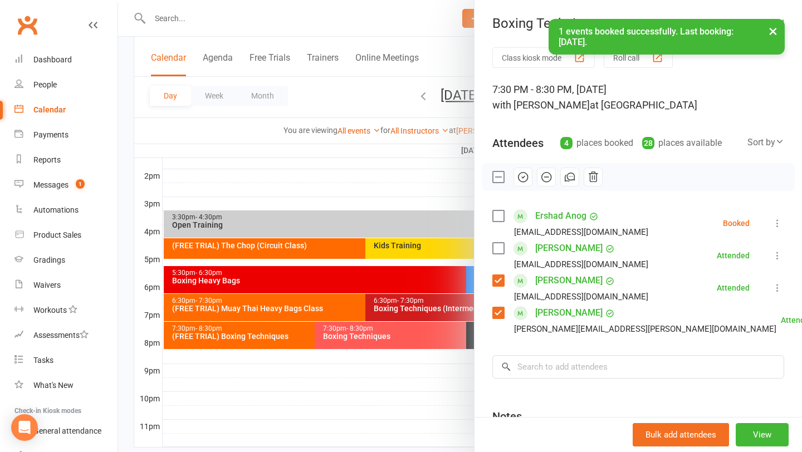
click at [501, 215] on label at bounding box center [498, 216] width 11 height 11
click at [522, 180] on icon "button" at bounding box center [523, 177] width 12 height 12
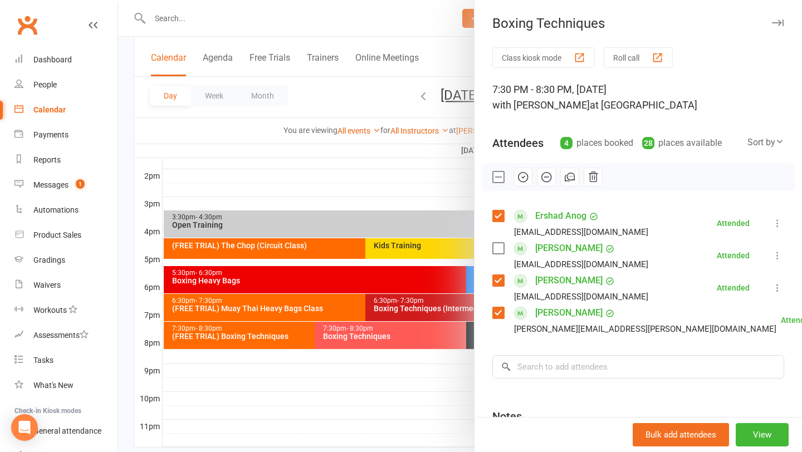
click at [276, 179] on div at bounding box center [460, 226] width 684 height 452
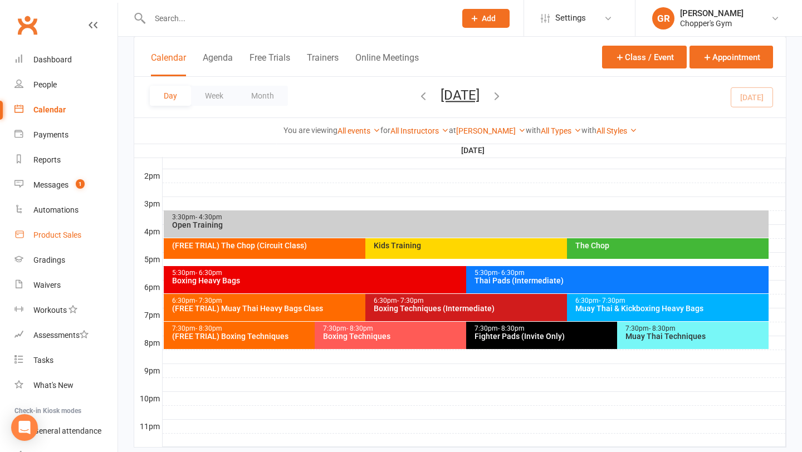
click at [48, 241] on link "Product Sales" at bounding box center [65, 235] width 103 height 25
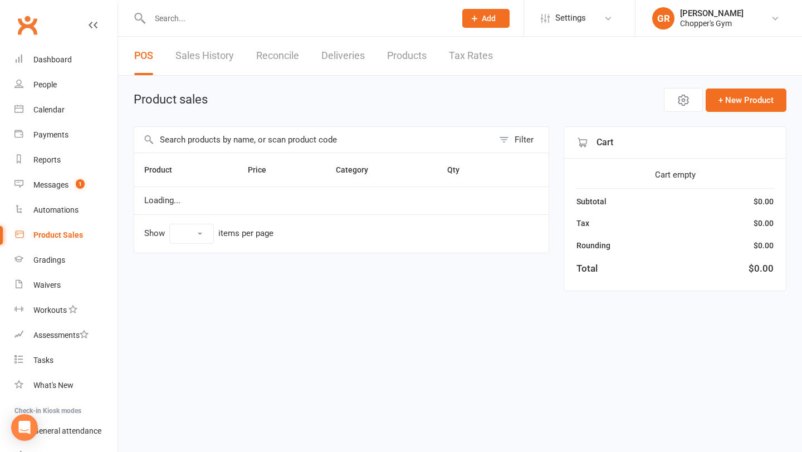
select select "100"
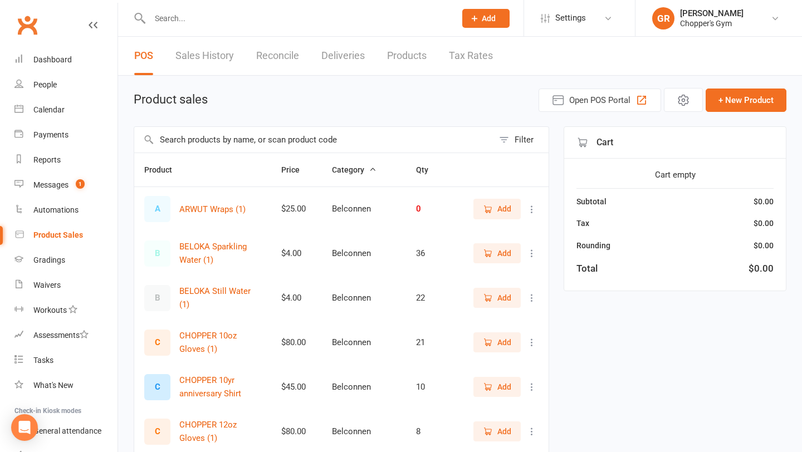
click at [196, 147] on input "text" at bounding box center [313, 140] width 359 height 26
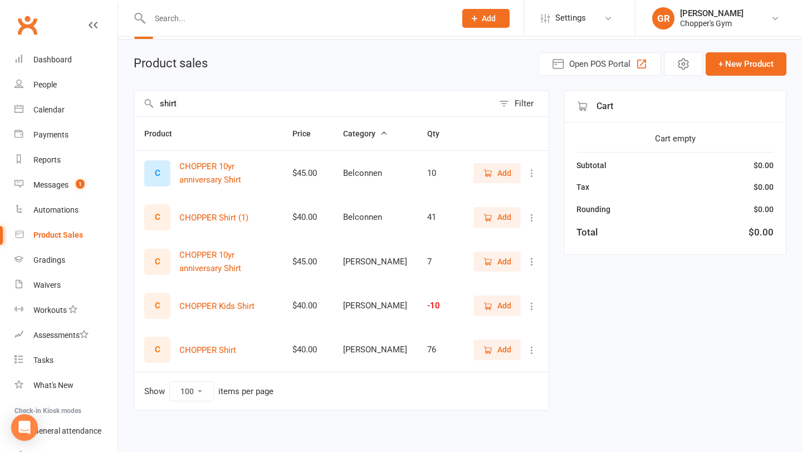
scroll to position [42, 0]
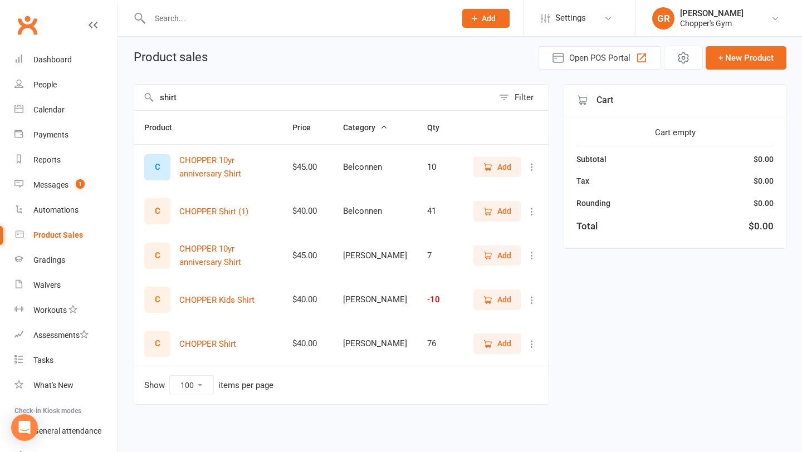
type input "shirt"
click at [495, 347] on span "Add" at bounding box center [497, 344] width 28 height 12
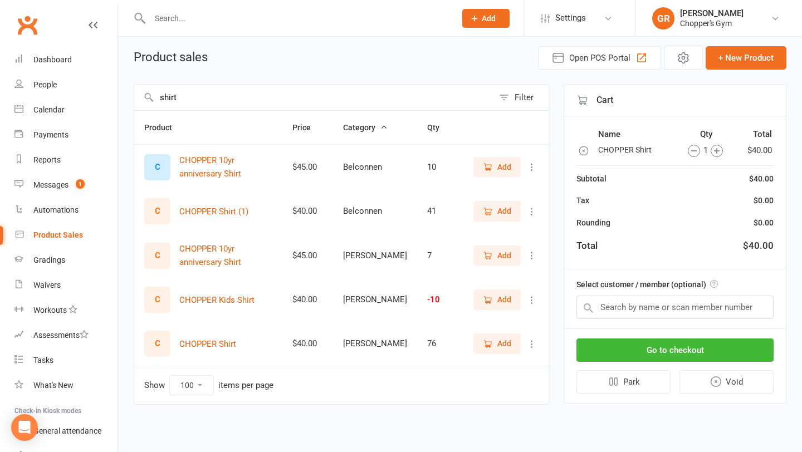
click at [716, 149] on icon "button" at bounding box center [717, 151] width 6 height 6
click at [666, 310] on input "text" at bounding box center [675, 307] width 197 height 23
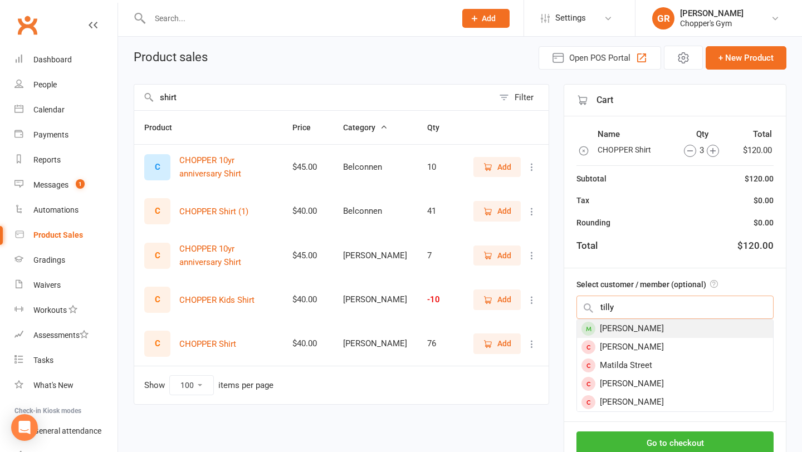
type input "tilly"
click at [639, 329] on div "Tilly Bell" at bounding box center [675, 329] width 196 height 18
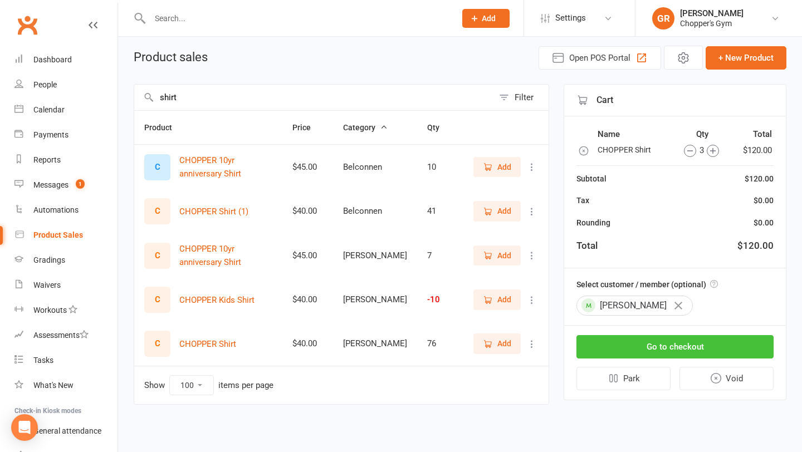
click at [641, 345] on button "Go to checkout" at bounding box center [675, 346] width 197 height 23
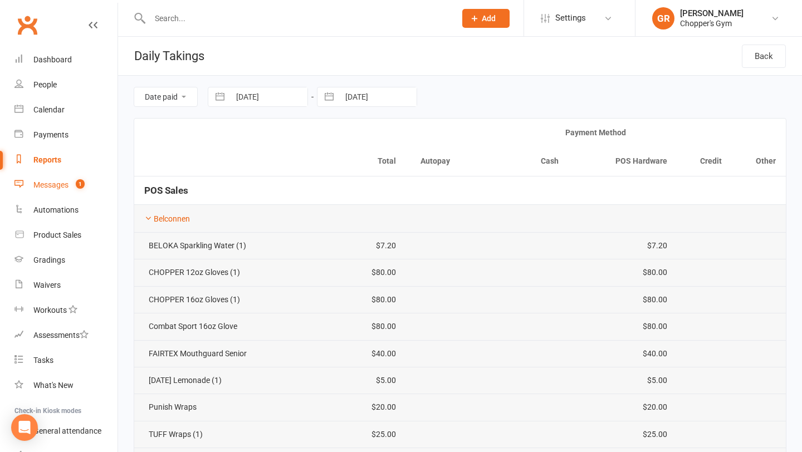
click at [56, 185] on div "Messages" at bounding box center [50, 185] width 35 height 9
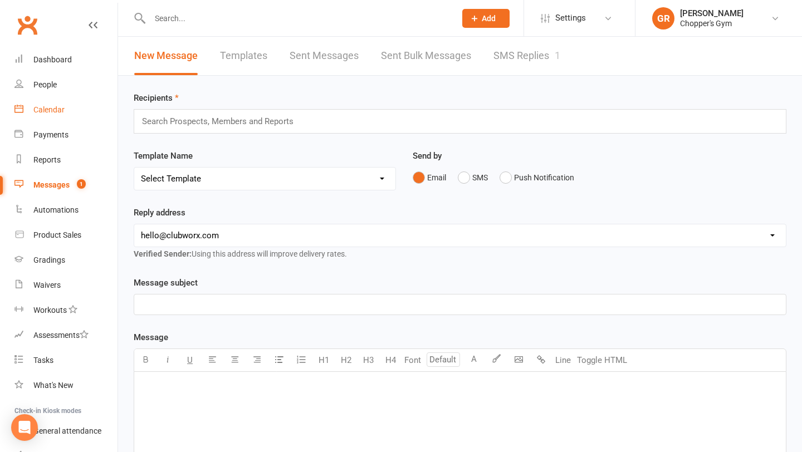
click at [51, 110] on div "Calendar" at bounding box center [48, 109] width 31 height 9
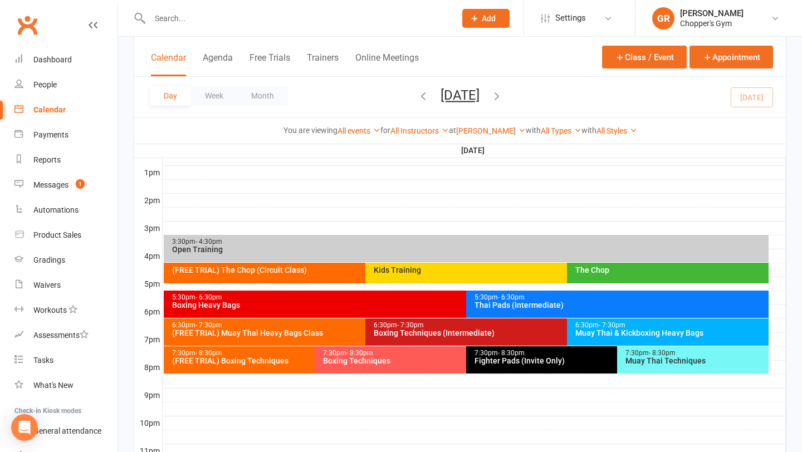
scroll to position [474, 0]
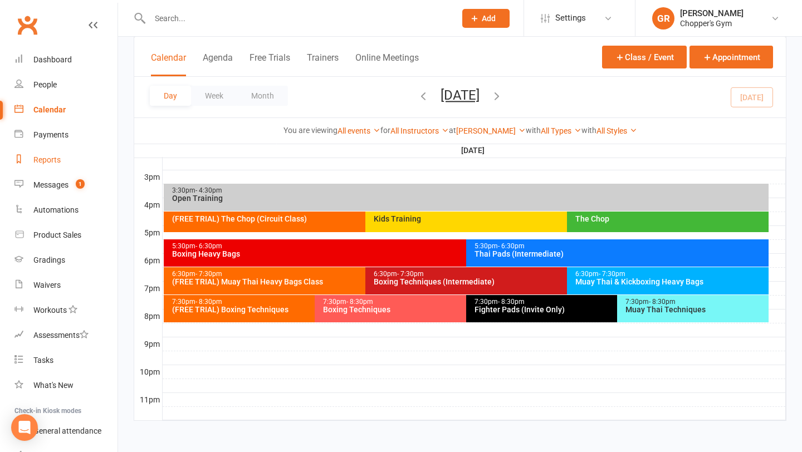
click at [62, 163] on link "Reports" at bounding box center [65, 160] width 103 height 25
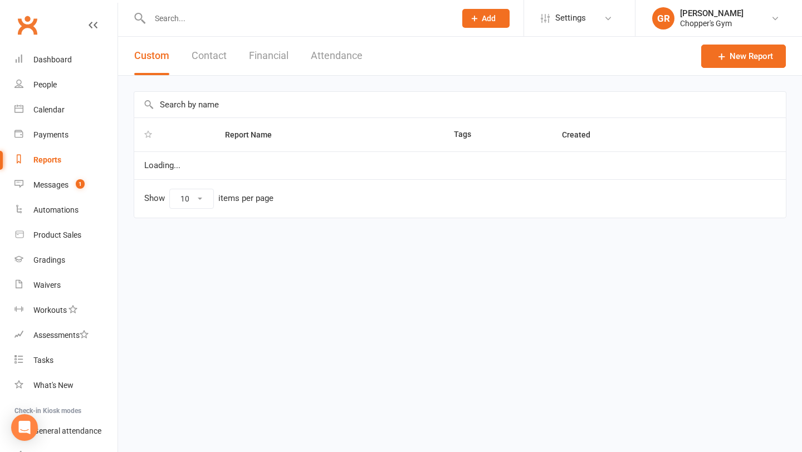
select select "100"
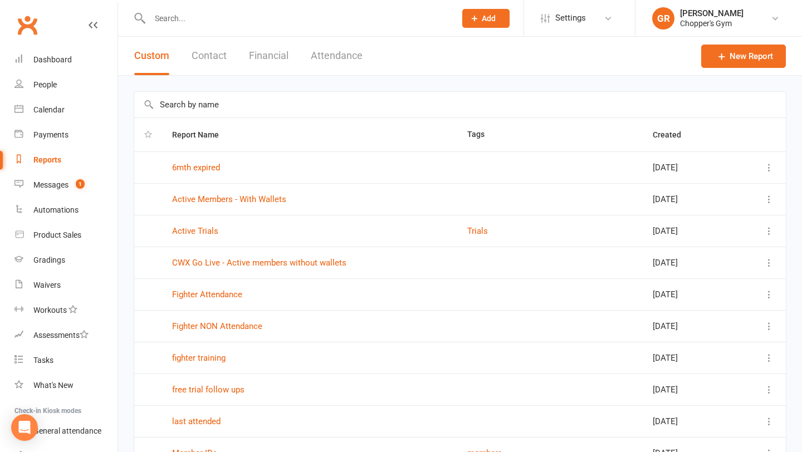
click at [269, 52] on button "Financial" at bounding box center [269, 56] width 40 height 38
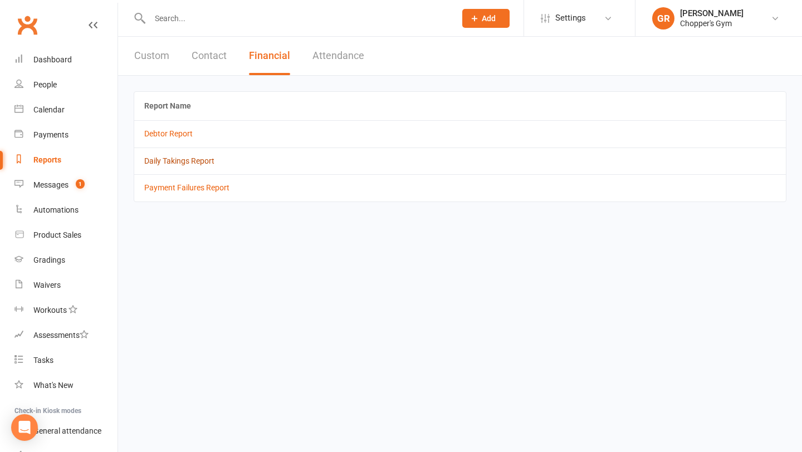
click at [171, 160] on link "Daily Takings Report" at bounding box center [179, 161] width 70 height 9
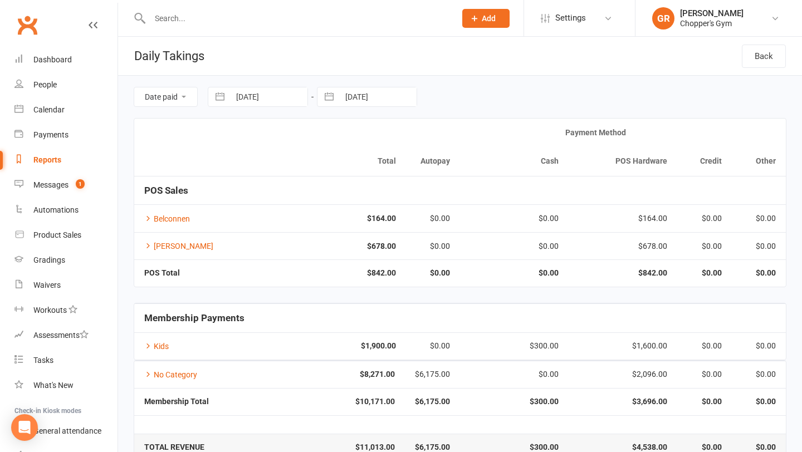
scroll to position [25, 0]
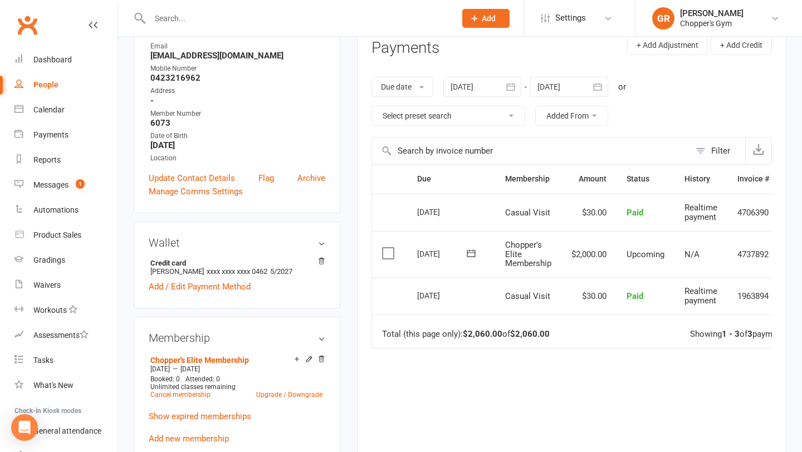
click at [388, 251] on label at bounding box center [389, 253] width 15 height 11
click at [388, 248] on input "checkbox" at bounding box center [385, 248] width 7 height 0
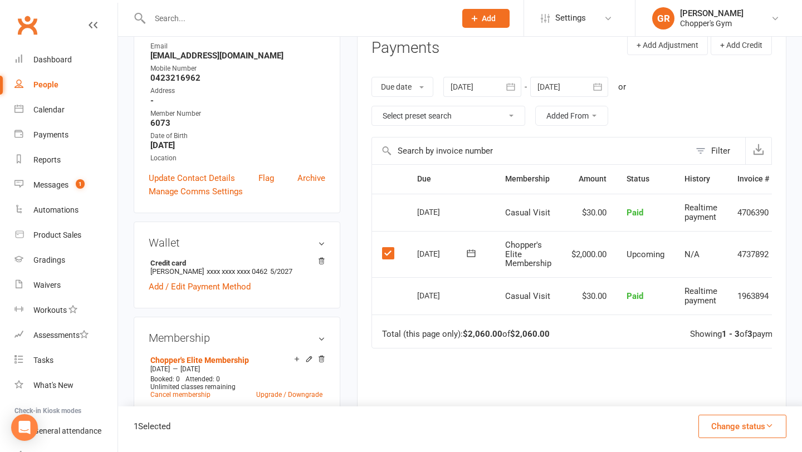
click at [766, 424] on icon "button" at bounding box center [770, 426] width 8 height 8
click at [729, 351] on link "Paid (POS)" at bounding box center [731, 352] width 110 height 22
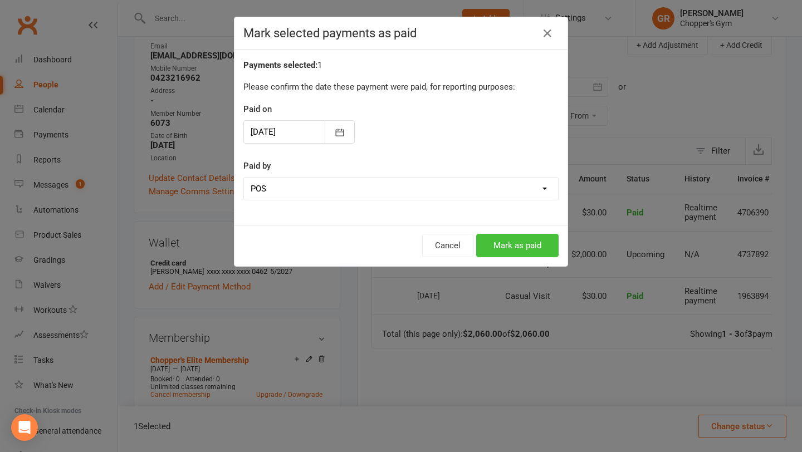
click at [519, 249] on button "Mark as paid" at bounding box center [517, 245] width 82 height 23
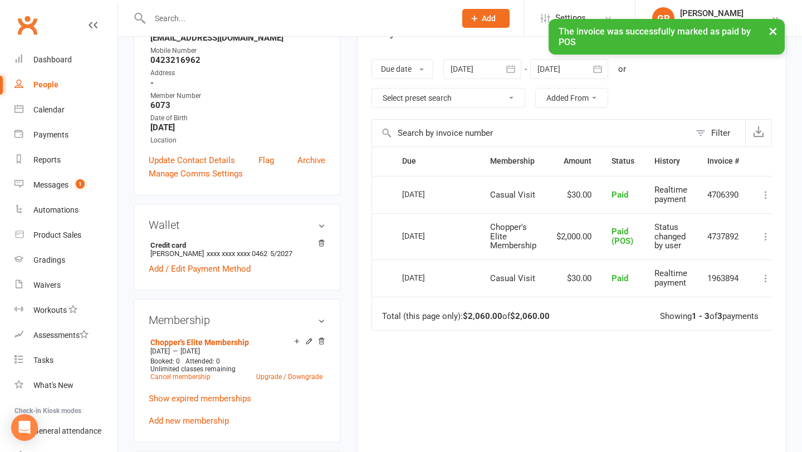
scroll to position [172, 0]
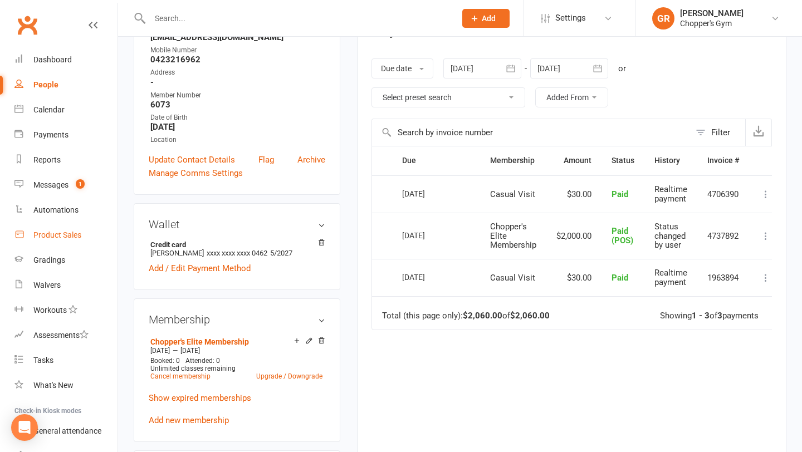
click at [61, 235] on div "Product Sales" at bounding box center [57, 235] width 48 height 9
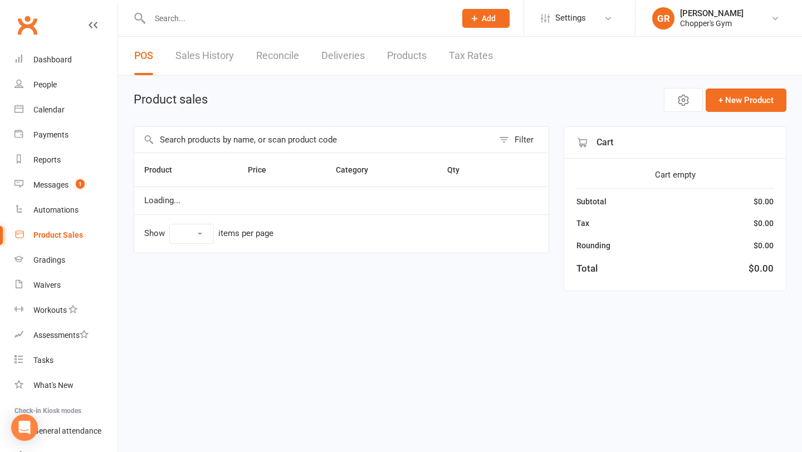
select select "100"
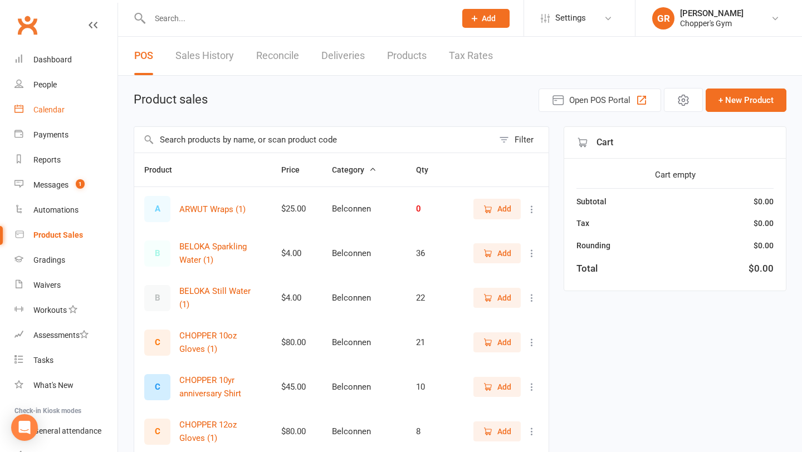
click at [53, 114] on div "Calendar" at bounding box center [48, 109] width 31 height 9
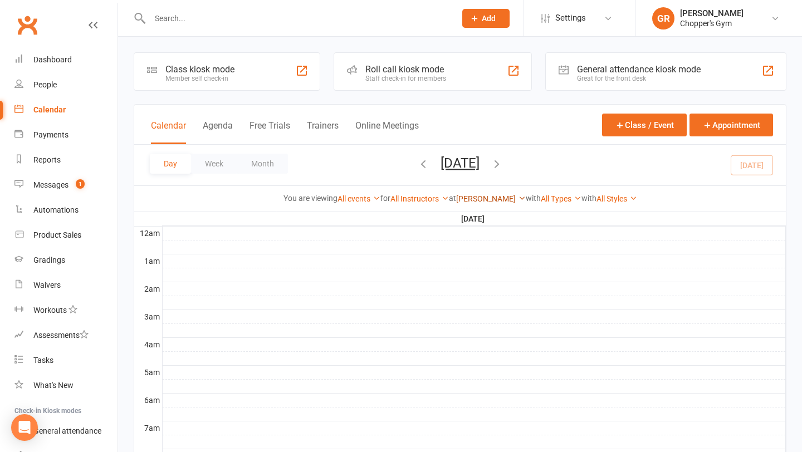
click at [491, 201] on link "Dickson" at bounding box center [491, 198] width 70 height 9
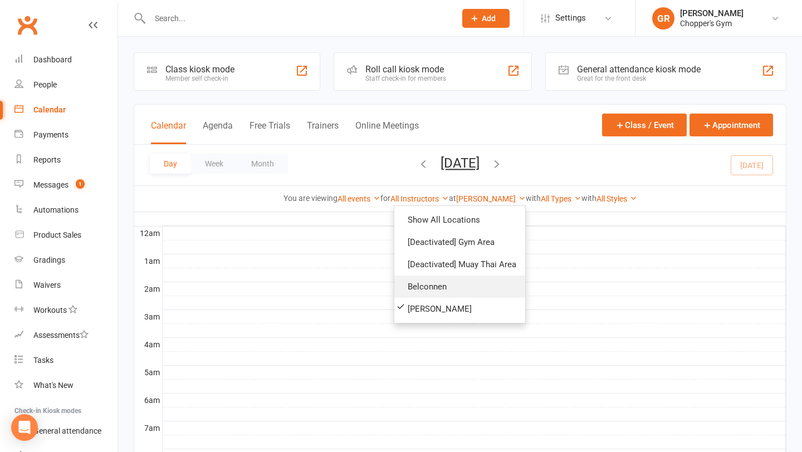
click at [448, 289] on link "Belconnen" at bounding box center [459, 287] width 131 height 22
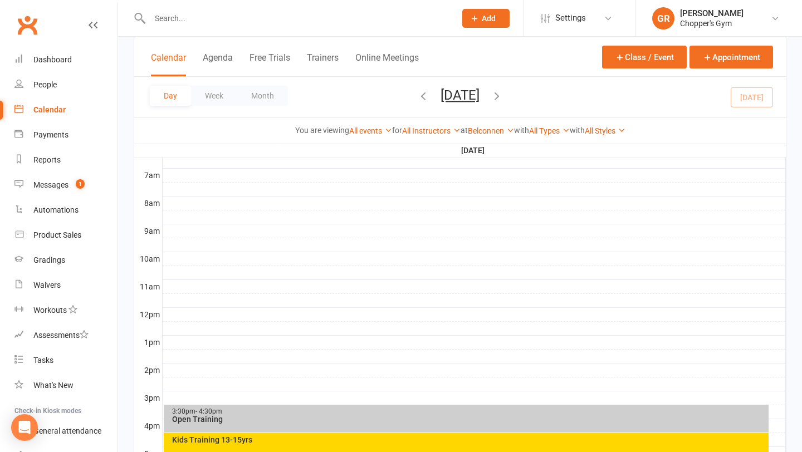
scroll to position [377, 0]
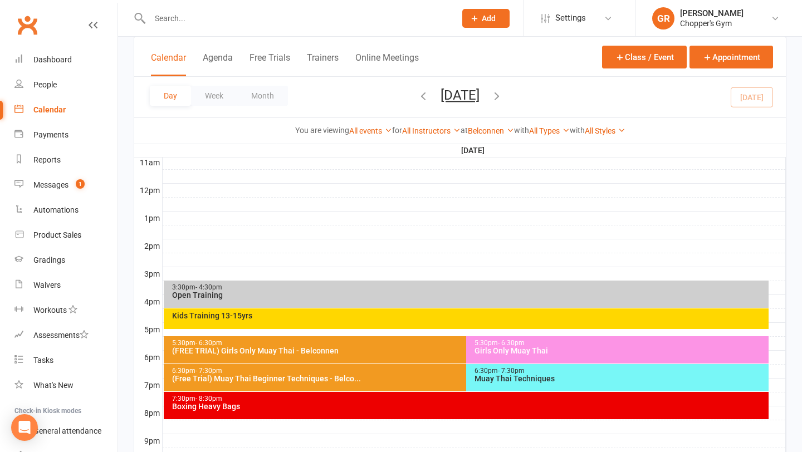
click at [389, 383] on div "6:30pm - 7:30pm (Free Trial) Muay Thai Beginner Techniques - Belco..." at bounding box center [461, 377] width 595 height 27
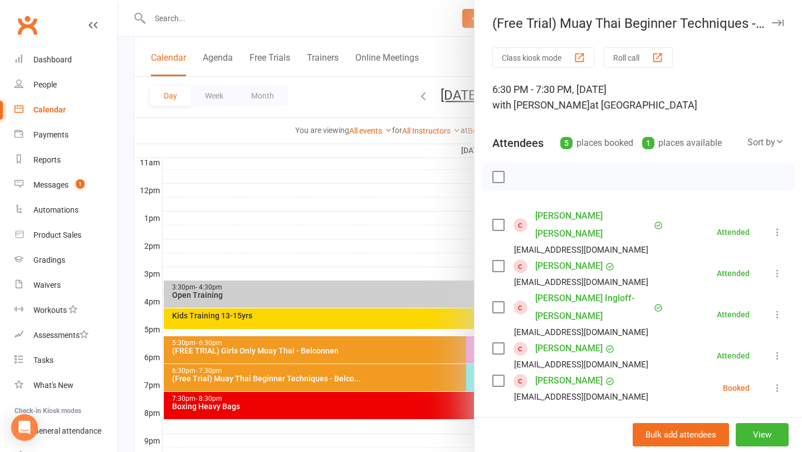
click at [198, 22] on div at bounding box center [460, 226] width 684 height 452
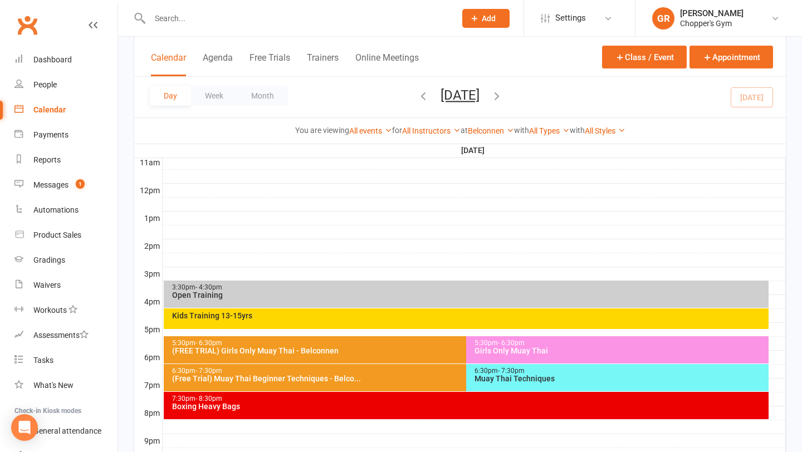
click at [198, 22] on input "text" at bounding box center [297, 19] width 301 height 16
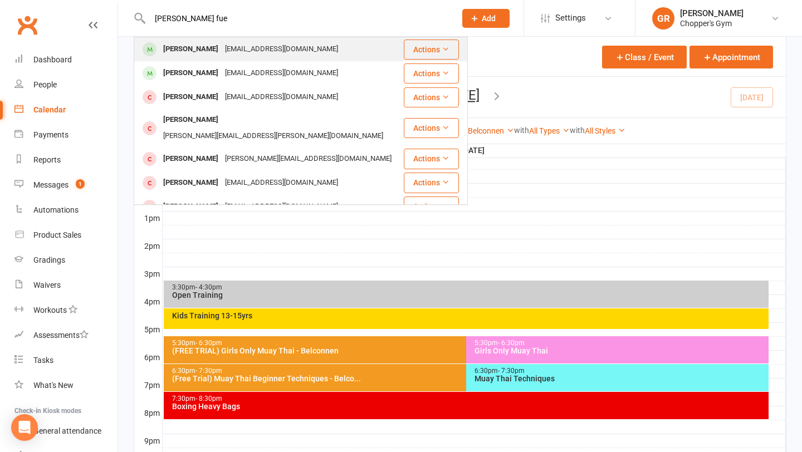
type input "alec fue"
click at [181, 45] on div "Alec Fuertez" at bounding box center [191, 49] width 62 height 16
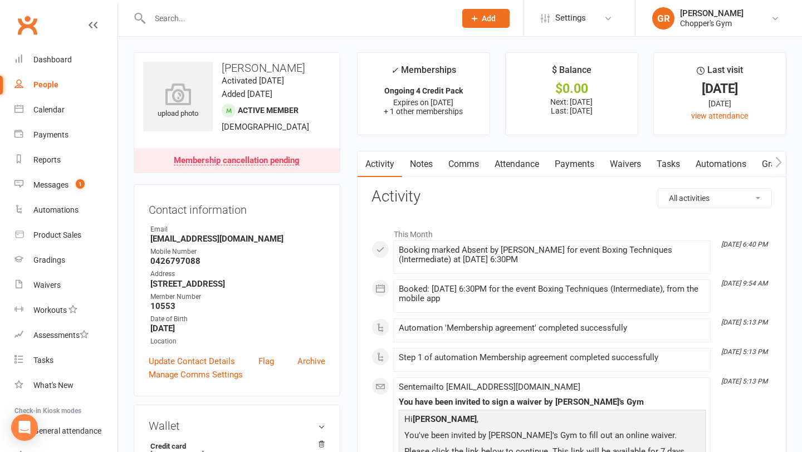
click at [569, 161] on link "Payments" at bounding box center [574, 165] width 55 height 26
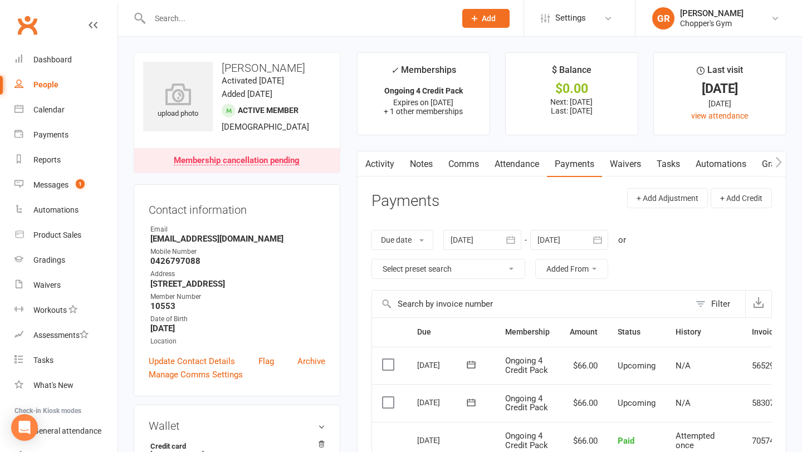
click at [519, 165] on link "Attendance" at bounding box center [517, 165] width 60 height 26
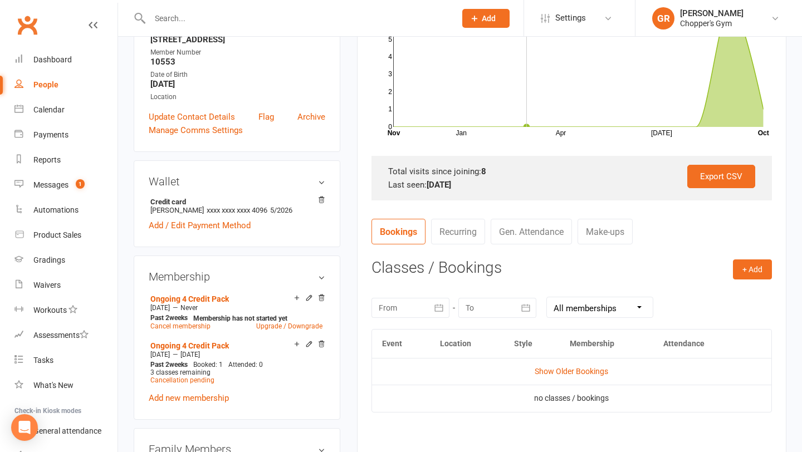
scroll to position [256, 0]
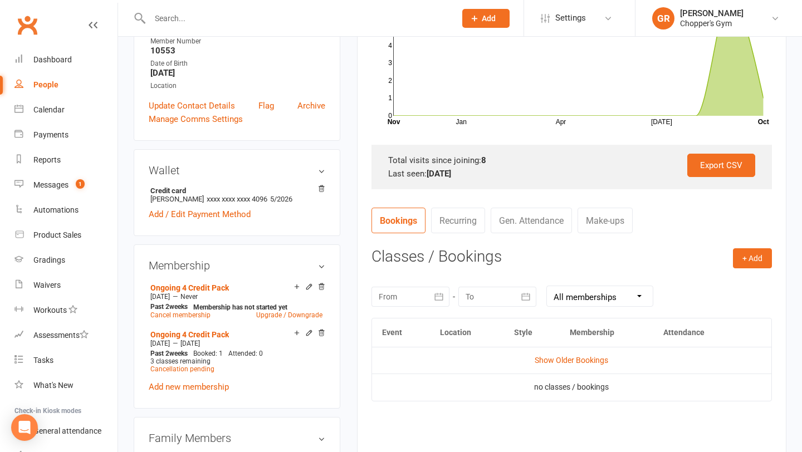
click at [554, 353] on td "Show Older Bookings" at bounding box center [572, 360] width 400 height 27
click at [554, 359] on link "Show Older Bookings" at bounding box center [572, 360] width 74 height 9
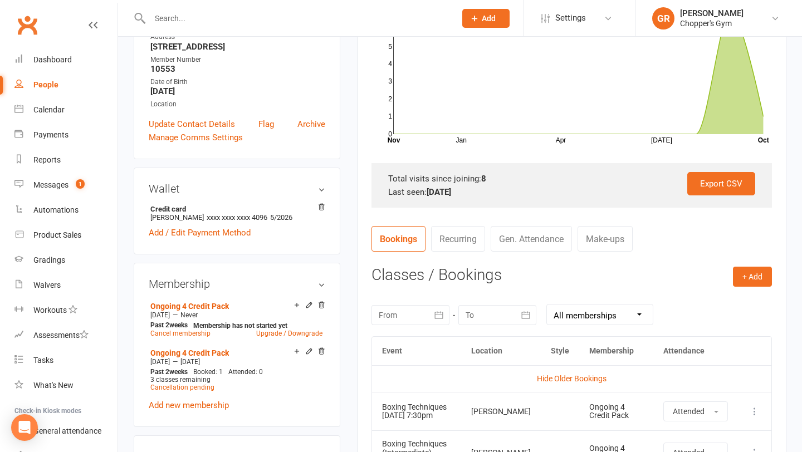
scroll to position [254, 0]
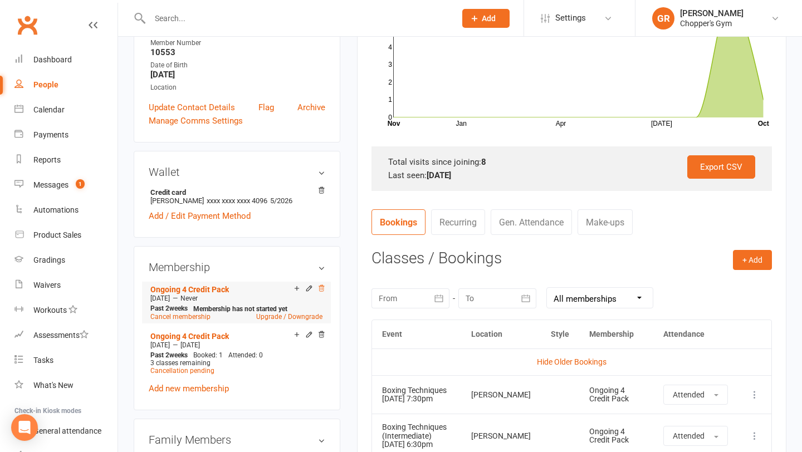
click at [320, 287] on icon at bounding box center [322, 289] width 8 height 8
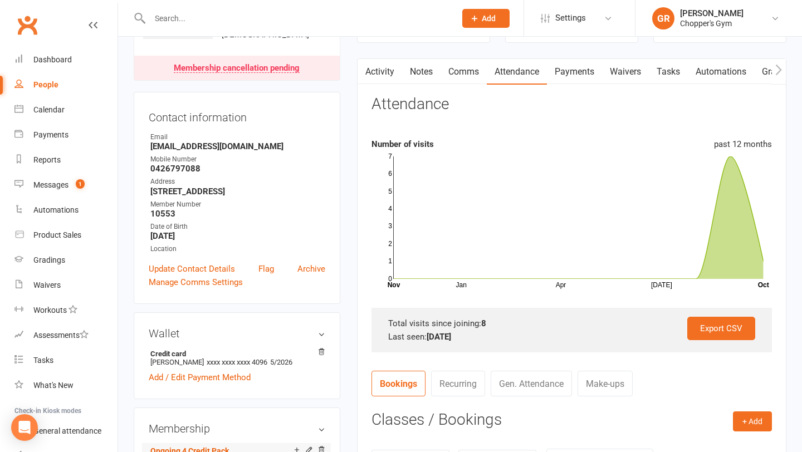
scroll to position [56, 0]
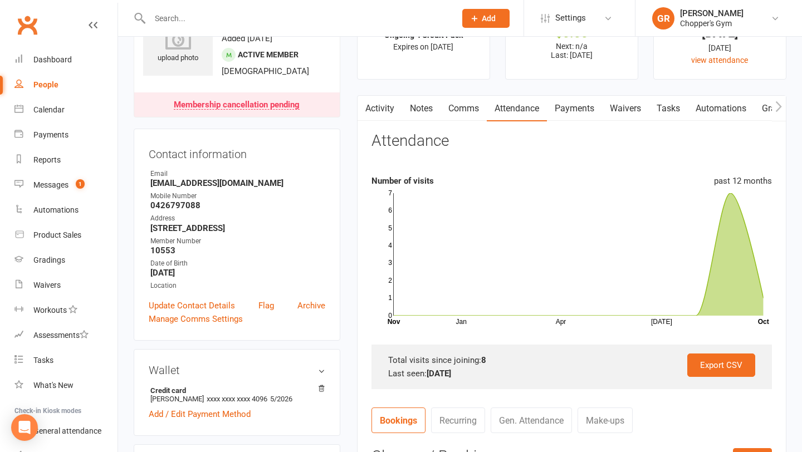
click at [581, 106] on link "Payments" at bounding box center [574, 109] width 55 height 26
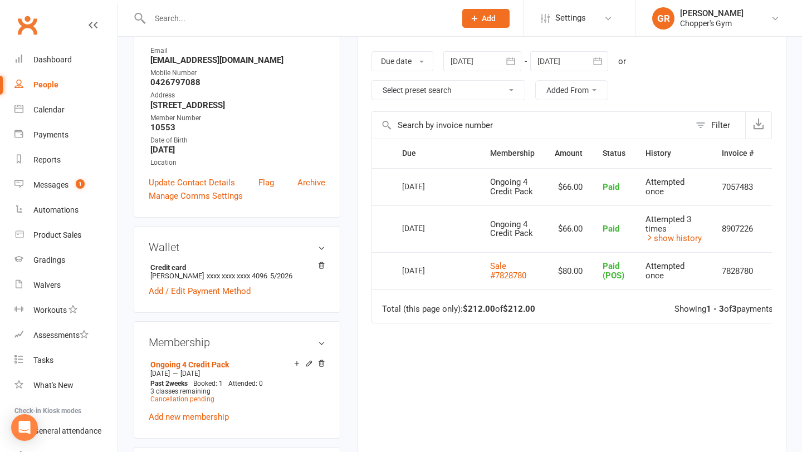
scroll to position [184, 0]
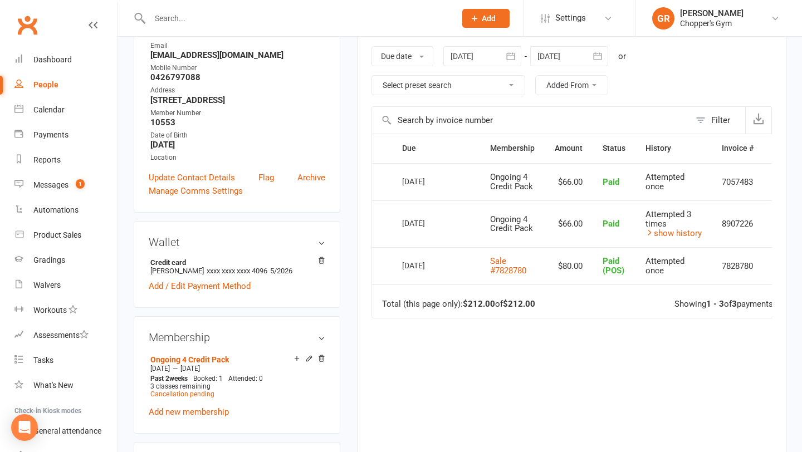
click at [287, 25] on input "text" at bounding box center [297, 19] width 301 height 16
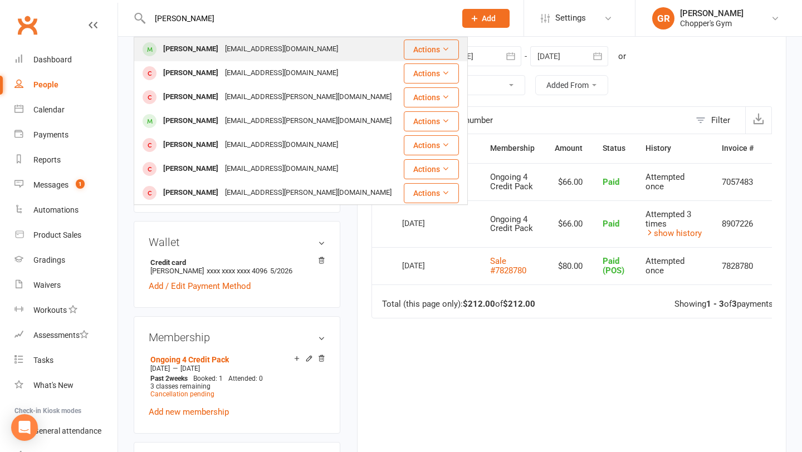
type input "caleb marr"
click at [254, 46] on div "anna0374@gmail.com" at bounding box center [282, 49] width 120 height 16
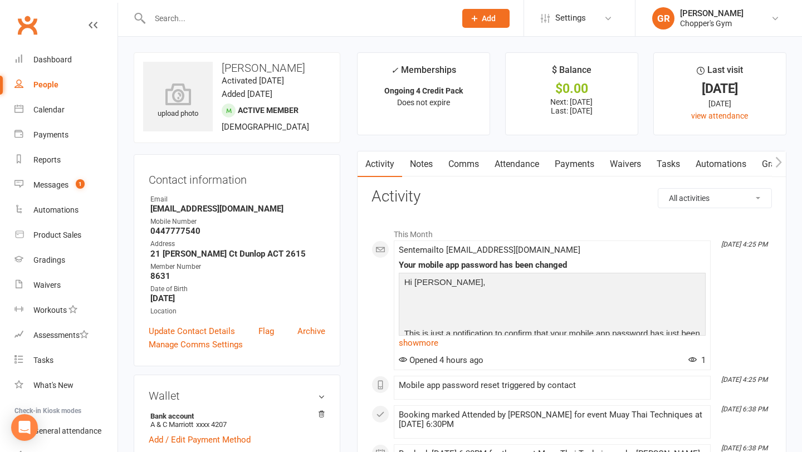
click at [584, 169] on link "Payments" at bounding box center [574, 165] width 55 height 26
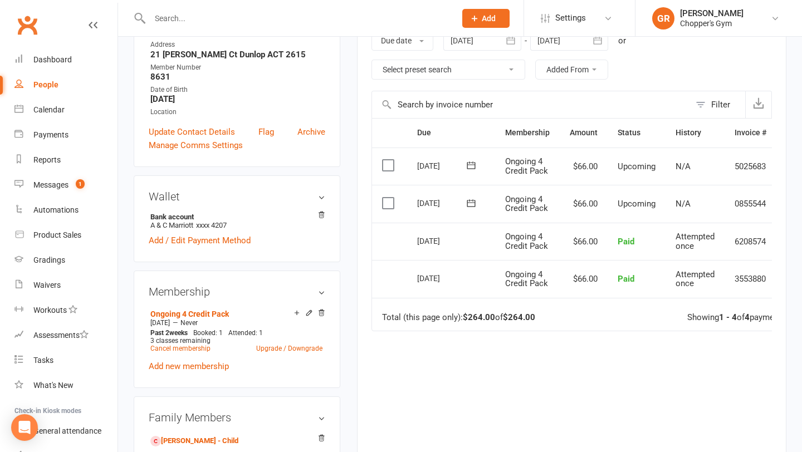
scroll to position [201, 0]
click at [192, 348] on link "Cancel membership" at bounding box center [180, 348] width 60 height 8
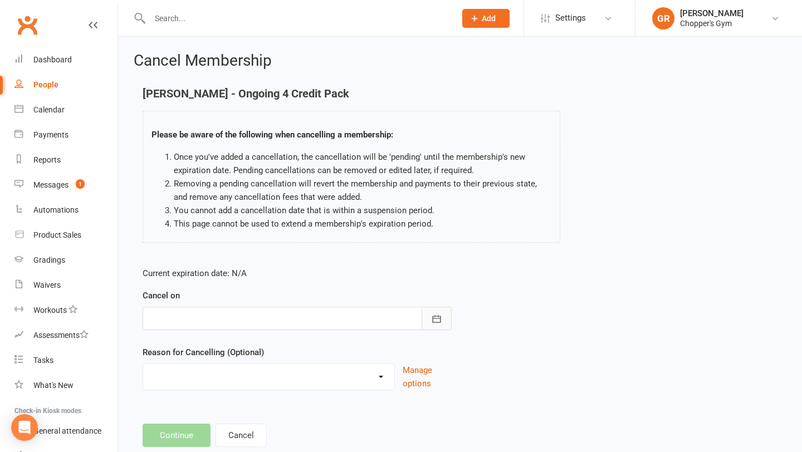
click at [433, 320] on icon "button" at bounding box center [437, 318] width 8 height 7
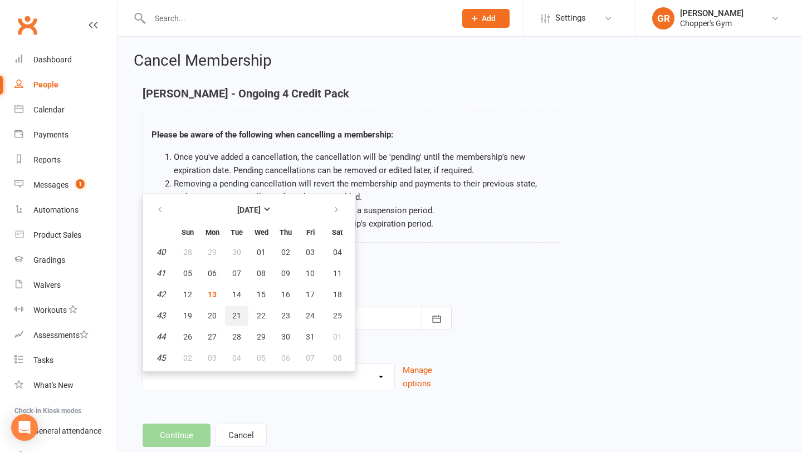
click at [244, 311] on button "21" at bounding box center [236, 316] width 23 height 20
type input "21 Oct 2025"
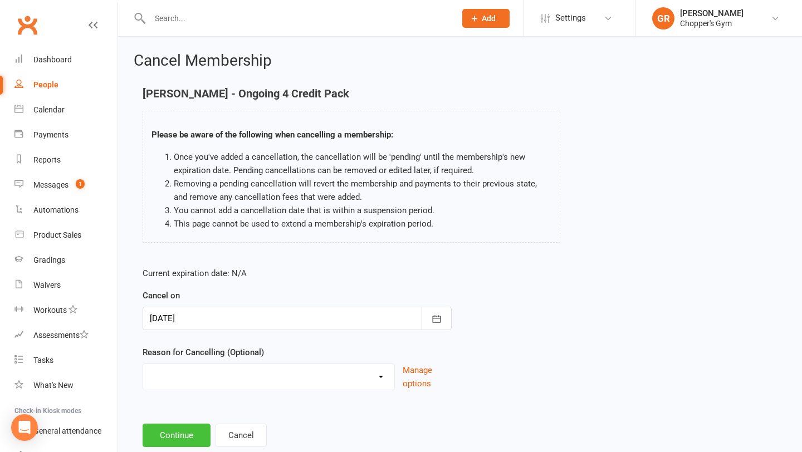
click at [177, 436] on button "Continue" at bounding box center [177, 435] width 68 height 23
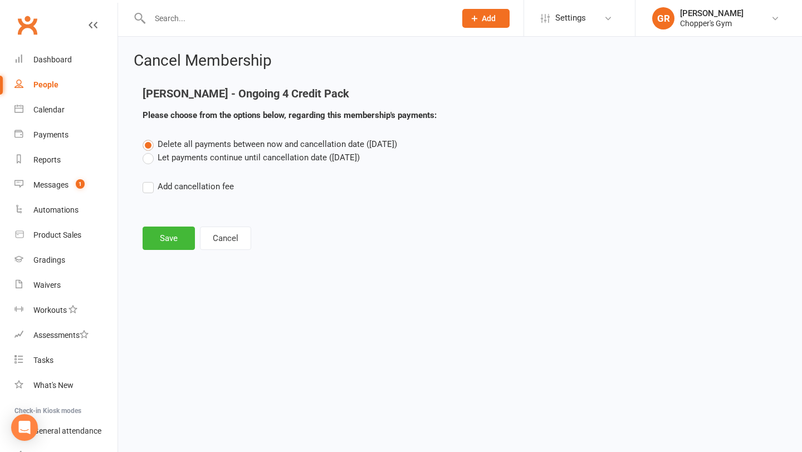
click at [150, 160] on label "Let payments continue until cancellation date (Oct 21, 2025)" at bounding box center [251, 157] width 217 height 13
click at [150, 151] on input "Let payments continue until cancellation date (Oct 21, 2025)" at bounding box center [146, 151] width 7 height 0
click at [161, 233] on button "Save" at bounding box center [169, 238] width 52 height 23
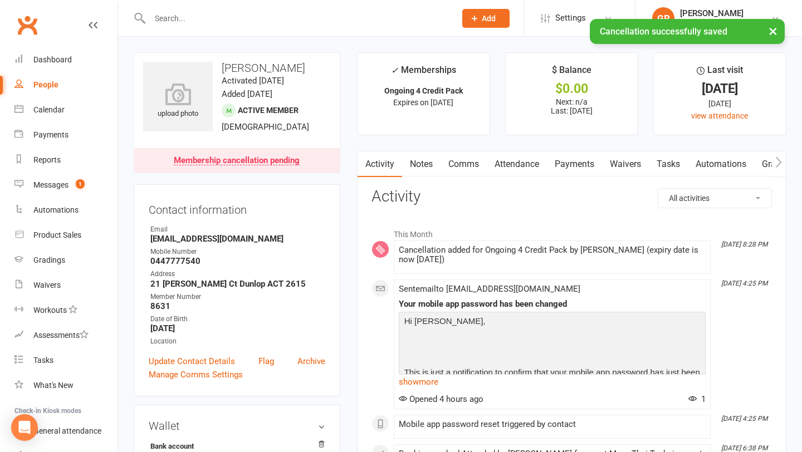
click at [570, 167] on link "Payments" at bounding box center [574, 165] width 55 height 26
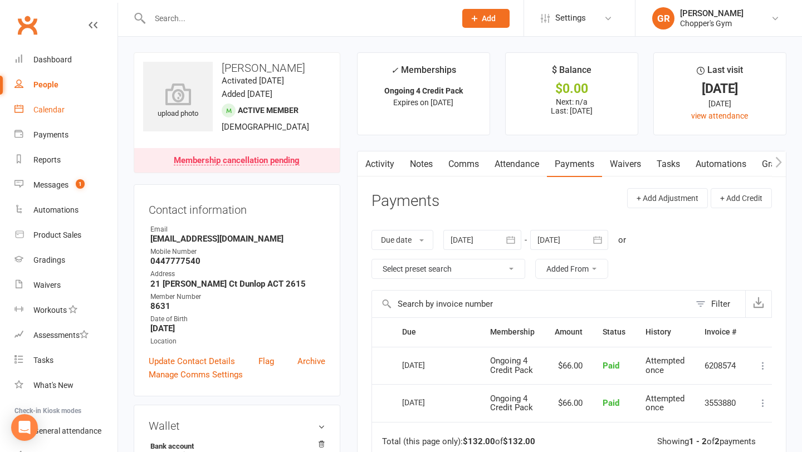
click at [45, 113] on div "Calendar" at bounding box center [48, 109] width 31 height 9
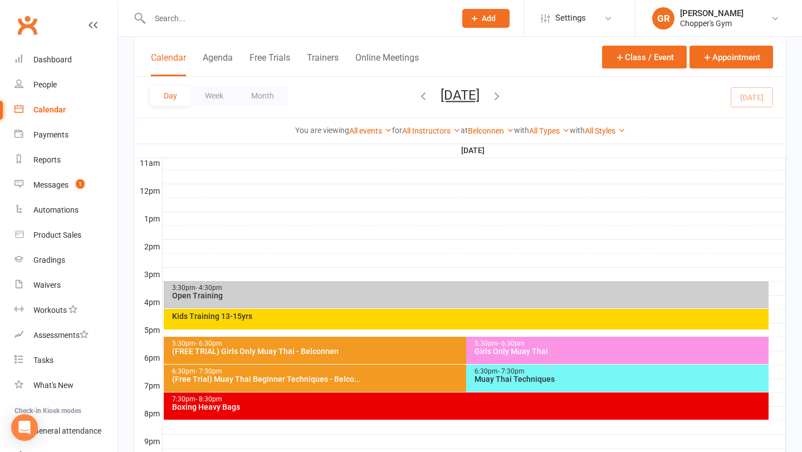
scroll to position [378, 0]
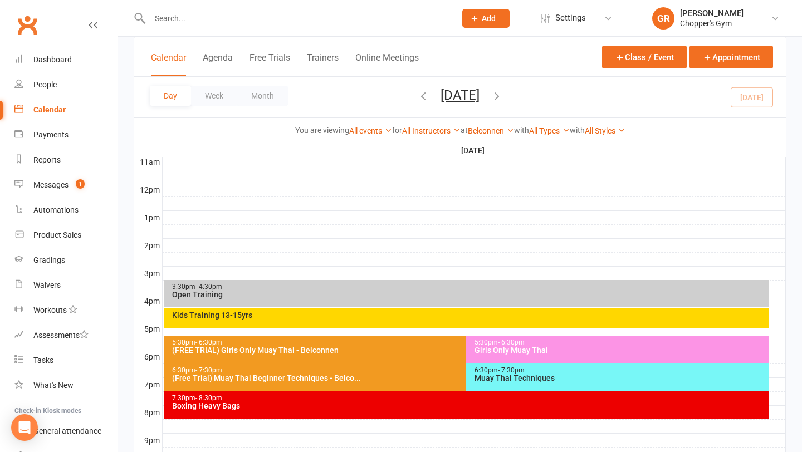
click at [678, 372] on div "6:30pm - 7:30pm" at bounding box center [620, 370] width 293 height 7
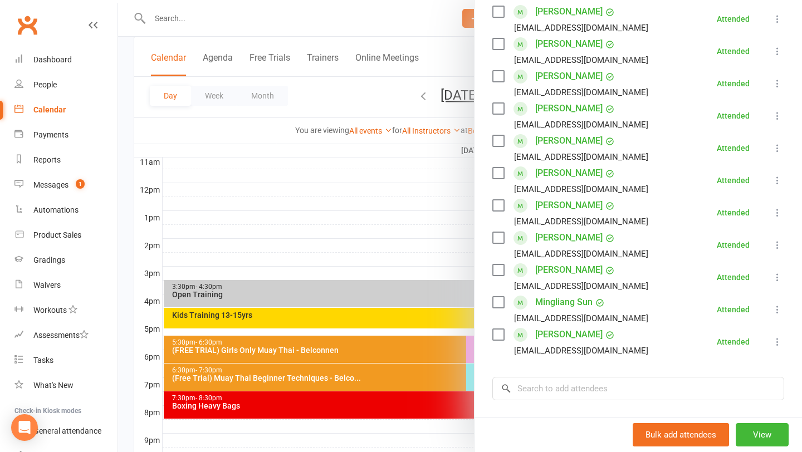
scroll to position [343, 0]
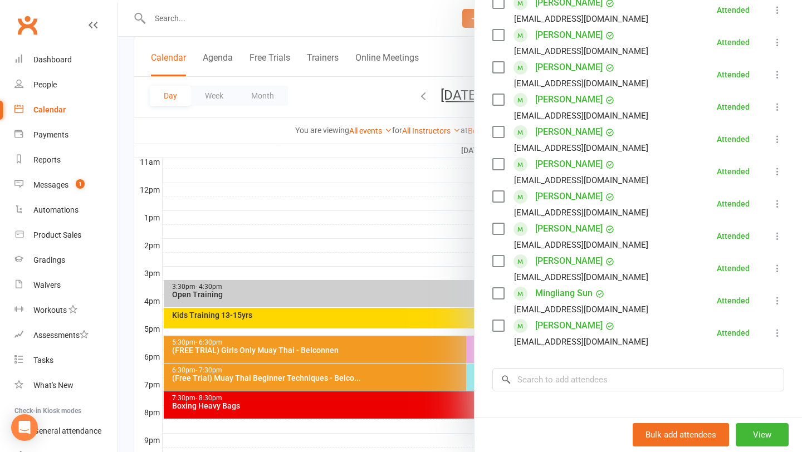
click at [394, 374] on div at bounding box center [460, 226] width 684 height 452
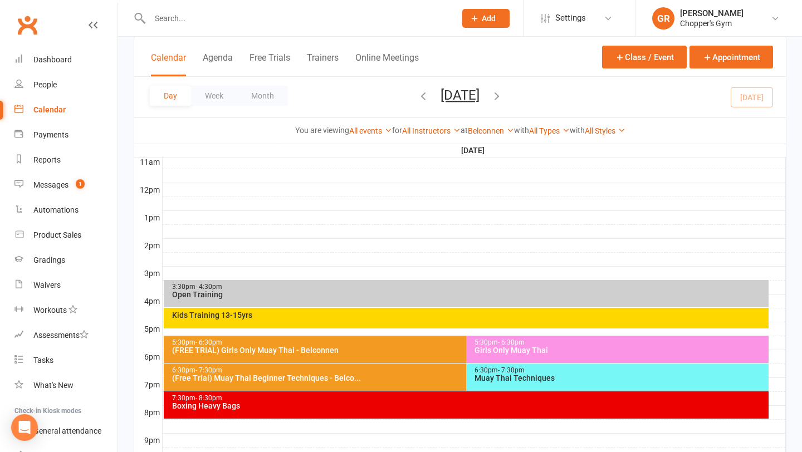
click at [384, 377] on div "(Free Trial) Muay Thai Beginner Techniques - Belco..." at bounding box center [464, 378] width 584 height 8
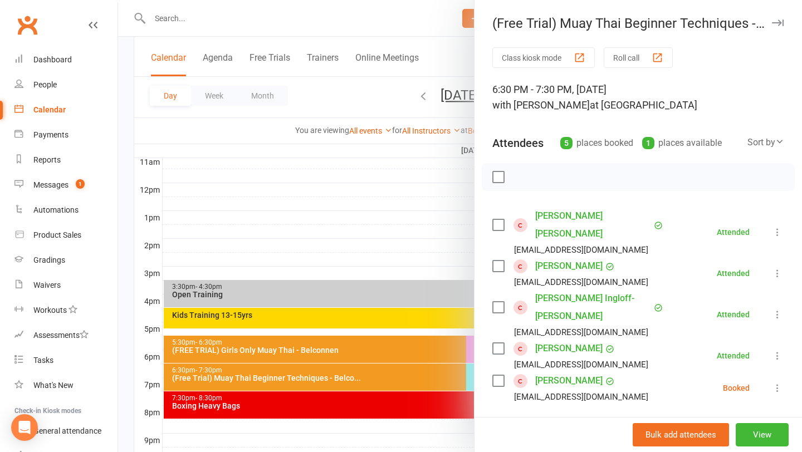
scroll to position [14, 0]
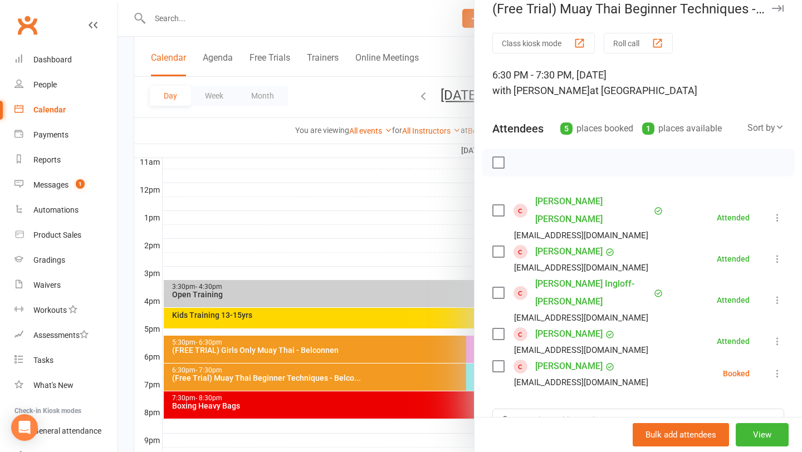
click at [371, 406] on div at bounding box center [460, 226] width 684 height 452
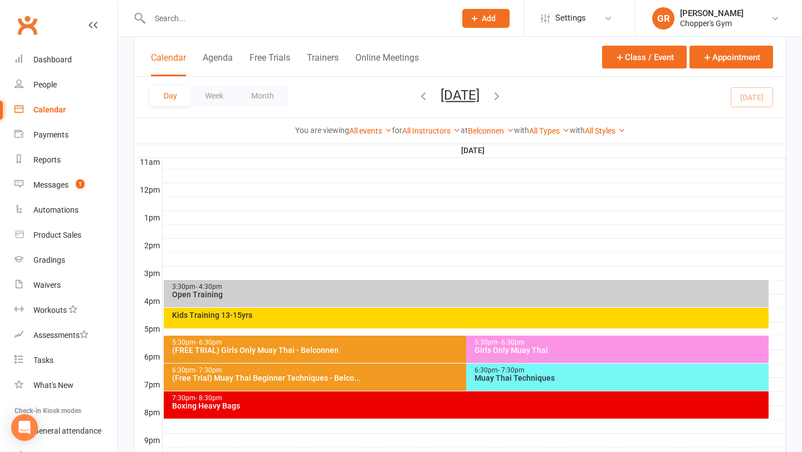
click at [371, 406] on div "Boxing Heavy Bags" at bounding box center [470, 406] width 596 height 8
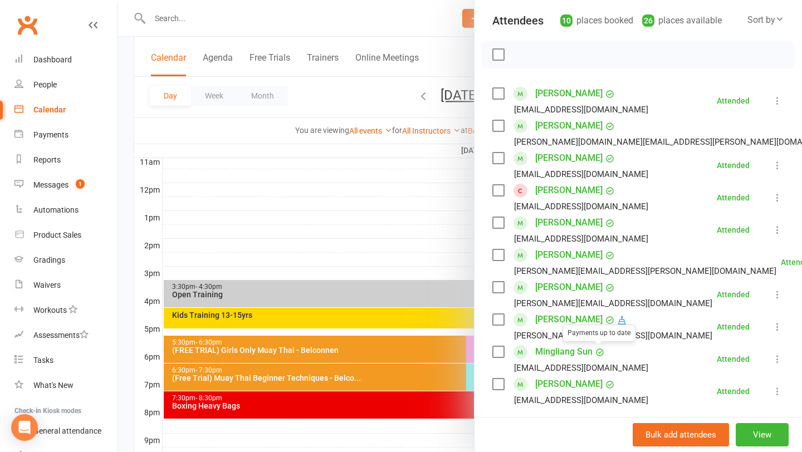
scroll to position [122, 0]
click at [372, 371] on div at bounding box center [460, 226] width 684 height 452
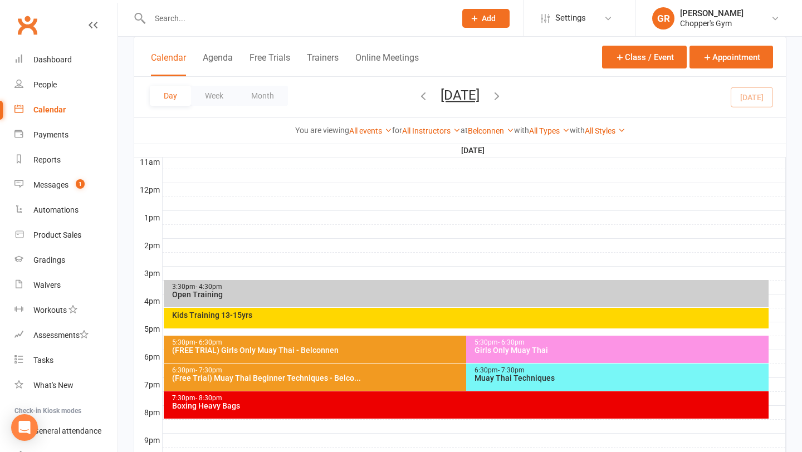
click at [366, 377] on div "(Free Trial) Muay Thai Beginner Techniques - Belco..." at bounding box center [464, 378] width 584 height 8
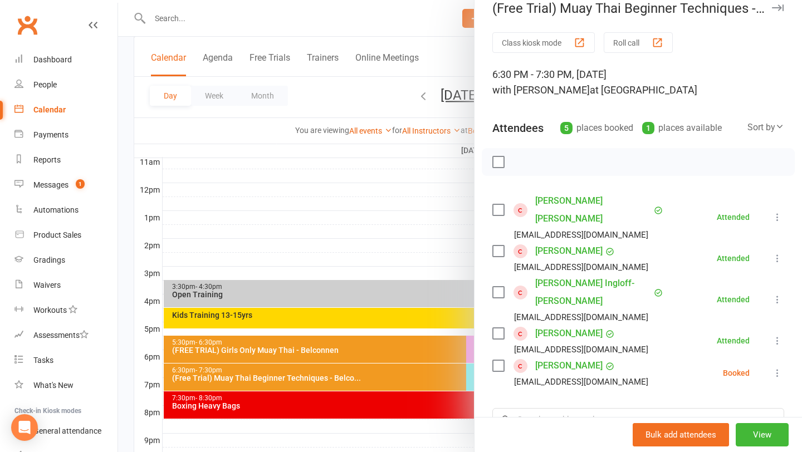
scroll to position [17, 0]
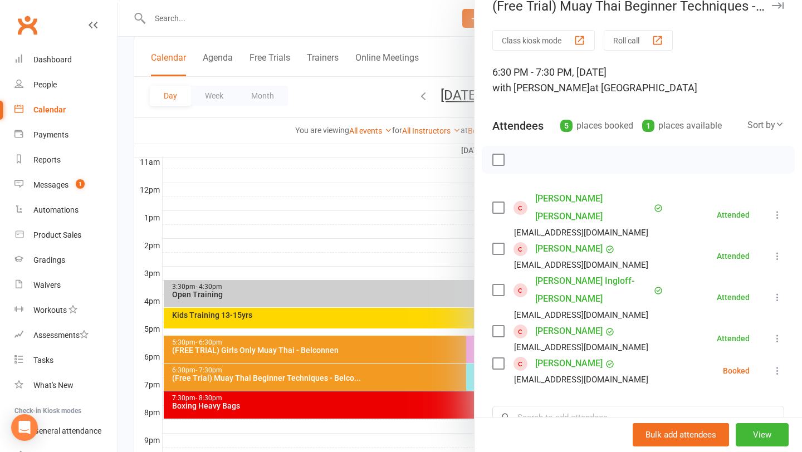
click at [379, 350] on div at bounding box center [460, 226] width 684 height 452
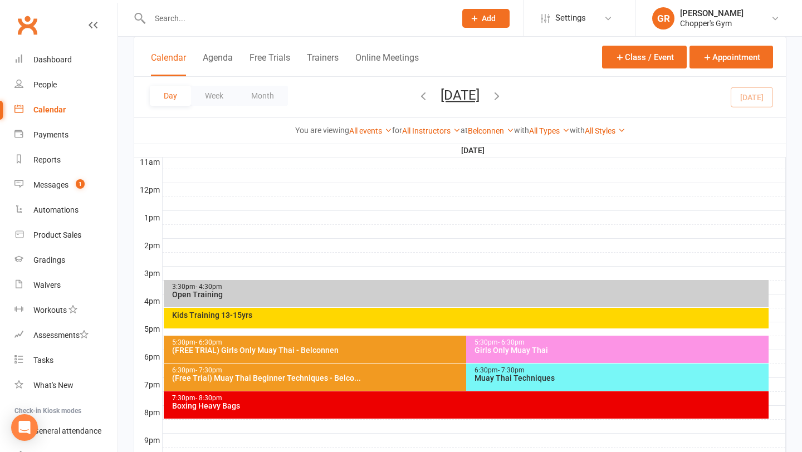
click at [379, 350] on div "(FREE TRIAL) Girls Only Muay Thai - Belconnen" at bounding box center [464, 351] width 584 height 8
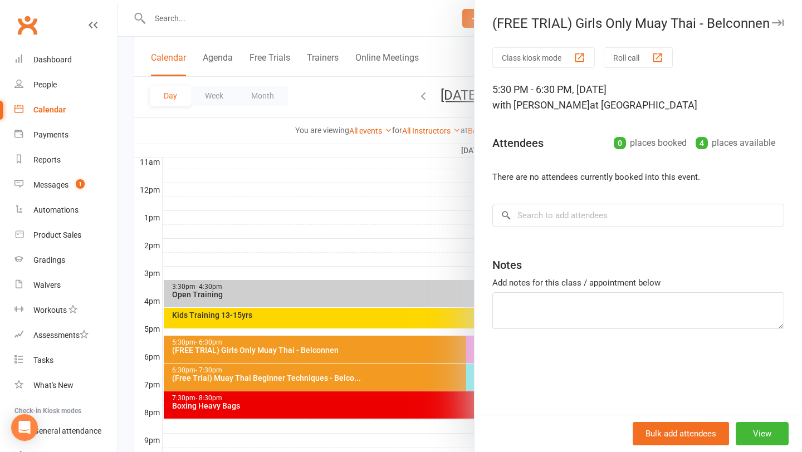
click at [374, 377] on div at bounding box center [460, 226] width 684 height 452
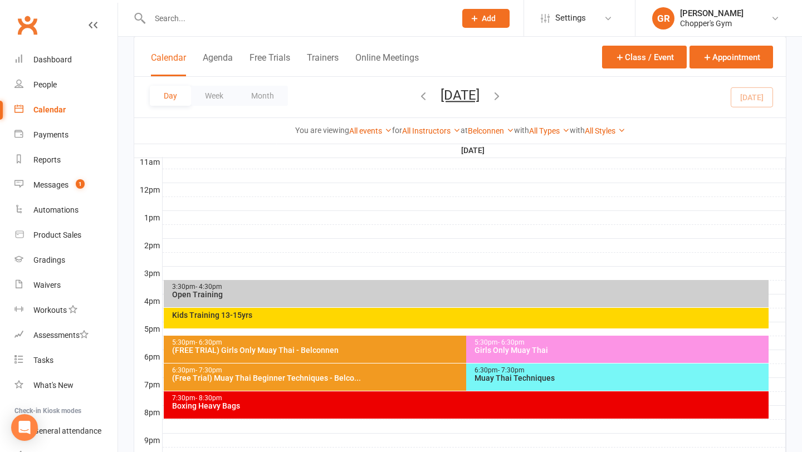
click at [374, 377] on div "(Free Trial) Muay Thai Beginner Techniques - Belco..." at bounding box center [464, 378] width 584 height 8
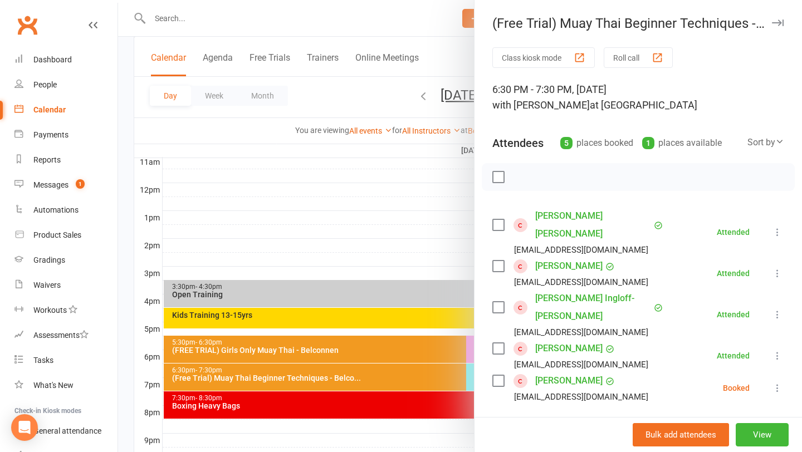
click at [412, 345] on div at bounding box center [460, 226] width 684 height 452
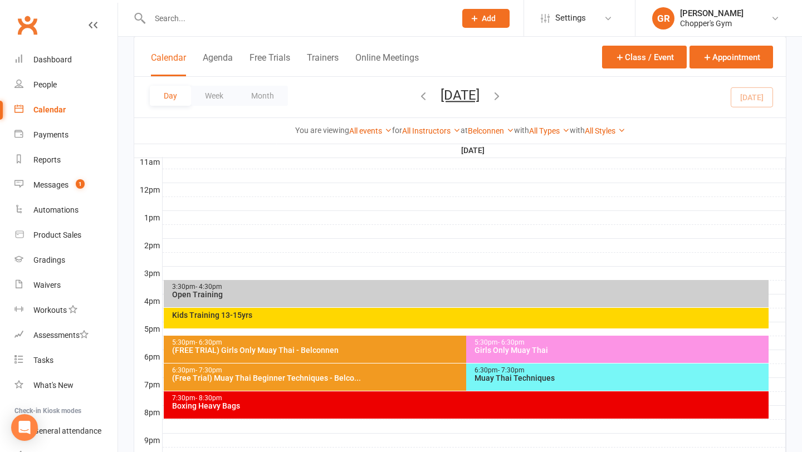
click at [515, 351] on div "Girls Only Muay Thai" at bounding box center [620, 351] width 293 height 8
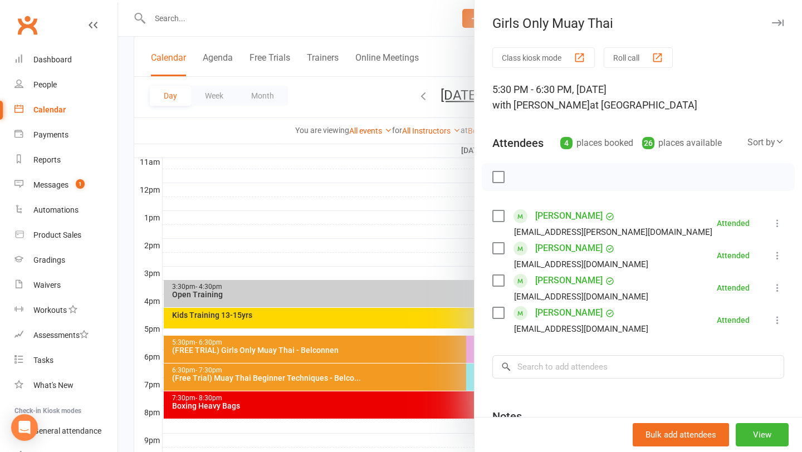
click at [446, 264] on div at bounding box center [460, 226] width 684 height 452
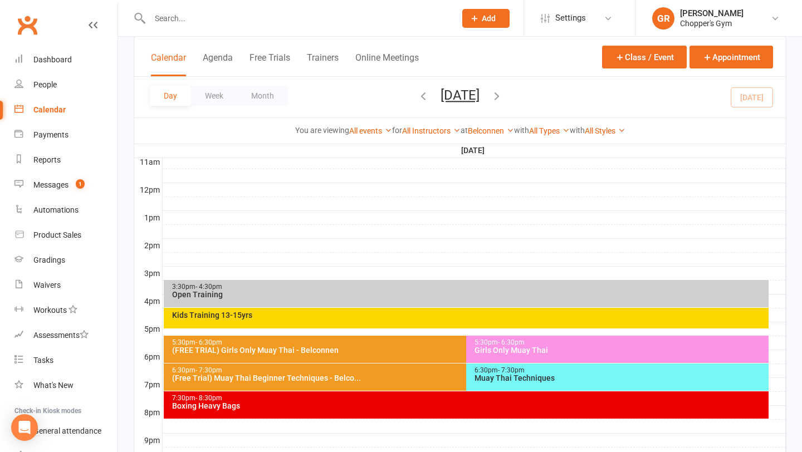
click at [559, 374] on div "Muay Thai Techniques" at bounding box center [620, 378] width 293 height 8
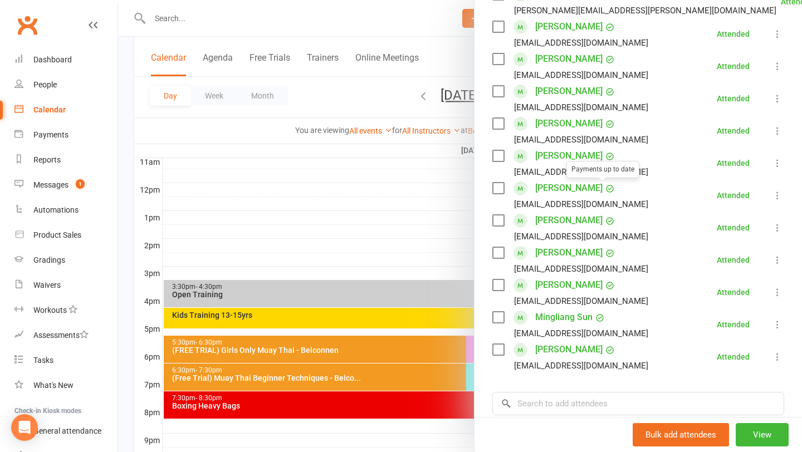
scroll to position [325, 0]
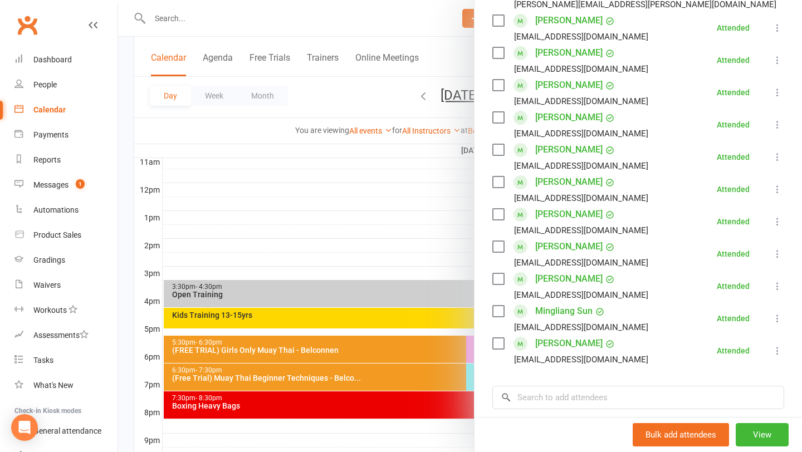
click at [408, 221] on div at bounding box center [460, 226] width 684 height 452
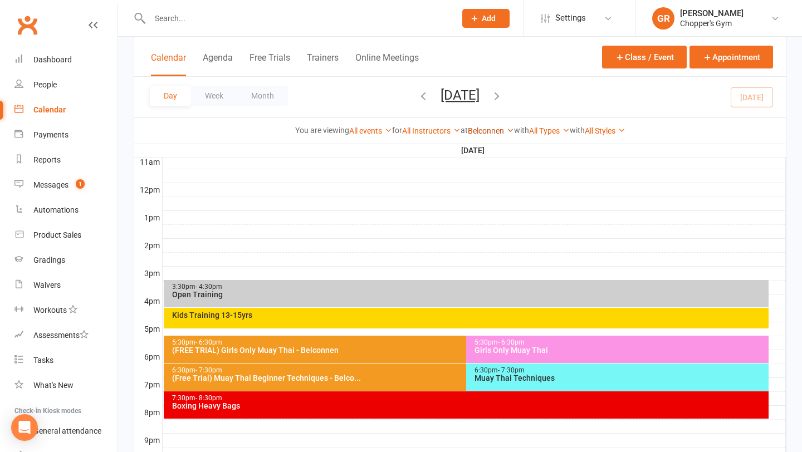
click at [506, 132] on link "Belconnen" at bounding box center [491, 130] width 46 height 9
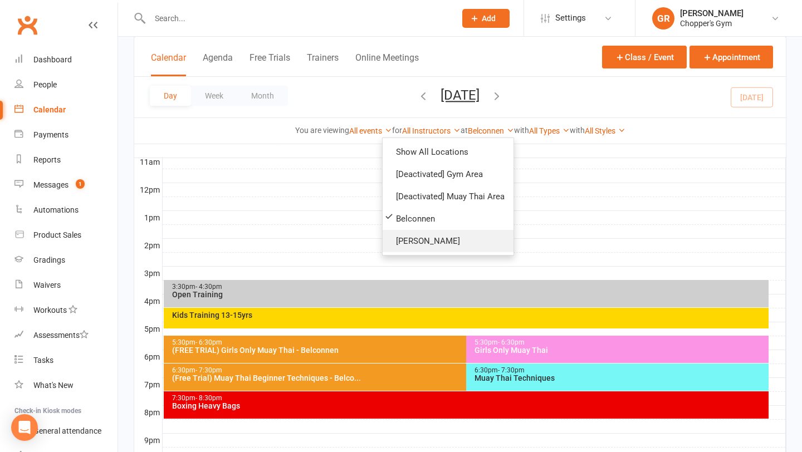
click at [433, 234] on link "[PERSON_NAME]" at bounding box center [448, 241] width 131 height 22
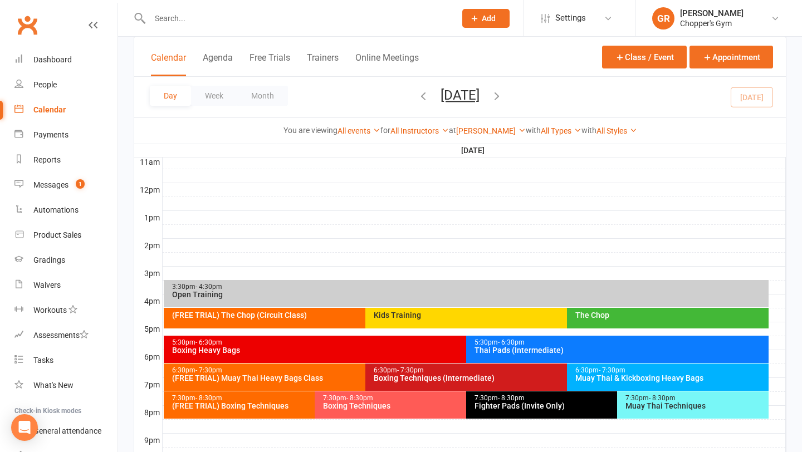
click at [636, 410] on div "Muay Thai Techniques" at bounding box center [696, 406] width 142 height 8
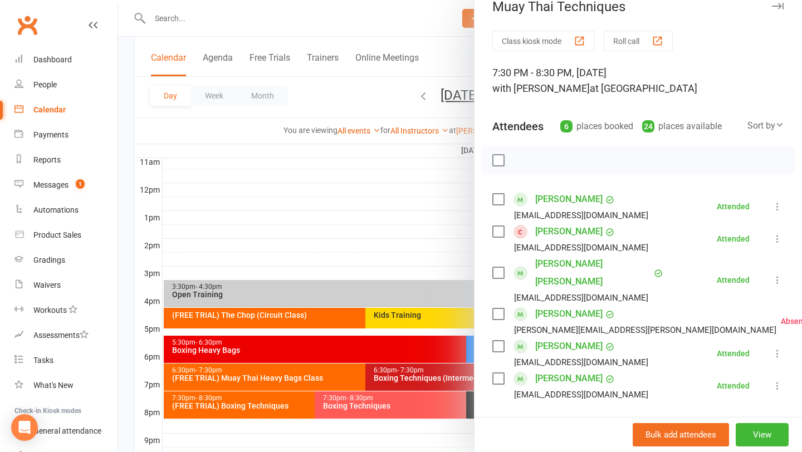
scroll to position [18, 0]
click at [274, 190] on div at bounding box center [460, 226] width 684 height 452
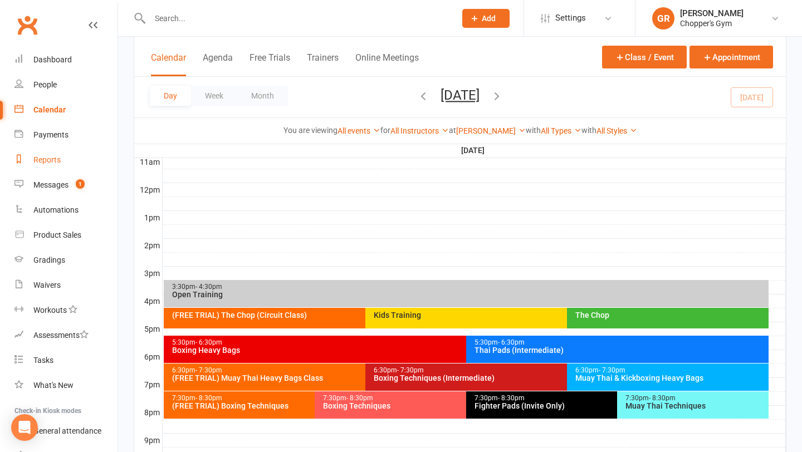
click at [53, 159] on div "Reports" at bounding box center [46, 159] width 27 height 9
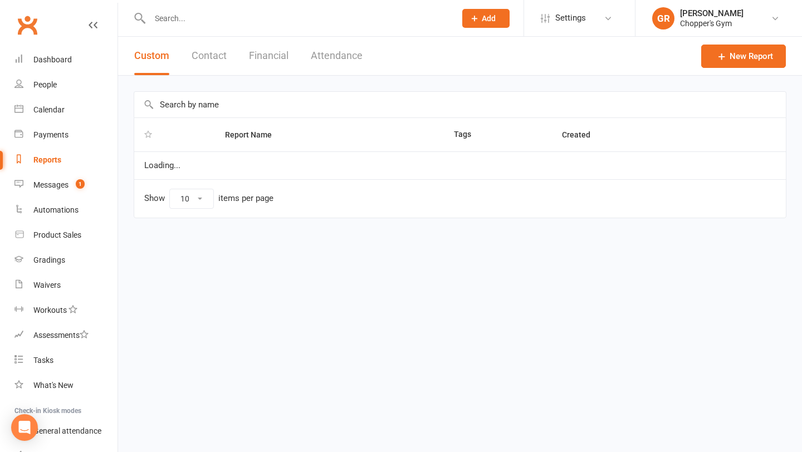
select select "100"
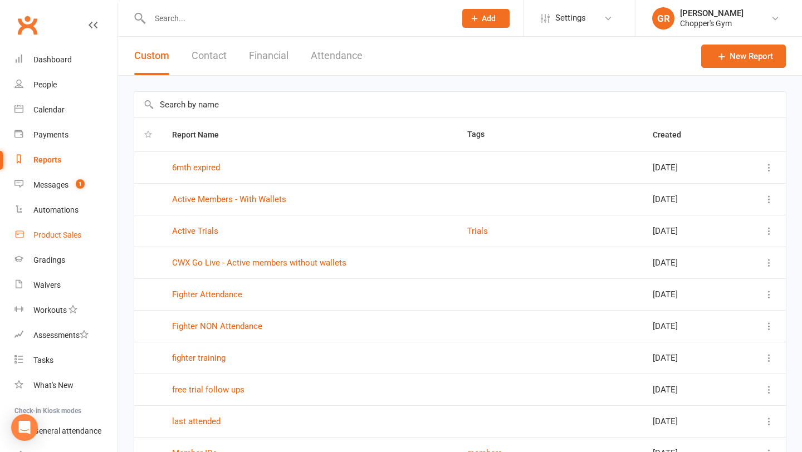
click at [54, 235] on div "Product Sales" at bounding box center [57, 235] width 48 height 9
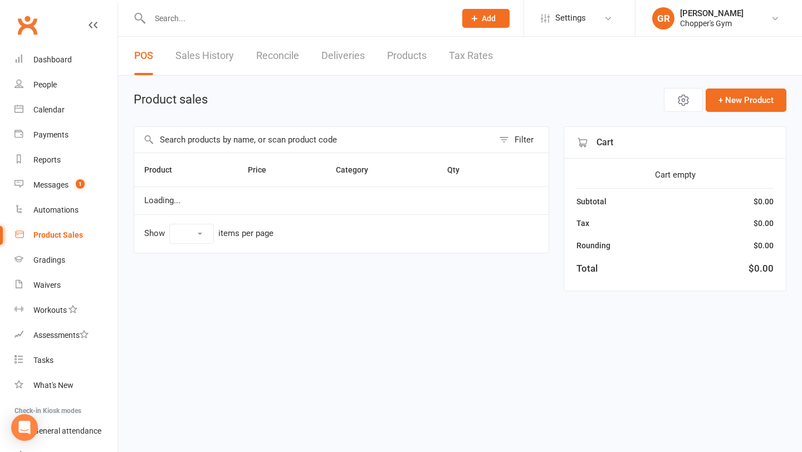
select select "100"
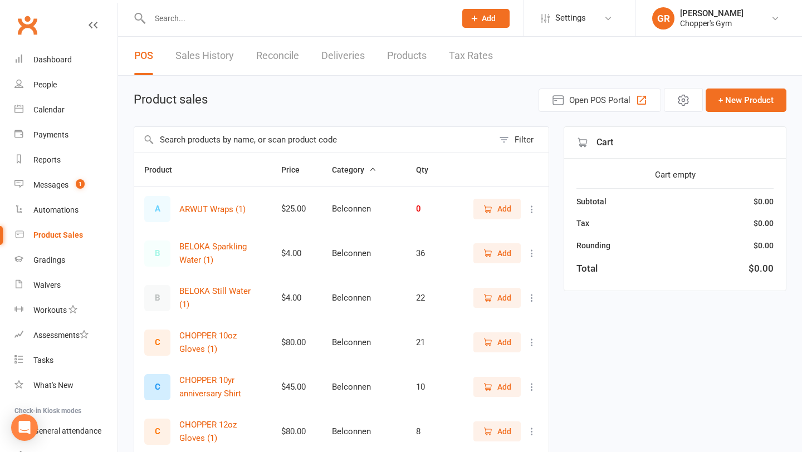
click at [348, 146] on input "text" at bounding box center [313, 140] width 359 height 26
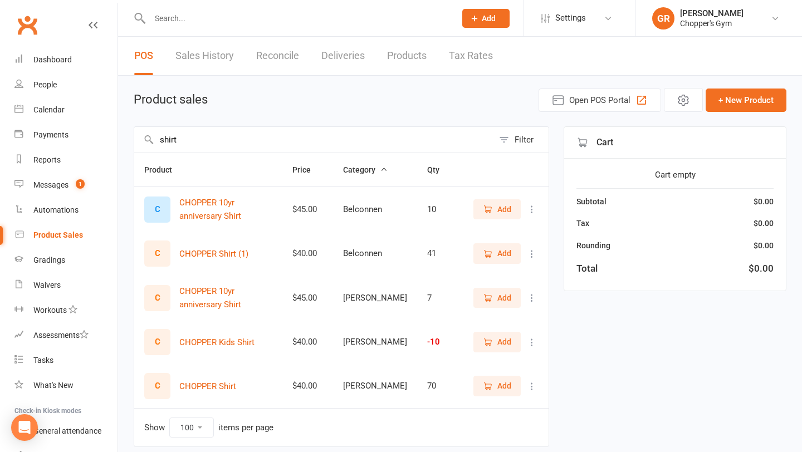
type input "shirt"
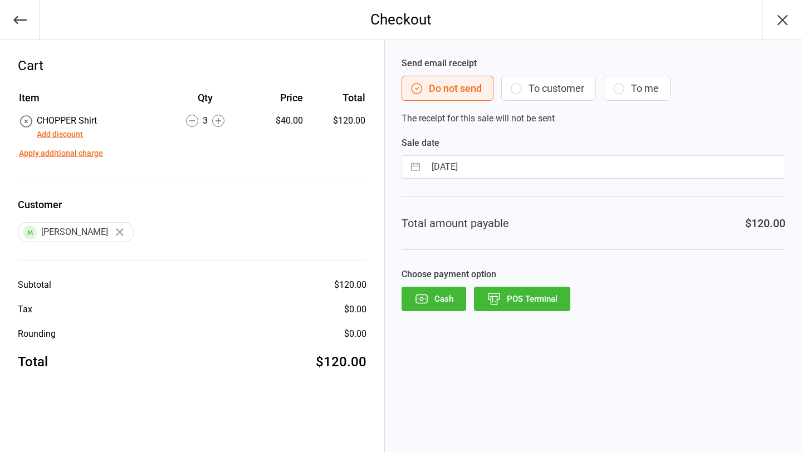
click at [45, 134] on button "Add discount" at bounding box center [60, 135] width 46 height 12
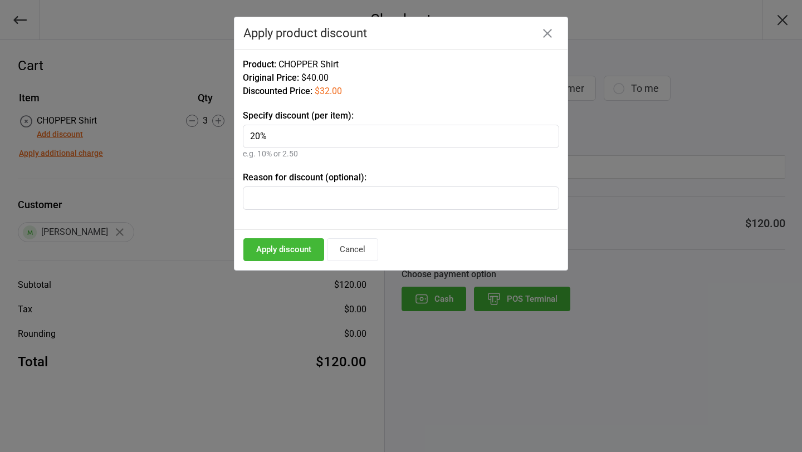
type input "20%"
click at [294, 252] on button "Apply discount" at bounding box center [283, 249] width 81 height 23
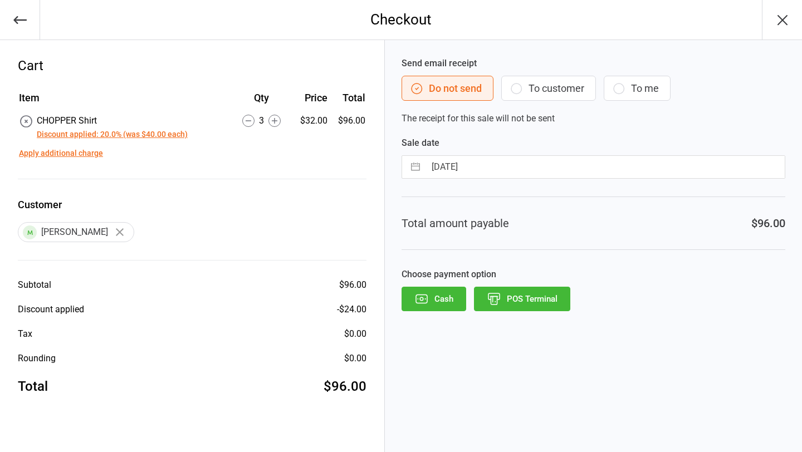
click at [513, 299] on button "POS Terminal" at bounding box center [522, 299] width 96 height 25
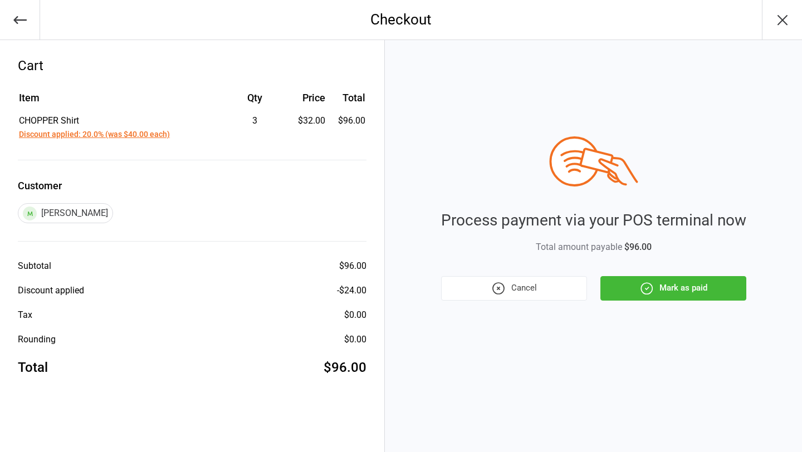
click at [664, 284] on button "Mark as paid" at bounding box center [674, 288] width 146 height 25
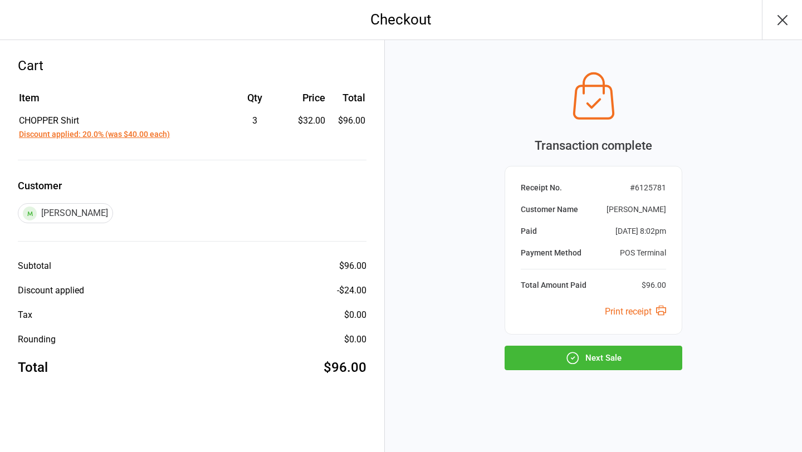
click at [586, 356] on button "Next Sale" at bounding box center [594, 358] width 178 height 25
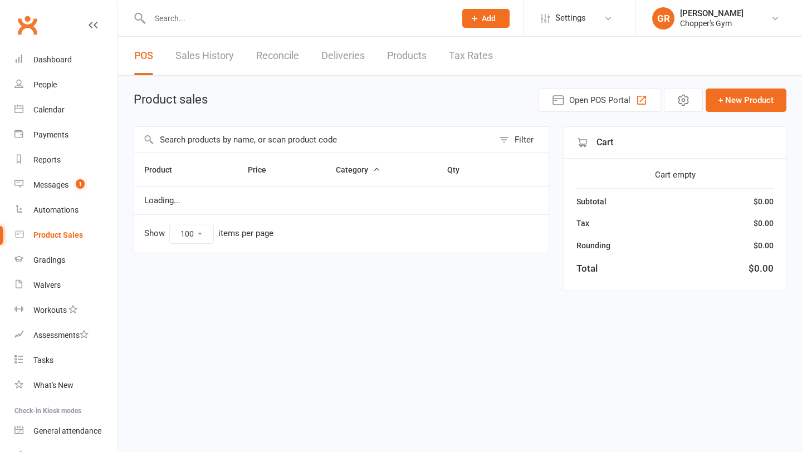
select select "100"
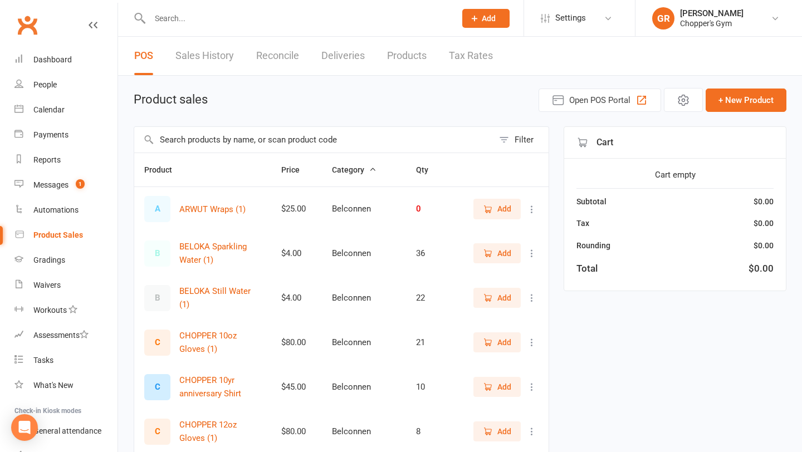
click at [225, 59] on link "Sales History" at bounding box center [205, 56] width 59 height 38
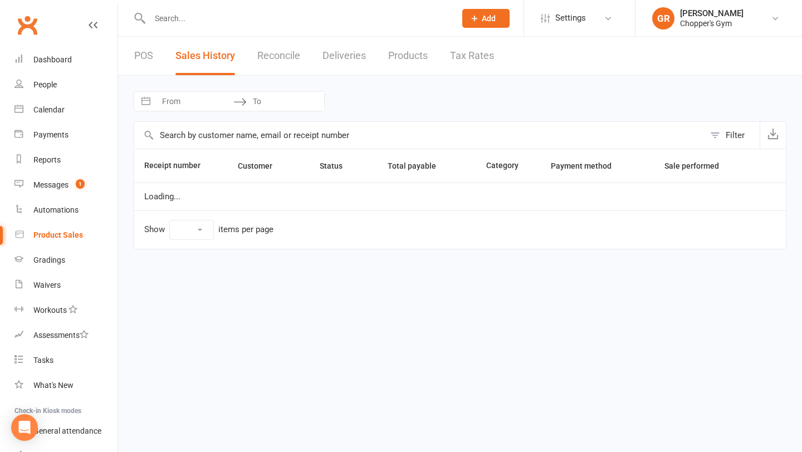
select select "100"
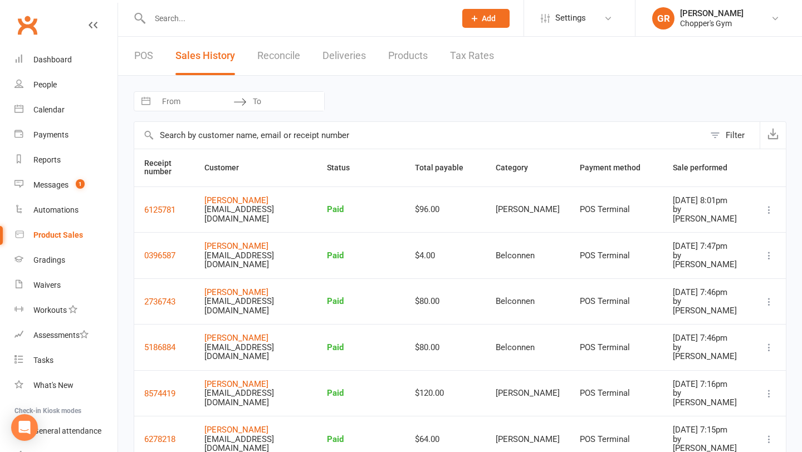
click at [719, 139] on button "Filter" at bounding box center [732, 135] width 55 height 27
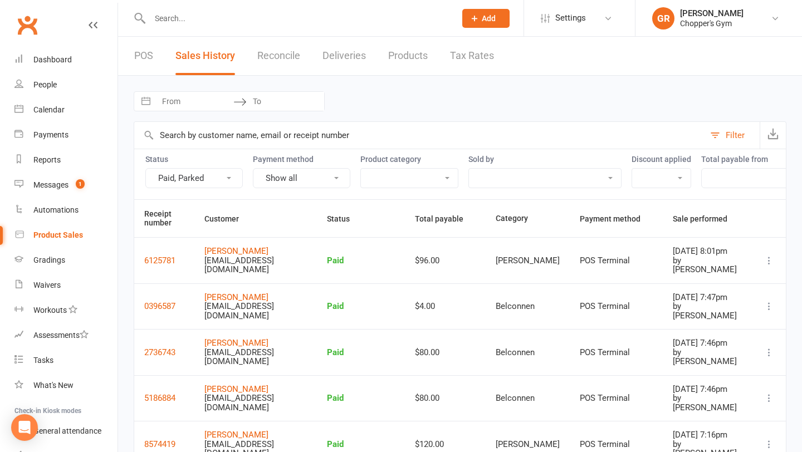
click at [453, 178] on select "Belconnen Clothing [PERSON_NAME] Drinks Equipment Food Upfront Membership" at bounding box center [409, 178] width 97 height 19
select select "3865"
click at [361, 169] on select "Belconnen Clothing [PERSON_NAME] Drinks Equipment Food Upfront Membership" at bounding box center [409, 178] width 97 height 19
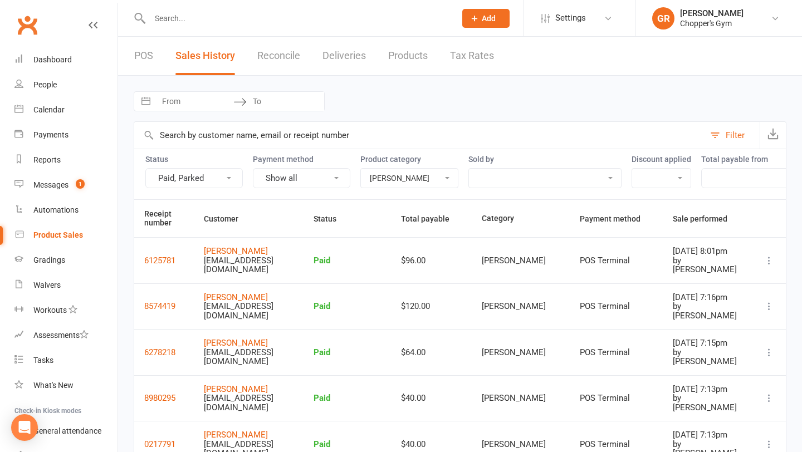
click at [133, 65] on div "POS Sales History Reconcile Deliveries Products Tax Rates" at bounding box center [314, 56] width 392 height 38
click at [143, 52] on link "POS" at bounding box center [143, 56] width 19 height 38
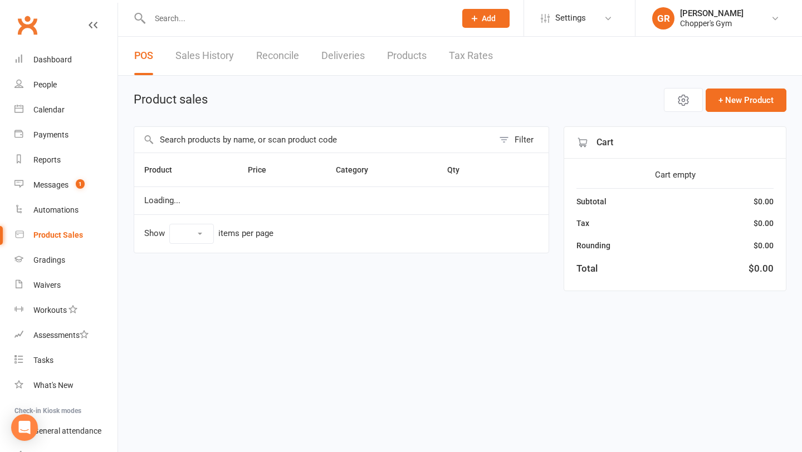
select select "100"
click at [285, 145] on input "text" at bounding box center [313, 140] width 359 height 26
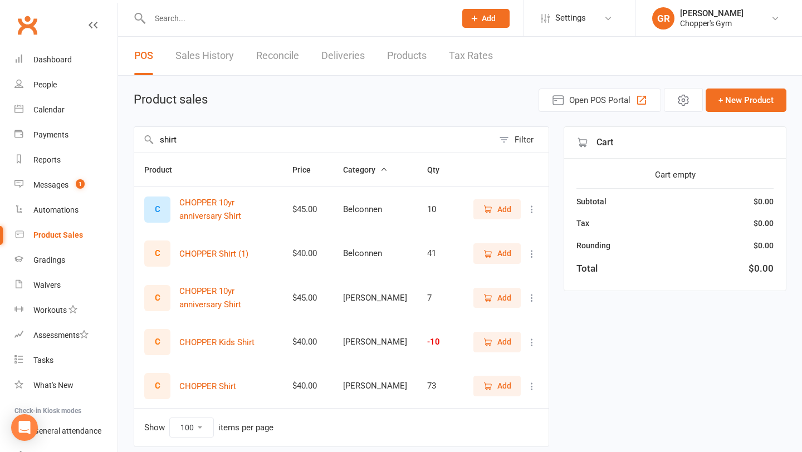
type input "shirt"
click at [499, 391] on span "Add" at bounding box center [505, 386] width 14 height 12
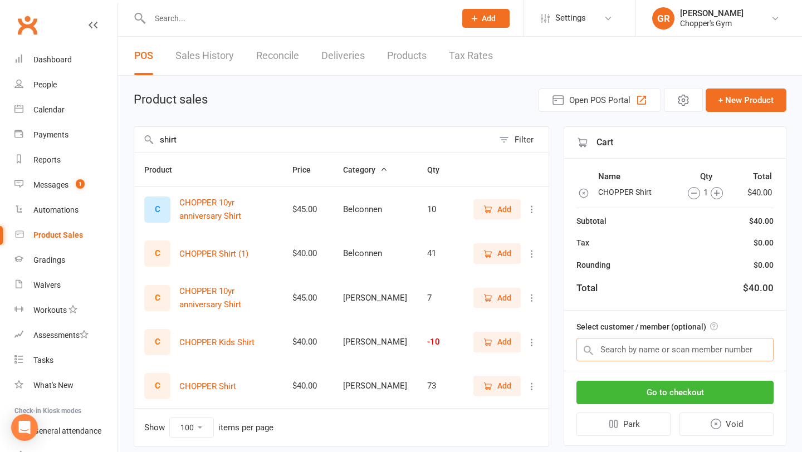
click at [653, 356] on input "text" at bounding box center [675, 349] width 197 height 23
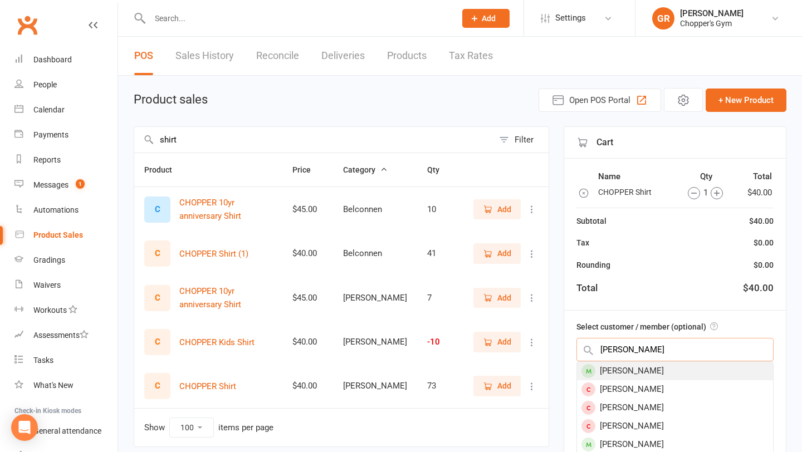
type input "andrew cha"
click at [655, 369] on div "[PERSON_NAME]" at bounding box center [675, 371] width 196 height 18
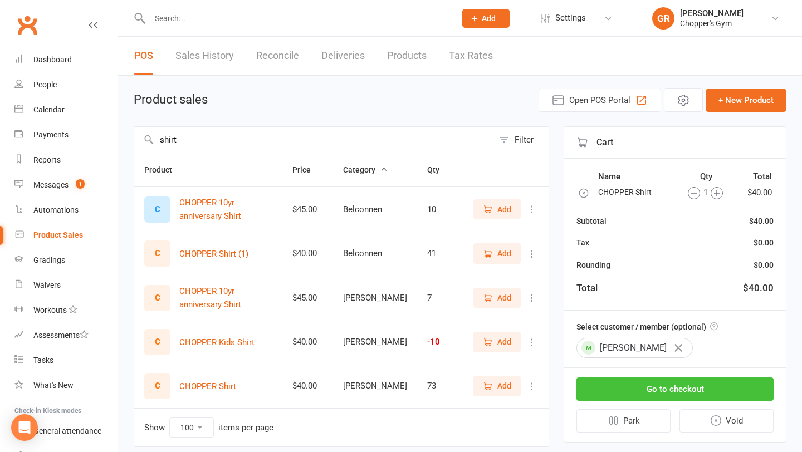
click at [673, 398] on button "Go to checkout" at bounding box center [675, 389] width 197 height 23
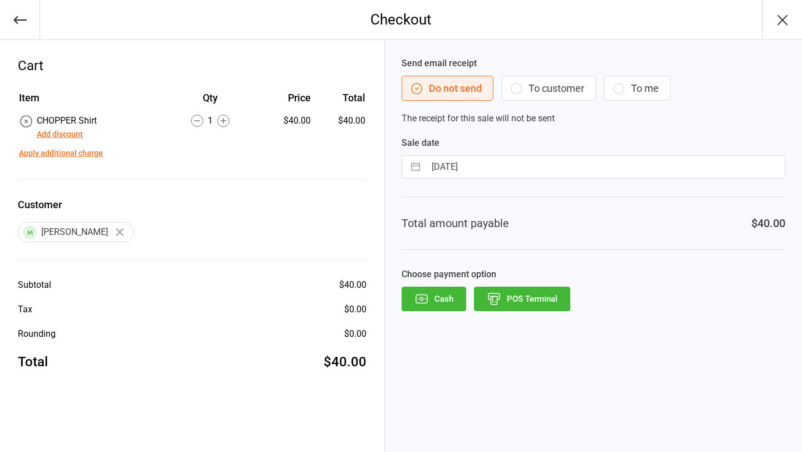
click at [528, 296] on button "POS Terminal" at bounding box center [522, 299] width 96 height 25
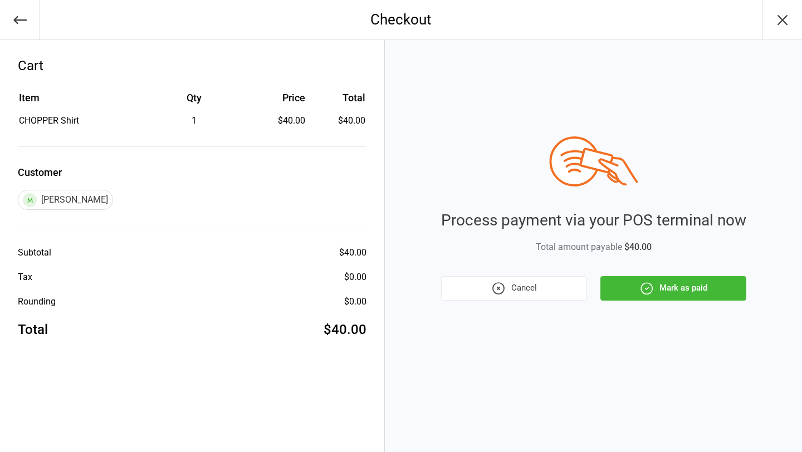
click at [678, 287] on button "Mark as paid" at bounding box center [674, 288] width 146 height 25
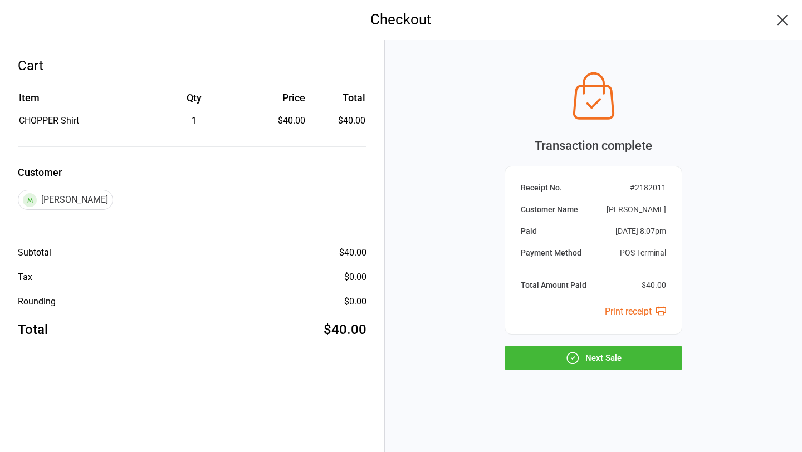
click at [597, 357] on button "Next Sale" at bounding box center [594, 358] width 178 height 25
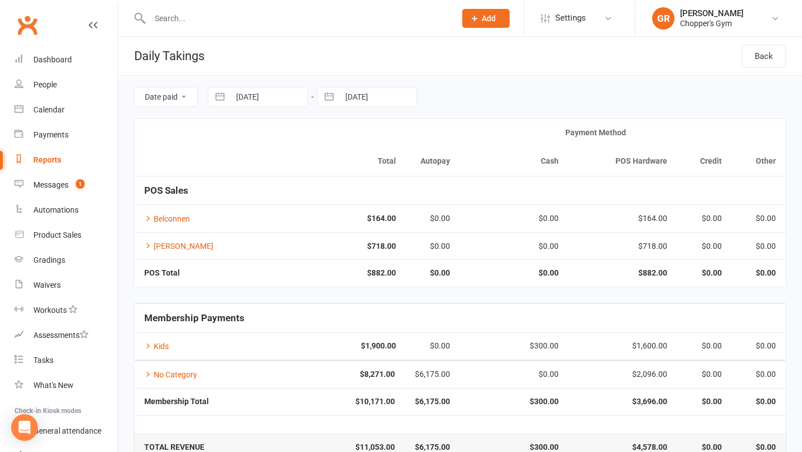
scroll to position [25, 0]
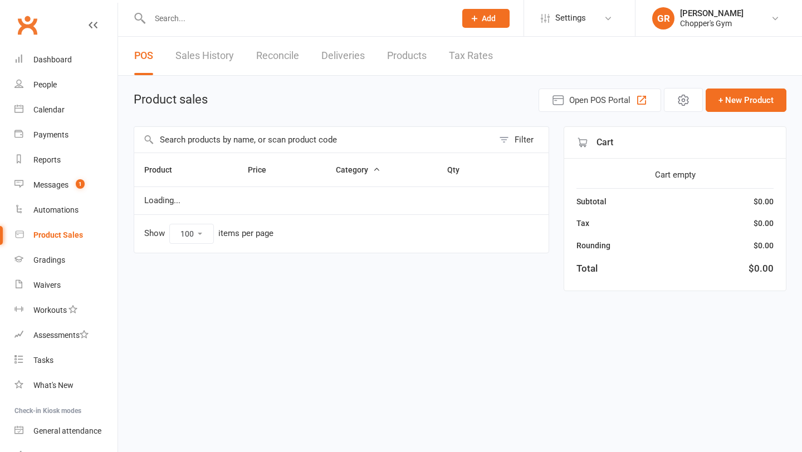
select select "100"
click at [218, 143] on input "text" at bounding box center [313, 140] width 359 height 26
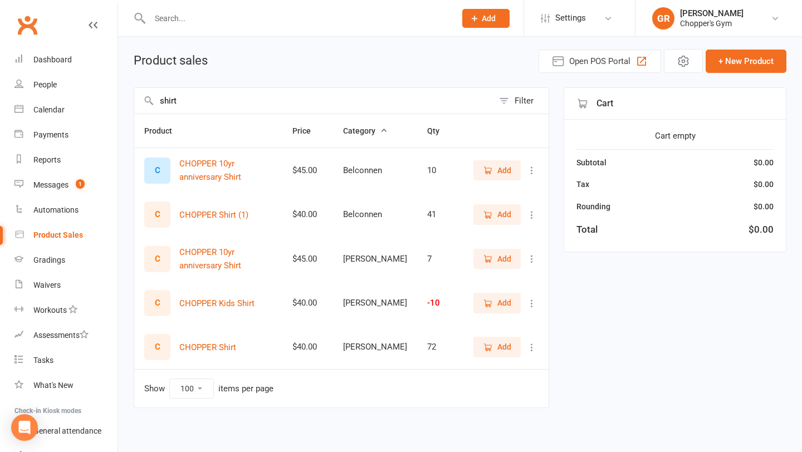
scroll to position [42, 0]
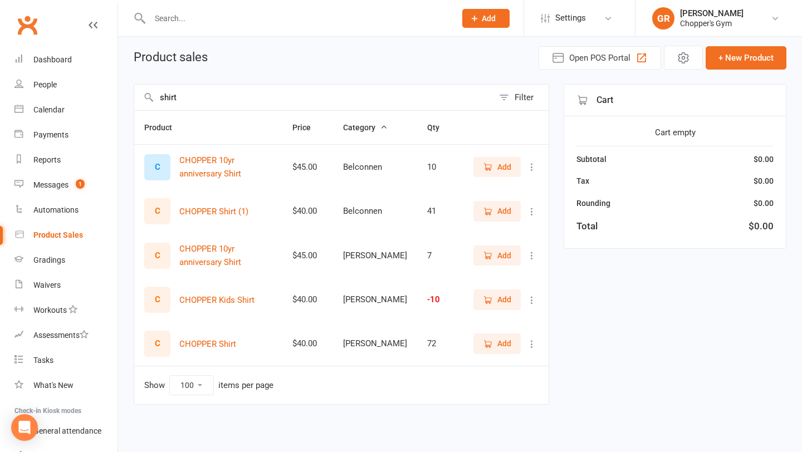
click at [489, 344] on icon "button" at bounding box center [488, 344] width 10 height 10
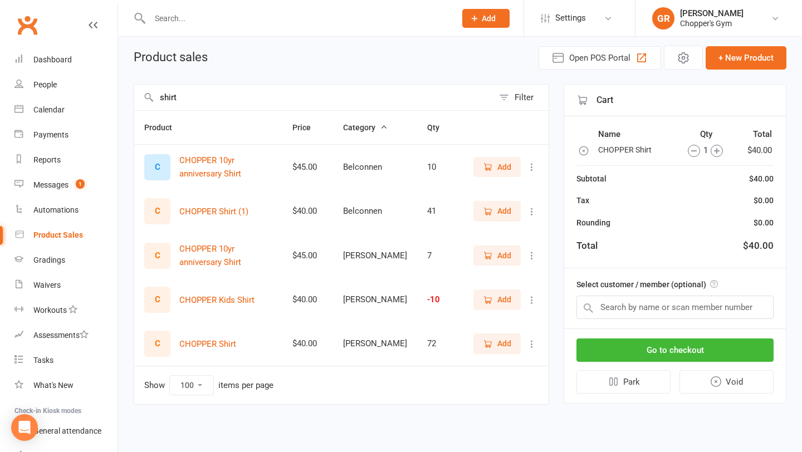
click at [229, 103] on input "shirt" at bounding box center [313, 98] width 359 height 26
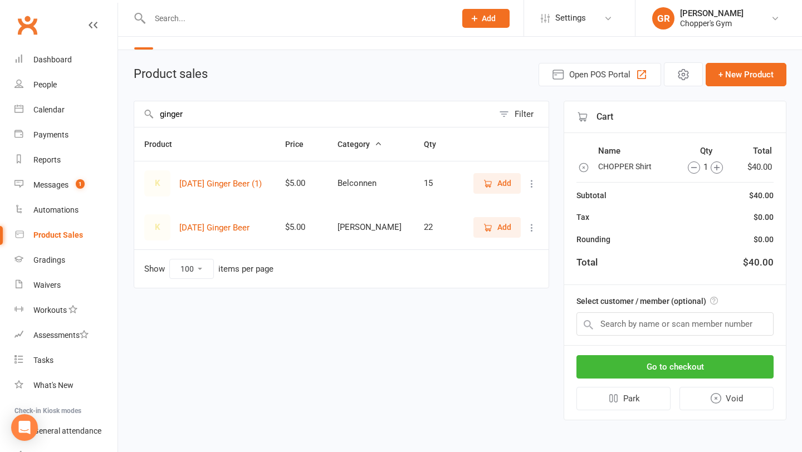
type input "ginger"
click at [501, 231] on span "Add" at bounding box center [505, 227] width 14 height 12
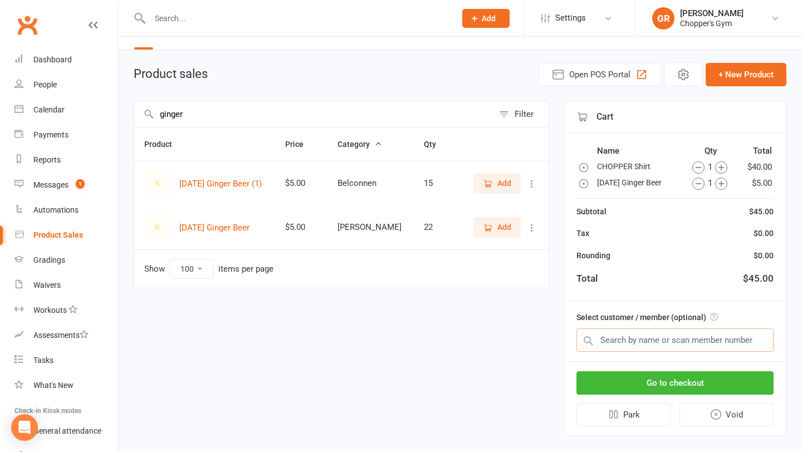
click at [641, 345] on input "text" at bounding box center [675, 340] width 197 height 23
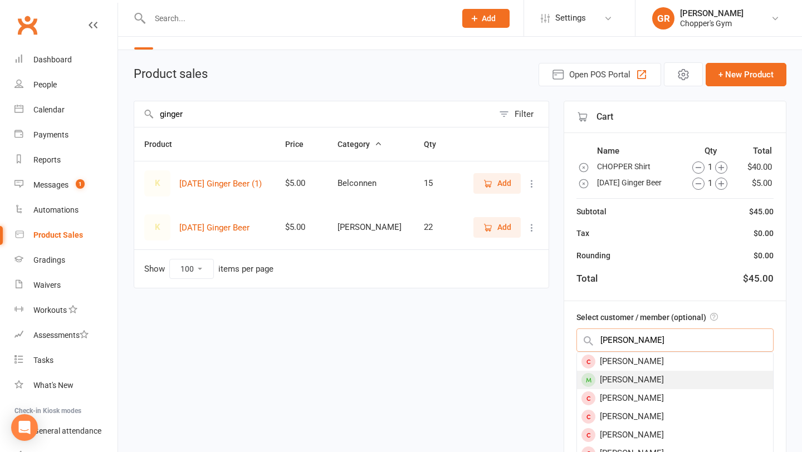
type input "sean"
click at [647, 375] on div "Sean Goss" at bounding box center [675, 380] width 196 height 18
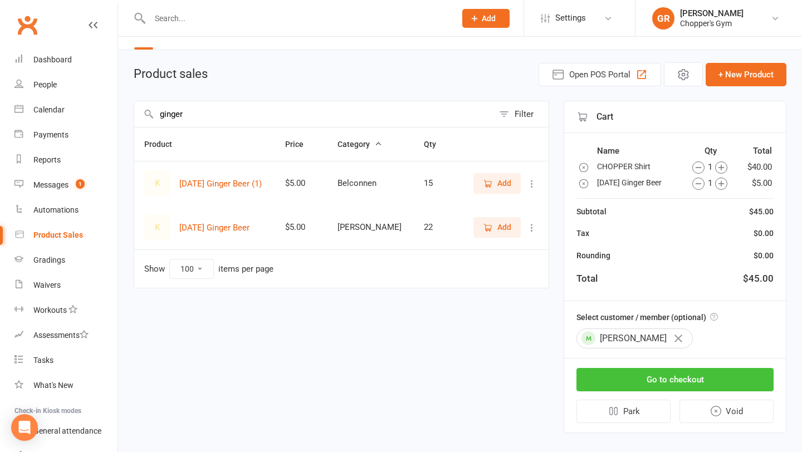
click at [649, 377] on button "Go to checkout" at bounding box center [675, 379] width 197 height 23
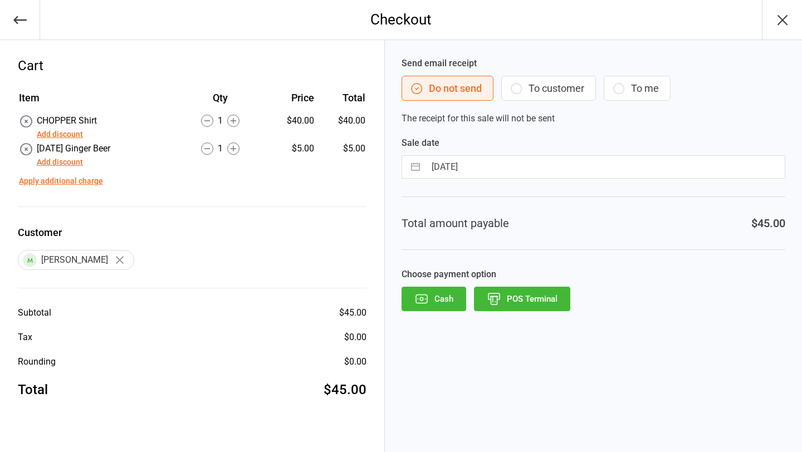
click at [50, 136] on button "Add discount" at bounding box center [60, 135] width 46 height 12
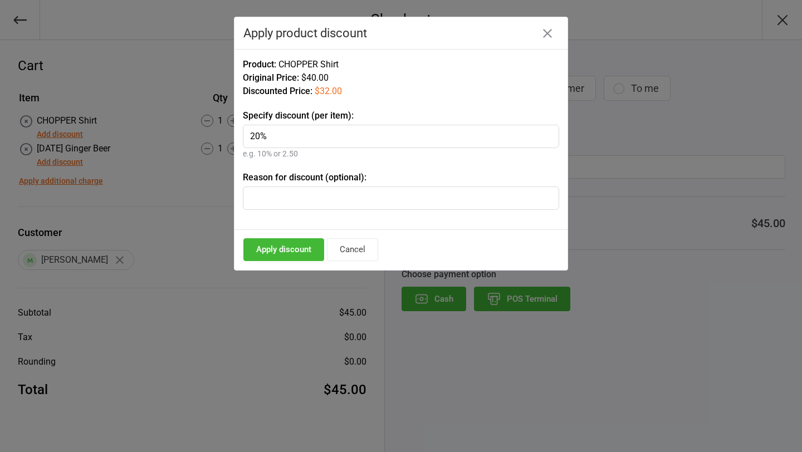
type input "20%"
click at [276, 254] on button "Apply discount" at bounding box center [283, 249] width 81 height 23
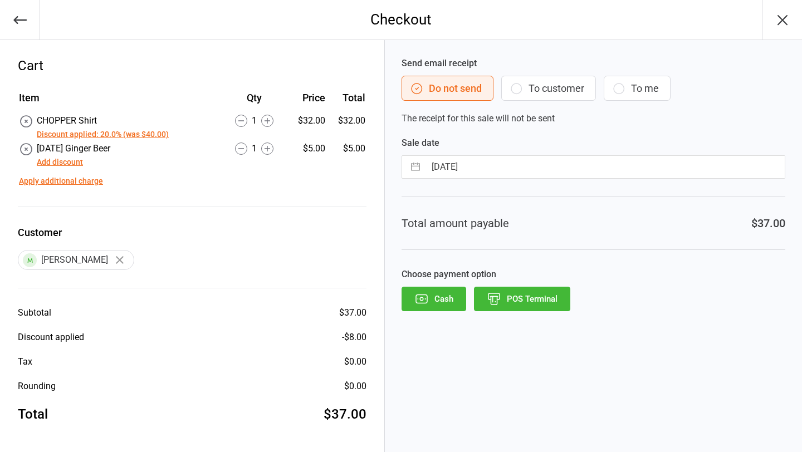
click at [72, 160] on button "Add discount" at bounding box center [60, 163] width 46 height 12
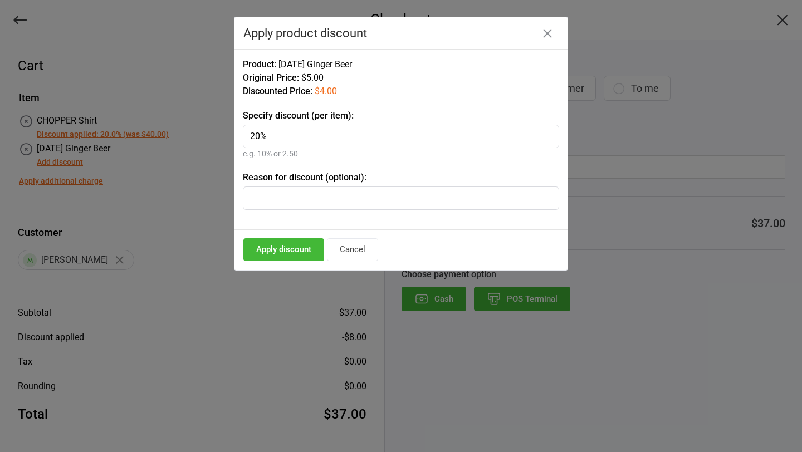
type input "20%"
click at [288, 242] on button "Apply discount" at bounding box center [283, 249] width 81 height 23
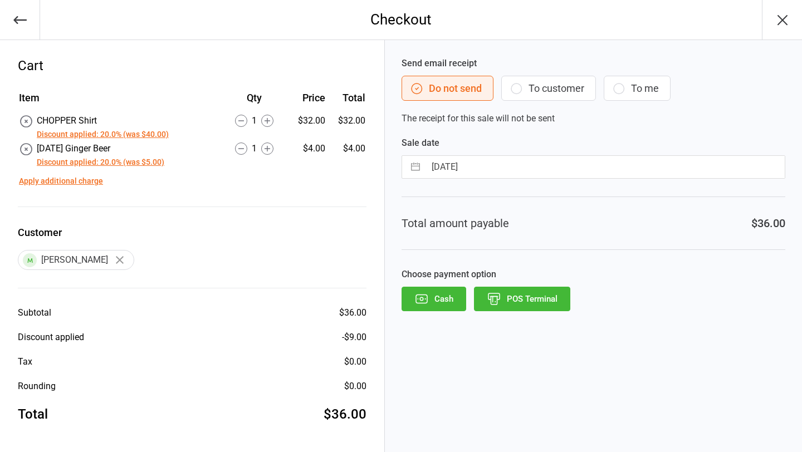
click at [518, 304] on button "POS Terminal" at bounding box center [522, 299] width 96 height 25
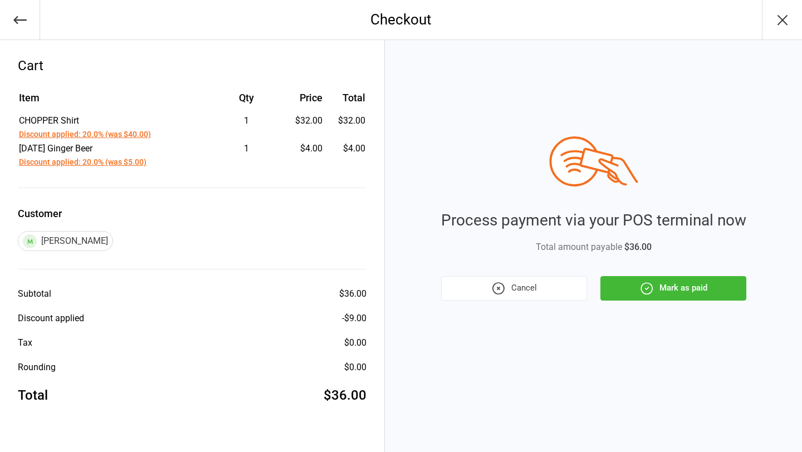
click at [668, 294] on button "Mark as paid" at bounding box center [674, 288] width 146 height 25
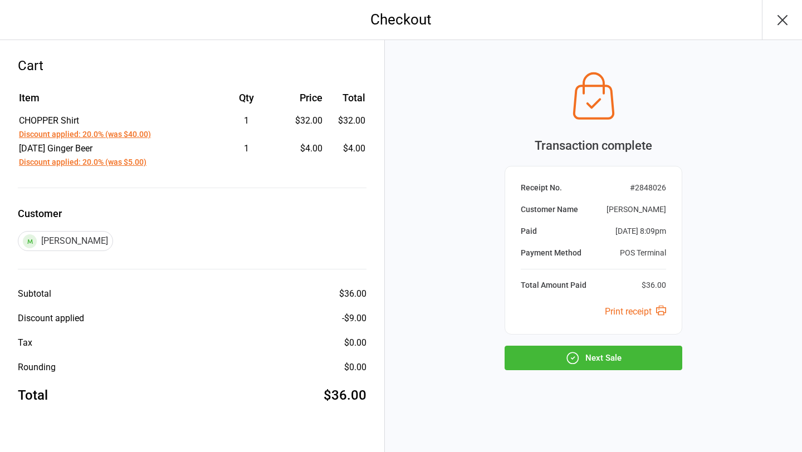
click at [621, 362] on button "Next Sale" at bounding box center [594, 358] width 178 height 25
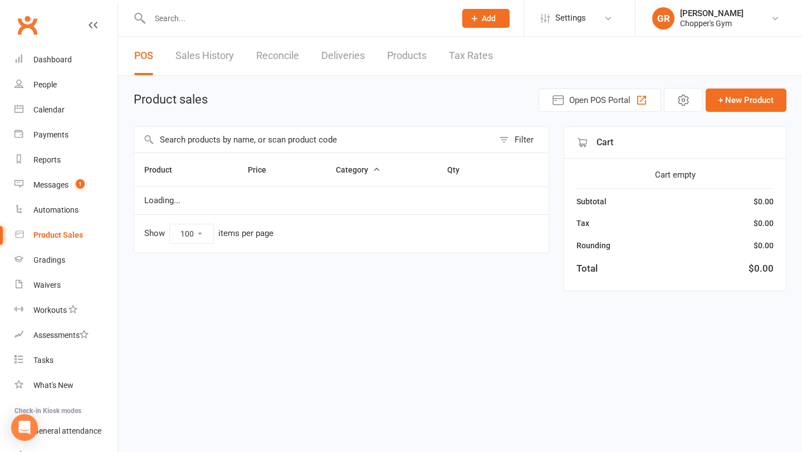
select select "100"
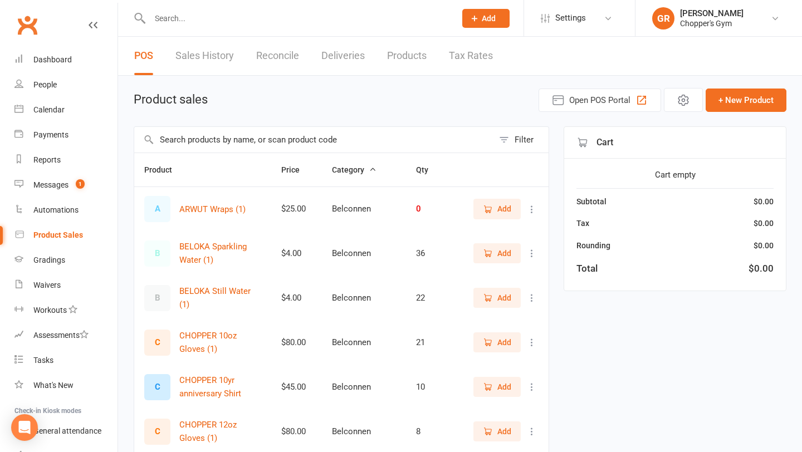
select select "100"
click at [193, 136] on input "text" at bounding box center [313, 140] width 359 height 26
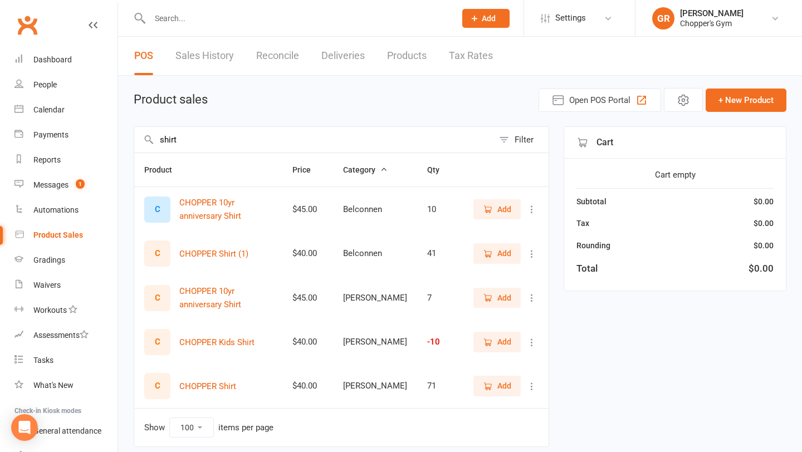
type input "shirt"
click at [488, 386] on icon "button" at bounding box center [488, 387] width 10 height 10
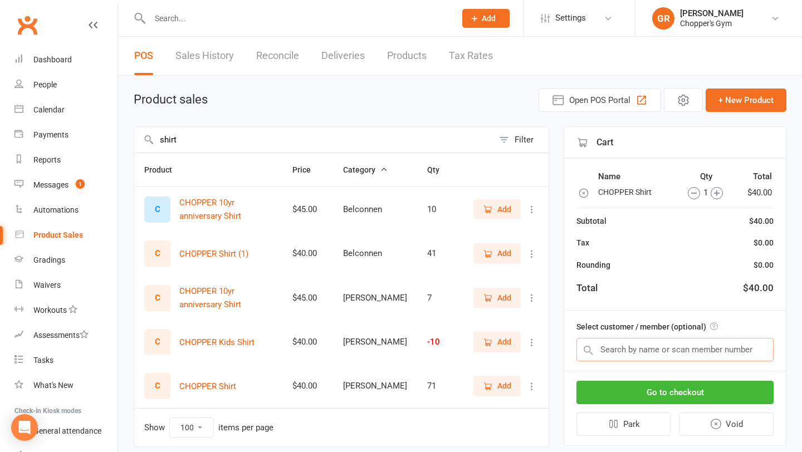
click at [657, 355] on input "text" at bounding box center [675, 349] width 197 height 23
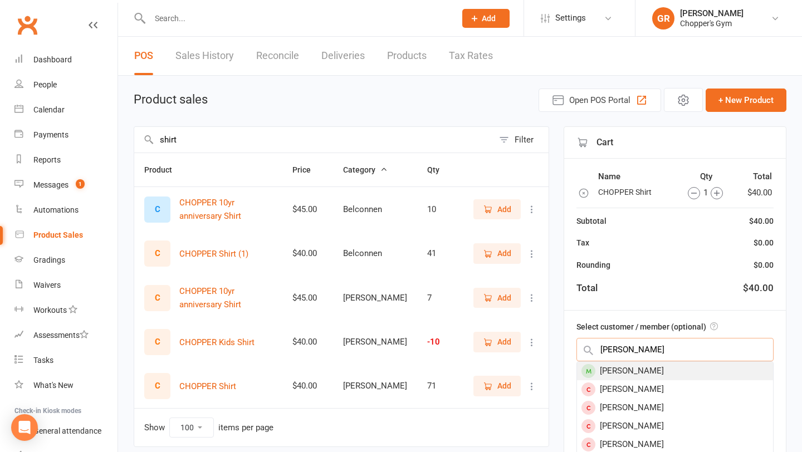
type input "cass ta"
click at [657, 364] on div "Cass Tan" at bounding box center [675, 371] width 196 height 18
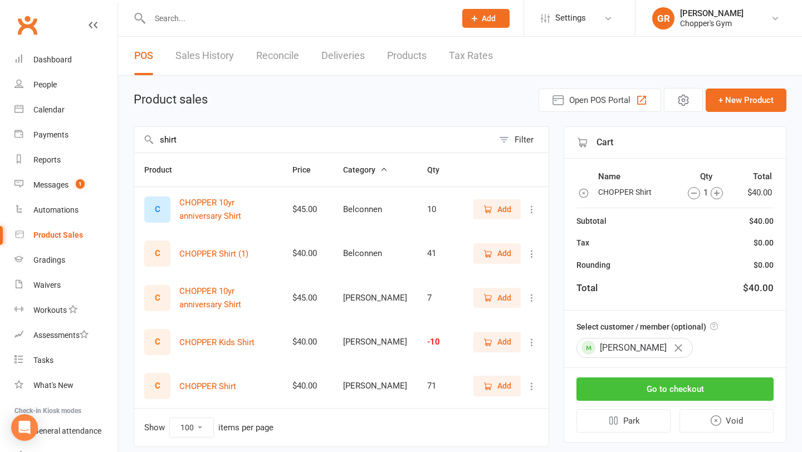
click at [657, 390] on button "Go to checkout" at bounding box center [675, 389] width 197 height 23
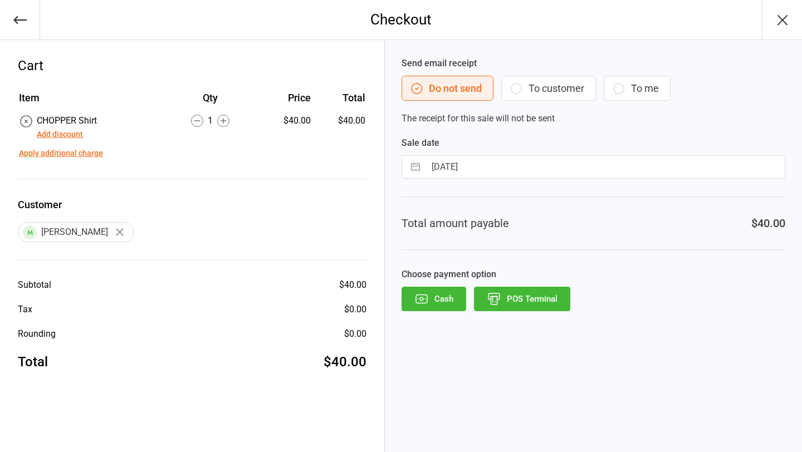
click at [539, 303] on button "POS Terminal" at bounding box center [522, 299] width 96 height 25
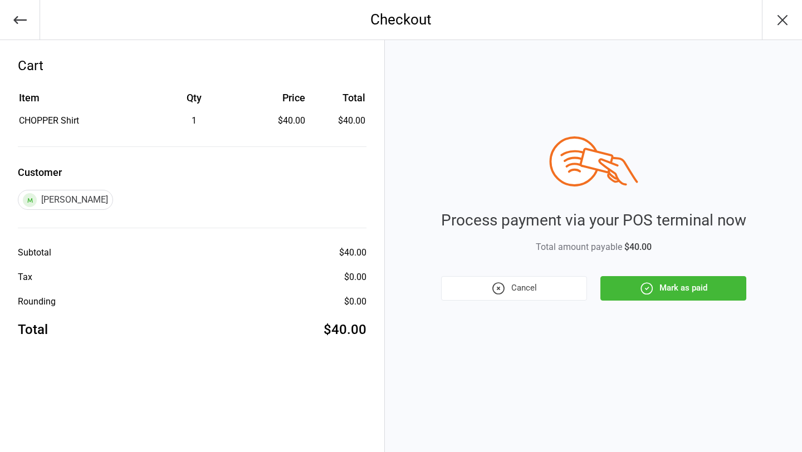
click at [643, 277] on button "Mark as paid" at bounding box center [674, 288] width 146 height 25
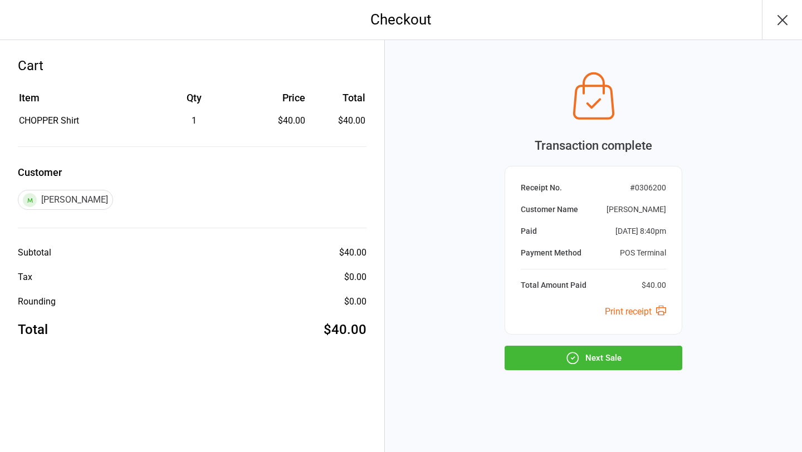
click at [584, 354] on button "Next Sale" at bounding box center [594, 358] width 178 height 25
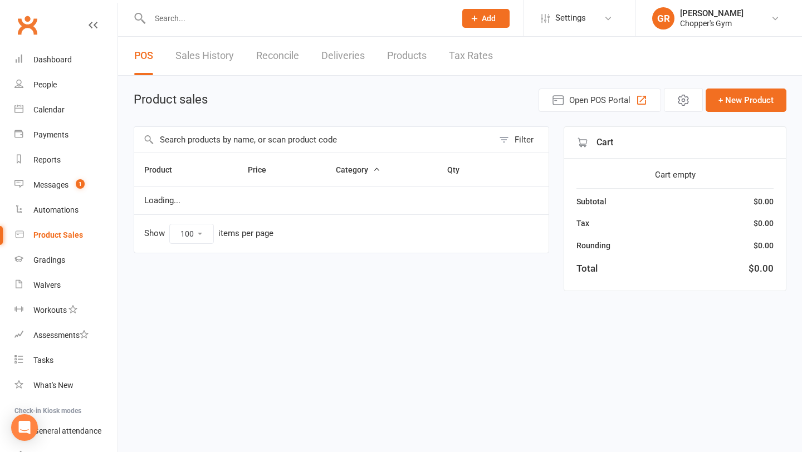
select select "100"
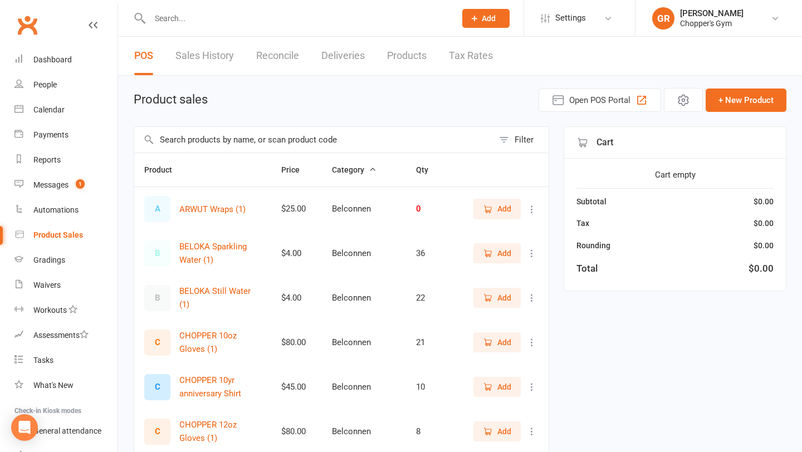
click at [218, 142] on input "text" at bounding box center [313, 140] width 359 height 26
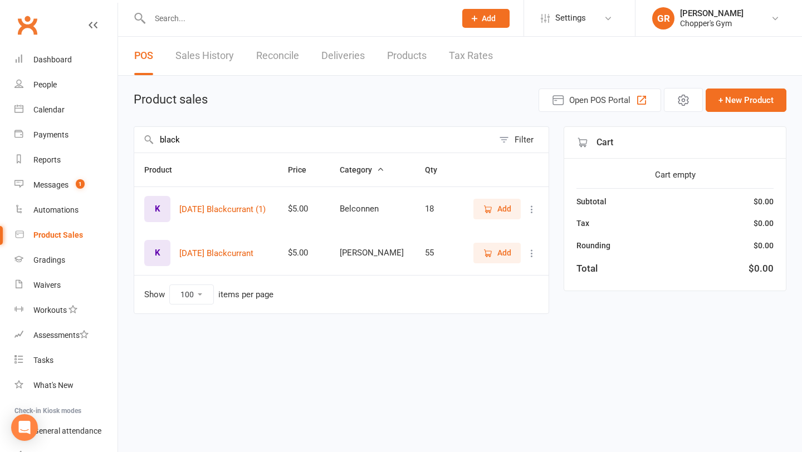
type input "black"
click at [511, 256] on button "Add" at bounding box center [497, 253] width 47 height 20
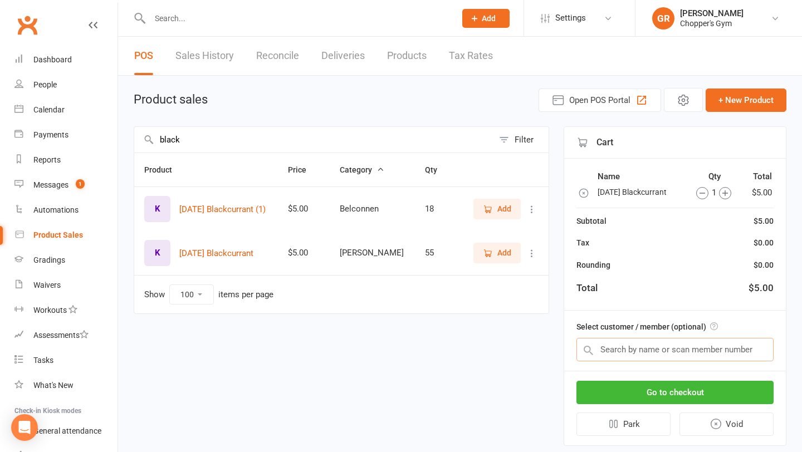
click at [642, 348] on input "text" at bounding box center [675, 349] width 197 height 23
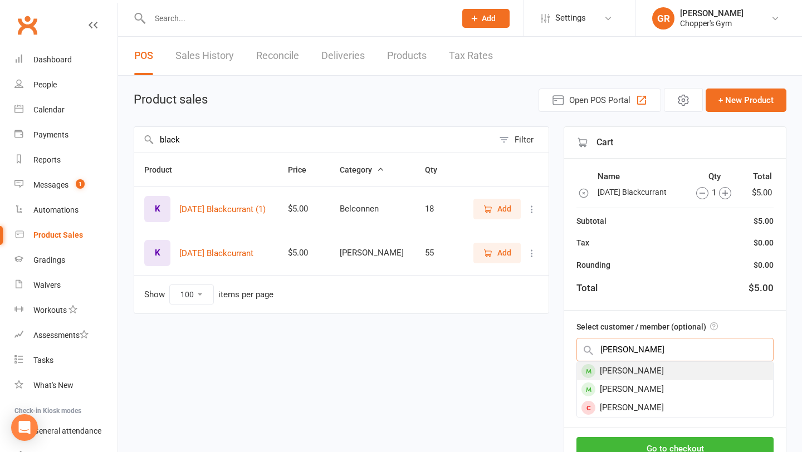
type input "[PERSON_NAME]"
click at [642, 370] on div "[PERSON_NAME]" at bounding box center [675, 371] width 196 height 18
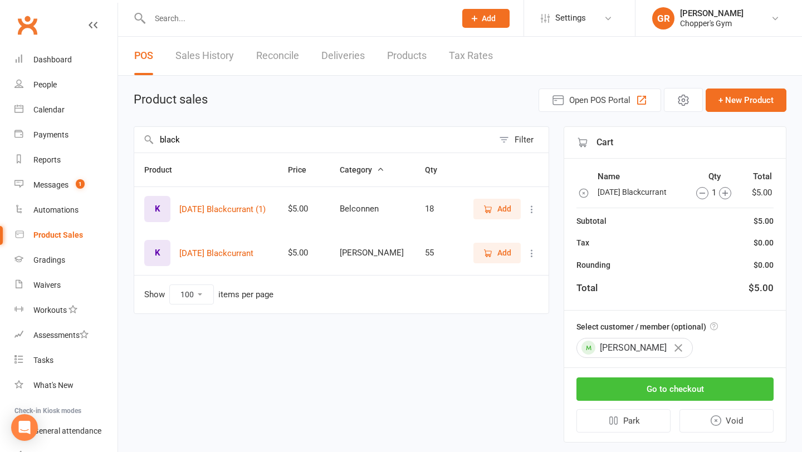
click at [645, 389] on button "Go to checkout" at bounding box center [675, 389] width 197 height 23
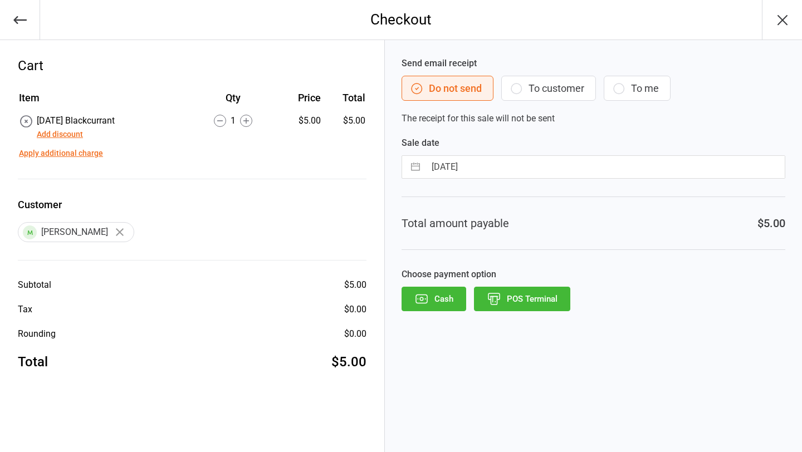
click at [75, 129] on button "Add discount" at bounding box center [60, 135] width 46 height 12
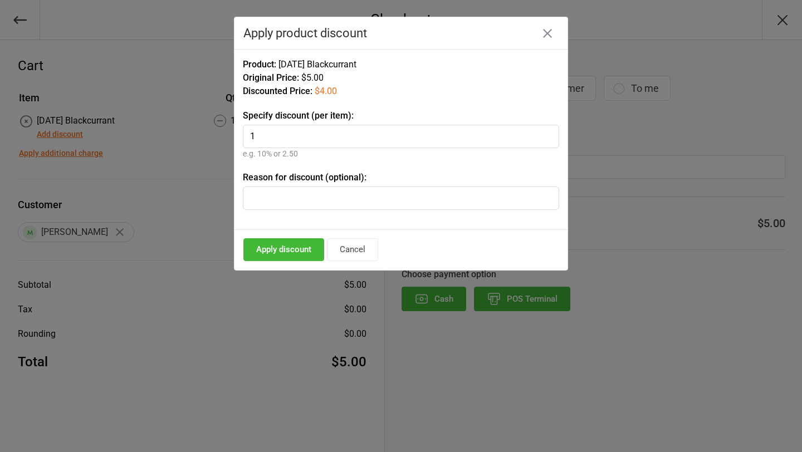
type input "1"
click at [279, 250] on button "Apply discount" at bounding box center [283, 249] width 81 height 23
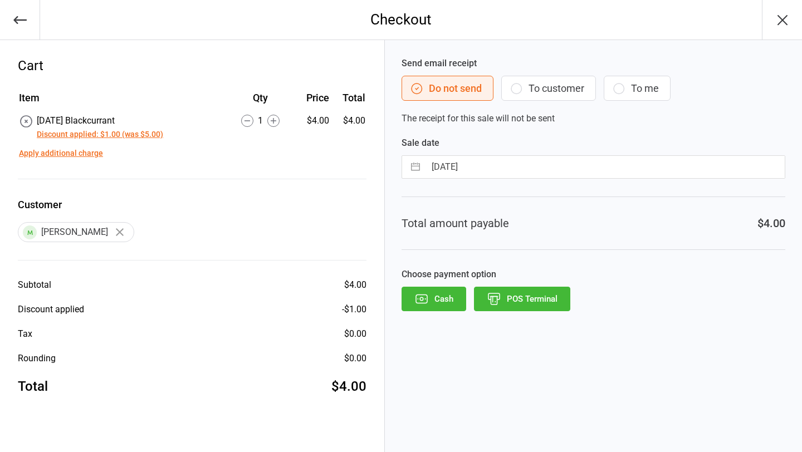
click at [527, 291] on button "POS Terminal" at bounding box center [522, 299] width 96 height 25
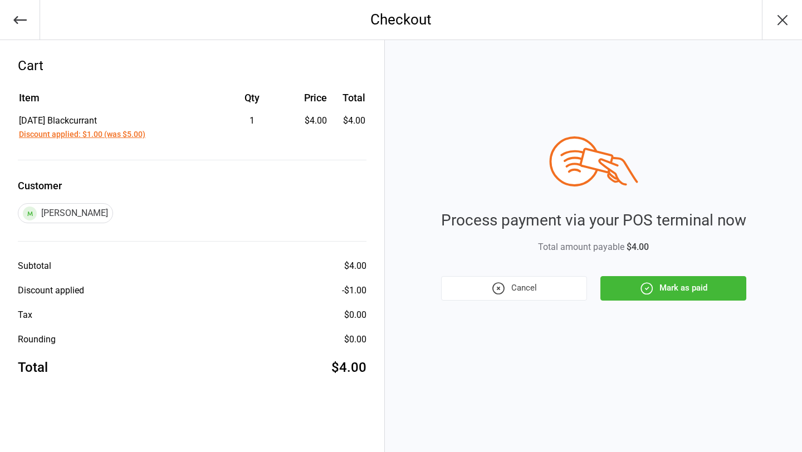
click at [668, 285] on button "Mark as paid" at bounding box center [674, 288] width 146 height 25
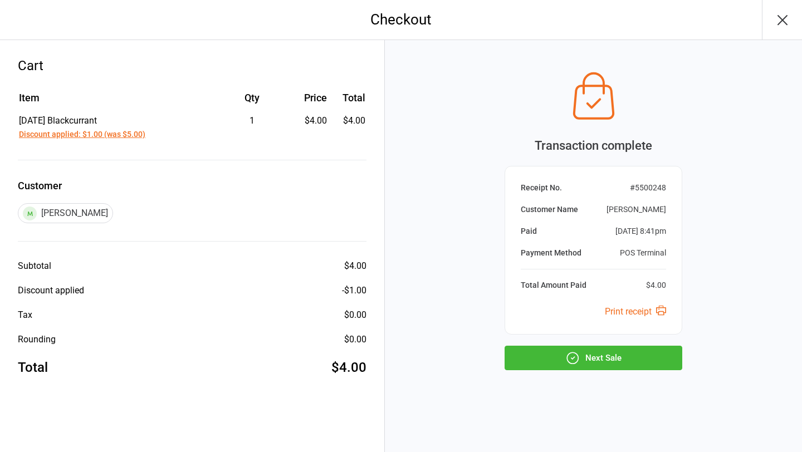
click at [626, 366] on button "Next Sale" at bounding box center [594, 358] width 178 height 25
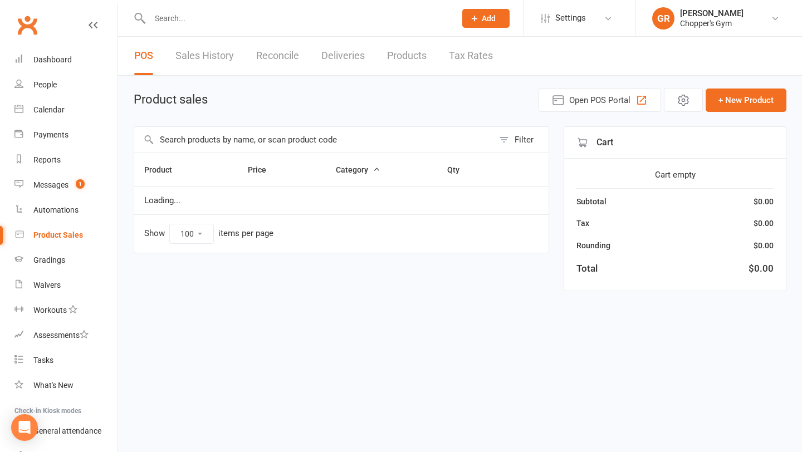
select select "100"
